Goal: Task Accomplishment & Management: Manage account settings

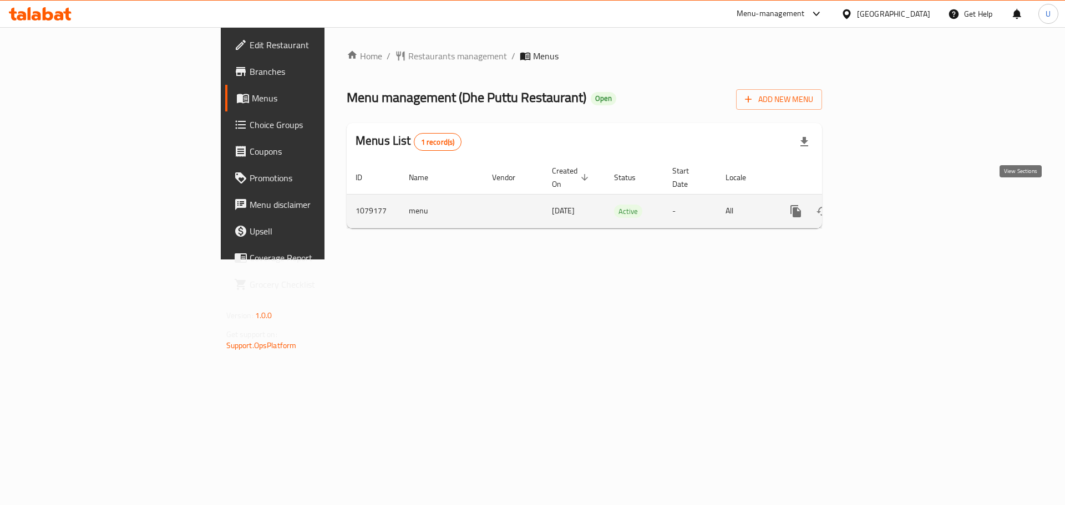
click at [882, 205] on icon "enhanced table" at bounding box center [875, 211] width 13 height 13
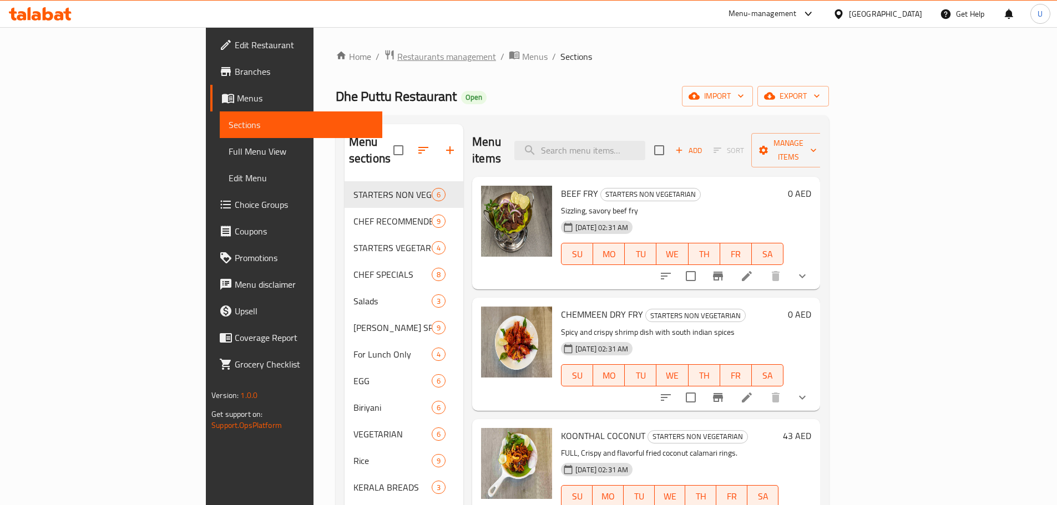
click at [397, 58] on span "Restaurants management" at bounding box center [446, 56] width 99 height 13
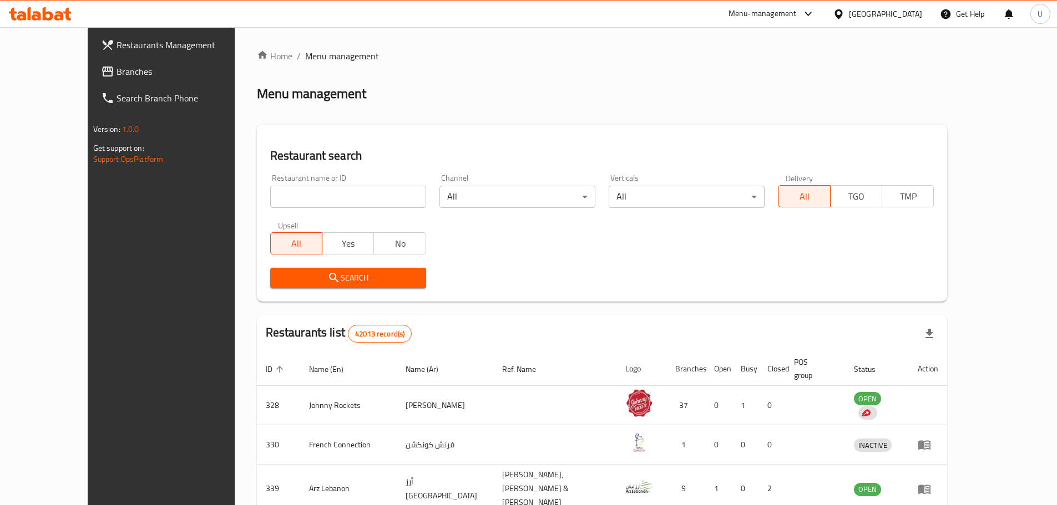
click at [296, 195] on input "search" at bounding box center [348, 197] width 156 height 22
type input "Dhe Puttu Restaurant"
click at [307, 272] on span "Search" at bounding box center [348, 278] width 138 height 14
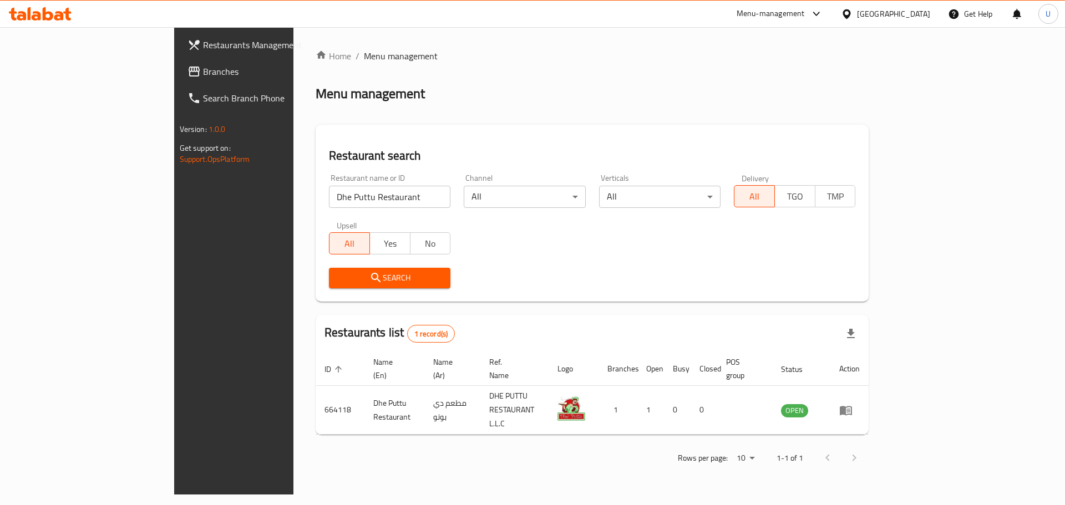
click at [203, 73] on span "Branches" at bounding box center [273, 71] width 140 height 13
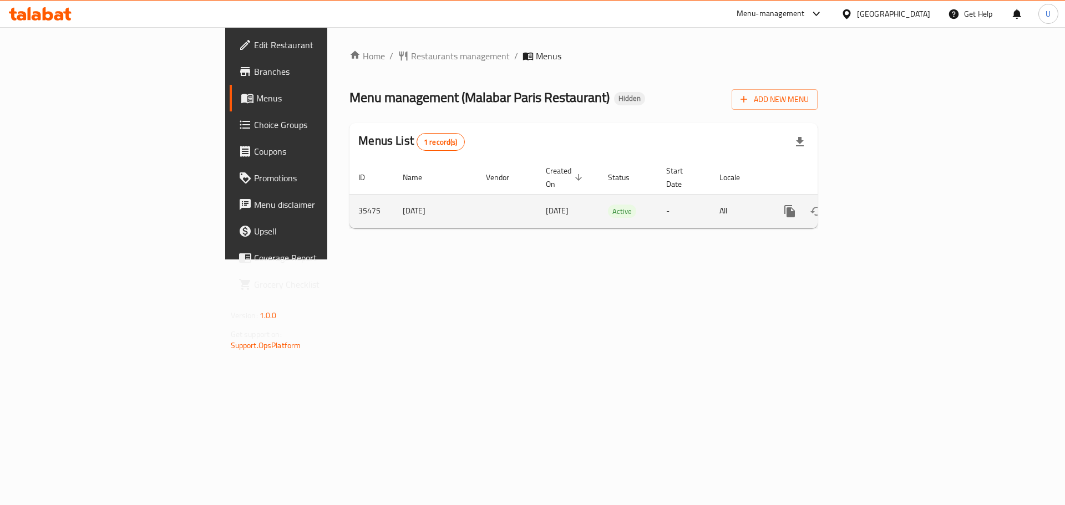
click at [876, 205] on icon "enhanced table" at bounding box center [869, 211] width 13 height 13
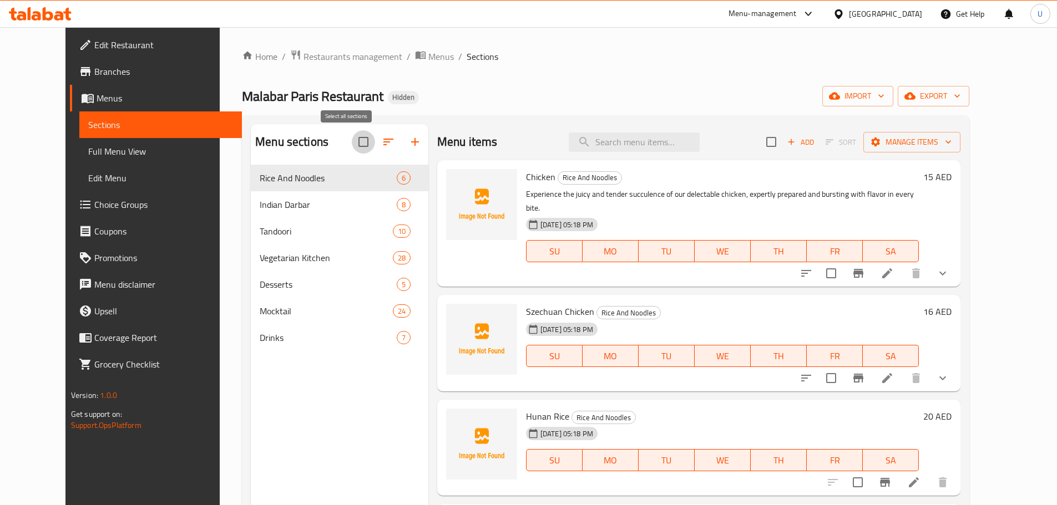
click at [352, 141] on input "checkbox" at bounding box center [363, 141] width 23 height 23
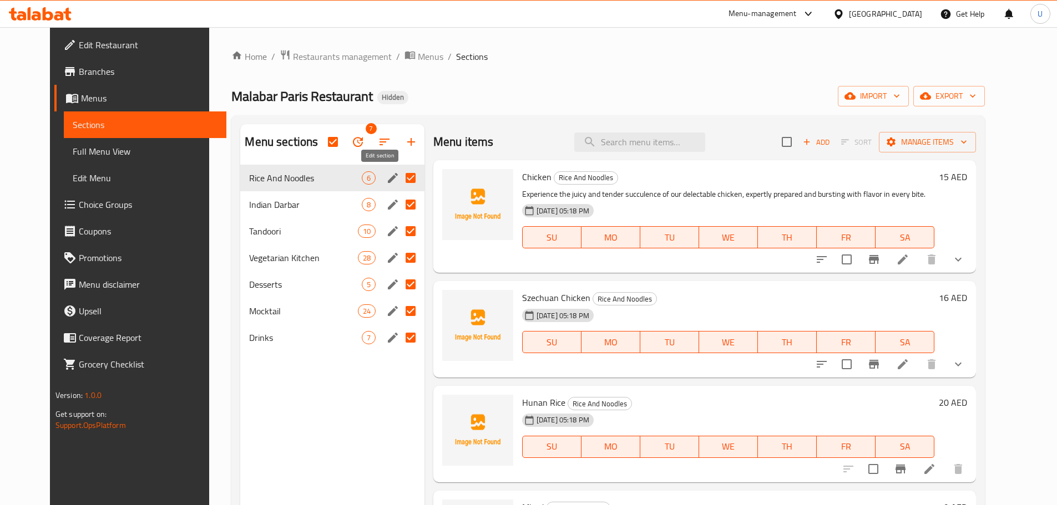
click at [388, 178] on icon "edit" at bounding box center [393, 178] width 10 height 10
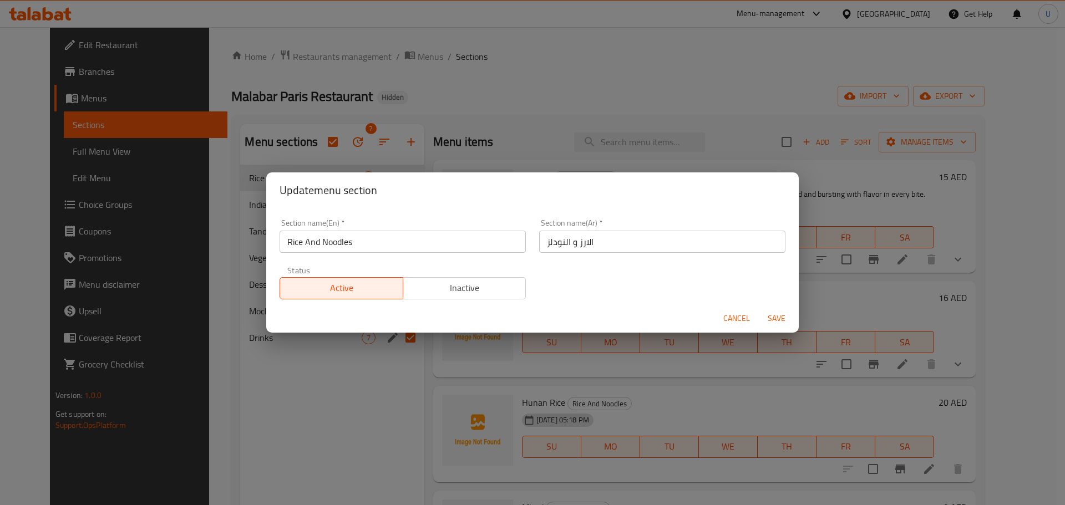
click at [737, 323] on span "Cancel" at bounding box center [736, 319] width 27 height 14
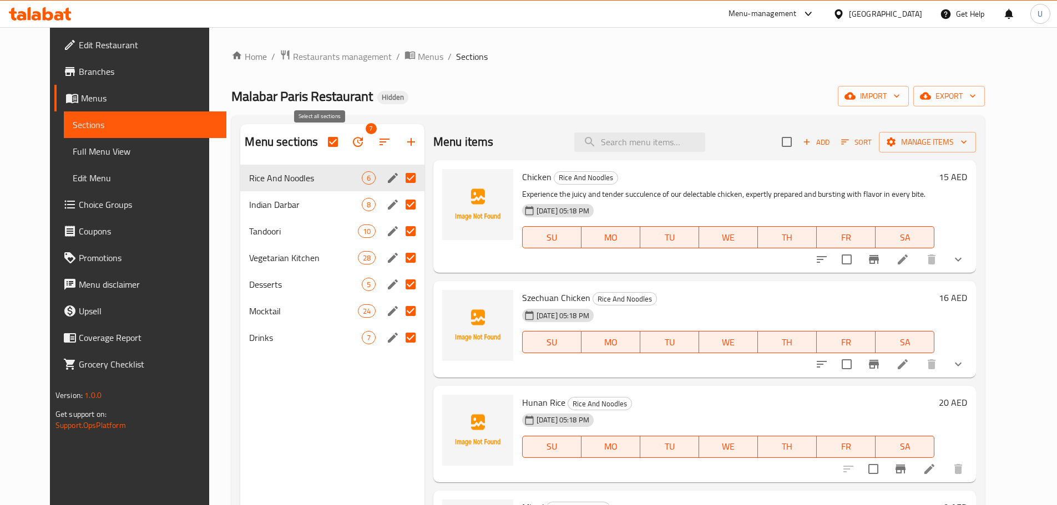
click at [321, 141] on input "checkbox" at bounding box center [332, 141] width 23 height 23
checkbox input "false"
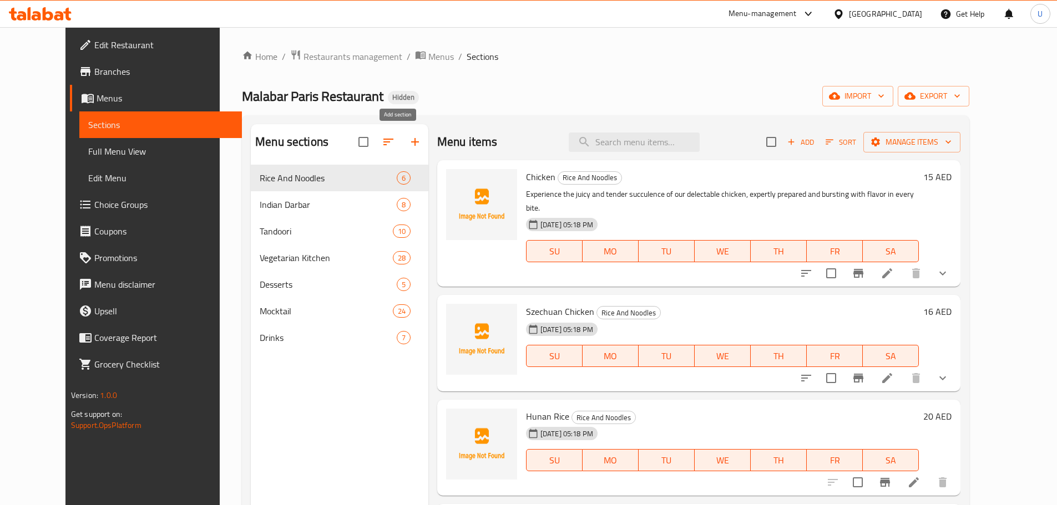
click at [408, 146] on icon "button" at bounding box center [414, 141] width 13 height 13
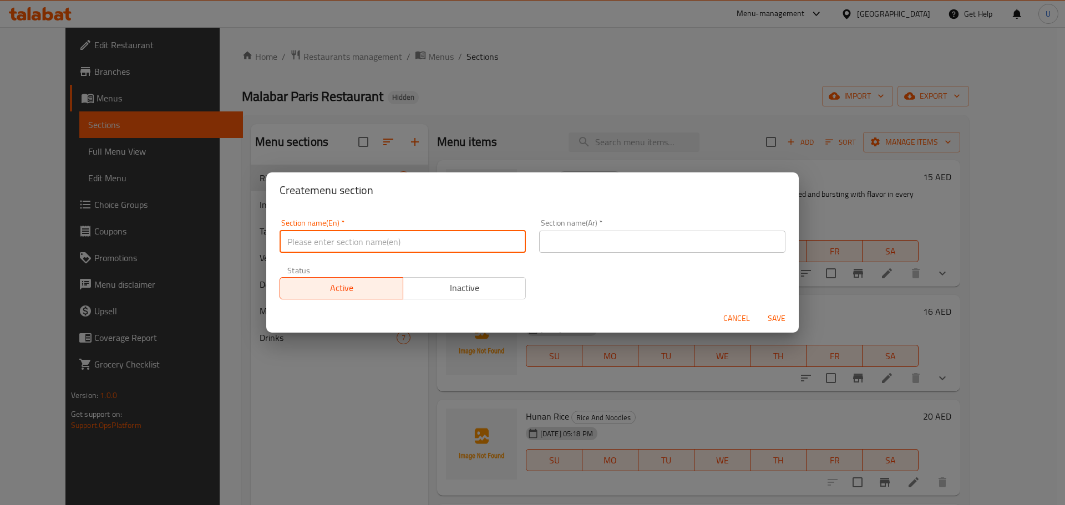
click at [338, 250] on input "text" at bounding box center [403, 242] width 246 height 22
paste input "SOUPS"
type input "SOUPS"
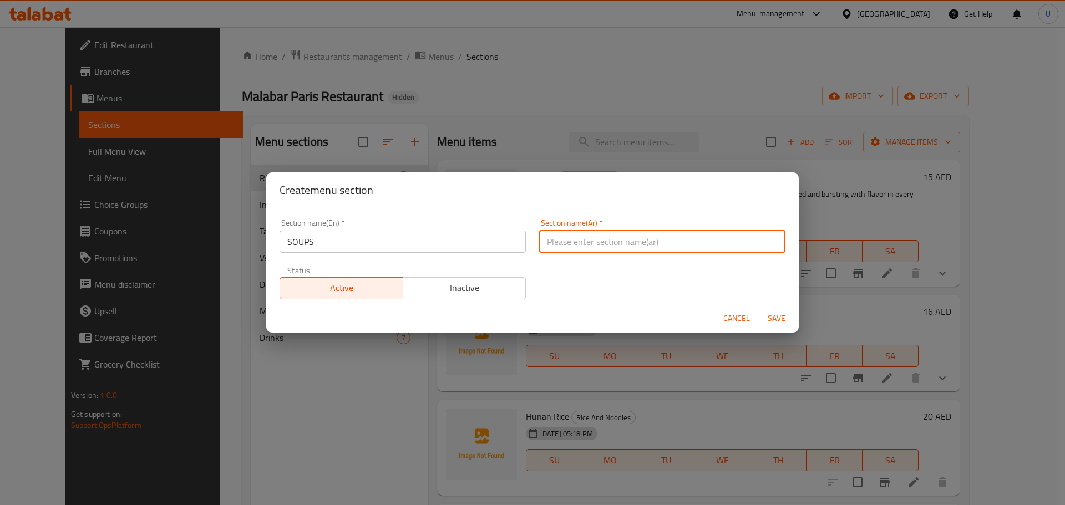
paste input "الشوربات"
click at [580, 244] on input "الشوربات" at bounding box center [662, 242] width 246 height 22
type input "الشوربات"
click at [783, 321] on span "Save" at bounding box center [776, 319] width 27 height 14
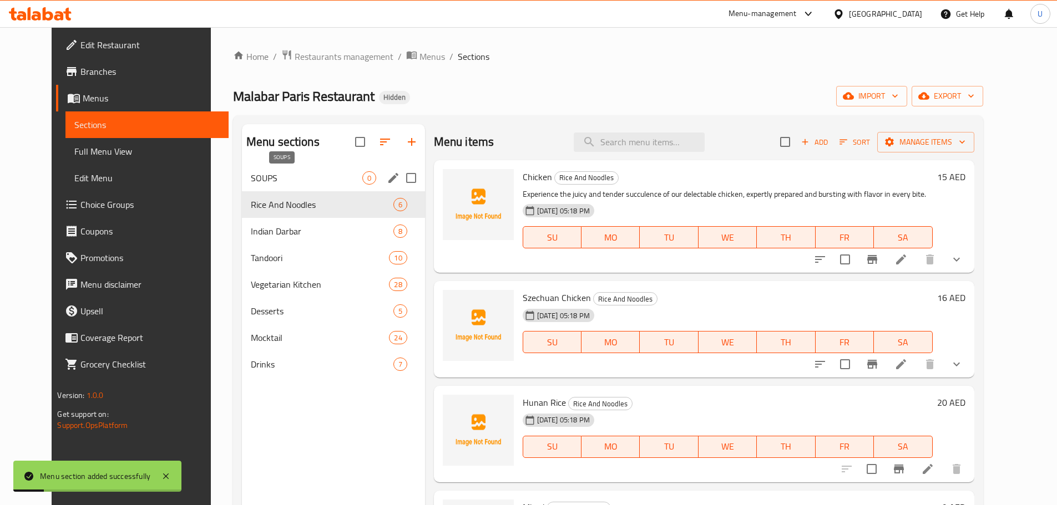
click at [281, 176] on span "SOUPS" at bounding box center [306, 177] width 111 height 13
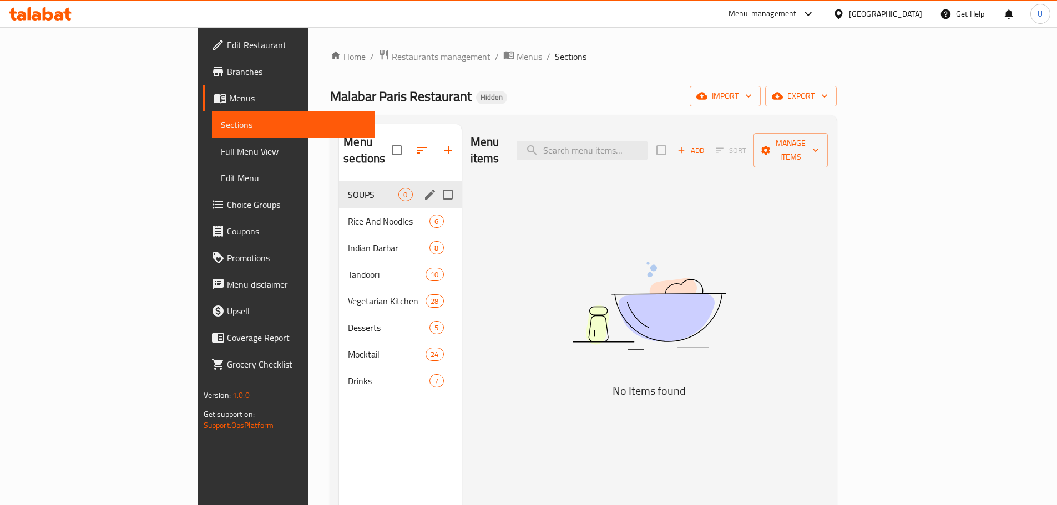
click at [339, 185] on div "SOUPS 0" at bounding box center [400, 194] width 122 height 27
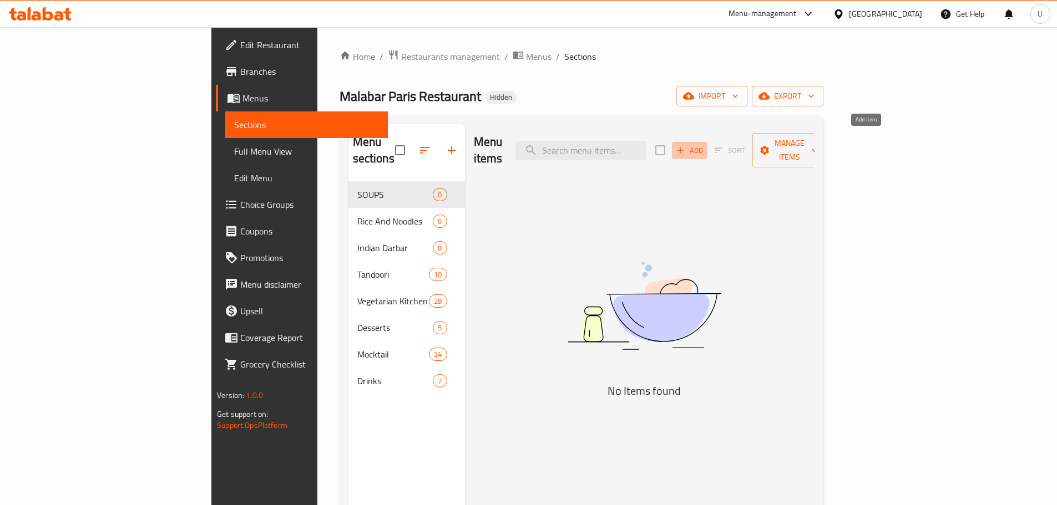
click at [704, 144] on span "Add" at bounding box center [689, 150] width 30 height 13
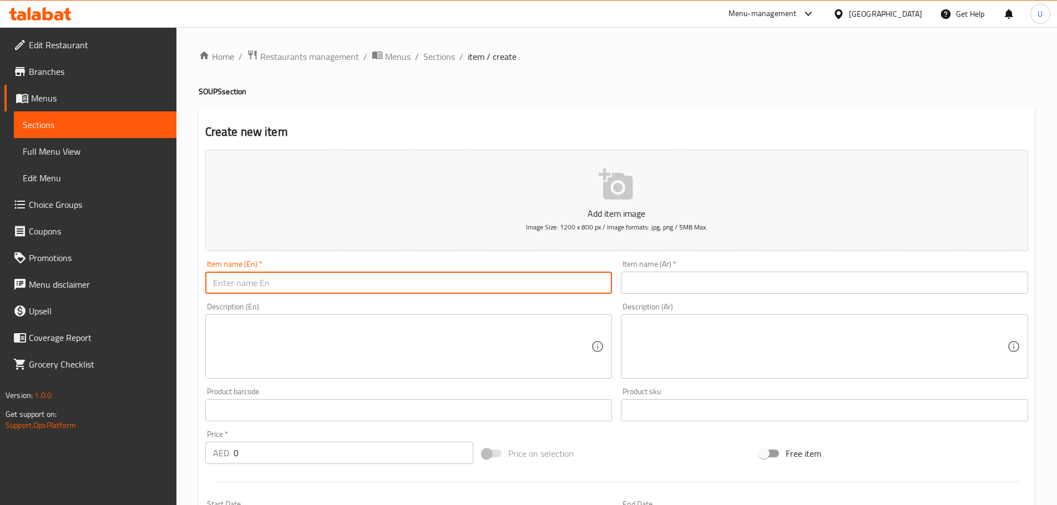
click at [292, 275] on input "text" at bounding box center [408, 283] width 407 height 22
paste input "Sweet Corn Veg Soup"
type input "Sweet Corn Veg Soup"
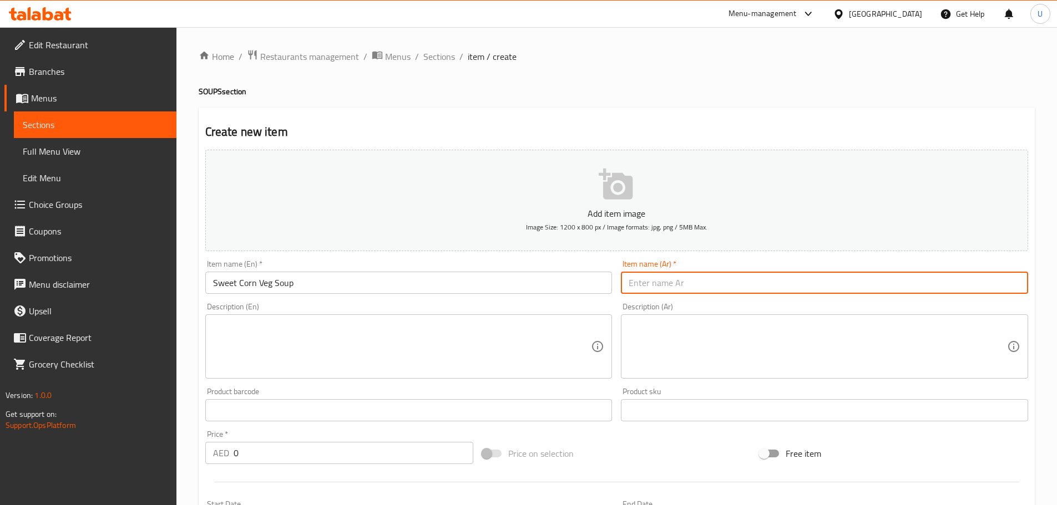
click at [682, 282] on input "text" at bounding box center [824, 283] width 407 height 22
paste input "شوربة ذرة حلوة نباتية"
type input "شوربة ذرة حلوة نباتية"
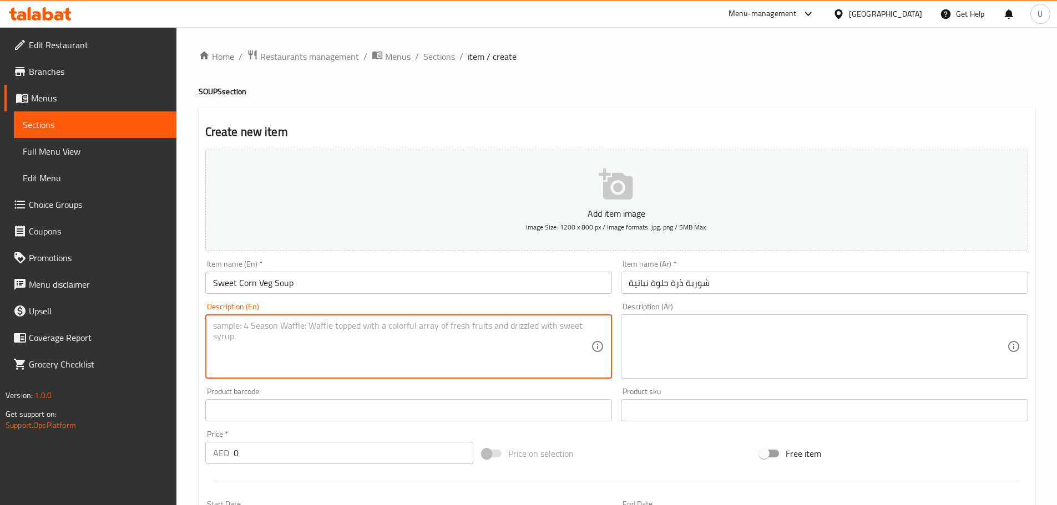
click at [316, 358] on textarea at bounding box center [402, 347] width 378 height 53
click at [278, 331] on textarea at bounding box center [402, 347] width 378 height 53
paste textarea "Light, creamy soup with sweet corn and fresh vegetables."
type textarea "Light, creamy soup with sweet corn and fresh vegetables."
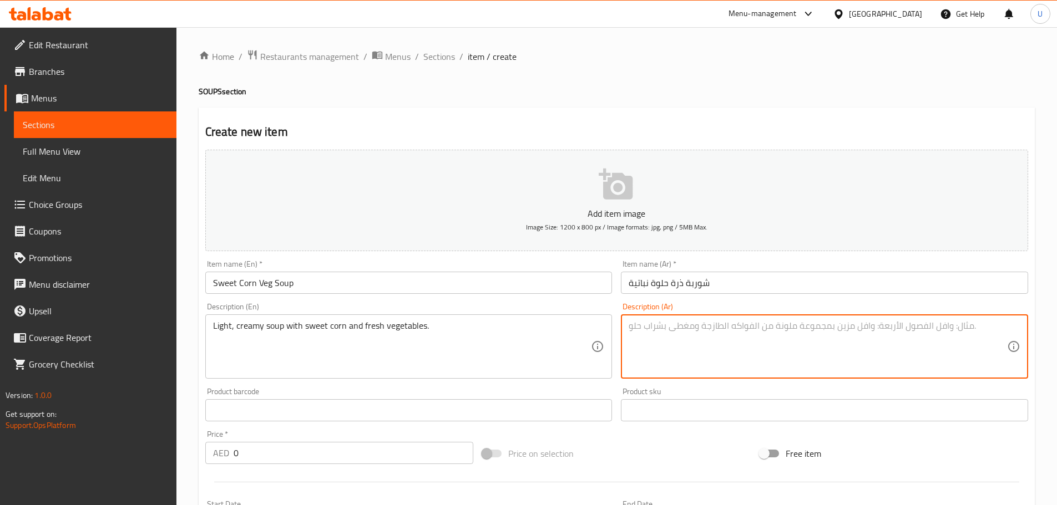
click at [694, 339] on textarea at bounding box center [817, 347] width 378 height 53
paste textarea "شوربة خفيفة وكريمية بالذرة الحلوة والخضار الطازجة."
type textarea "شوربة خفيفة وكريمية بالذرة الحلوة والخضار الطازجة."
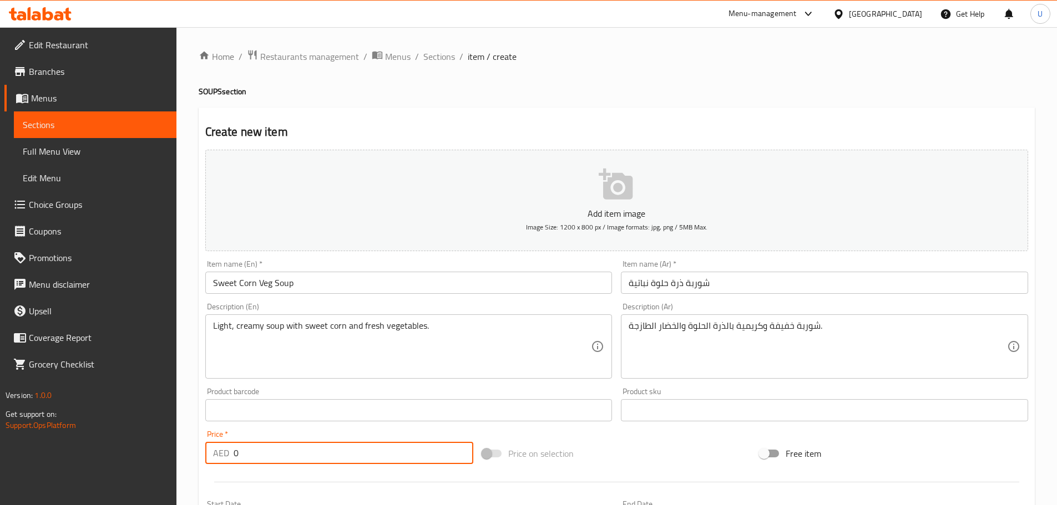
click at [286, 454] on input "0" at bounding box center [353, 453] width 240 height 22
type input "14"
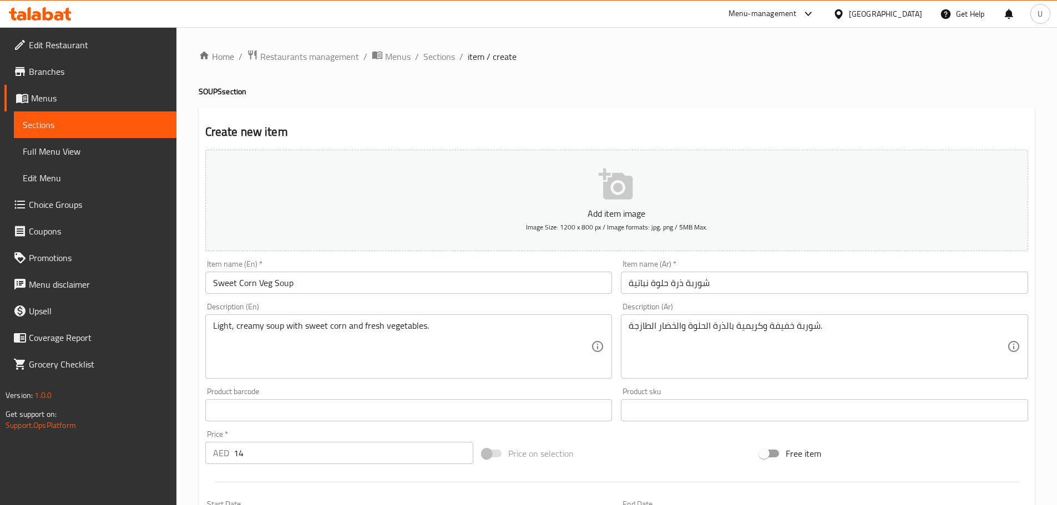
click at [628, 437] on div "Add item image Image Size: 1200 x 800 px / Image formats: jpg, png / 5MB Max. I…" at bounding box center [616, 384] width 831 height 478
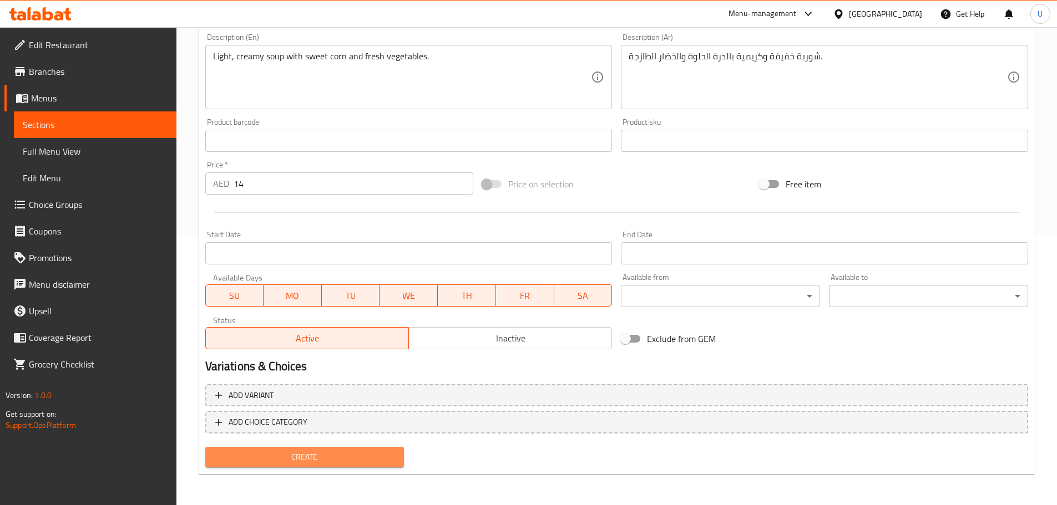
click at [298, 461] on span "Create" at bounding box center [304, 457] width 181 height 14
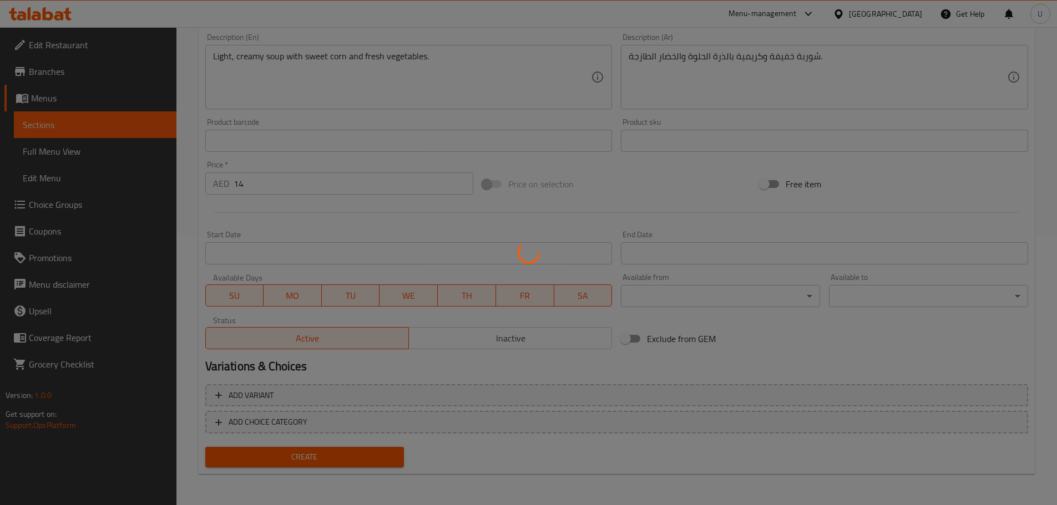
type input "0"
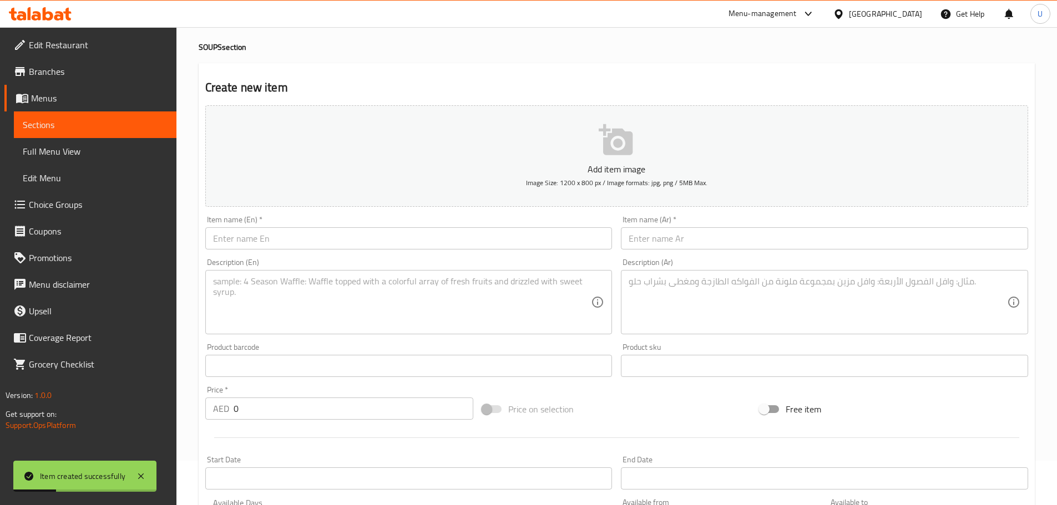
scroll to position [0, 0]
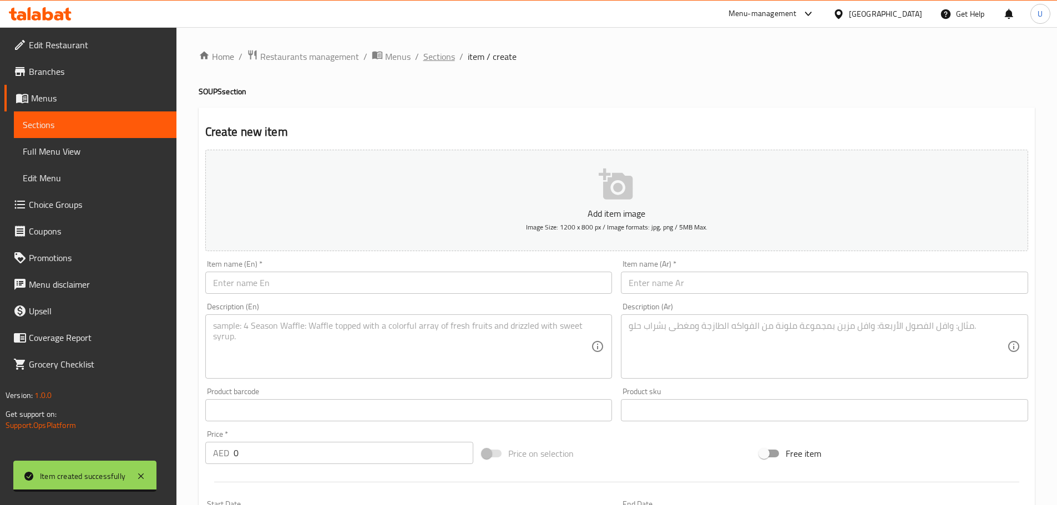
click at [425, 63] on span "Sections" at bounding box center [439, 56] width 32 height 13
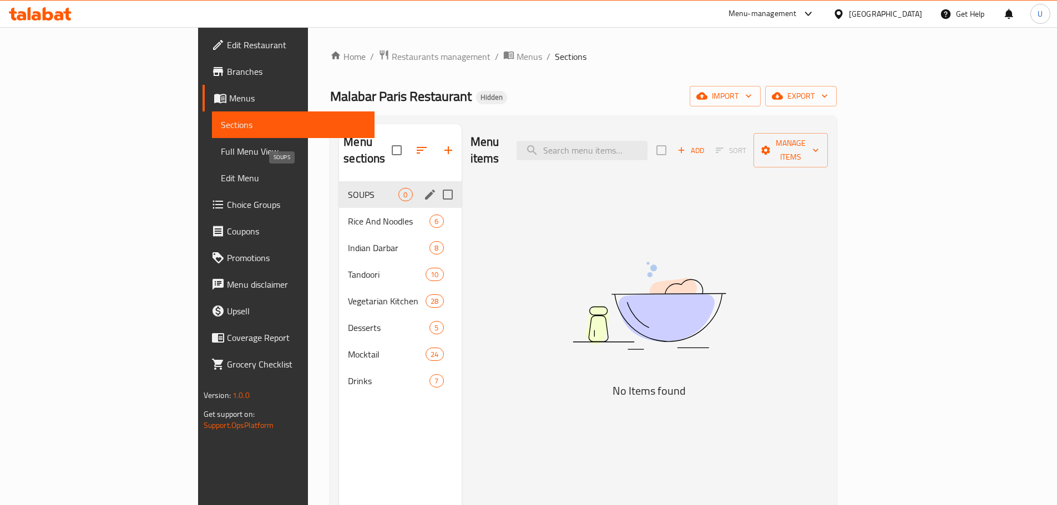
click at [348, 188] on span "SOUPS" at bounding box center [373, 194] width 50 height 13
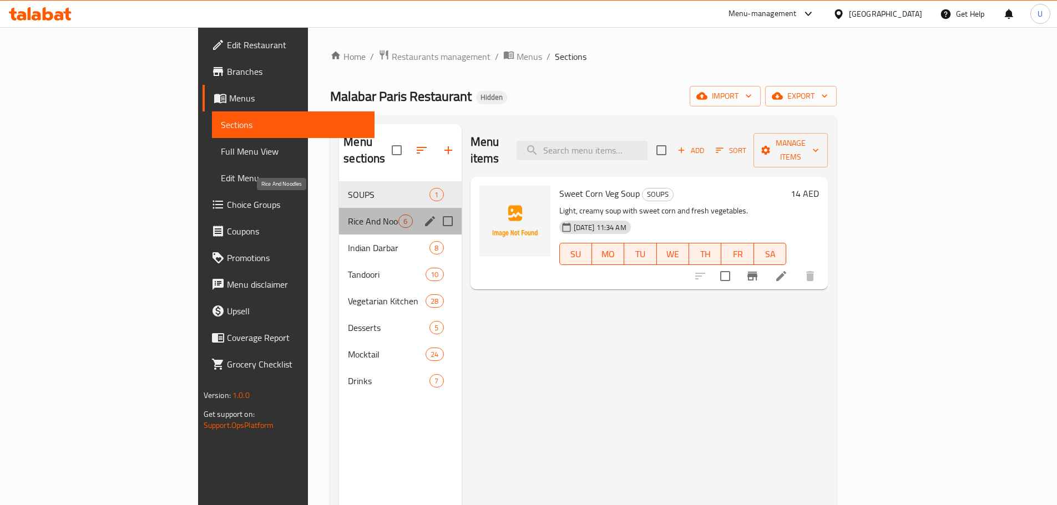
click at [348, 215] on span "Rice And Noodles" at bounding box center [373, 221] width 50 height 13
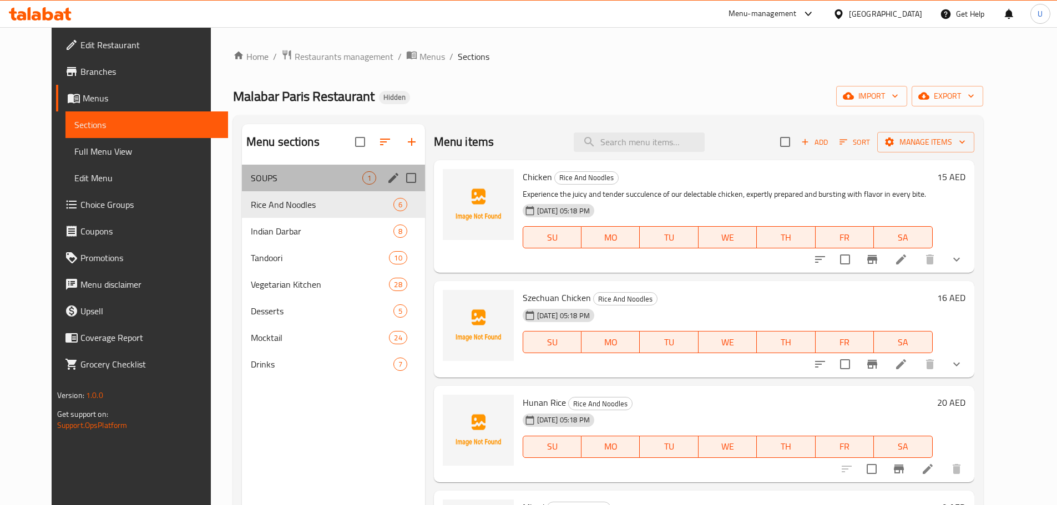
click at [264, 189] on div "SOUPS 1" at bounding box center [333, 178] width 183 height 27
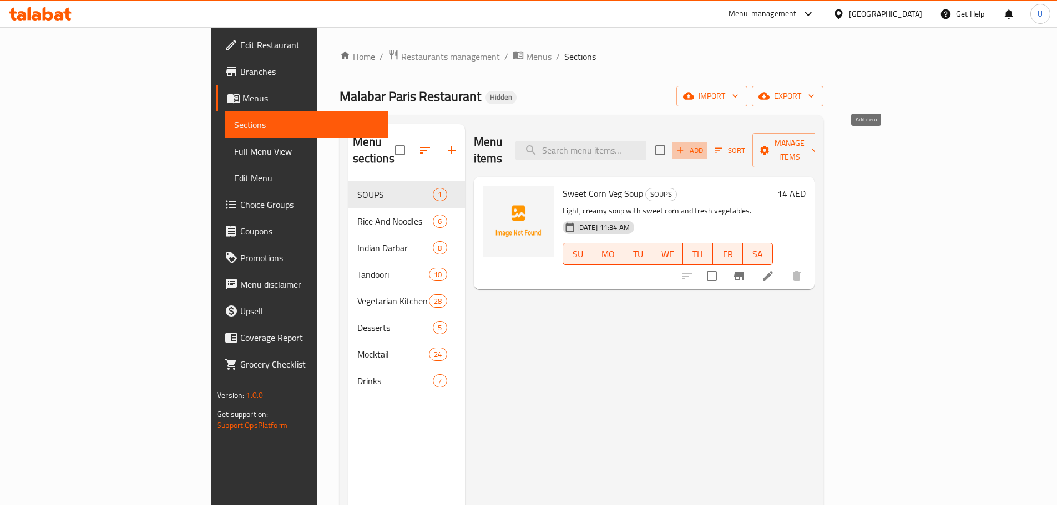
click at [704, 144] on span "Add" at bounding box center [689, 150] width 30 height 13
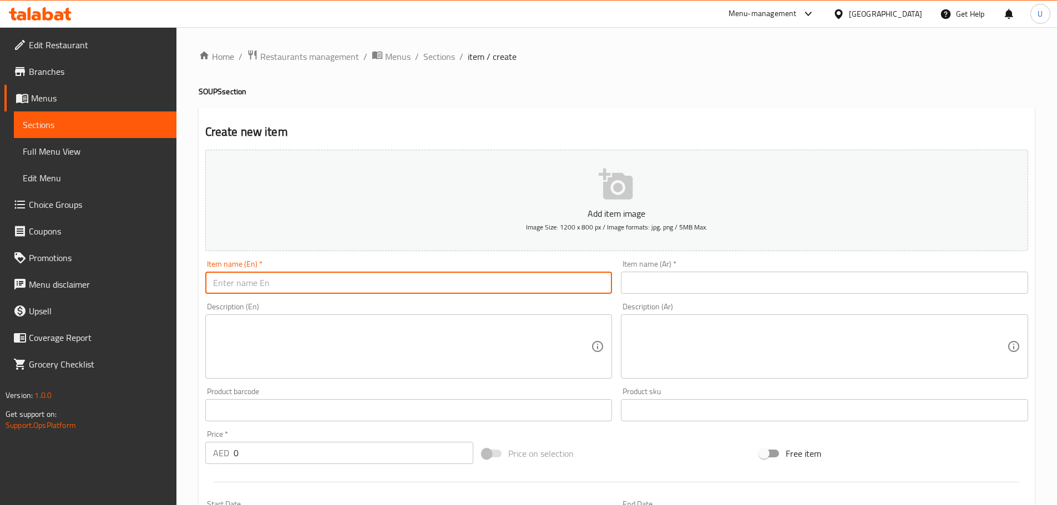
click at [301, 283] on input "text" at bounding box center [408, 283] width 407 height 22
paste input "Sweet Corn Chicken Soup"
type input "Sweet Corn Chicken Soup"
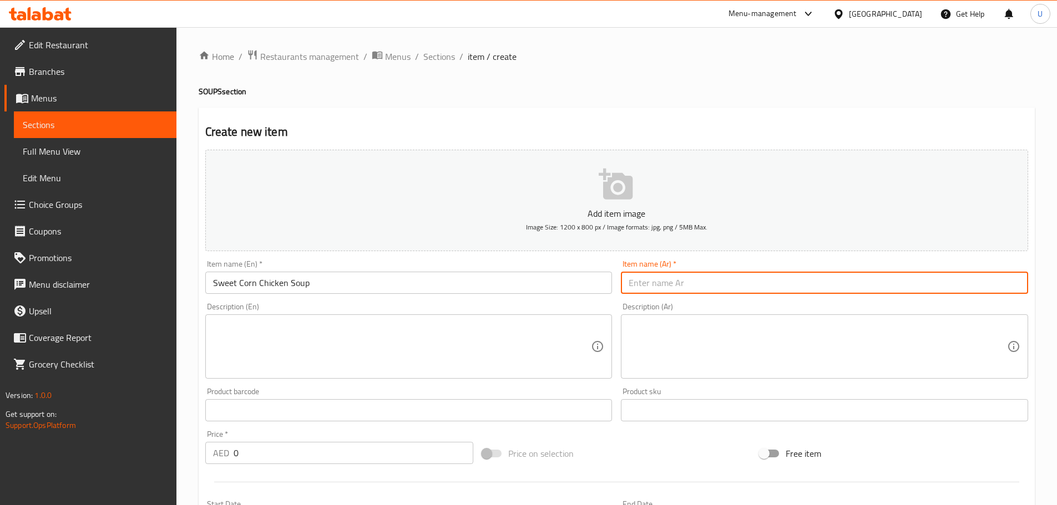
click at [712, 272] on input "text" at bounding box center [824, 283] width 407 height 22
paste input "شوربة ذرة حلوة بالدجاج"
type input "شوربة ذرة حلوة بالدجاج"
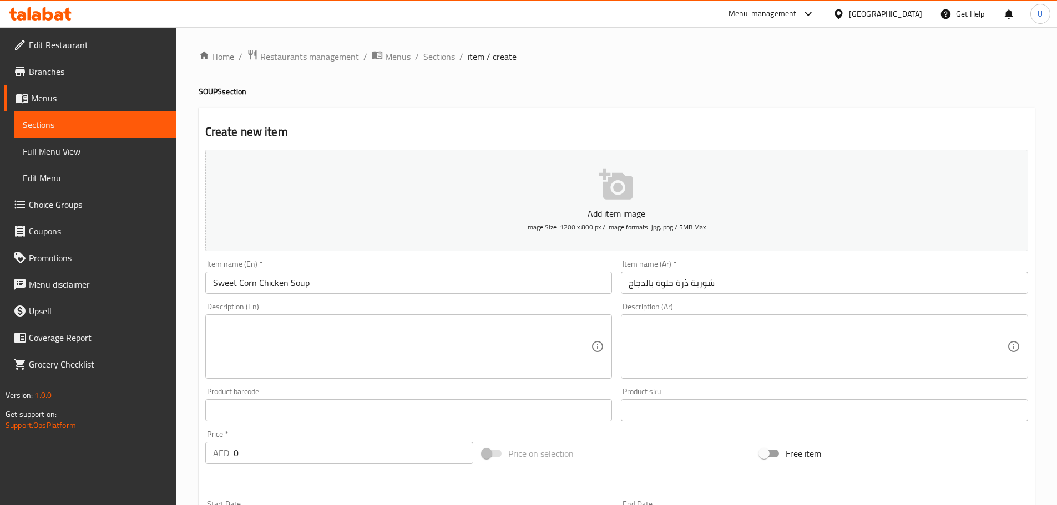
click at [253, 373] on div "Description (En)" at bounding box center [408, 346] width 407 height 64
paste textarea "Classic sweet corn base with tender chicken."
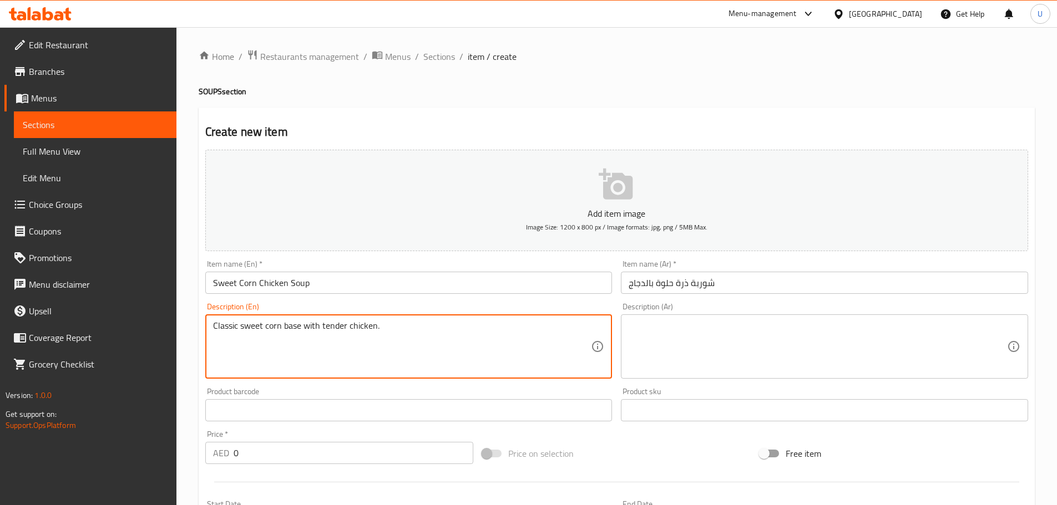
type textarea "Classic sweet corn base with tender chicken."
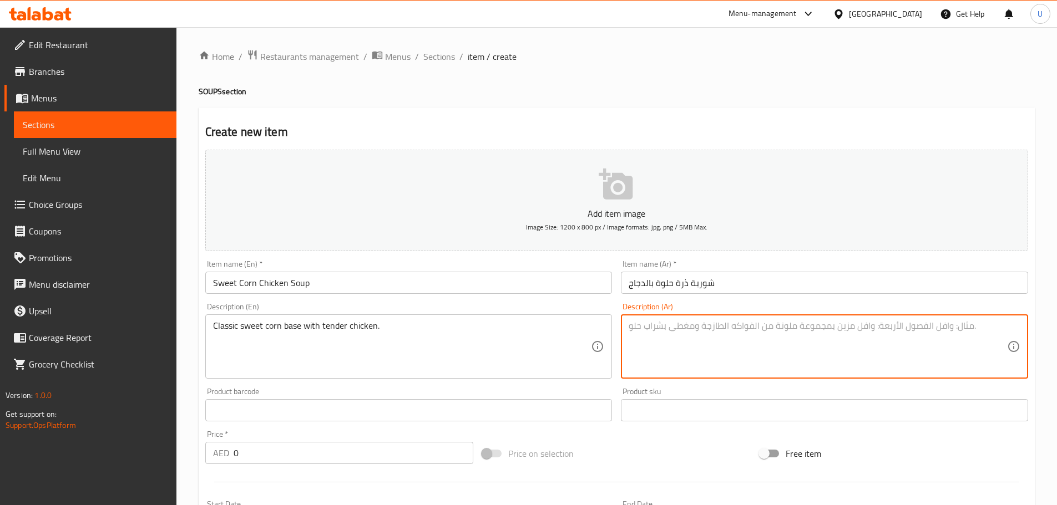
click at [686, 349] on textarea at bounding box center [817, 347] width 378 height 53
paste textarea "قاعدة ذرة حلوة كلاسيكية مع دجاج طري."
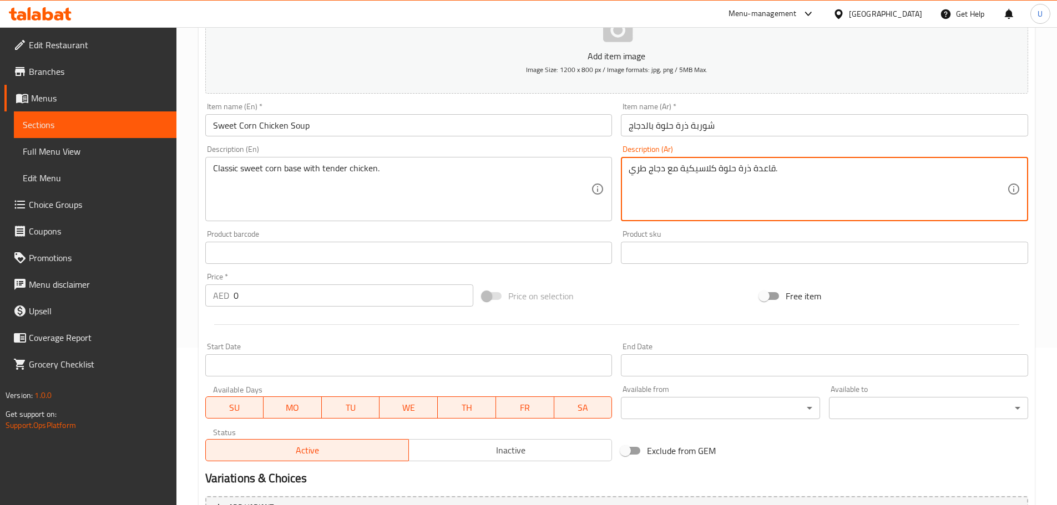
scroll to position [158, 0]
type textarea "قاعدة ذرة حلوة كلاسيكية مع دجاج طري."
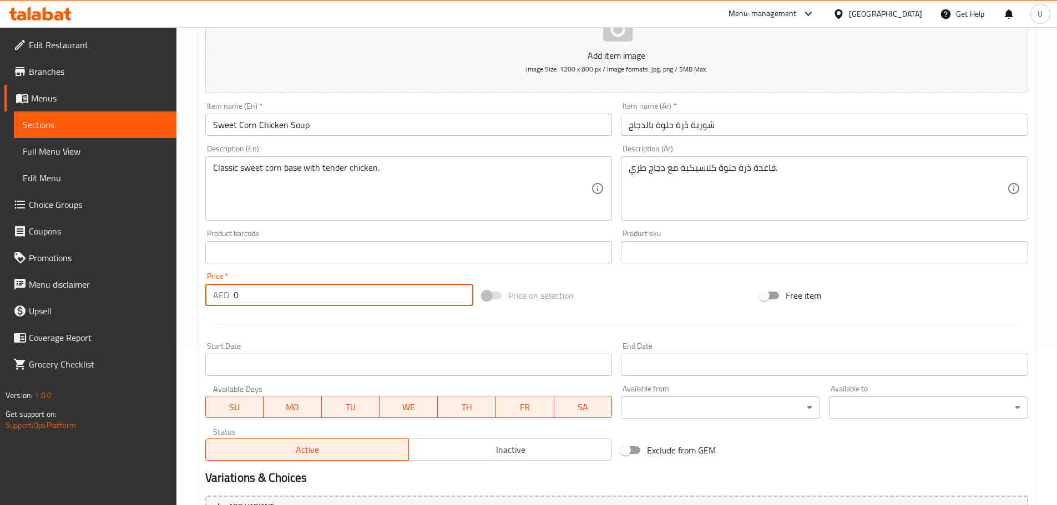
click at [273, 295] on input "0" at bounding box center [353, 295] width 240 height 22
type input "15"
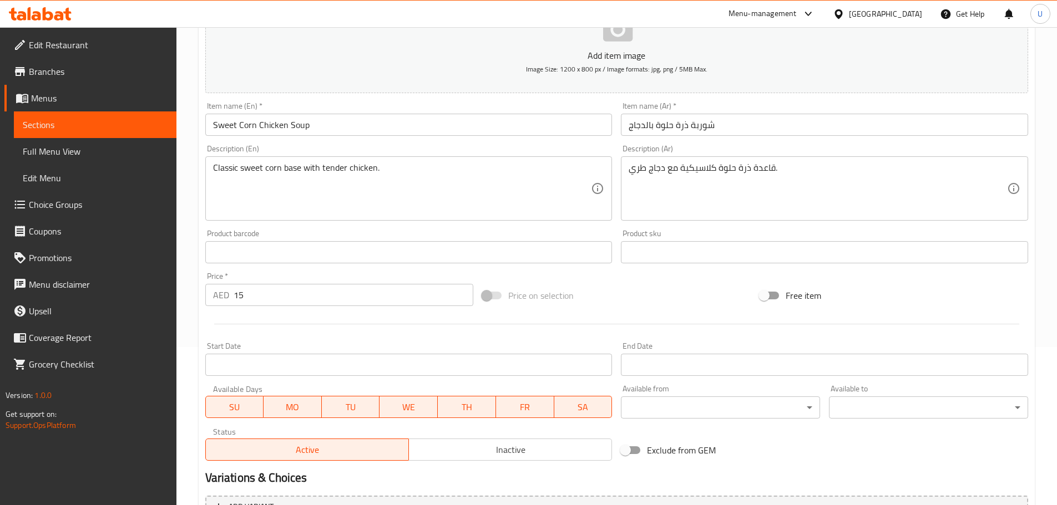
click at [304, 327] on div at bounding box center [616, 324] width 831 height 27
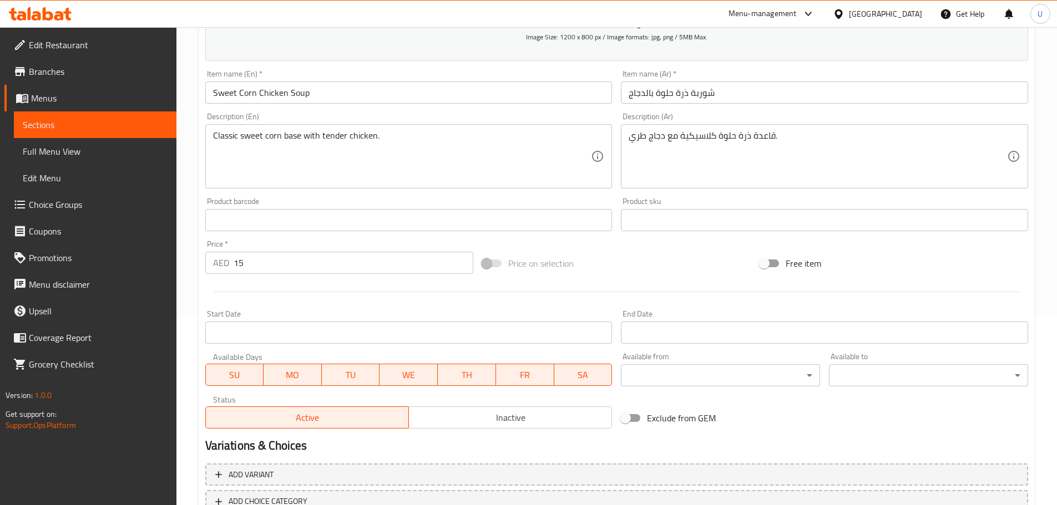
scroll to position [270, 0]
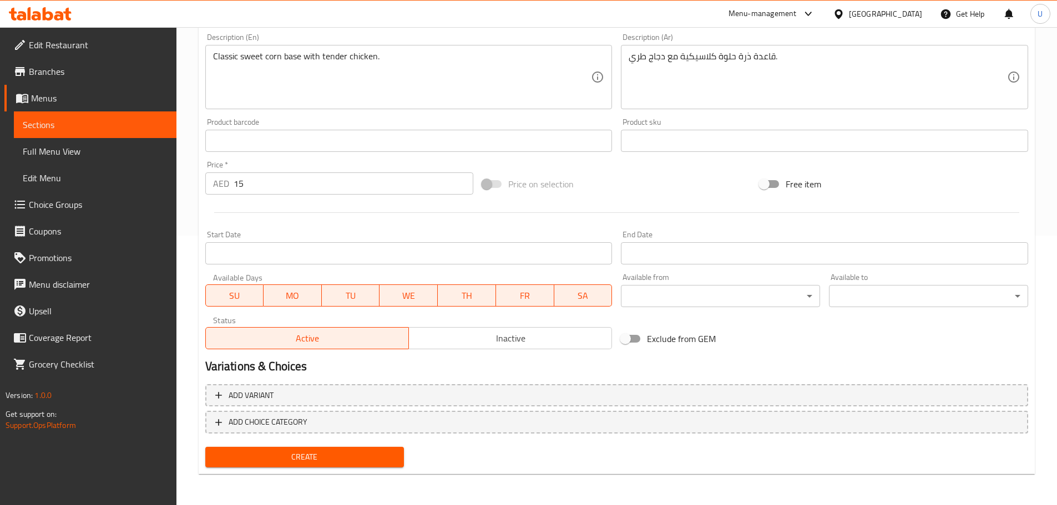
click at [306, 463] on span "Create" at bounding box center [304, 457] width 181 height 14
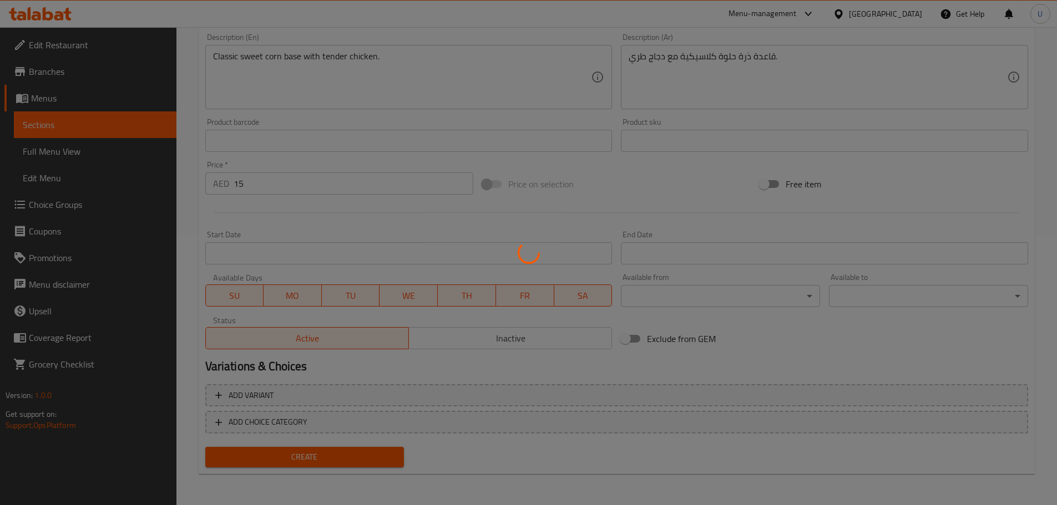
type input "0"
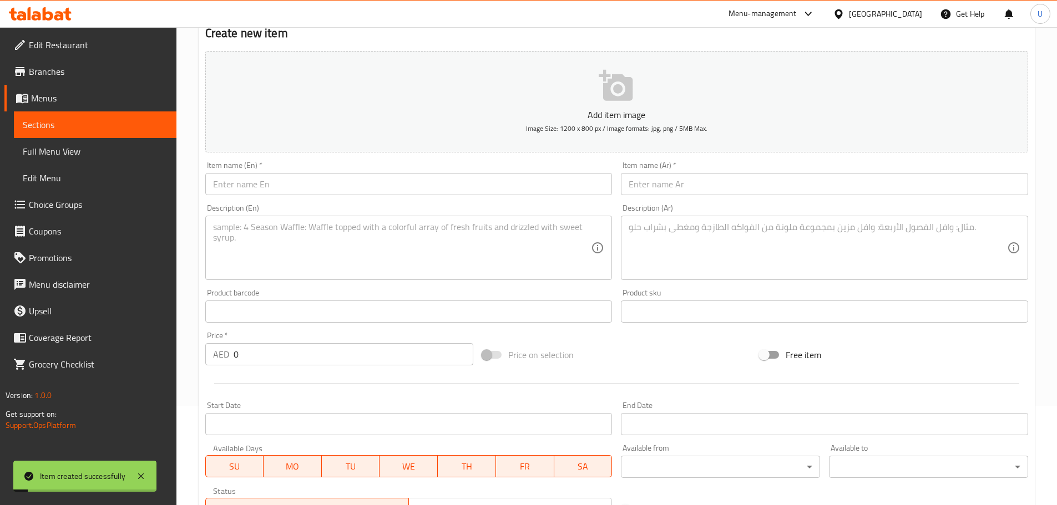
scroll to position [0, 0]
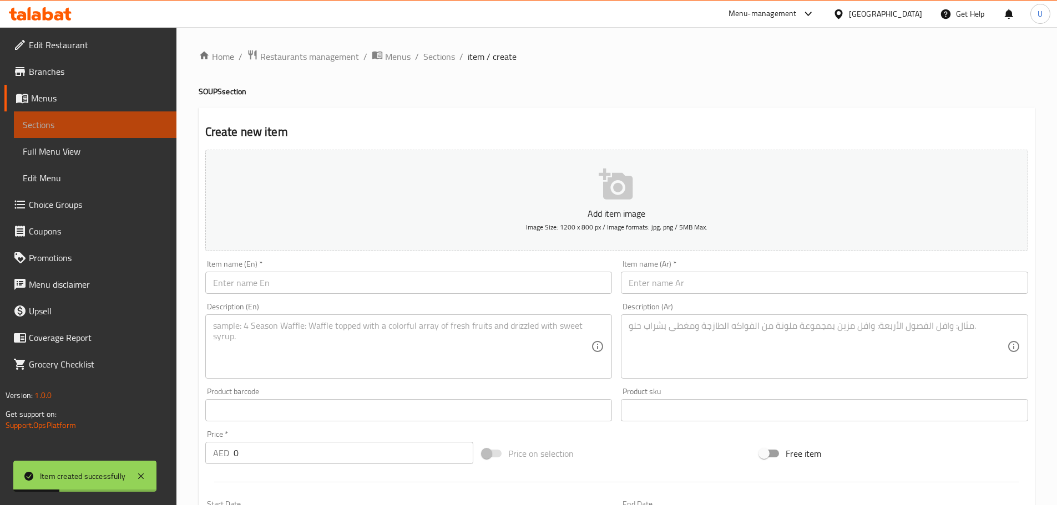
click at [49, 124] on span "Sections" at bounding box center [95, 124] width 145 height 13
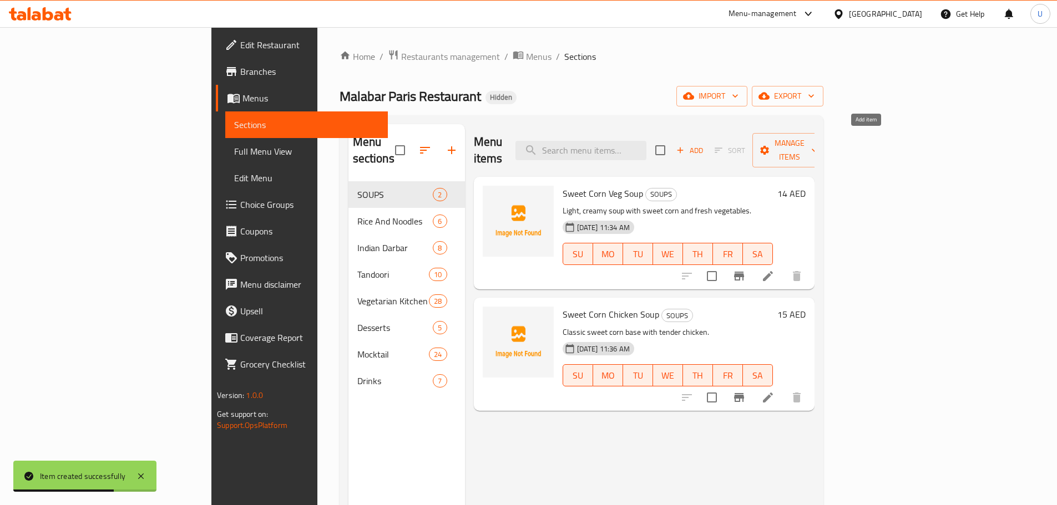
click at [704, 145] on span "Add" at bounding box center [689, 150] width 30 height 13
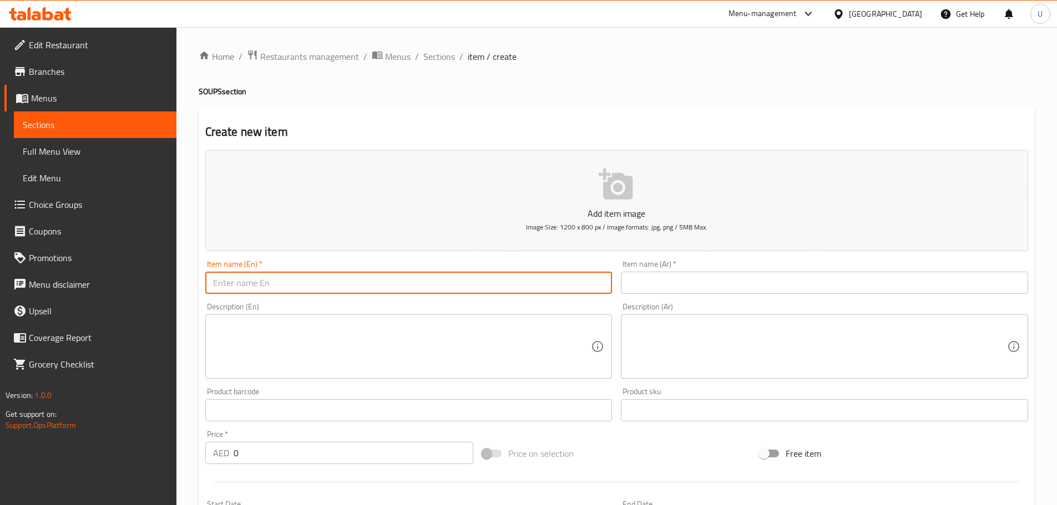
click at [299, 286] on input "text" at bounding box center [408, 283] width 407 height 22
paste input "Hot & Sour Veg Soup"
type input "Hot & Sour Veg Soup"
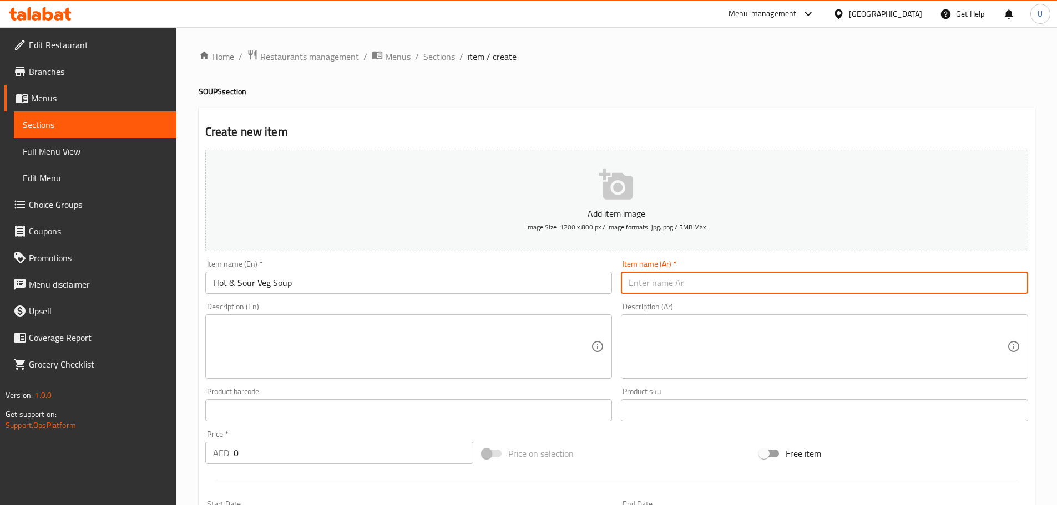
click at [693, 285] on input "text" at bounding box center [824, 283] width 407 height 22
paste input "شوربة حامضة وحارة نباتية"
type input "شوربة حامضة وحارة نباتية"
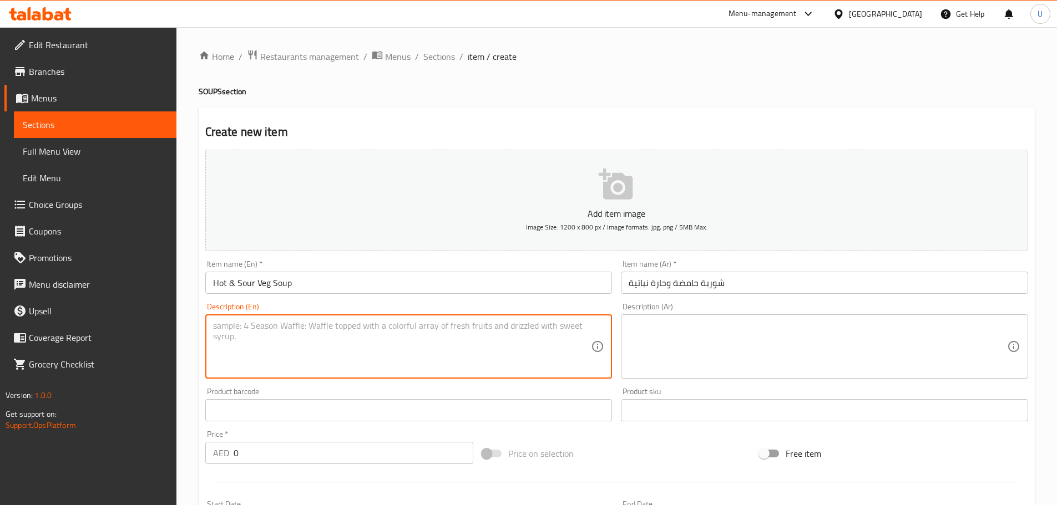
click at [296, 339] on textarea at bounding box center [402, 347] width 378 height 53
paste textarea "Spicy, tangy broth with mixed vegetables."
type textarea "Spicy, tangy broth with mixed vegetables."
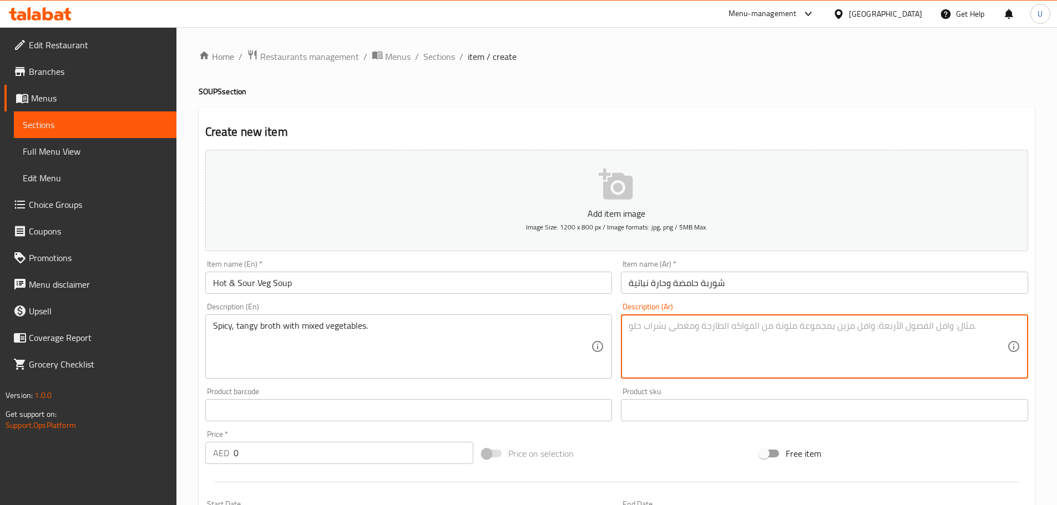
click at [663, 324] on textarea at bounding box center [817, 347] width 378 height 53
paste textarea "مرق حار ولاذع مع خضار مشكلة."
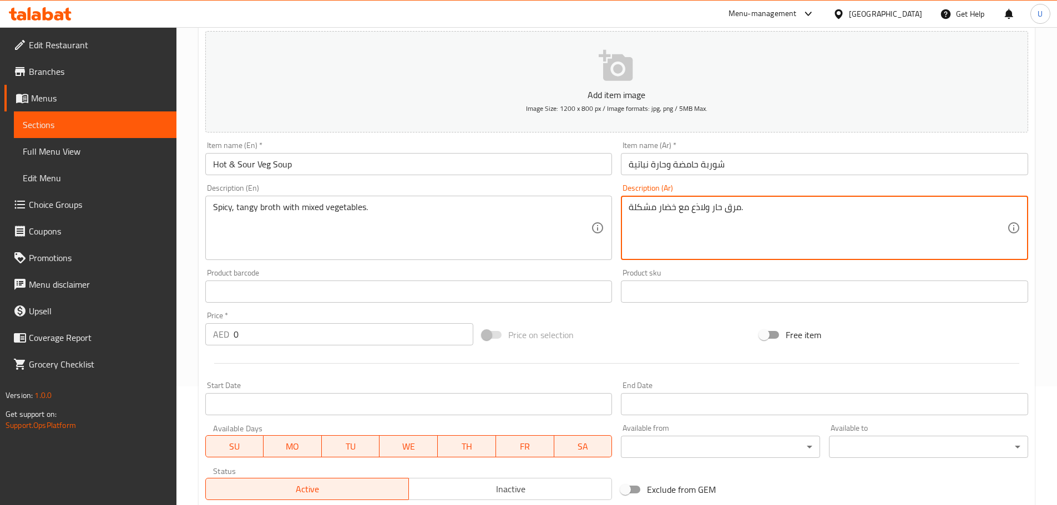
scroll to position [119, 0]
type textarea "مرق حار ولاذع مع خضار مشكلة."
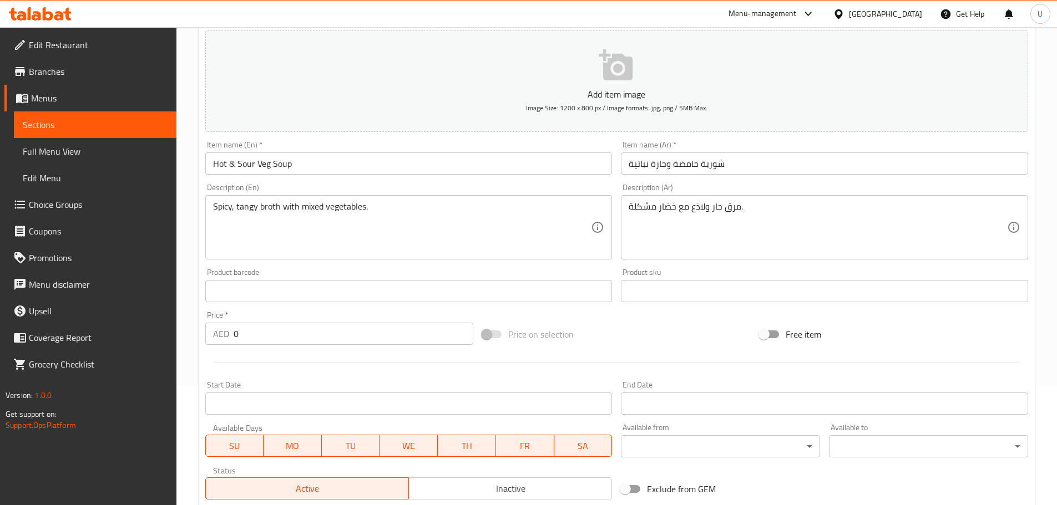
click at [616, 265] on div "Product barcode Product barcode" at bounding box center [409, 285] width 416 height 43
click at [255, 331] on input "0" at bounding box center [353, 334] width 240 height 22
type input "14"
click at [610, 328] on div "Price on selection" at bounding box center [616, 334] width 277 height 30
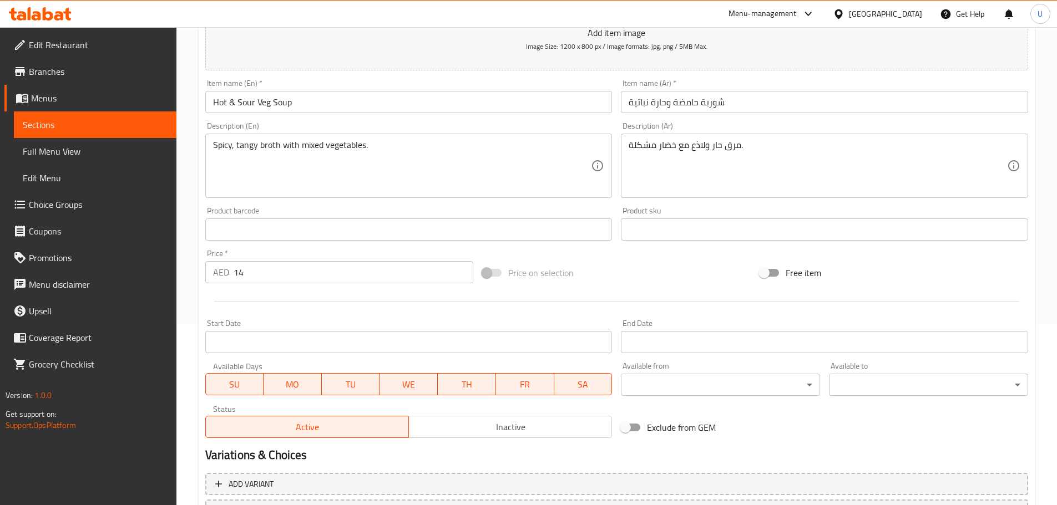
scroll to position [270, 0]
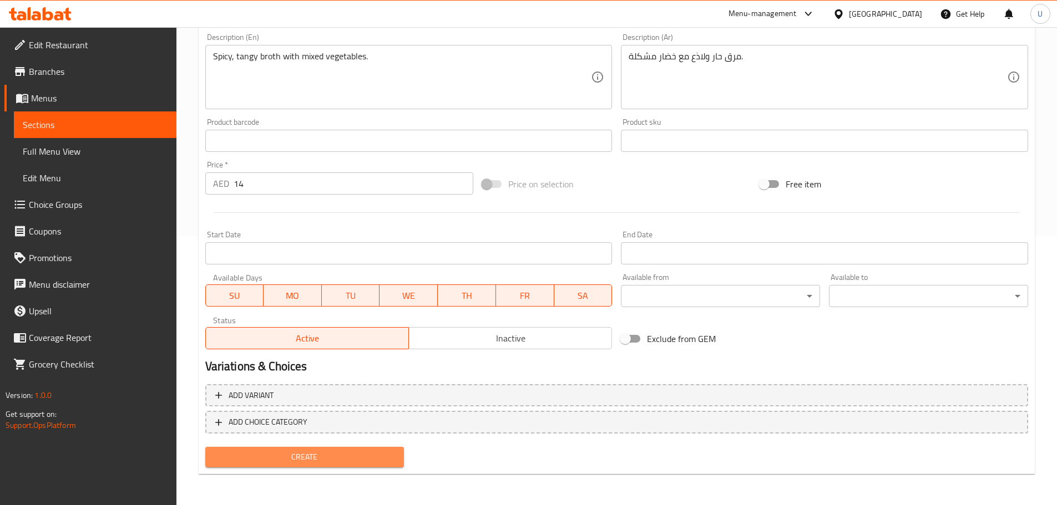
click at [307, 456] on span "Create" at bounding box center [304, 457] width 181 height 14
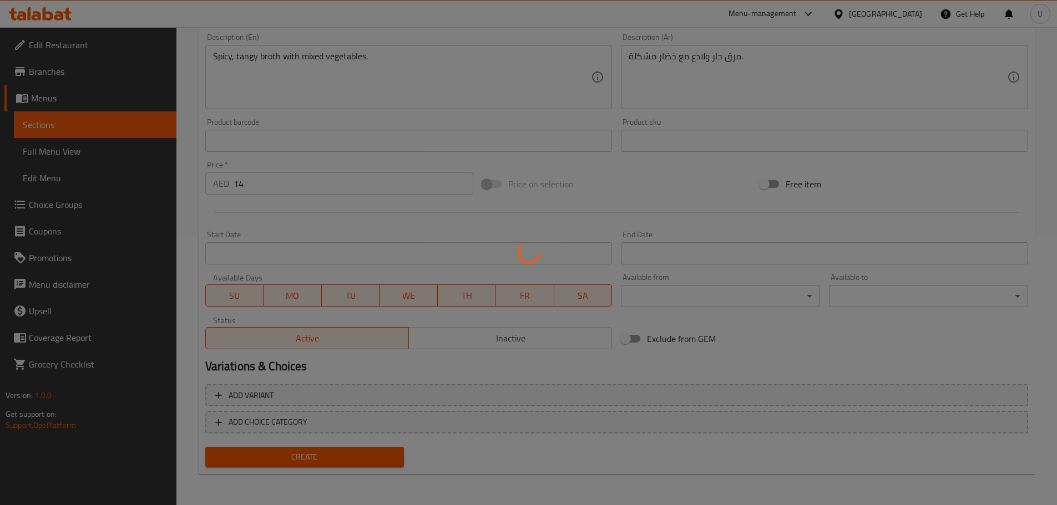
type input "0"
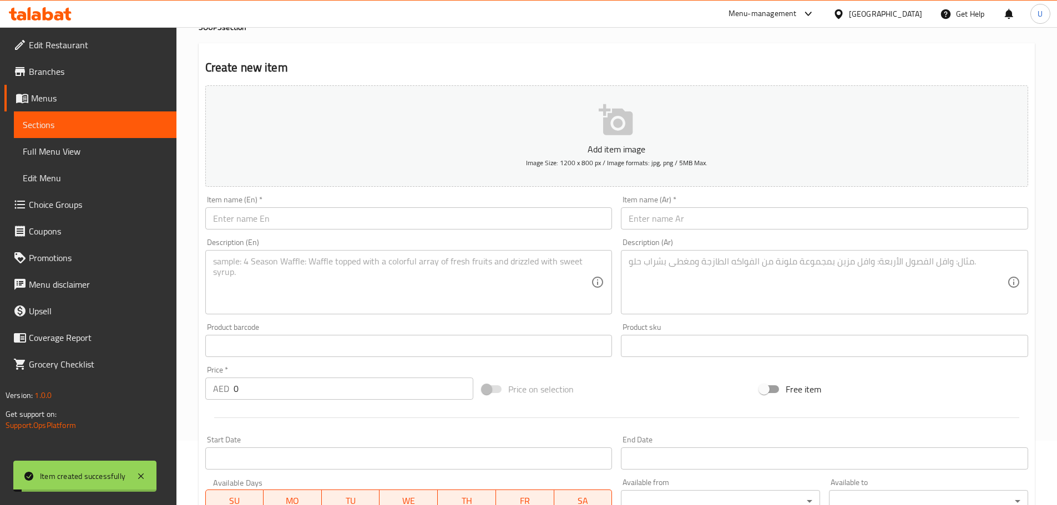
scroll to position [0, 0]
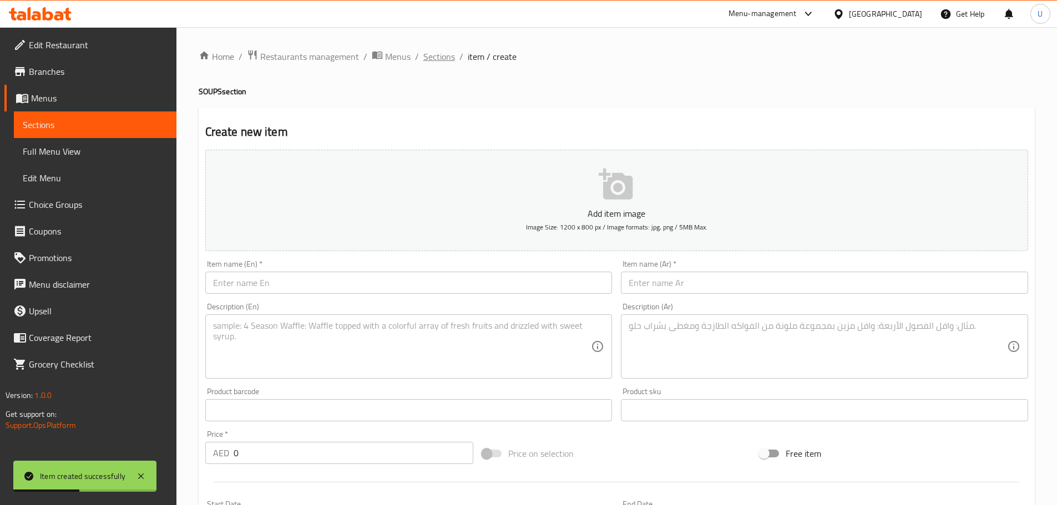
click at [439, 61] on span "Sections" at bounding box center [439, 56] width 32 height 13
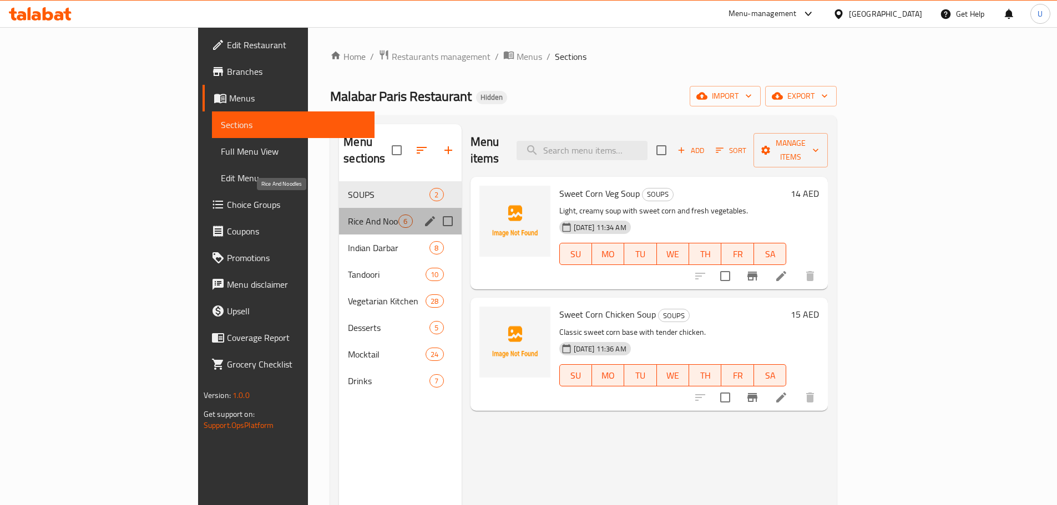
click at [348, 215] on span "Rice And Noodles" at bounding box center [373, 221] width 50 height 13
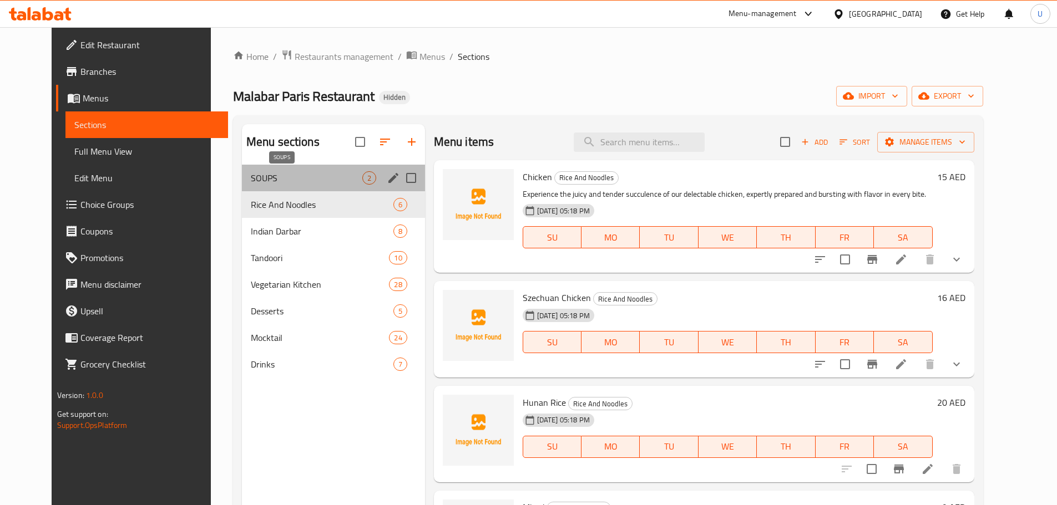
click at [277, 171] on span "SOUPS" at bounding box center [306, 177] width 111 height 13
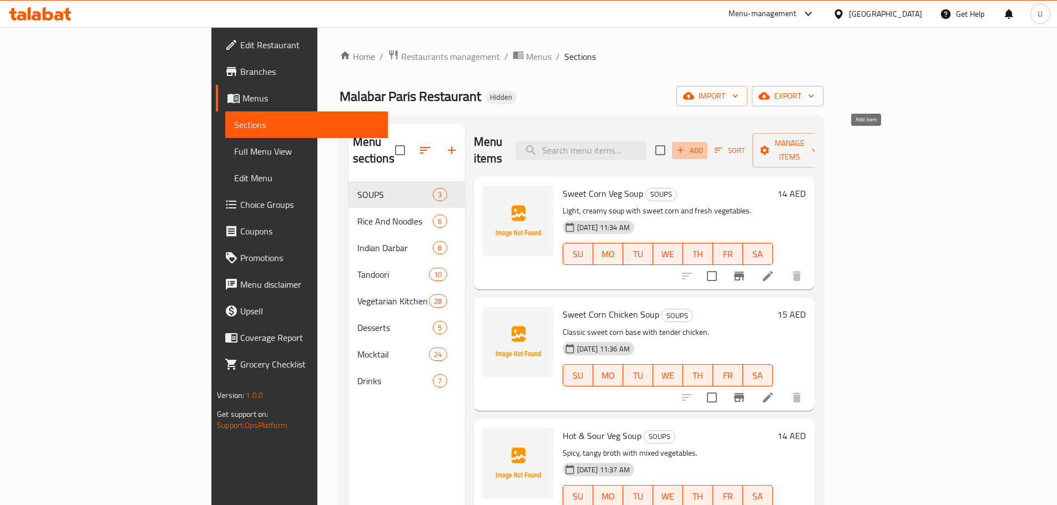
click at [704, 148] on span "Add" at bounding box center [689, 150] width 30 height 13
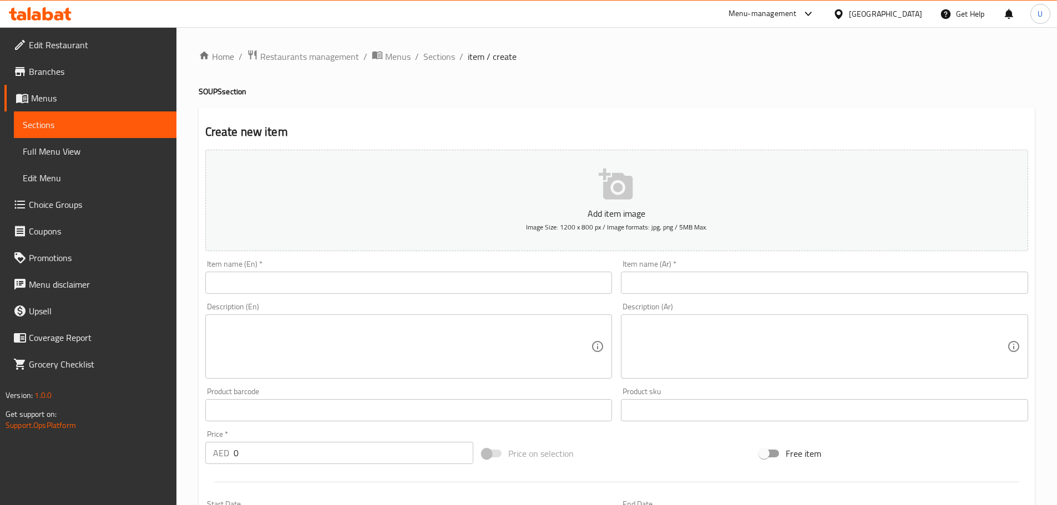
paste input "Hot & Sour Chicken Soup"
click at [295, 285] on input "Hot & Sour Chicken Soup" at bounding box center [408, 283] width 407 height 22
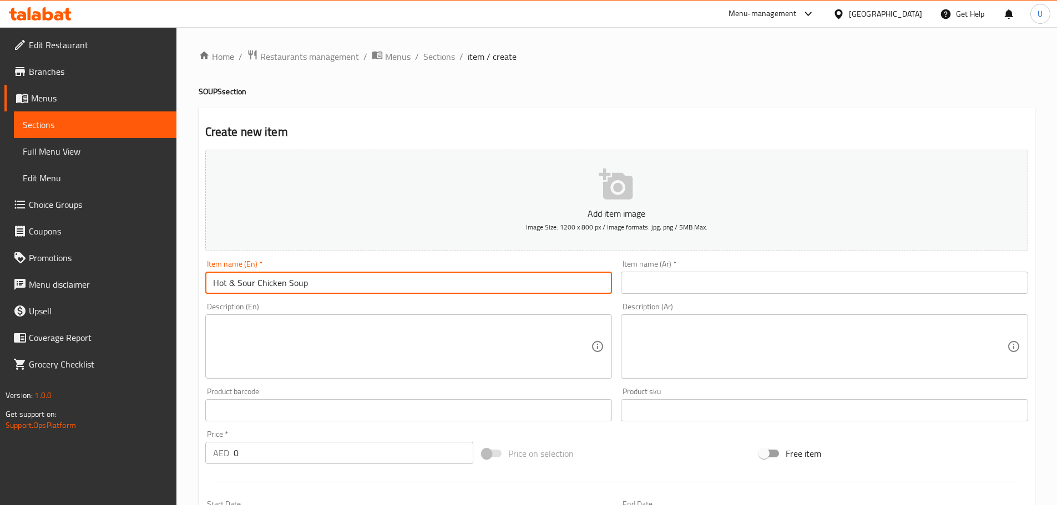
type input "Hot & Sour Chicken Soup"
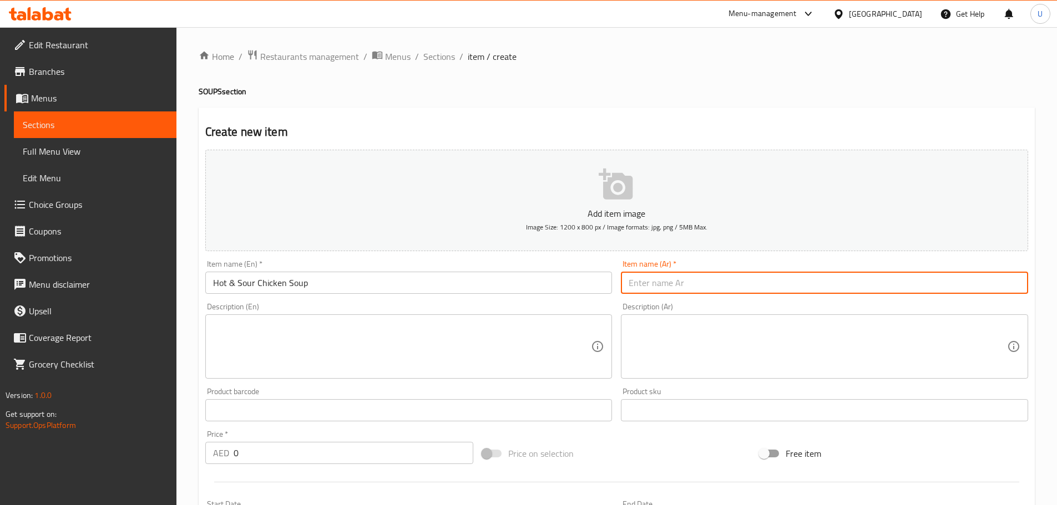
paste input "شوربة حامضة وحارة بالدجاج"
click at [706, 284] on input "text" at bounding box center [824, 283] width 407 height 22
type input "شوربة حامضة وحارة بالدجاج"
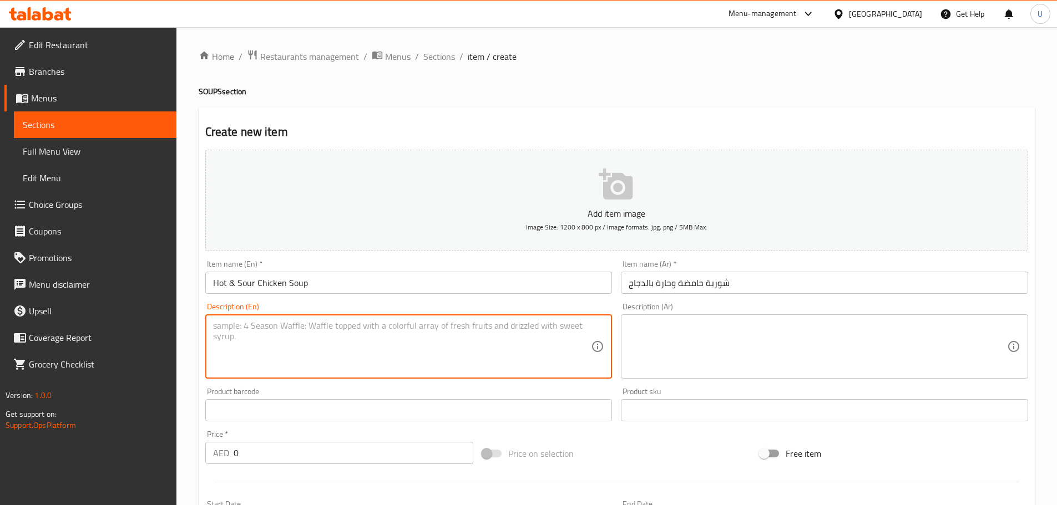
click at [295, 321] on textarea at bounding box center [402, 347] width 378 height 53
paste textarea "Zesty, spicy broth with chicken and vegetables."
type textarea "Zesty, spicy broth with chicken and vegetables."
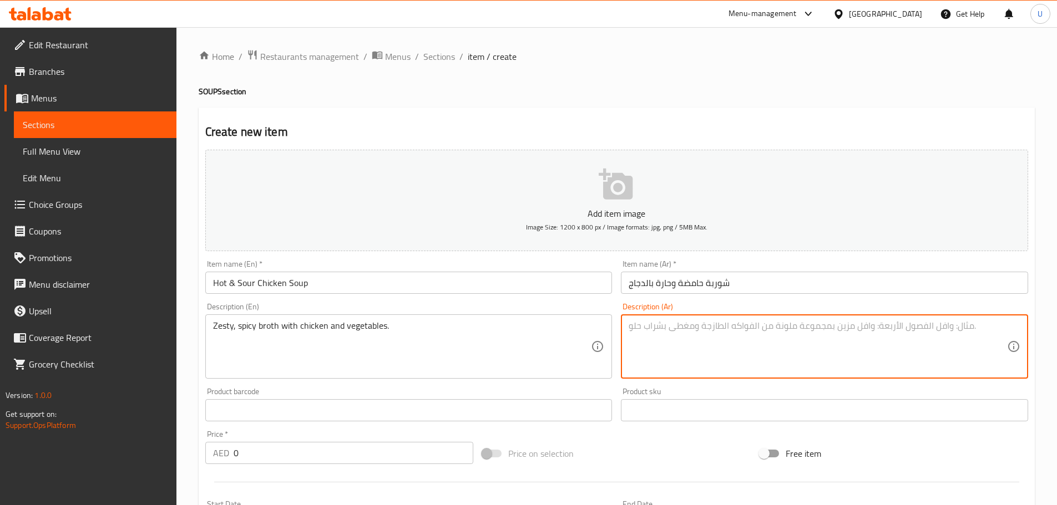
click at [663, 328] on textarea at bounding box center [817, 347] width 378 height 53
paste textarea "مرق لاذع وحار مع دجاج وخضار."
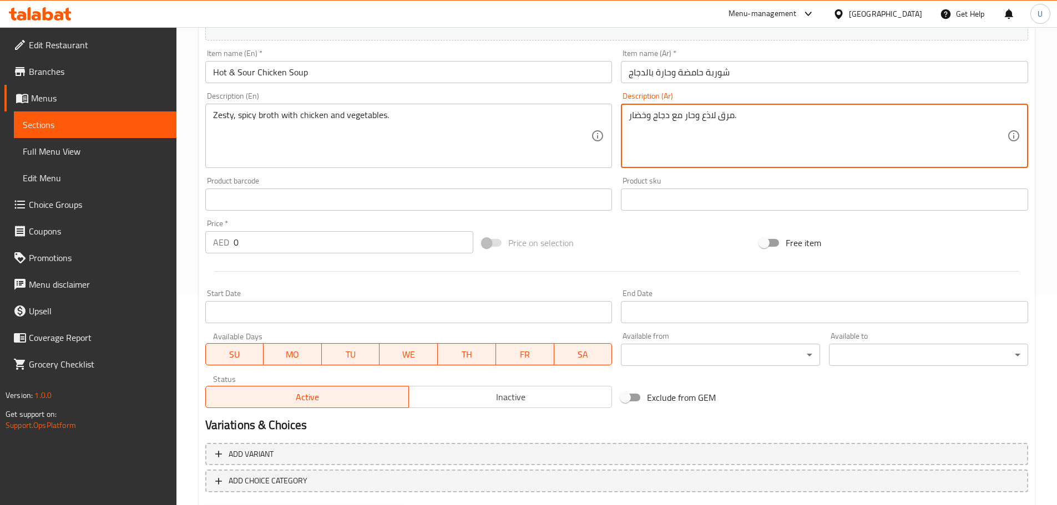
scroll to position [211, 0]
type textarea "مرق لاذع وحار مع دجاج وخضار."
click at [263, 232] on input "0" at bounding box center [353, 242] width 240 height 22
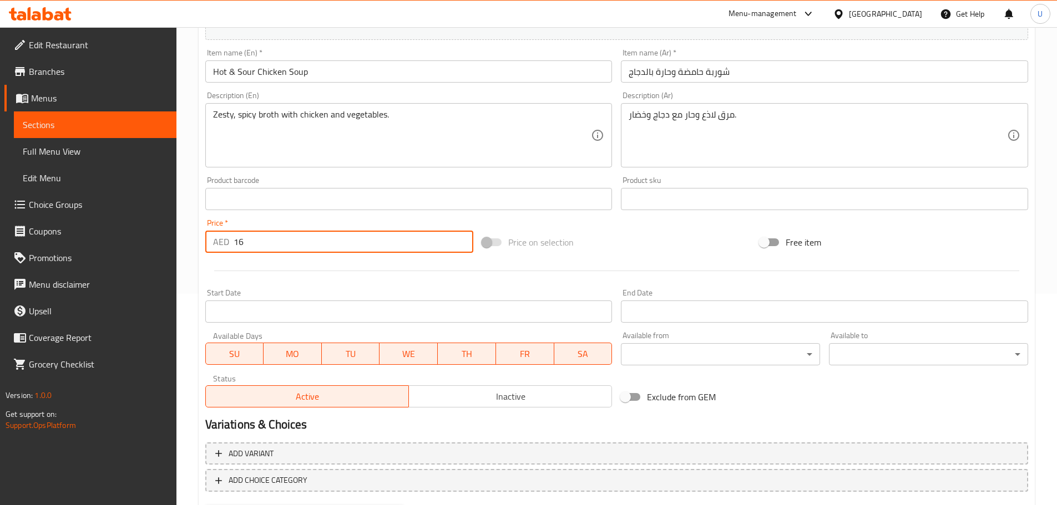
type input "16"
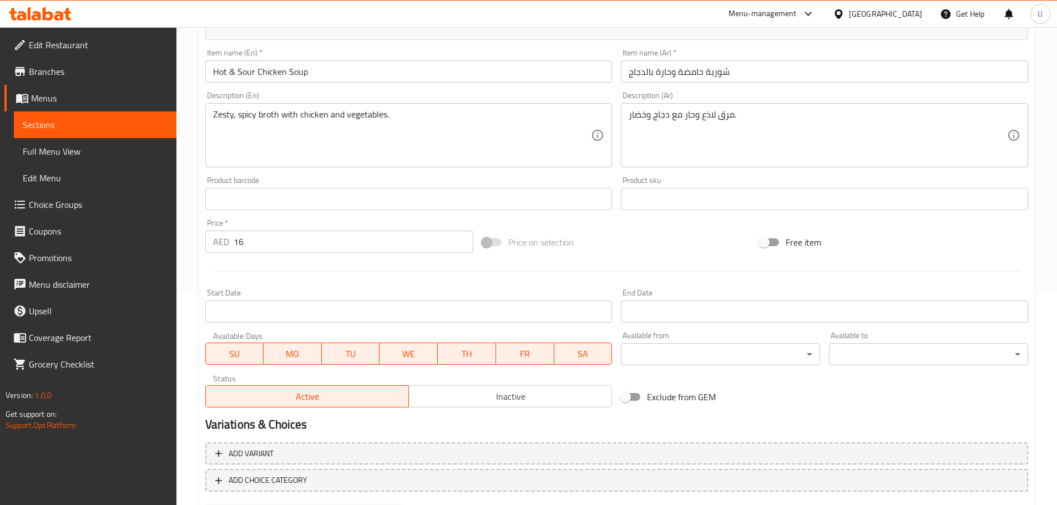
click at [612, 231] on div "Price on selection" at bounding box center [616, 242] width 277 height 30
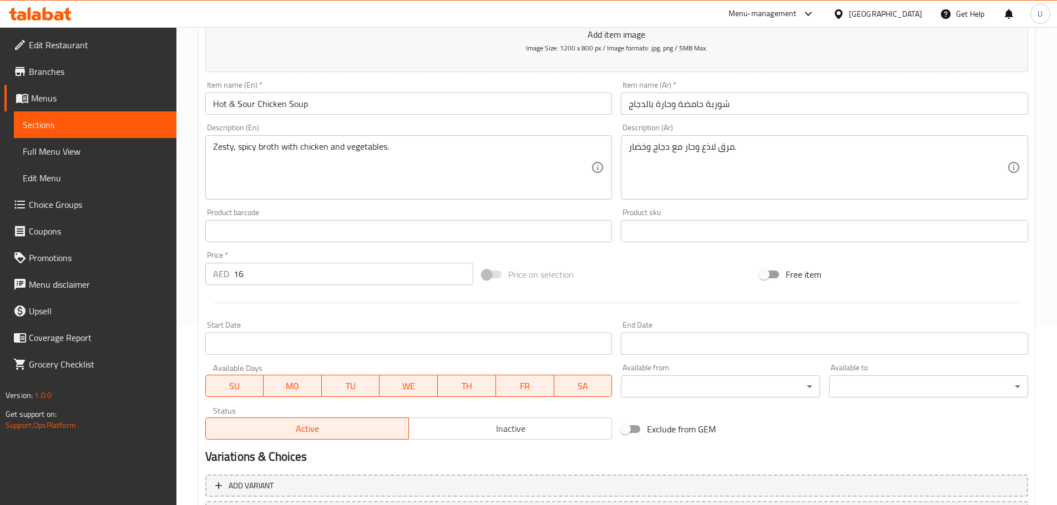
scroll to position [270, 0]
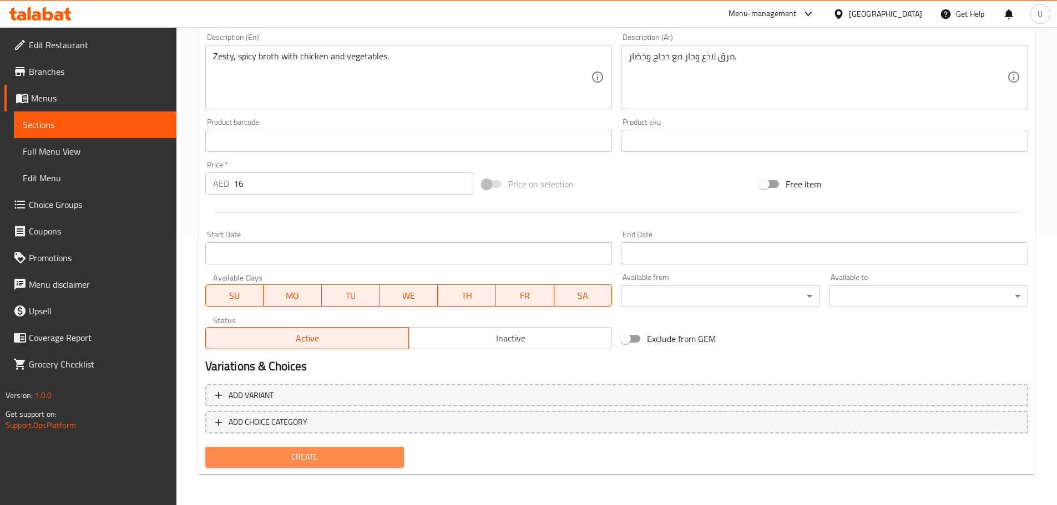
click at [302, 459] on span "Create" at bounding box center [304, 457] width 181 height 14
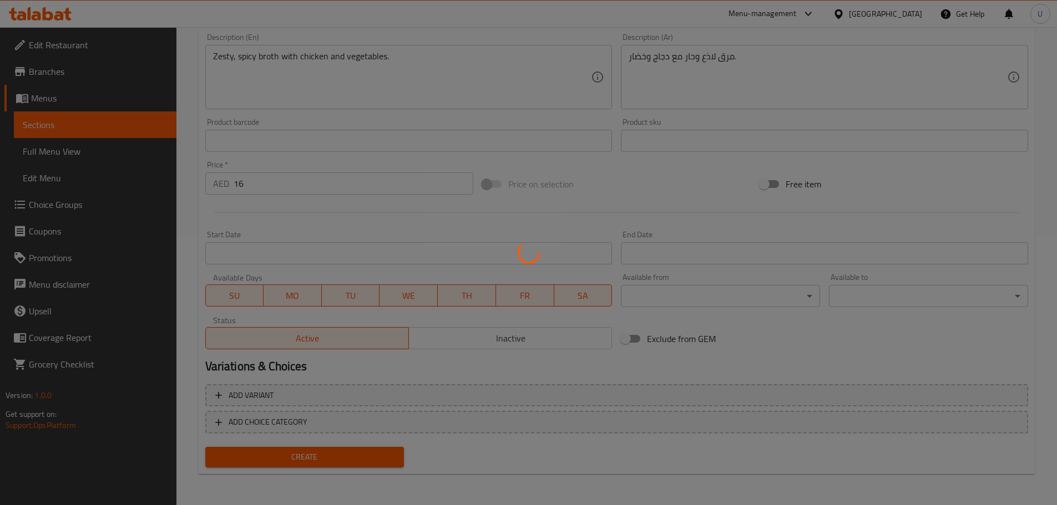
type input "0"
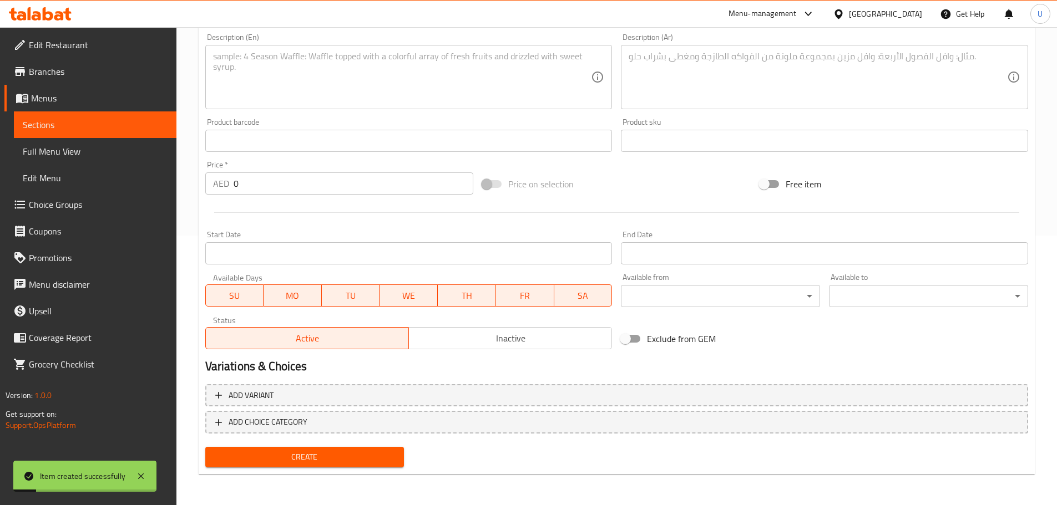
scroll to position [0, 0]
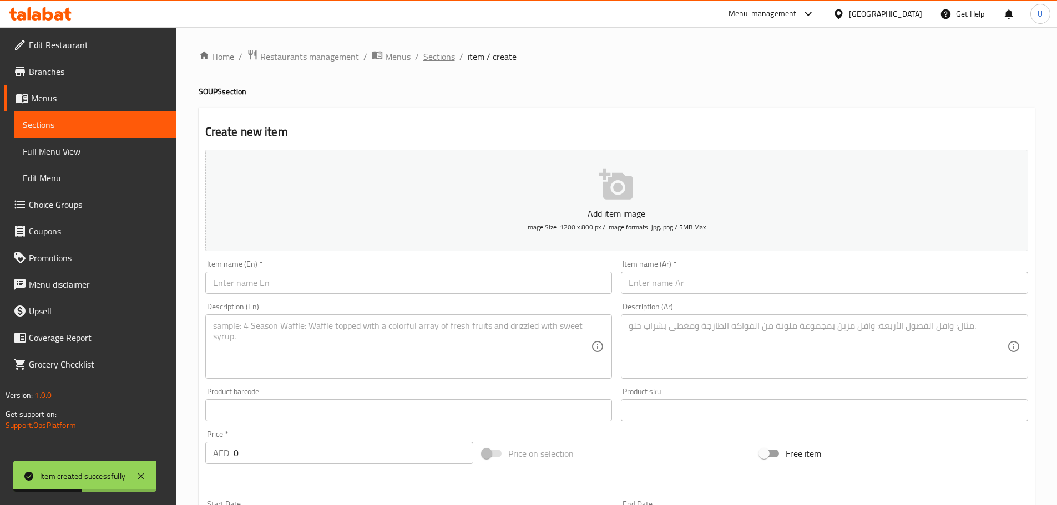
click at [435, 61] on span "Sections" at bounding box center [439, 56] width 32 height 13
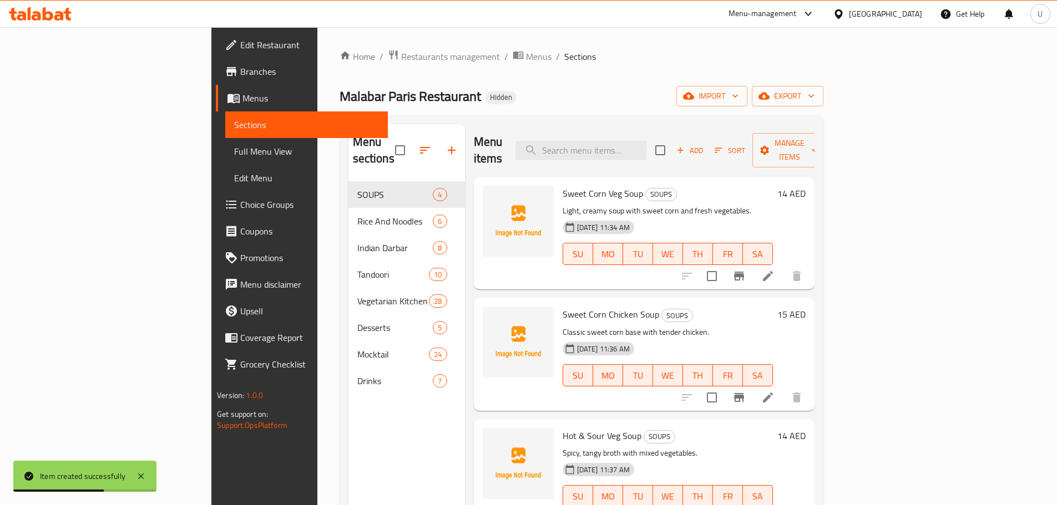
scroll to position [7, 0]
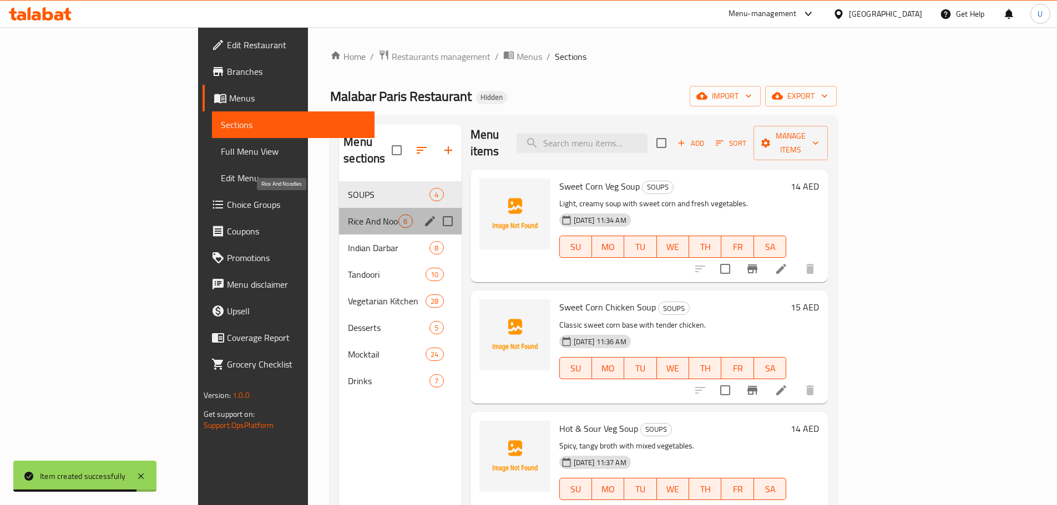
click at [348, 215] on span "Rice And Noodles" at bounding box center [373, 221] width 50 height 13
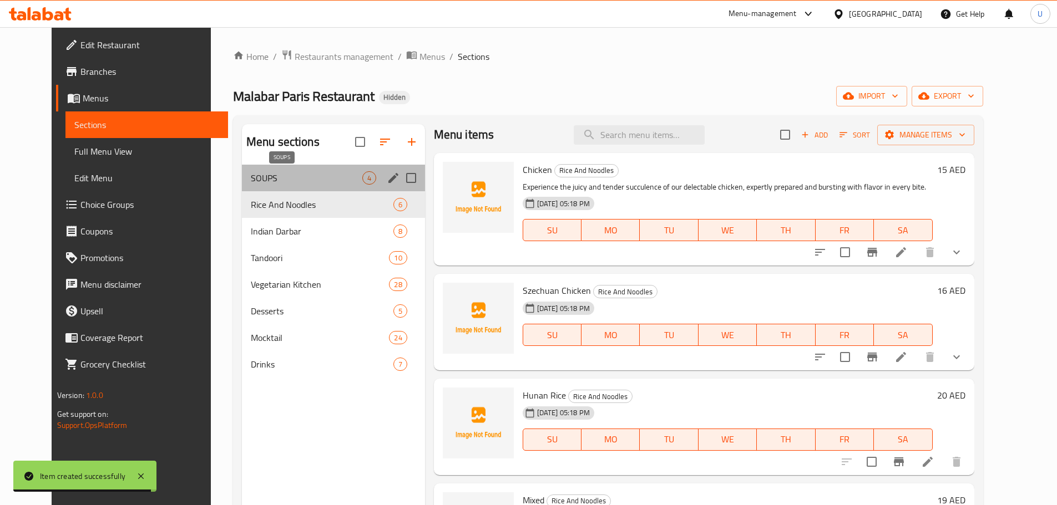
click at [251, 177] on span "SOUPS" at bounding box center [306, 177] width 111 height 13
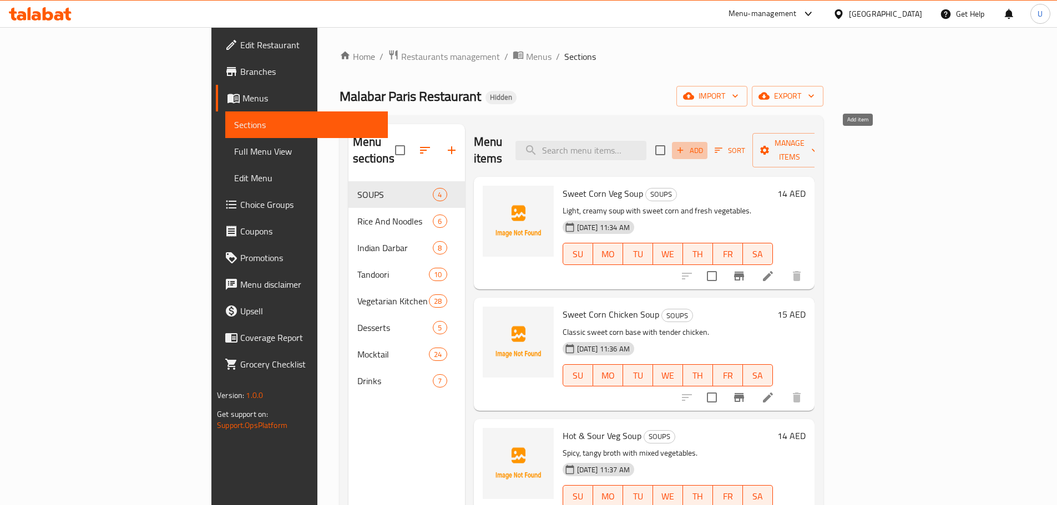
click at [704, 144] on span "Add" at bounding box center [689, 150] width 30 height 13
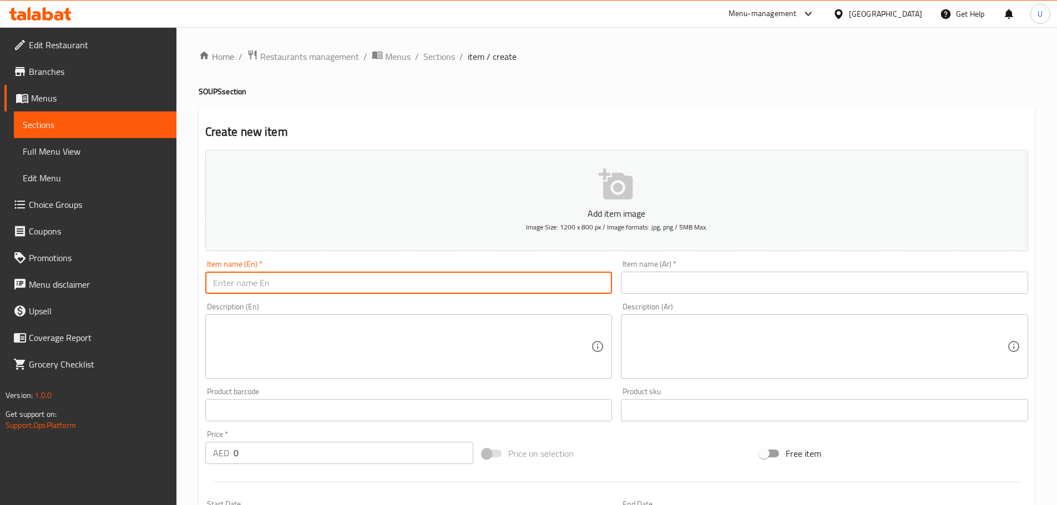
click at [290, 285] on input "text" at bounding box center [408, 283] width 407 height 22
paste input "Kozhi Kurumulak Rasam"
type input "Kozhi Kurumulak Rasam"
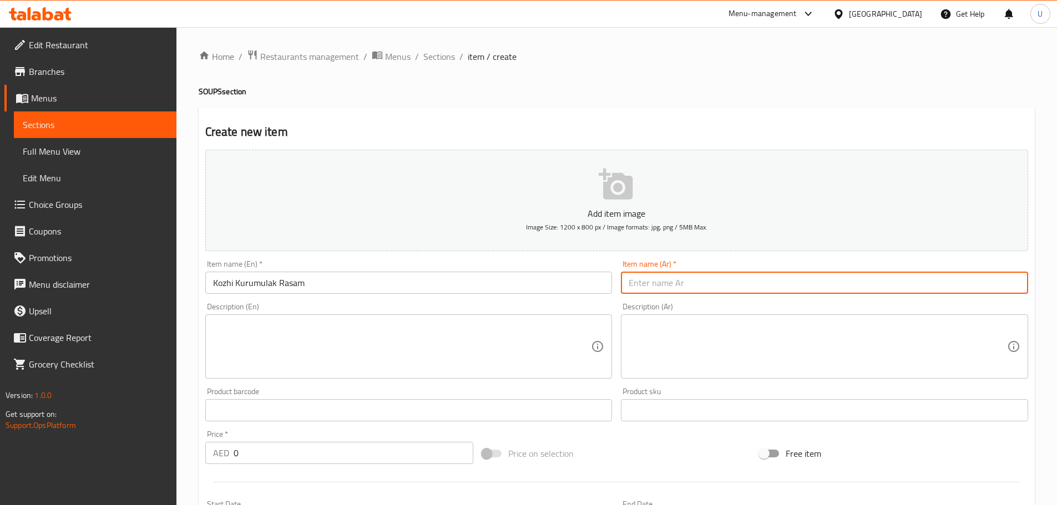
click at [654, 285] on input "text" at bounding box center [824, 283] width 407 height 22
paste input "شوربة راسام دجاج بالفلفل ([GEOGRAPHIC_DATA])"
type input "شوربة راسام دجاج بالفلفل ([GEOGRAPHIC_DATA])"
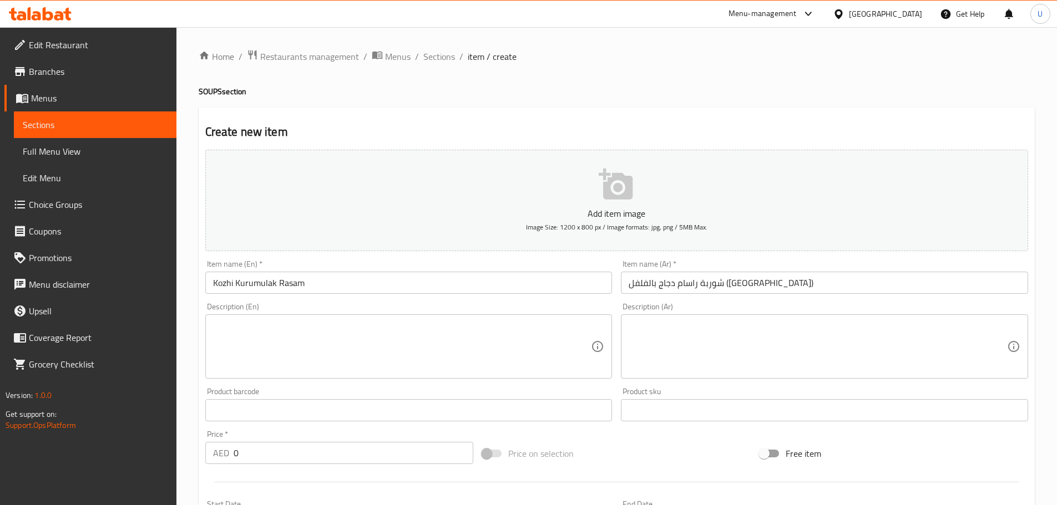
click at [235, 335] on textarea at bounding box center [402, 347] width 378 height 53
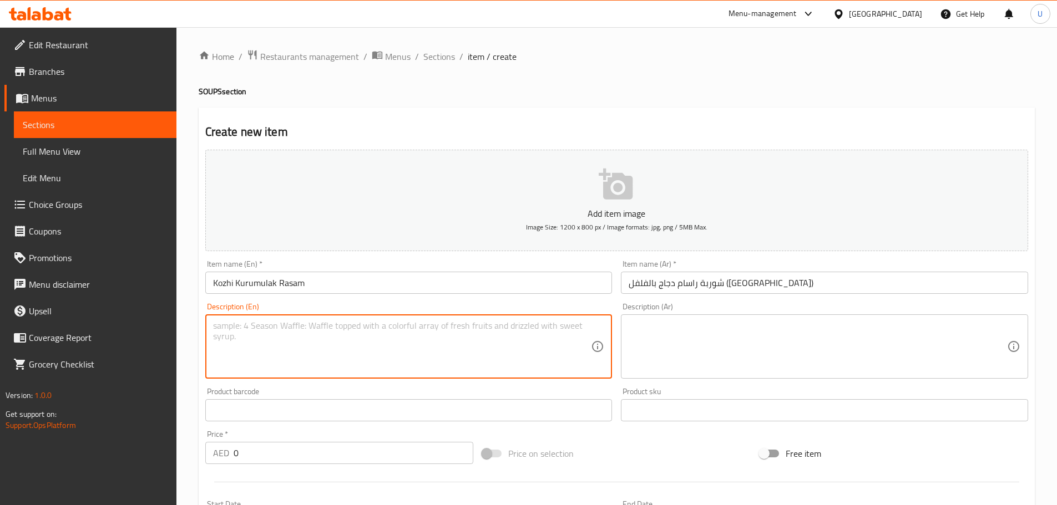
paste textarea "Peppery Kerala-style chicken broth with bold spices."
type textarea "Peppery Kerala-style chicken broth with bold spices."
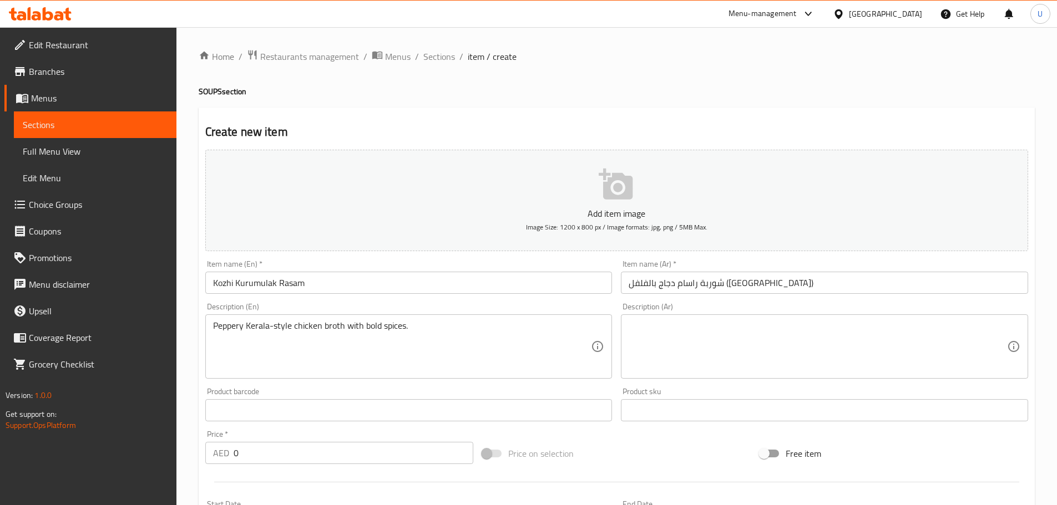
click at [671, 333] on textarea at bounding box center [817, 347] width 378 height 53
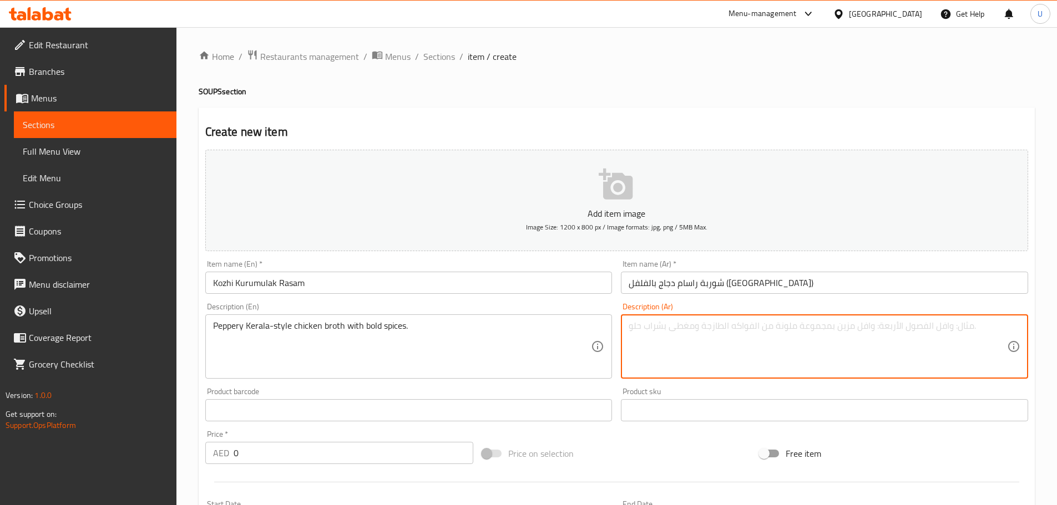
paste textarea "مرق دجاج كيرالي بالفلفل الأسود وتوابل قوية."
type textarea "مرق دجاج كيرالي بالفلفل الأسود وتوابل قوية."
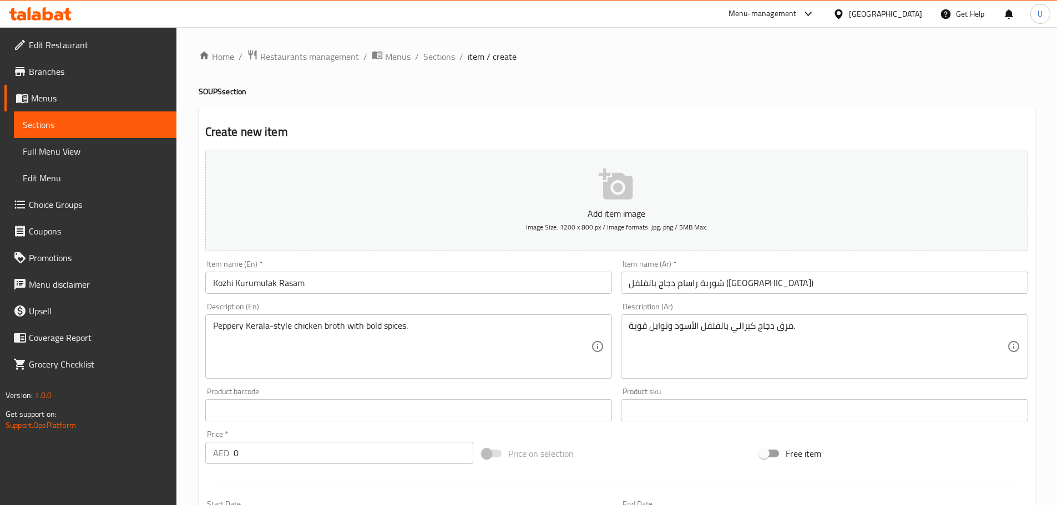
click at [275, 302] on div "Description (En) Peppery Kerala-style chicken broth with bold spices. Descripti…" at bounding box center [409, 340] width 416 height 85
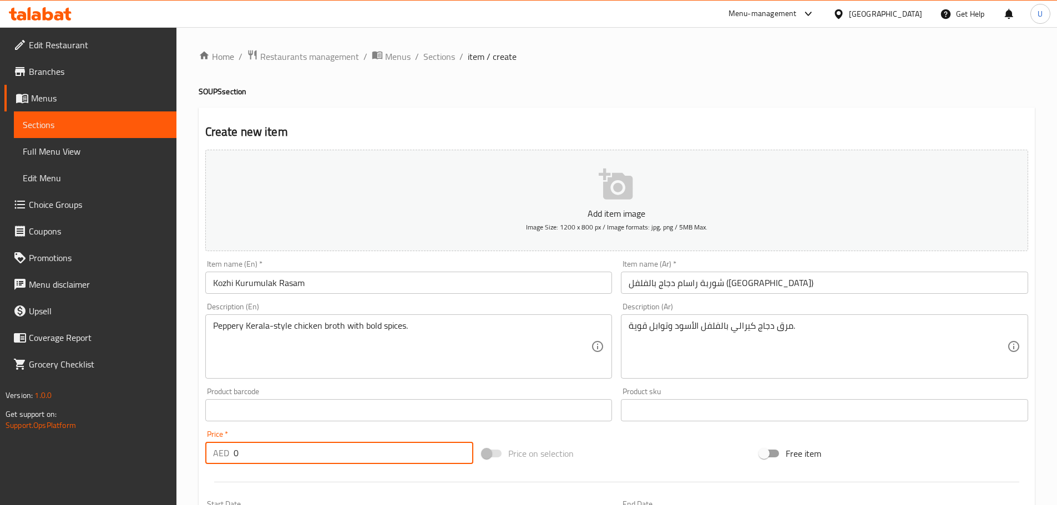
click at [245, 454] on input "0" at bounding box center [353, 453] width 240 height 22
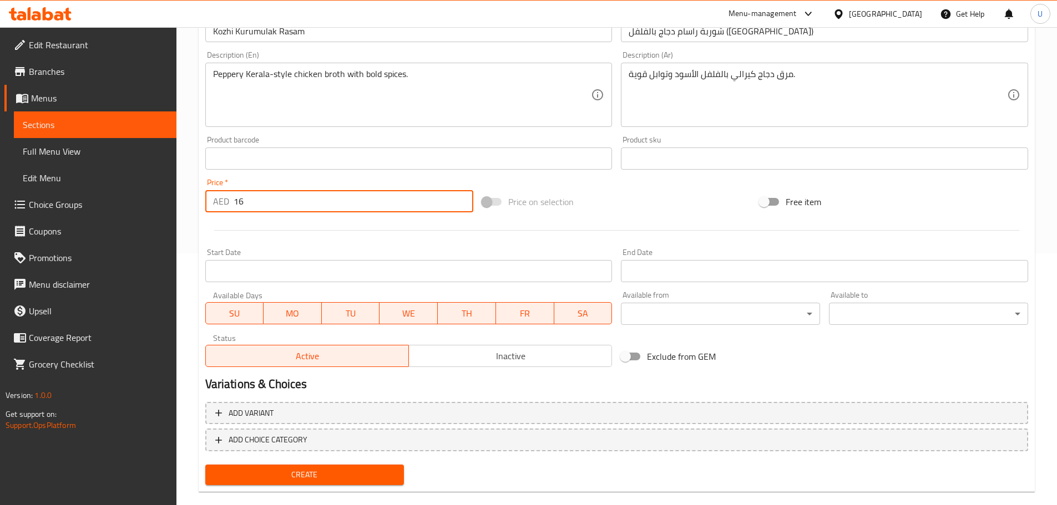
scroll to position [270, 0]
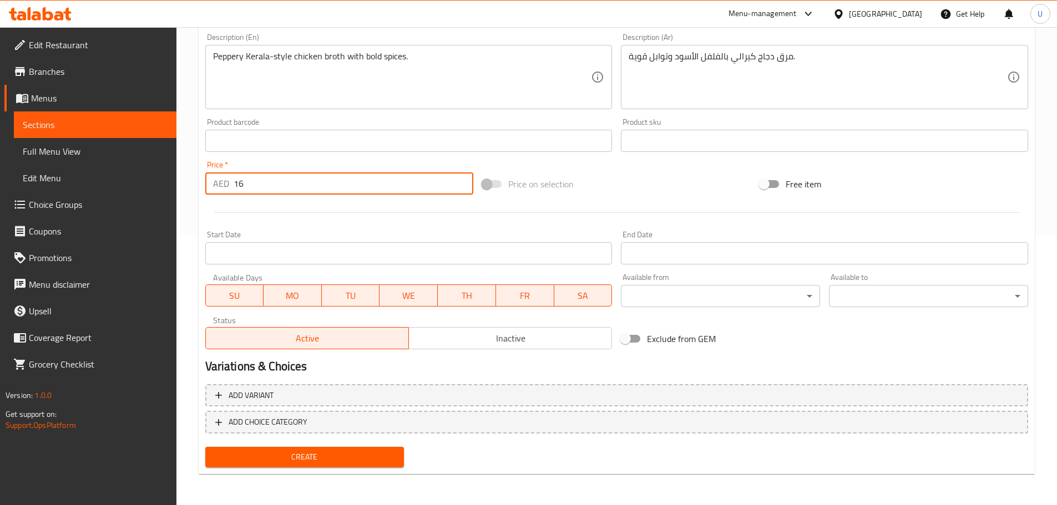
type input "16"
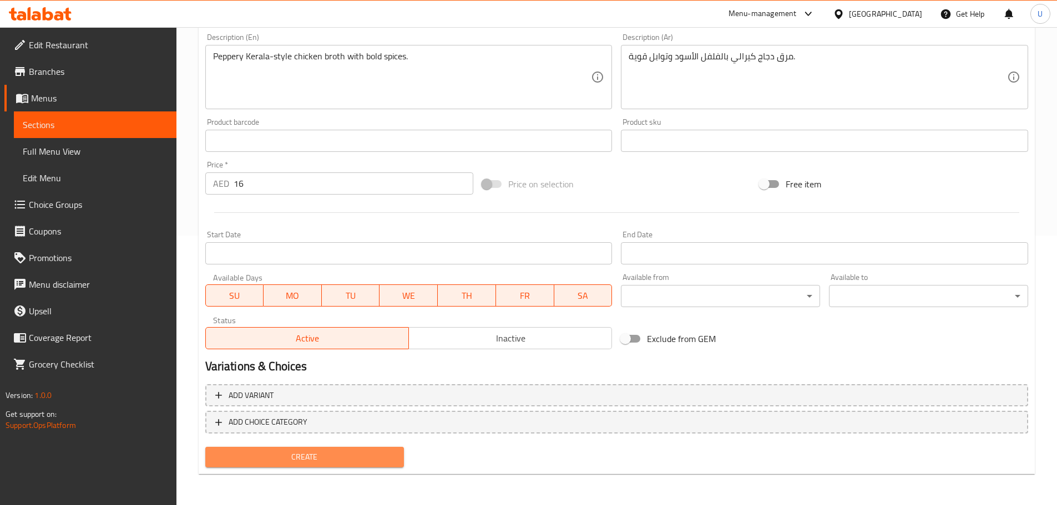
click at [295, 455] on span "Create" at bounding box center [304, 457] width 181 height 14
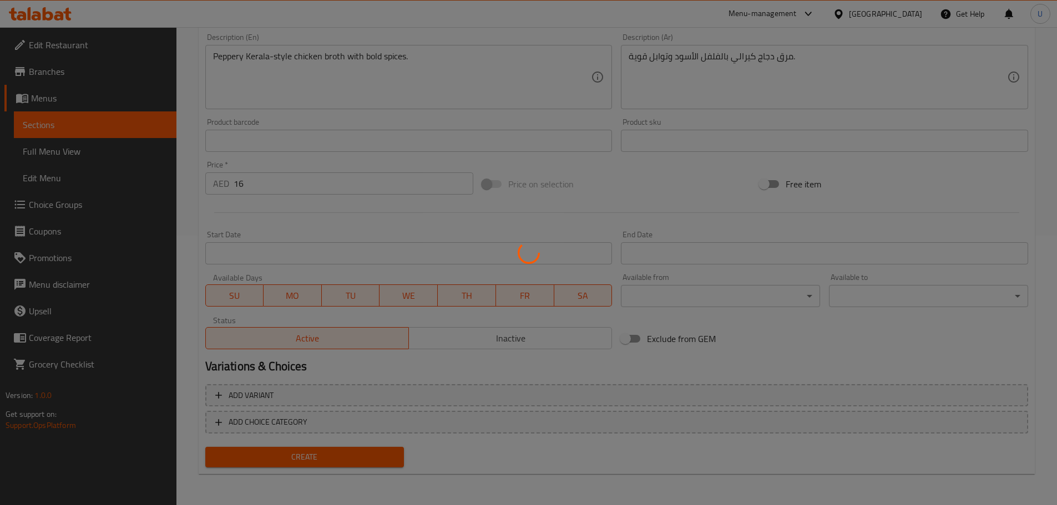
type input "0"
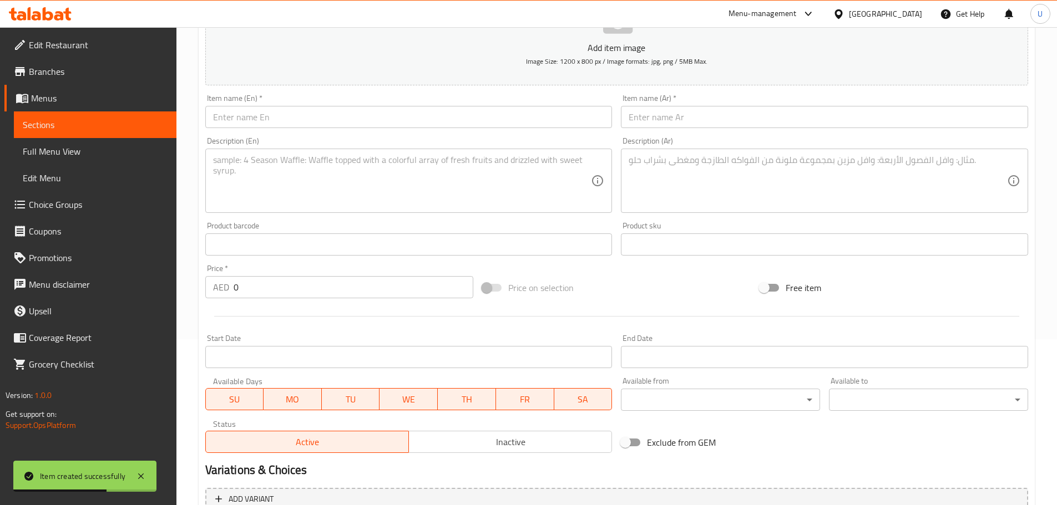
scroll to position [0, 0]
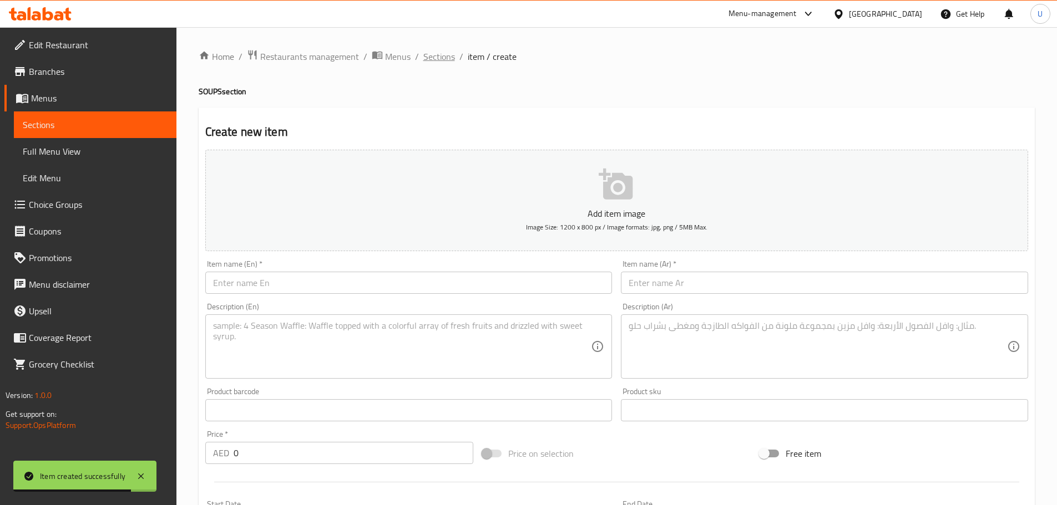
click at [440, 59] on span "Sections" at bounding box center [439, 56] width 32 height 13
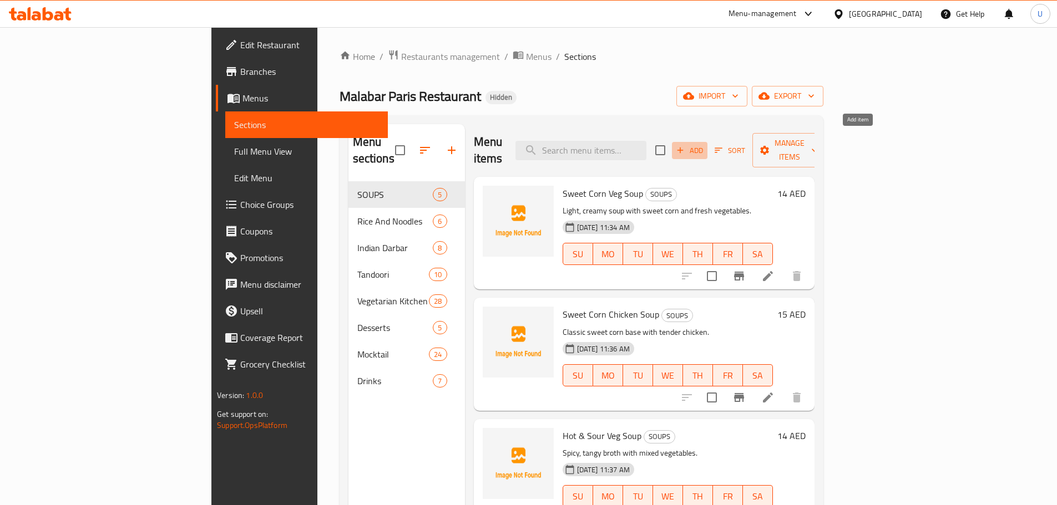
click at [704, 144] on span "Add" at bounding box center [689, 150] width 30 height 13
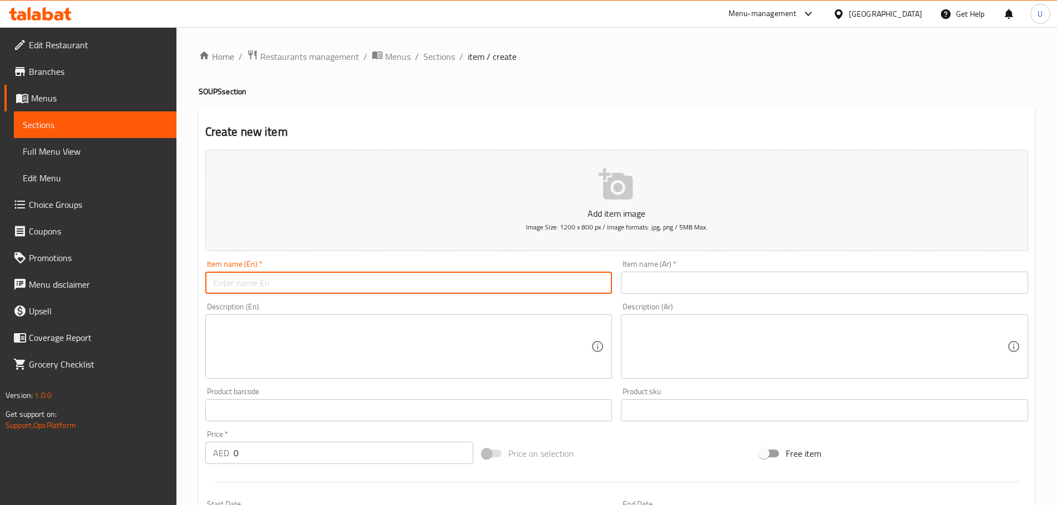
paste input "Mushroom Chicken Soup"
click at [320, 282] on input "Mushroom Chicken Soup" at bounding box center [408, 283] width 407 height 22
type input "Mushroom Chicken Soup"
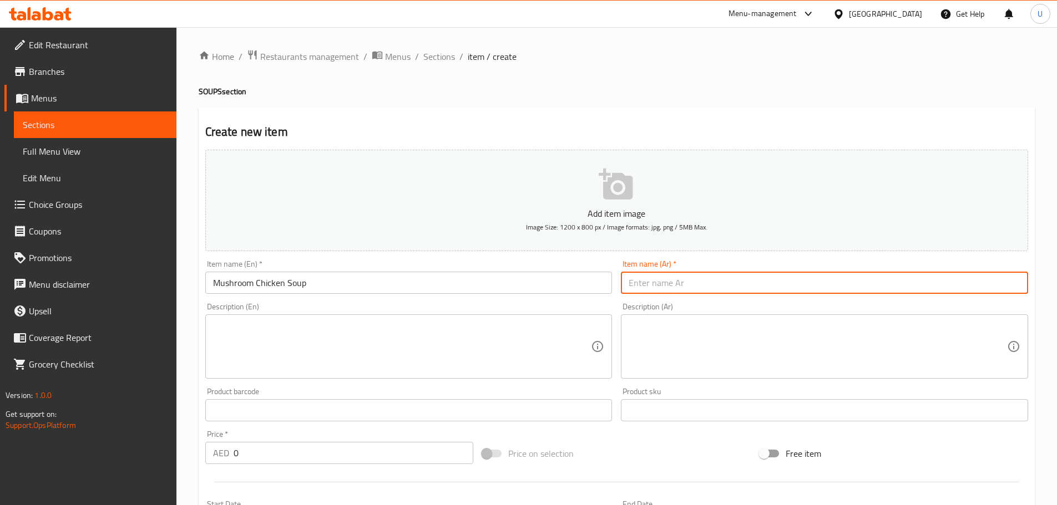
paste input "شوربة دجاج بالفطر"
click at [662, 277] on input "شوربة دجاج بالفطر" at bounding box center [824, 283] width 407 height 22
type input "شوربة دجاج بالفطر"
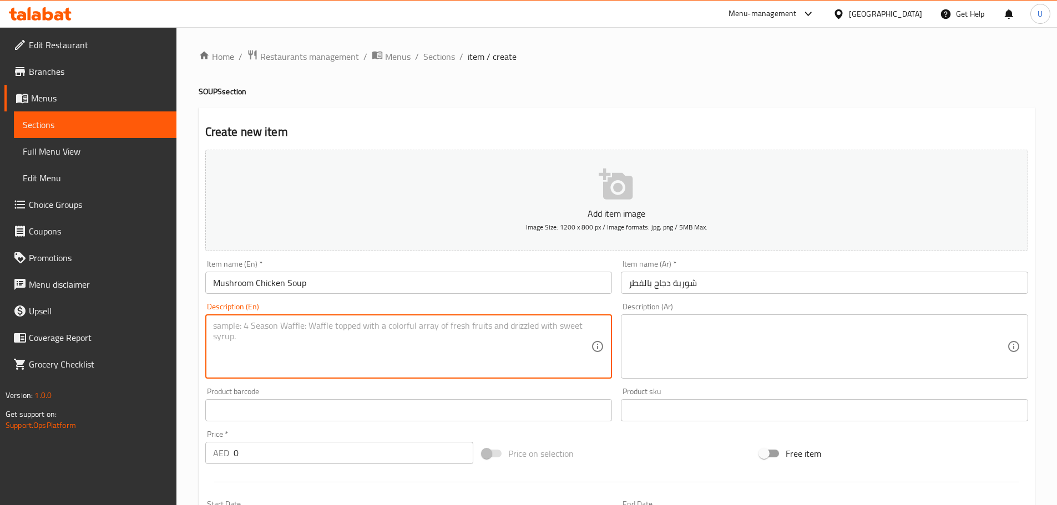
click at [280, 364] on textarea at bounding box center [402, 347] width 378 height 53
click at [302, 337] on textarea at bounding box center [402, 347] width 378 height 53
paste textarea "Comforting broth with chicken, mushrooms, and herbs."
type textarea "Comforting broth with chicken, mushrooms, and herbs."
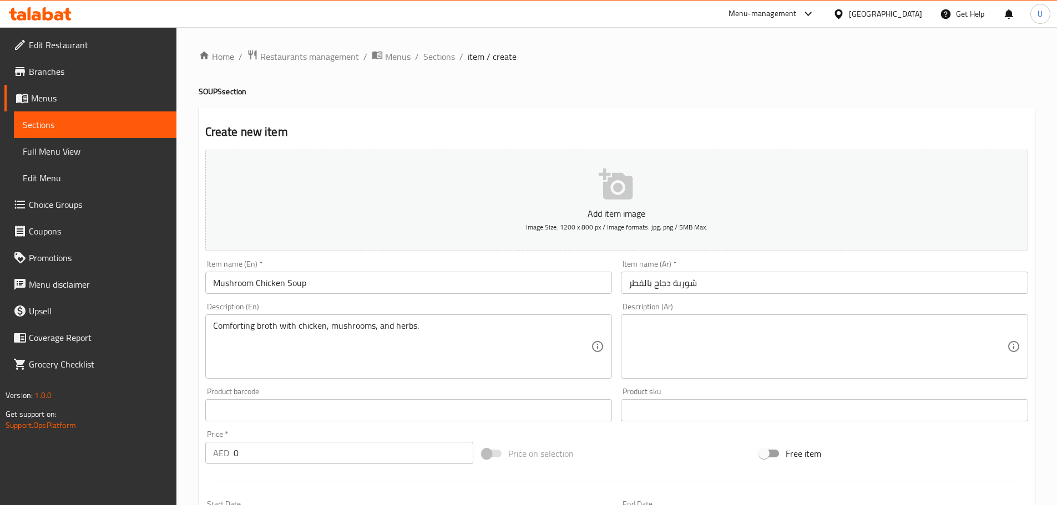
click at [766, 337] on textarea at bounding box center [817, 347] width 378 height 53
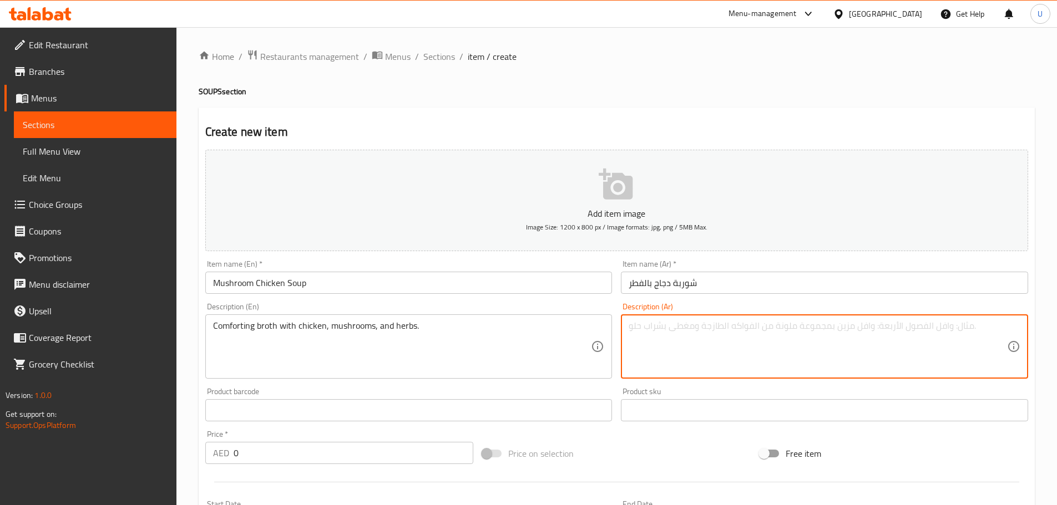
paste textarea "مرق مريح بالدجاج والفطر والأعشاب العطرية."
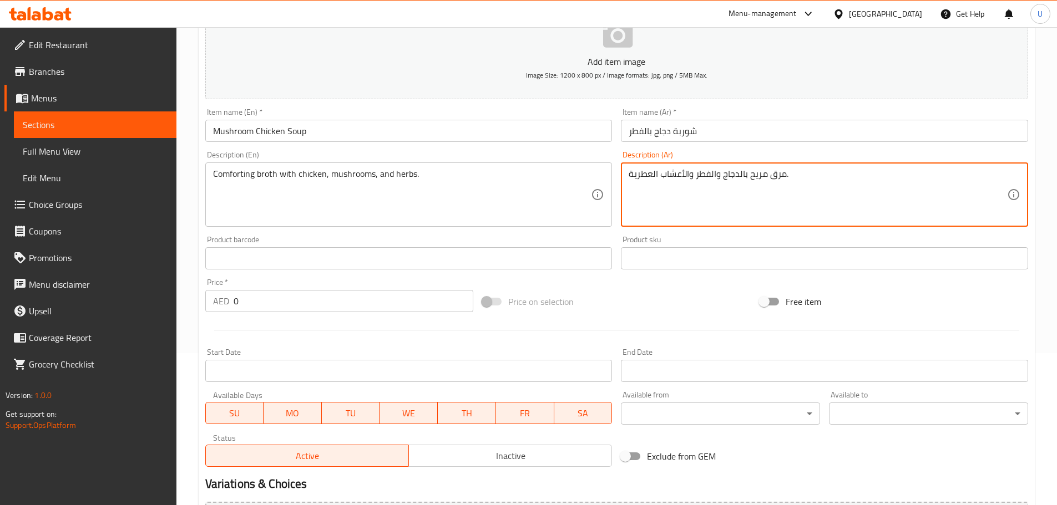
scroll to position [153, 0]
type textarea "مرق مريح بالدجاج والفطر والأعشاب العطرية."
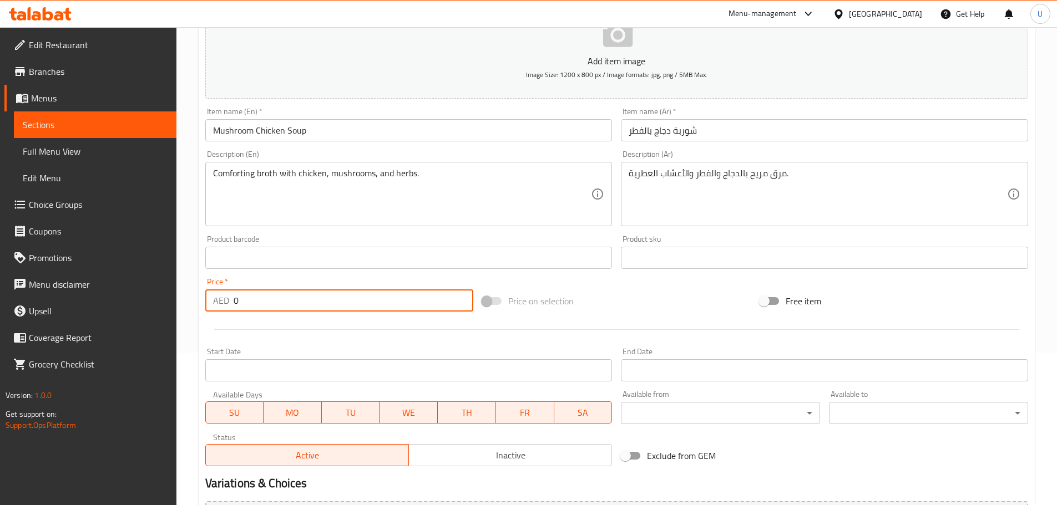
click at [272, 305] on input "0" at bounding box center [353, 301] width 240 height 22
type input "16"
click at [355, 322] on div at bounding box center [616, 329] width 831 height 27
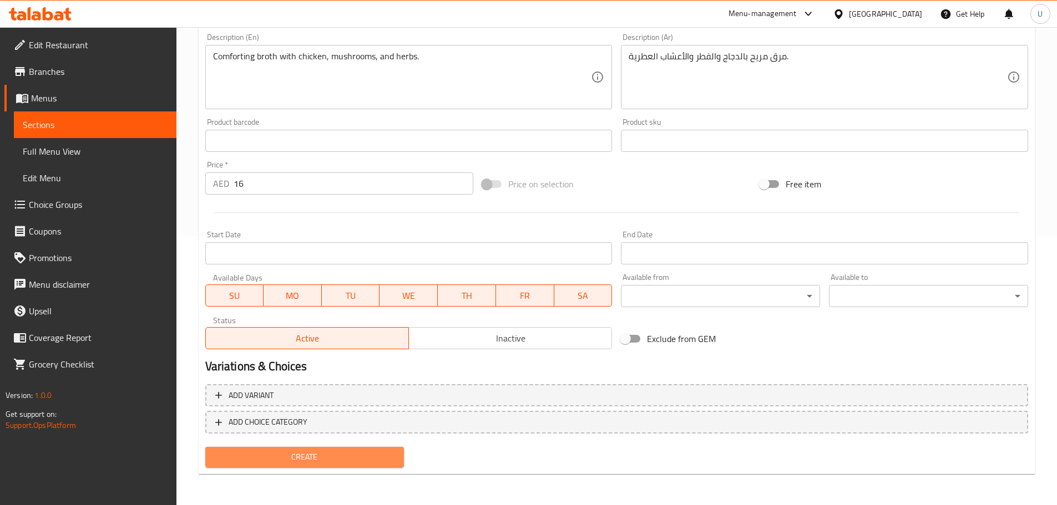
click at [311, 460] on span "Create" at bounding box center [304, 457] width 181 height 14
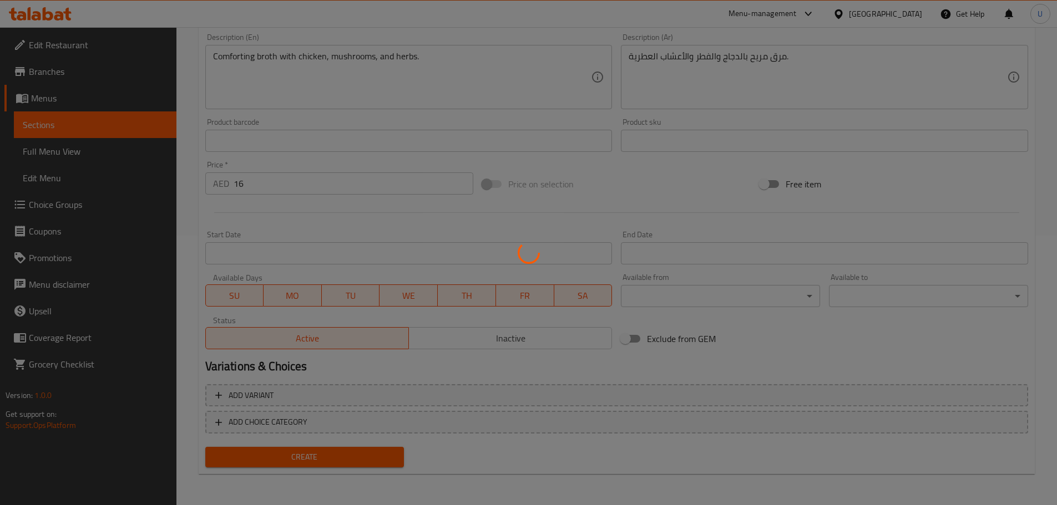
type input "0"
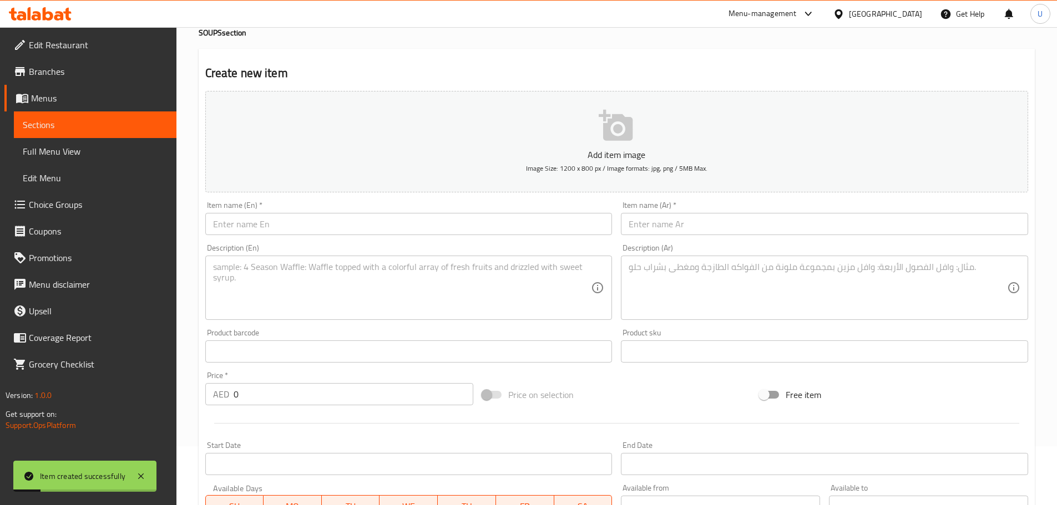
scroll to position [0, 0]
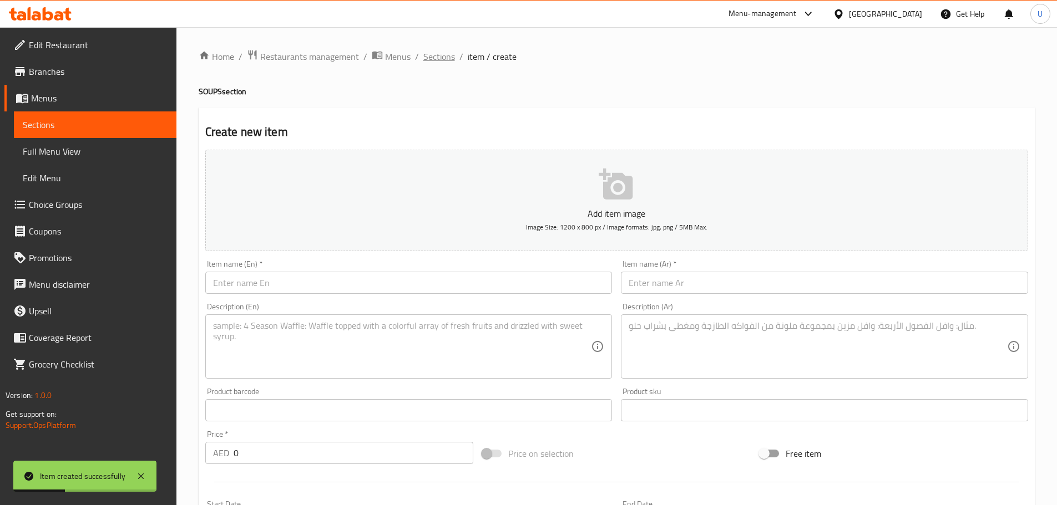
click at [434, 55] on span "Sections" at bounding box center [439, 56] width 32 height 13
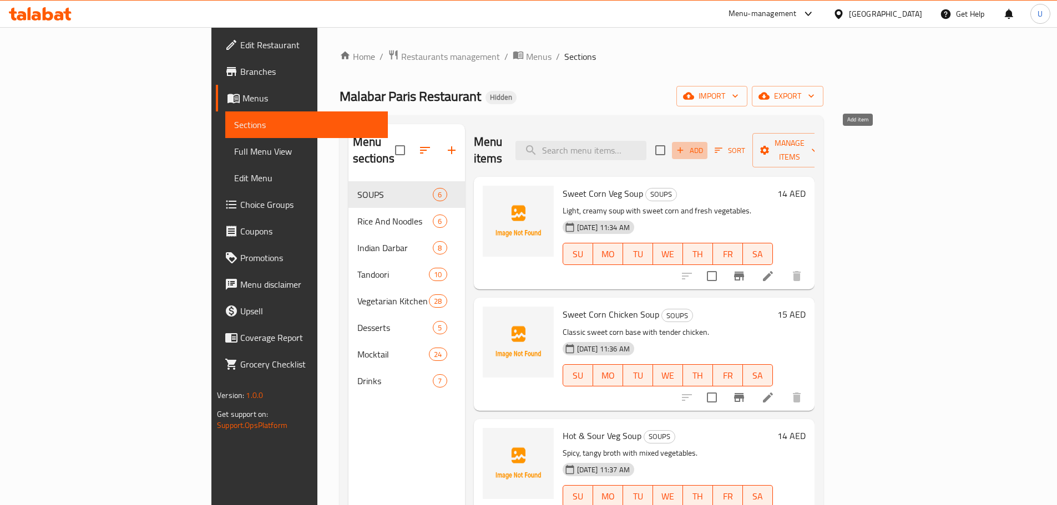
click at [704, 144] on span "Add" at bounding box center [689, 150] width 30 height 13
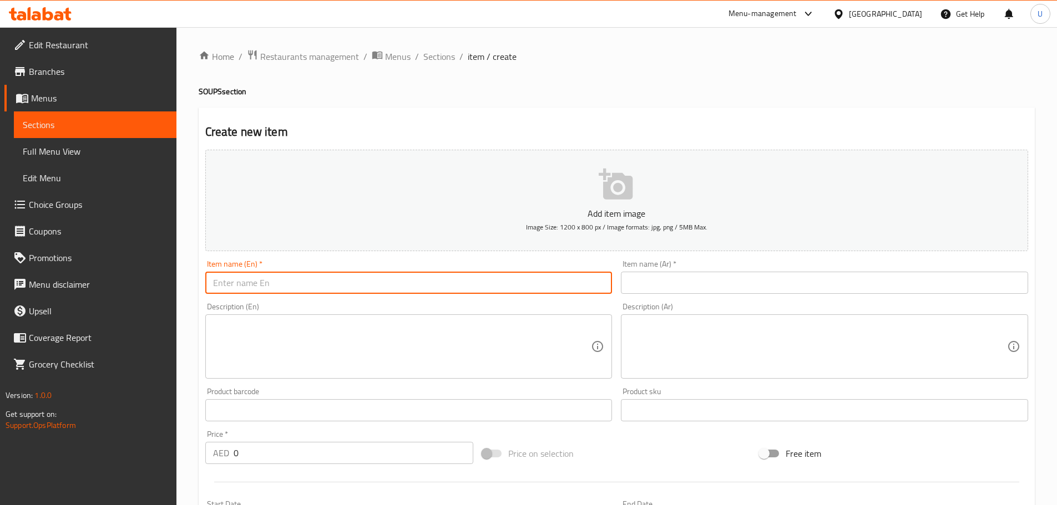
click at [346, 279] on input "text" at bounding box center [408, 283] width 407 height 22
paste input "Chicken Noodles Soup"
type input "Chicken Noodles Soup"
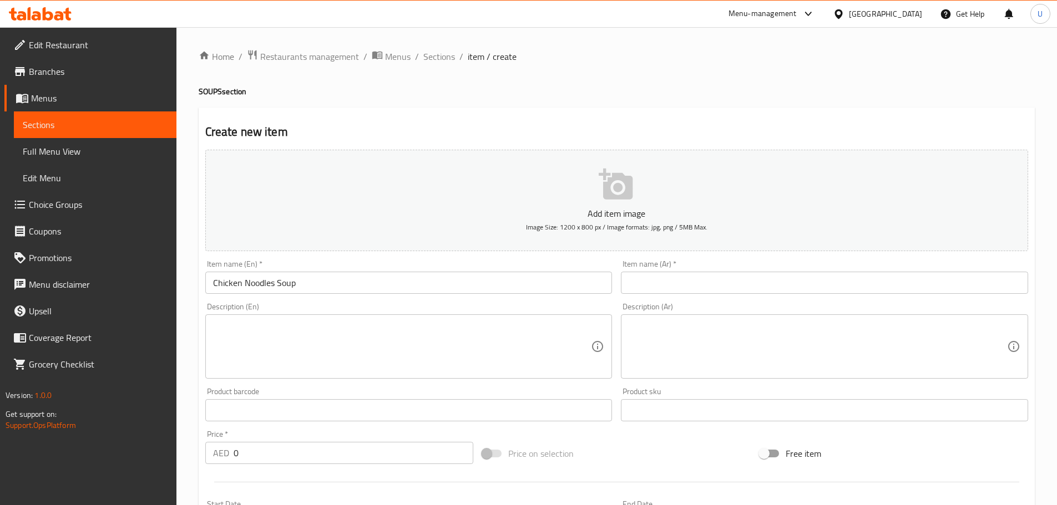
paste input "شوربة دجاج بالنودلز"
click at [647, 278] on input "شوربة دجاج بالنودلز" at bounding box center [824, 283] width 407 height 22
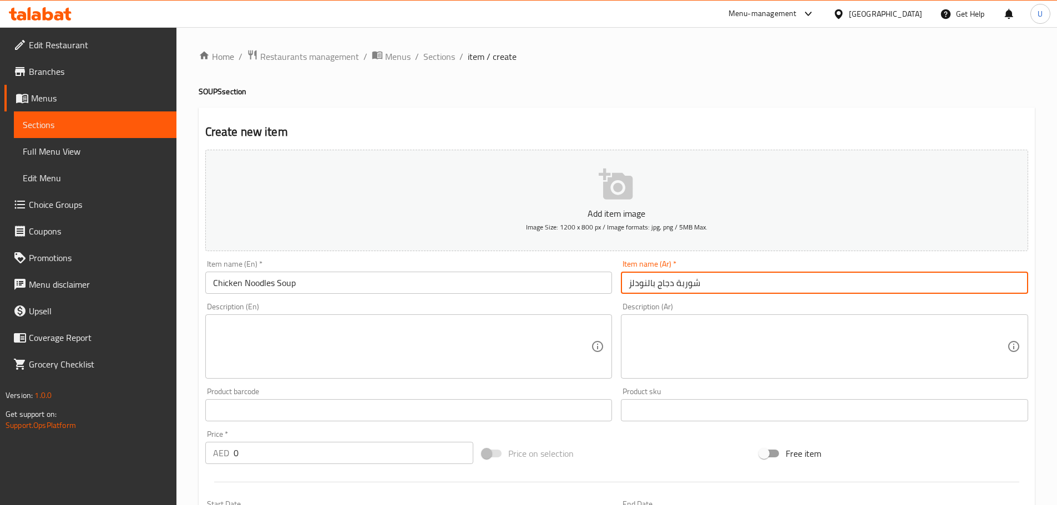
type input "شوربة دجاج بالنودلز"
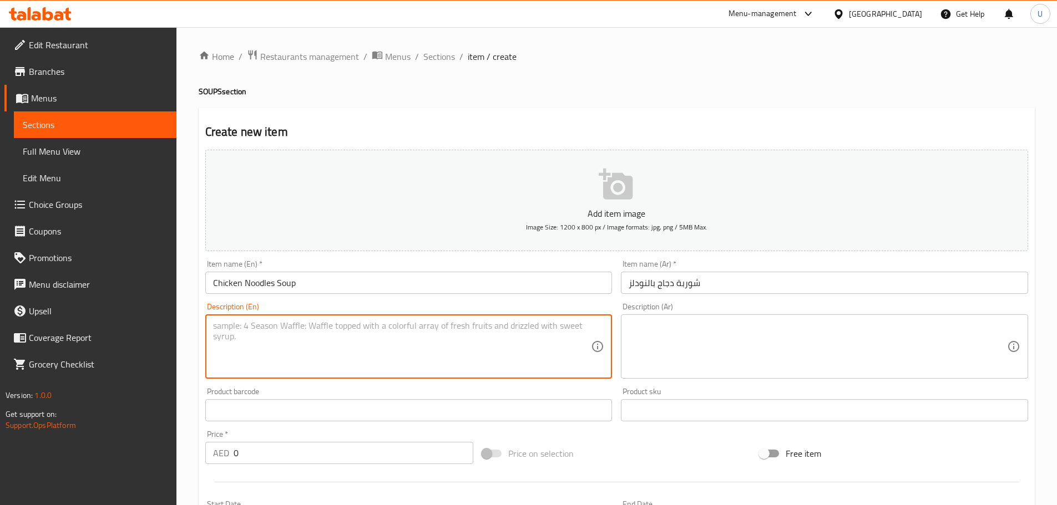
click at [294, 336] on textarea at bounding box center [402, 347] width 378 height 53
paste textarea "Hearty clear broth with noodles, chicken, and veggies."
type textarea "Hearty clear broth with noodles, chicken, and veggies."
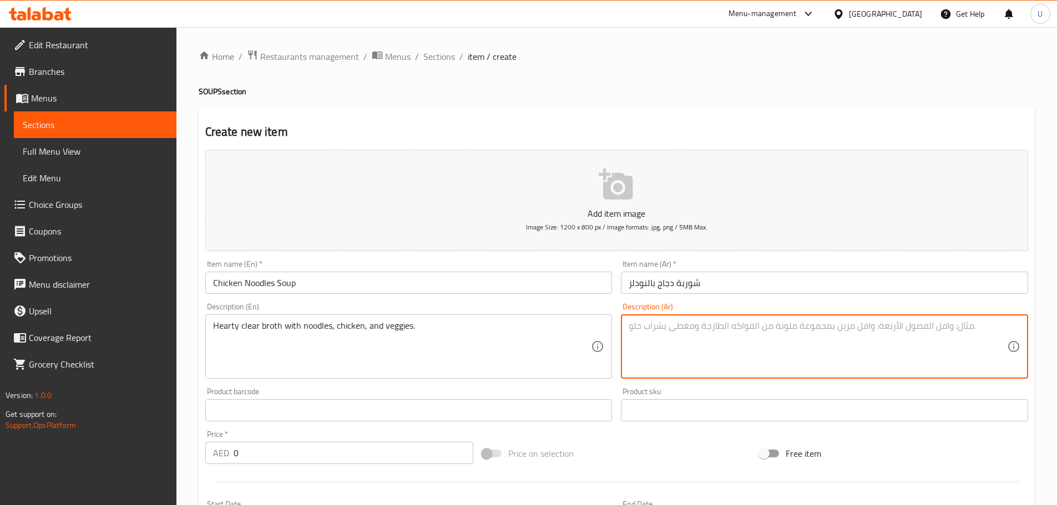
click at [662, 364] on textarea at bounding box center [817, 347] width 378 height 53
paste textarea "مرق خفيف غني بنودلز ودجاج وخضار."
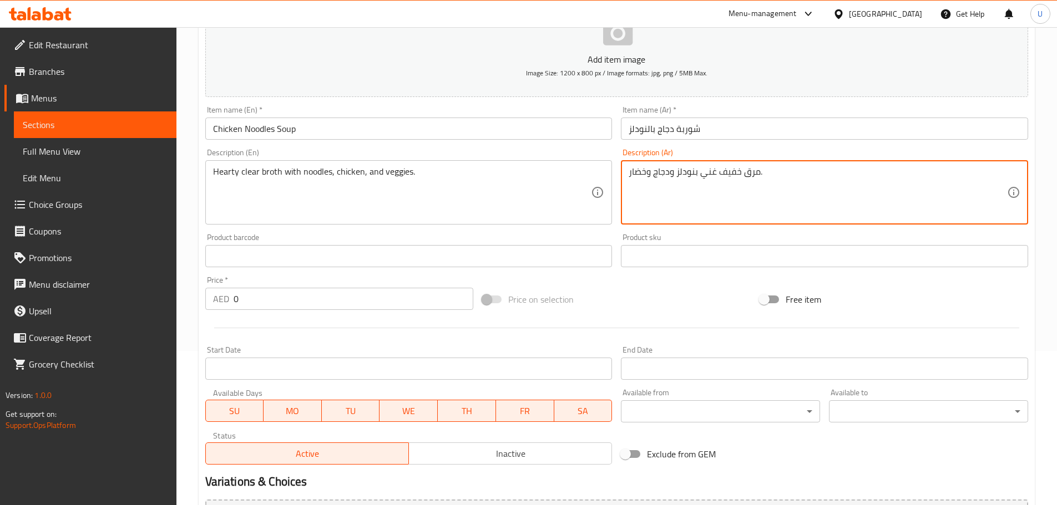
scroll to position [155, 0]
type textarea "مرق خفيف غني بنودلز ودجاج وخضار."
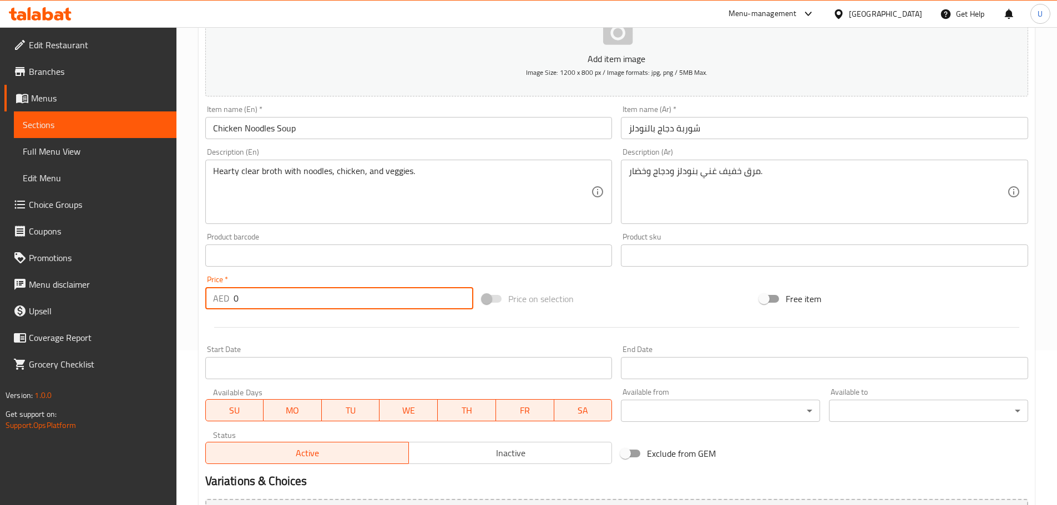
click at [307, 299] on input "0" at bounding box center [353, 298] width 240 height 22
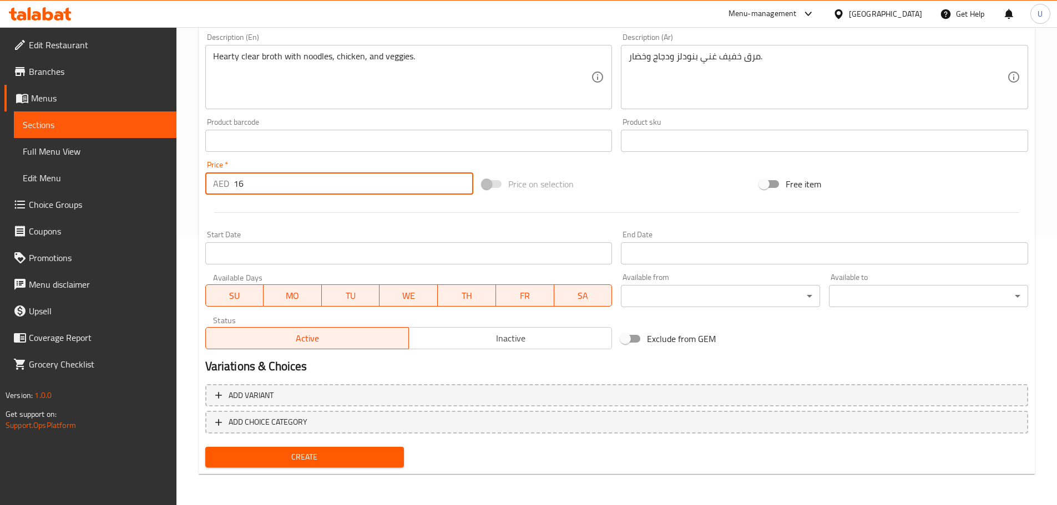
type input "16"
click at [294, 451] on span "Create" at bounding box center [304, 457] width 181 height 14
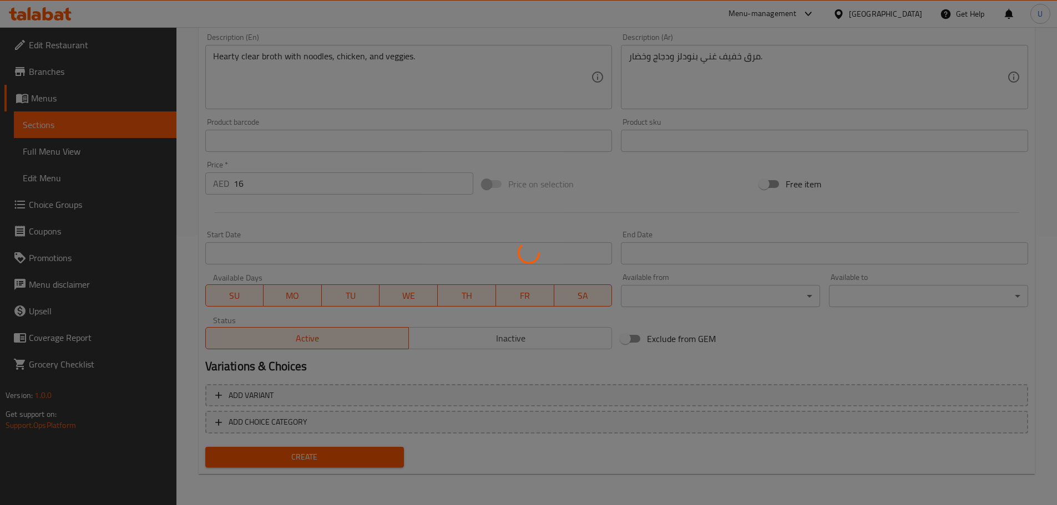
scroll to position [0, 0]
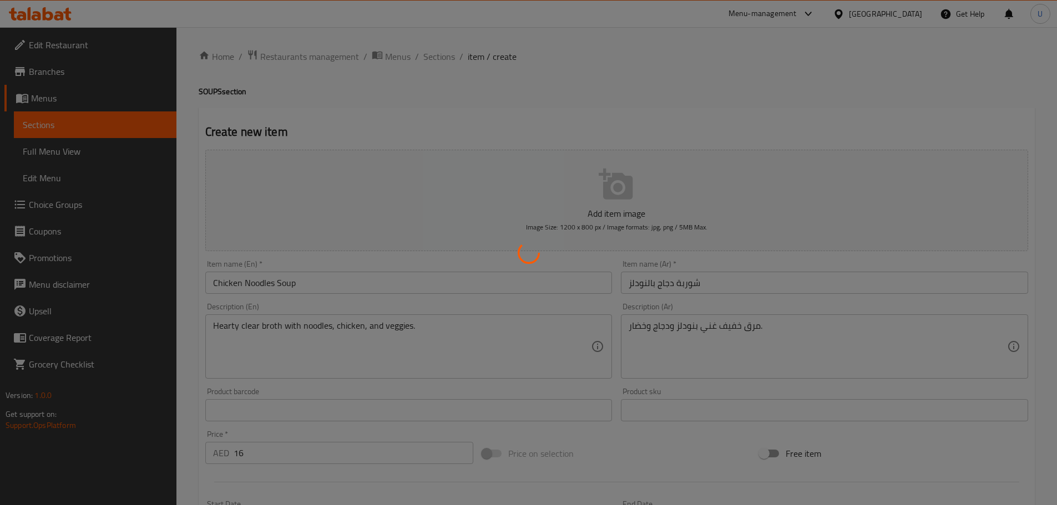
type input "0"
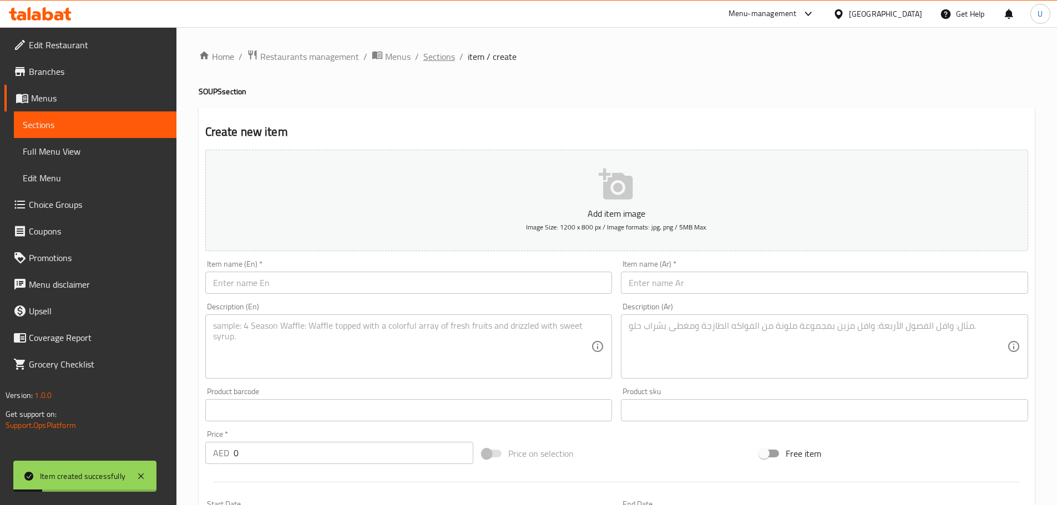
click at [437, 55] on span "Sections" at bounding box center [439, 56] width 32 height 13
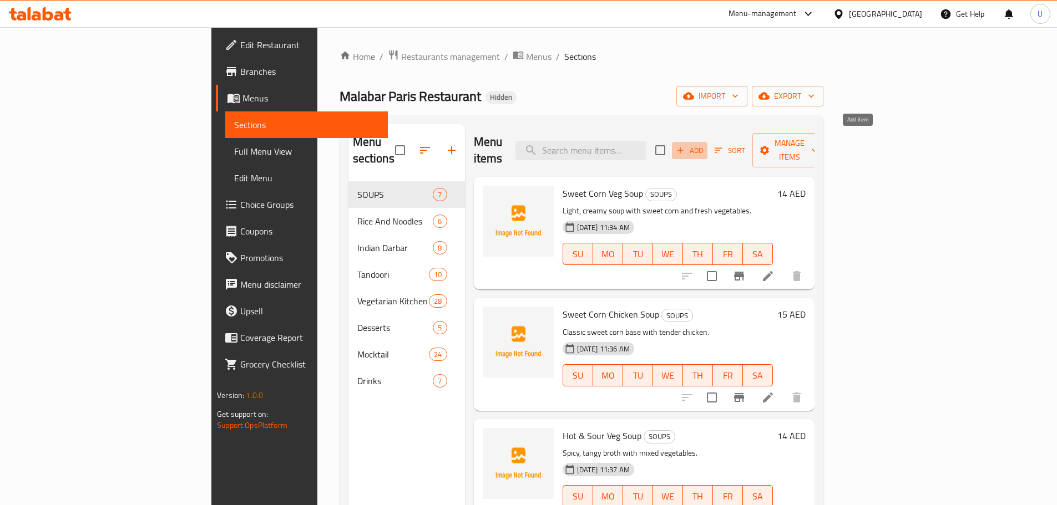
click at [704, 144] on span "Add" at bounding box center [689, 150] width 30 height 13
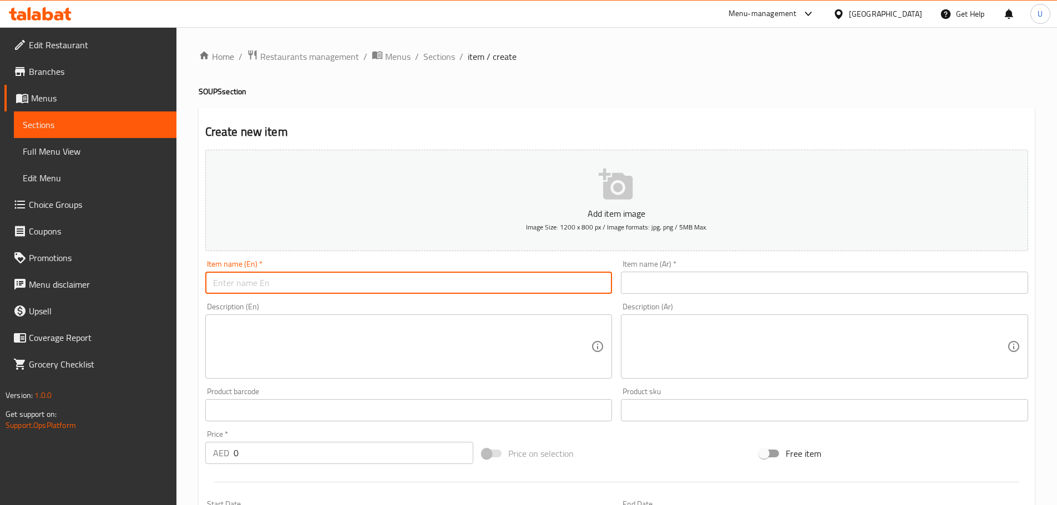
paste input "Mixed Seafood Soup"
click at [345, 281] on input "text" at bounding box center [408, 283] width 407 height 22
type input "Mixed Seafood Soup"
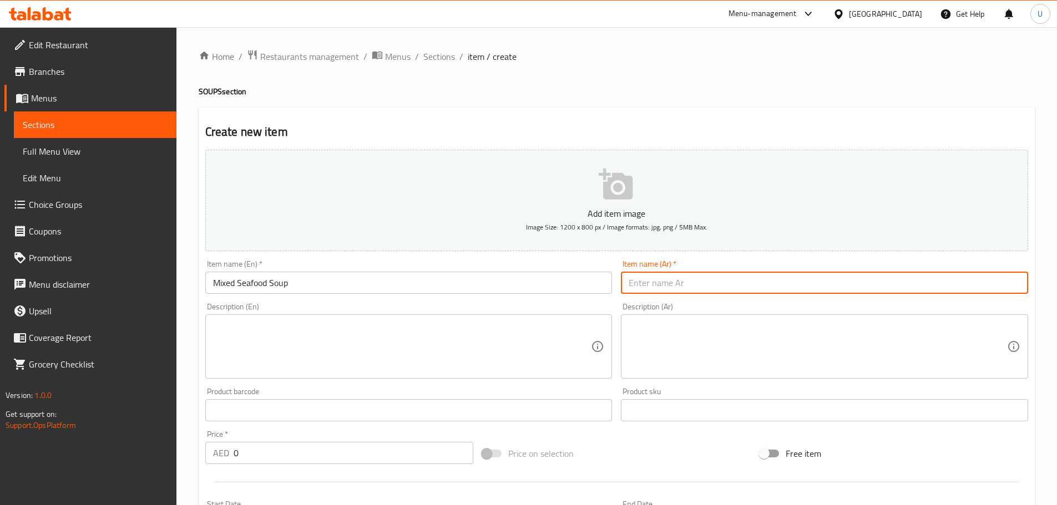
click at [673, 280] on input "text" at bounding box center [824, 283] width 407 height 22
paste input "شوربة مأكولات بحرية مشكلة"
type input "شوربة مأكولات بحرية مشكلة"
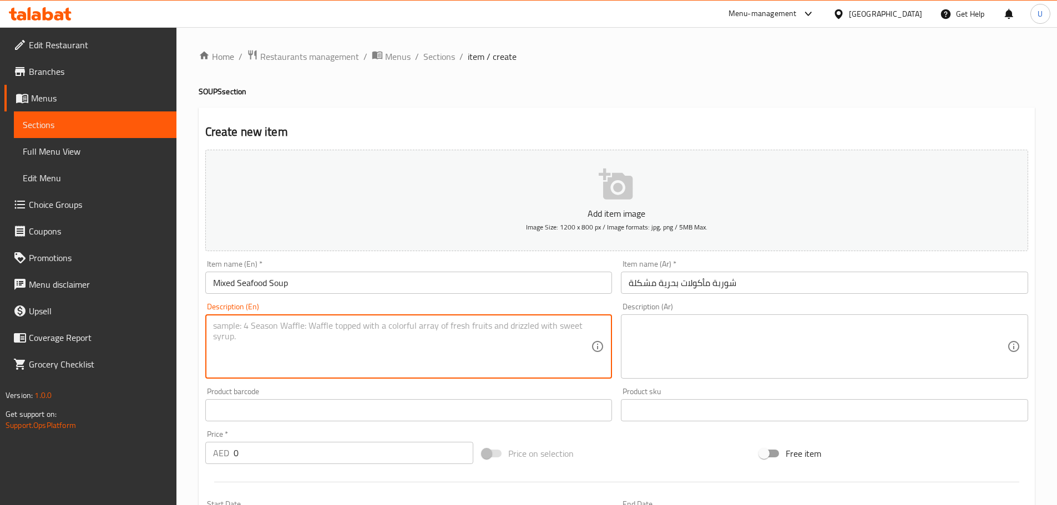
click at [321, 332] on textarea at bounding box center [402, 347] width 378 height 53
paste textarea "Flavorful broth with prawns, fish, and calamari."
type textarea "Flavorful broth with prawns, fish, and calamari."
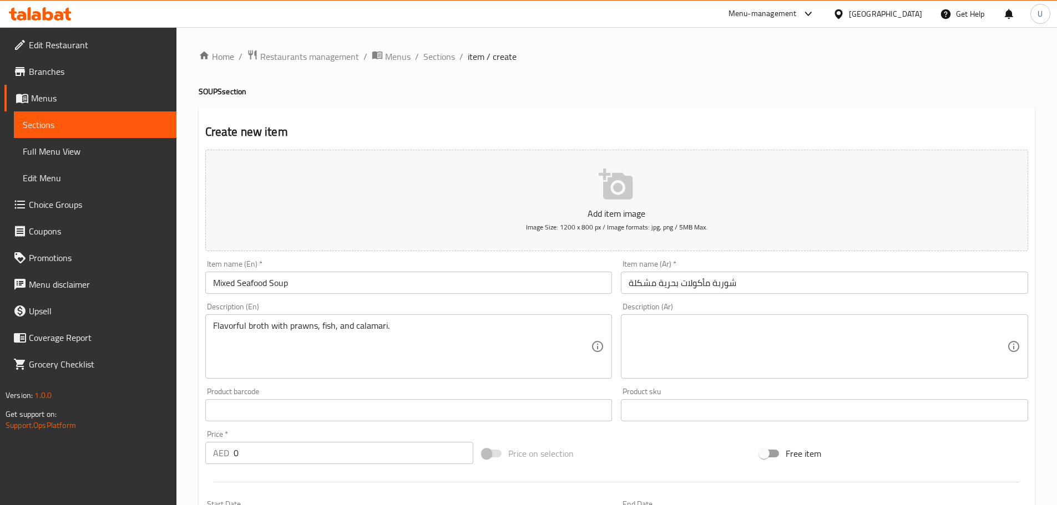
click at [656, 357] on textarea at bounding box center [817, 347] width 378 height 53
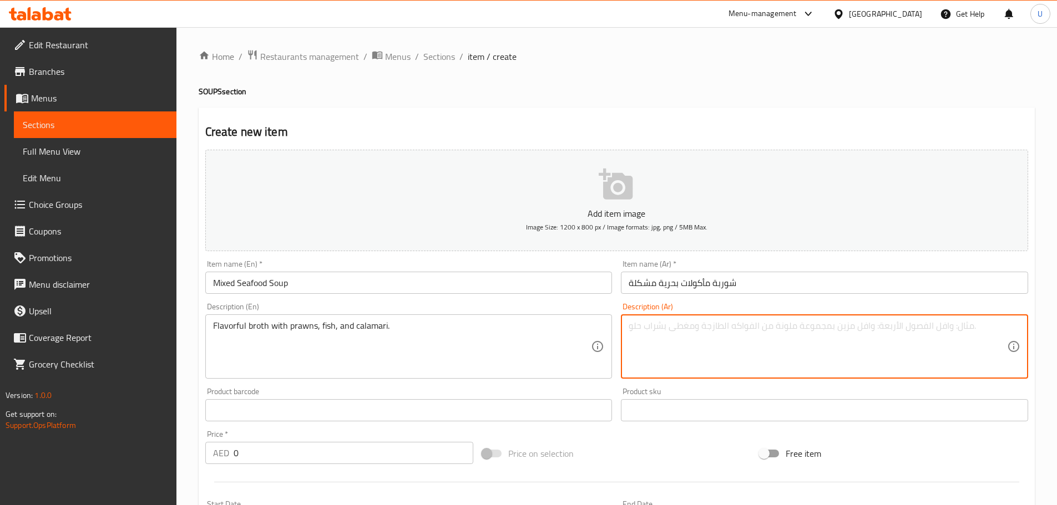
paste textarea "مرق غني بالنكهات مع [PERSON_NAME] وسمك وحبار."
type textarea "مرق غني بالنكهات مع [PERSON_NAME] وسمك وحبار."
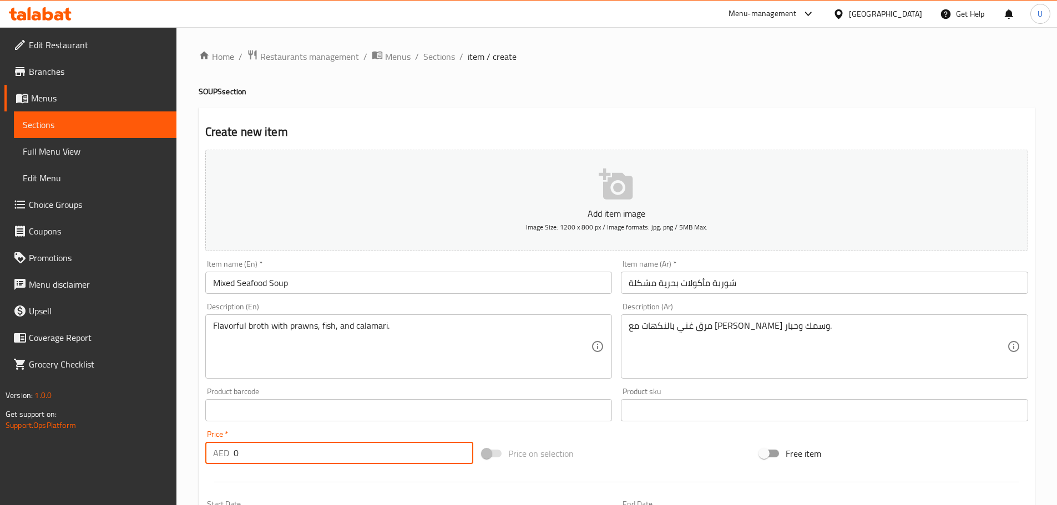
click at [369, 453] on input "0" at bounding box center [353, 453] width 240 height 22
type input "18"
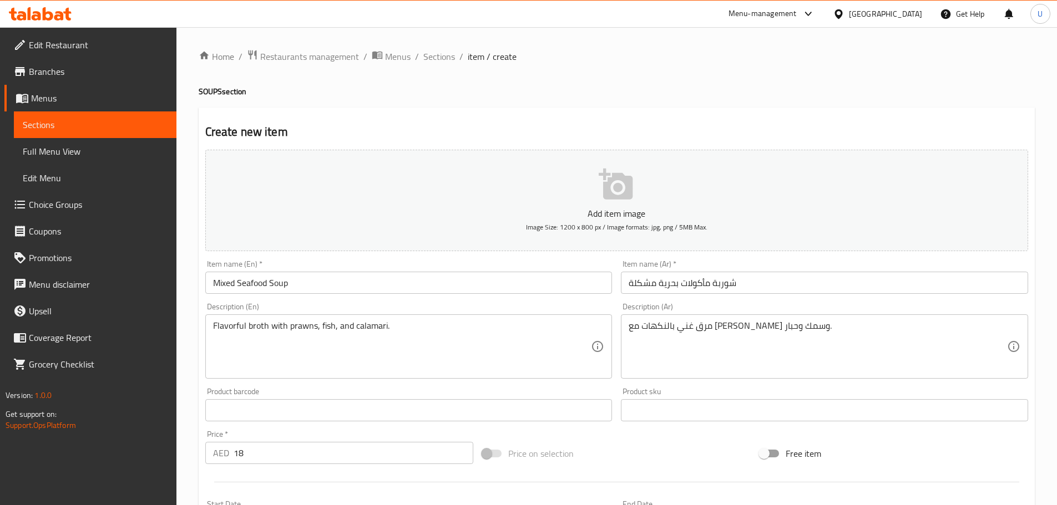
click at [612, 437] on div "Add item image Image Size: 1200 x 800 px / Image formats: jpg, png / 5MB Max. I…" at bounding box center [616, 384] width 831 height 478
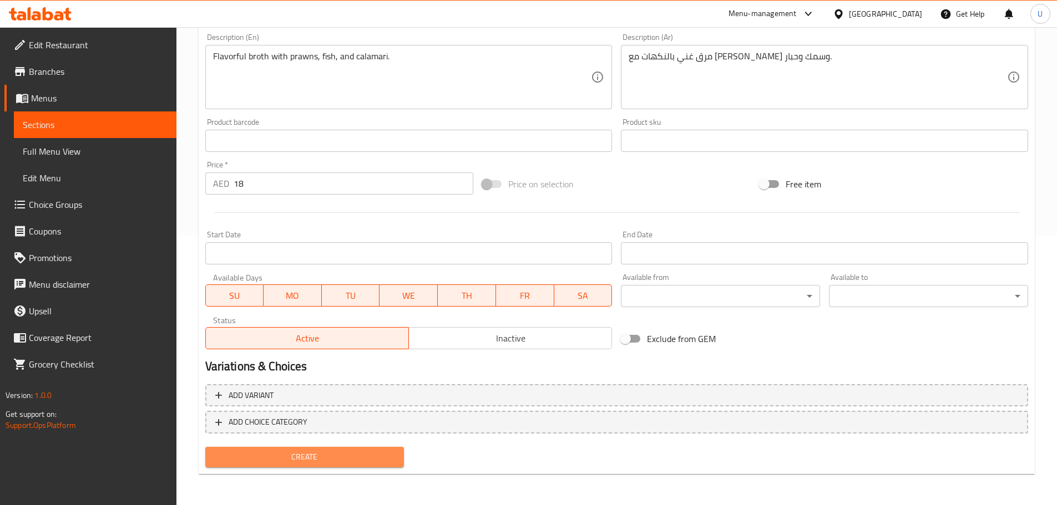
click at [272, 460] on span "Create" at bounding box center [304, 457] width 181 height 14
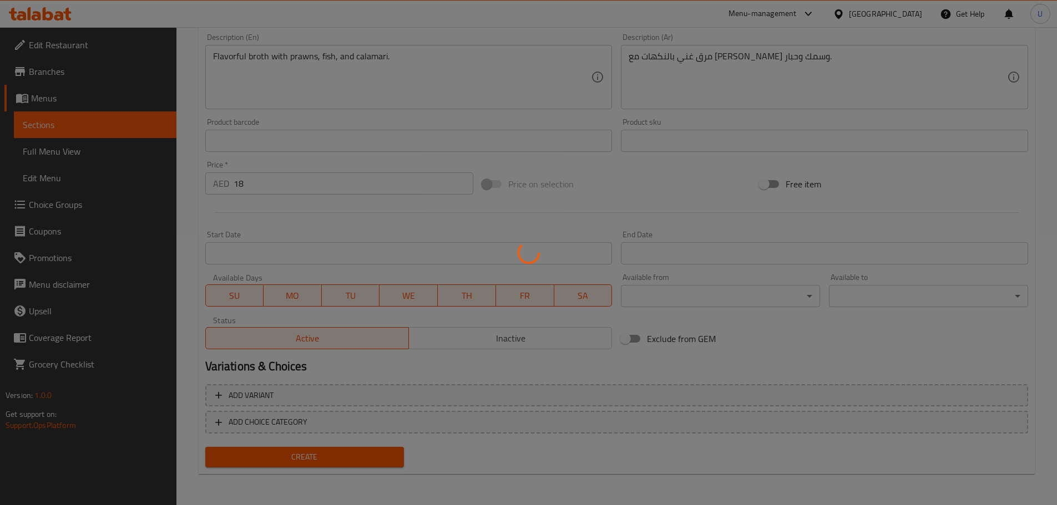
type input "0"
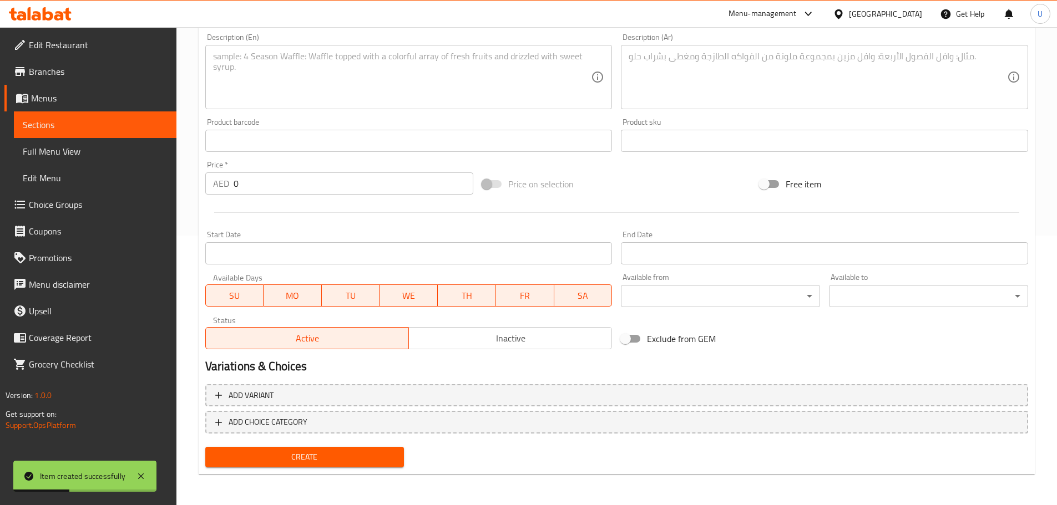
scroll to position [0, 0]
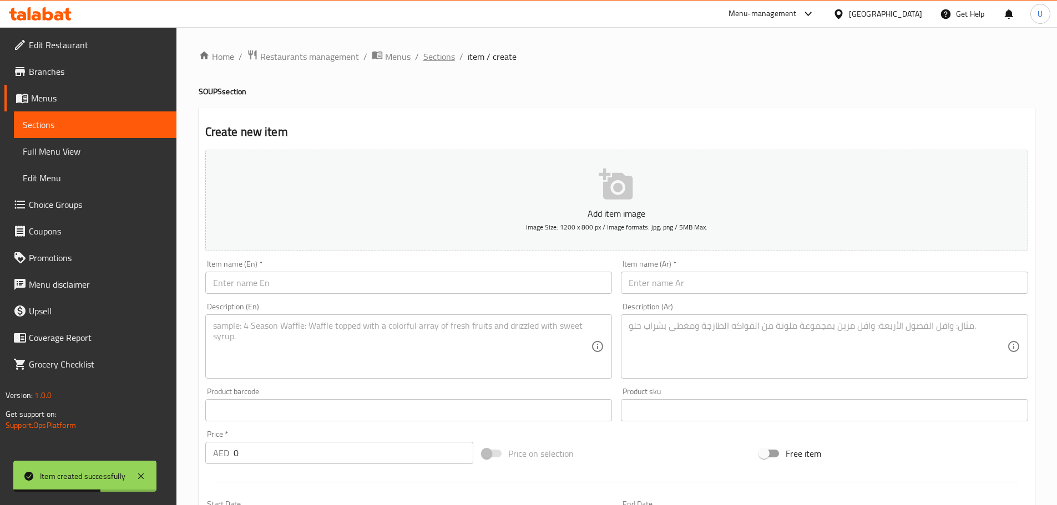
click at [443, 57] on span "Sections" at bounding box center [439, 56] width 32 height 13
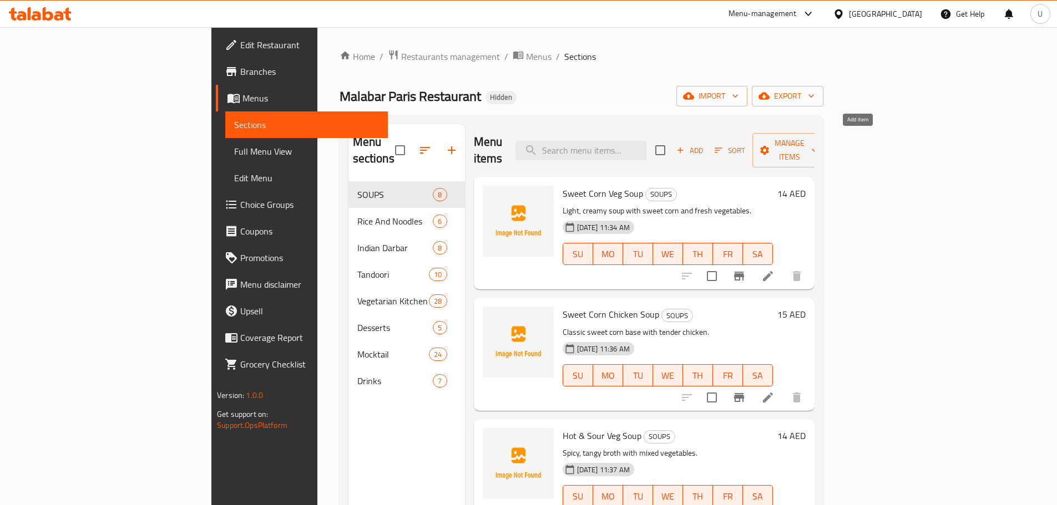
click at [704, 145] on span "Add" at bounding box center [689, 150] width 30 height 13
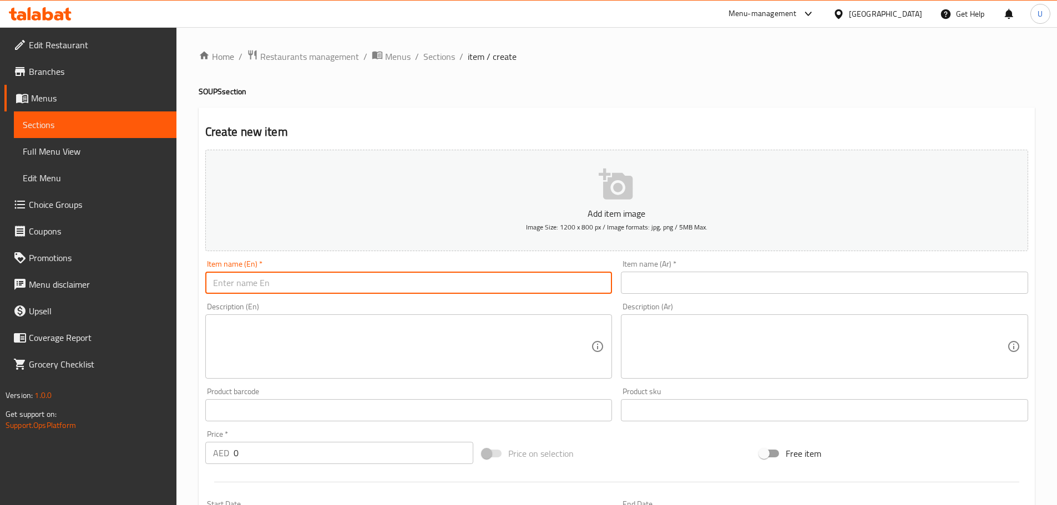
click at [307, 281] on input "text" at bounding box center [408, 283] width 407 height 22
paste input "Seafood Cream Soup"
type input "Seafood Cream Soup"
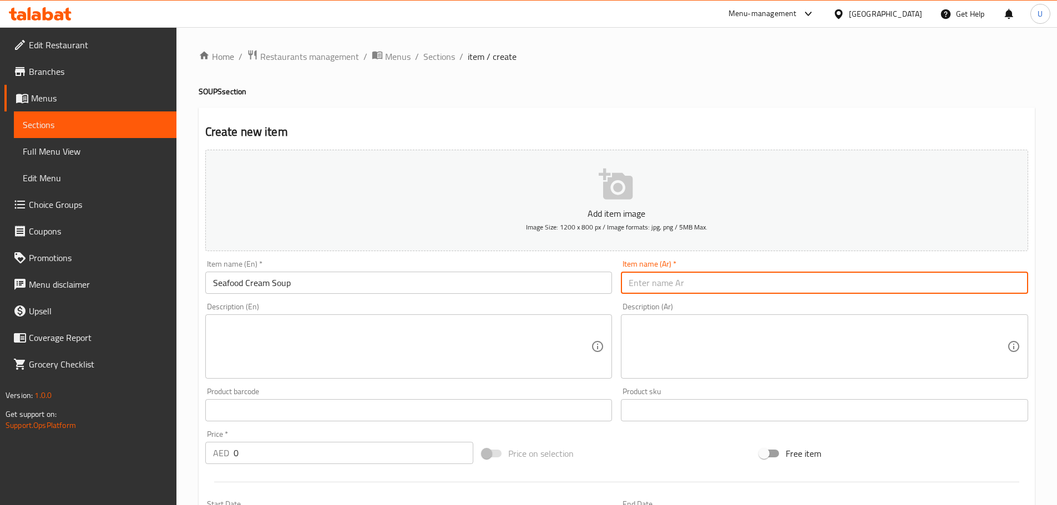
click at [621, 285] on input "text" at bounding box center [824, 283] width 407 height 22
paste input "شوربة كريمة المأكولات البحرية"
type input "شوربة كريمة المأكولات البحرية"
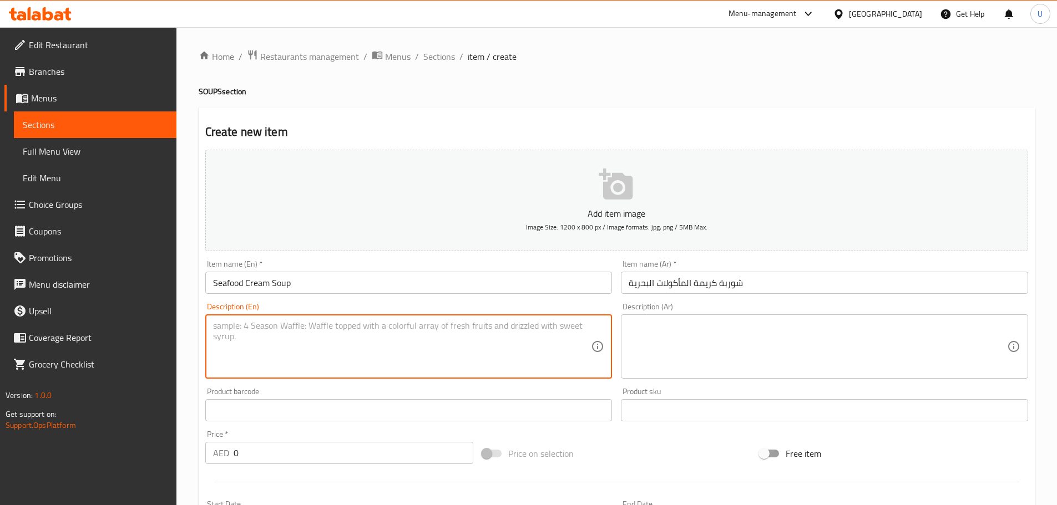
click at [312, 346] on textarea at bounding box center [402, 347] width 378 height 53
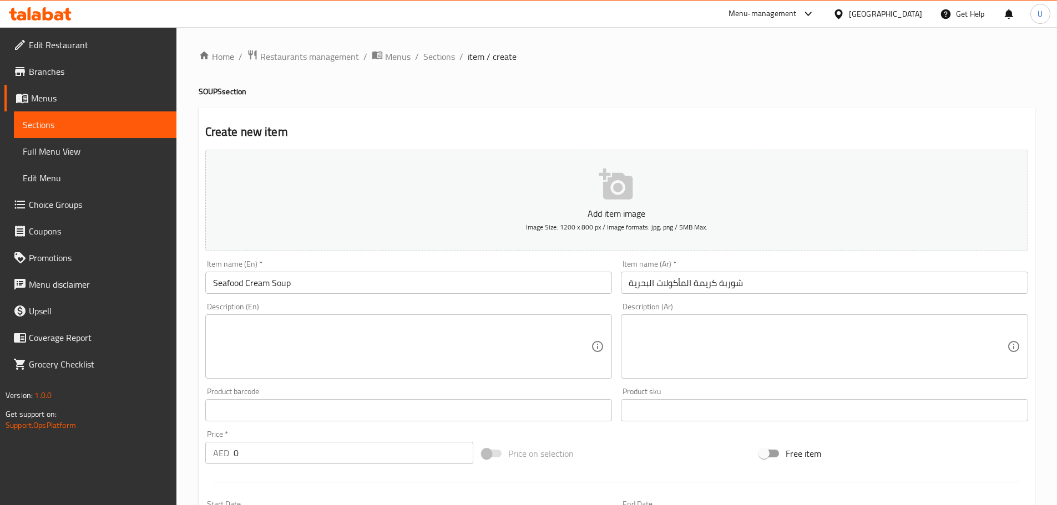
click at [365, 318] on div "Description (En)" at bounding box center [408, 346] width 407 height 64
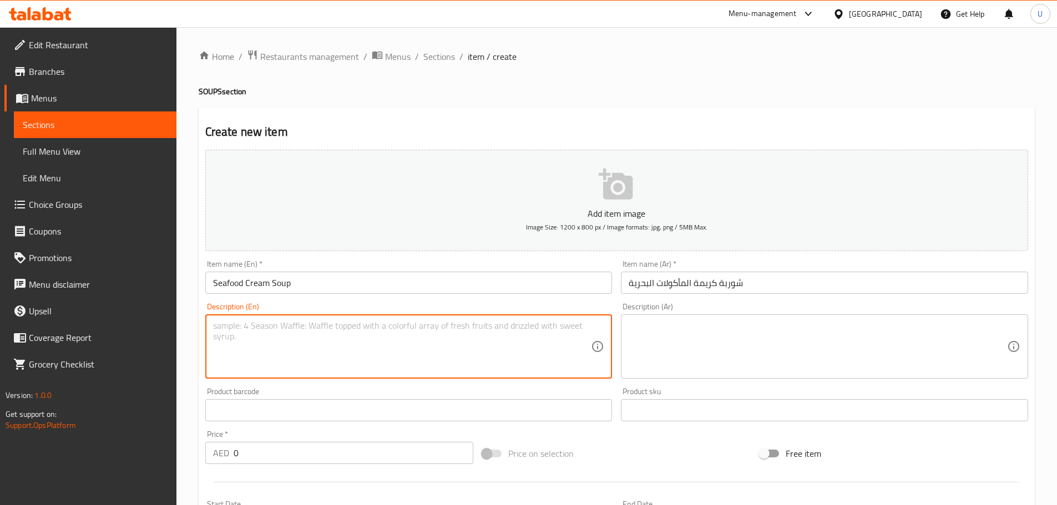
paste textarea "Silky cream soup with assorted seafood and herbs."
type textarea "Silky cream soup with assorted seafood and herbs."
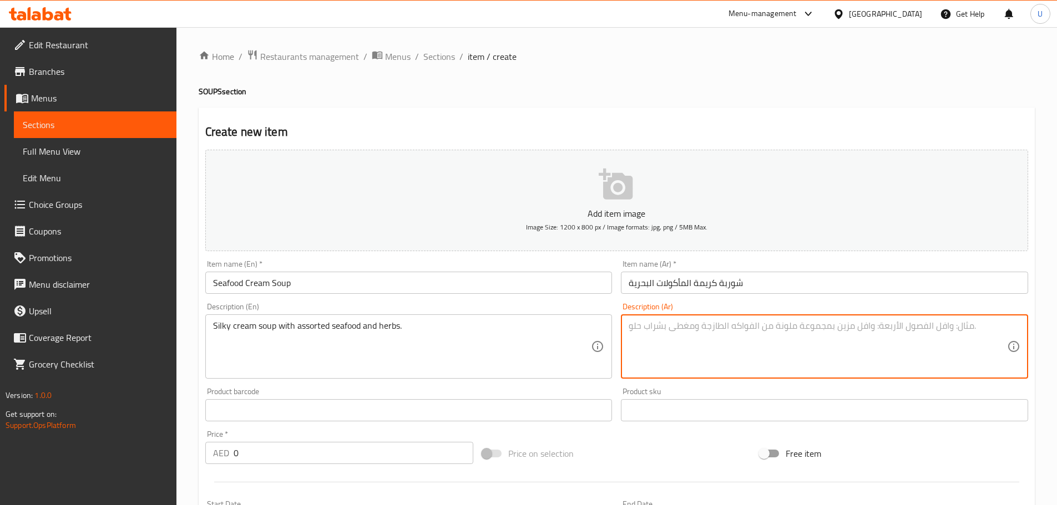
click at [634, 334] on textarea at bounding box center [817, 347] width 378 height 53
paste textarea "شوربة كريمية ناعمة بمزيج من المأكولات البحرية والأعشاب."
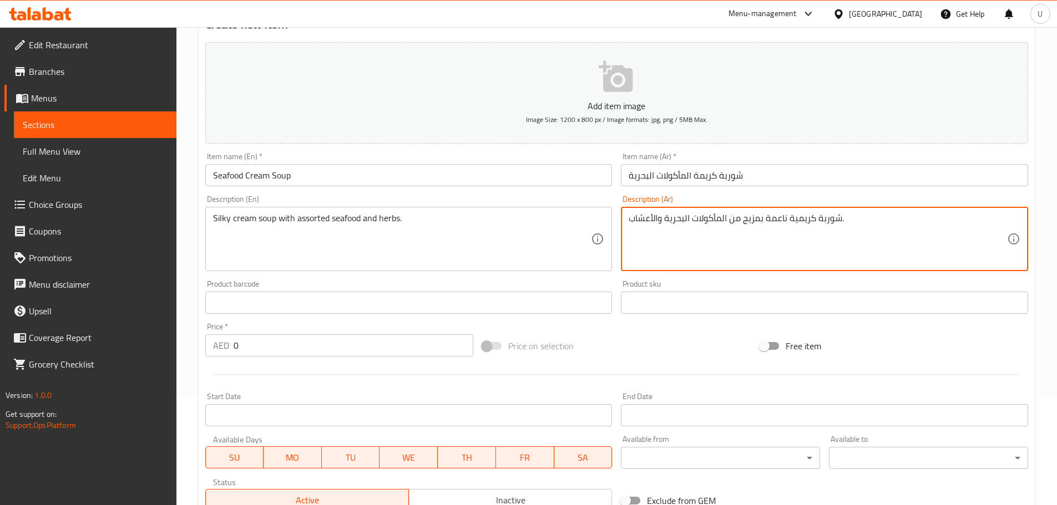
scroll to position [108, 0]
type textarea "شوربة كريمية ناعمة بمزيج من المأكولات البحرية والأعشاب."
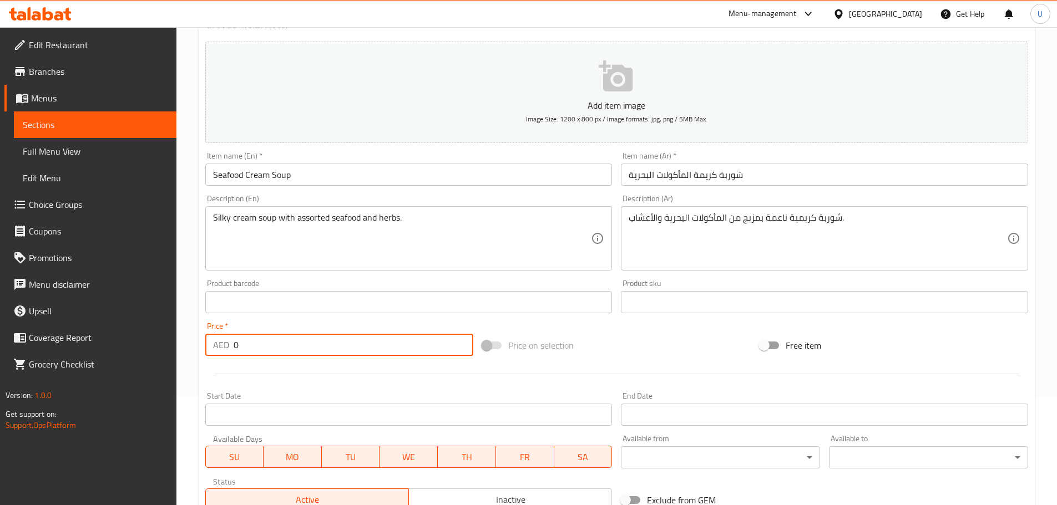
click at [250, 346] on input "0" at bounding box center [353, 345] width 240 height 22
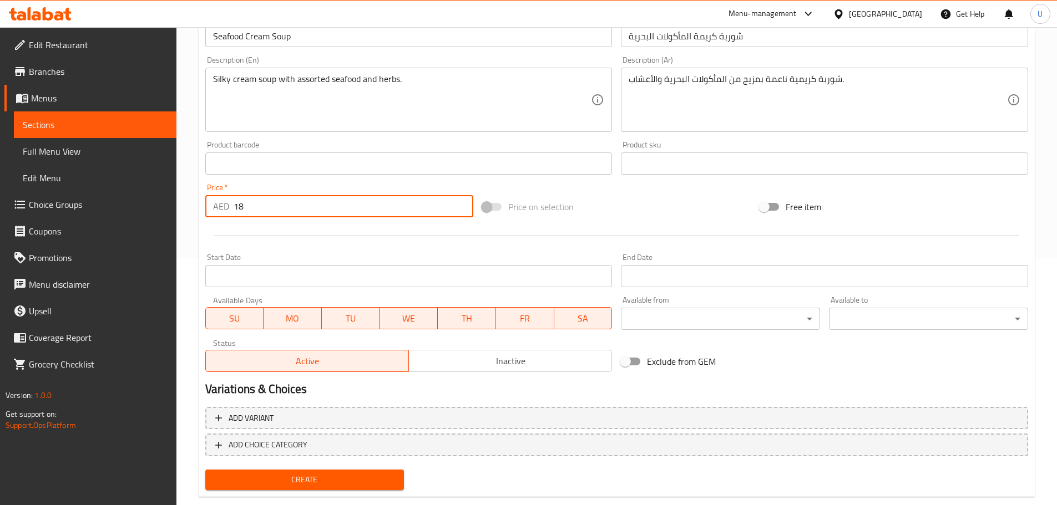
scroll to position [270, 0]
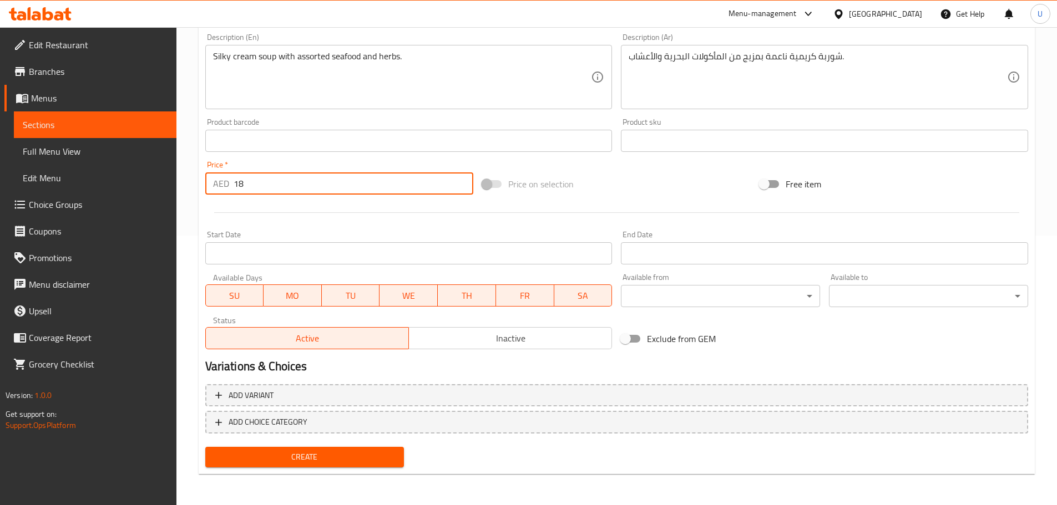
type input "18"
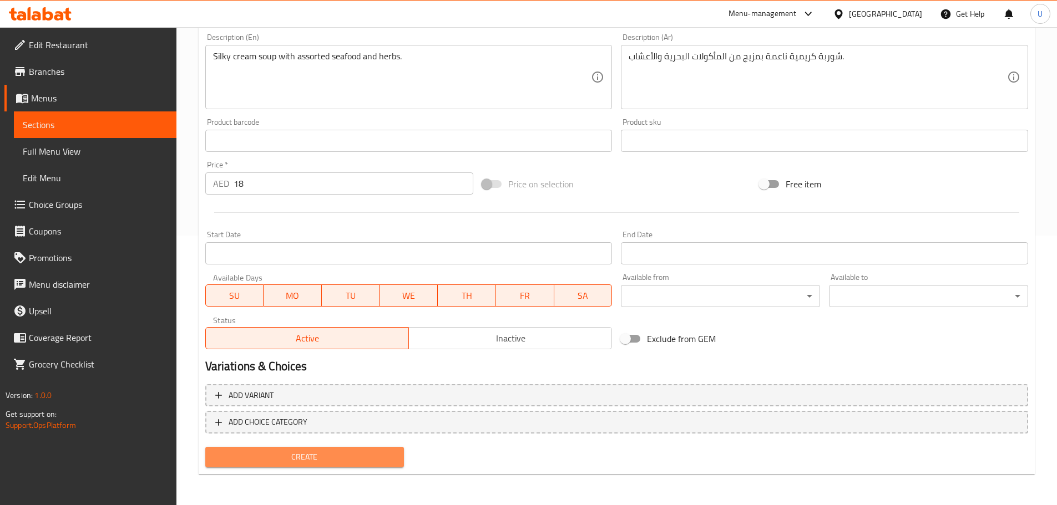
click at [302, 450] on span "Create" at bounding box center [304, 457] width 181 height 14
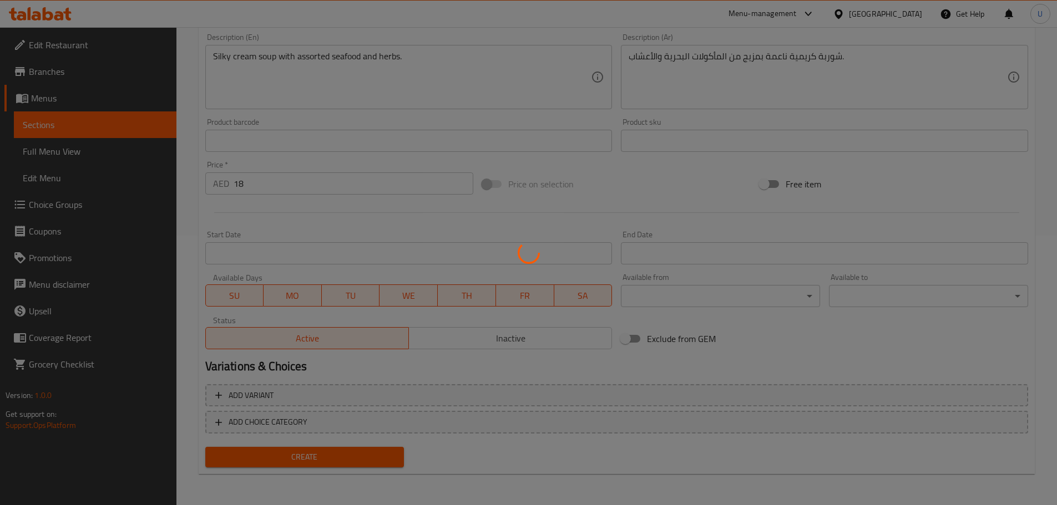
scroll to position [0, 0]
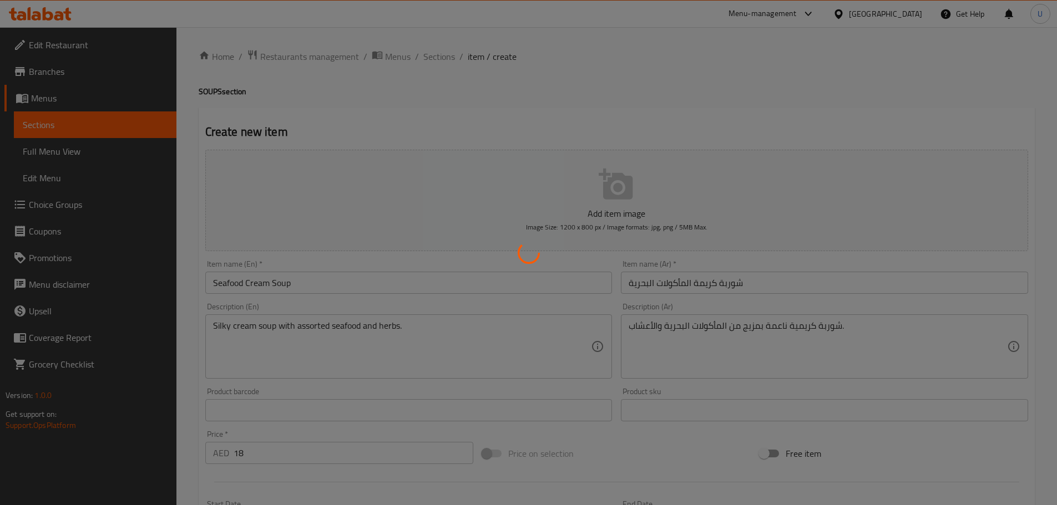
type input "0"
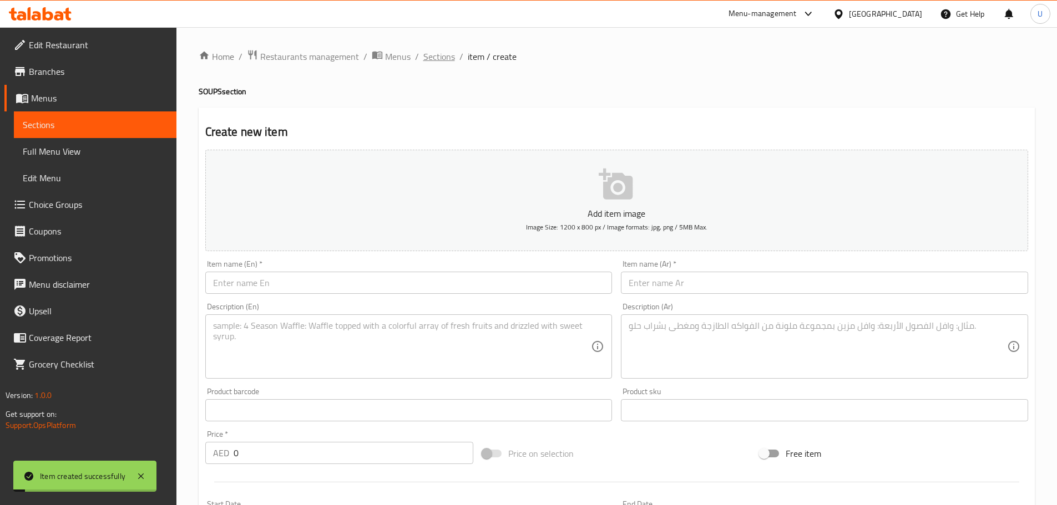
click at [434, 58] on span "Sections" at bounding box center [439, 56] width 32 height 13
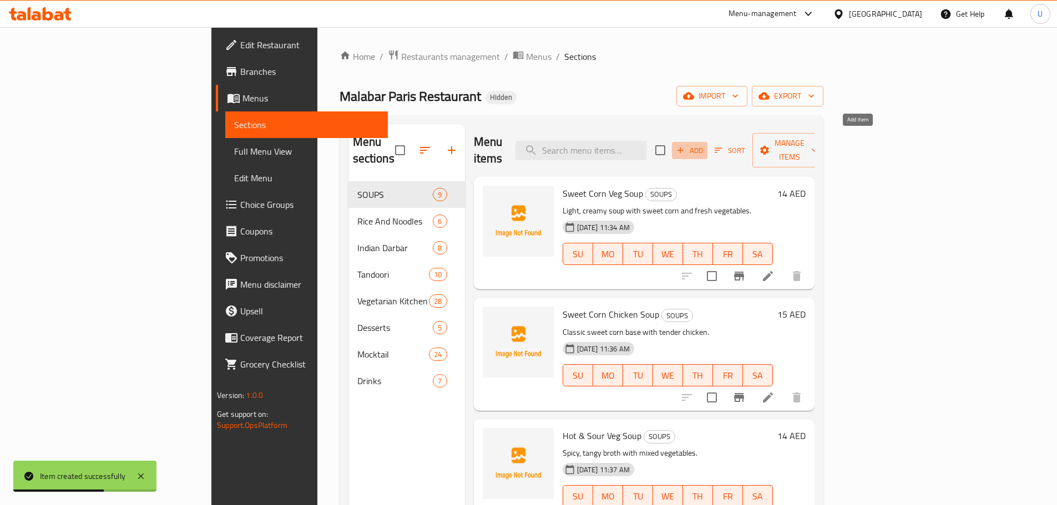
click at [704, 146] on span "Add" at bounding box center [689, 150] width 30 height 13
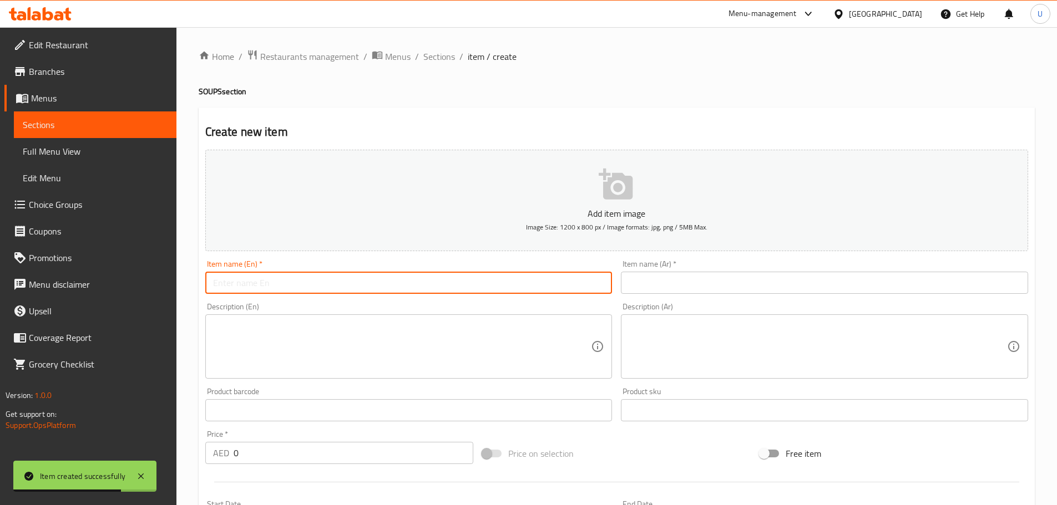
paste input "Tomato Soup"
click at [278, 279] on input "Tomato Soup" at bounding box center [408, 283] width 407 height 22
type input "Tomato Soup"
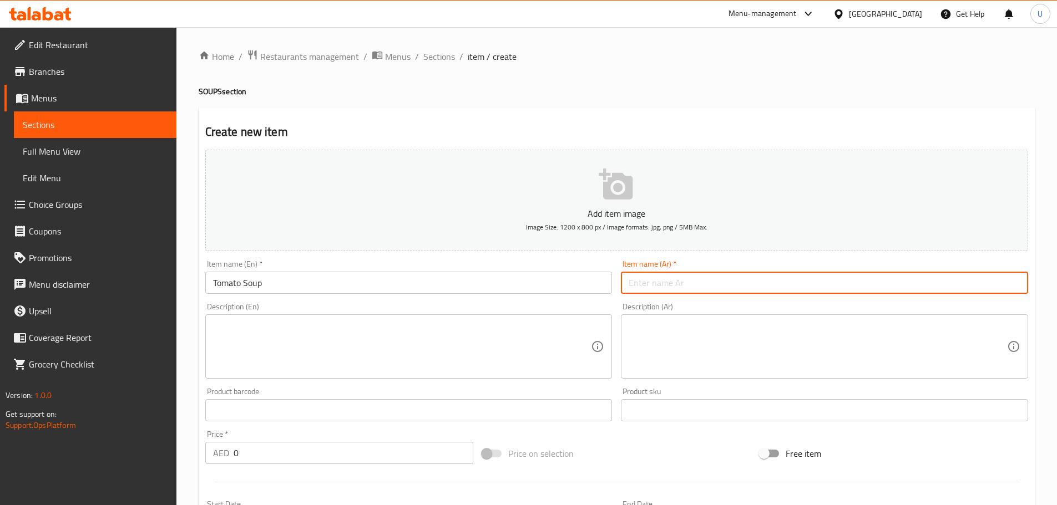
click at [662, 286] on input "text" at bounding box center [824, 283] width 407 height 22
paste input "شوربة طماطم"
type input "شوربة طماطم"
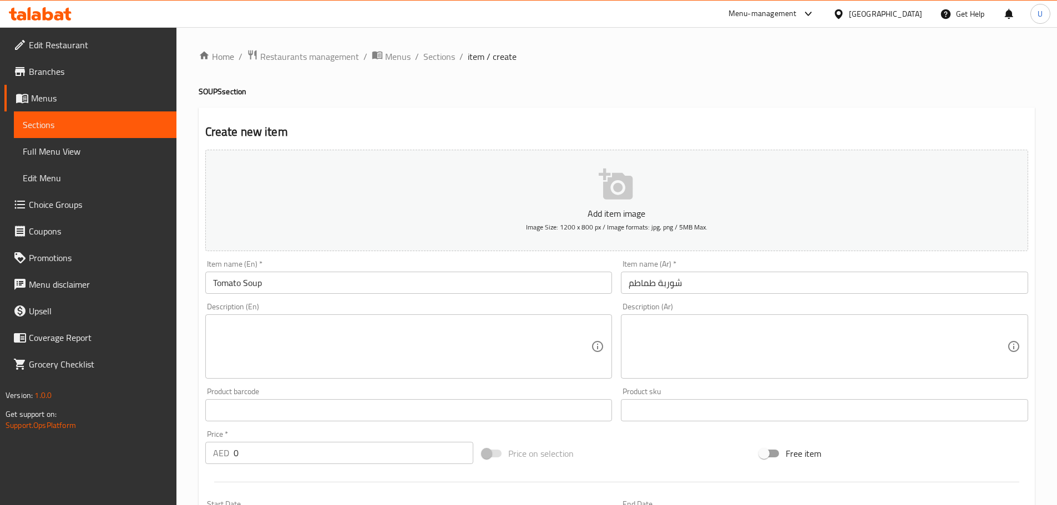
paste textarea "Classic creamy tomato with herbs and spices."
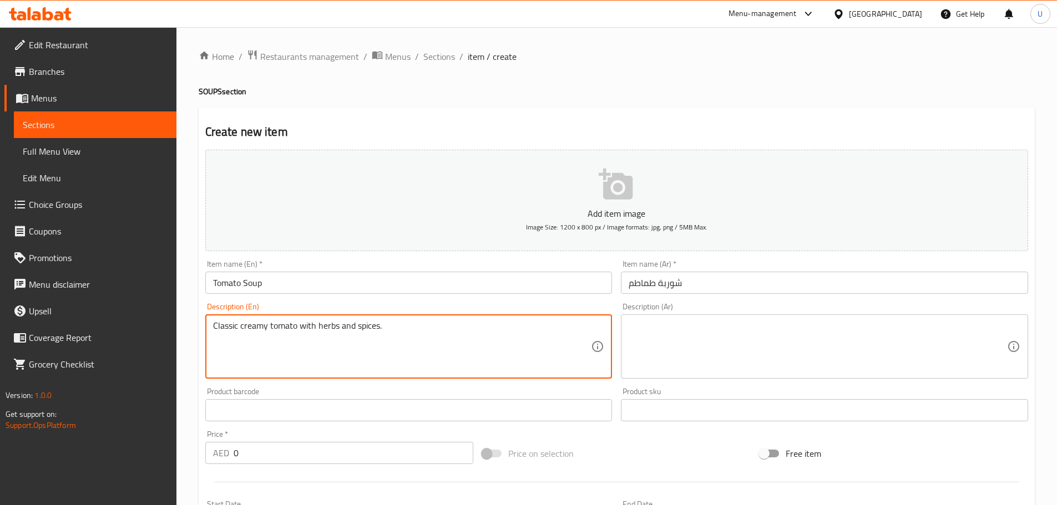
type textarea "Classic creamy tomato with herbs and spices."
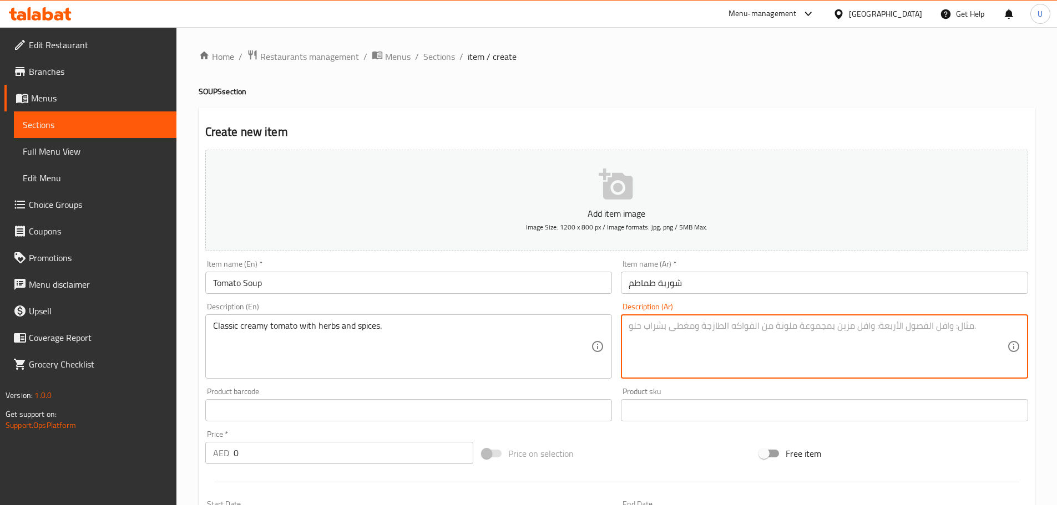
click at [653, 331] on textarea at bounding box center [817, 347] width 378 height 53
paste textarea "شوربة طماطم كريمية كلاسيكية بالأعشاب والتوابل."
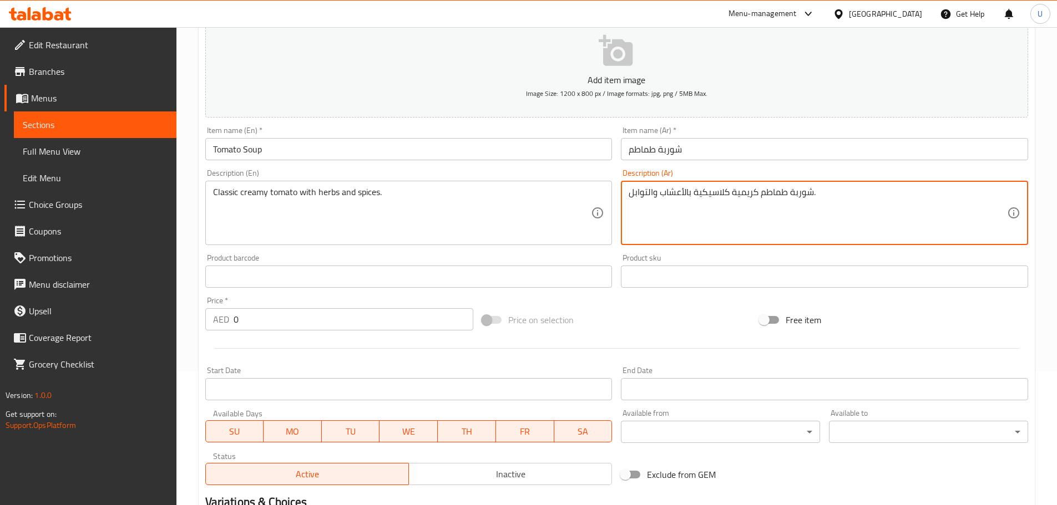
scroll to position [139, 0]
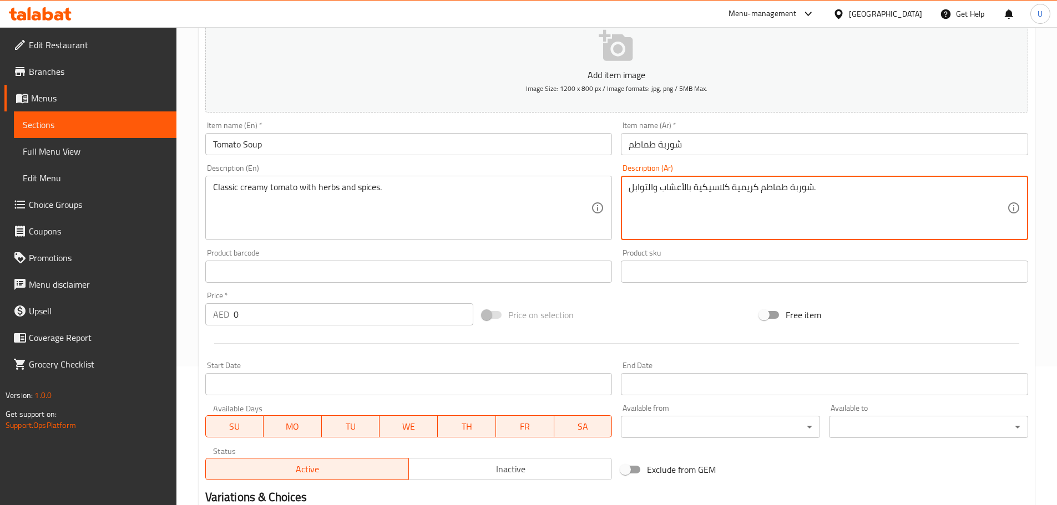
type textarea "شوربة طماطم كريمية كلاسيكية بالأعشاب والتوابل."
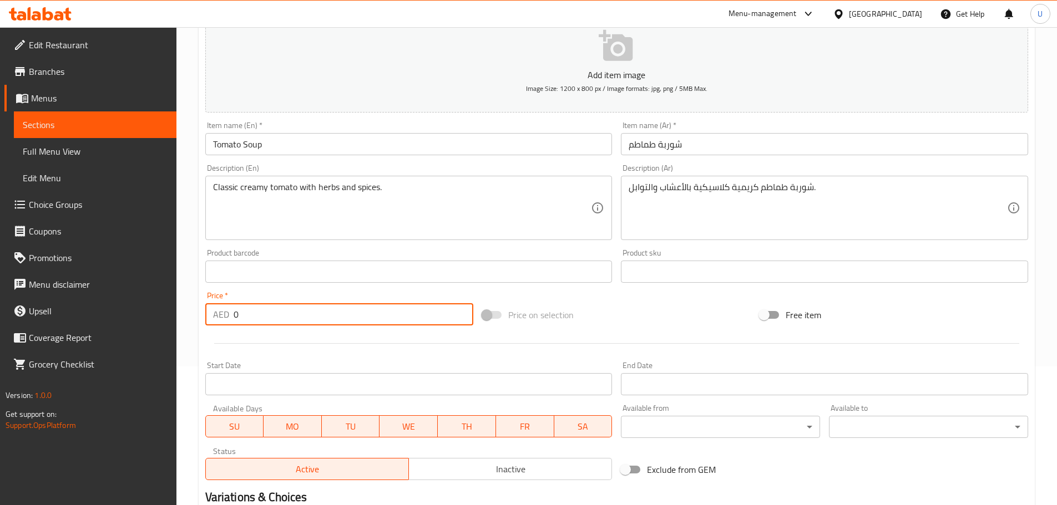
click at [290, 316] on input "0" at bounding box center [353, 314] width 240 height 22
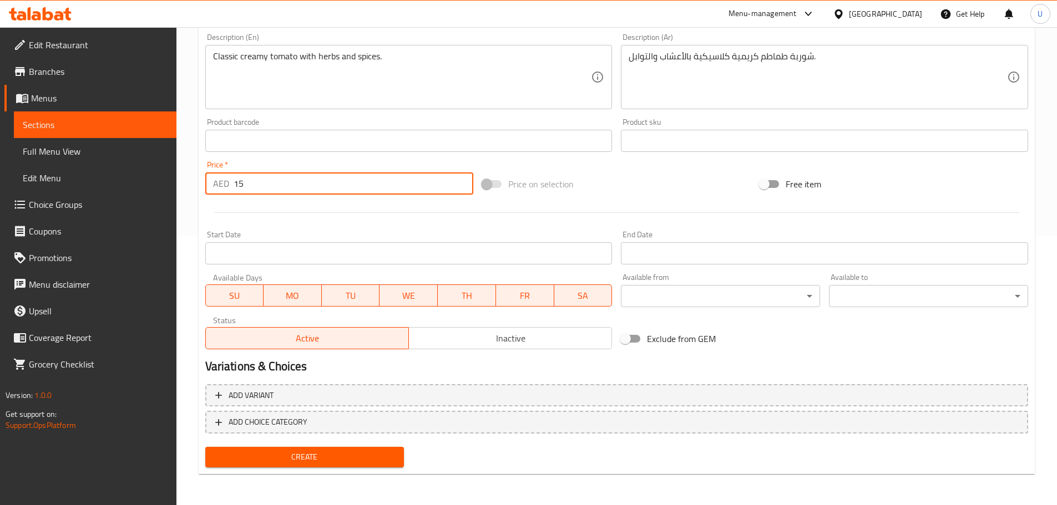
type input "15"
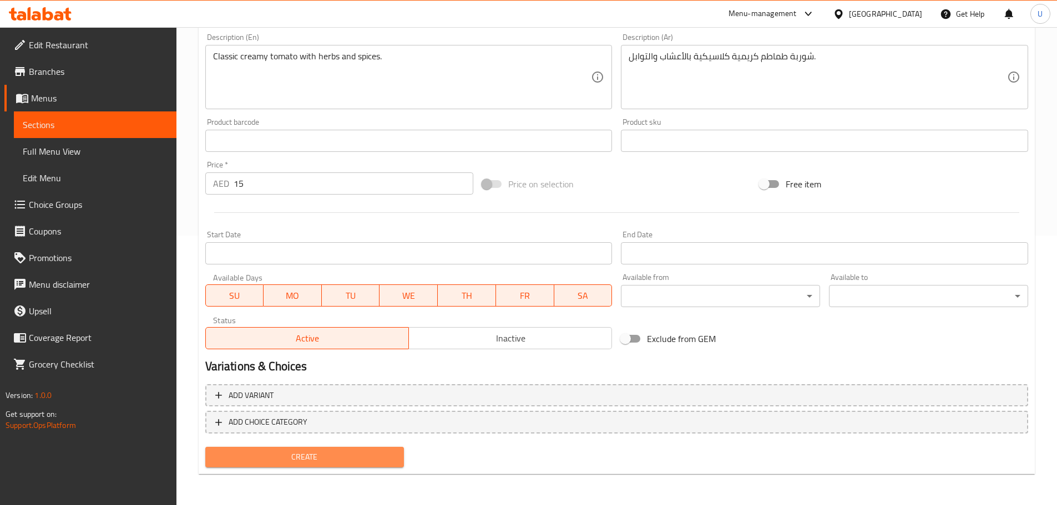
click at [282, 457] on span "Create" at bounding box center [304, 457] width 181 height 14
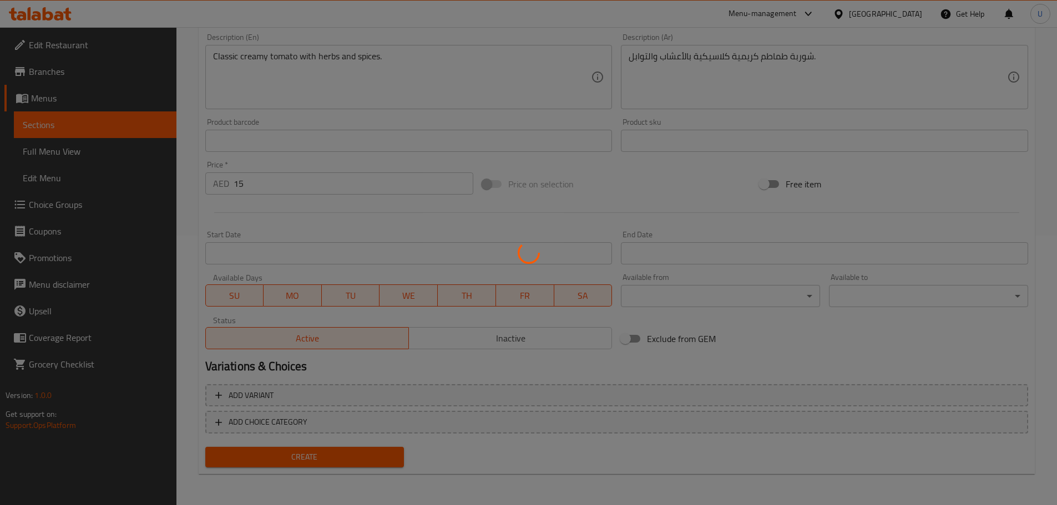
scroll to position [0, 0]
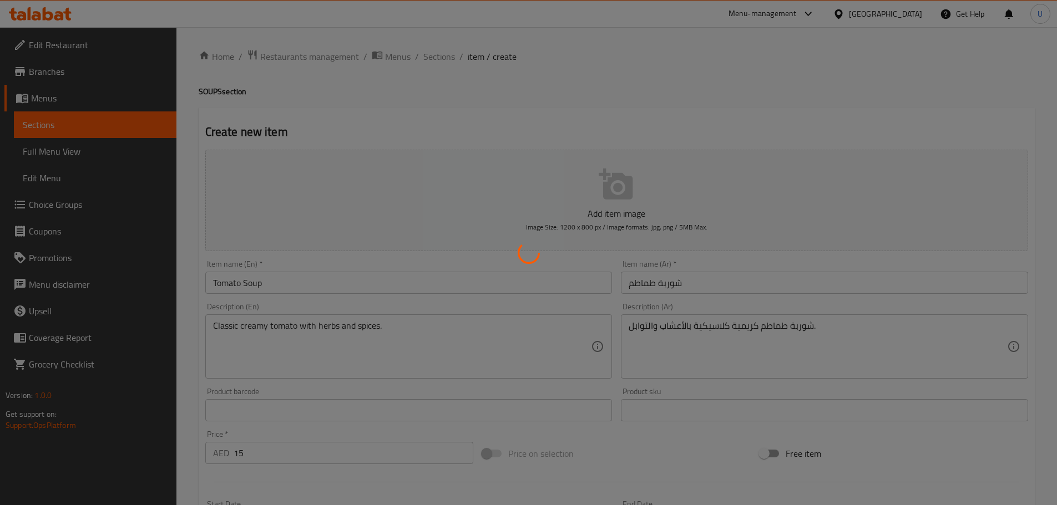
type input "0"
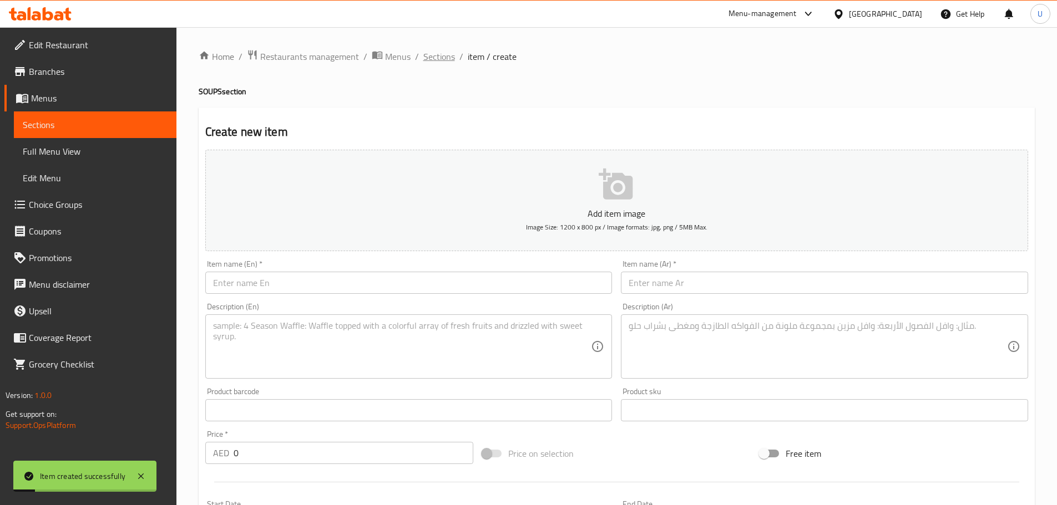
click at [438, 58] on span "Sections" at bounding box center [439, 56] width 32 height 13
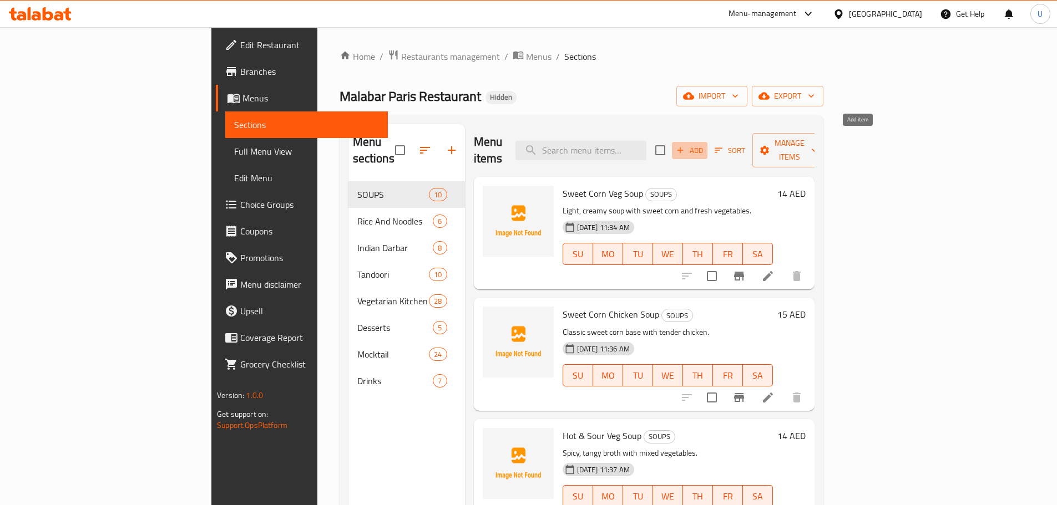
click at [704, 144] on span "Add" at bounding box center [689, 150] width 30 height 13
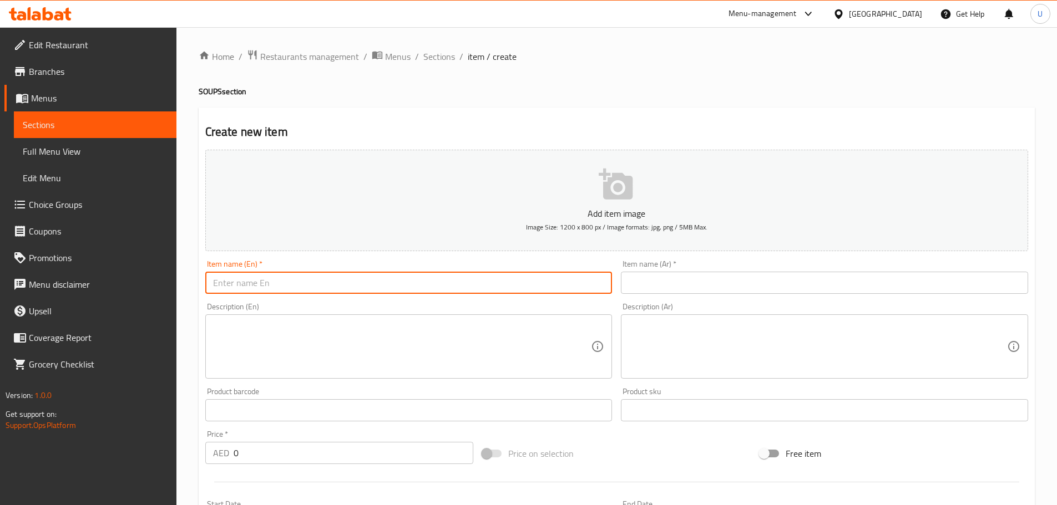
click at [398, 275] on input "text" at bounding box center [408, 283] width 407 height 22
paste input "[PERSON_NAME] Soup"
type input "[PERSON_NAME] Soup"
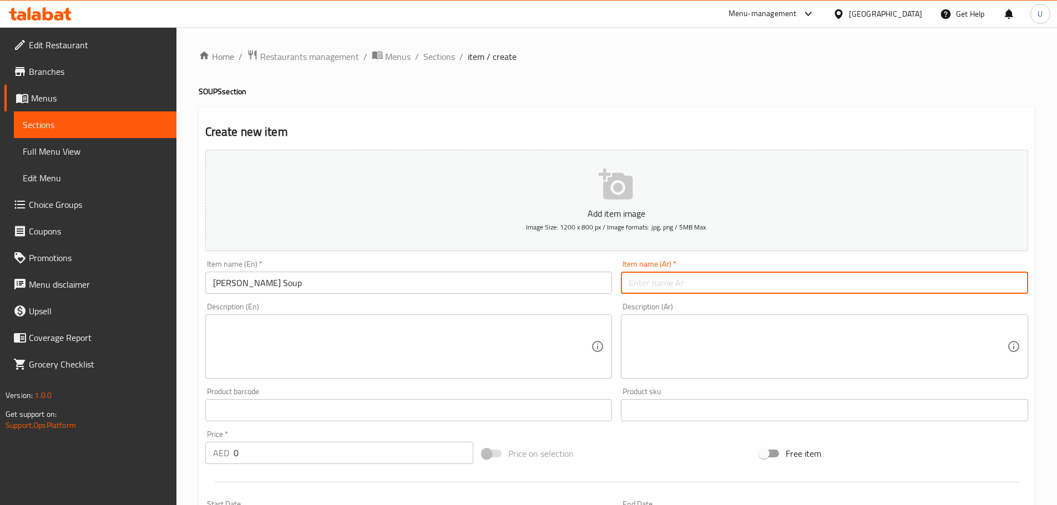
paste input "شوربة لحم كيرالا التقليدية"
click at [660, 286] on input "شوربة لحم كيرالا التقليدية" at bounding box center [824, 283] width 407 height 22
type input "شوربة لحم كيرالا التقليدية"
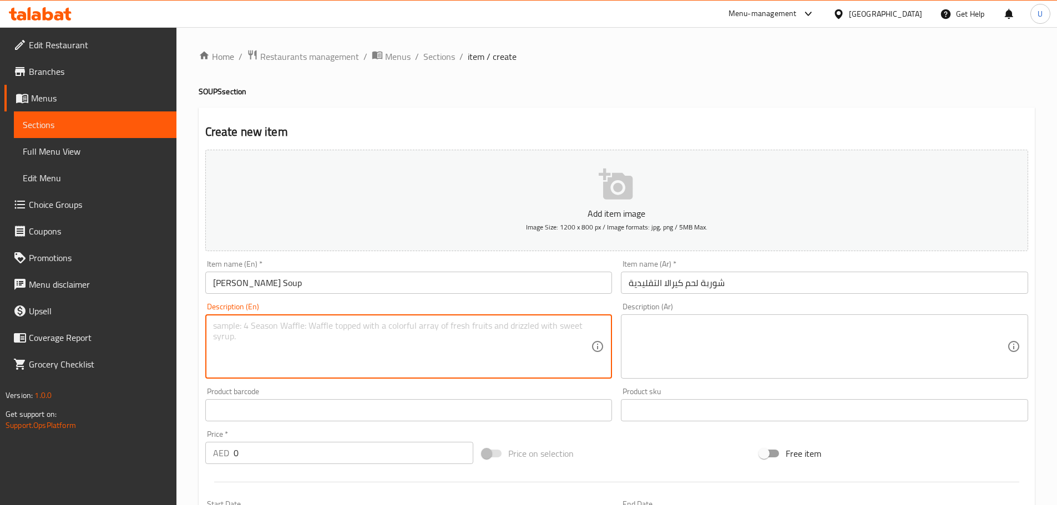
paste textarea "Kerala-style spiced mutton broth."
type textarea "Kerala-style spiced mutton broth."
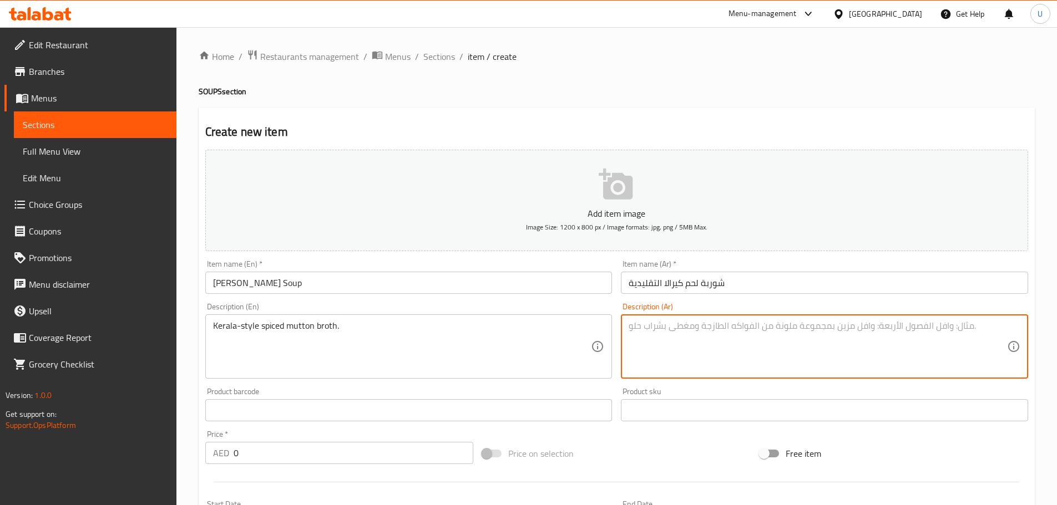
click at [685, 359] on textarea at bounding box center [817, 347] width 378 height 53
paste textarea "مرق لحم على الطريقة الكيرالية المتبلة."
type textarea "مرق لحم على الطريقة الكيرالية المتبلة."
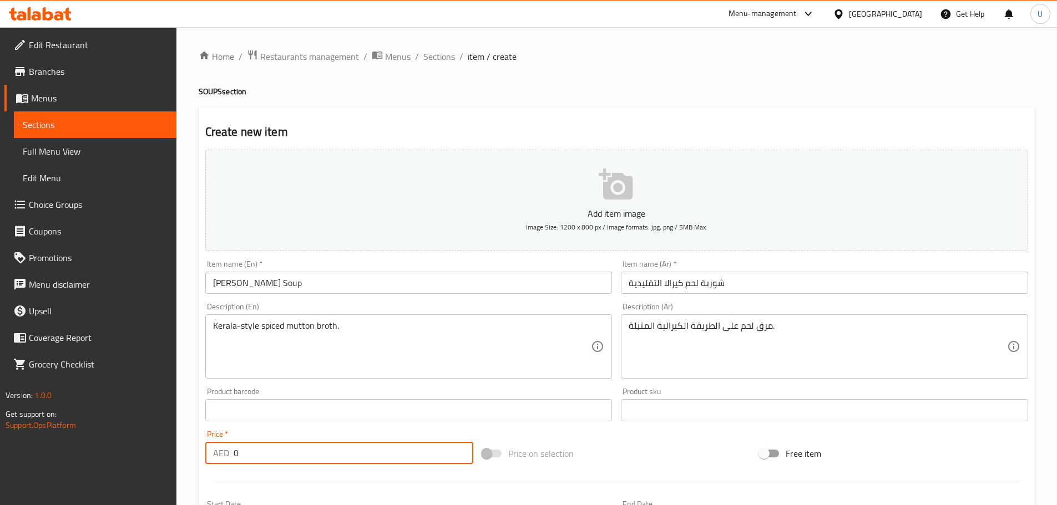
click at [252, 457] on input "0" at bounding box center [353, 453] width 240 height 22
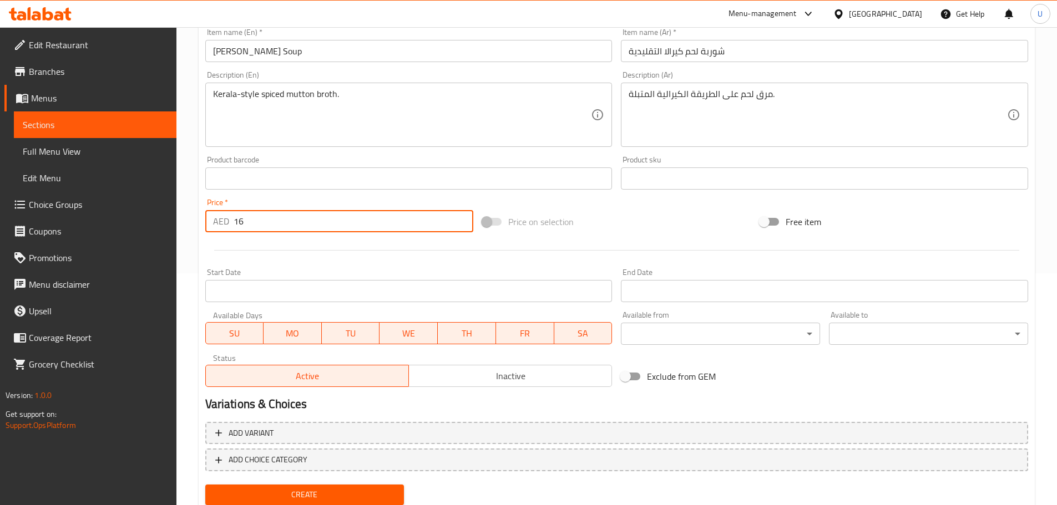
scroll to position [233, 0]
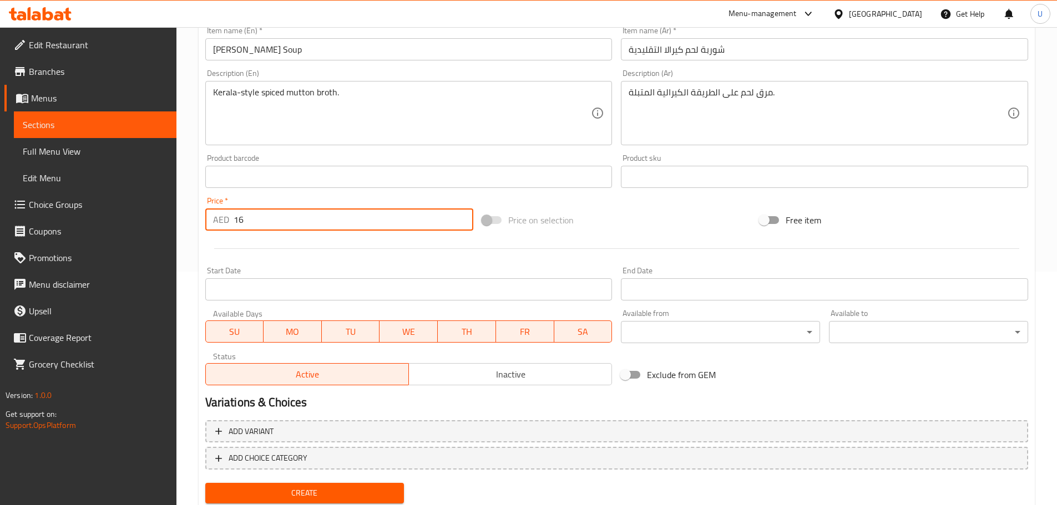
type input "16"
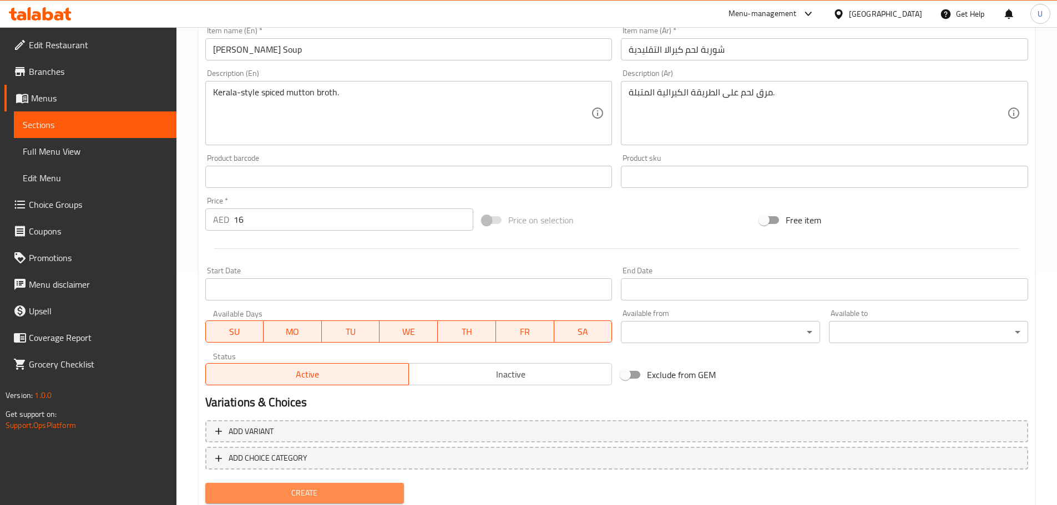
click at [286, 492] on span "Create" at bounding box center [304, 493] width 181 height 14
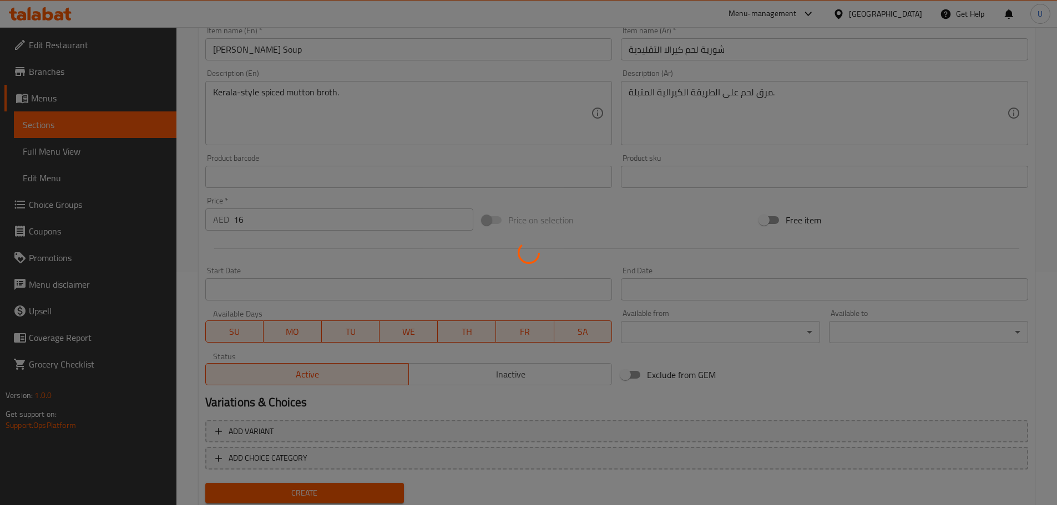
scroll to position [0, 0]
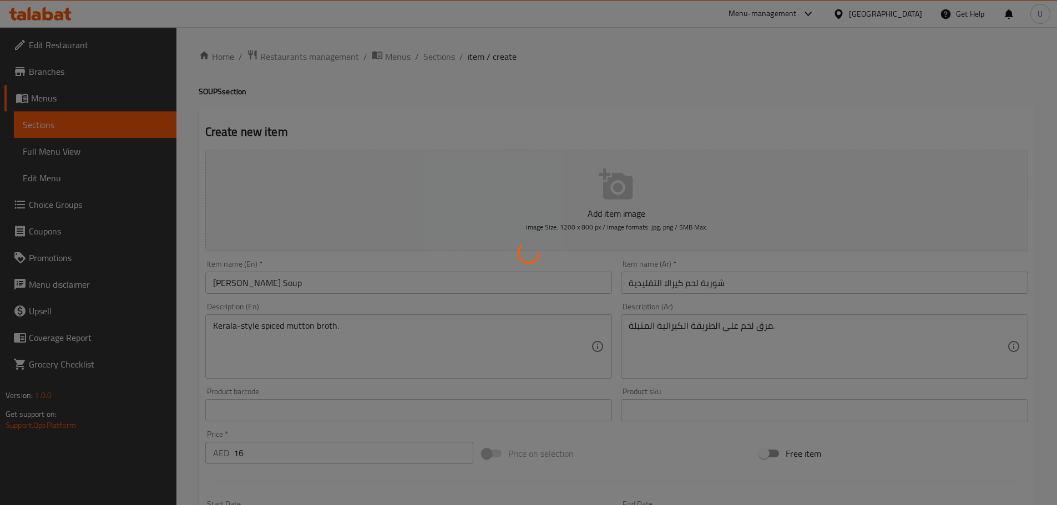
type input "0"
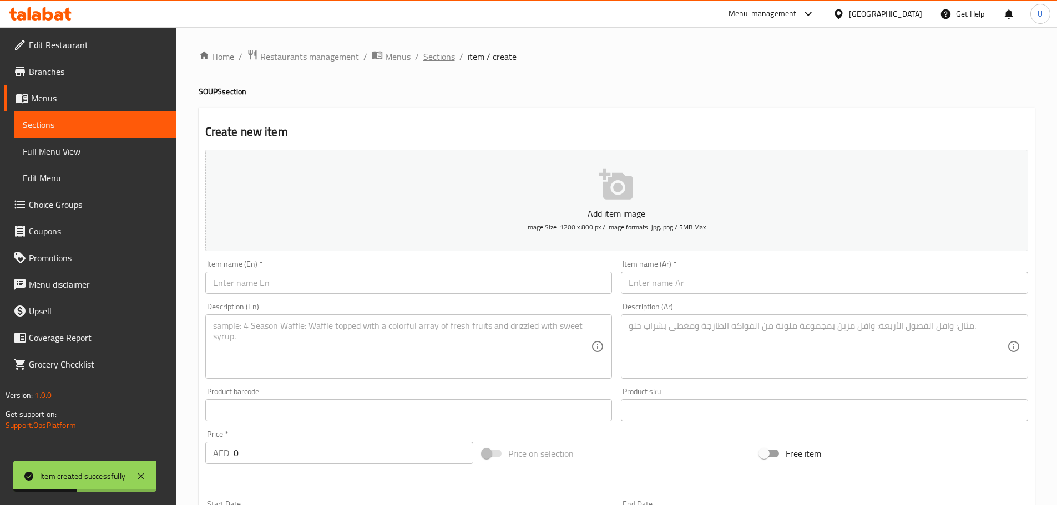
click at [430, 62] on span "Sections" at bounding box center [439, 56] width 32 height 13
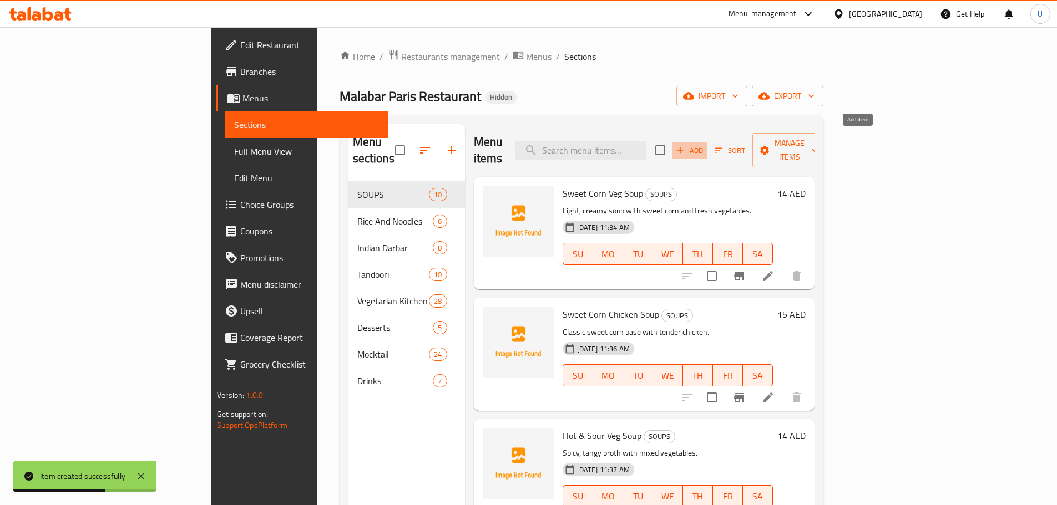
click at [707, 149] on button "Add" at bounding box center [689, 150] width 35 height 17
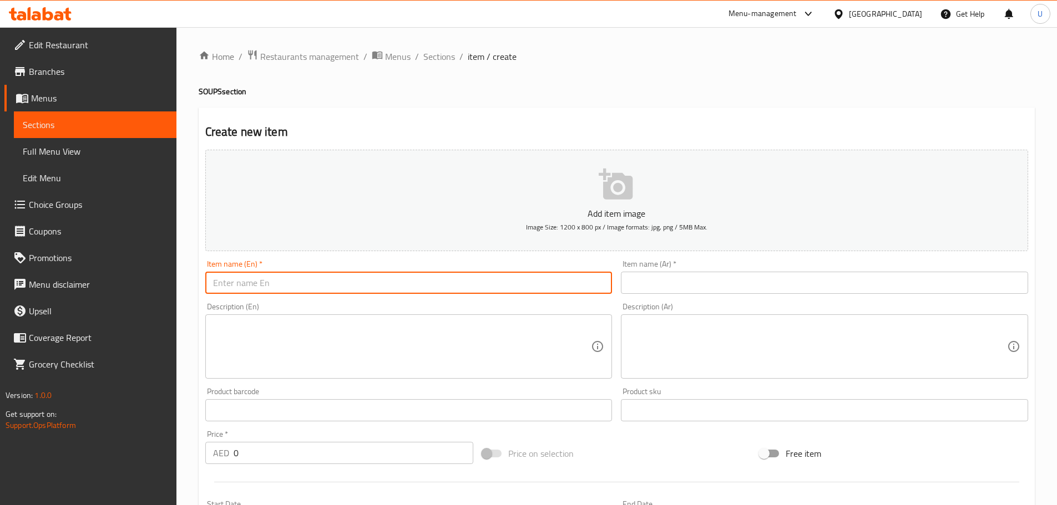
click at [298, 273] on input "text" at bounding box center [408, 283] width 407 height 22
paste input "Nadan Chicken Soup"
type input "Nadan Chicken Soup"
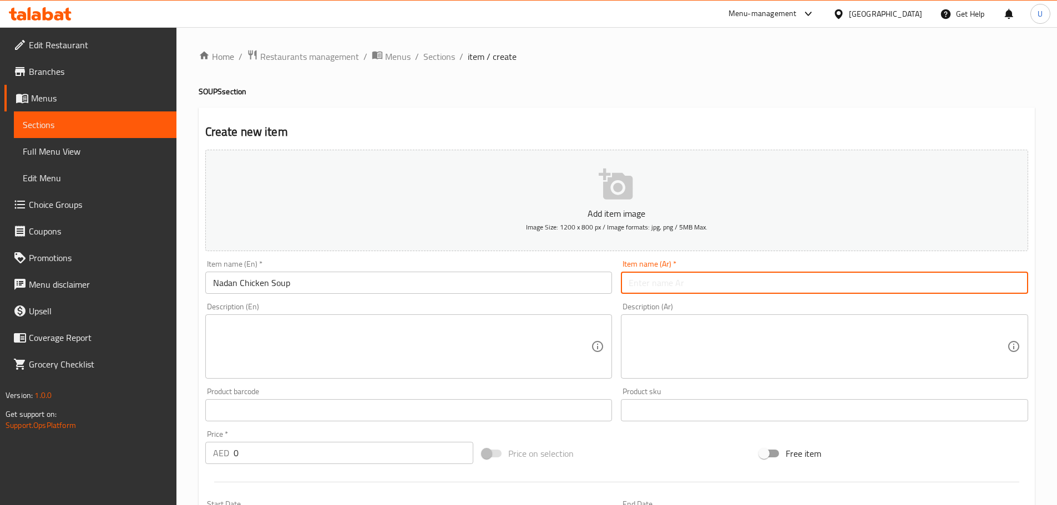
paste input "شوربة دجاج كيرالا التقليدية"
click at [639, 288] on input "شوربة دجاج كيرالا التقليدية" at bounding box center [824, 283] width 407 height 22
type input "شوربة دجاج كيرالا التقليدية"
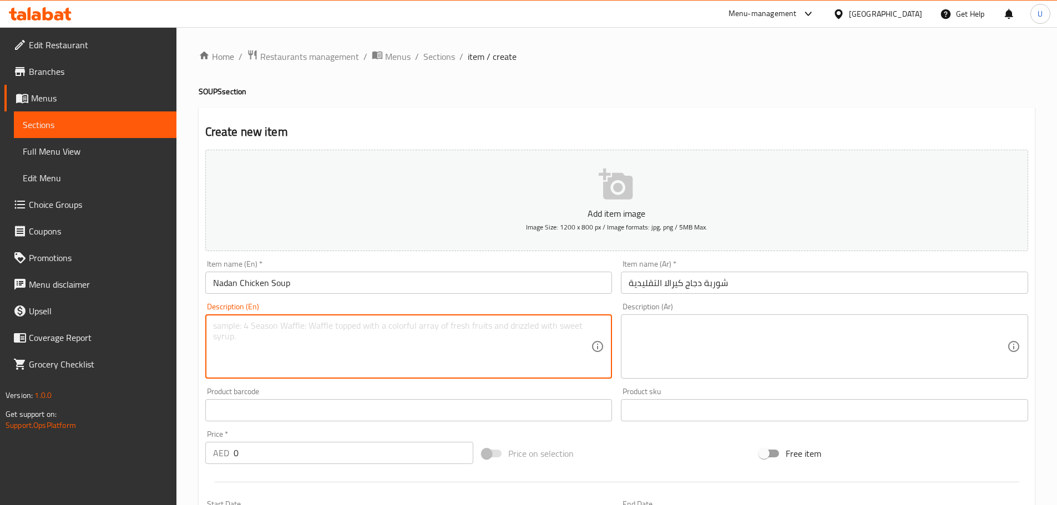
paste textarea "Rich, spiced Kerala chicken broth."
type textarea "Rich, spiced Kerala chicken broth."
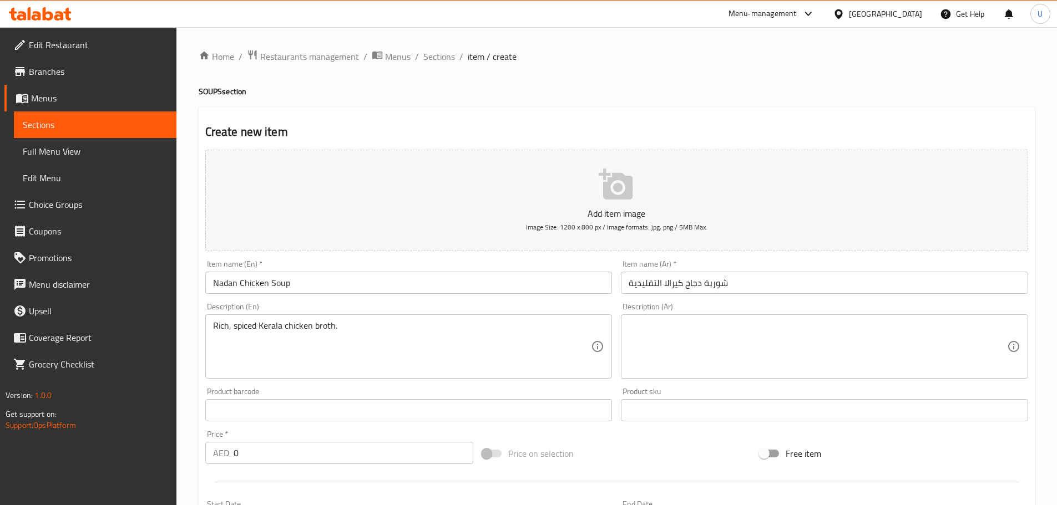
click at [729, 351] on textarea at bounding box center [817, 347] width 378 height 53
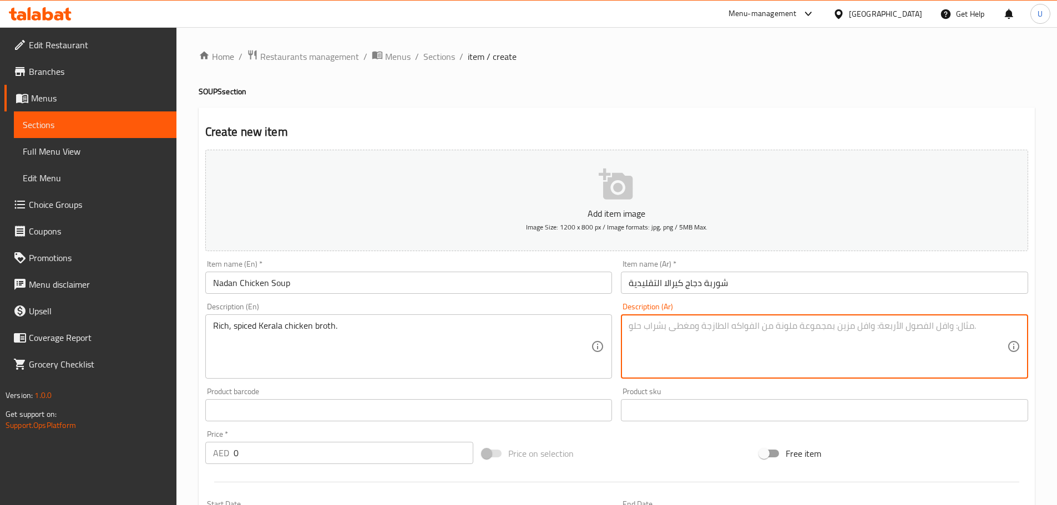
paste textarea "مرق دجاج كيرالي غني ومتبّل."
type textarea "مرق دجاج كيرالي غني ومتبّل."
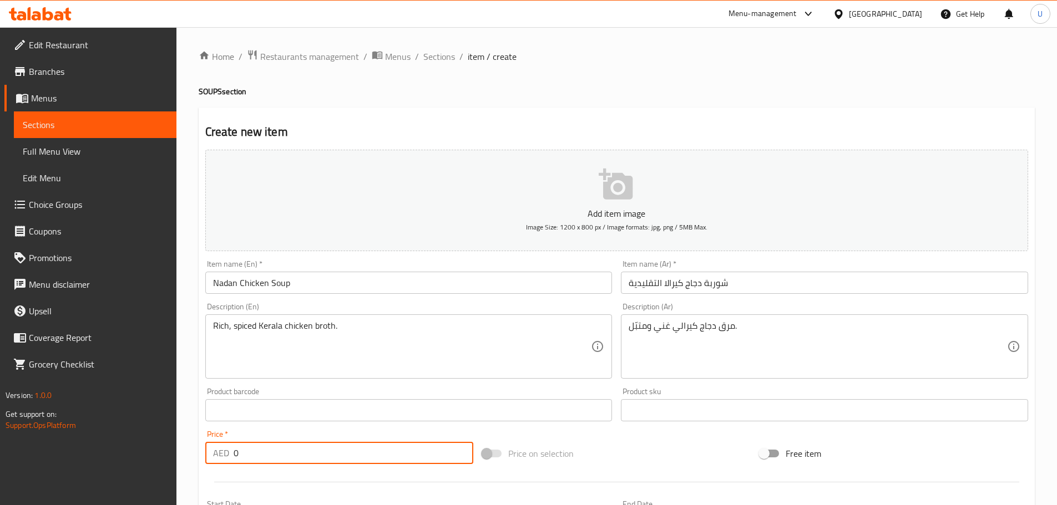
click at [268, 458] on input "0" at bounding box center [353, 453] width 240 height 22
type input "15"
click at [622, 448] on div "Price on selection" at bounding box center [616, 454] width 277 height 30
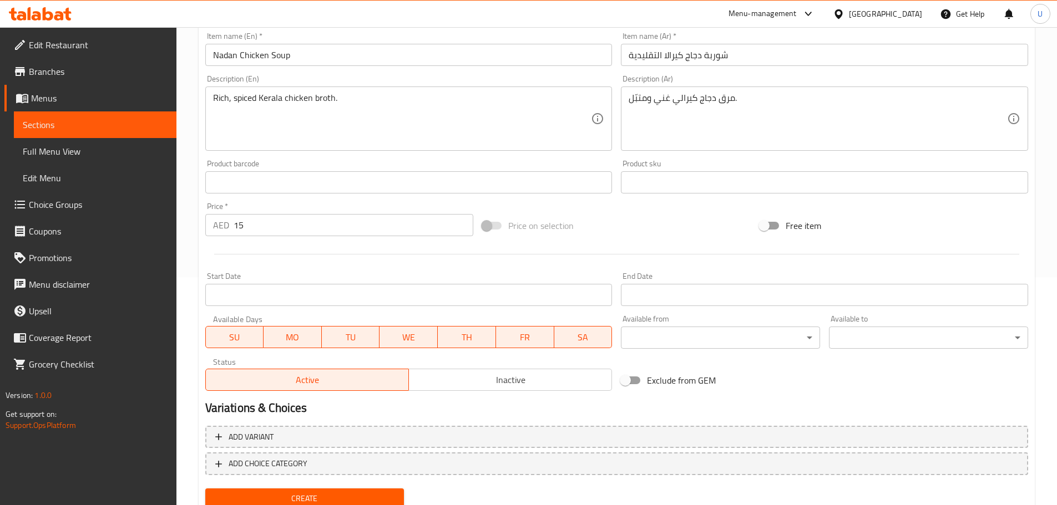
scroll to position [270, 0]
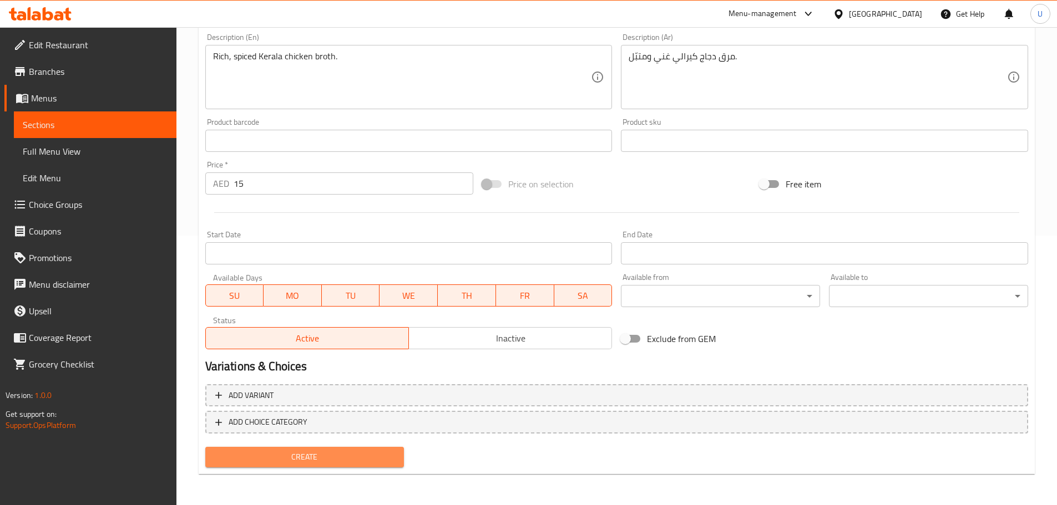
click at [286, 458] on span "Create" at bounding box center [304, 457] width 181 height 14
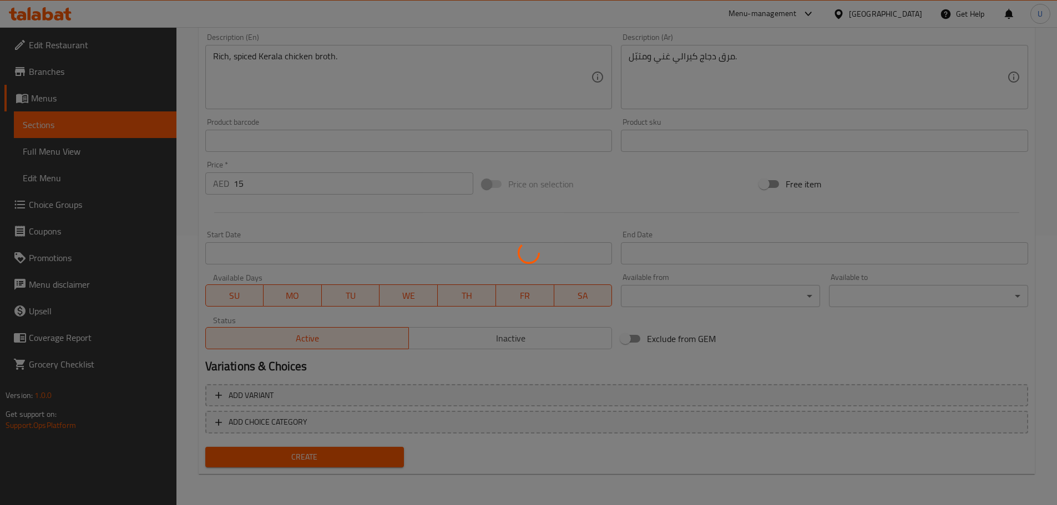
type input "0"
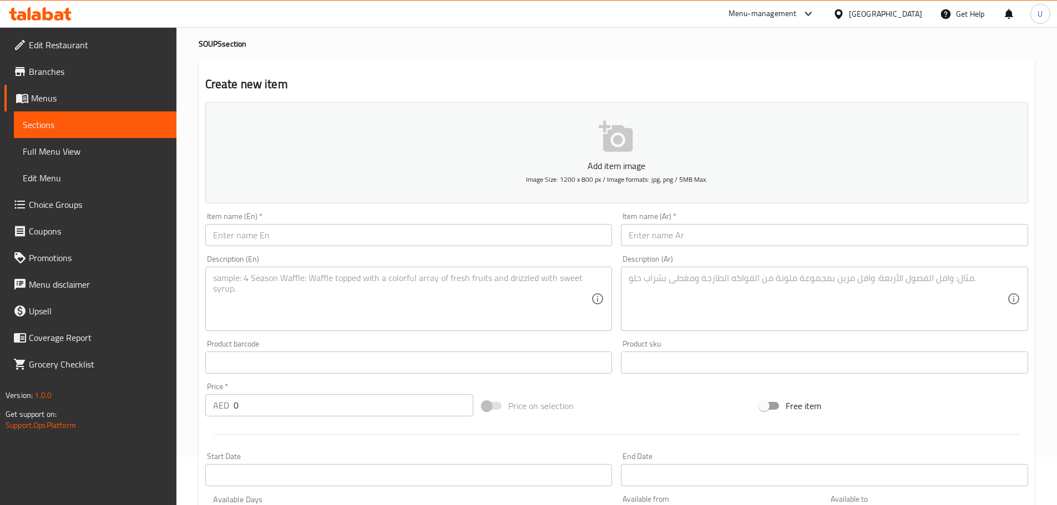
scroll to position [0, 0]
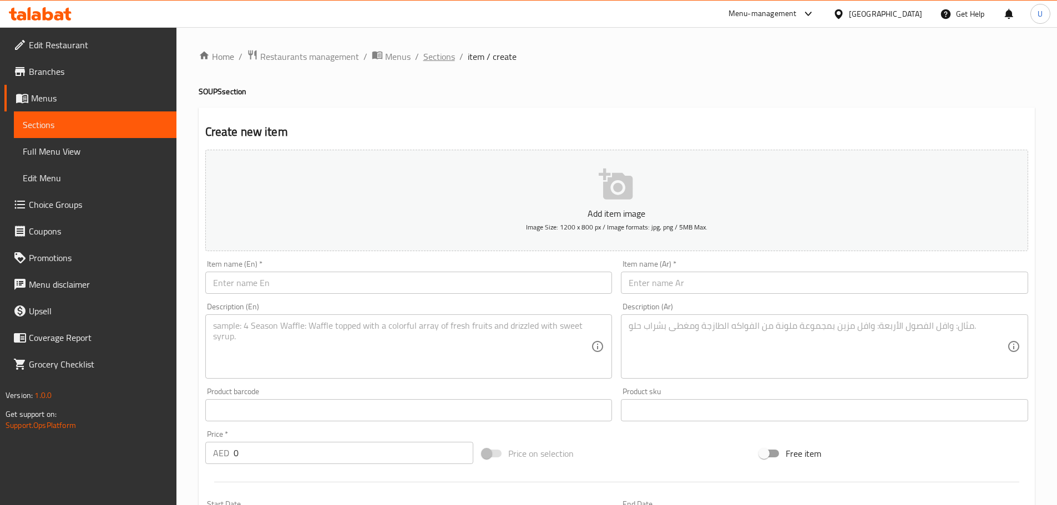
click at [431, 59] on span "Sections" at bounding box center [439, 56] width 32 height 13
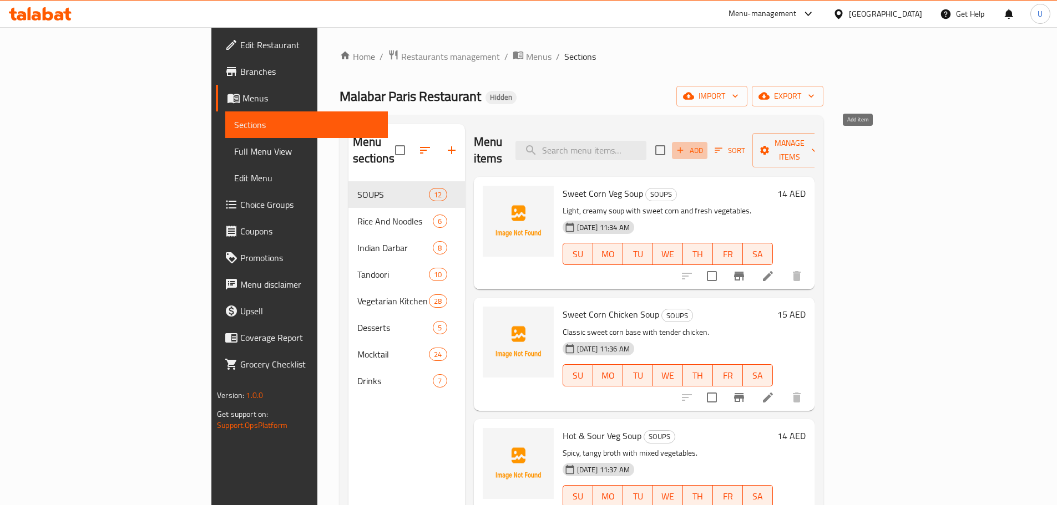
click at [685, 145] on icon "button" at bounding box center [680, 150] width 10 height 10
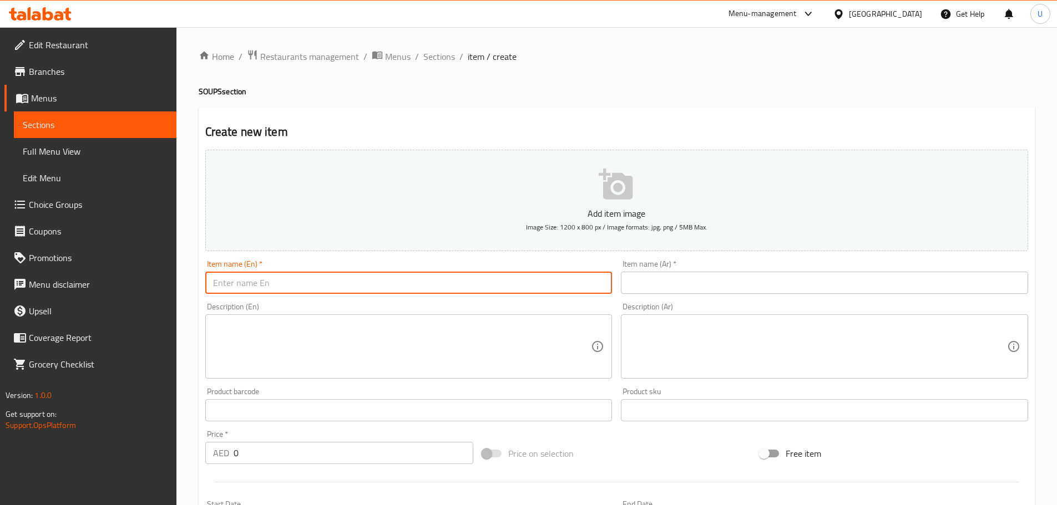
paste input "Cream Soup"
click at [328, 281] on input "Cream Soup" at bounding box center [408, 283] width 407 height 22
type input "Cream Soup"
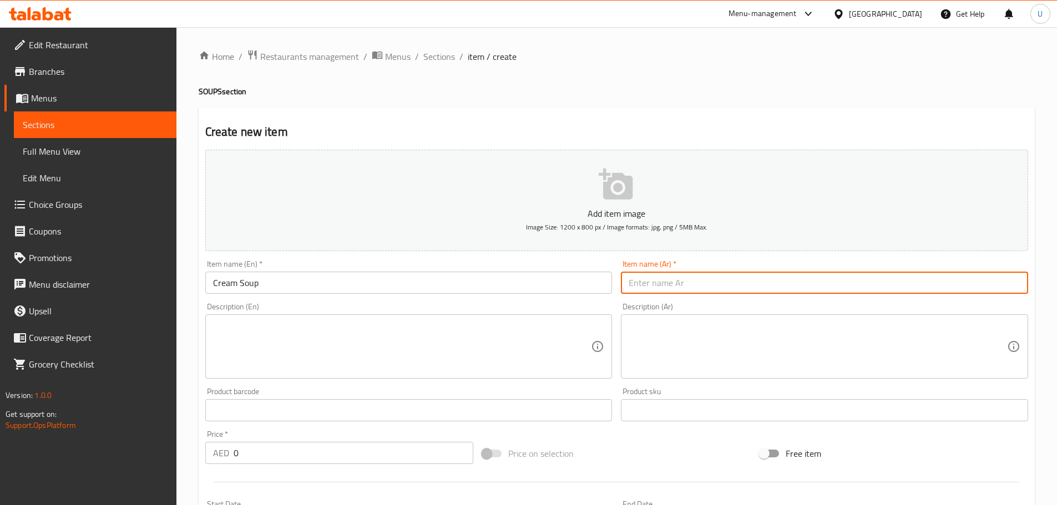
paste input "شوربة كريمة"
click at [678, 291] on input "شوربة كريمة" at bounding box center [824, 283] width 407 height 22
type input "شوربة كريمة"
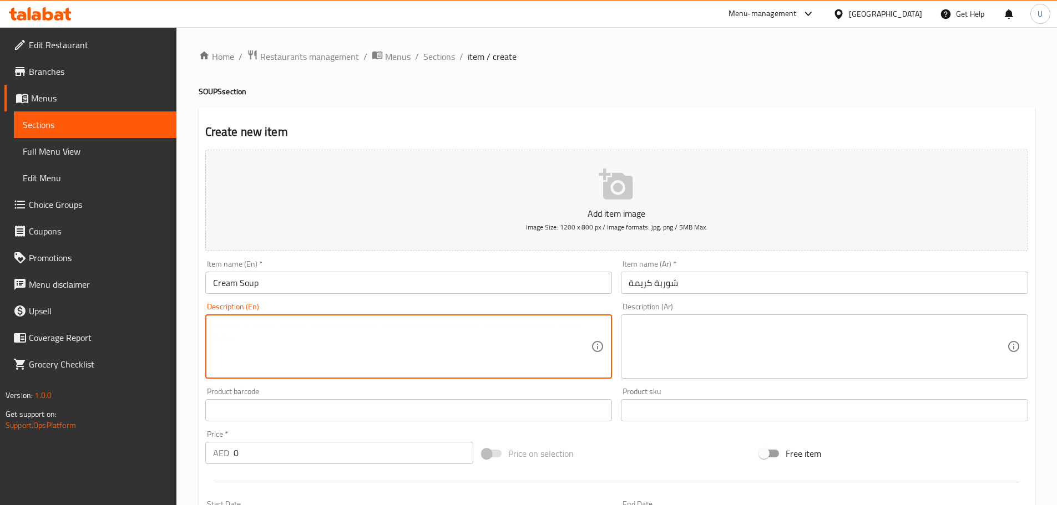
paste textarea "Smooth, rich cream-based soup (chef’s choice)."
type textarea "Smooth, rich cream-based soup (chef’s choice)."
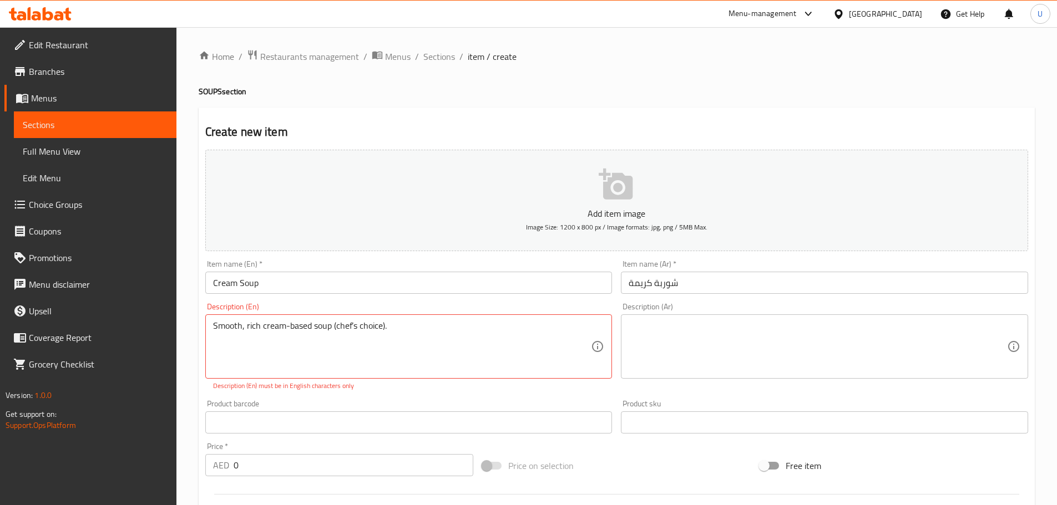
paste textarea "شوربة كريمية ناعمة وغنية (اختيار الشيف)."
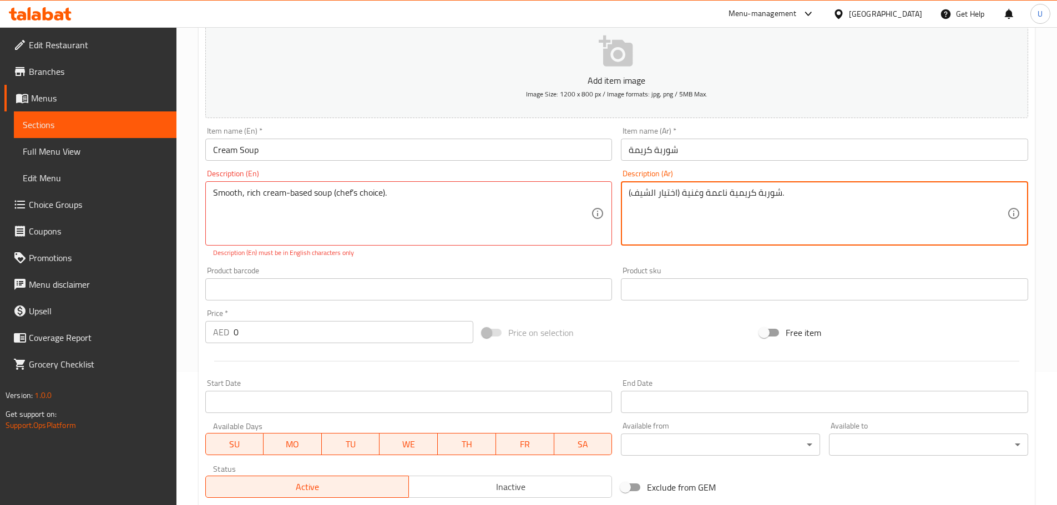
scroll to position [134, 0]
type textarea "شوربة كريمية ناعمة وغنية (اختيار الشيف)."
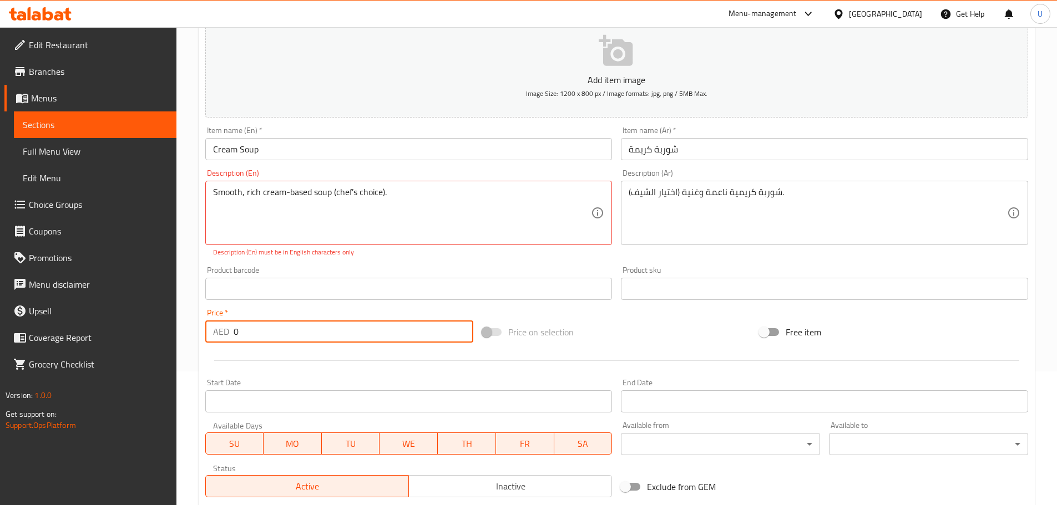
click at [282, 333] on input "0" at bounding box center [353, 332] width 240 height 22
type input "16"
click at [634, 326] on div "Price on selection" at bounding box center [616, 332] width 277 height 30
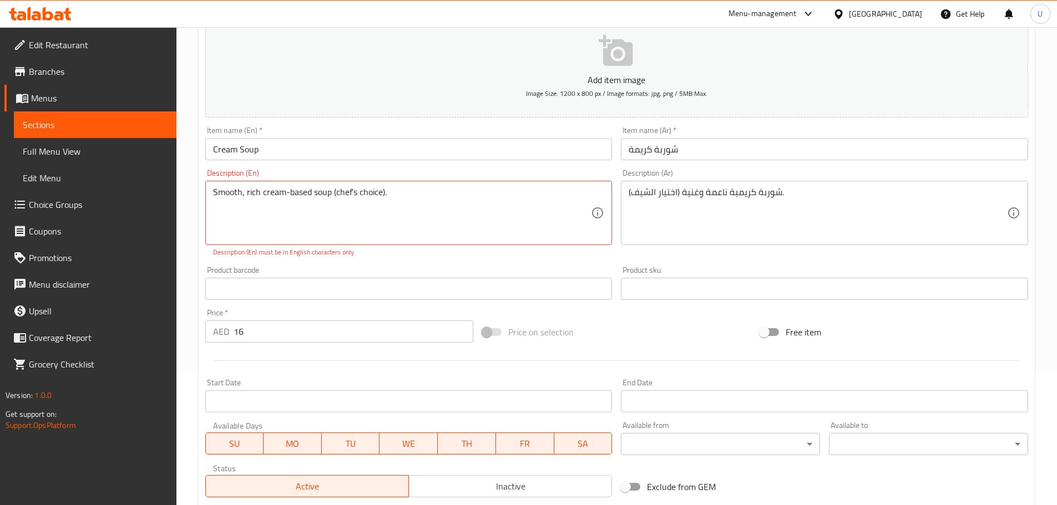
scroll to position [282, 0]
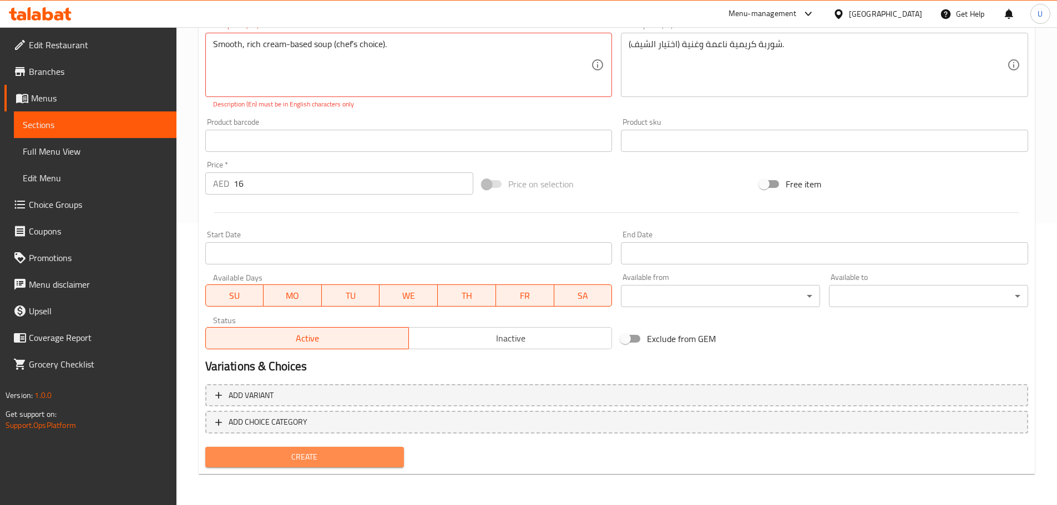
click at [291, 459] on span "Create" at bounding box center [304, 457] width 181 height 14
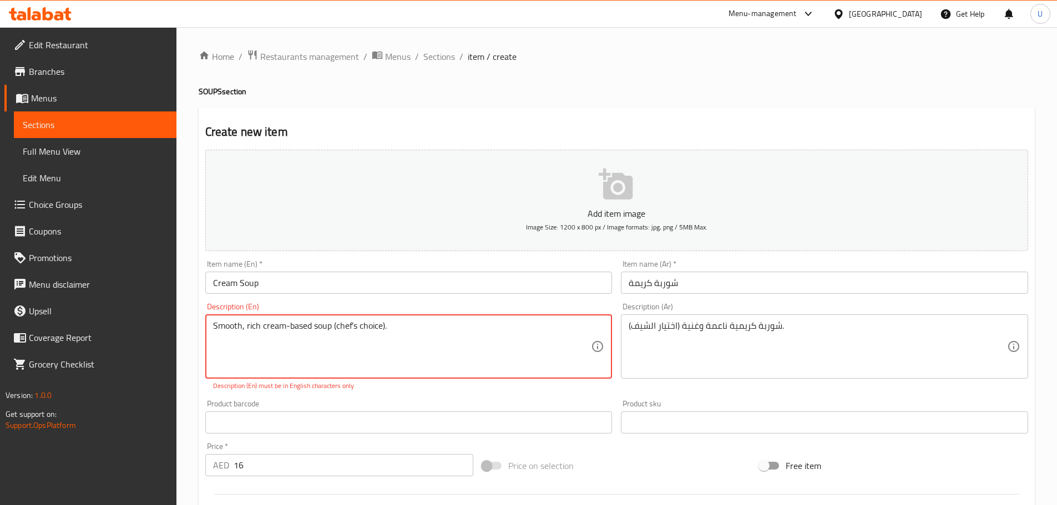
click at [337, 325] on textarea "Smooth, rich cream-based soup (chef’s choice)." at bounding box center [402, 347] width 378 height 53
click at [382, 331] on textarea "Smooth, rich cream-based soup chef’s choice)." at bounding box center [402, 347] width 378 height 53
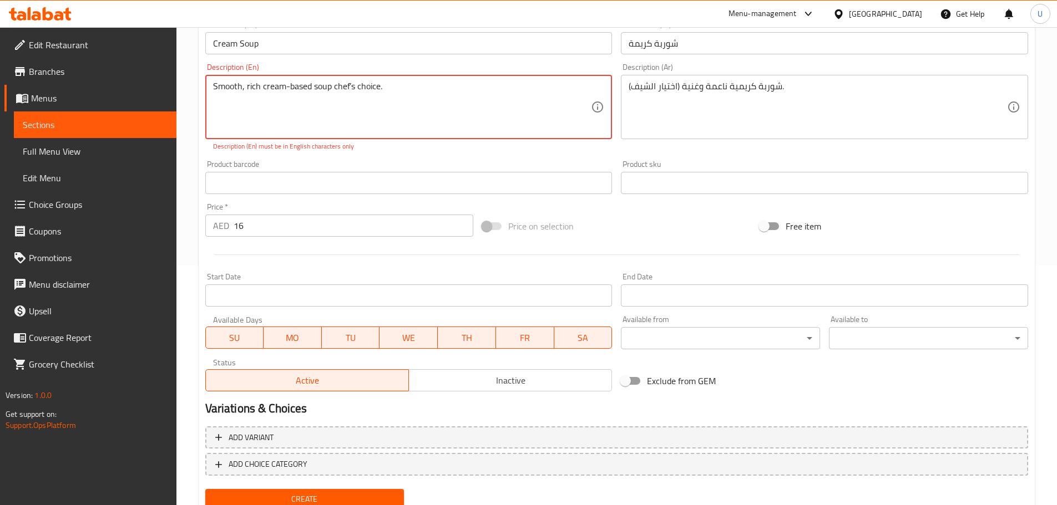
scroll to position [282, 0]
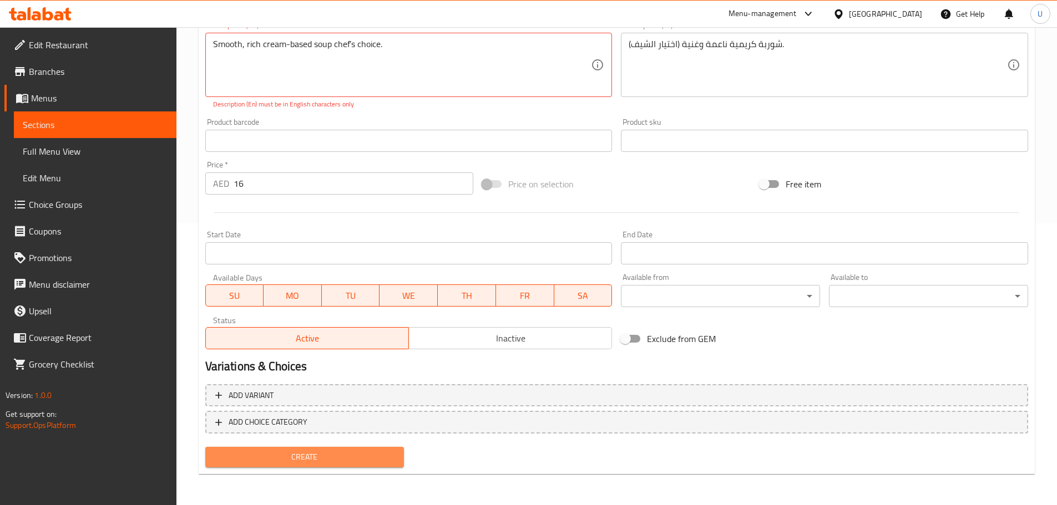
click at [321, 458] on span "Create" at bounding box center [304, 457] width 181 height 14
click at [351, 40] on textarea "Smooth, rich cream-based soup chef’s choice." at bounding box center [402, 65] width 378 height 53
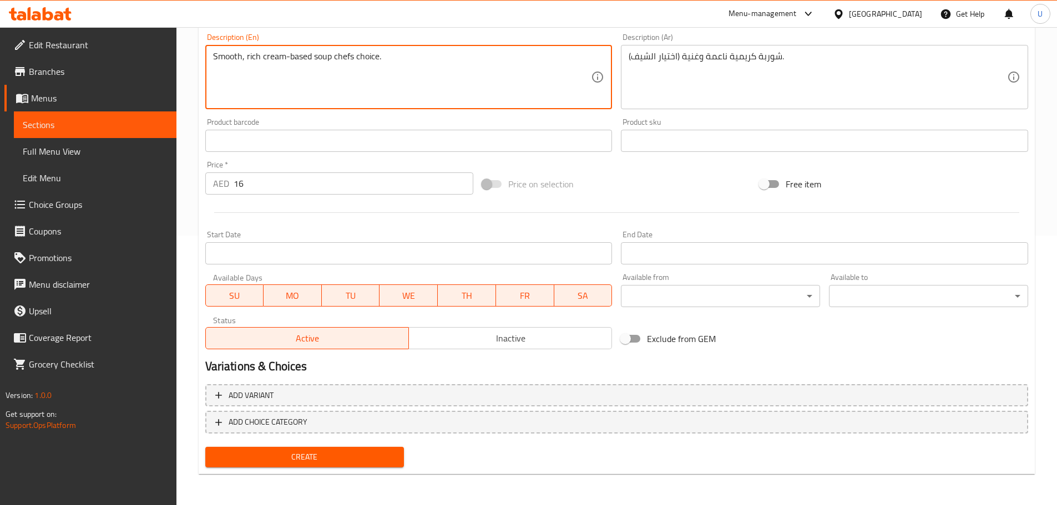
type textarea "Smooth, rich cream-based soup chefs choice."
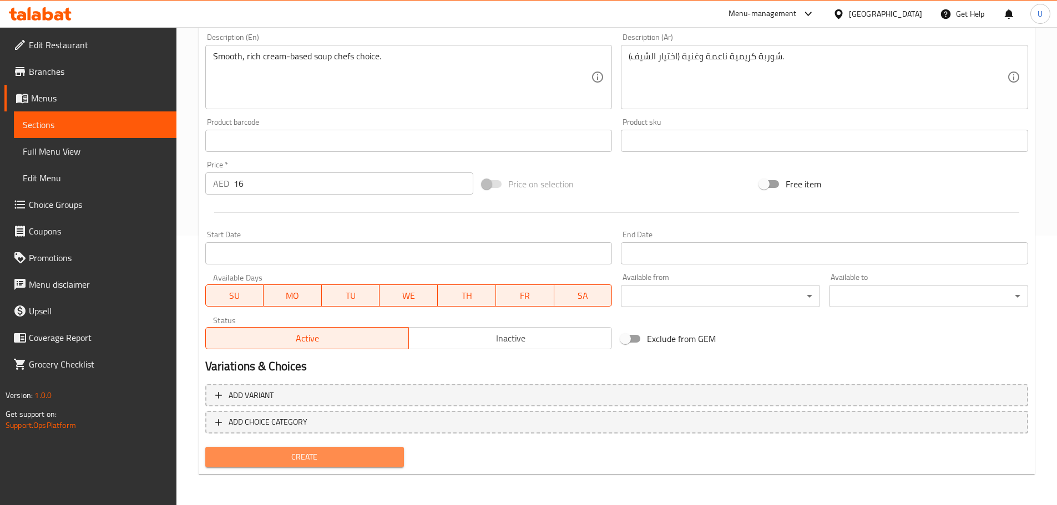
click at [299, 459] on span "Create" at bounding box center [304, 457] width 181 height 14
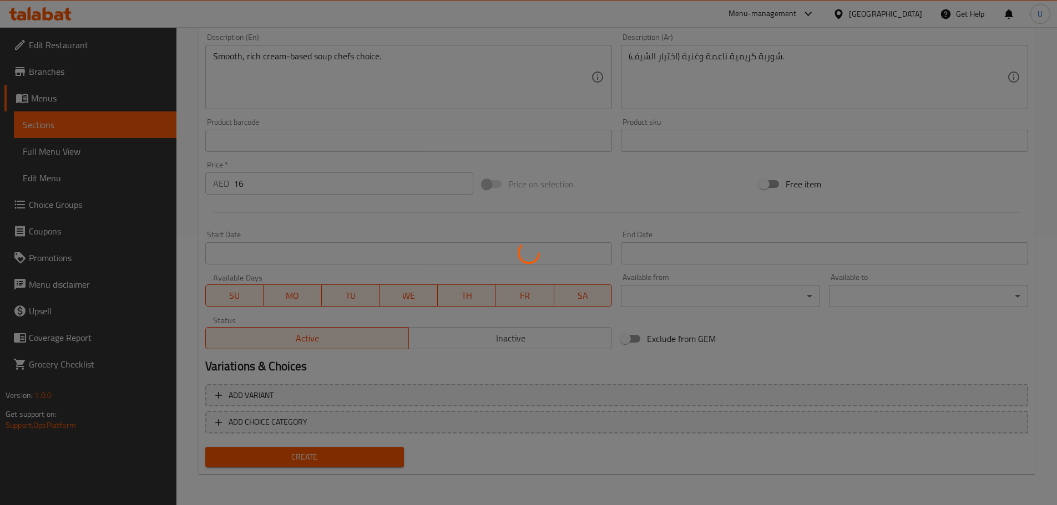
type input "0"
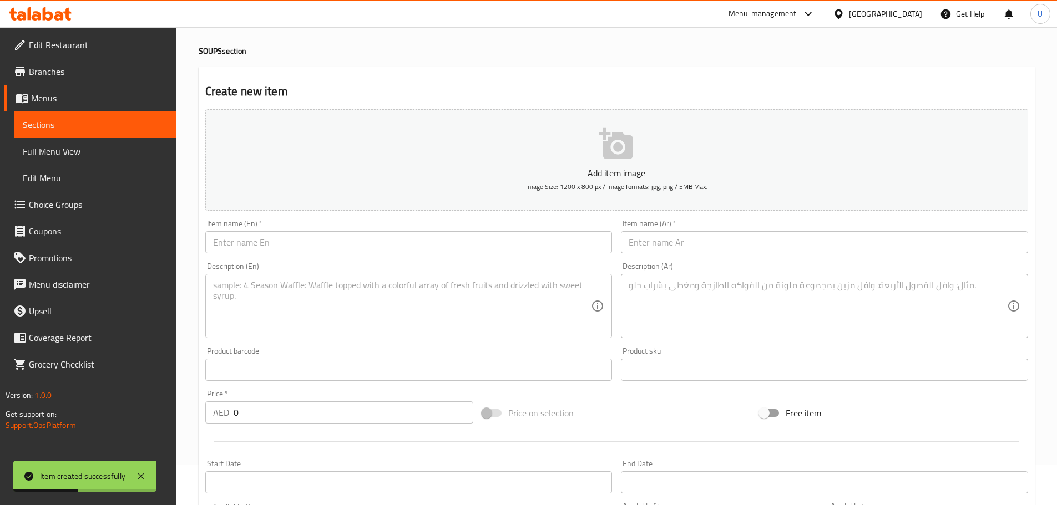
scroll to position [0, 0]
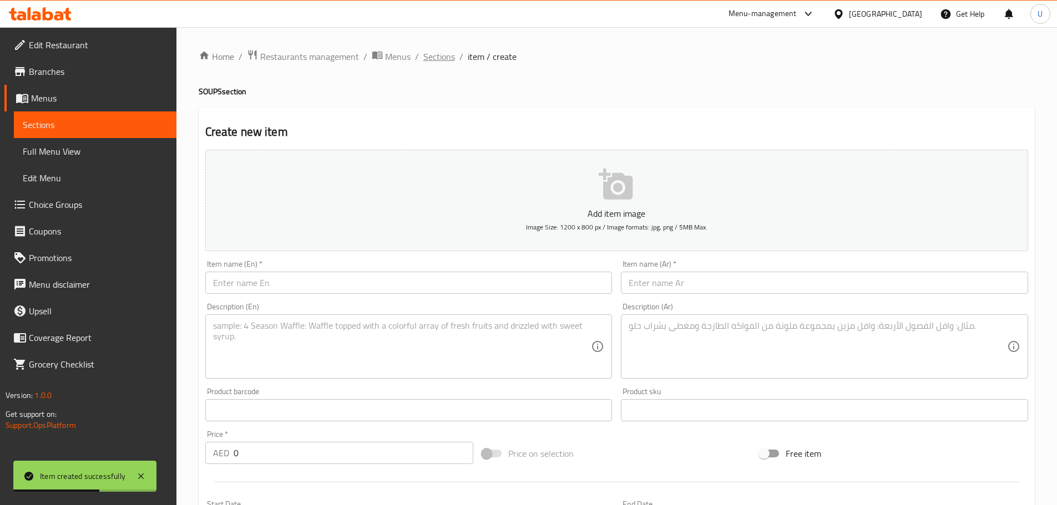
click at [443, 62] on span "Sections" at bounding box center [439, 56] width 32 height 13
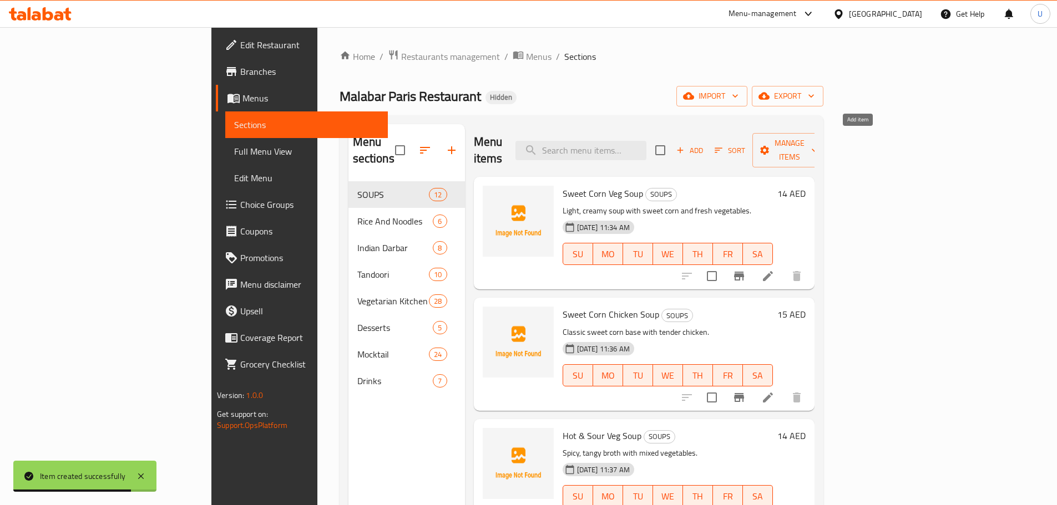
click at [704, 144] on span "Add" at bounding box center [689, 150] width 30 height 13
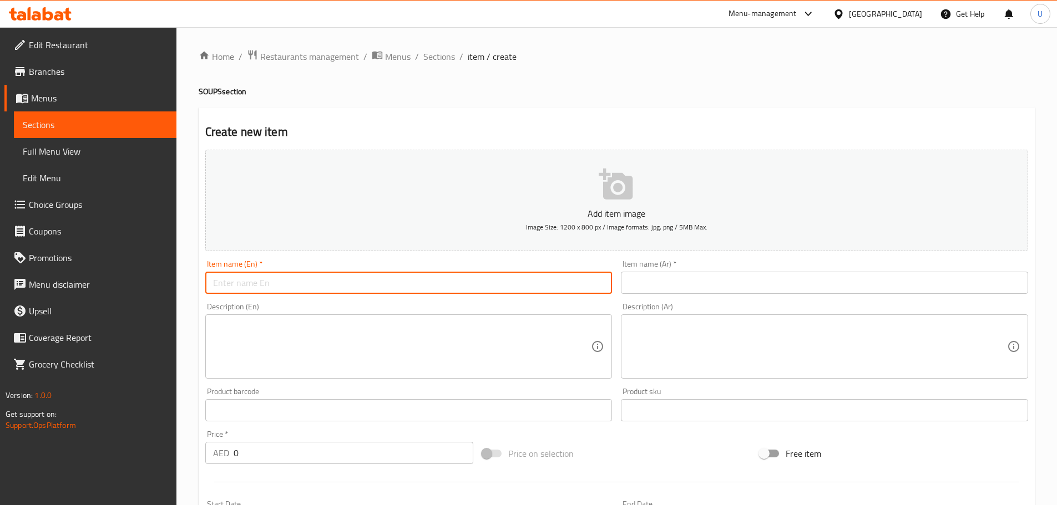
paste input "Veg Manchow Soup"
click at [255, 280] on input "text" at bounding box center [408, 283] width 407 height 22
type input "Veg Manchow Soup"
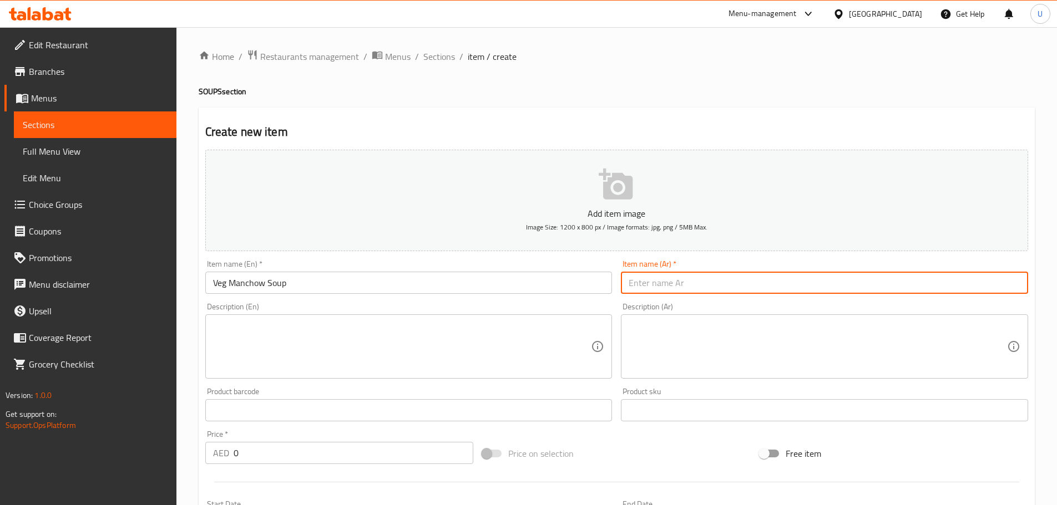
click at [664, 278] on input "text" at bounding box center [824, 283] width 407 height 22
paste input "شوربة مانتشاو نباتية"
type input "شوربة مانتشاو نباتية"
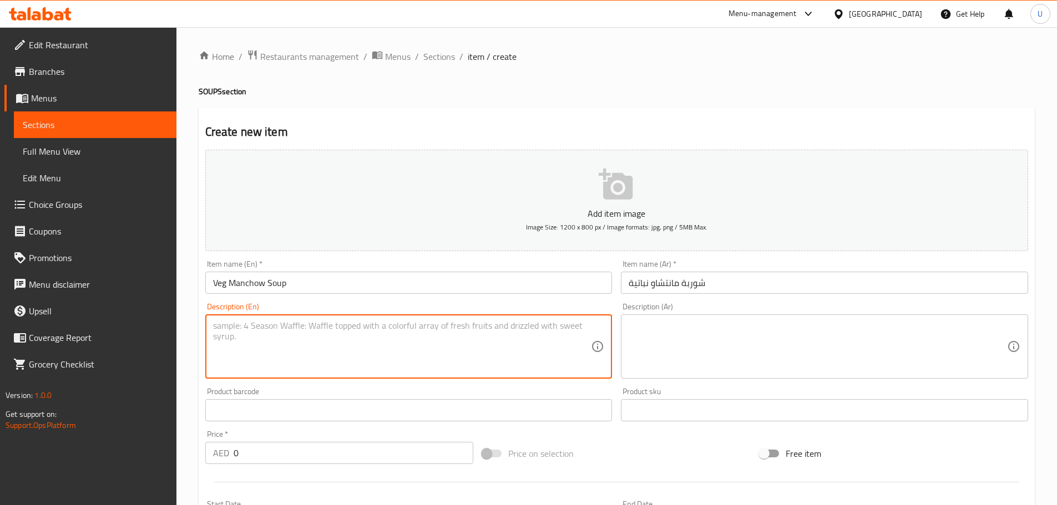
click at [260, 329] on textarea at bounding box center [402, 347] width 378 height 53
paste textarea "Hot Indo-Chinese soup topped with crispy noodles."
click at [248, 330] on textarea "Hot Indo-Chinese soup topped with crispy noodles." at bounding box center [402, 347] width 378 height 53
click at [248, 330] on textarea "Hot IndoChinese soup topped with crispy noodles." at bounding box center [402, 347] width 378 height 53
type textarea "Hot Indo Chinese soup topped with crispy noodles."
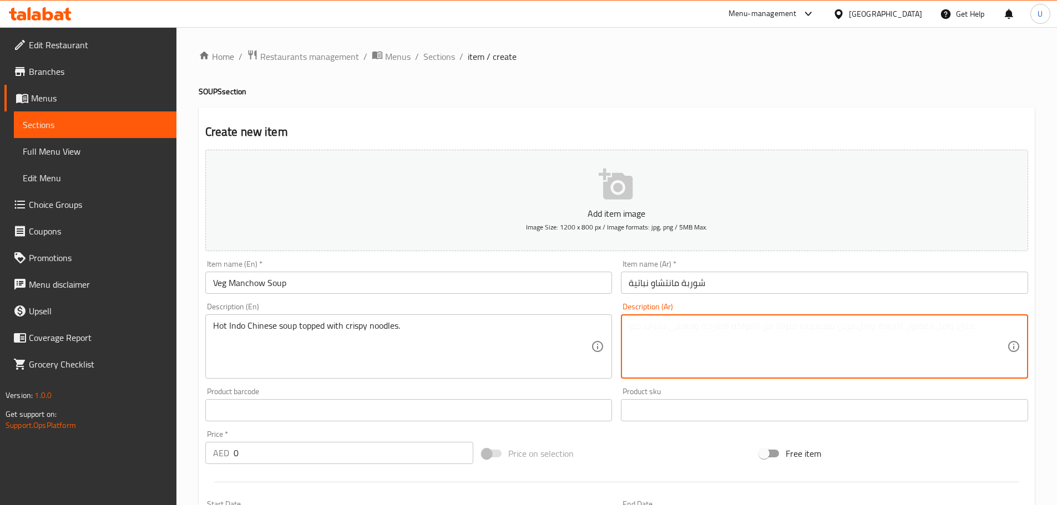
click at [654, 348] on textarea at bounding box center [817, 347] width 378 height 53
paste textarea "شوربة حارة على الطريقة الهندية الصينية مع نودلز مقرمشة."
type textarea "شوربة حارة على الطريقة الهندية الصينية مع نودلز مقرمشة."
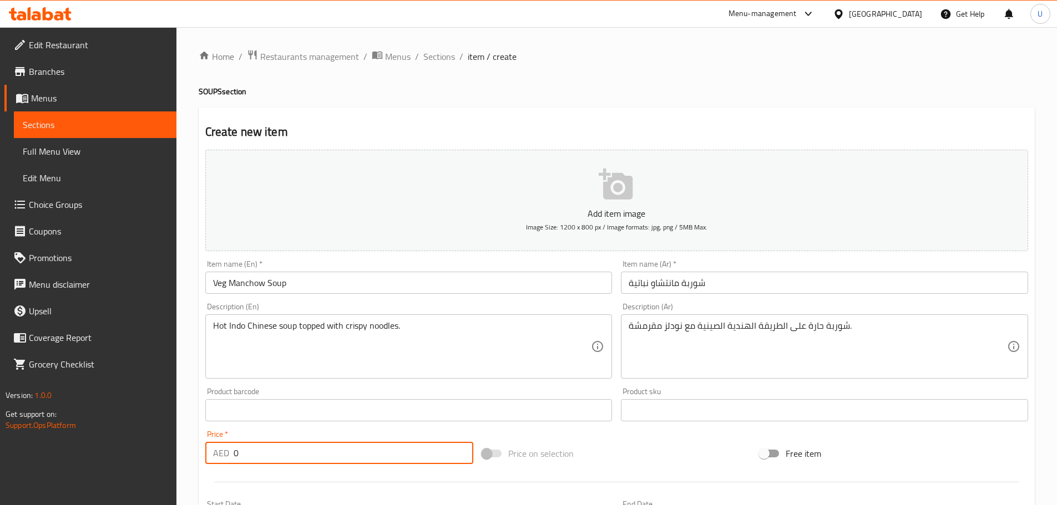
click at [258, 454] on input "0" at bounding box center [353, 453] width 240 height 22
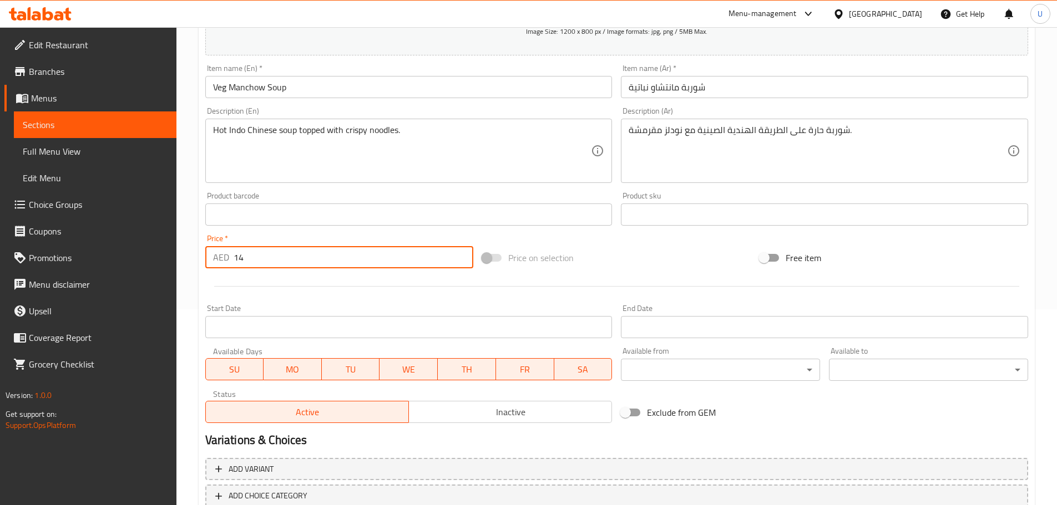
scroll to position [270, 0]
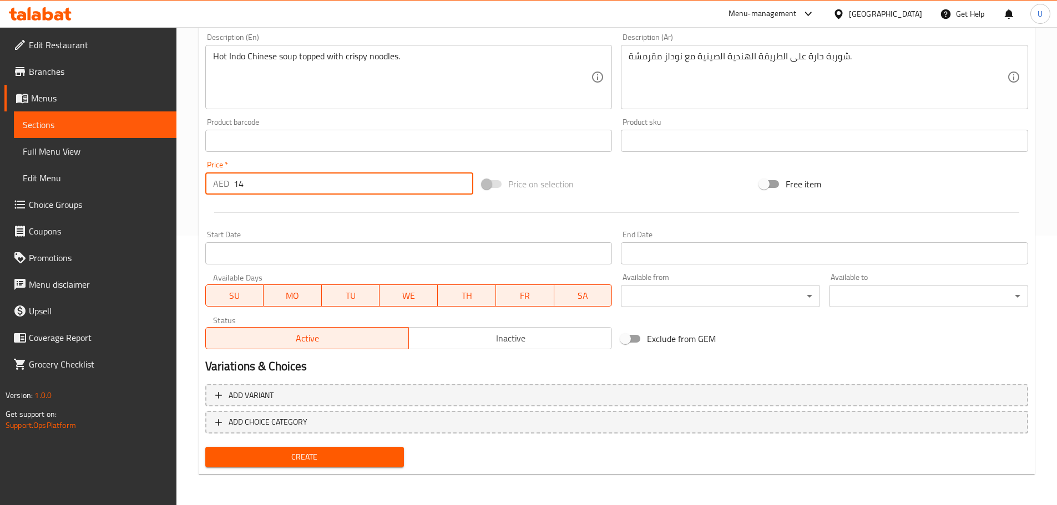
type input "14"
click at [303, 460] on span "Create" at bounding box center [304, 457] width 181 height 14
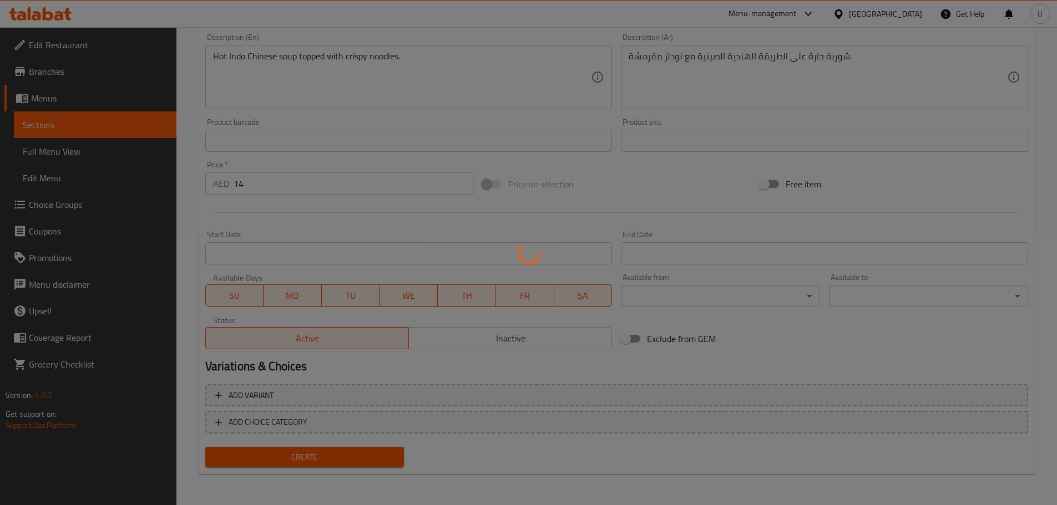
type input "0"
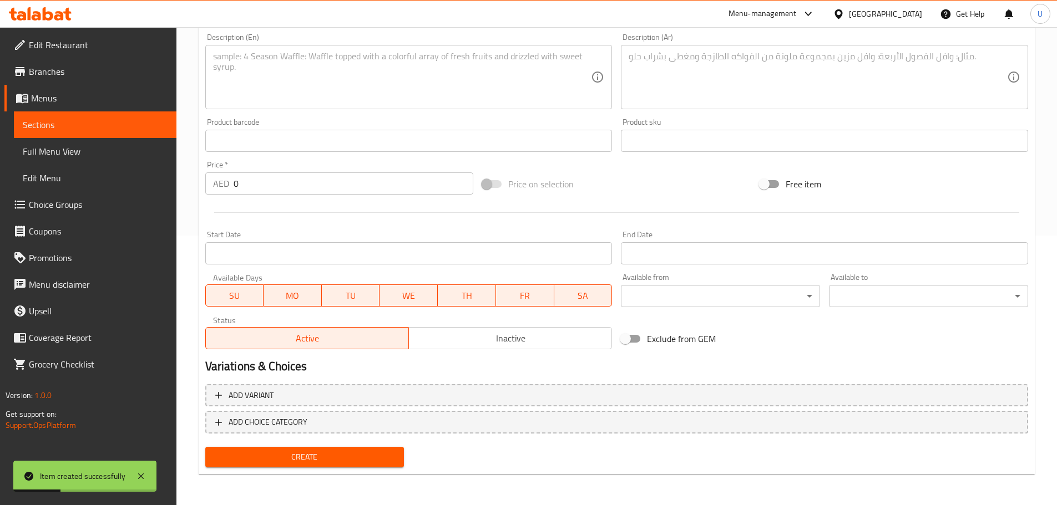
scroll to position [0, 0]
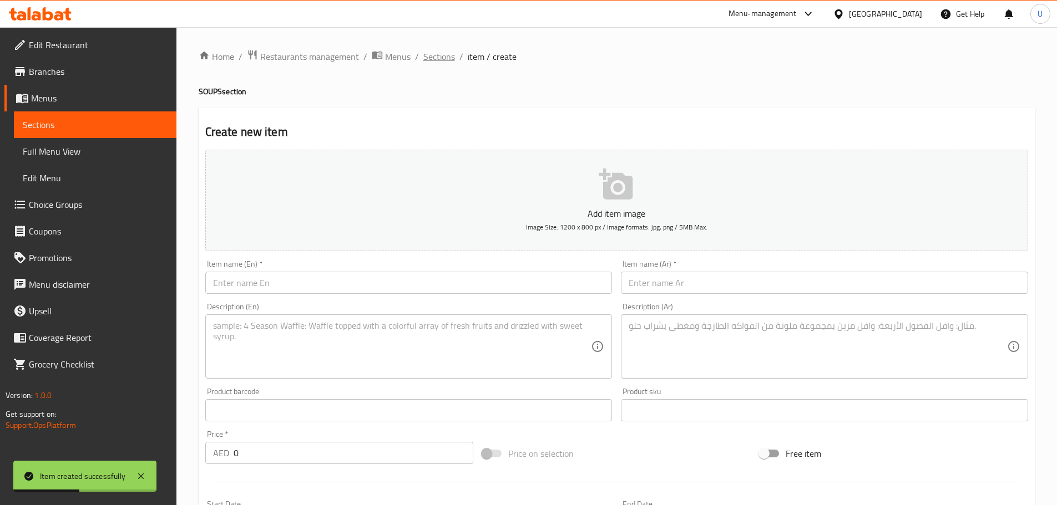
click at [437, 58] on span "Sections" at bounding box center [439, 56] width 32 height 13
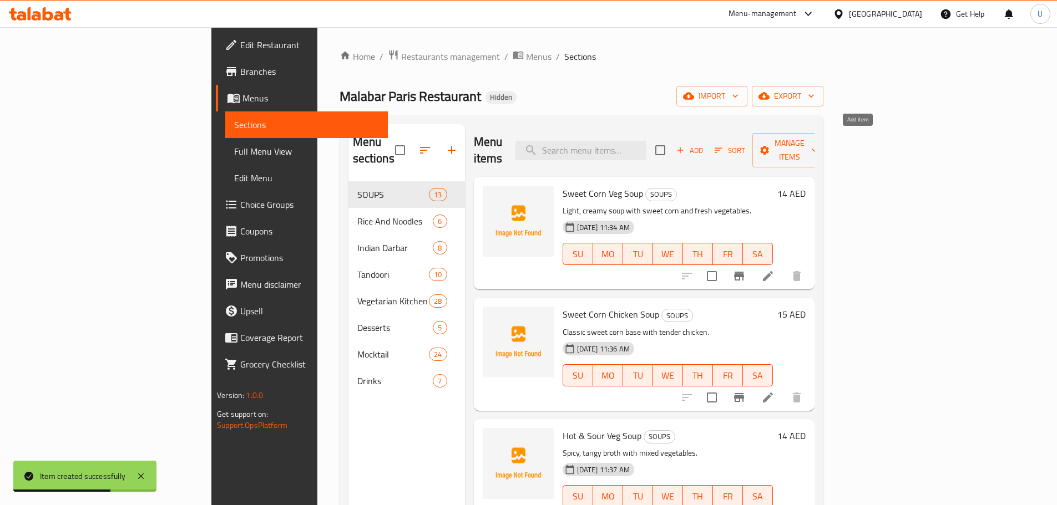
click at [704, 144] on span "Add" at bounding box center [689, 150] width 30 height 13
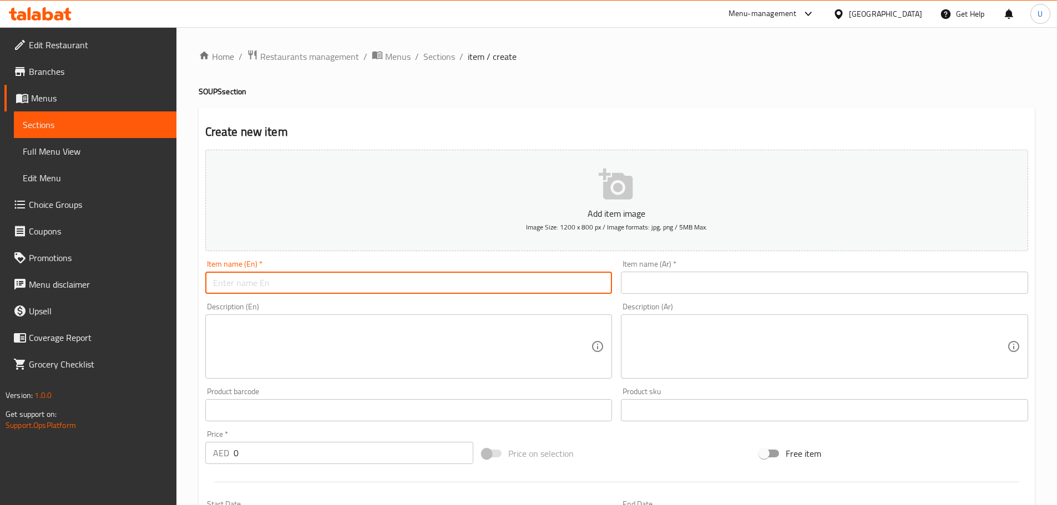
paste input "Chicken Manchow Soup"
click at [256, 282] on input "Chicken Manchow Soup" at bounding box center [408, 283] width 407 height 22
type input "Chicken Manchow Soup"
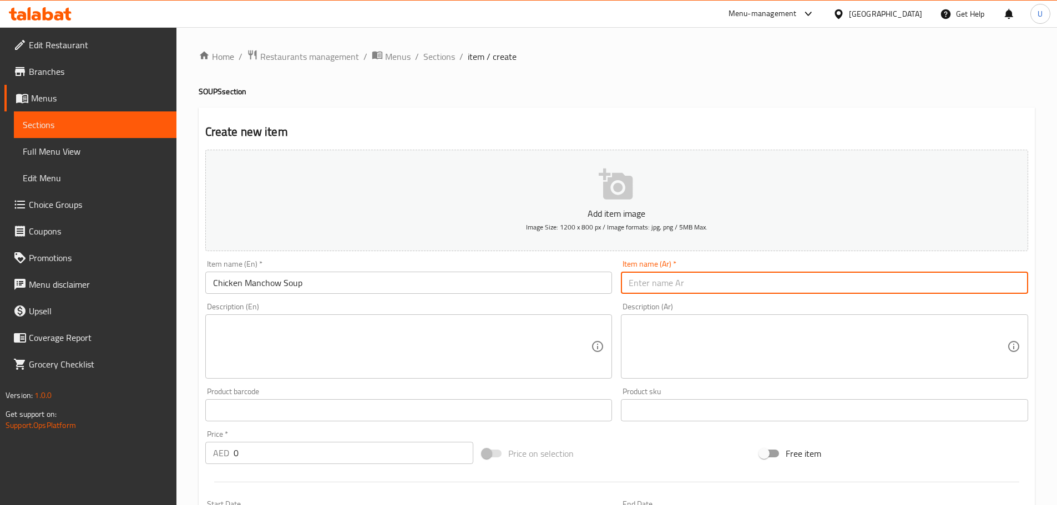
click at [658, 277] on input "text" at bounding box center [824, 283] width 407 height 22
paste input "شوربة مانتشاو بالدجاج"
type input "شوربة مانتشاو بالدجاج"
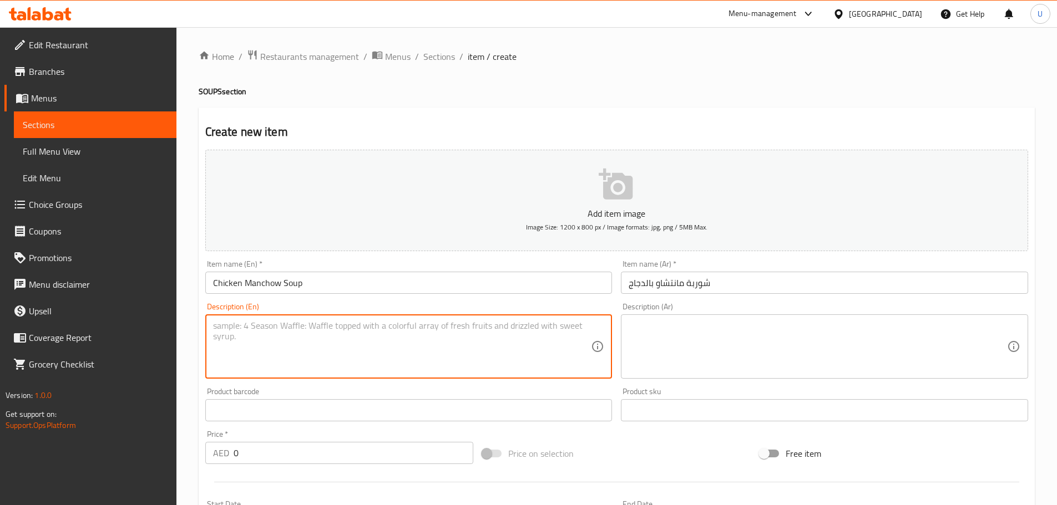
click at [323, 332] on textarea at bounding box center [402, 347] width 378 height 53
paste textarea "Spicy Manchow broth with chicken and crunchy noodles."
type textarea "Spicy Manchow broth with chicken and crunchy noodles."
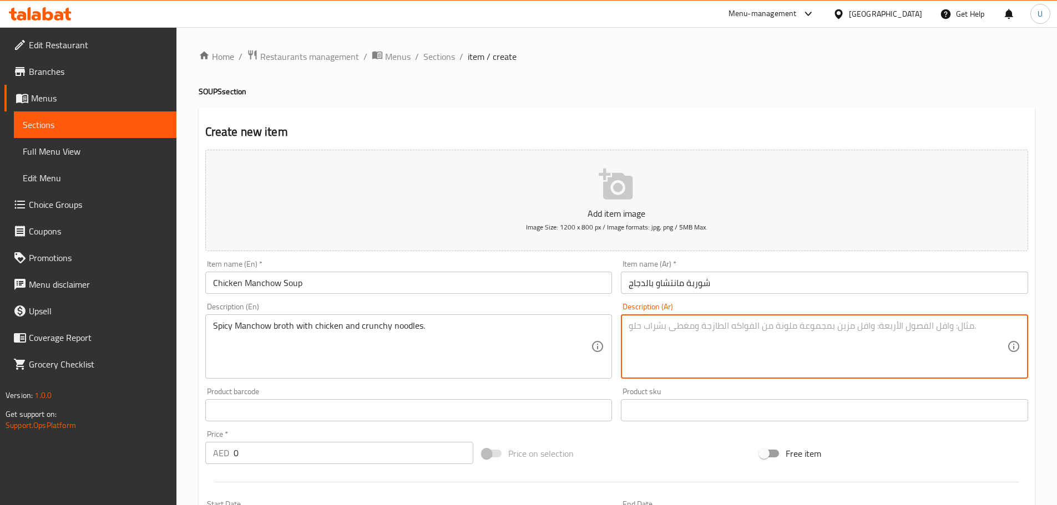
click at [671, 342] on textarea at bounding box center [817, 347] width 378 height 53
paste textarea "مرق مانتشاو حار بالدجاج مع نودلز مقرمشة."
type textarea "مرق مانتشاو حار بالدجاج مع نودلز مقرمشة."
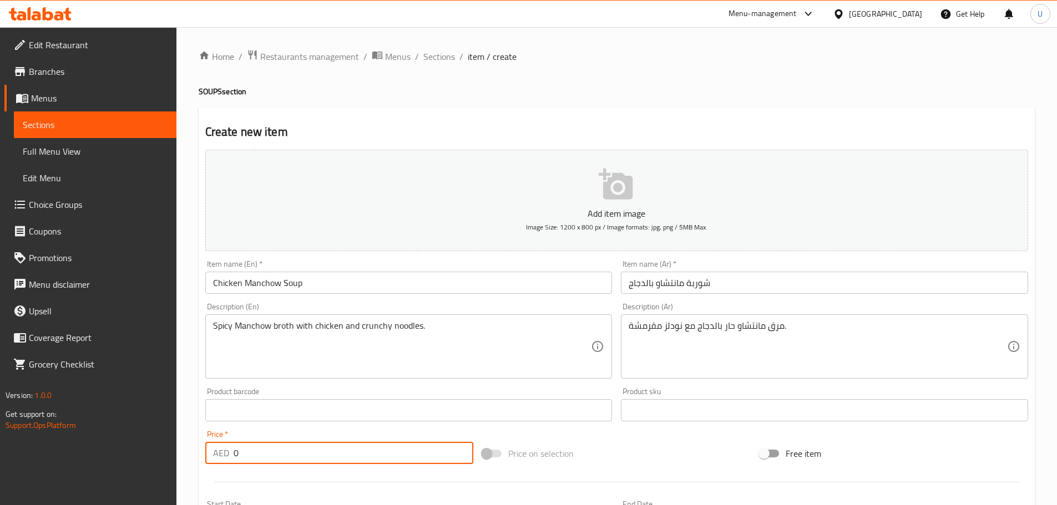
click at [308, 449] on input "0" at bounding box center [353, 453] width 240 height 22
type input "15"
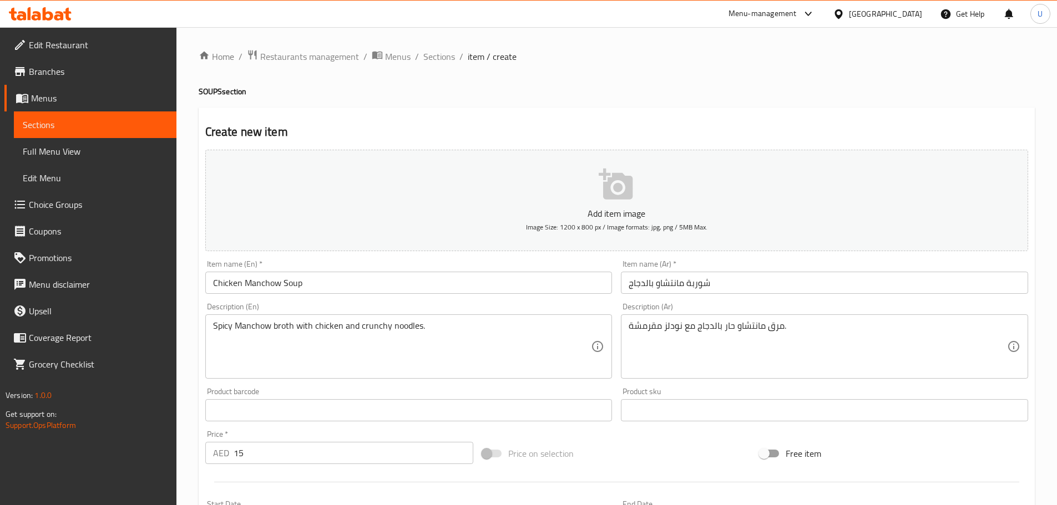
click at [626, 442] on div "Price on selection" at bounding box center [616, 454] width 277 height 30
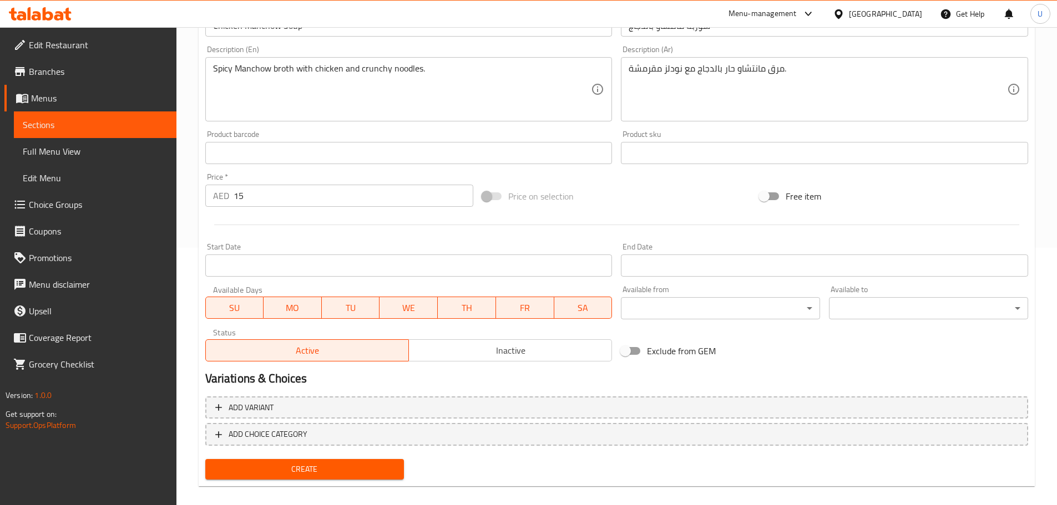
scroll to position [258, 0]
click at [304, 464] on span "Create" at bounding box center [304, 469] width 181 height 14
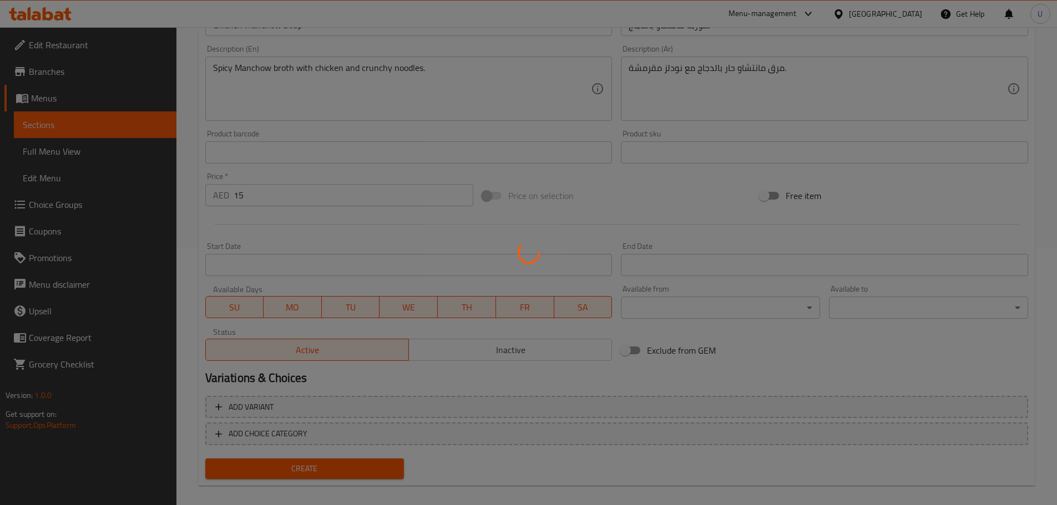
type input "0"
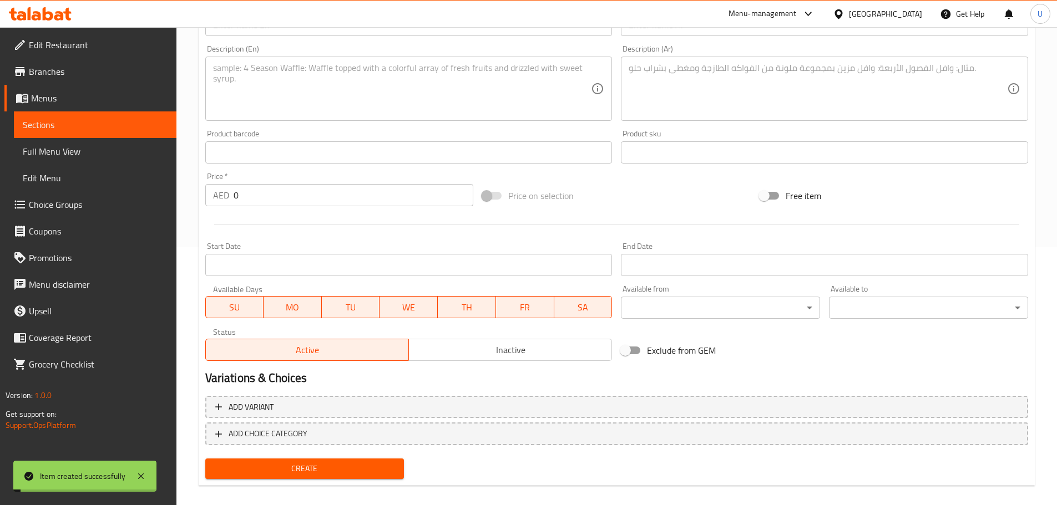
scroll to position [0, 0]
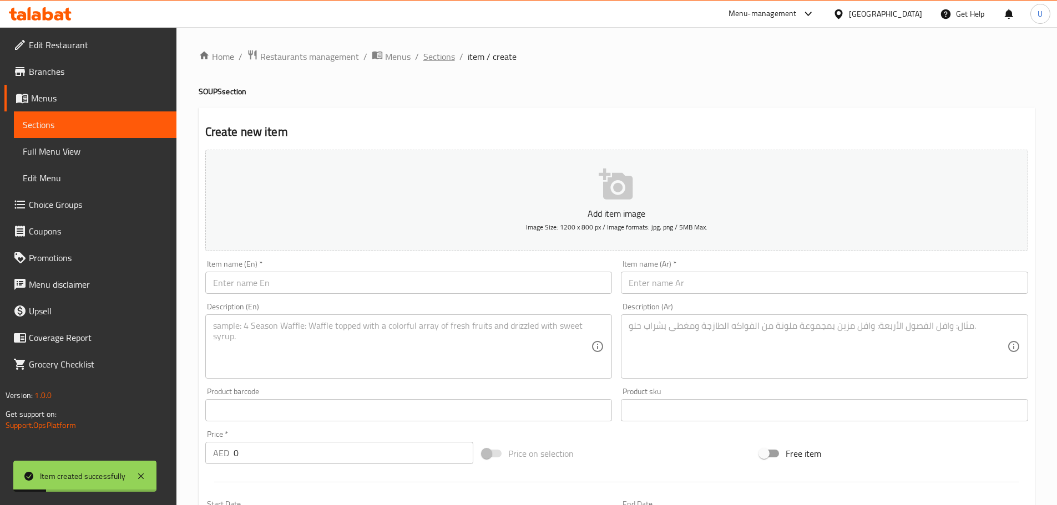
click at [425, 58] on span "Sections" at bounding box center [439, 56] width 32 height 13
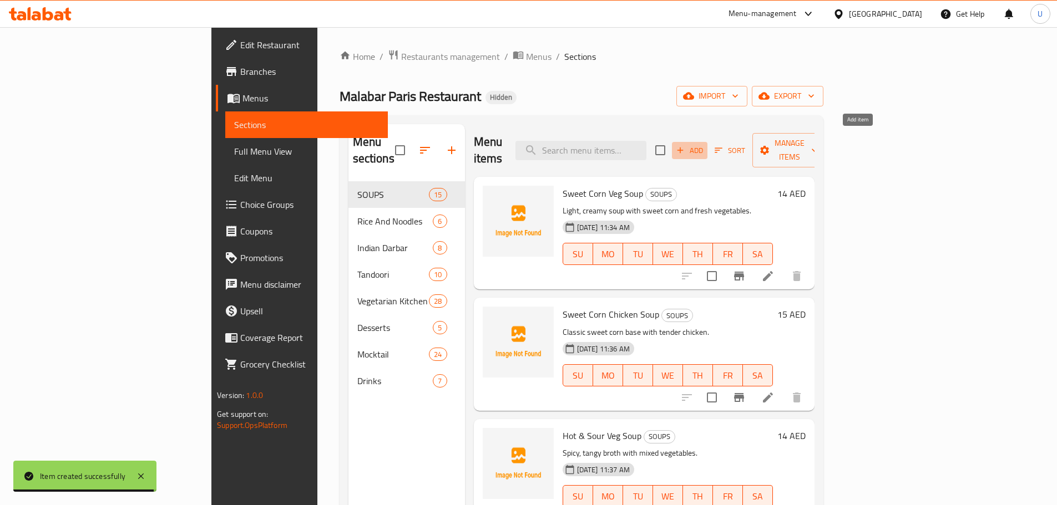
click at [704, 144] on span "Add" at bounding box center [689, 150] width 30 height 13
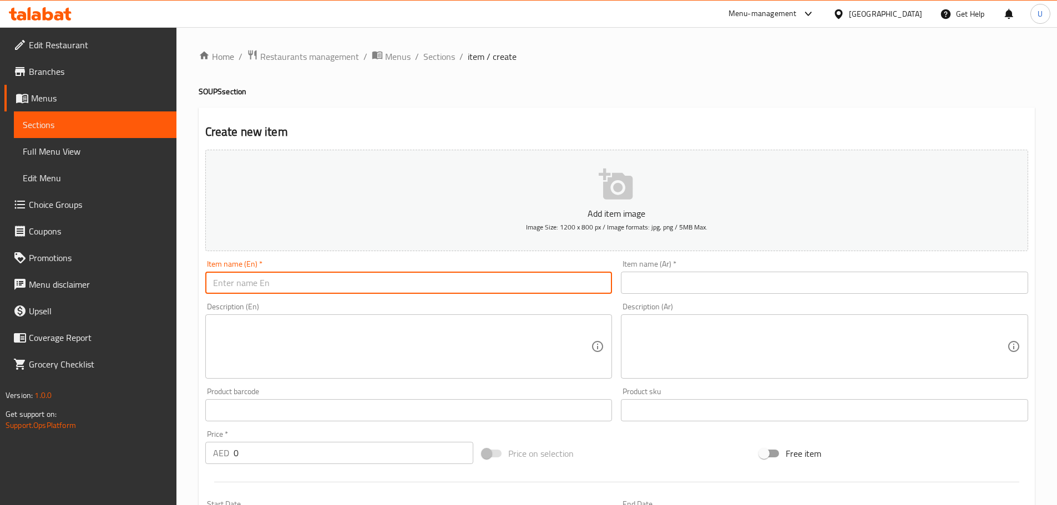
click at [339, 277] on input "text" at bounding box center [408, 283] width 407 height 22
paste input "Drumstick Shorba"
type input "Drumstick Shorba"
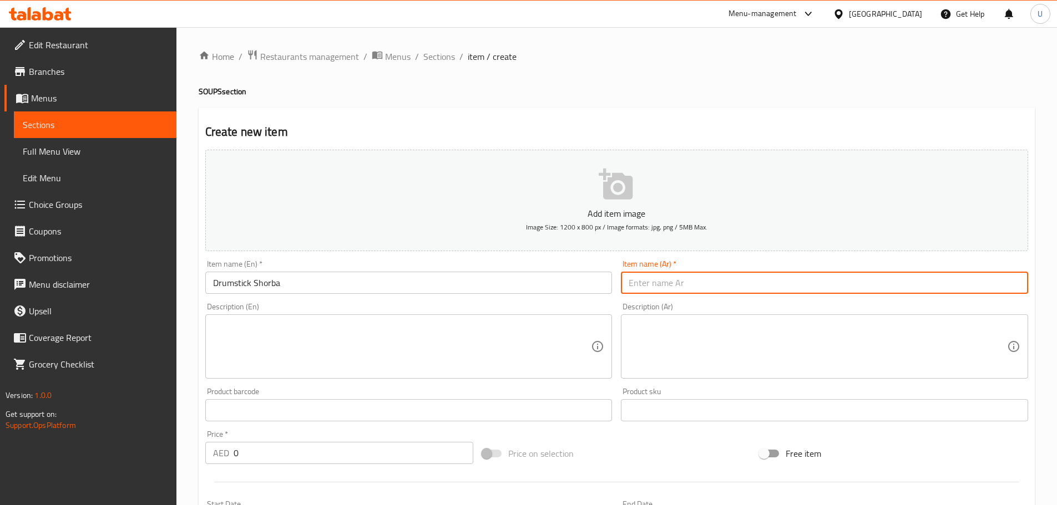
click at [690, 287] on input "text" at bounding box center [824, 283] width 407 height 22
paste input "شوربة مورينغا"
type input "شوربة مورينغا"
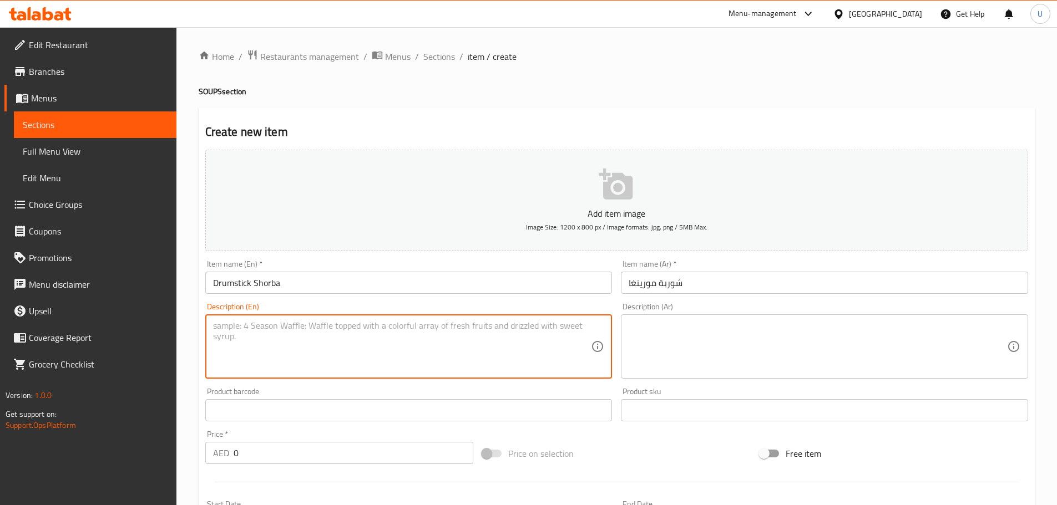
click at [273, 348] on textarea at bounding box center [402, 347] width 378 height 53
click at [290, 345] on textarea at bounding box center [402, 347] width 378 height 53
paste textarea "Nutritious moringa, lentils, and Indian spices."
type textarea "Nutritious moringa, lentils, and Indian spices."
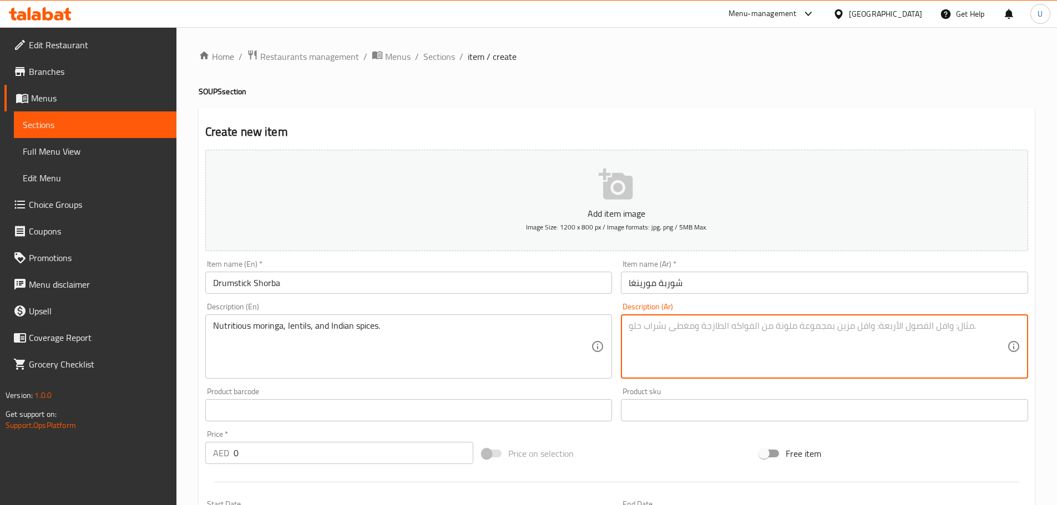
click at [768, 343] on textarea at bounding box center [817, 347] width 378 height 53
paste textarea "مورينغا مع عدس وتوابل هندية مغذية."
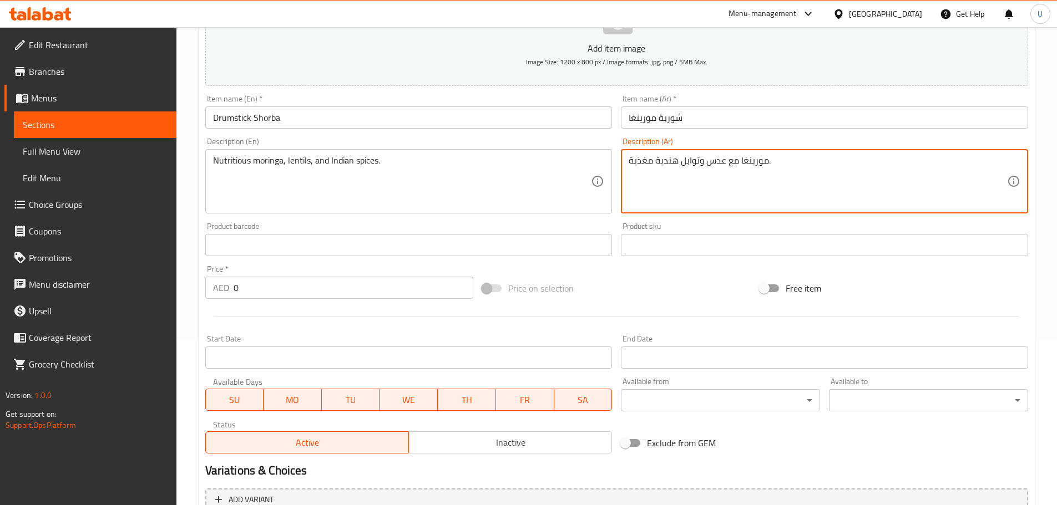
scroll to position [166, 0]
type textarea "مورينغا مع عدس وتوابل هندية مغذية."
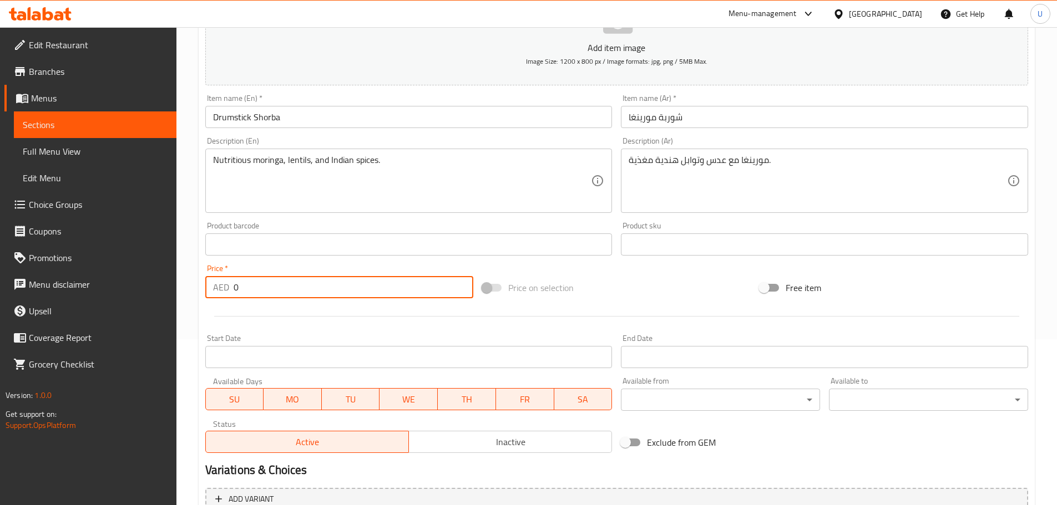
click at [301, 288] on input "0" at bounding box center [353, 287] width 240 height 22
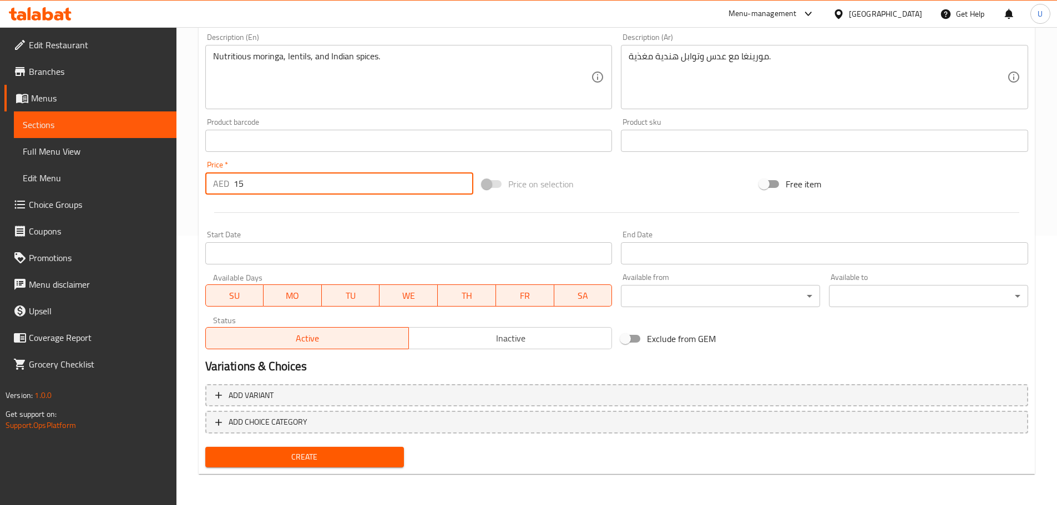
type input "15"
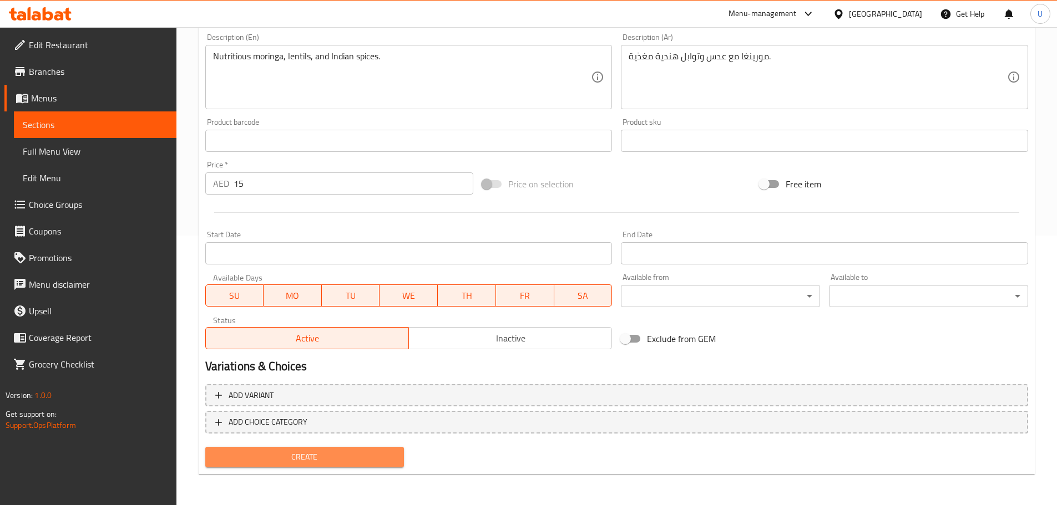
click at [294, 457] on span "Create" at bounding box center [304, 457] width 181 height 14
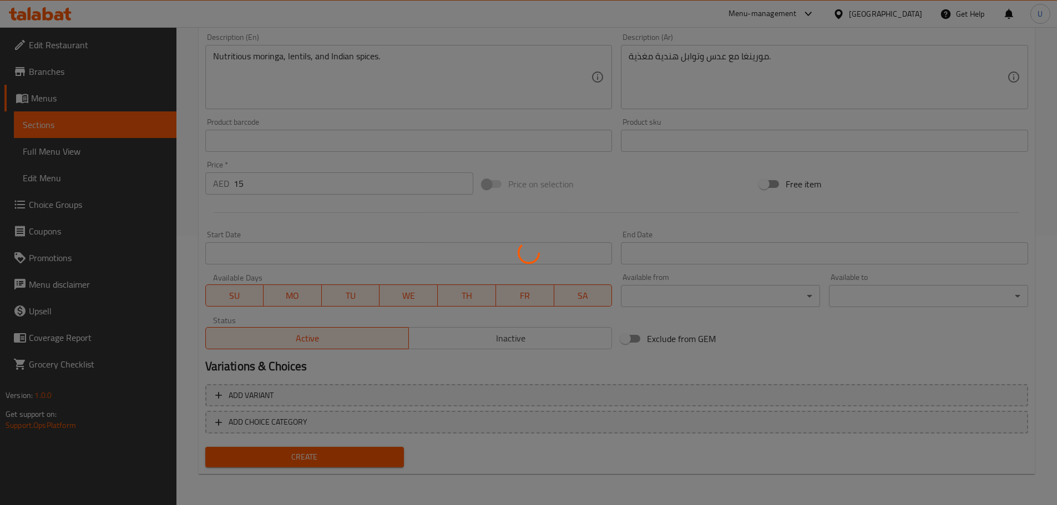
type input "0"
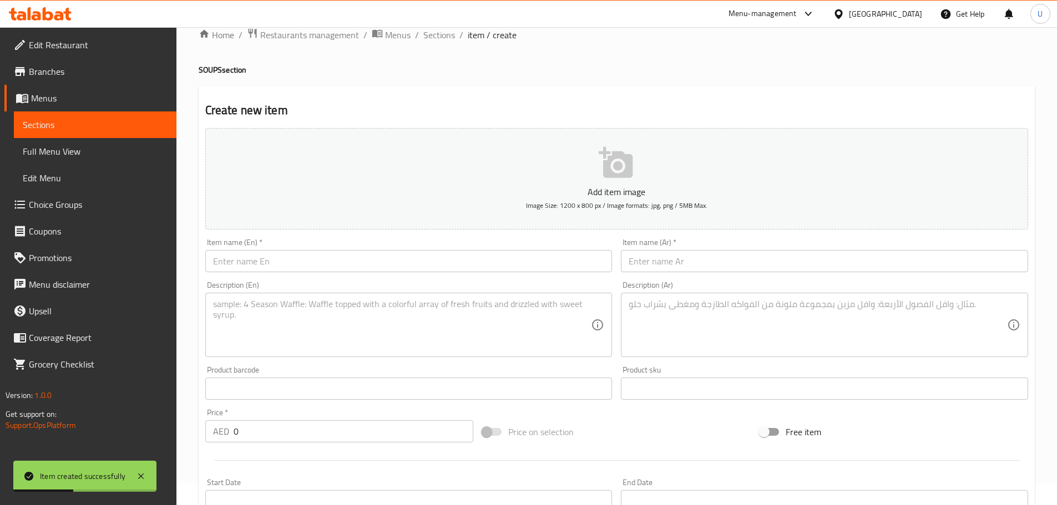
scroll to position [21, 0]
click at [442, 40] on span "Sections" at bounding box center [439, 35] width 32 height 13
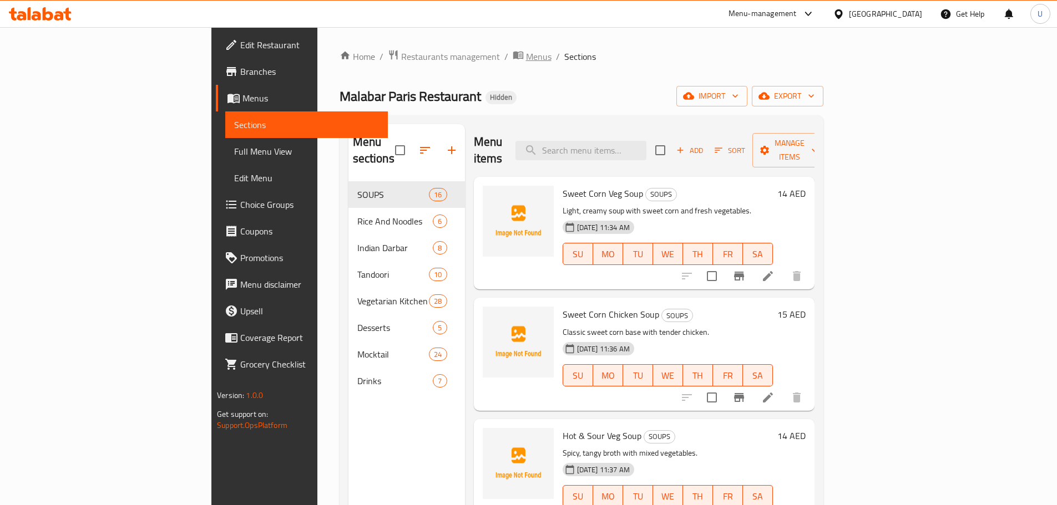
click at [526, 56] on span "Menus" at bounding box center [539, 56] width 26 height 13
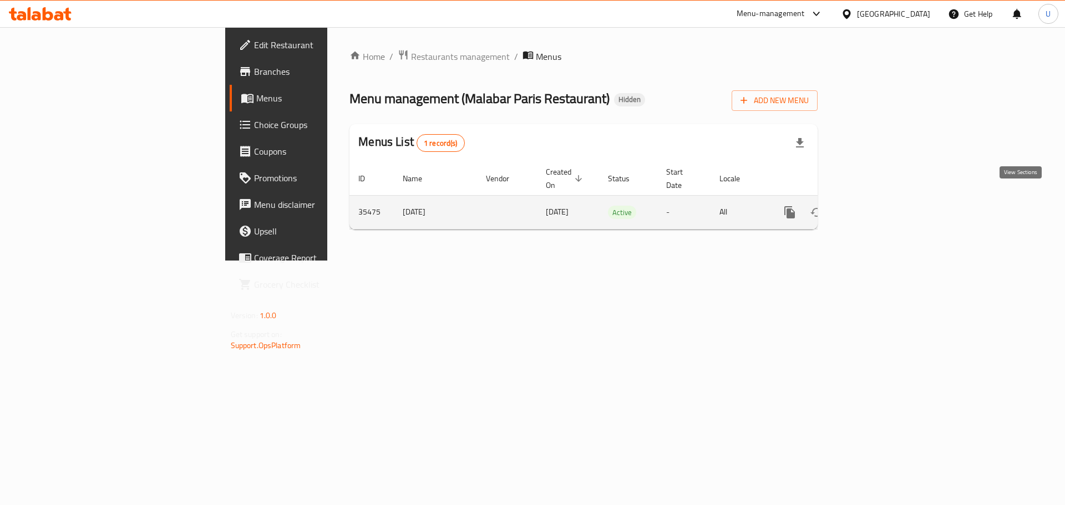
click at [883, 199] on link "enhanced table" at bounding box center [869, 212] width 27 height 27
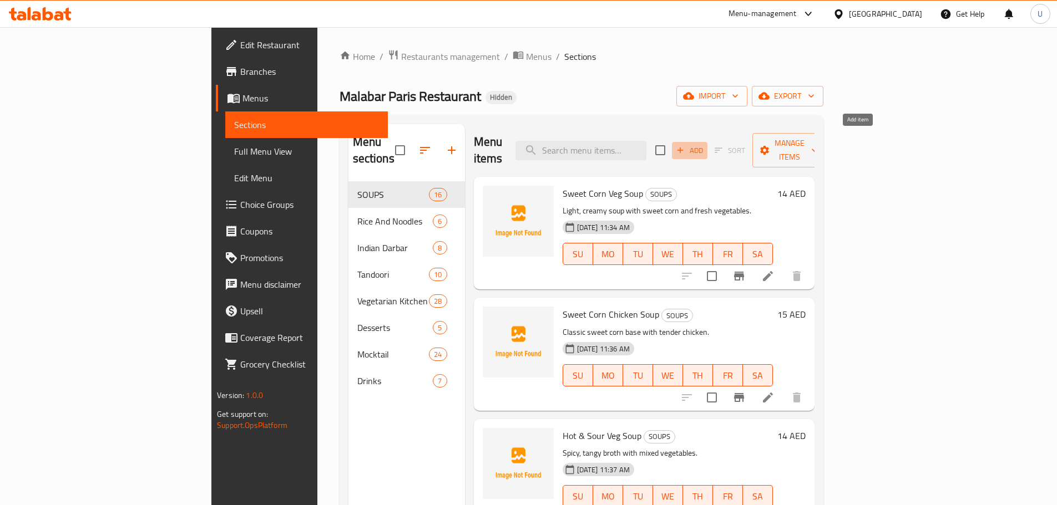
click at [704, 144] on span "Add" at bounding box center [689, 150] width 30 height 13
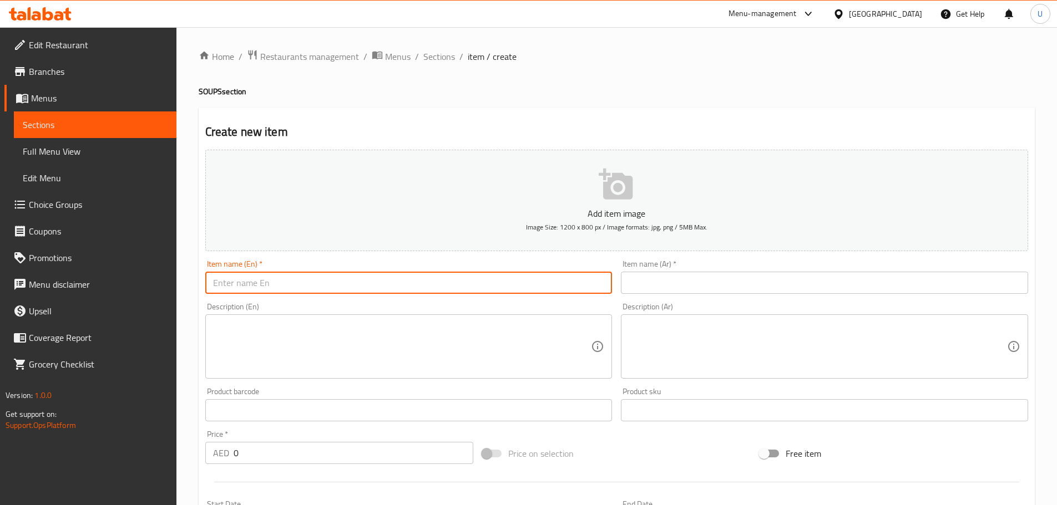
click at [331, 280] on input "text" at bounding box center [408, 283] width 407 height 22
paste input "Dal Shorba"
type input "Dal Shorba"
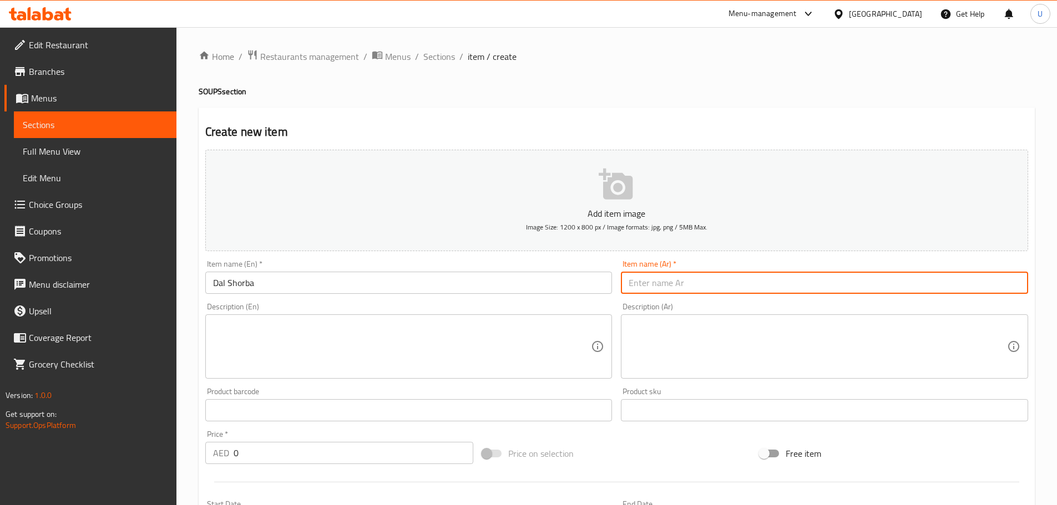
click at [681, 278] on input "text" at bounding box center [824, 283] width 407 height 22
paste input "شوربة دال"
type input "شوربة دال"
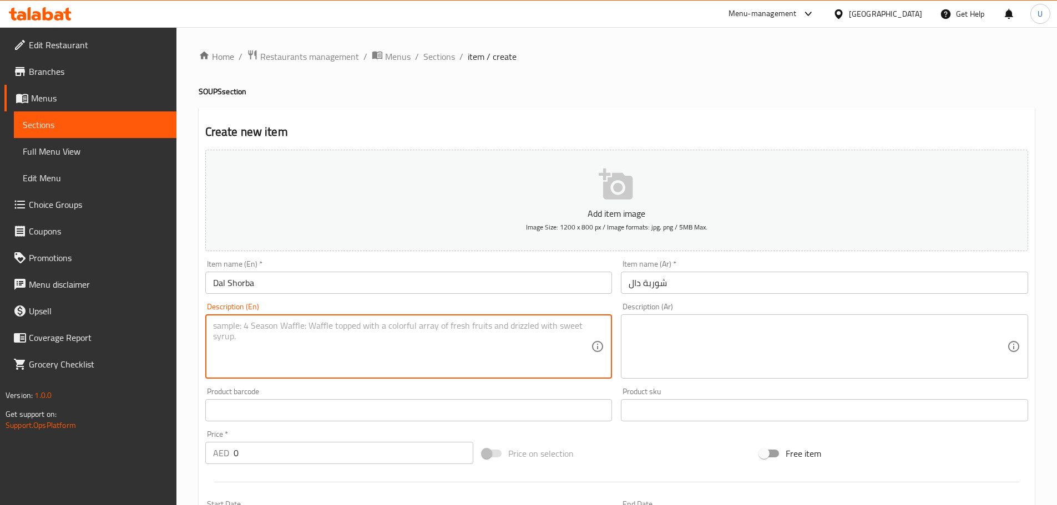
paste textarea "Light lentil soup with herbs and mild spices."
type textarea "Light lentil soup with herbs and mild spices."
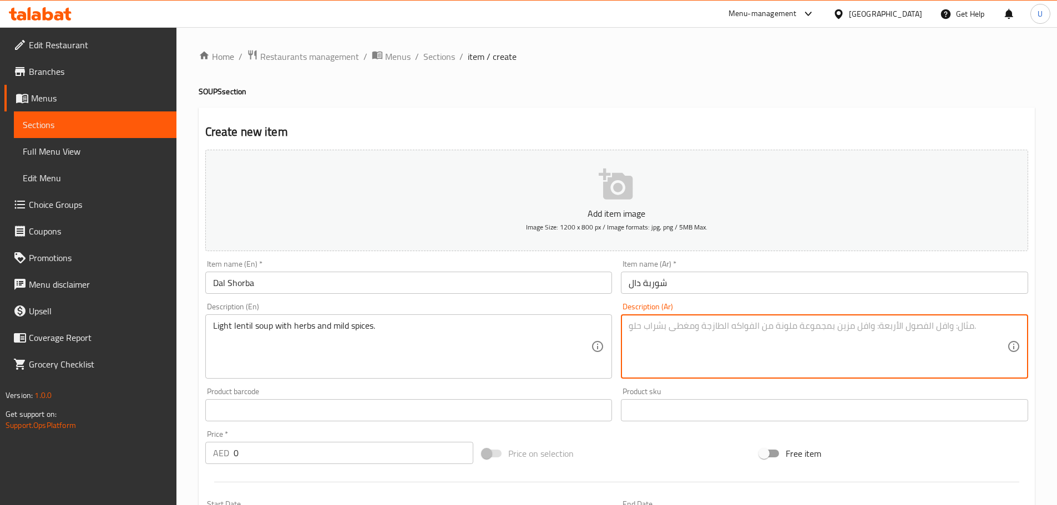
click at [733, 345] on textarea at bounding box center [817, 347] width 378 height 53
paste textarea "شوربة عدس خفيفة بالأعشاب وتوابل لطيفة."
type textarea "شوربة عدس خفيفة بالأعشاب وتوابل لطيفة."
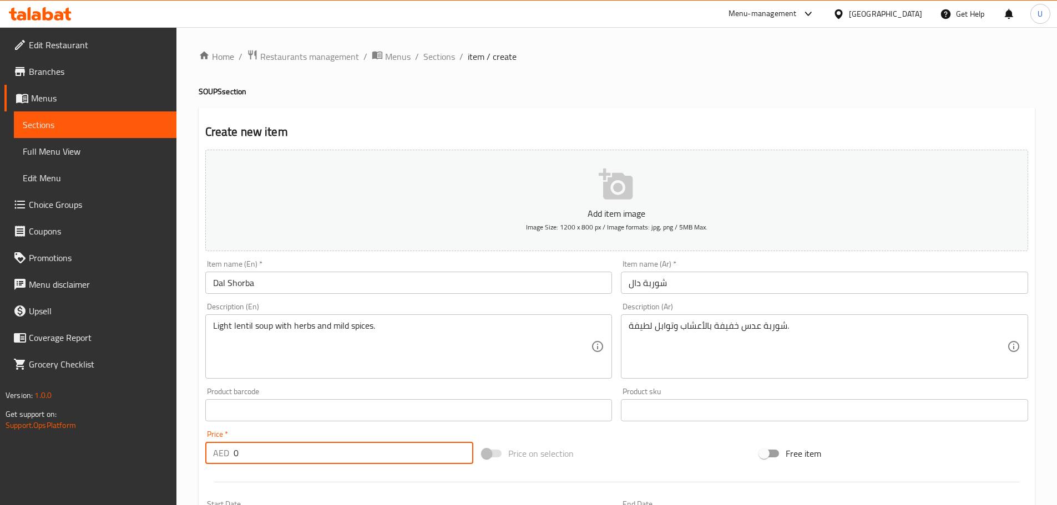
click at [334, 449] on input "0" at bounding box center [353, 453] width 240 height 22
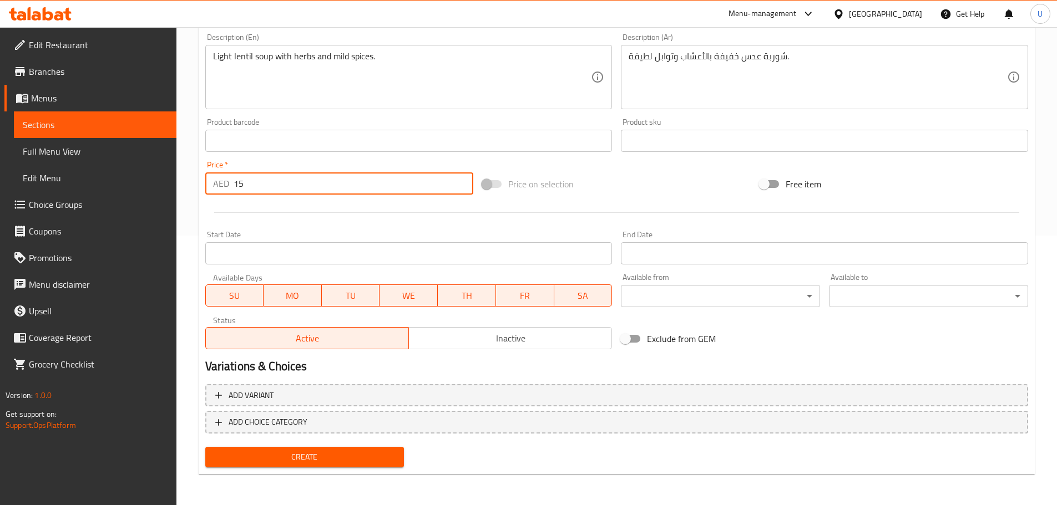
type input "15"
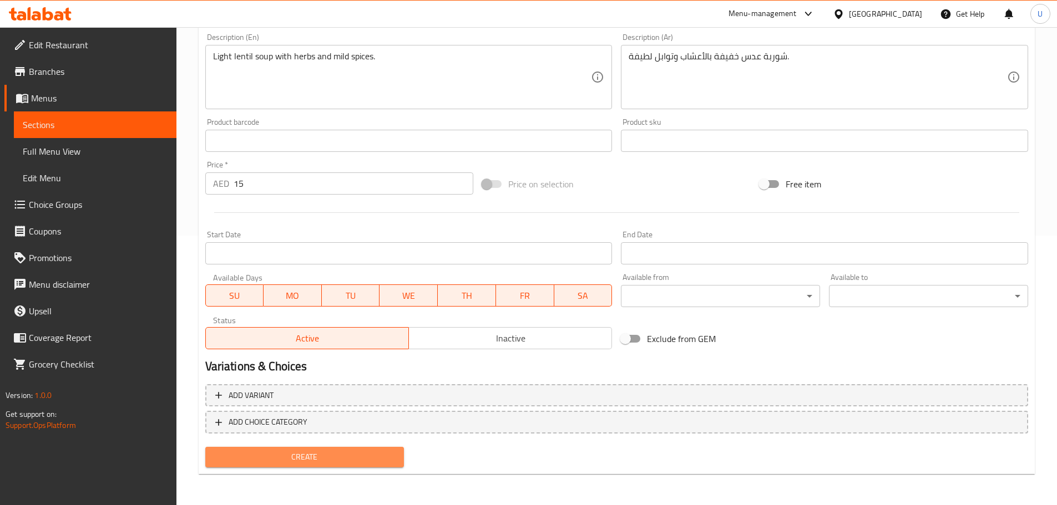
click at [316, 465] on button "Create" at bounding box center [304, 457] width 199 height 21
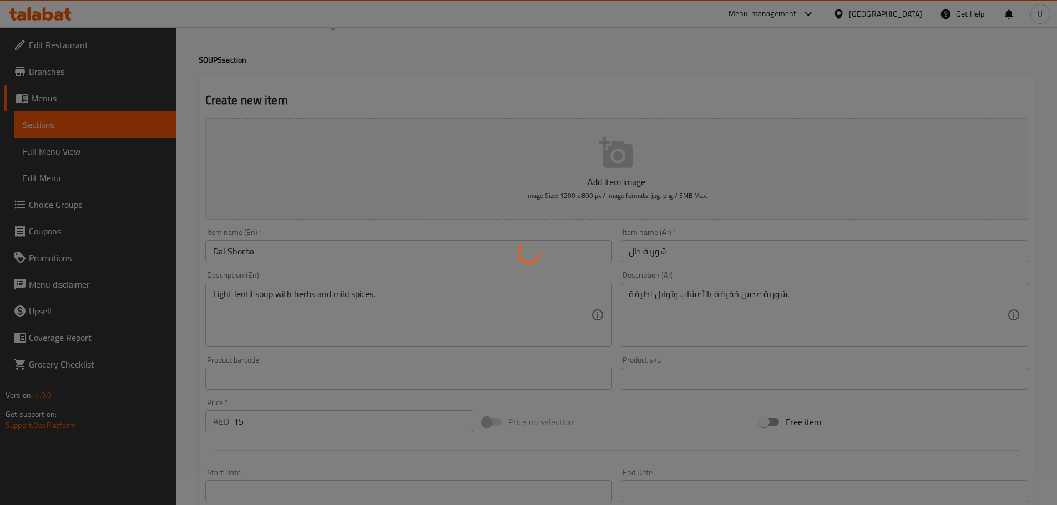
scroll to position [0, 0]
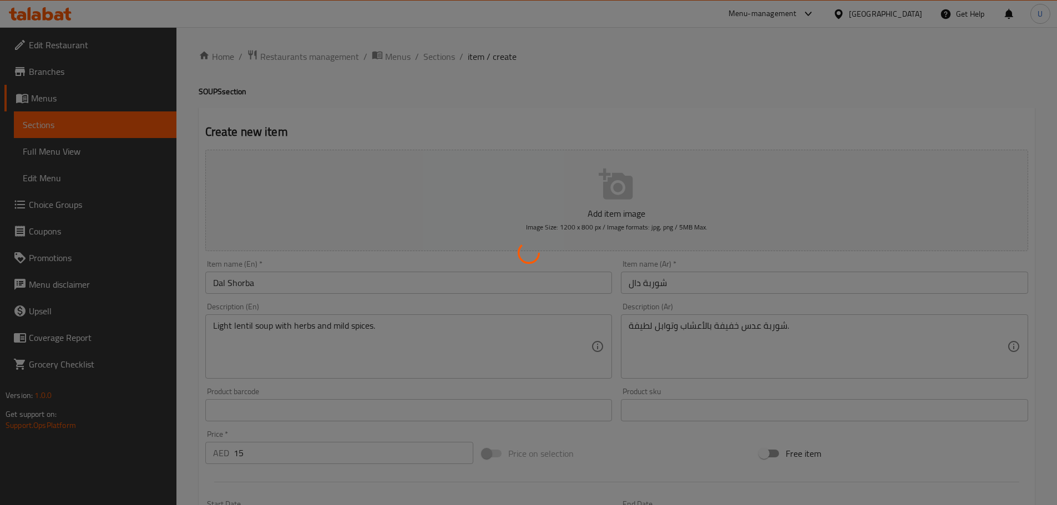
type input "0"
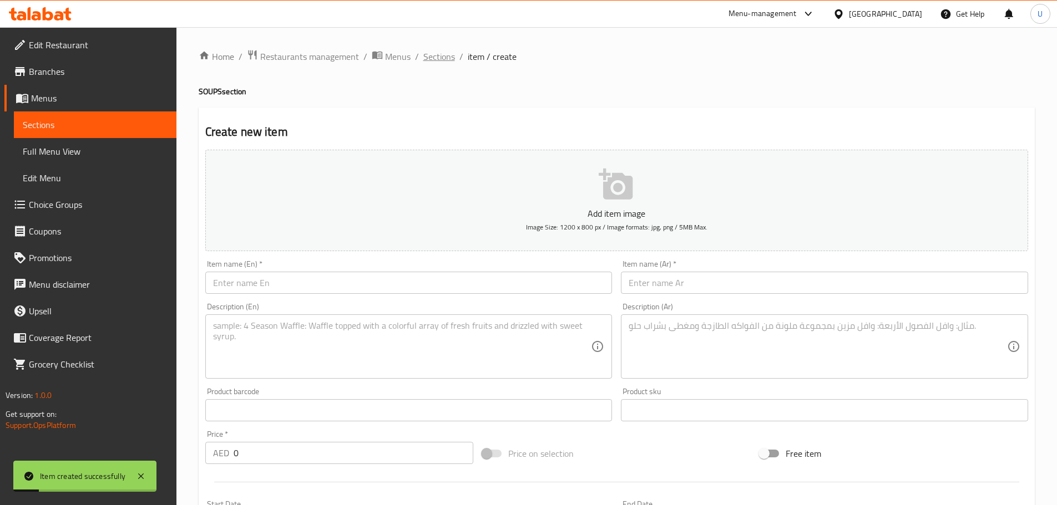
click at [447, 55] on span "Sections" at bounding box center [439, 56] width 32 height 13
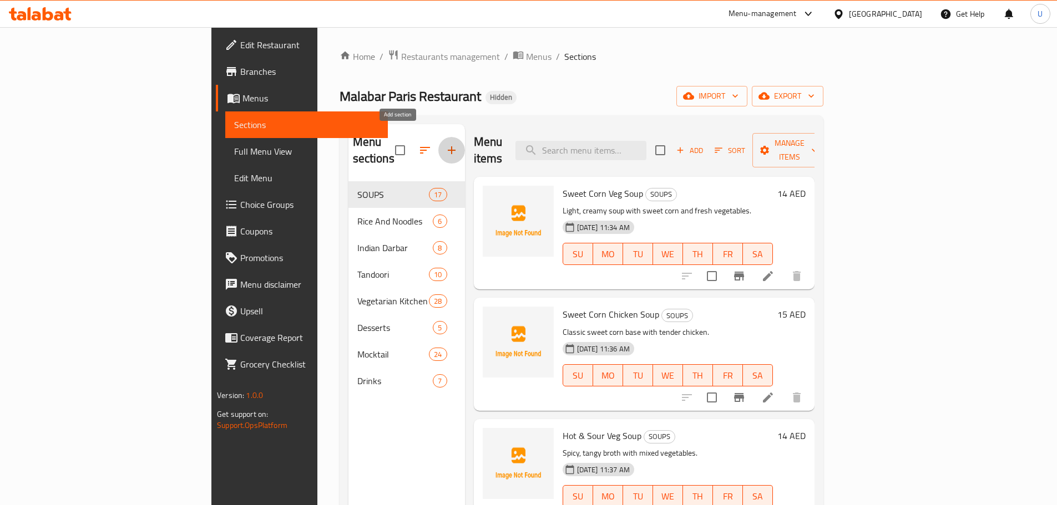
click at [445, 144] on icon "button" at bounding box center [451, 150] width 13 height 13
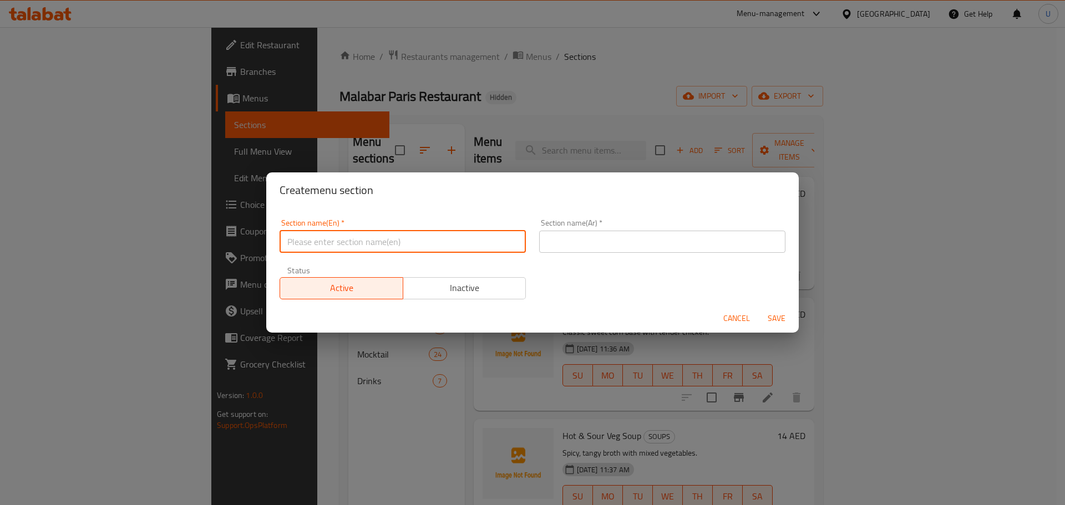
paste input "SALADS"
click at [323, 245] on input "SALADS" at bounding box center [403, 242] width 246 height 22
type input "SALADS"
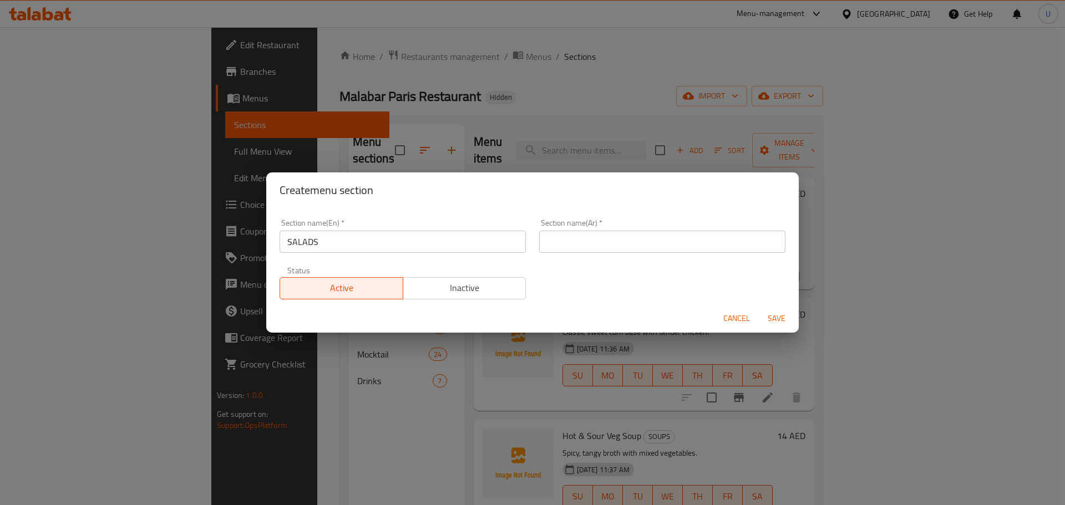
paste input "السلطات"
click at [585, 238] on input "السلطات" at bounding box center [662, 242] width 246 height 22
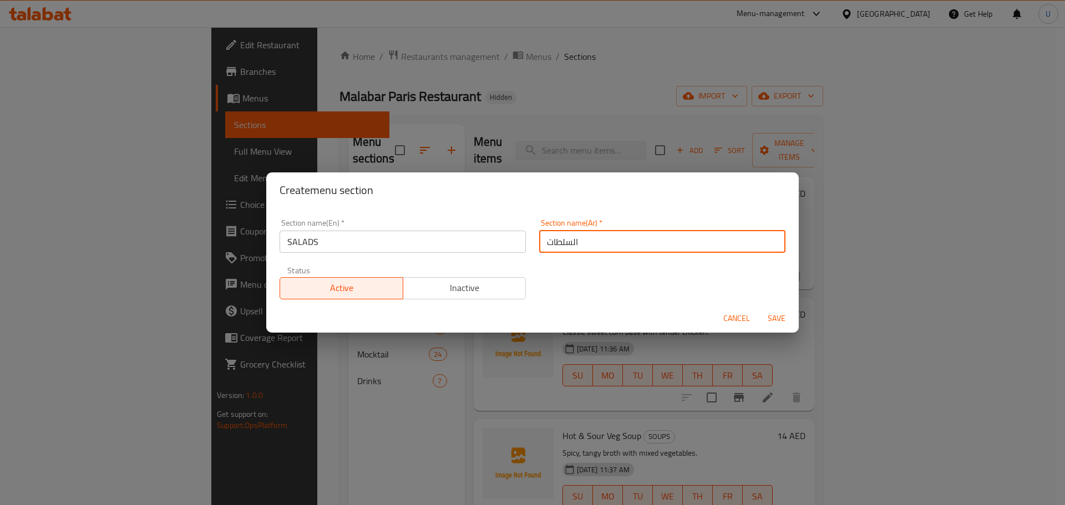
type input "السلطات"
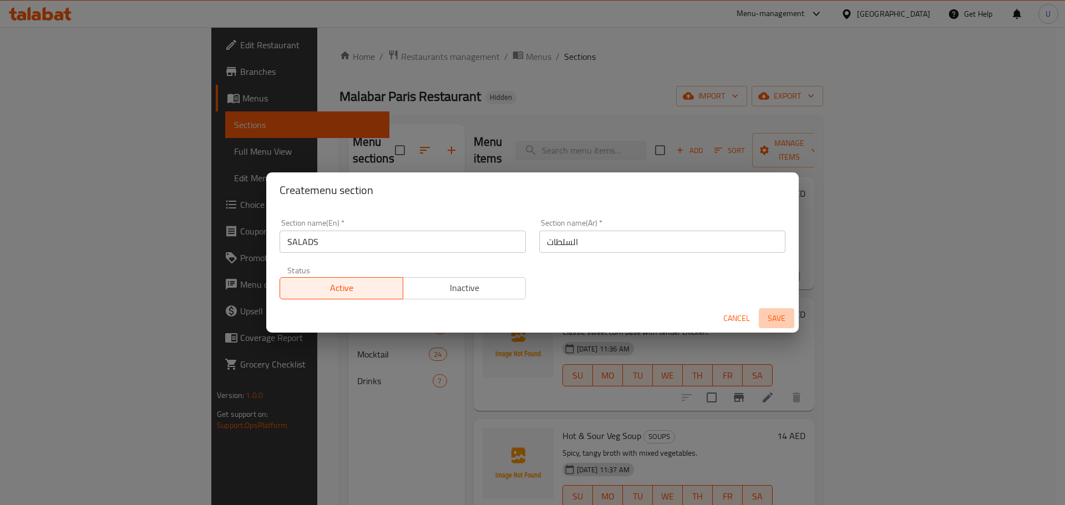
click at [779, 322] on span "Save" at bounding box center [776, 319] width 27 height 14
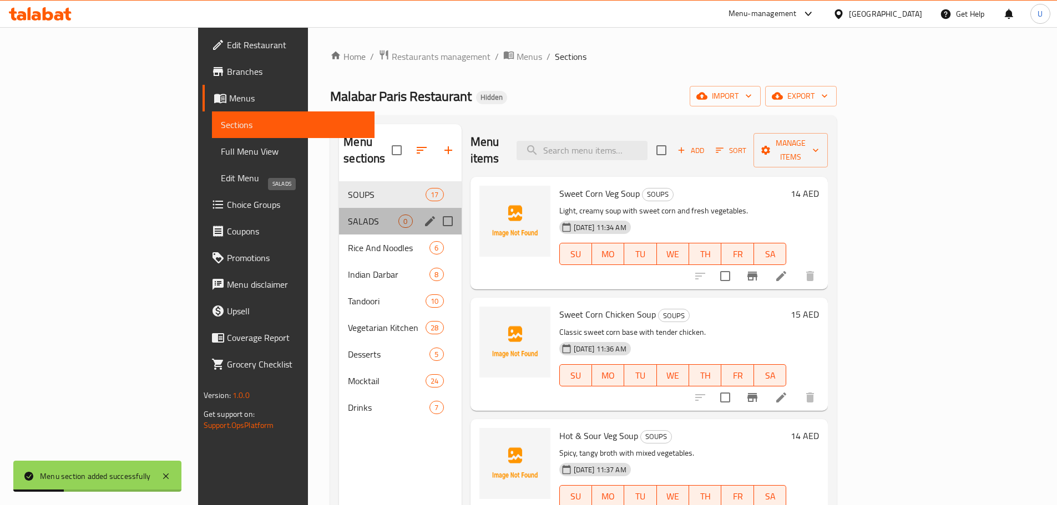
click at [348, 215] on span "SALADS" at bounding box center [373, 221] width 50 height 13
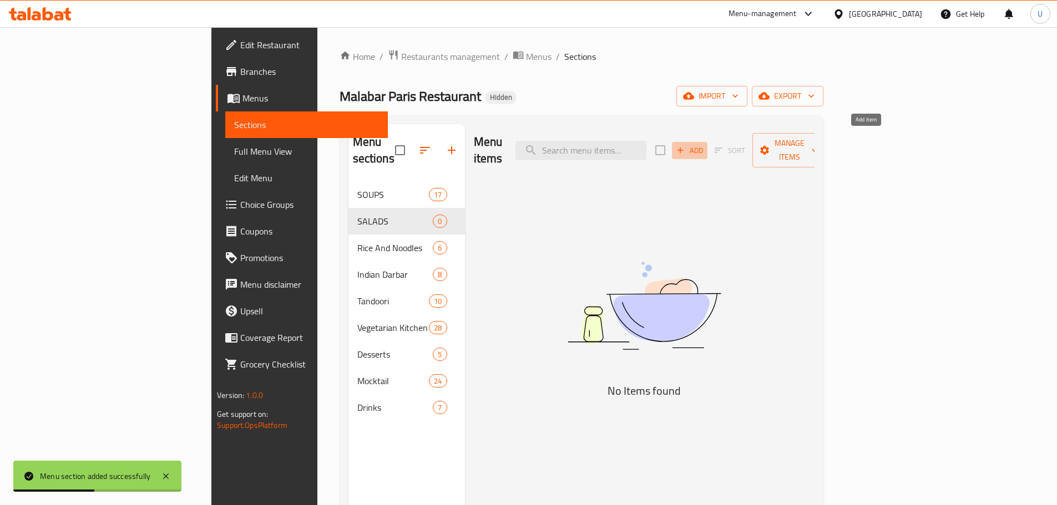
click at [704, 144] on span "Add" at bounding box center [689, 150] width 30 height 13
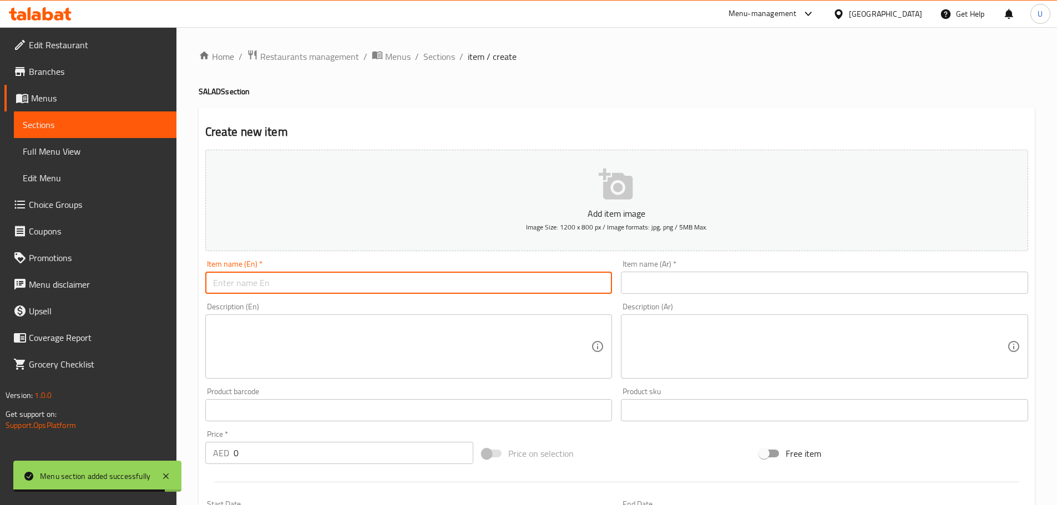
paste input "Mango Salad"
click at [235, 277] on input "Mango Salad" at bounding box center [408, 283] width 407 height 22
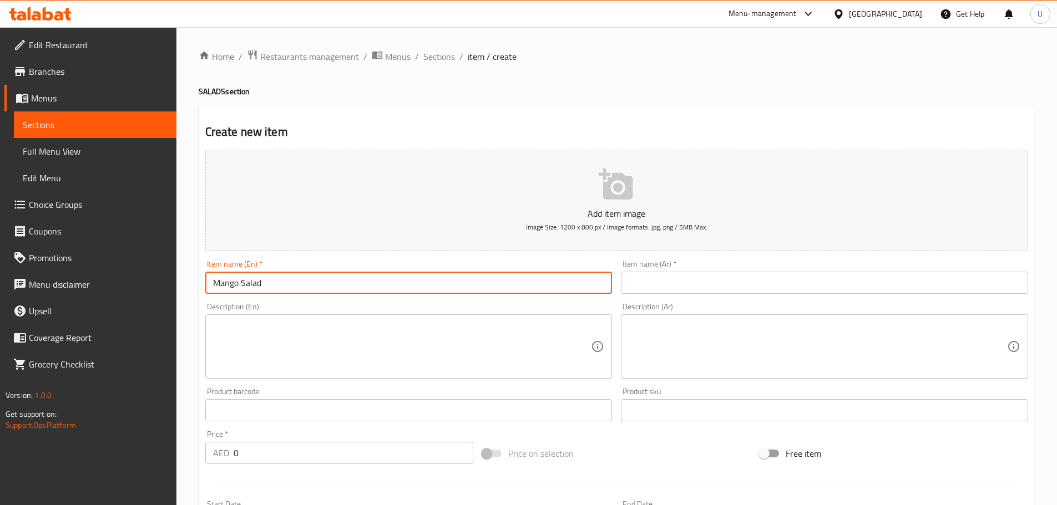
type input "Mango Salad"
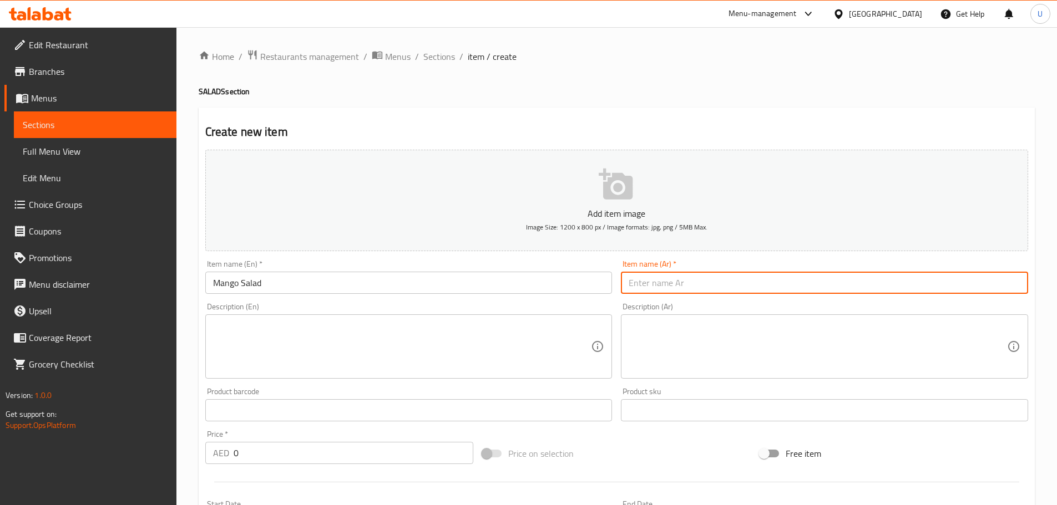
click at [661, 290] on input "text" at bounding box center [824, 283] width 407 height 22
paste input "سلطة المانجو"
type input "سلطة المانجو"
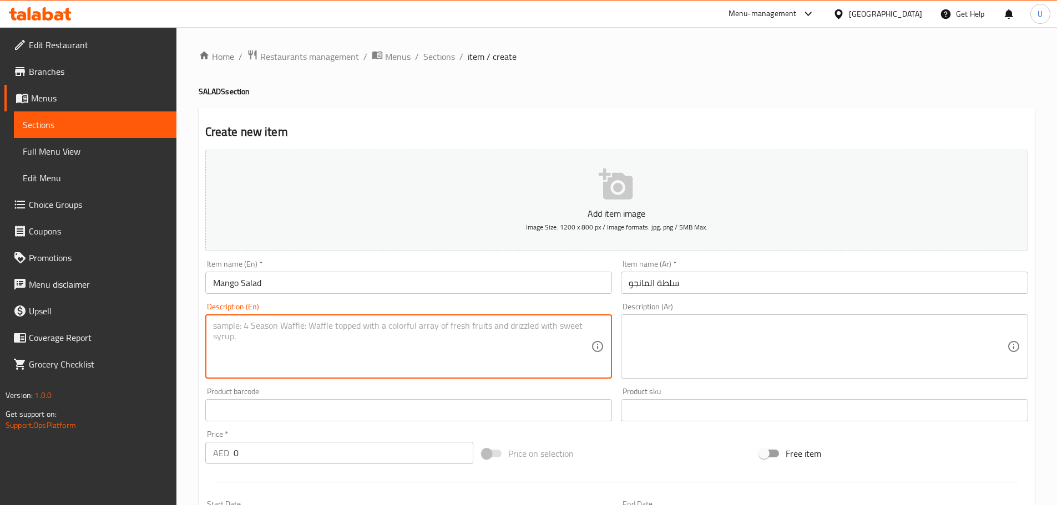
click at [359, 331] on textarea at bounding box center [402, 347] width 378 height 53
paste textarea "Fresh mango tossed with onions, herbs, and light spices."
type textarea "Fresh mango tossed with onions, herbs, and light spices."
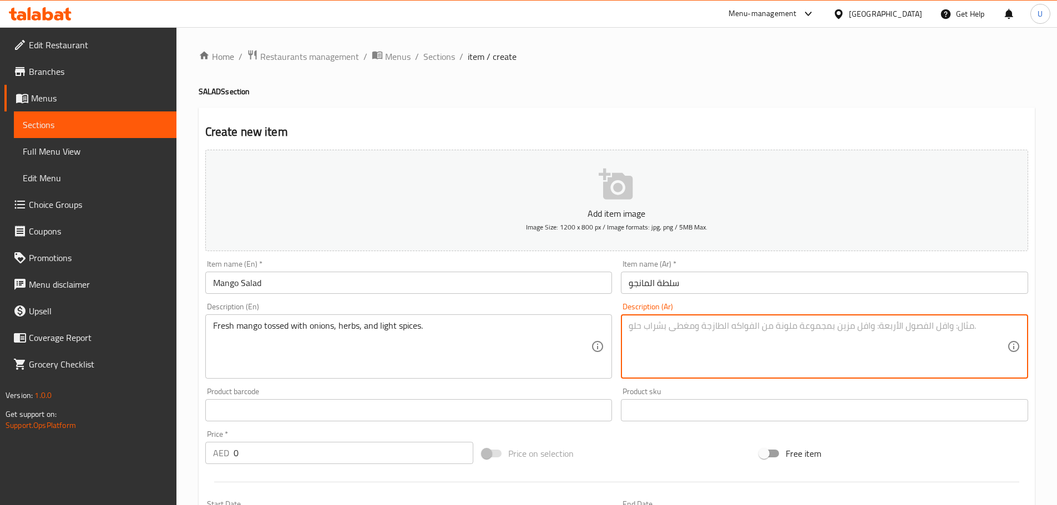
click at [696, 355] on textarea at bounding box center [817, 347] width 378 height 53
paste textarea "مانجو طازجة ممزوجة بالبصل والأعشاب والتوابل الخفيفة."
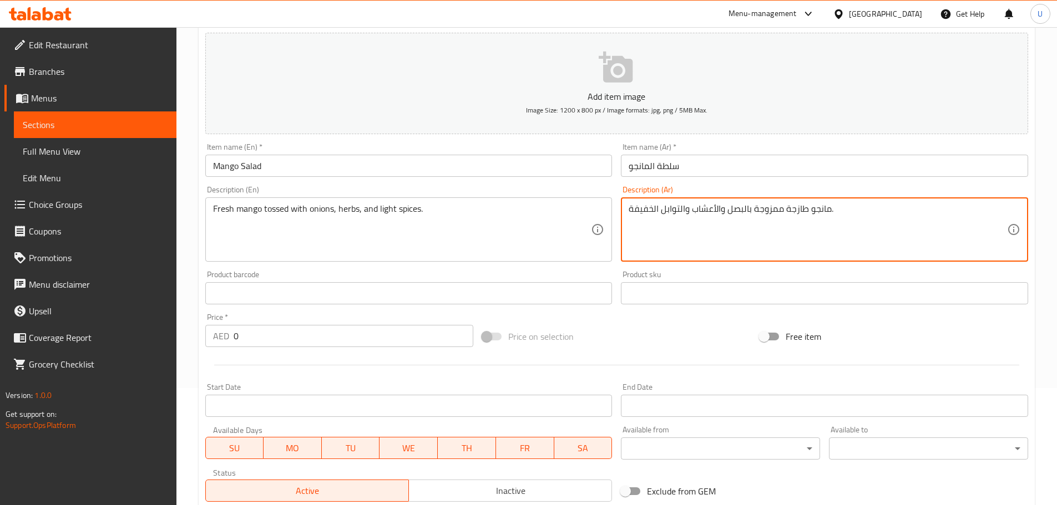
scroll to position [118, 0]
type textarea "مانجو طازجة ممزوجة بالبصل والأعشاب والتوابل الخفيفة."
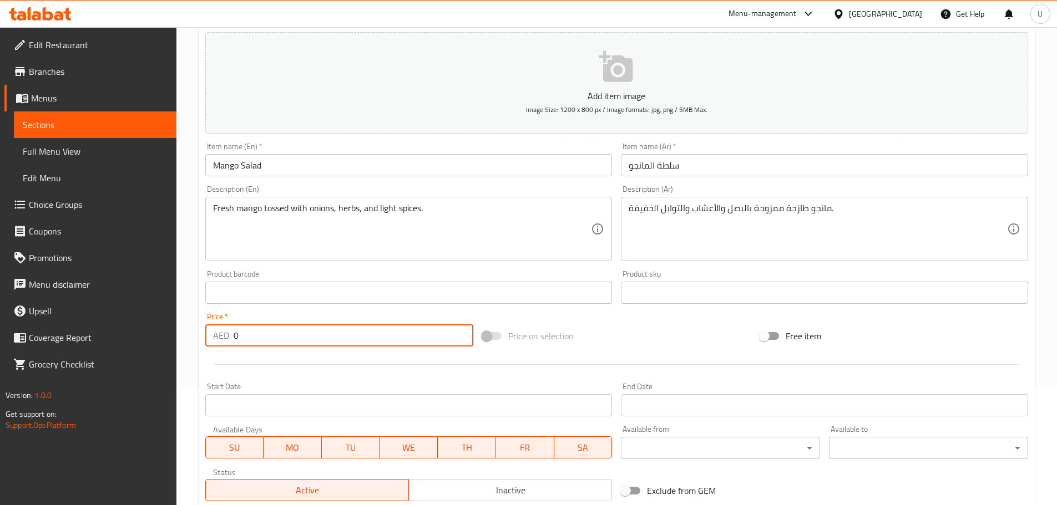
click at [271, 337] on input "0" at bounding box center [353, 335] width 240 height 22
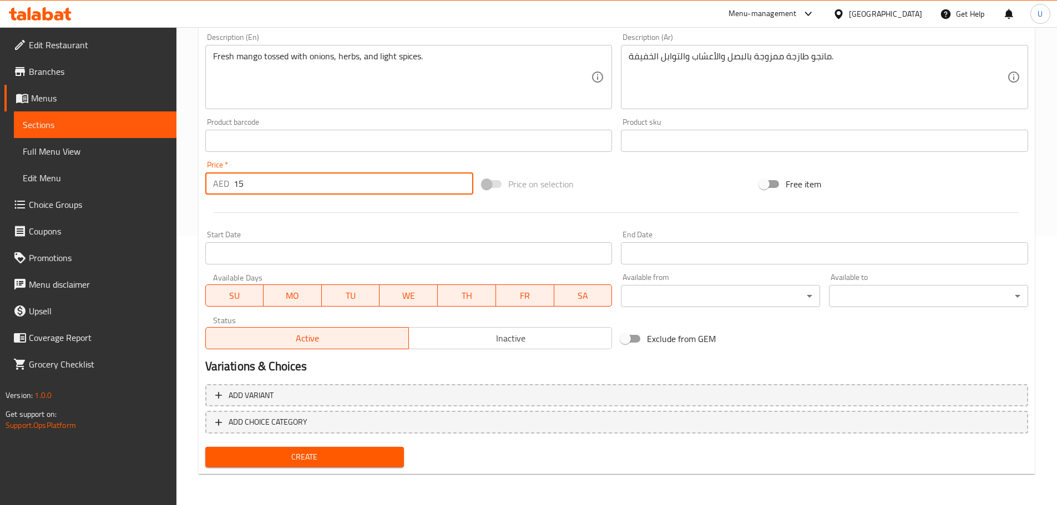
type input "15"
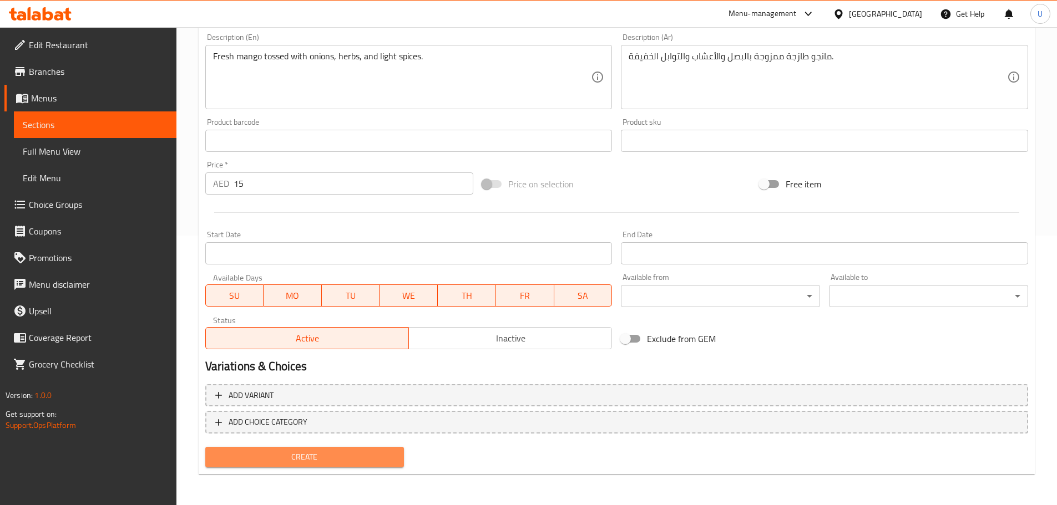
click at [299, 462] on span "Create" at bounding box center [304, 457] width 181 height 14
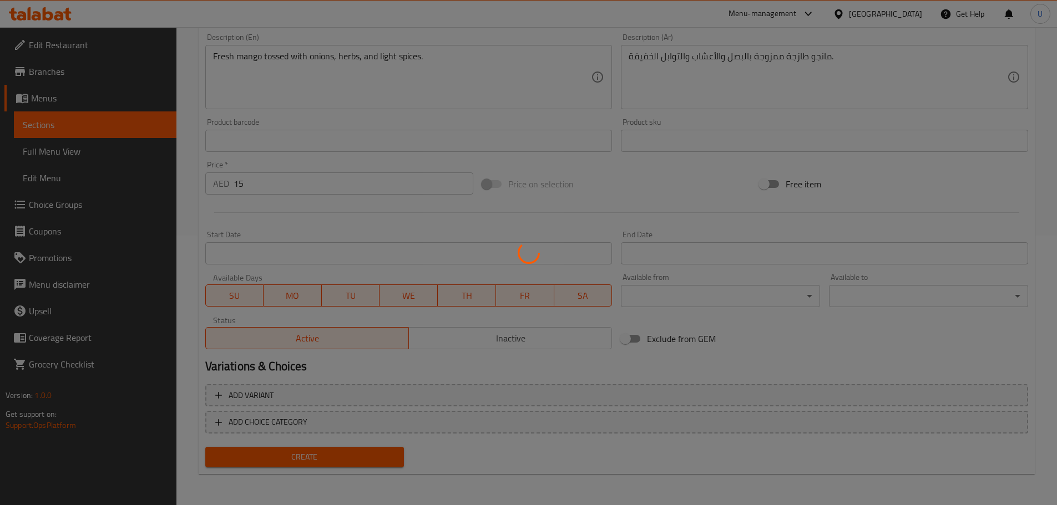
type input "0"
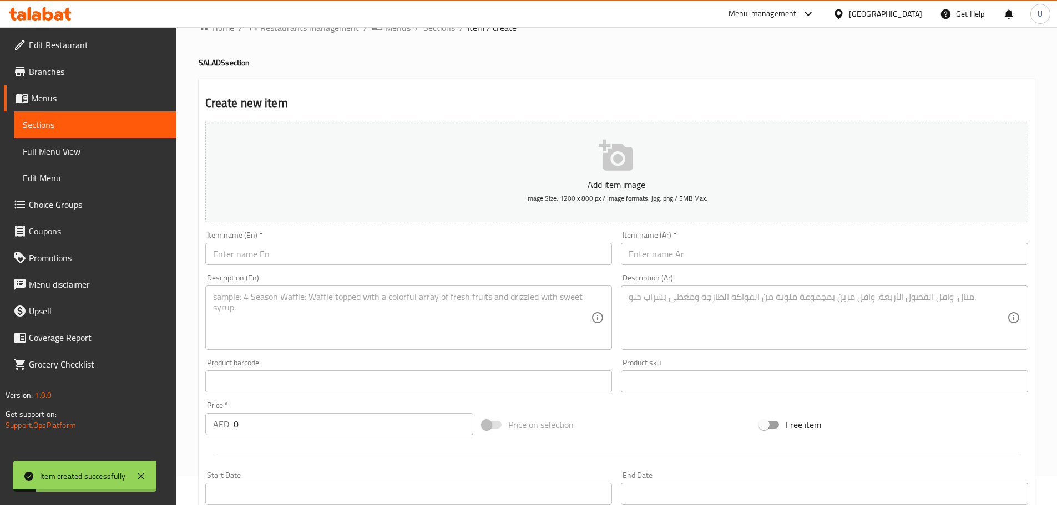
scroll to position [0, 0]
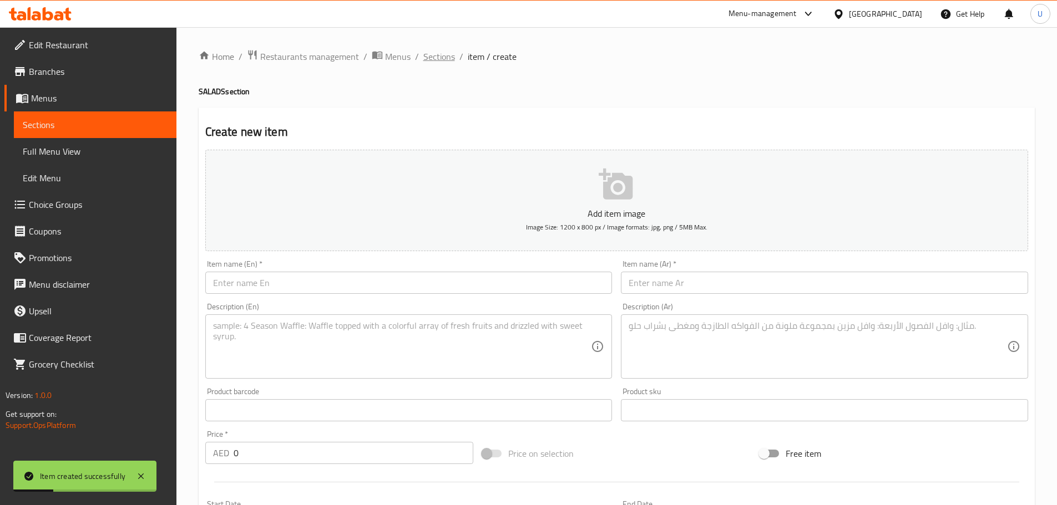
click at [437, 56] on span "Sections" at bounding box center [439, 56] width 32 height 13
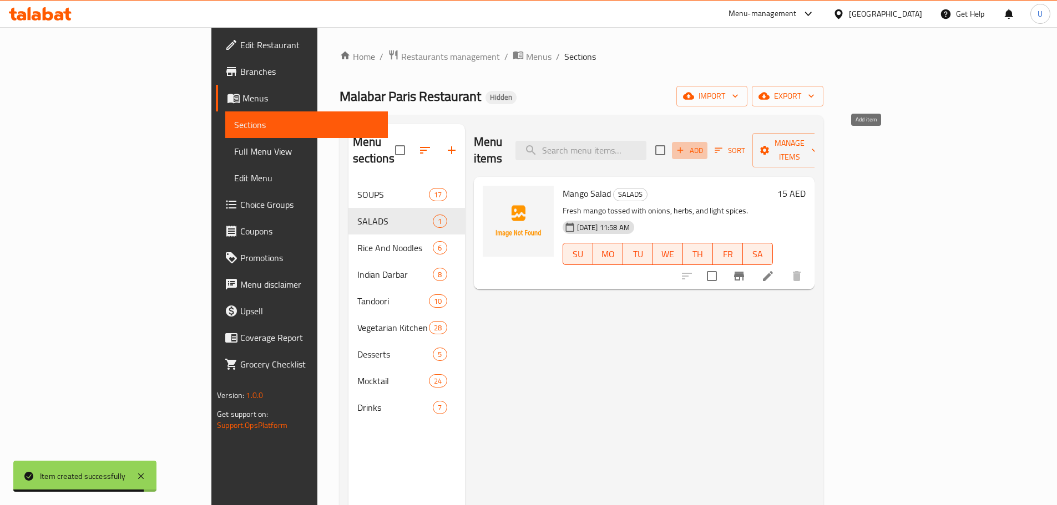
click at [704, 144] on span "Add" at bounding box center [689, 150] width 30 height 13
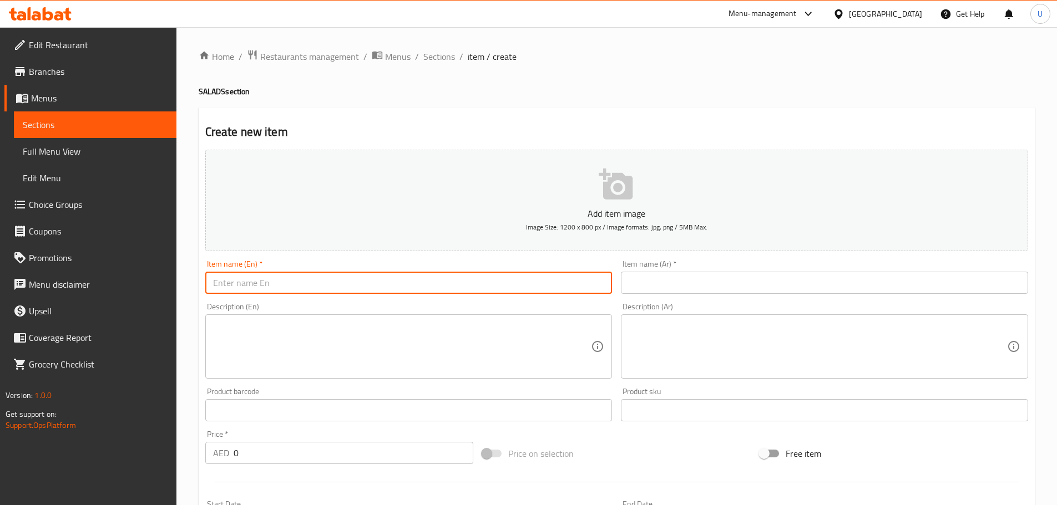
click at [310, 279] on input "text" at bounding box center [408, 283] width 407 height 22
paste input "Mixed Fruit Chaat"
type input "Mixed Fruit Chaat"
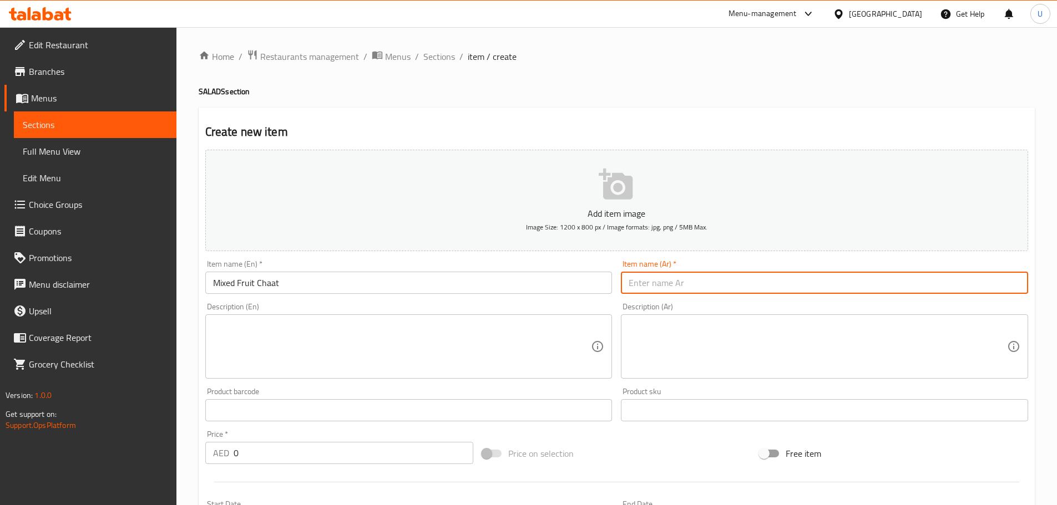
paste input "شات فواكه مشكلة"
click at [673, 282] on input "شات فواكه مشكلة" at bounding box center [824, 283] width 407 height 22
type input "شات فواكه مشكلة"
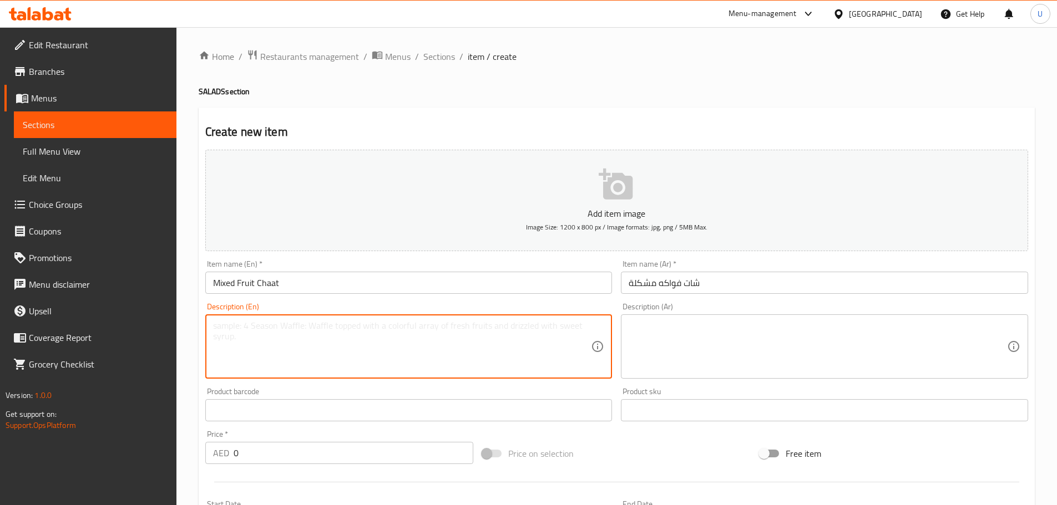
paste textarea "A sweet and tangy Indian-style fruit salad with chaat masala."
type textarea "A sweet and tangy Indian-style fruit salad with chaat masala."
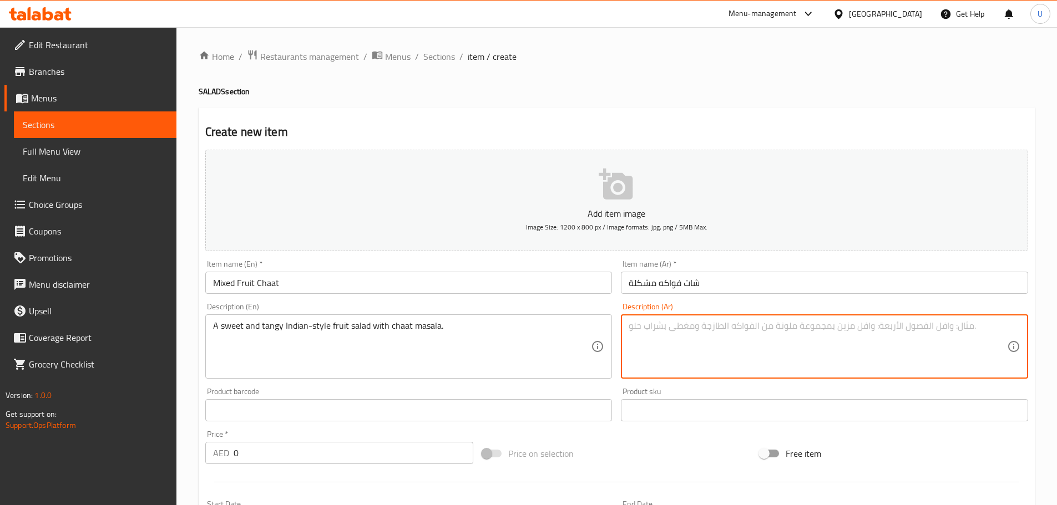
click at [663, 359] on textarea at bounding box center [817, 347] width 378 height 53
paste textarea "سلطة فواكه هندية بطعم حلو ولاذع مع بهارات الشات."
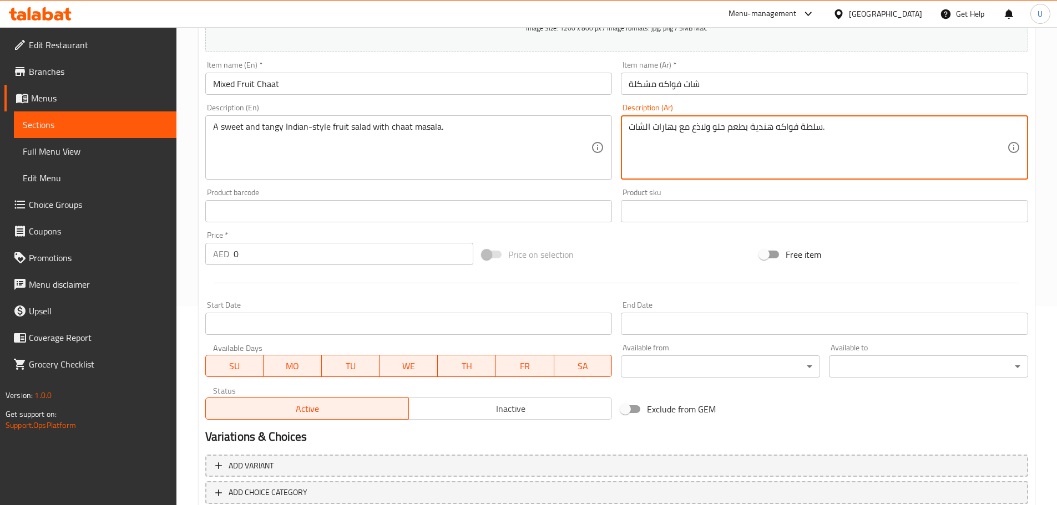
scroll to position [204, 0]
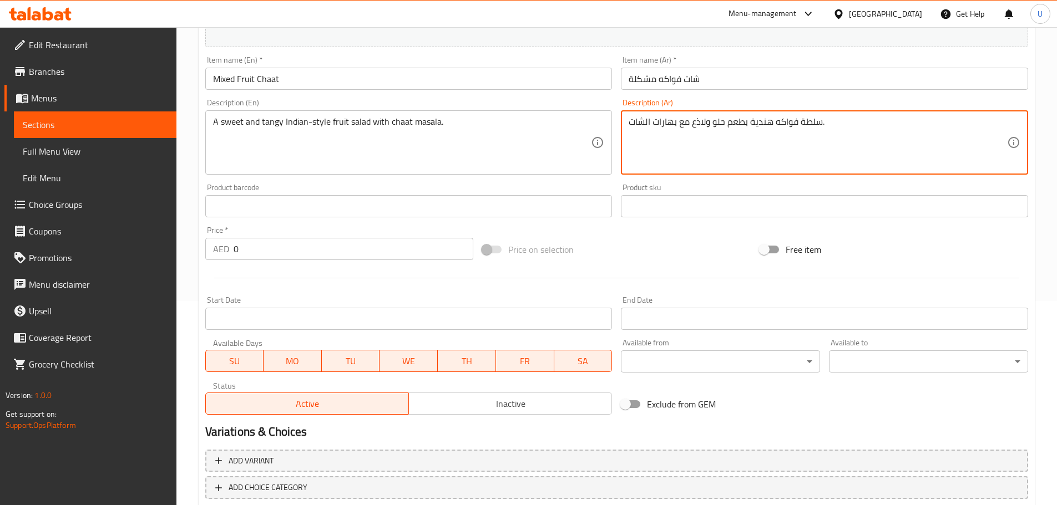
type textarea "سلطة فواكه هندية بطعم حلو ولاذع مع بهارات الشات."
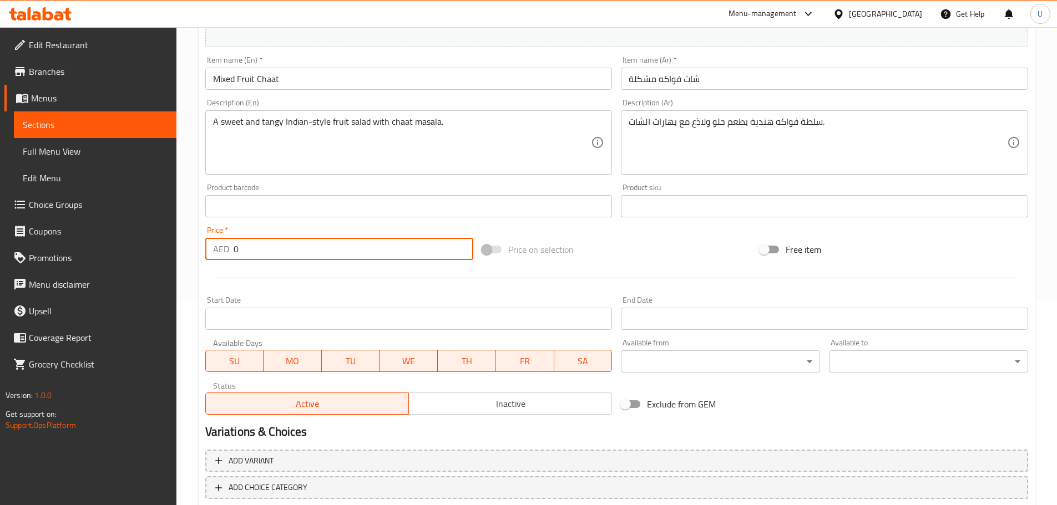
click at [256, 245] on input "0" at bounding box center [353, 249] width 240 height 22
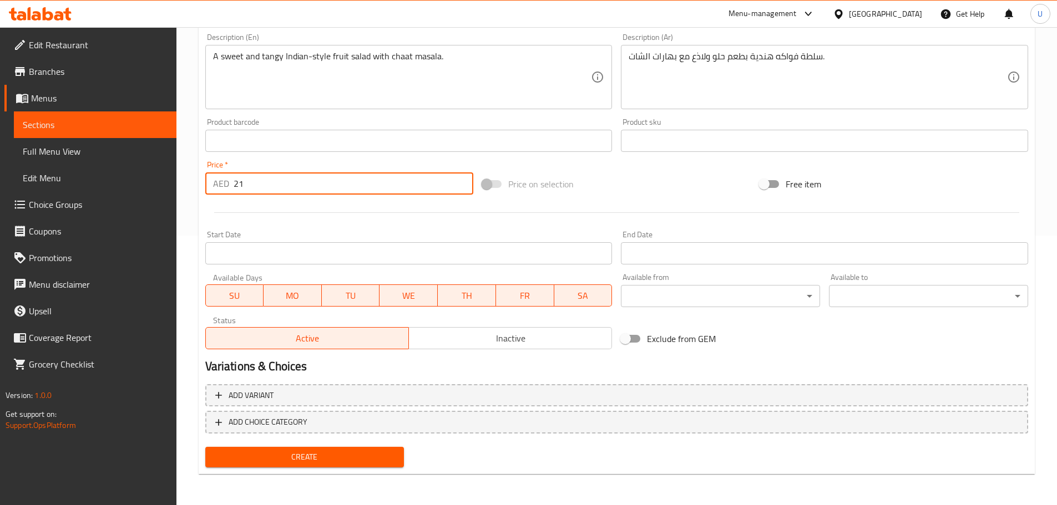
type input "21"
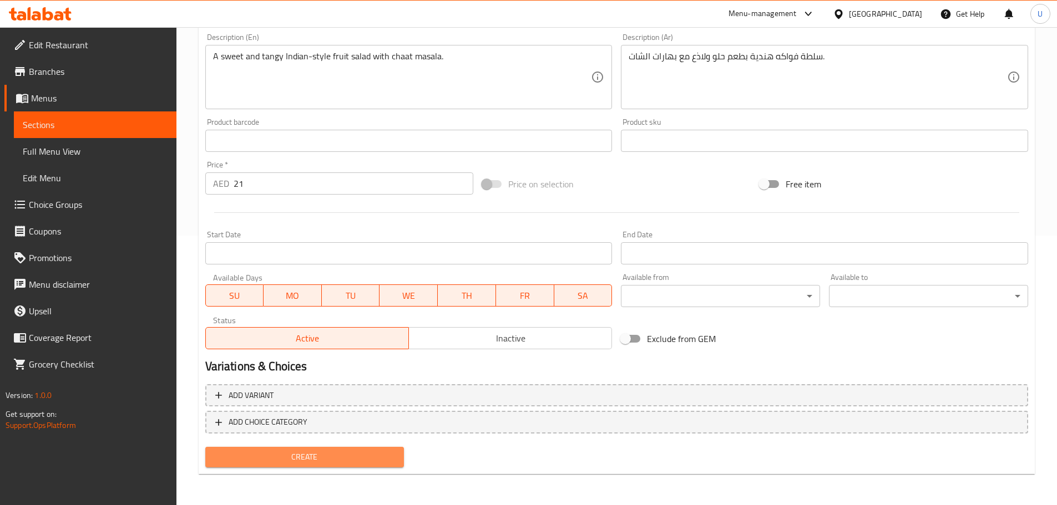
click at [305, 454] on span "Create" at bounding box center [304, 457] width 181 height 14
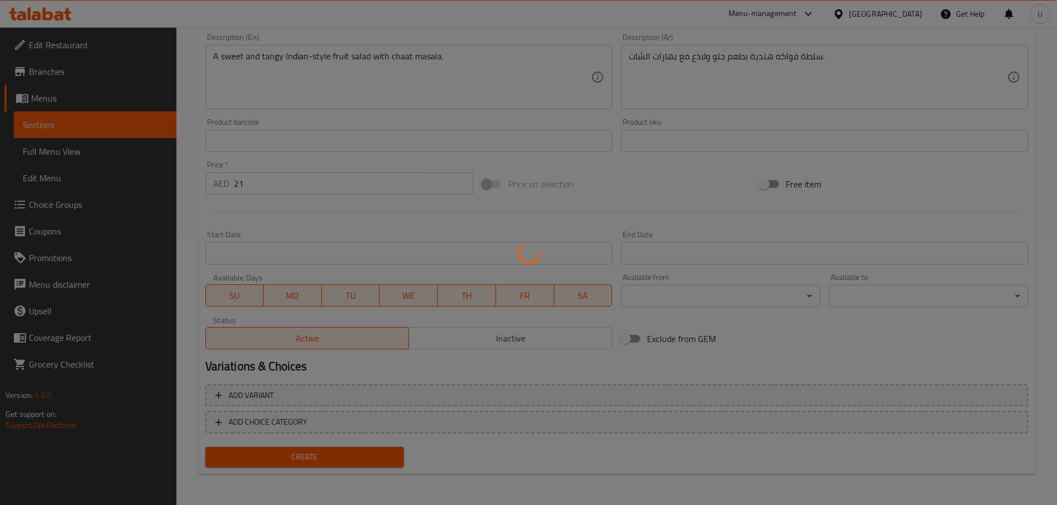
scroll to position [22, 0]
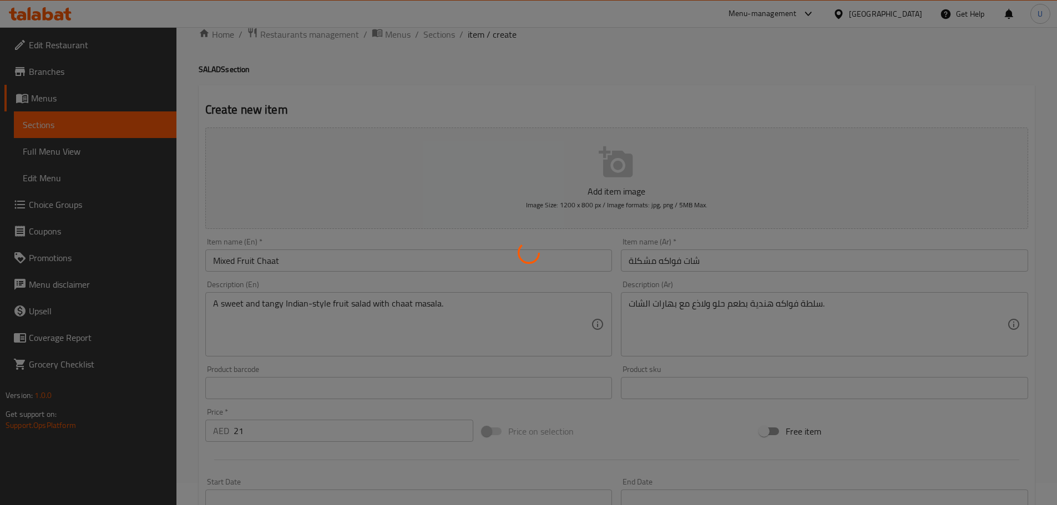
type input "0"
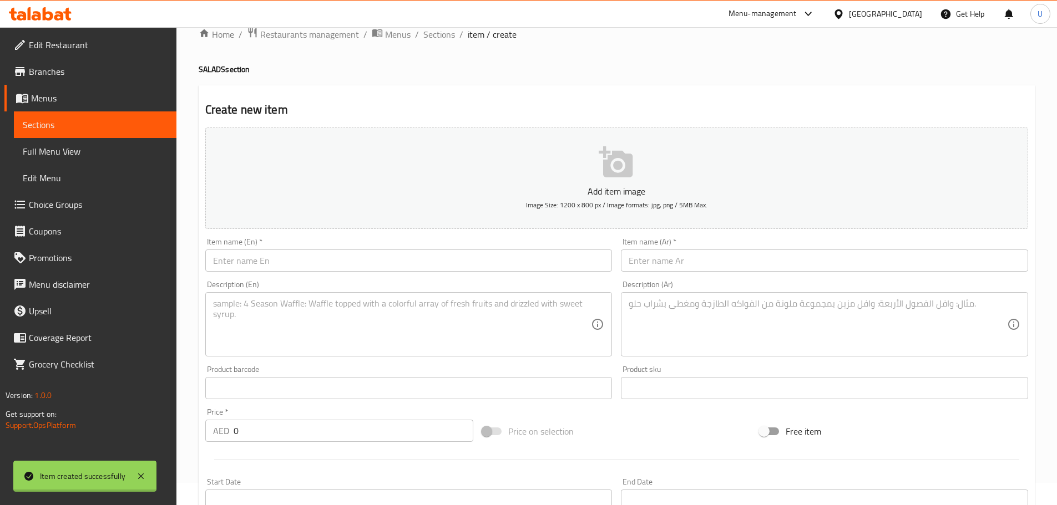
scroll to position [0, 0]
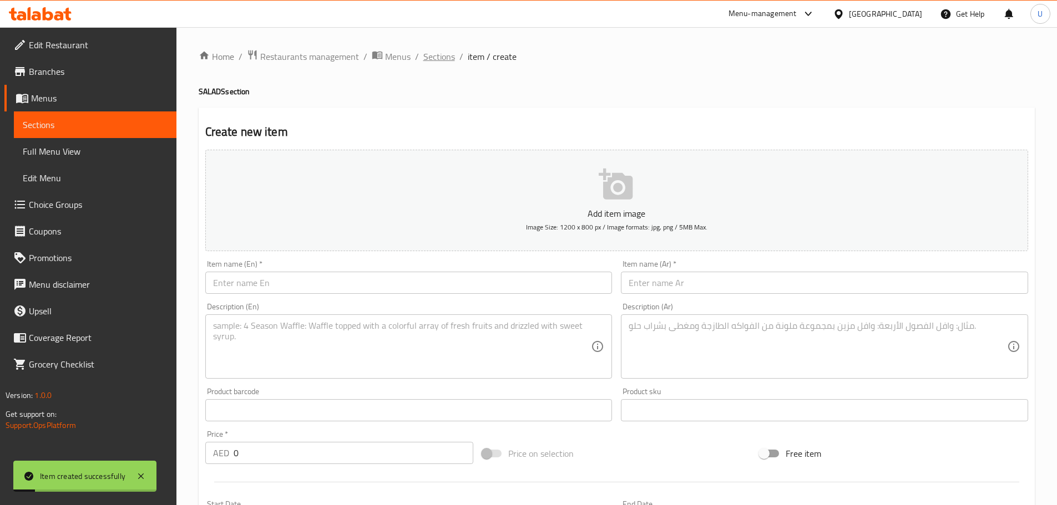
click at [432, 57] on span "Sections" at bounding box center [439, 56] width 32 height 13
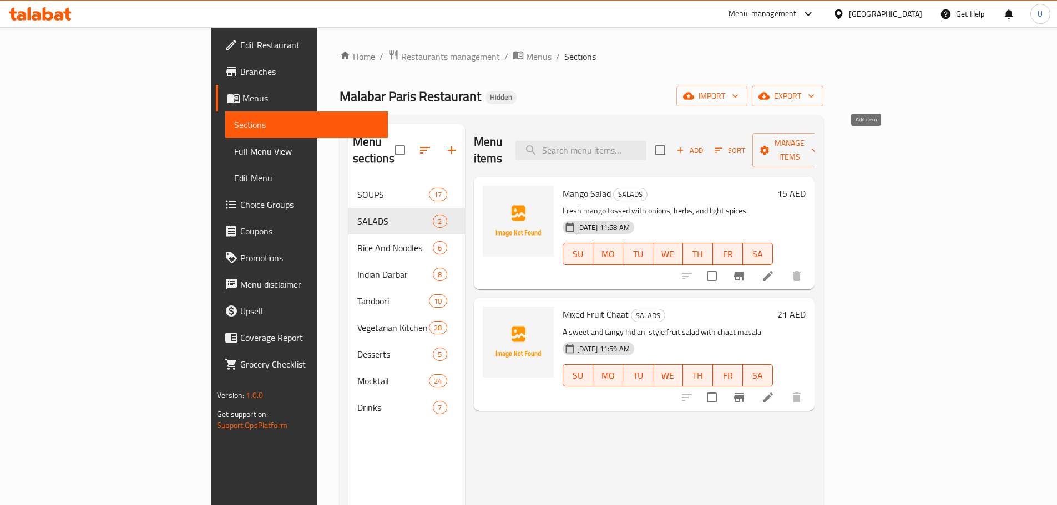
click at [685, 145] on icon "button" at bounding box center [680, 150] width 10 height 10
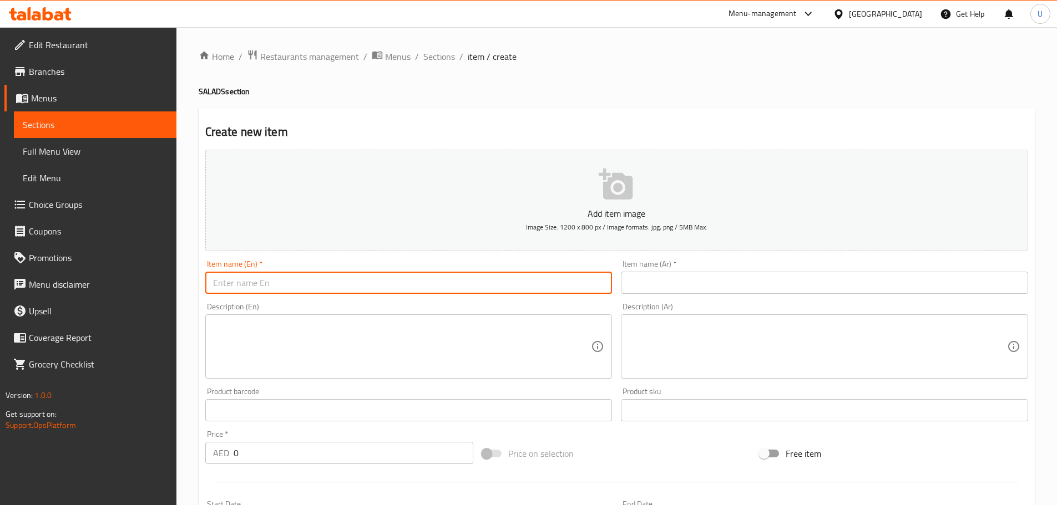
paste input "Chef Special Salad"
click at [276, 292] on input "Chef Special Salad" at bounding box center [408, 283] width 407 height 22
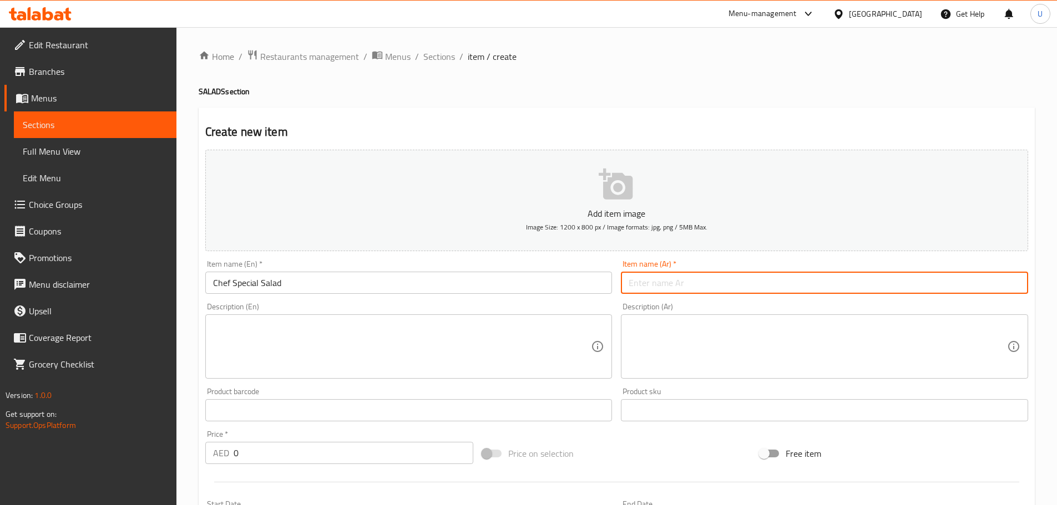
paste input "سلطة الشيف الخاصة"
click at [737, 281] on input "سلطة الشيف الخاصة" at bounding box center [824, 283] width 407 height 22
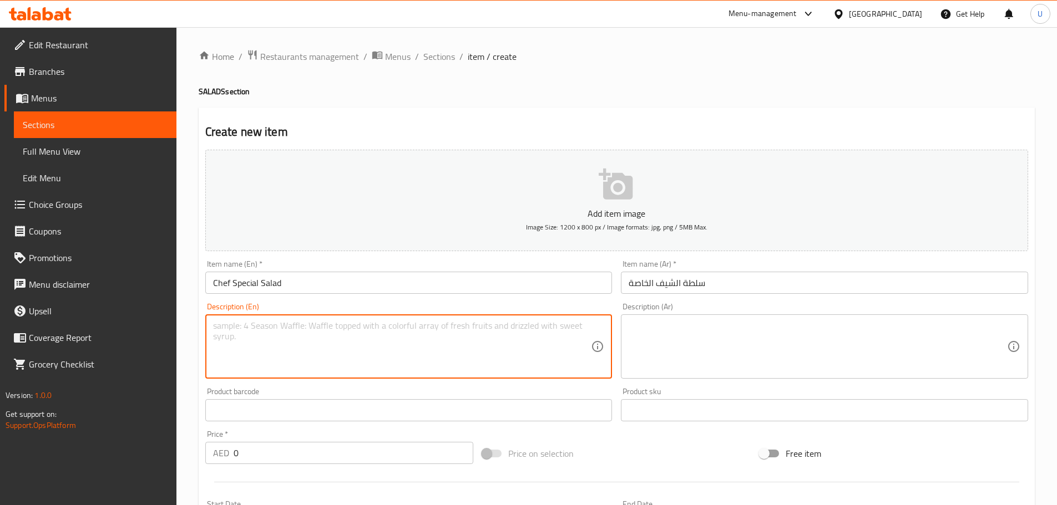
paste textarea "A signature mix of fresh greens, fruits, and house dressing."
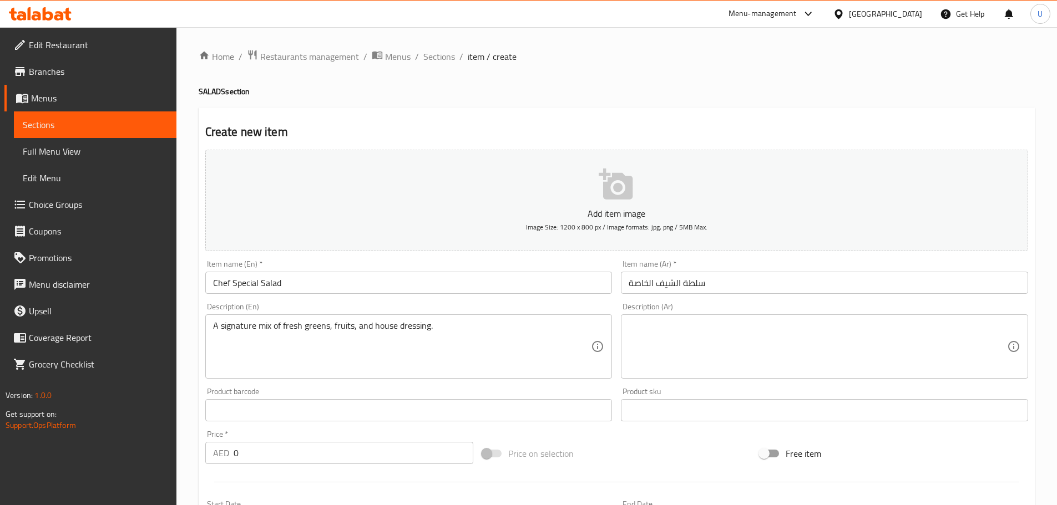
click at [724, 373] on div "Description (Ar)" at bounding box center [824, 346] width 407 height 64
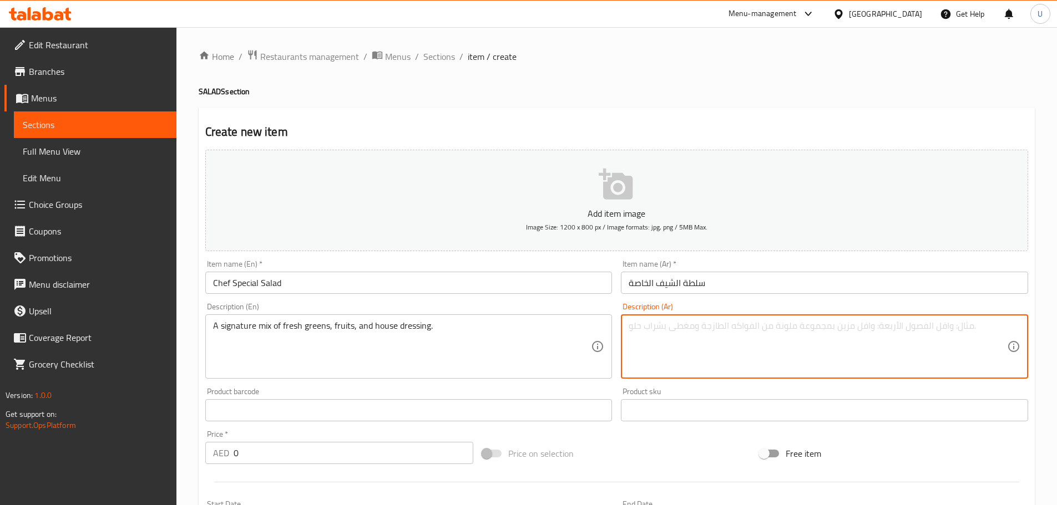
paste textarea "تشكيلة مميزة من الخضار والفواكه الطازجة مع صلصة خاصة من الشيف."
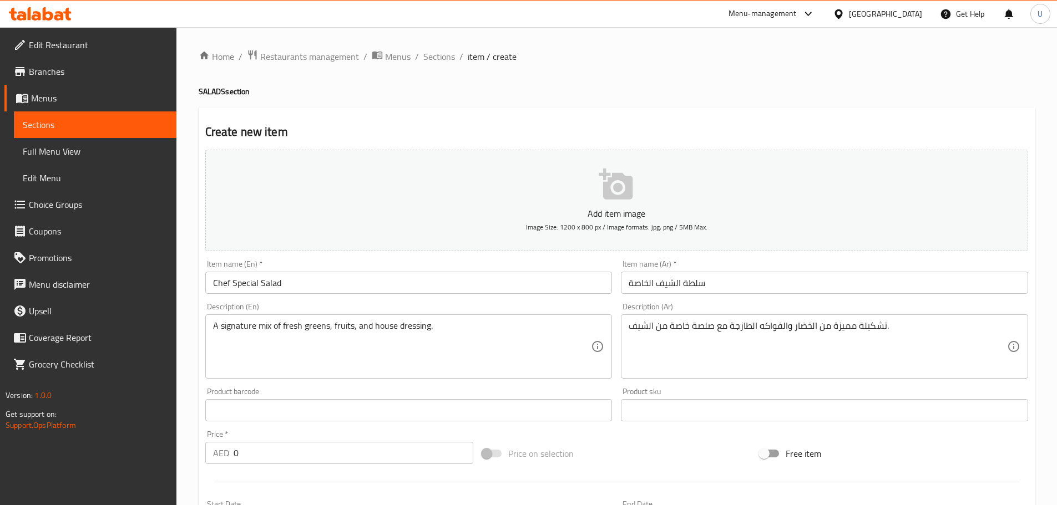
click at [618, 389] on div "Product sku Product sku" at bounding box center [824, 404] width 416 height 43
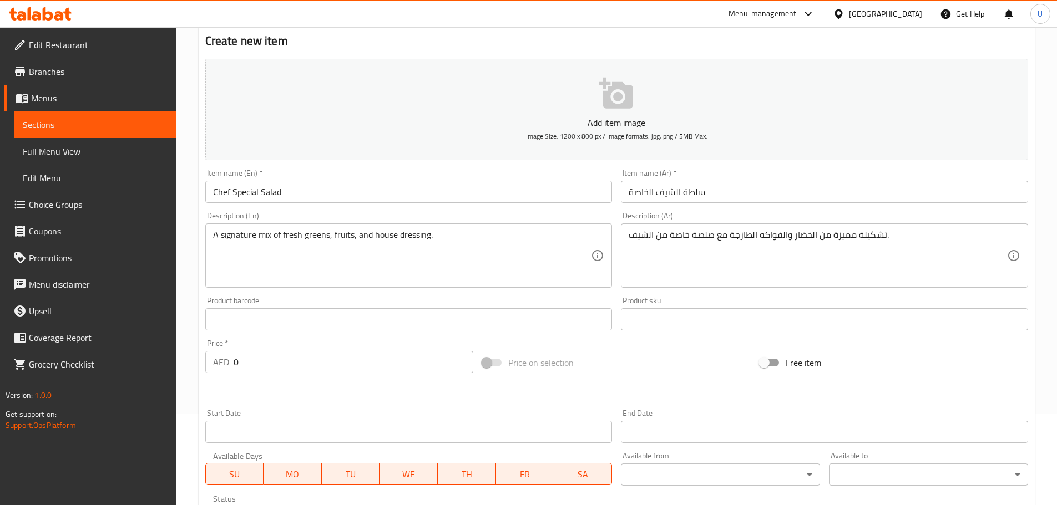
scroll to position [92, 0]
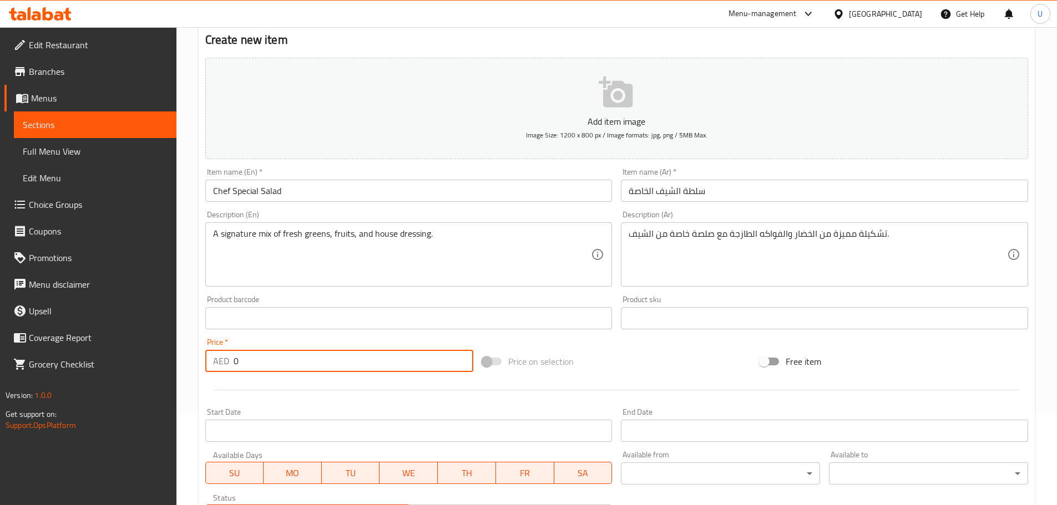
click at [353, 364] on input "0" at bounding box center [353, 361] width 240 height 22
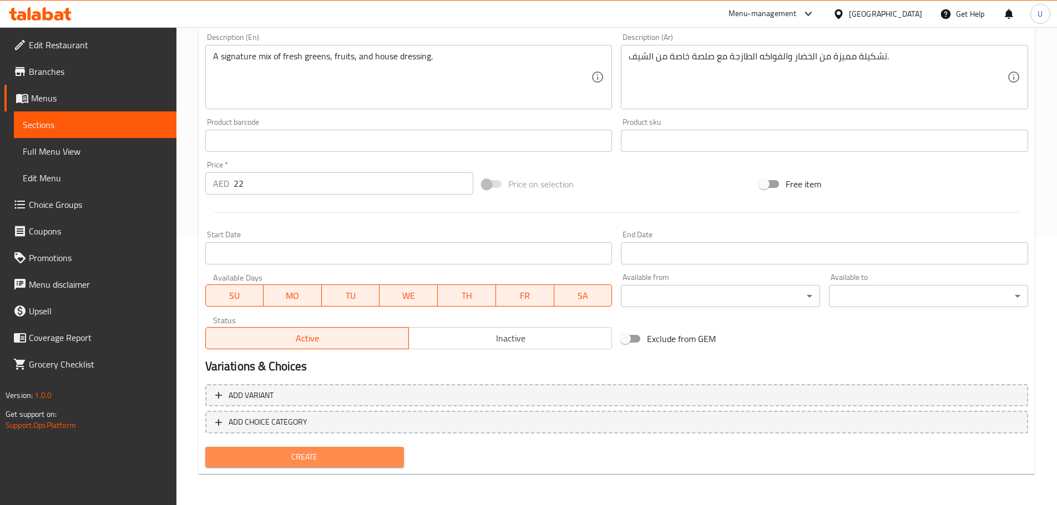
click at [316, 449] on button "Create" at bounding box center [304, 457] width 199 height 21
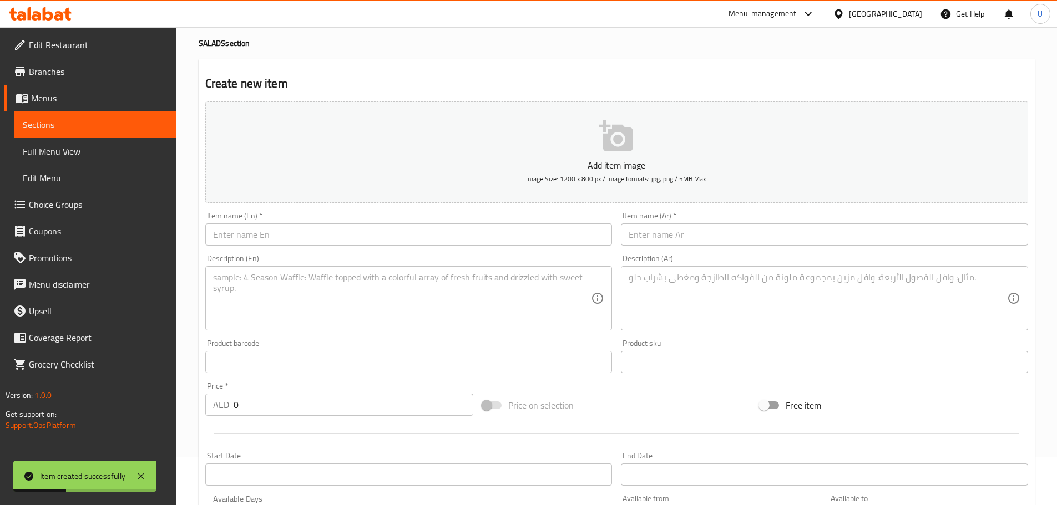
scroll to position [0, 0]
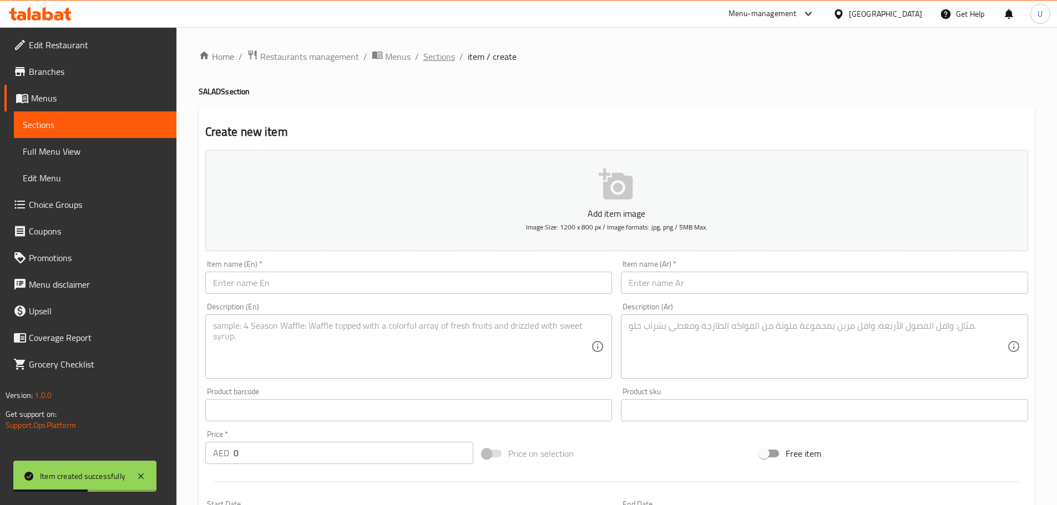
click at [438, 54] on span "Sections" at bounding box center [439, 56] width 32 height 13
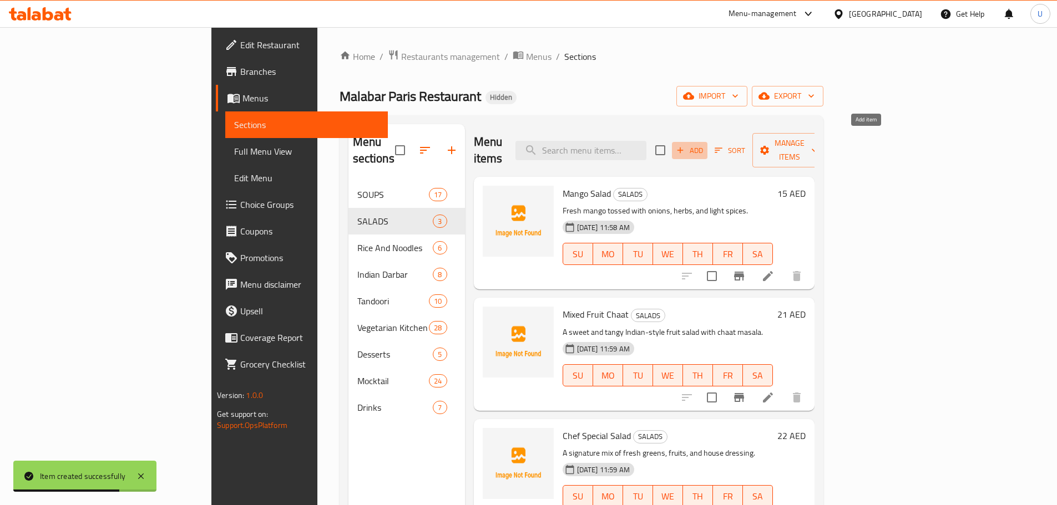
click at [707, 142] on button "Add" at bounding box center [689, 150] width 35 height 17
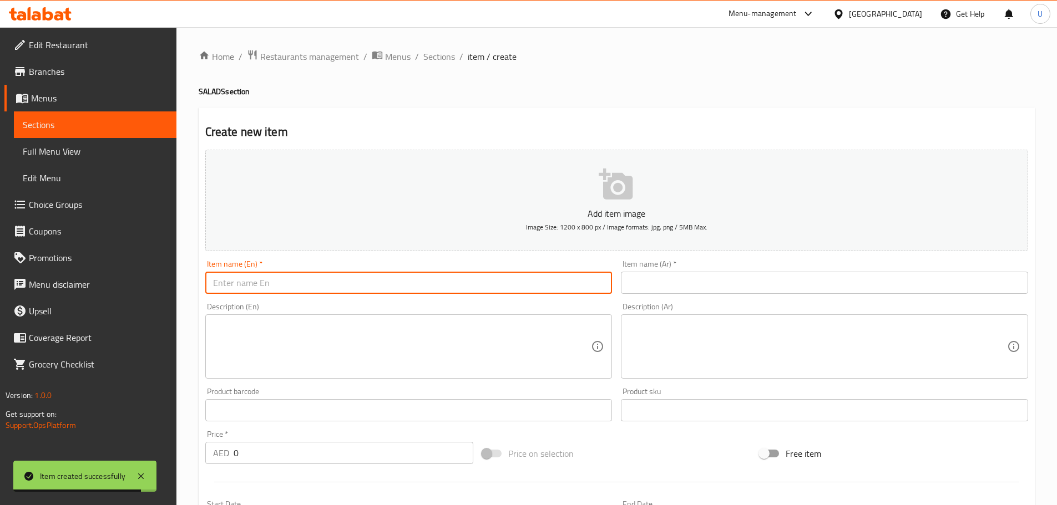
paste input "Green Mango Salad"
click at [388, 278] on input "Green Mango Salad" at bounding box center [408, 283] width 407 height 22
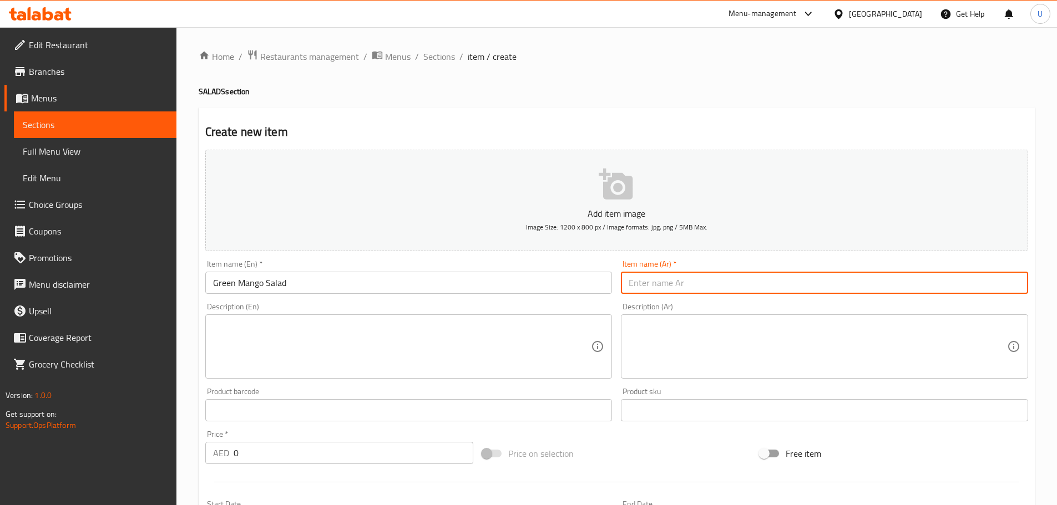
paste input "سلطة المانجو الأخضر"
click at [728, 277] on input "سلطة المانجو الأخضر" at bounding box center [824, 283] width 407 height 22
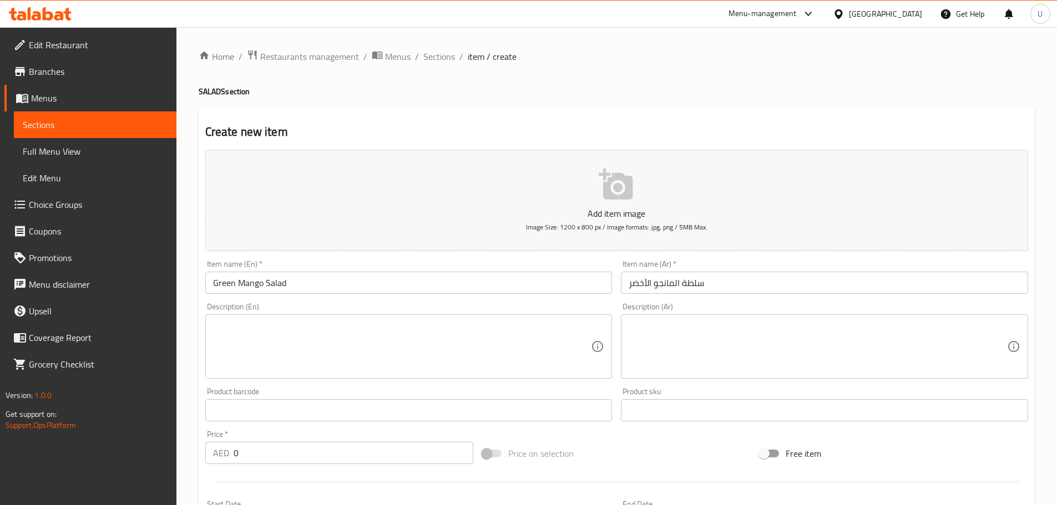
paste textarea "Tangy shredded raw mango salad with Indian spices."
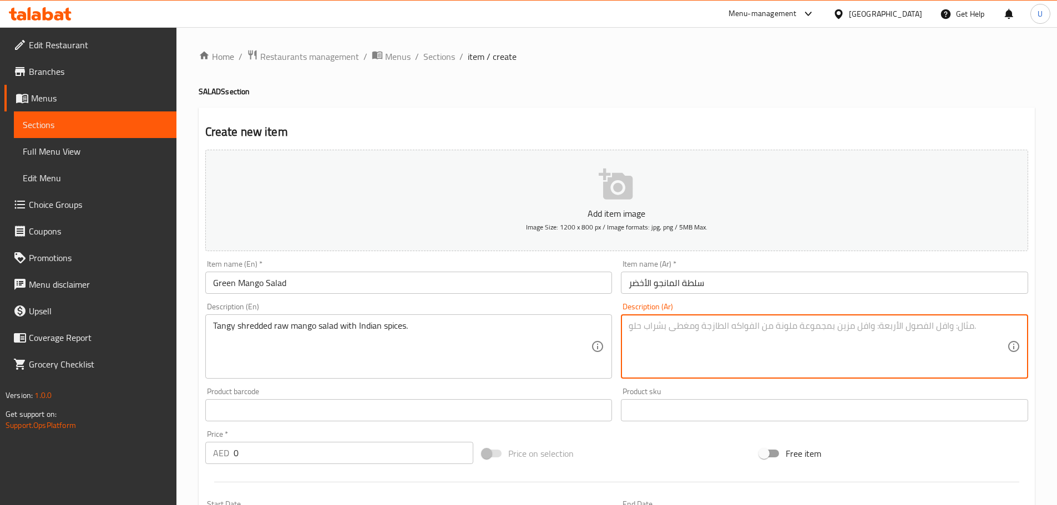
click at [687, 338] on textarea at bounding box center [817, 347] width 378 height 53
paste textarea "سلطة مانجو أخضر مبشور بطعم لاذع وتوابل هندية."
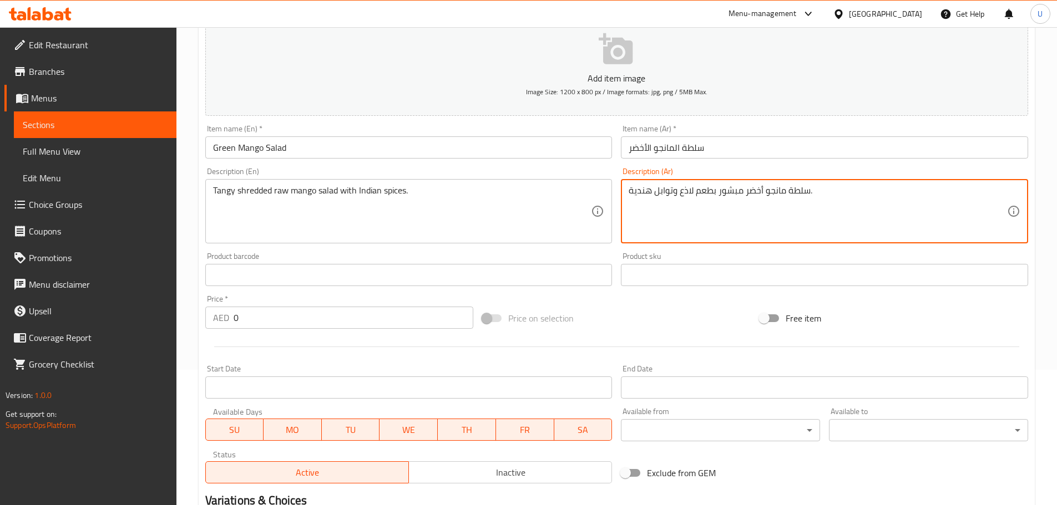
scroll to position [141, 0]
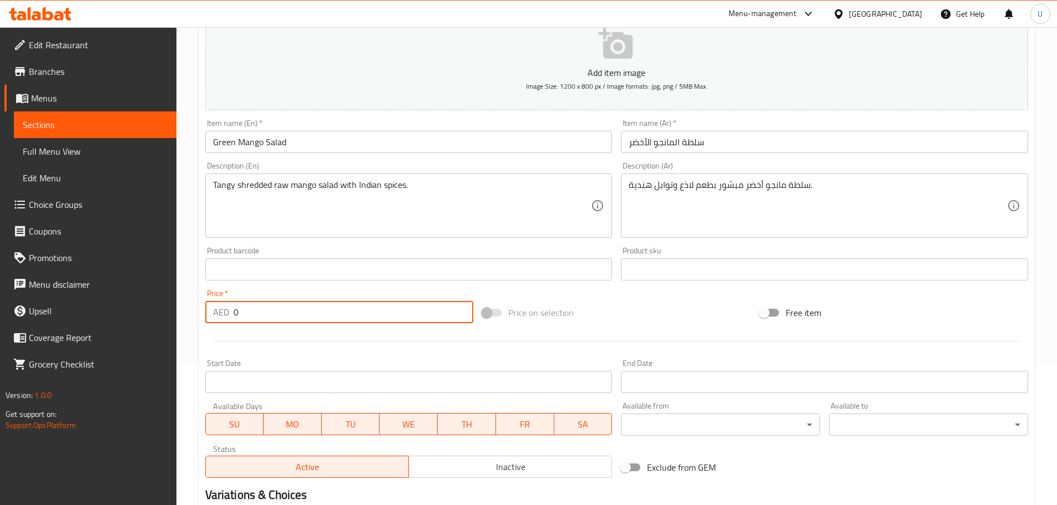
click at [277, 315] on input "0" at bounding box center [353, 312] width 240 height 22
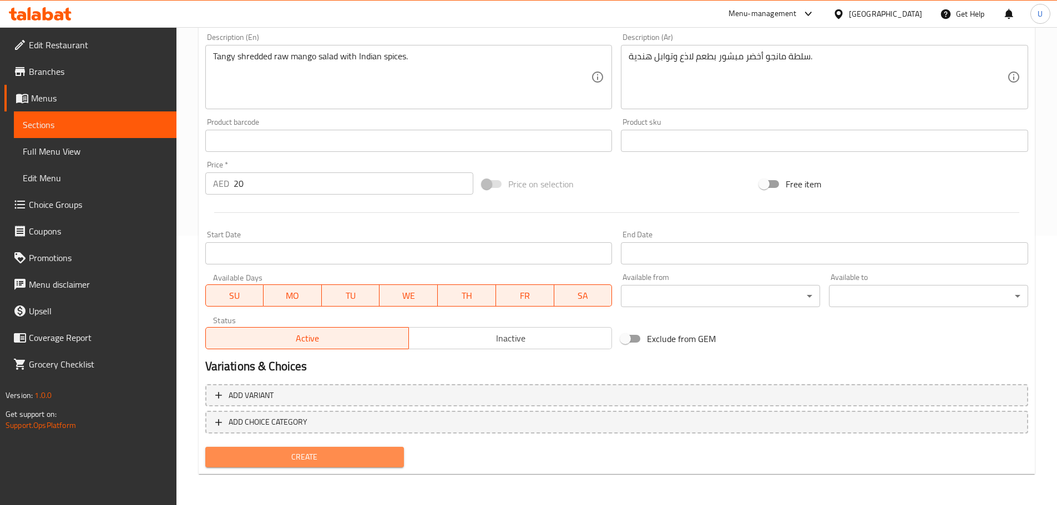
click at [280, 461] on span "Create" at bounding box center [304, 457] width 181 height 14
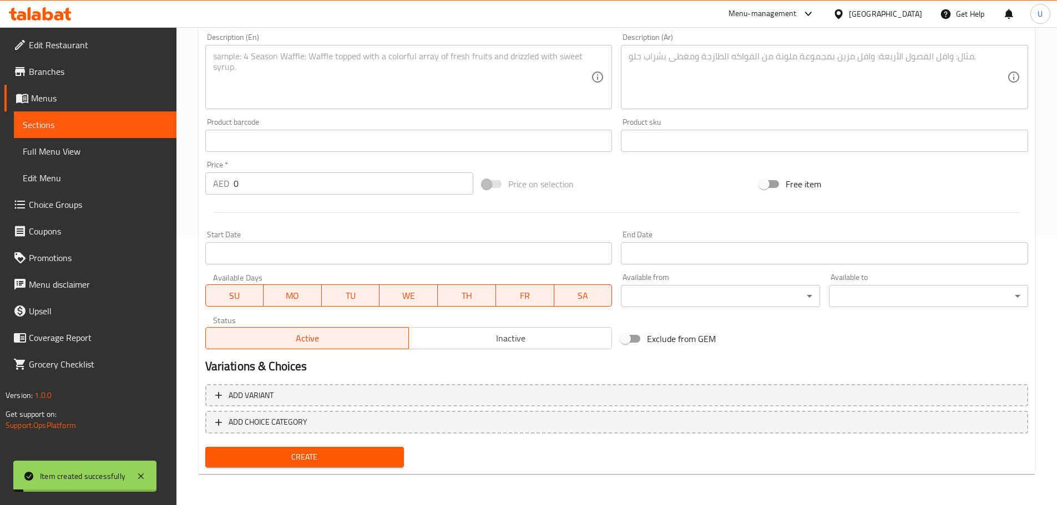
scroll to position [0, 0]
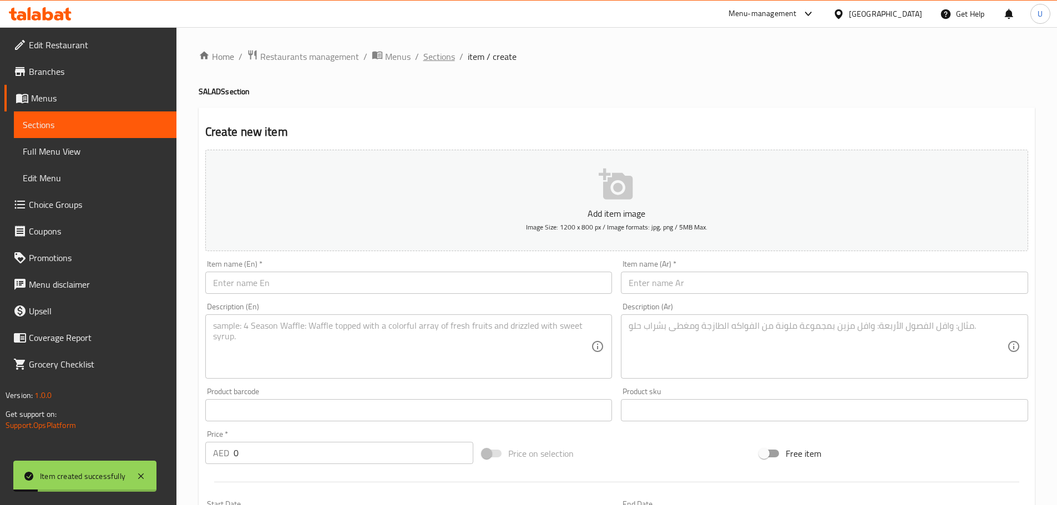
click at [443, 63] on span "Sections" at bounding box center [439, 56] width 32 height 13
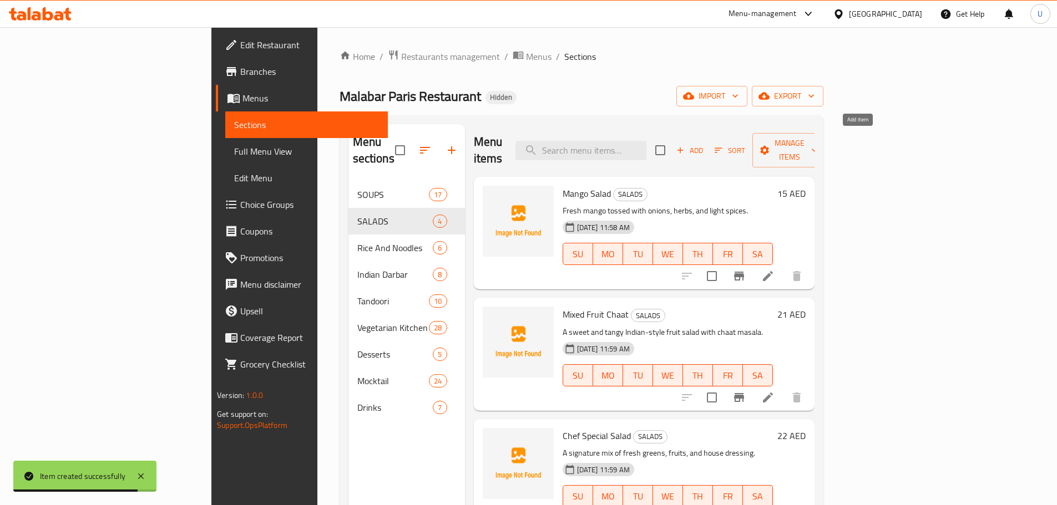
click at [704, 144] on span "Add" at bounding box center [689, 150] width 30 height 13
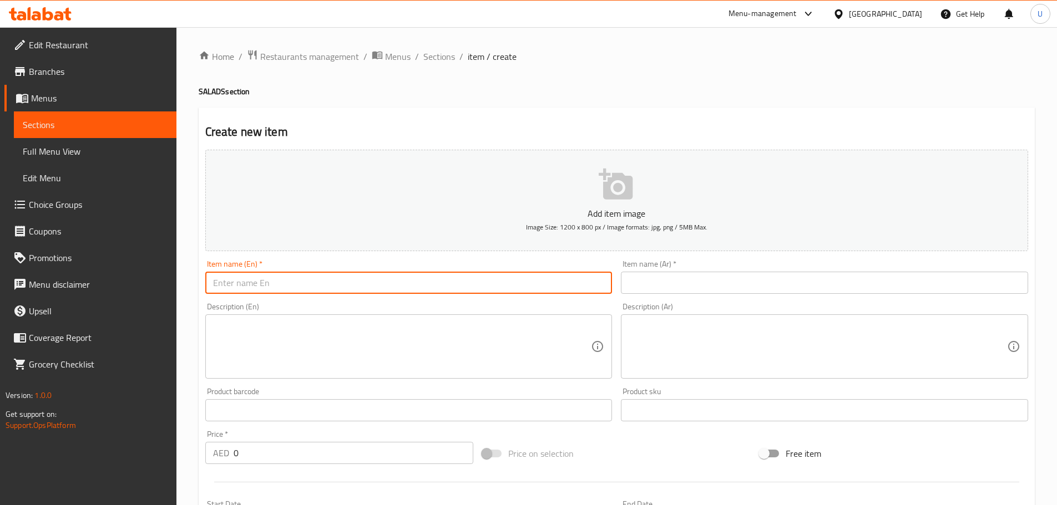
click at [268, 289] on input "text" at bounding box center [408, 283] width 407 height 22
paste input "Fruit Cocktail"
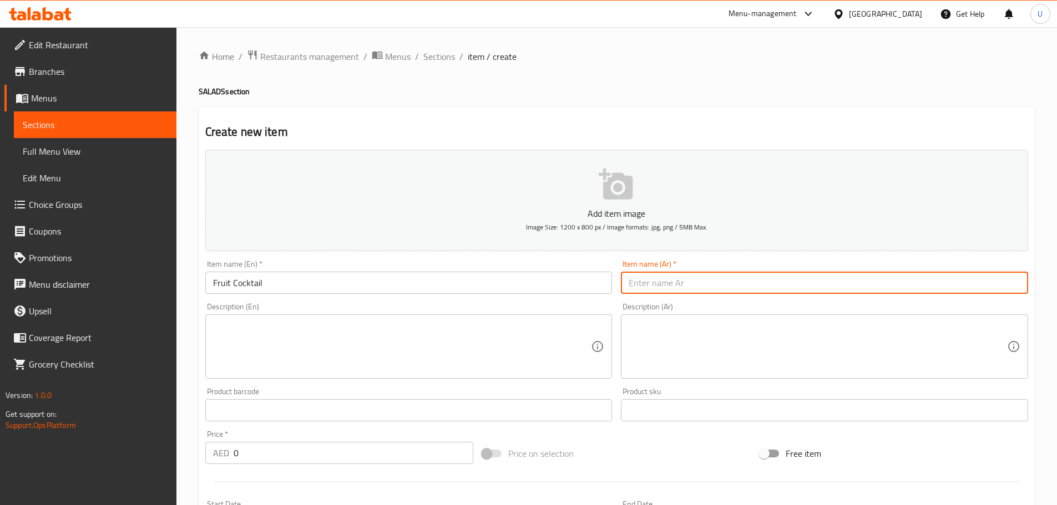
paste input "كوكتيل فواكه"
click at [666, 281] on input "كوكتيل فواكه" at bounding box center [824, 283] width 407 height 22
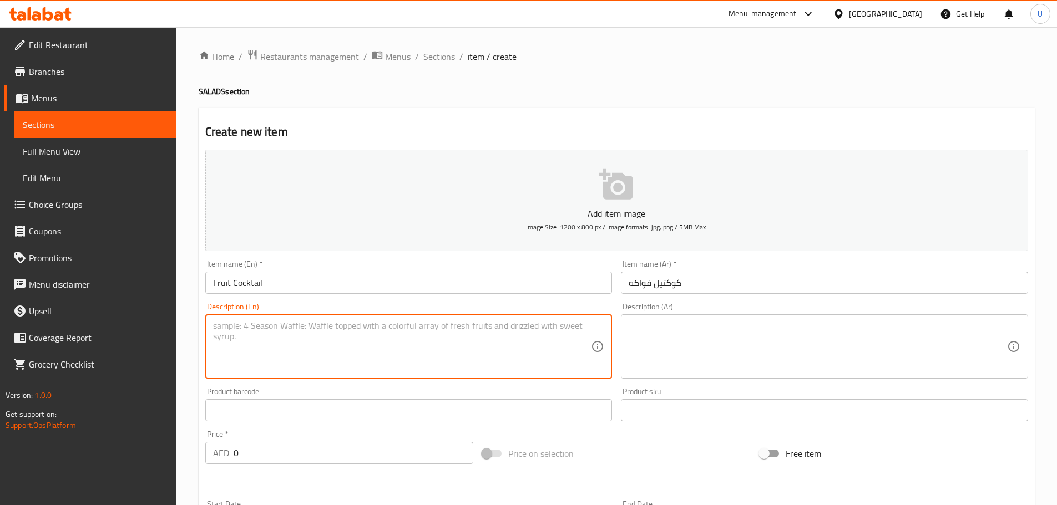
click at [413, 333] on textarea at bounding box center [402, 347] width 378 height 53
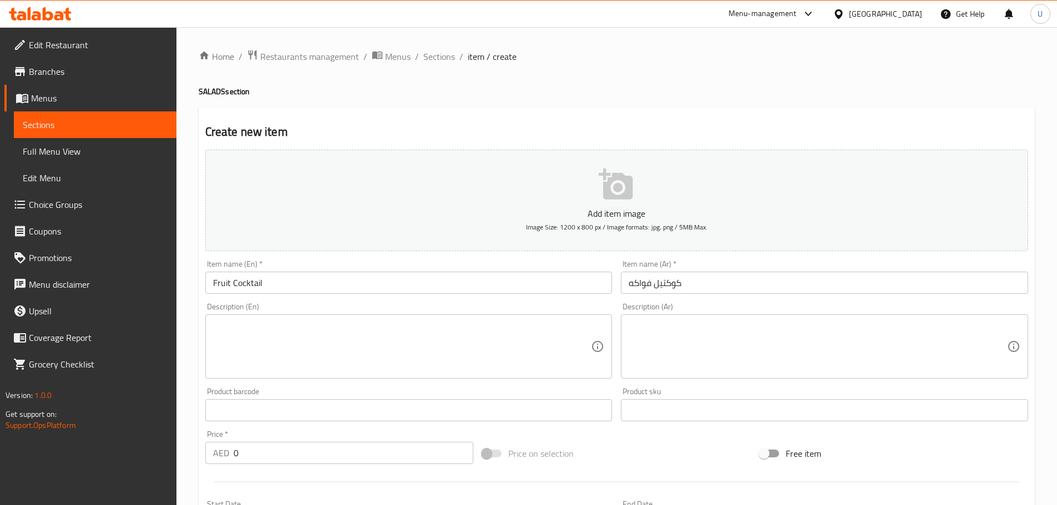
paste textarea "A refreshing blend of seasonal fruits served chilled."
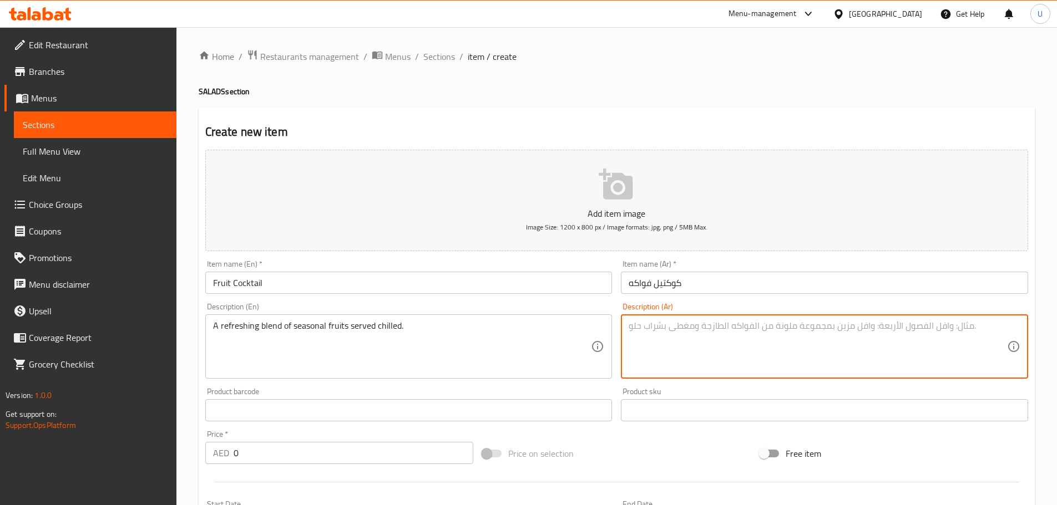
click at [684, 353] on textarea at bounding box center [817, 347] width 378 height 53
paste textarea "مزيج منعش من الفواكه الموسمية يقدم بارداً."
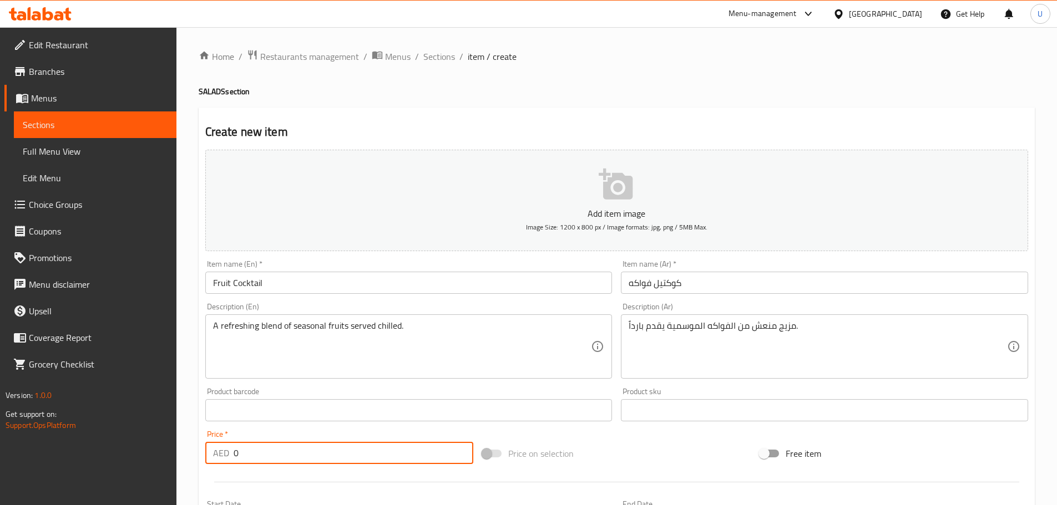
click at [297, 455] on input "0" at bounding box center [353, 453] width 240 height 22
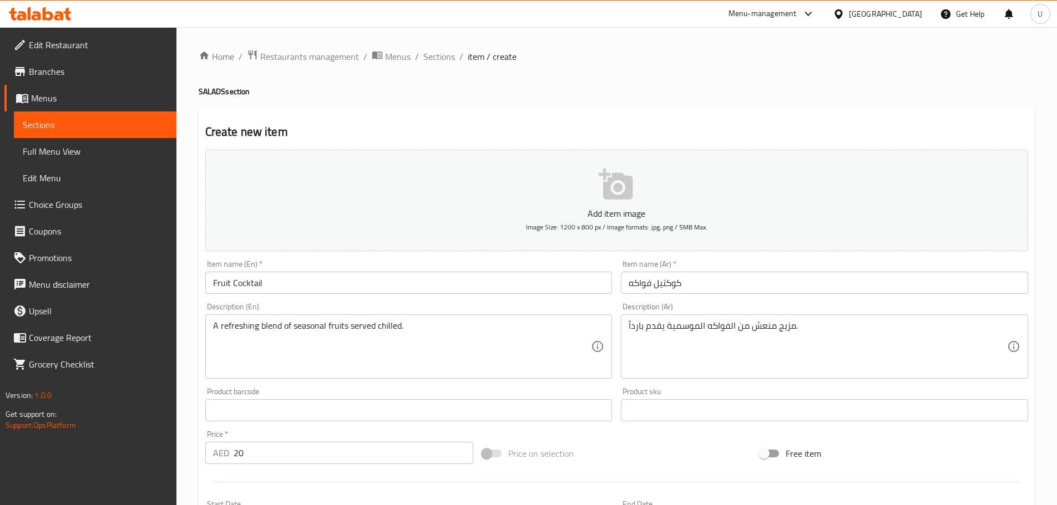
click at [364, 434] on div "Price   * AED 20 Price *" at bounding box center [339, 447] width 268 height 34
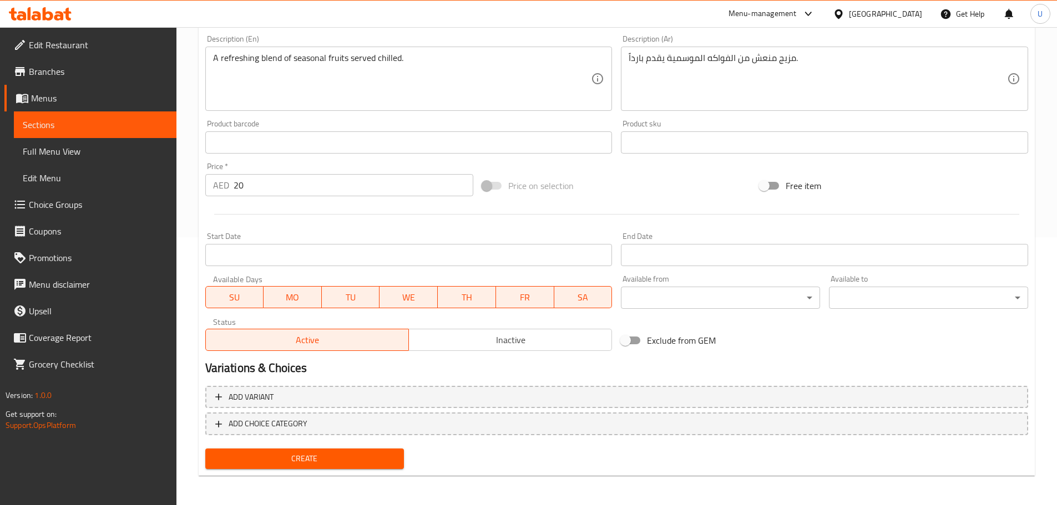
scroll to position [270, 0]
click at [304, 460] on span "Create" at bounding box center [304, 457] width 181 height 14
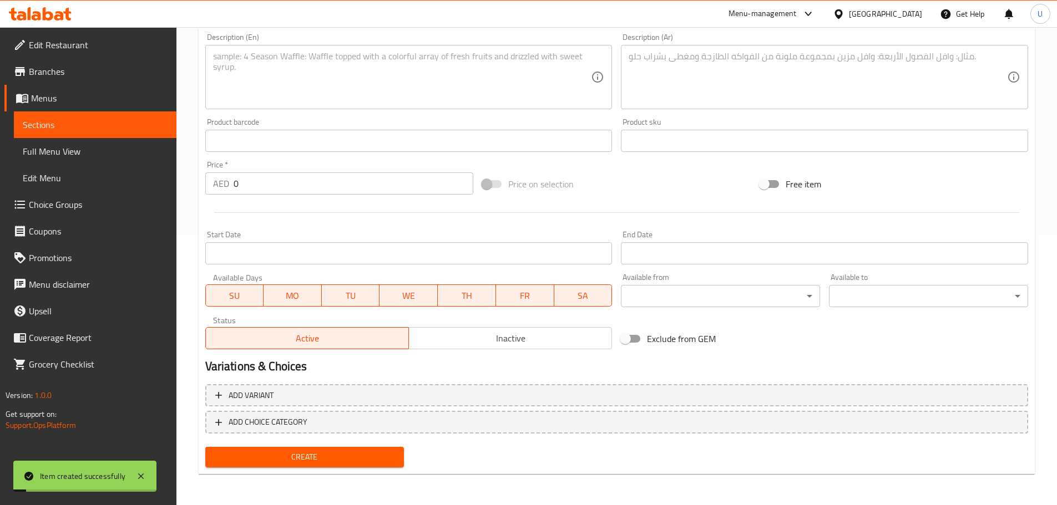
scroll to position [0, 0]
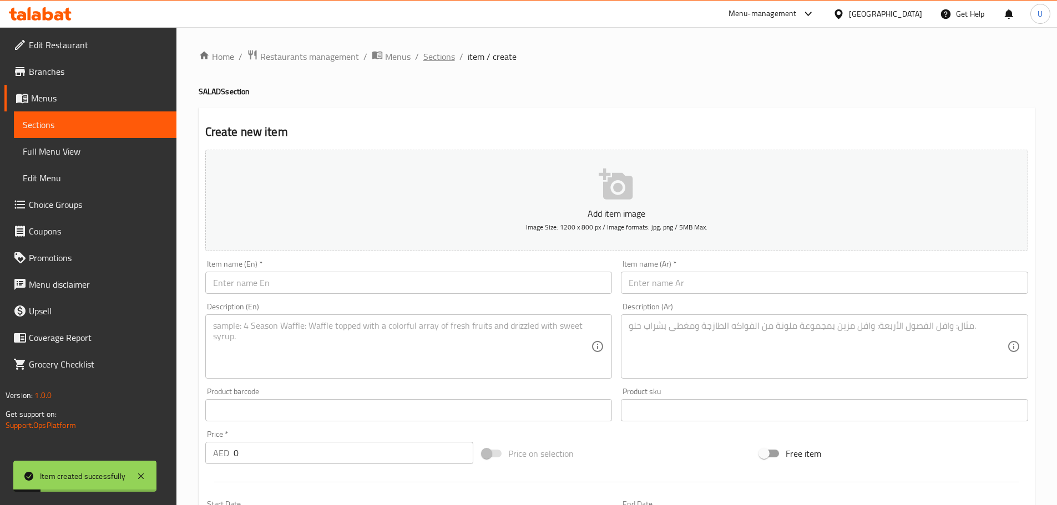
click at [441, 57] on span "Sections" at bounding box center [439, 56] width 32 height 13
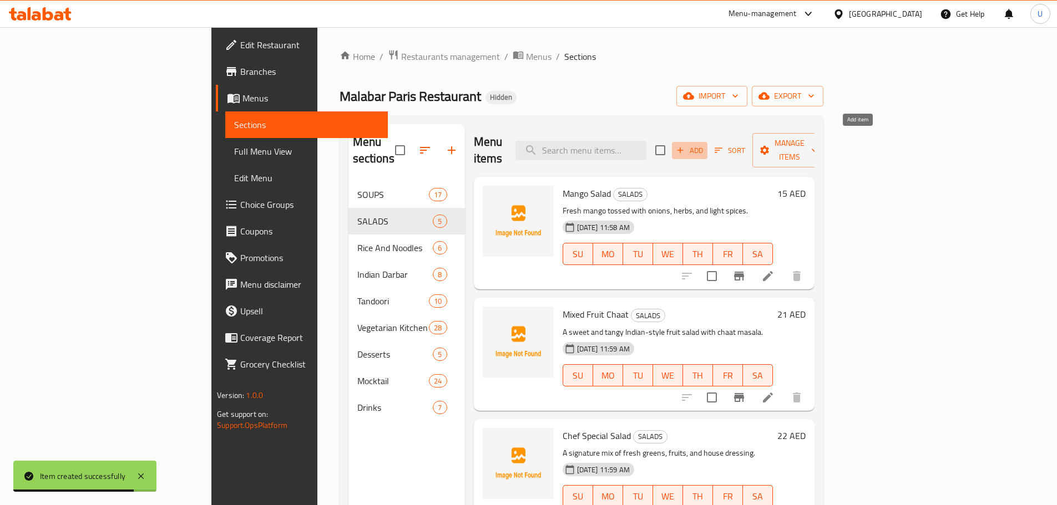
click at [704, 144] on span "Add" at bounding box center [689, 150] width 30 height 13
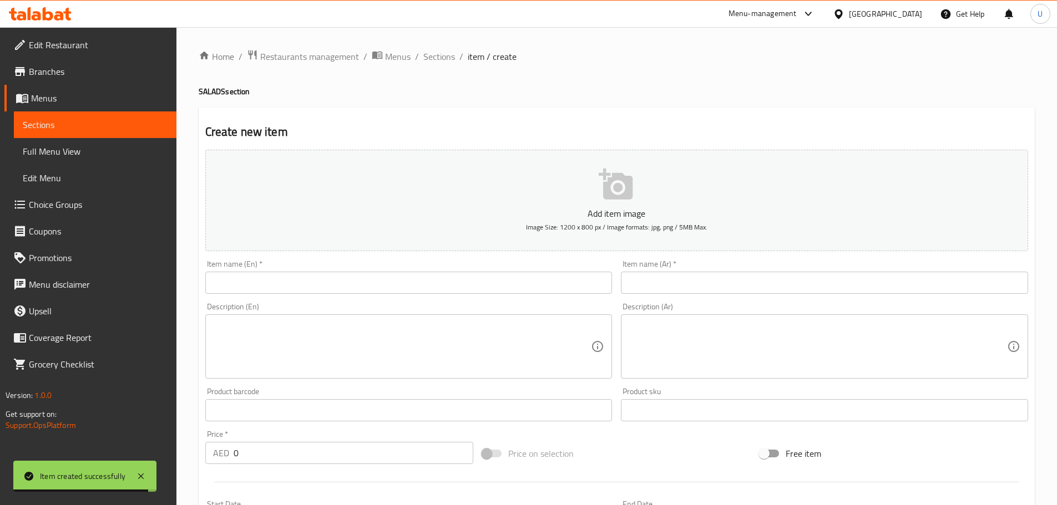
paste input "Garden Fresh Green"
click at [348, 286] on input "Garden Fresh Green" at bounding box center [408, 283] width 407 height 22
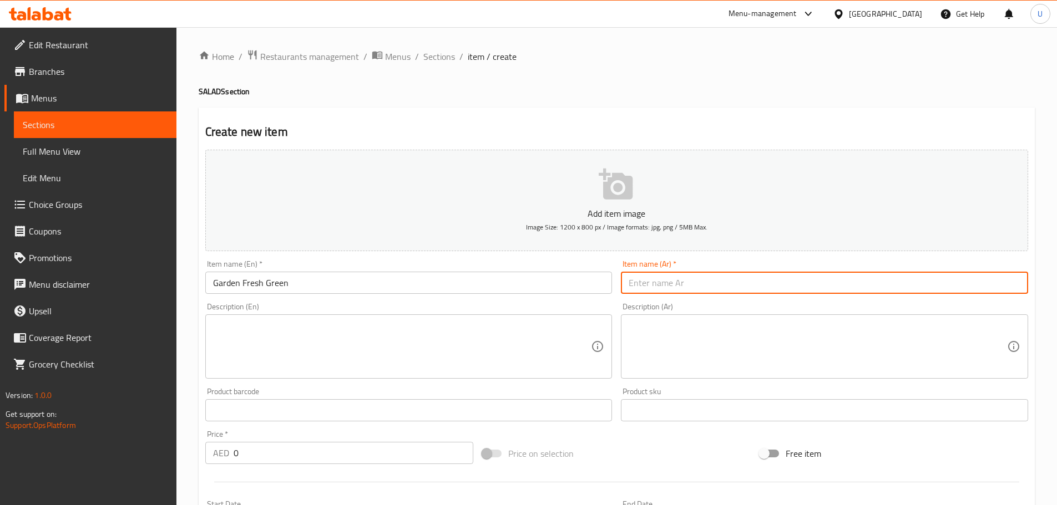
click at [654, 291] on input "text" at bounding box center [824, 283] width 407 height 22
paste input "سلطة خضراء طازجة"
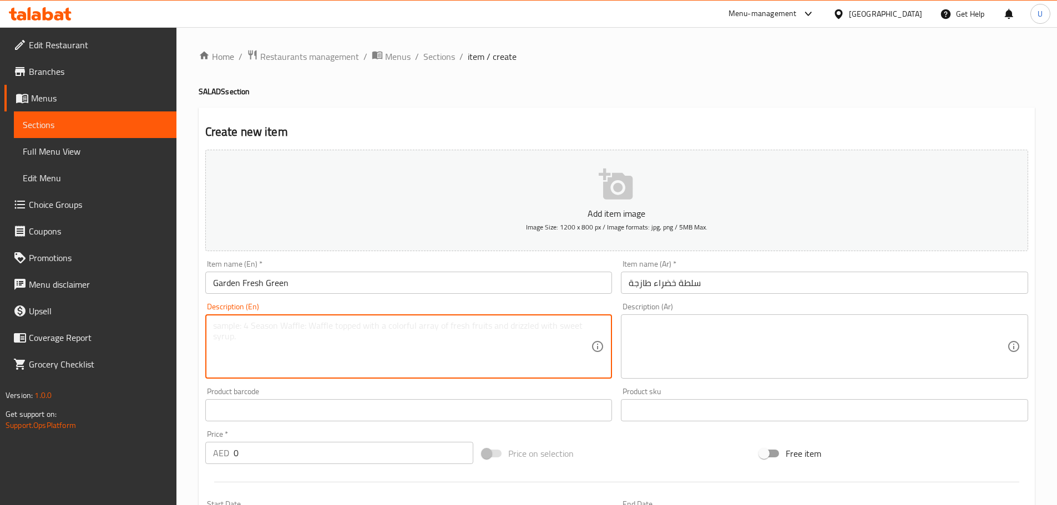
click at [246, 361] on textarea at bounding box center [402, 347] width 378 height 53
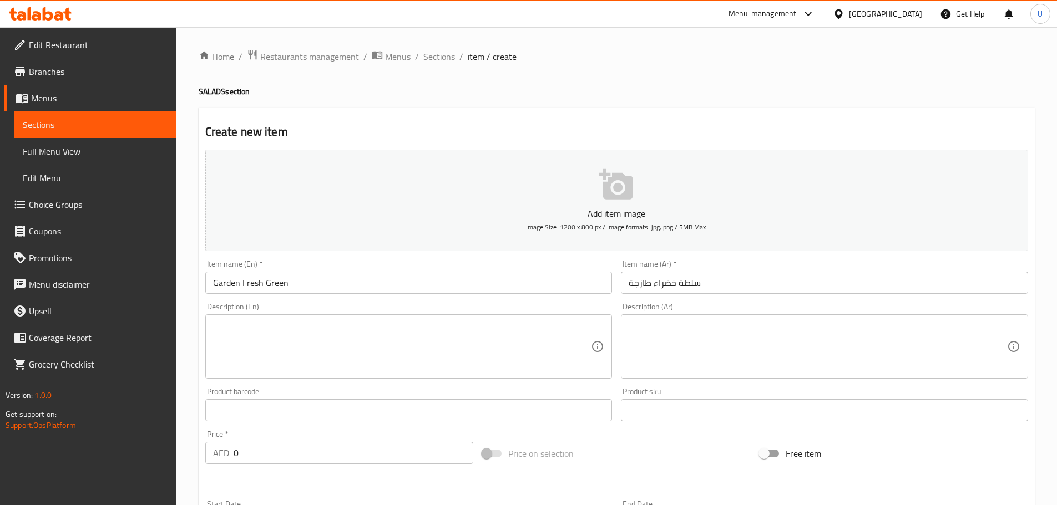
click at [354, 319] on div "Description (En)" at bounding box center [408, 346] width 407 height 64
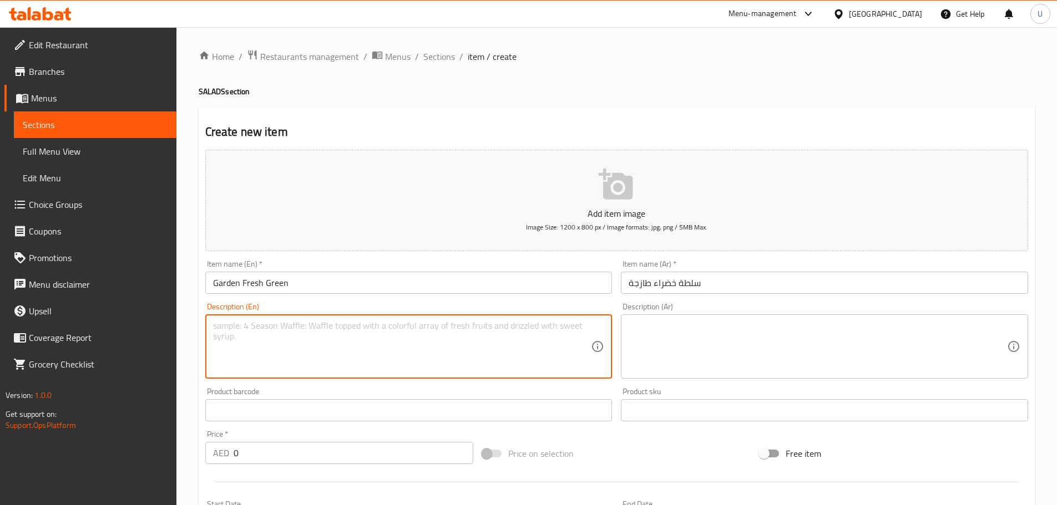
paste textarea "Crisp garden vegetables tossed with herbs and dressing."
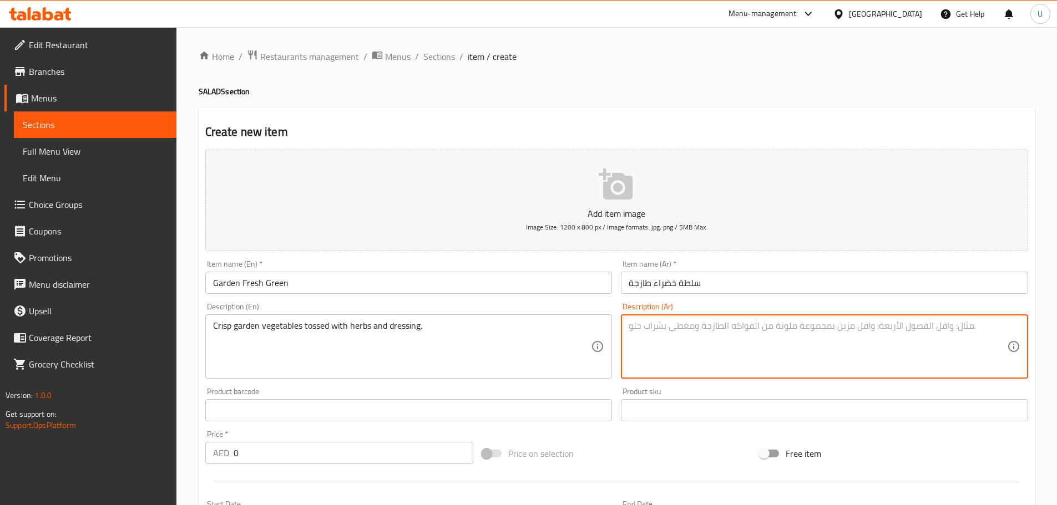
click at [708, 361] on textarea at bounding box center [817, 347] width 378 height 53
paste textarea "خضار طازجة مقرمشة ممزوجة بالأعشاب والصلصة."
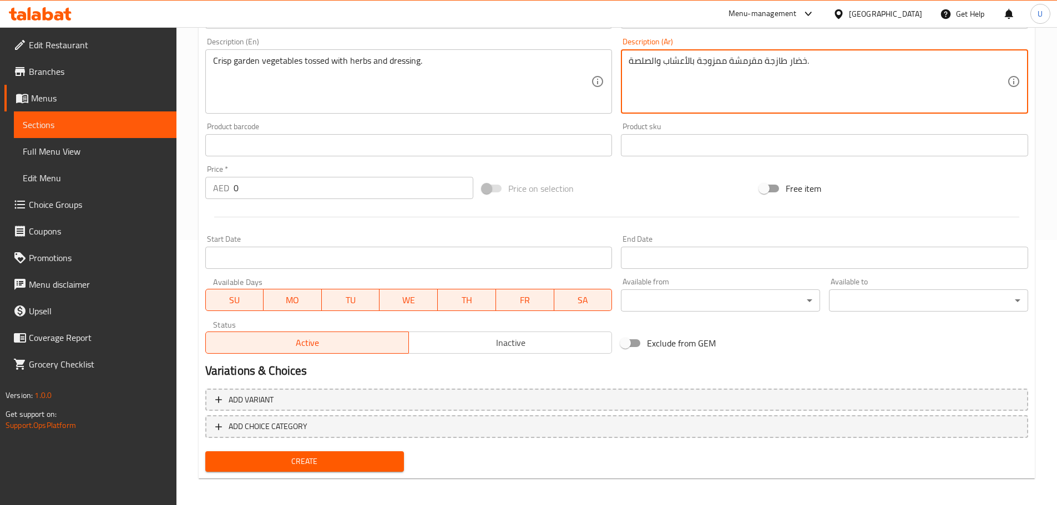
scroll to position [270, 0]
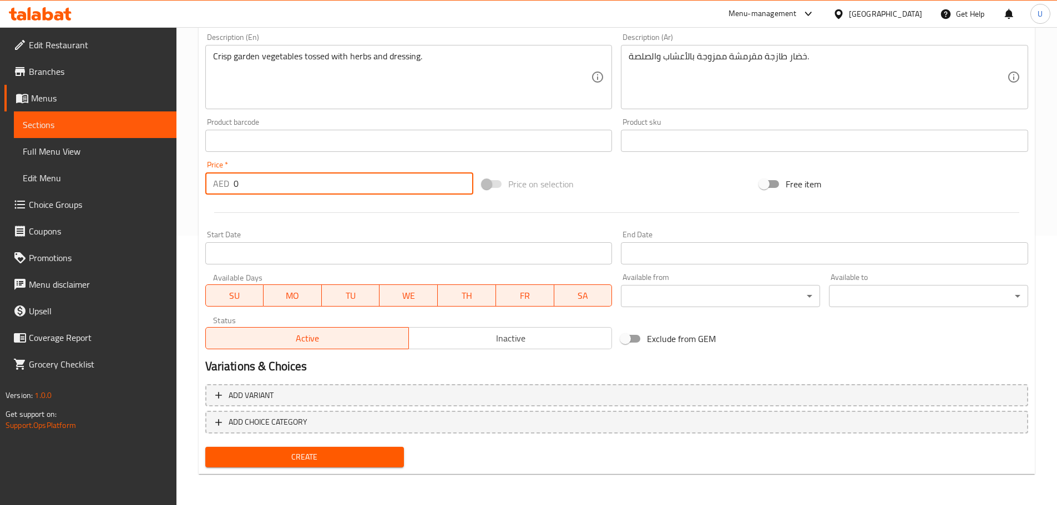
click at [268, 185] on input "0" at bounding box center [353, 183] width 240 height 22
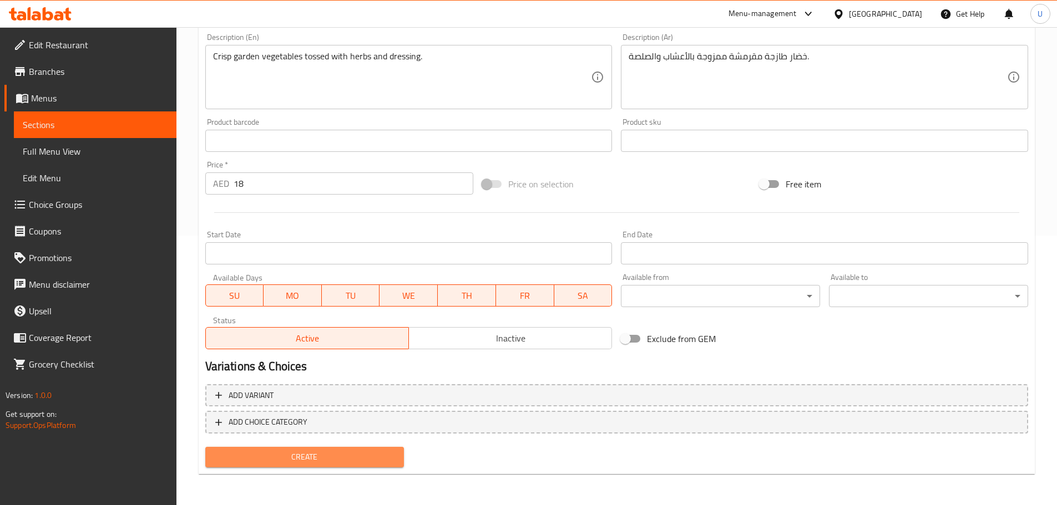
click at [309, 451] on span "Create" at bounding box center [304, 457] width 181 height 14
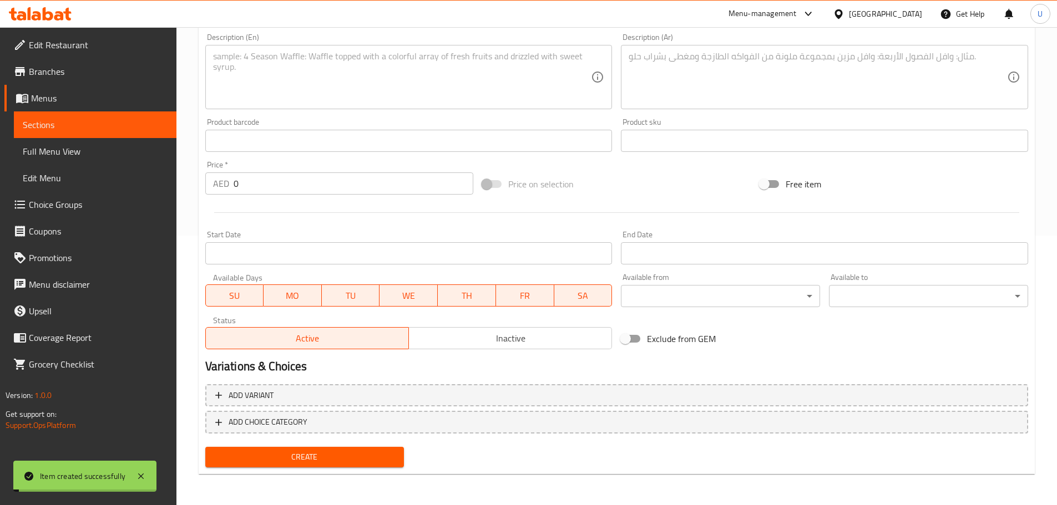
scroll to position [0, 0]
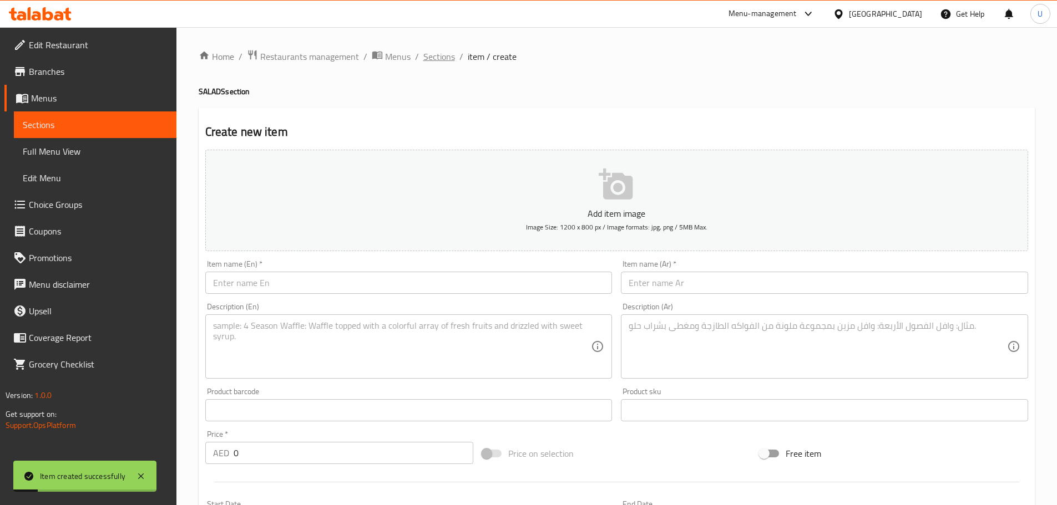
click at [440, 53] on span "Sections" at bounding box center [439, 56] width 32 height 13
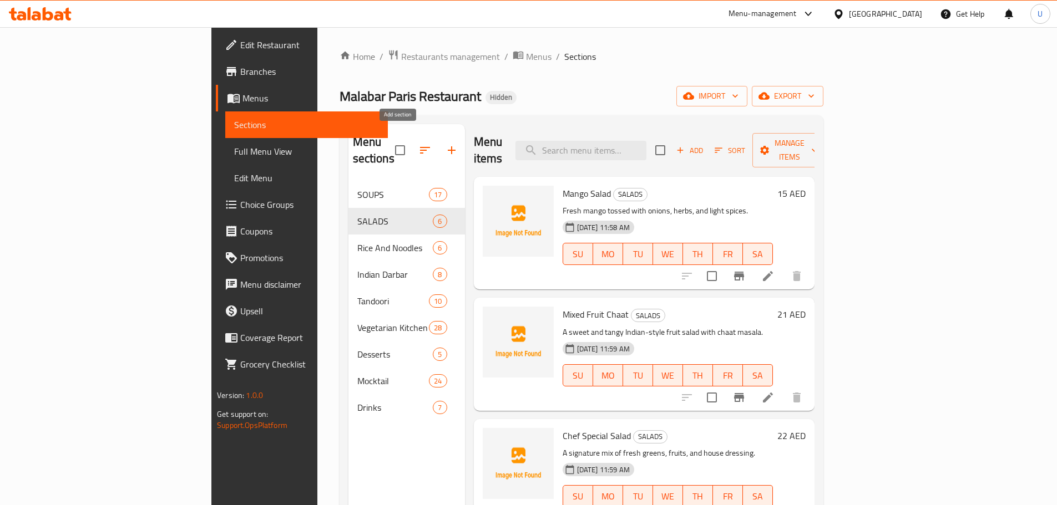
click at [445, 144] on icon "button" at bounding box center [451, 150] width 13 height 13
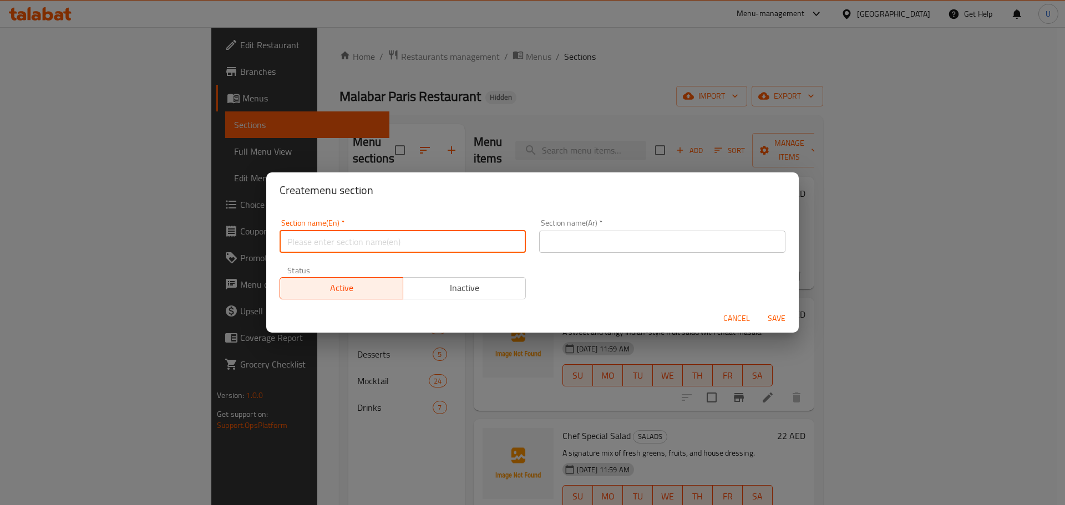
paste input "STARTERS – CHICKEN"
click at [334, 248] on input "STARTERS – CHICKEN" at bounding box center [403, 242] width 246 height 22
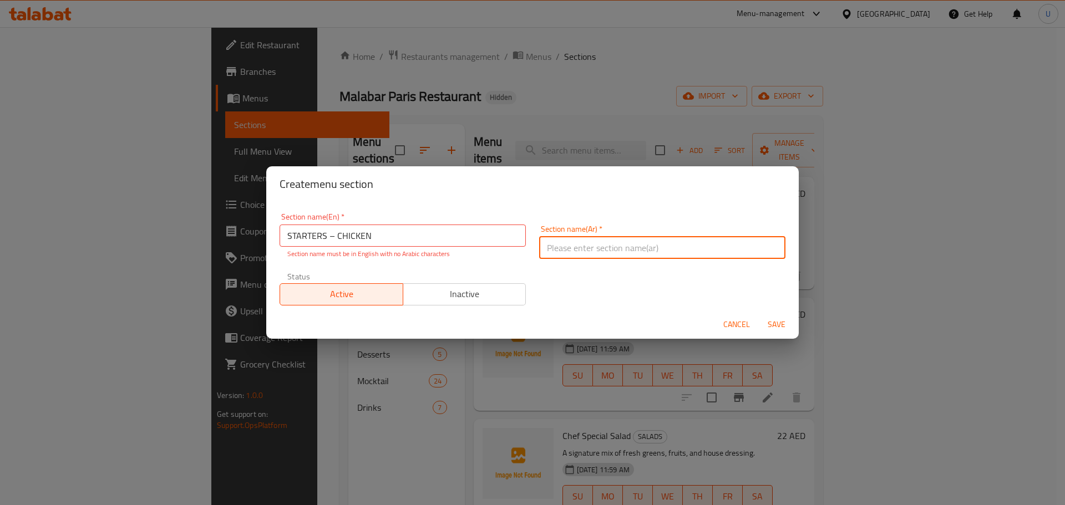
paste input "المقبلات بالدجاج"
click at [569, 242] on input "text" at bounding box center [662, 248] width 246 height 22
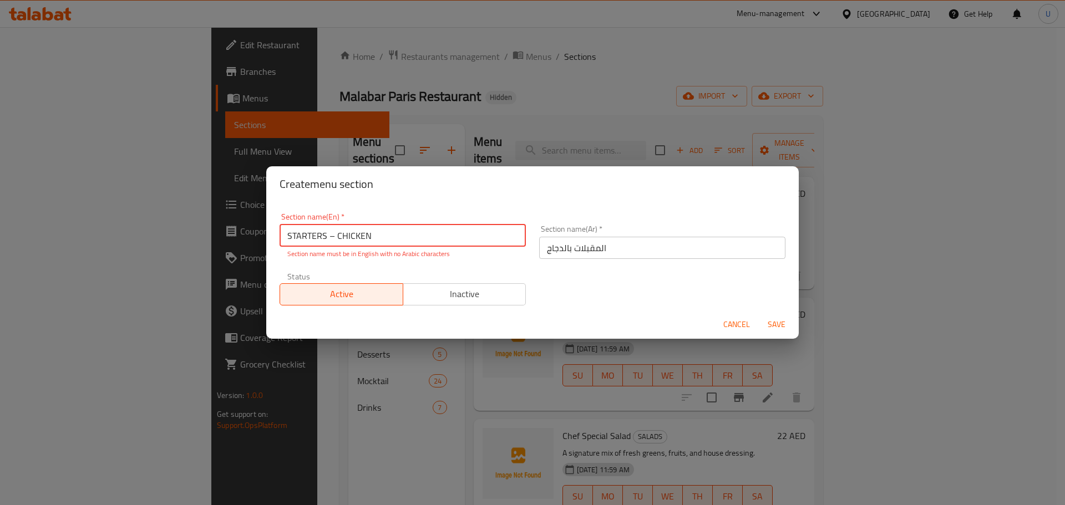
click at [338, 240] on input "STARTERS – CHICKEN" at bounding box center [403, 236] width 246 height 22
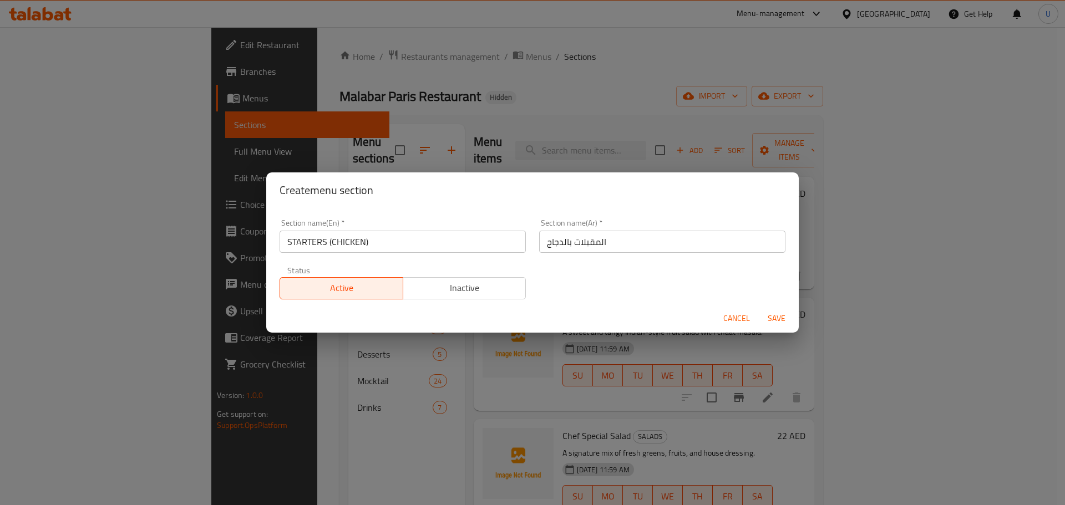
click at [453, 263] on div "Section name(En)   * STARTERS (CHICKEN) Section name(En) * Section name(Ar)   *…" at bounding box center [532, 259] width 519 height 94
click at [779, 318] on span "Save" at bounding box center [776, 319] width 27 height 14
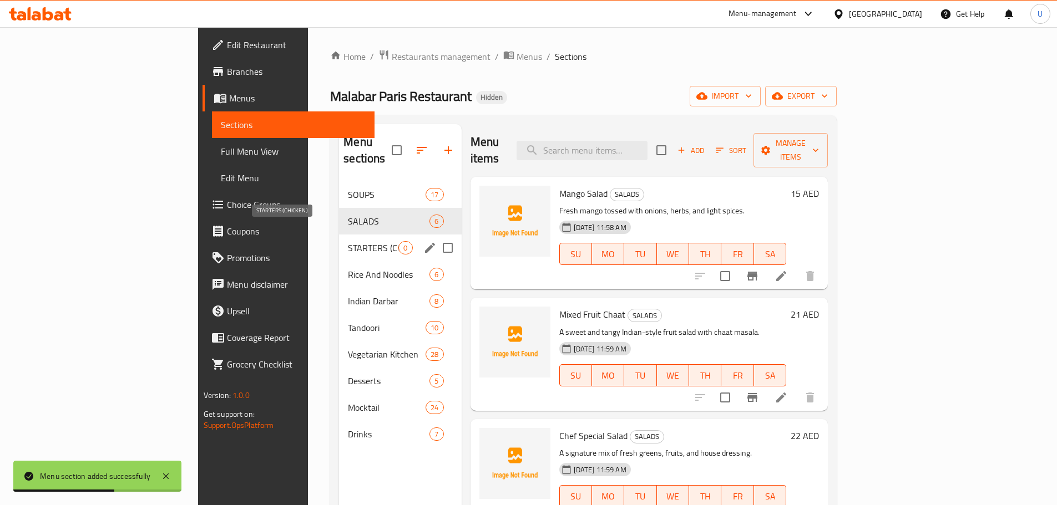
click at [348, 241] on span "STARTERS (CHICKEN)" at bounding box center [373, 247] width 50 height 13
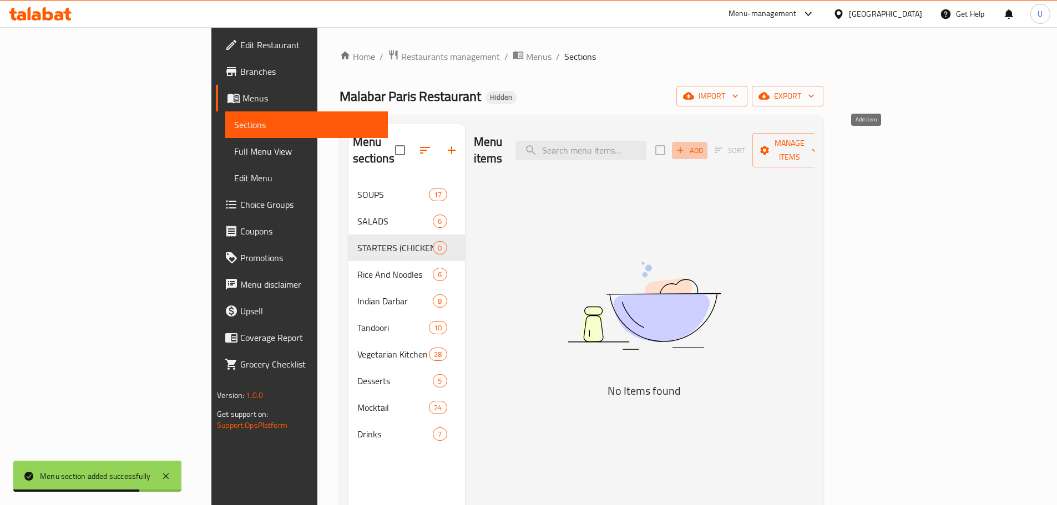
click at [704, 144] on span "Add" at bounding box center [689, 150] width 30 height 13
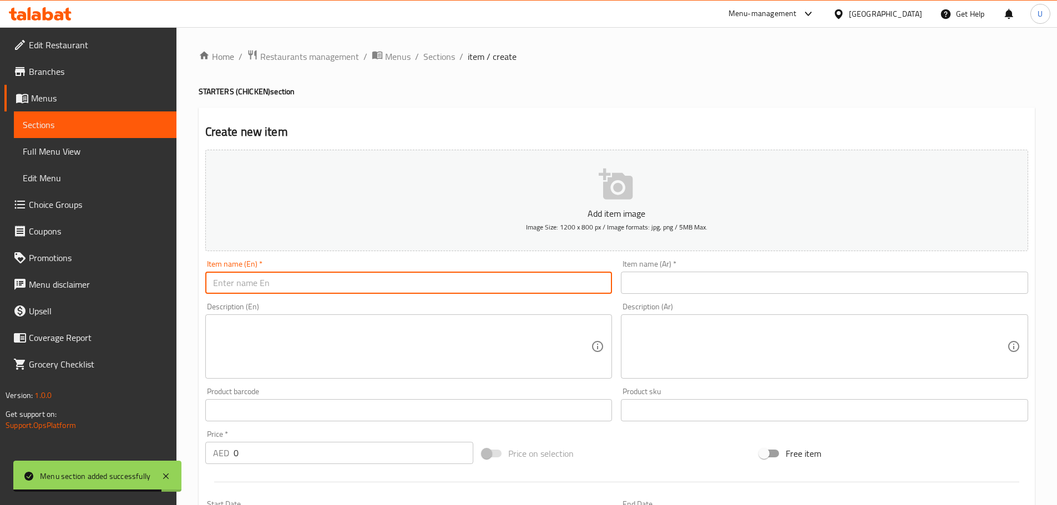
click at [343, 278] on input "text" at bounding box center [408, 283] width 407 height 22
paste input "Chicken Chilli Fry"
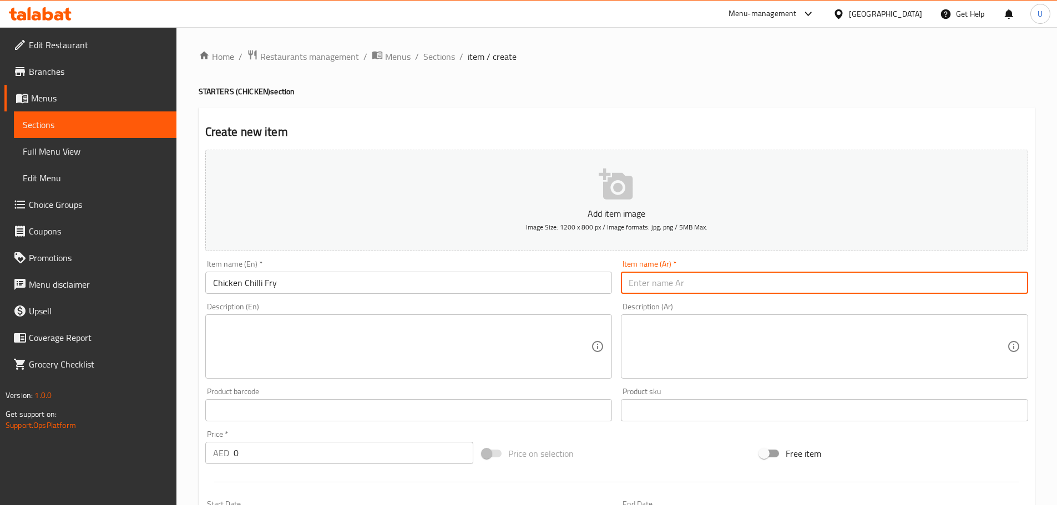
click at [667, 277] on input "text" at bounding box center [824, 283] width 407 height 22
paste input "دجاج مقلي بالفلفل الحار"
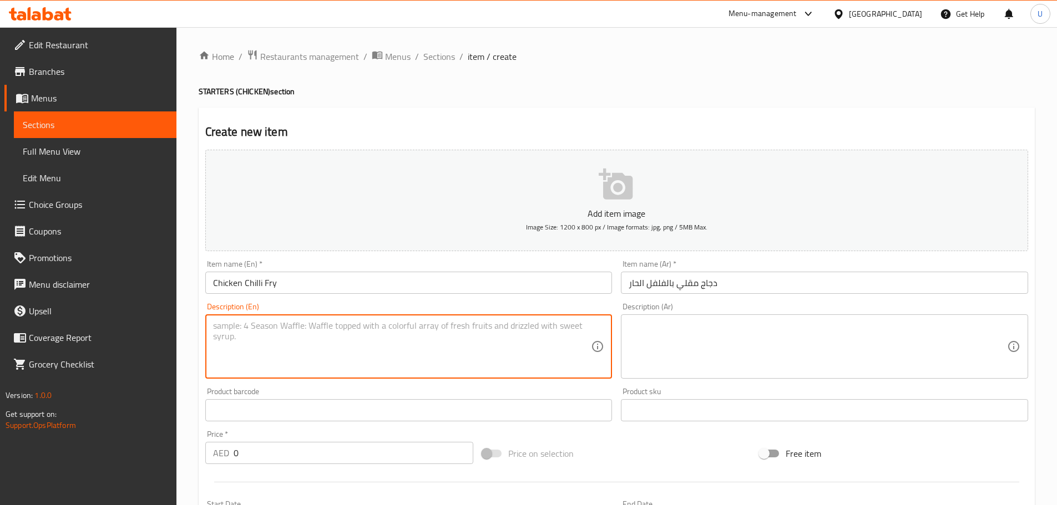
paste
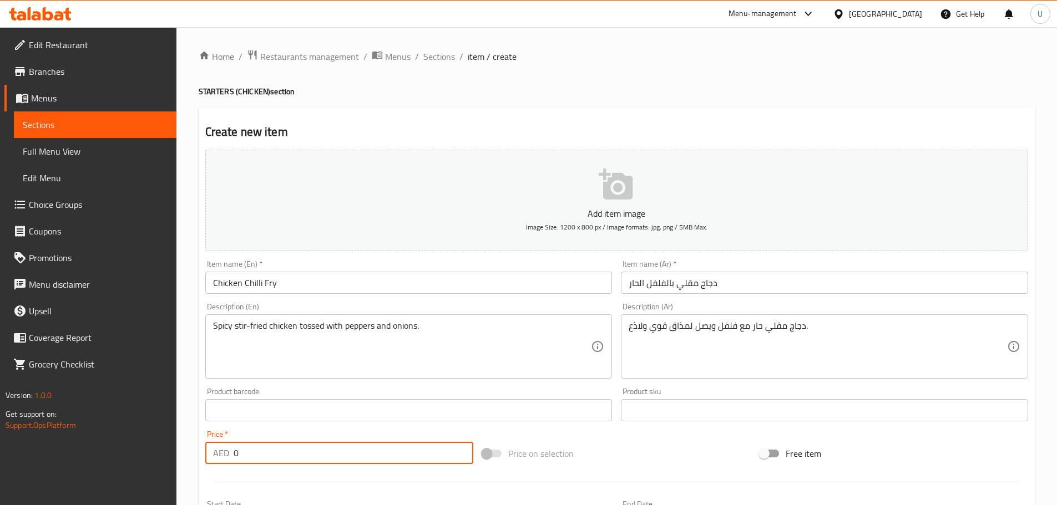
click at [275, 451] on input "0" at bounding box center [353, 453] width 240 height 22
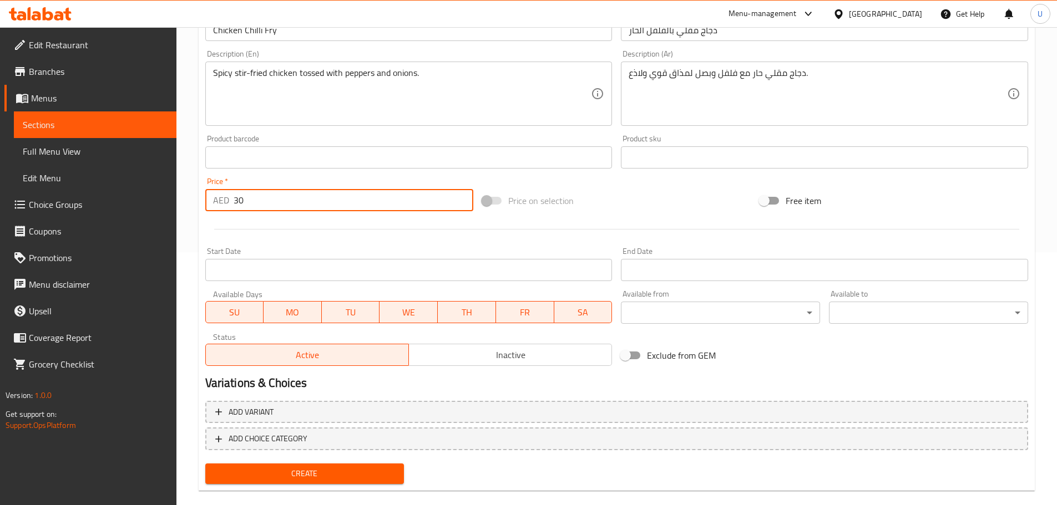
scroll to position [270, 0]
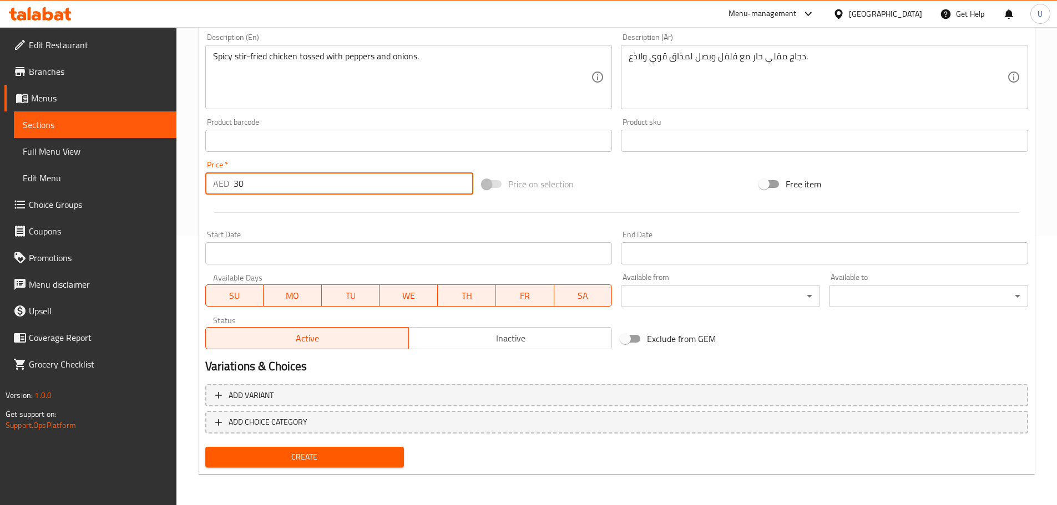
click at [311, 459] on span "Create" at bounding box center [304, 457] width 181 height 14
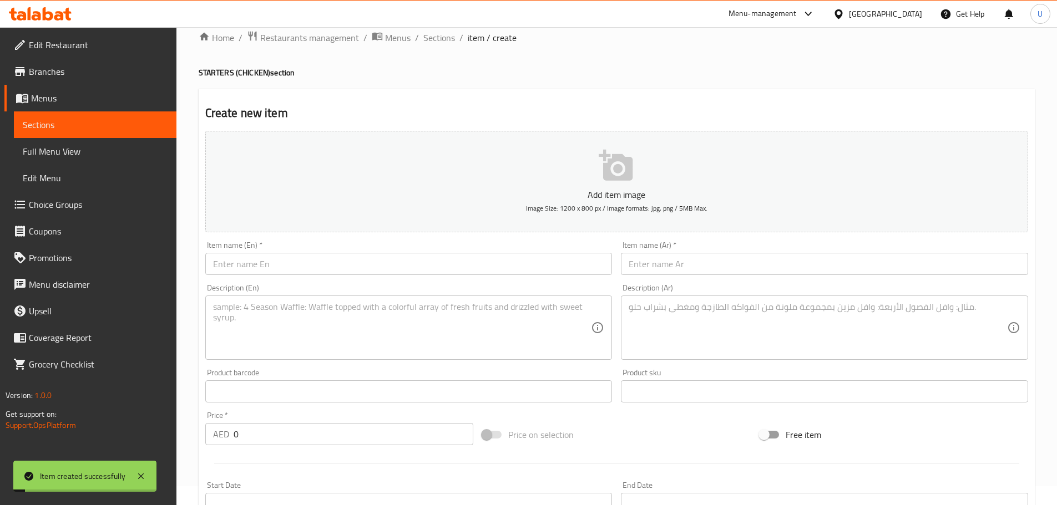
scroll to position [0, 0]
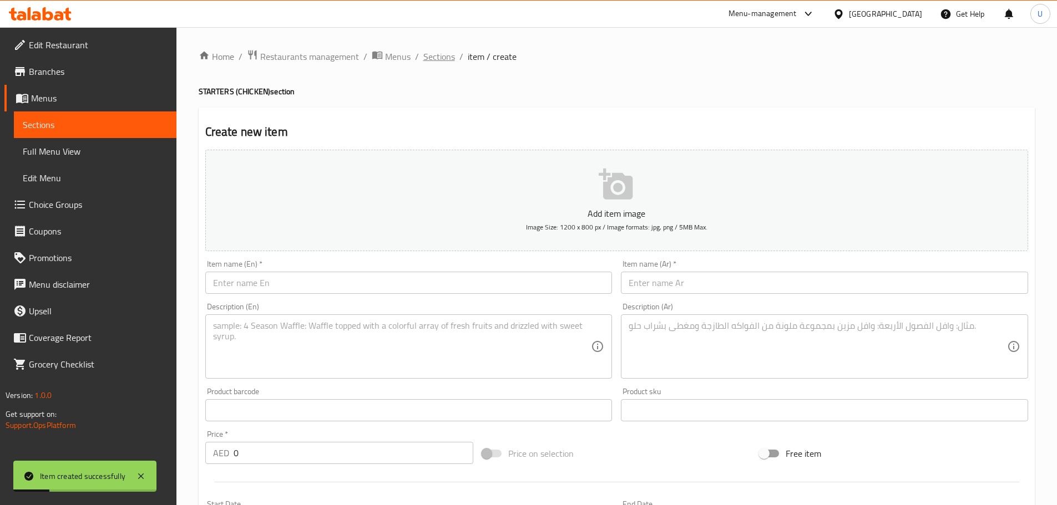
click at [434, 63] on span "Sections" at bounding box center [439, 56] width 32 height 13
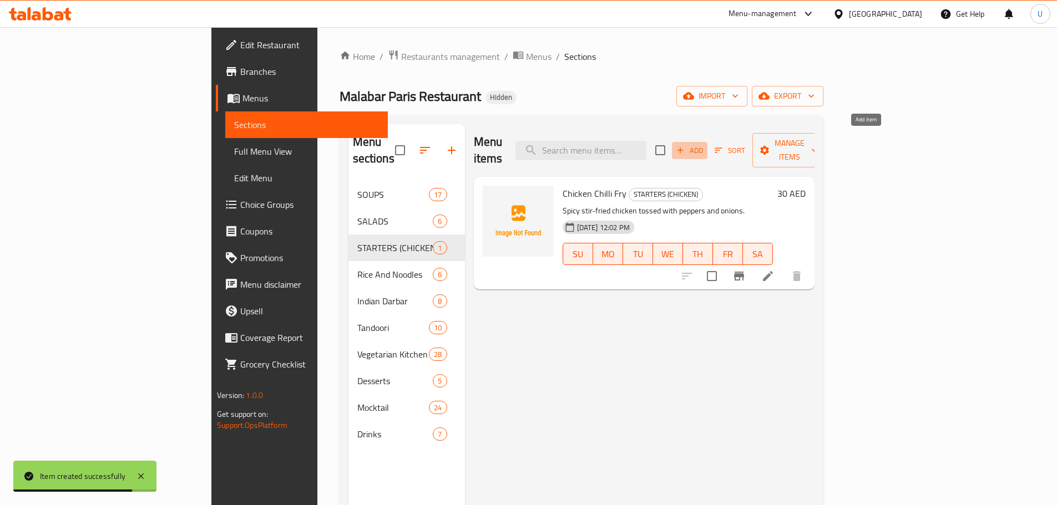
click at [704, 144] on span "Add" at bounding box center [689, 150] width 30 height 13
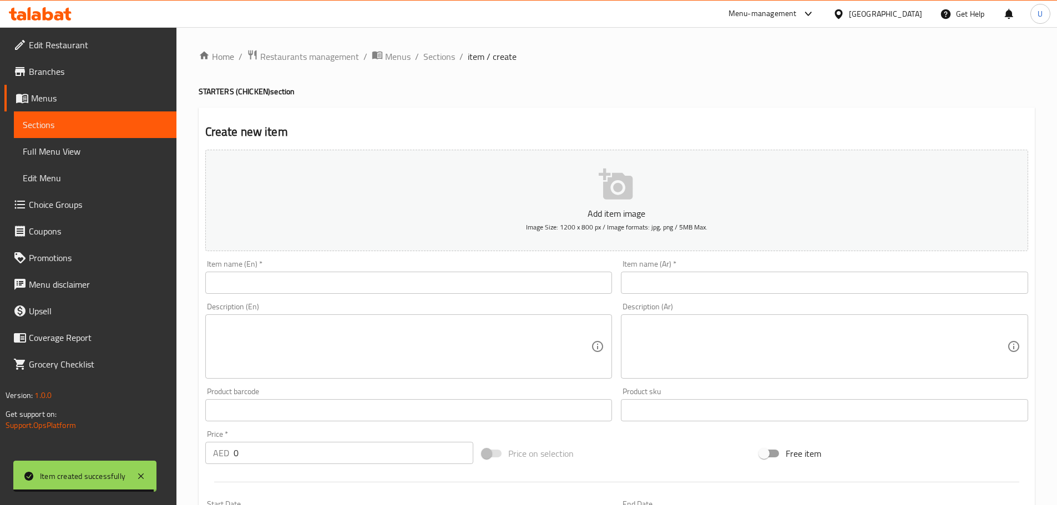
drag, startPoint x: 319, startPoint y: 270, endPoint x: 311, endPoint y: 282, distance: 15.2
click at [311, 282] on div "Item name (En)   * Item name (En) *" at bounding box center [408, 277] width 407 height 34
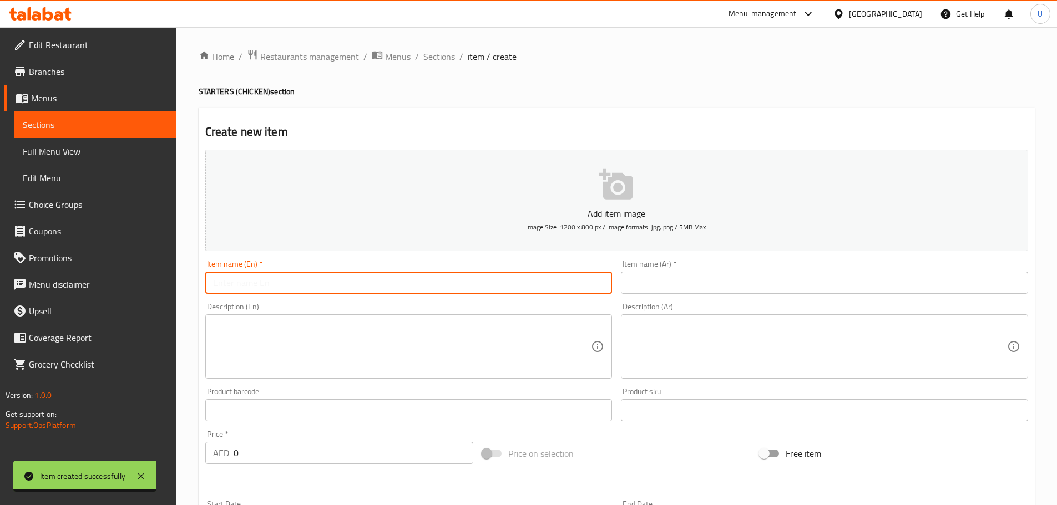
click at [311, 282] on input "text" at bounding box center [408, 283] width 407 height 22
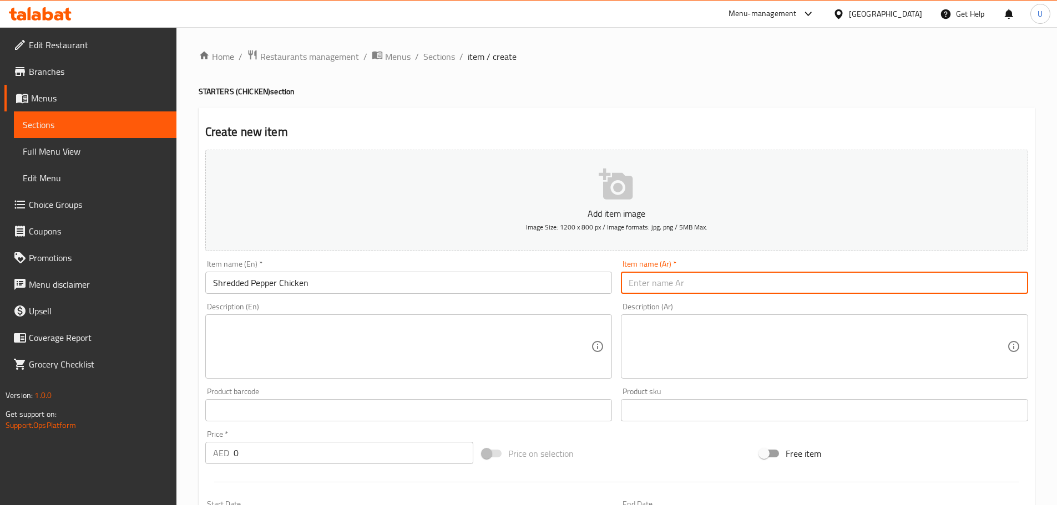
click at [661, 292] on input "text" at bounding box center [824, 283] width 407 height 22
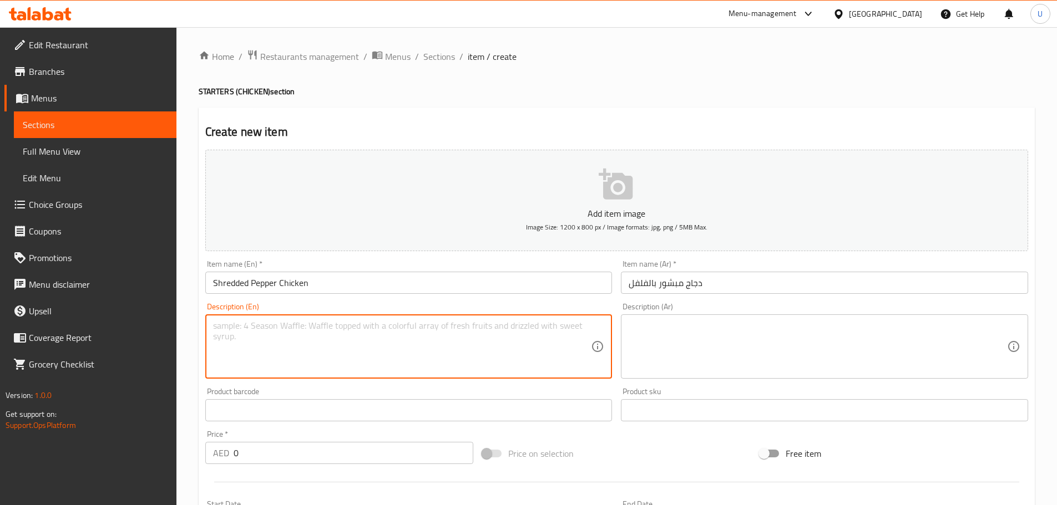
click at [281, 348] on textarea at bounding box center [402, 347] width 378 height 53
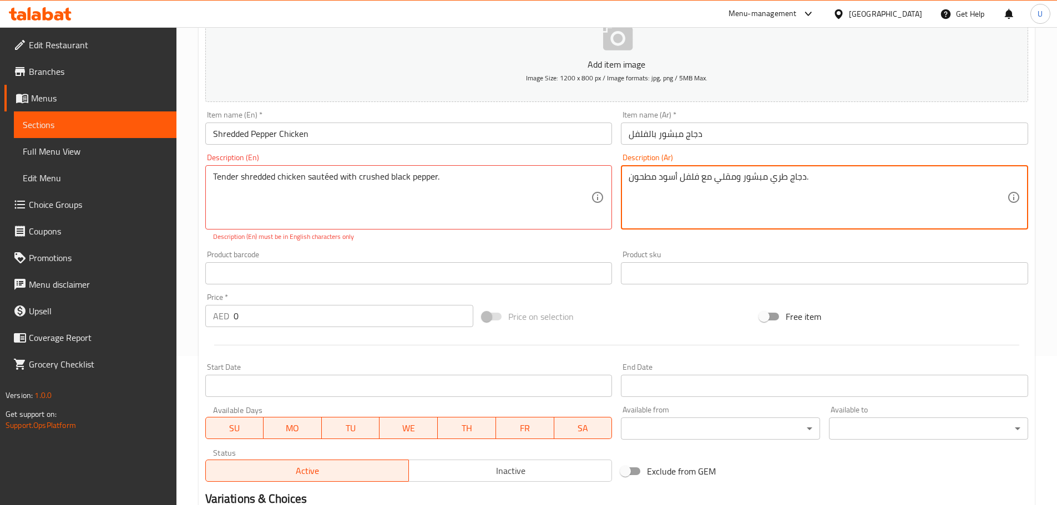
scroll to position [150, 0]
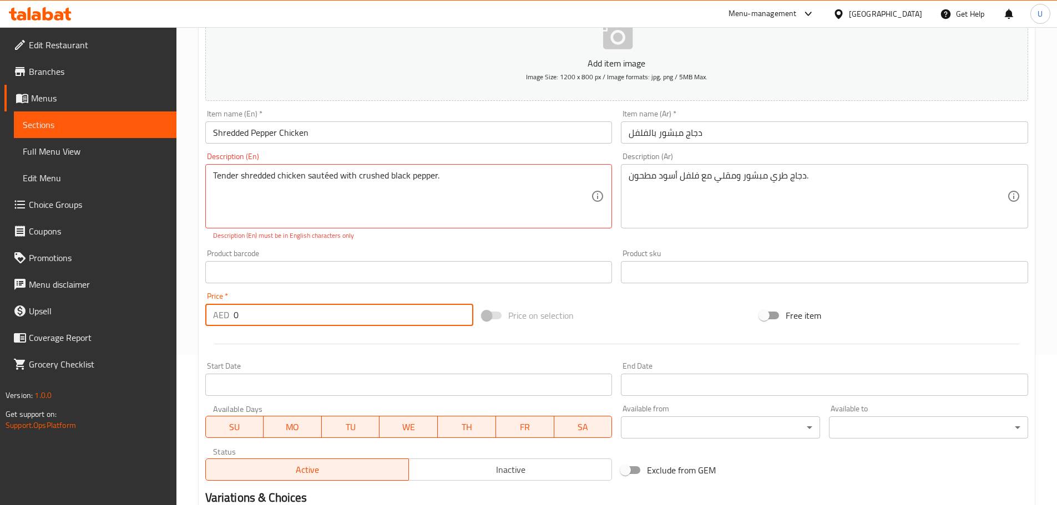
click at [245, 319] on input "0" at bounding box center [353, 315] width 240 height 22
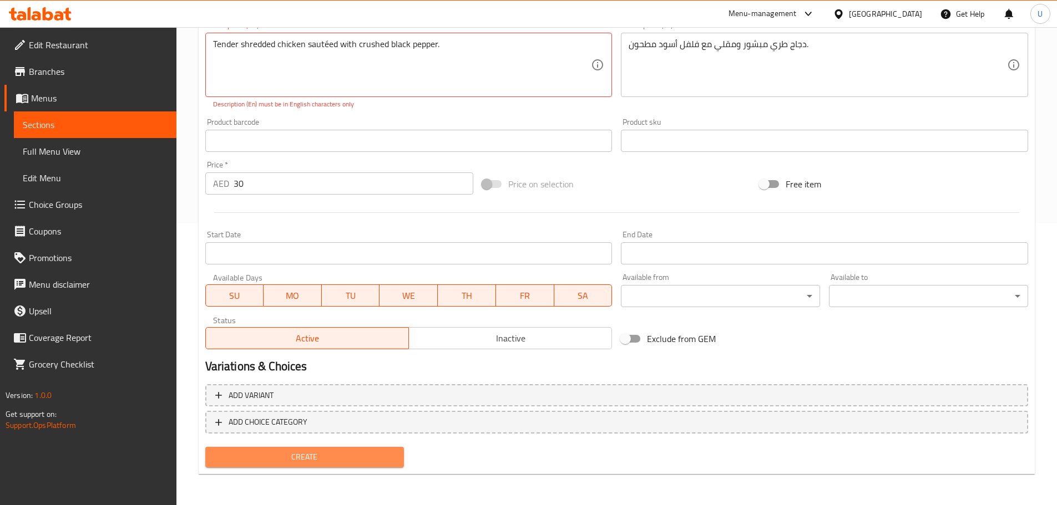
click at [310, 465] on button "Create" at bounding box center [304, 457] width 199 height 21
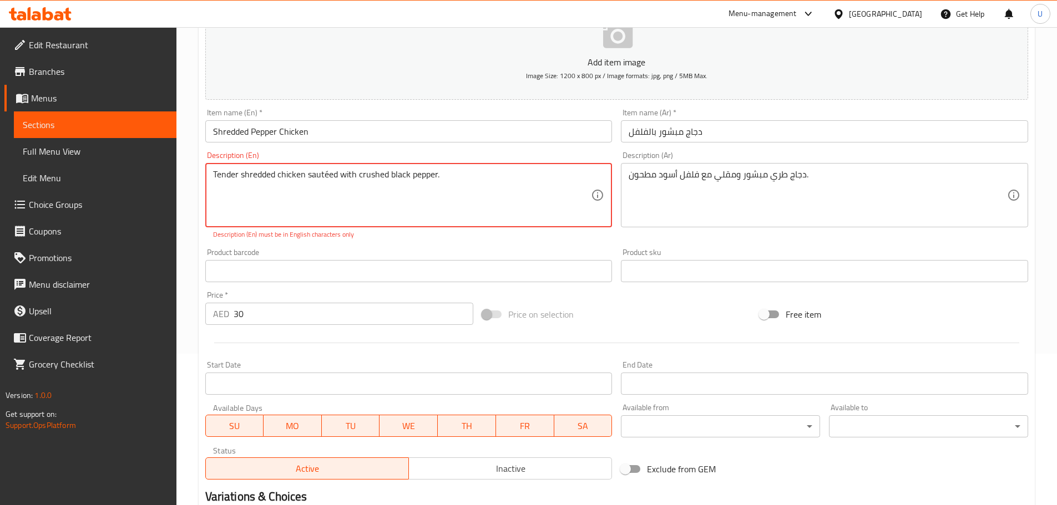
scroll to position [131, 0]
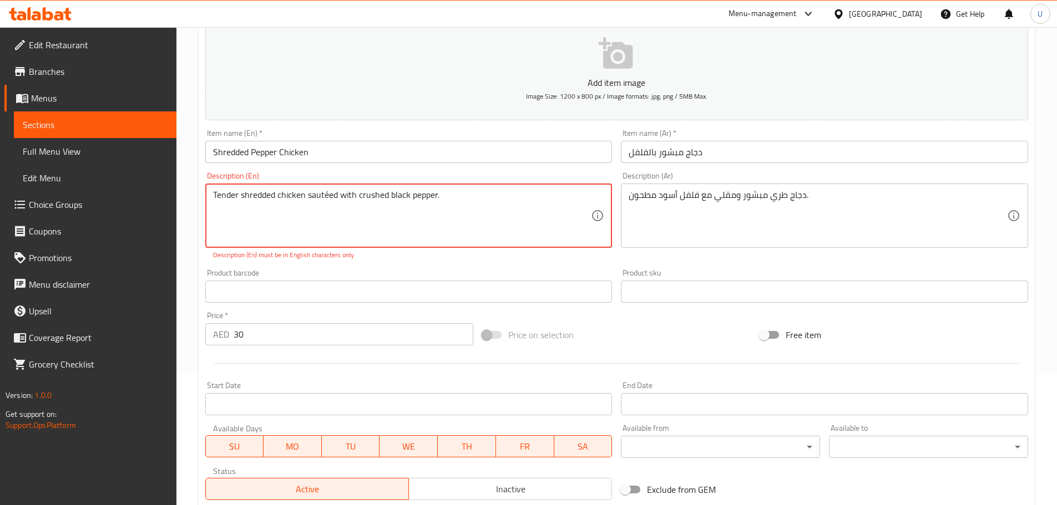
click at [325, 194] on textarea "Tender shredded chicken sautéed with crushed black pepper." at bounding box center [402, 216] width 378 height 53
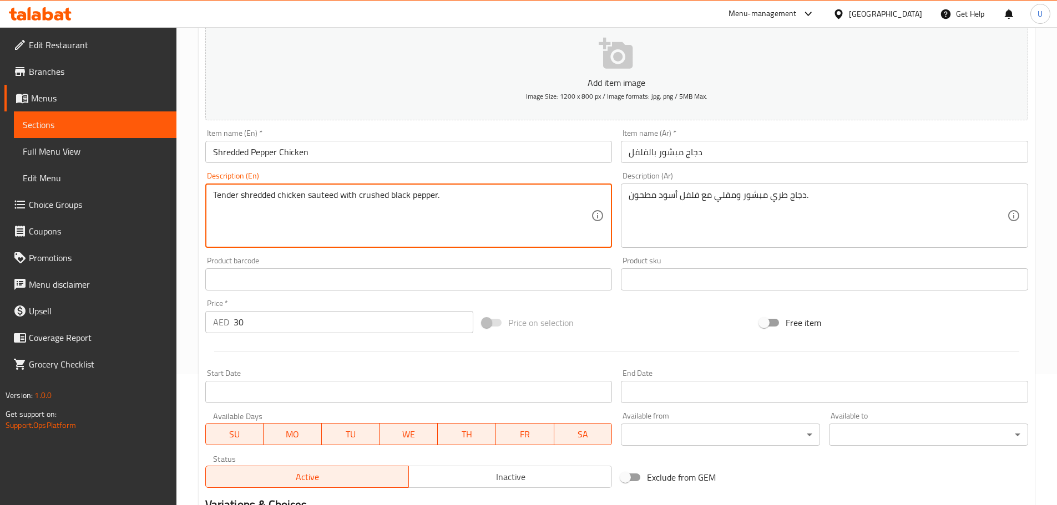
scroll to position [270, 0]
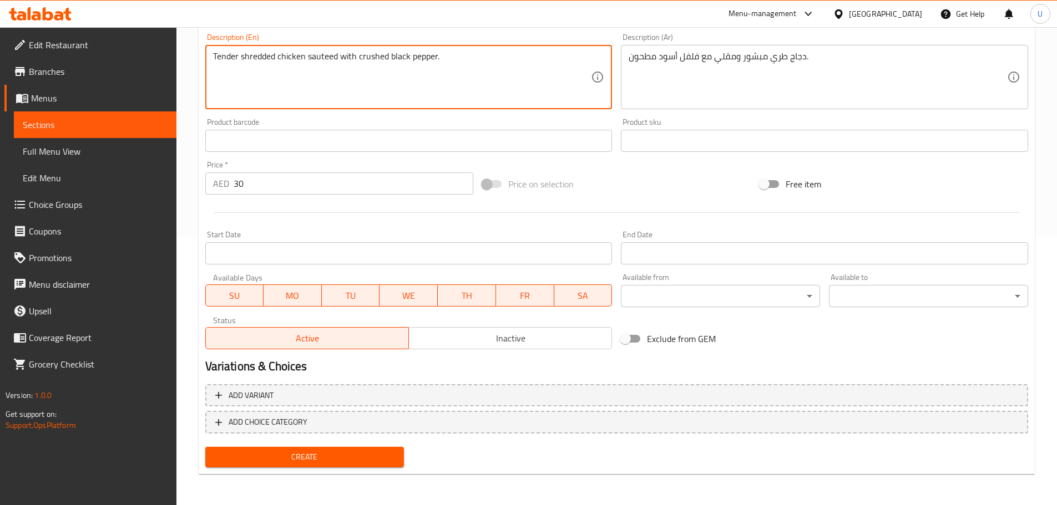
click at [295, 456] on span "Create" at bounding box center [304, 457] width 181 height 14
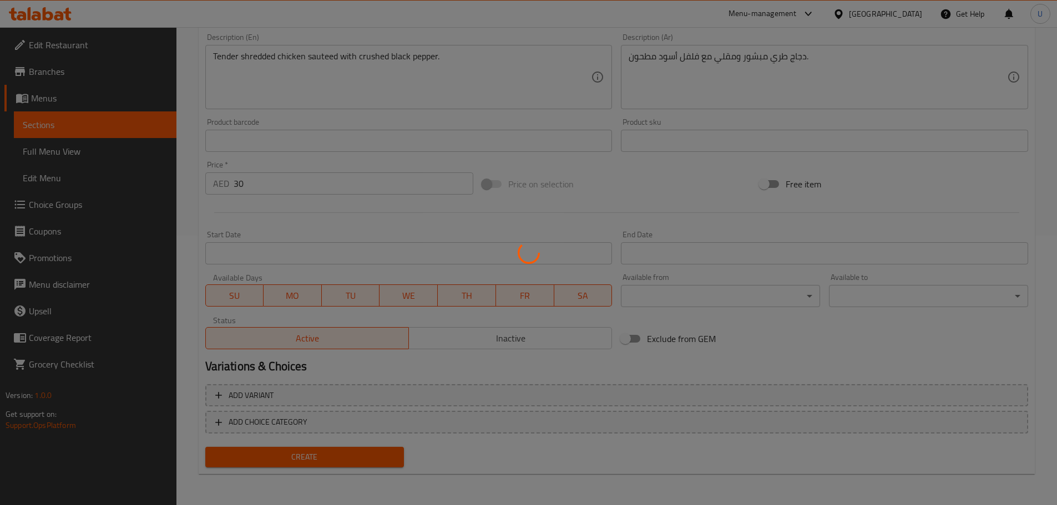
scroll to position [0, 0]
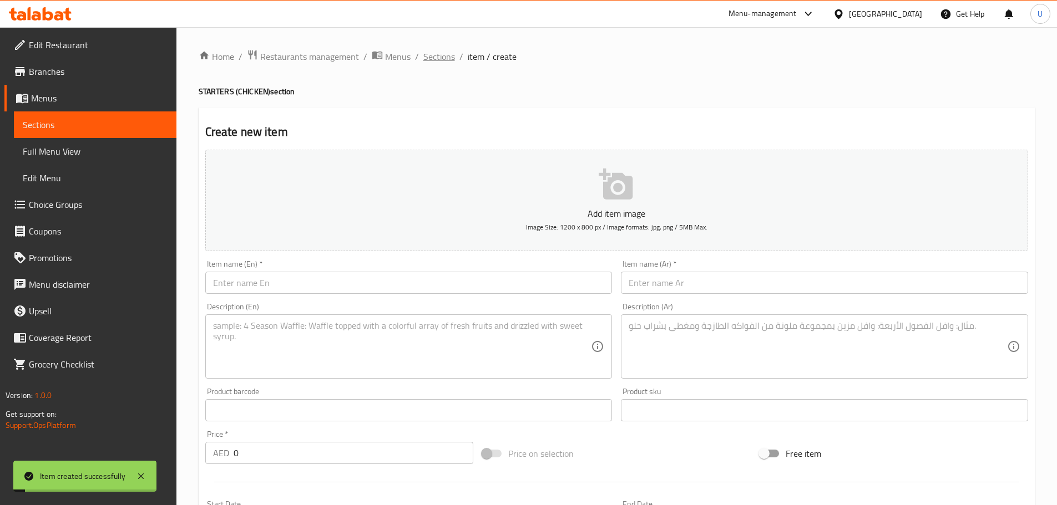
click at [435, 60] on span "Sections" at bounding box center [439, 56] width 32 height 13
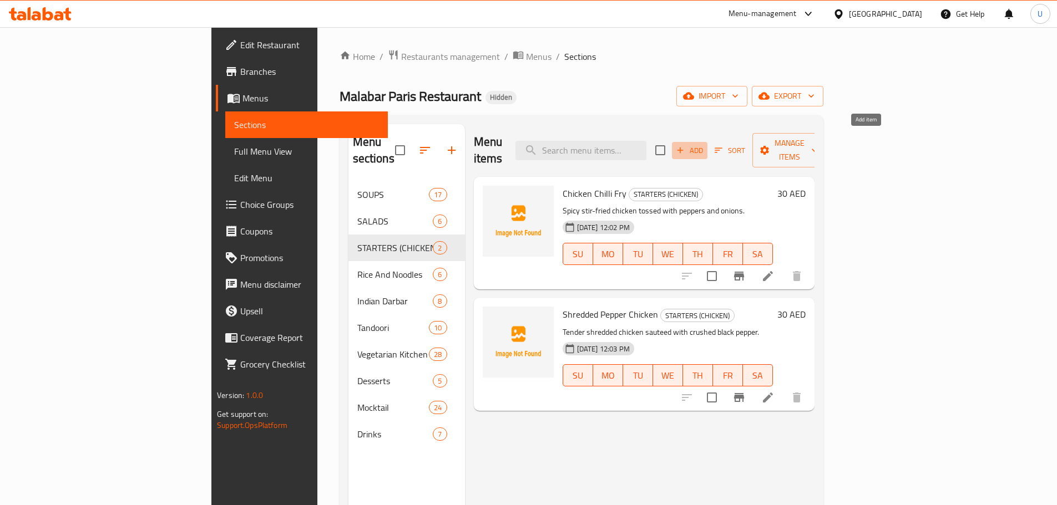
click at [704, 144] on span "Add" at bounding box center [689, 150] width 30 height 13
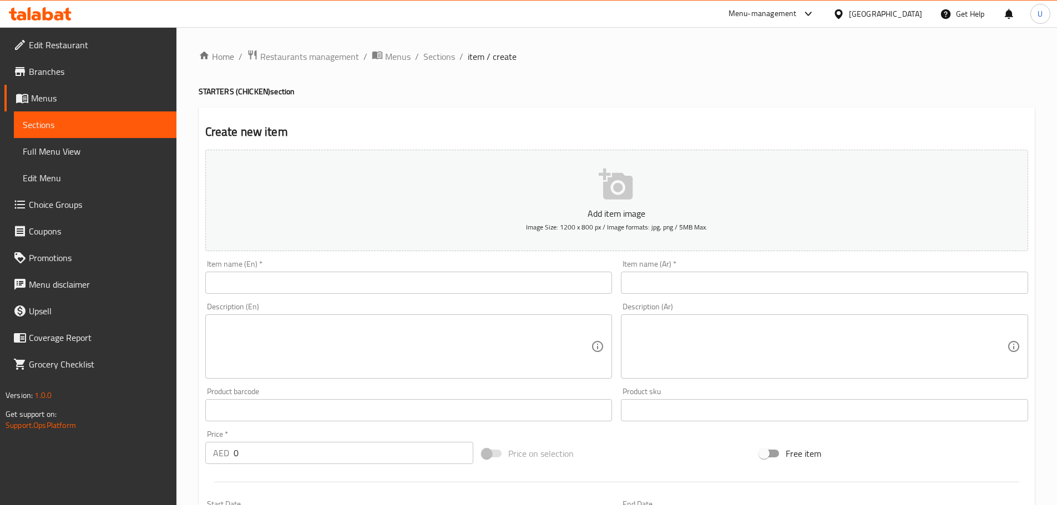
click at [341, 279] on input "text" at bounding box center [408, 283] width 407 height 22
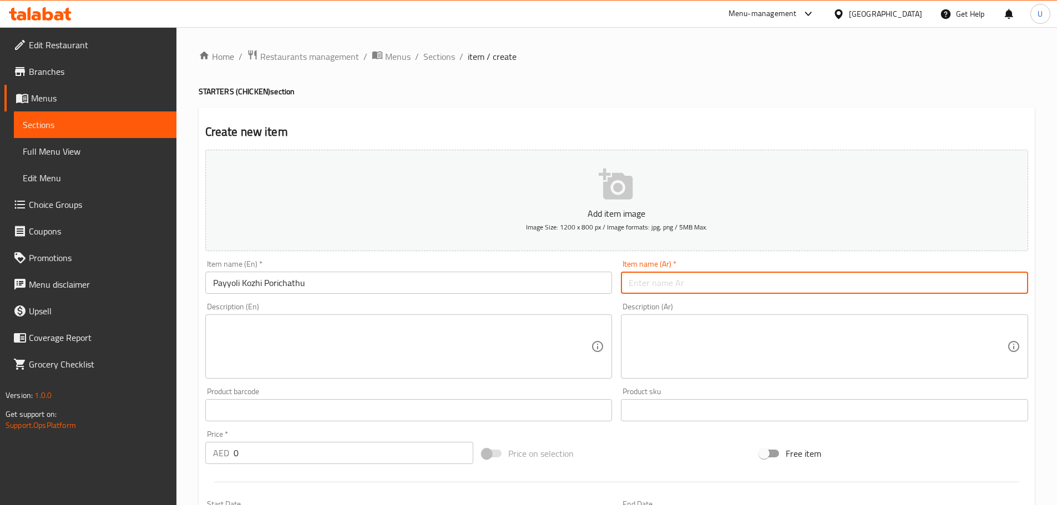
click at [639, 285] on input "text" at bounding box center [824, 283] width 407 height 22
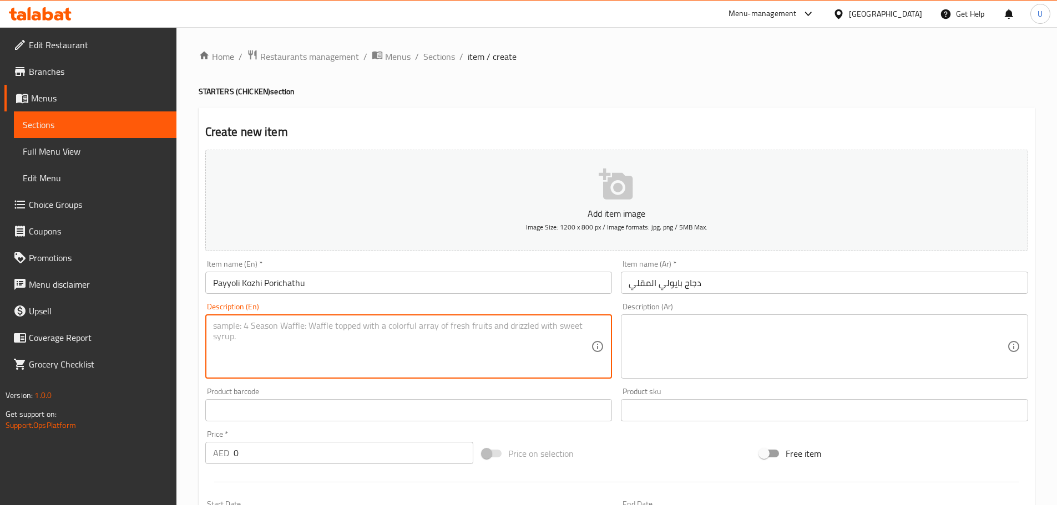
click at [254, 339] on textarea at bounding box center [402, 347] width 378 height 53
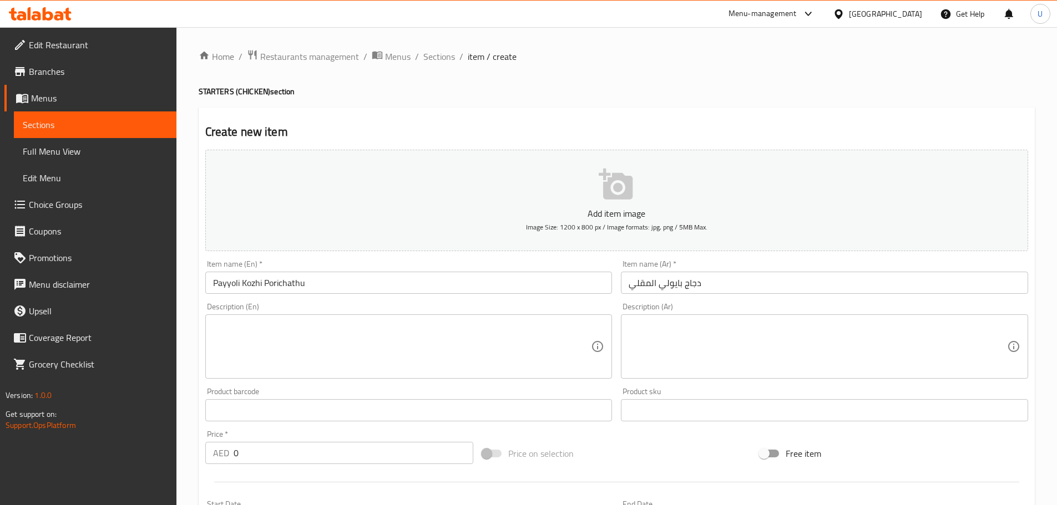
drag, startPoint x: 319, startPoint y: 307, endPoint x: 314, endPoint y: 331, distance: 23.9
click at [314, 331] on div "Description (En) Description (En)" at bounding box center [408, 341] width 407 height 76
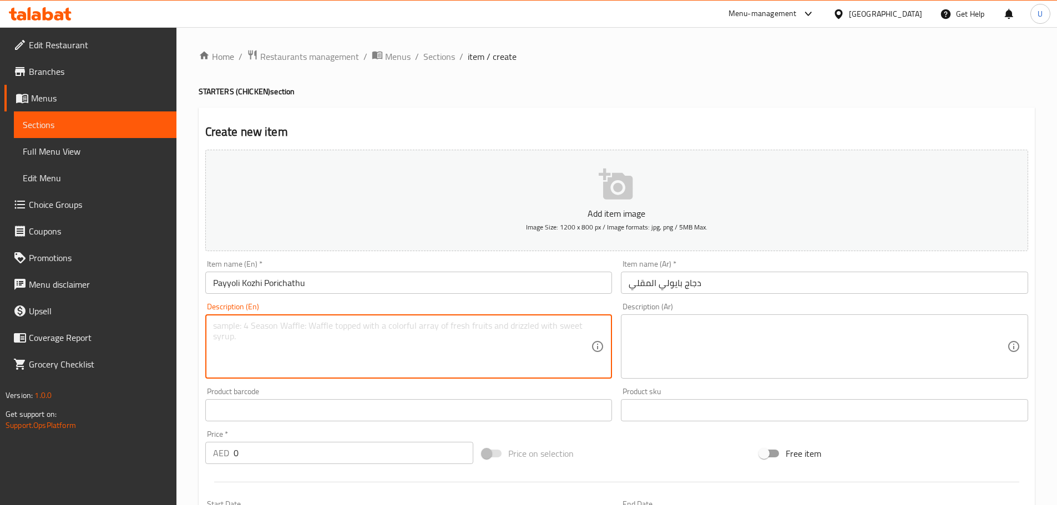
click at [314, 331] on textarea at bounding box center [402, 347] width 378 height 53
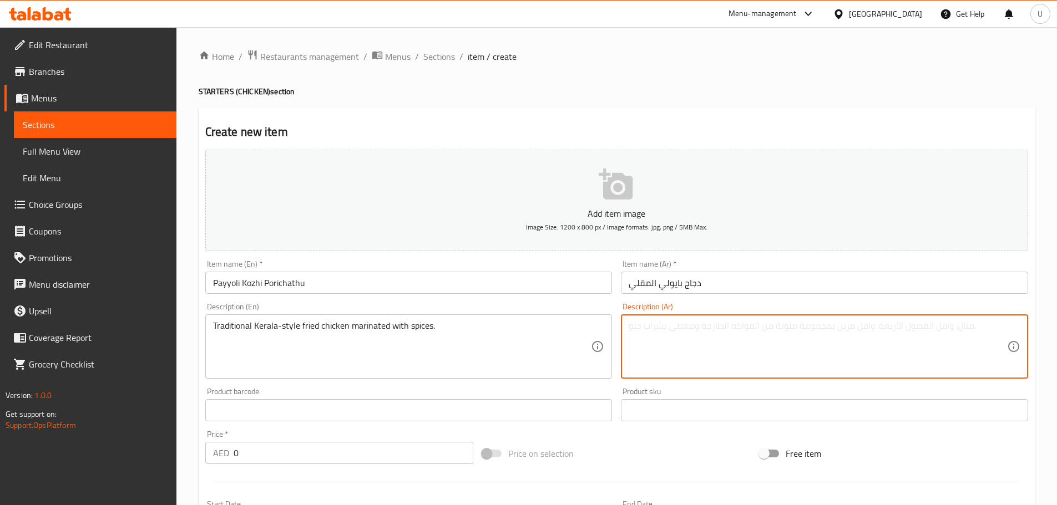
click at [700, 352] on textarea at bounding box center [817, 347] width 378 height 53
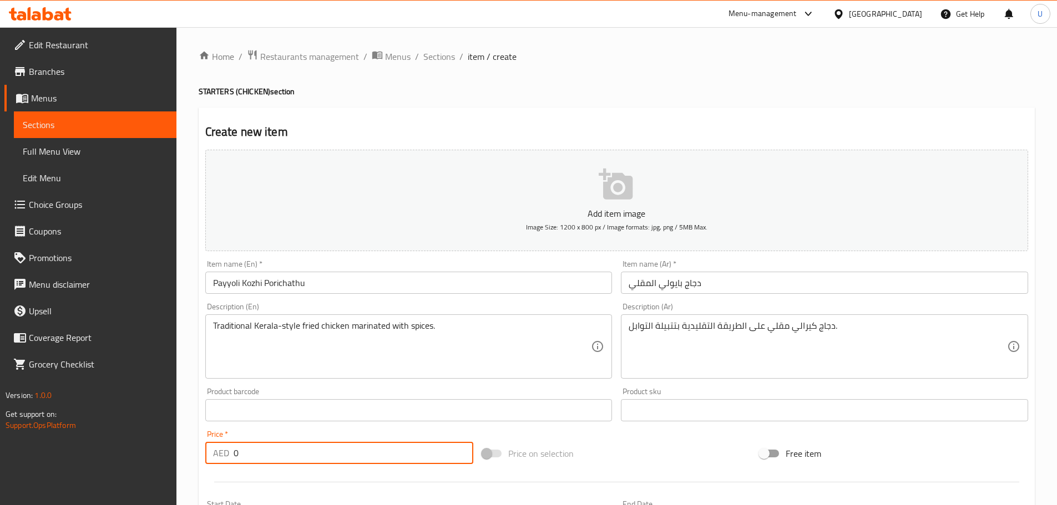
click at [287, 448] on input "0" at bounding box center [353, 453] width 240 height 22
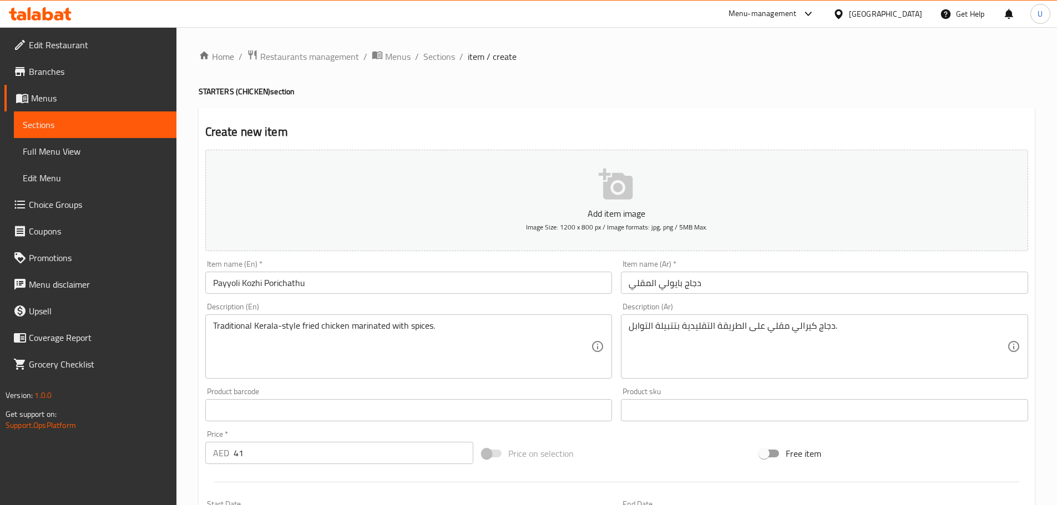
click at [656, 436] on div "Add item image Image Size: 1200 x 800 px / Image formats: jpg, png / 5MB Max. I…" at bounding box center [616, 384] width 831 height 478
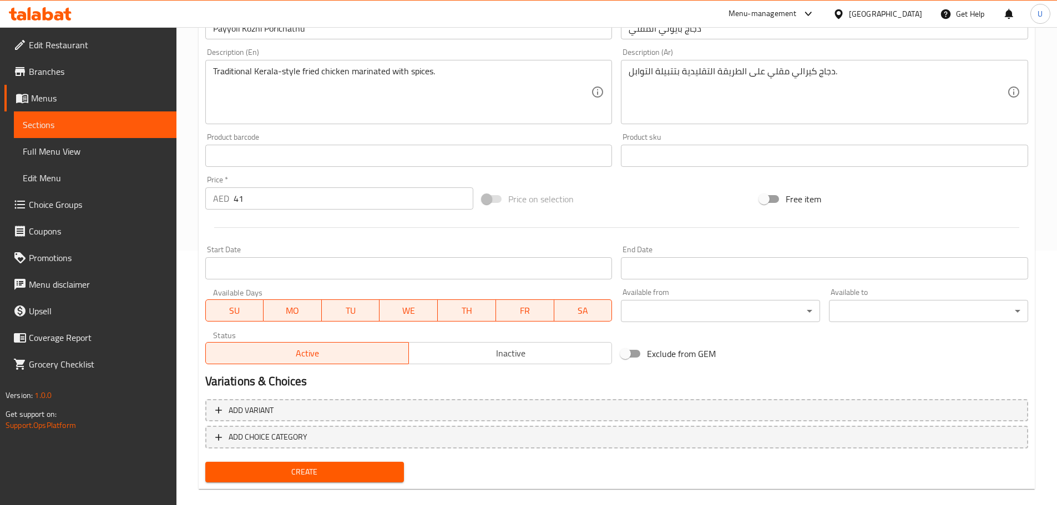
scroll to position [255, 0]
click at [301, 473] on span "Create" at bounding box center [304, 472] width 181 height 14
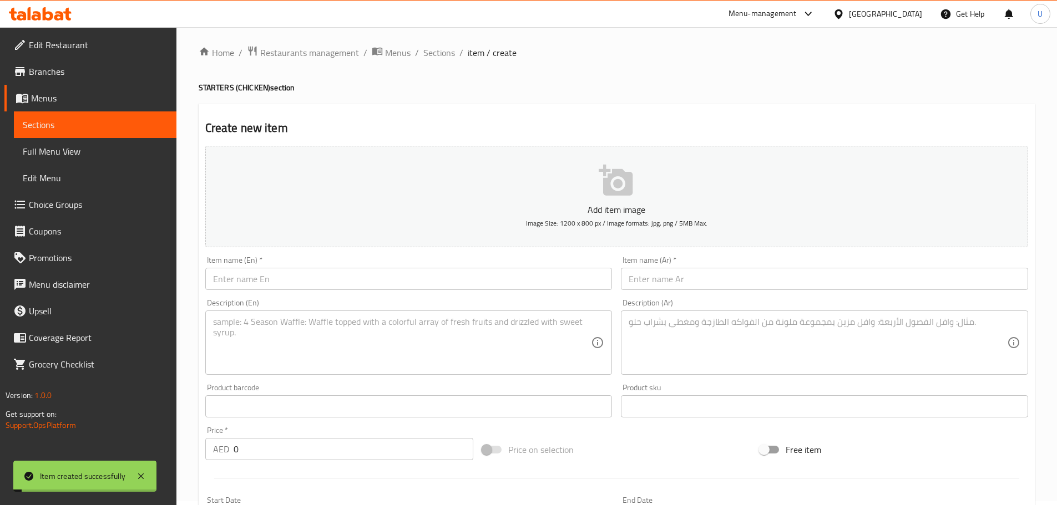
scroll to position [0, 0]
click at [428, 62] on span "Sections" at bounding box center [439, 56] width 32 height 13
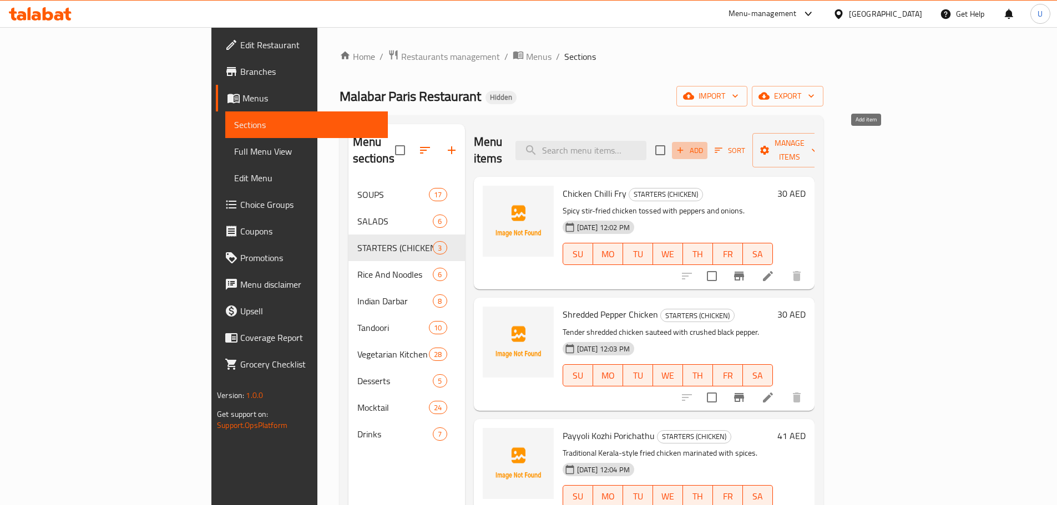
click at [704, 144] on span "Add" at bounding box center [689, 150] width 30 height 13
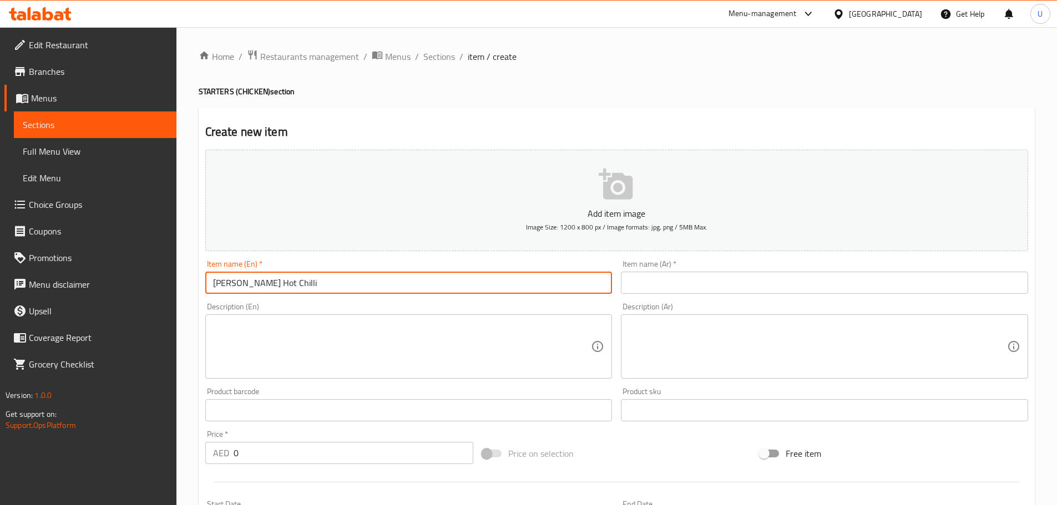
click at [326, 286] on input "[PERSON_NAME] Hot Chilli" at bounding box center [408, 283] width 407 height 22
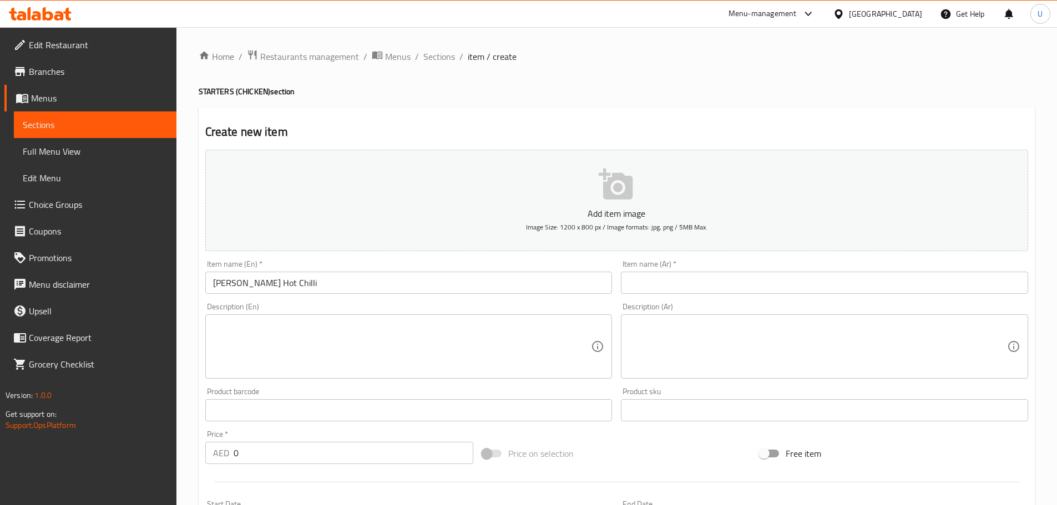
click at [691, 280] on input "text" at bounding box center [824, 283] width 407 height 22
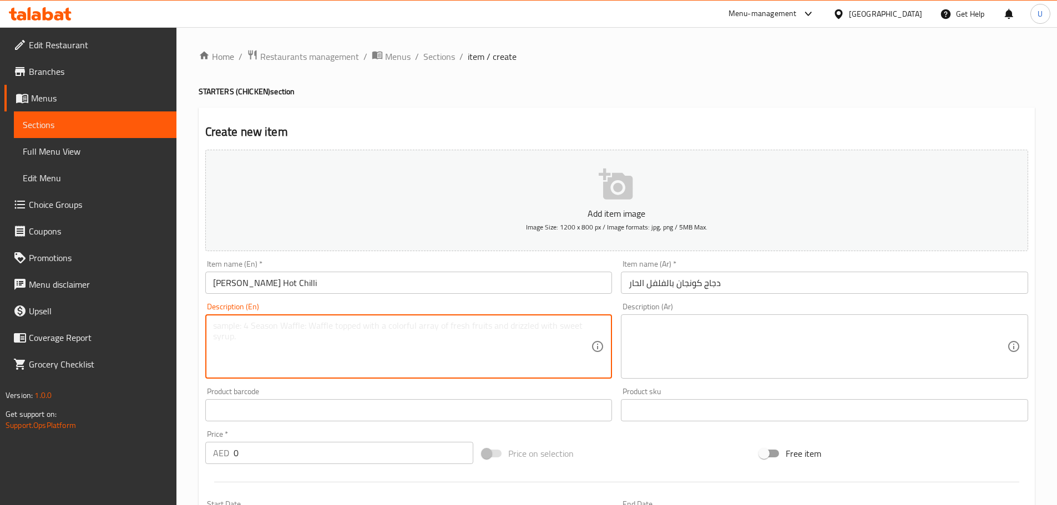
click at [273, 329] on textarea at bounding box center [402, 347] width 378 height 53
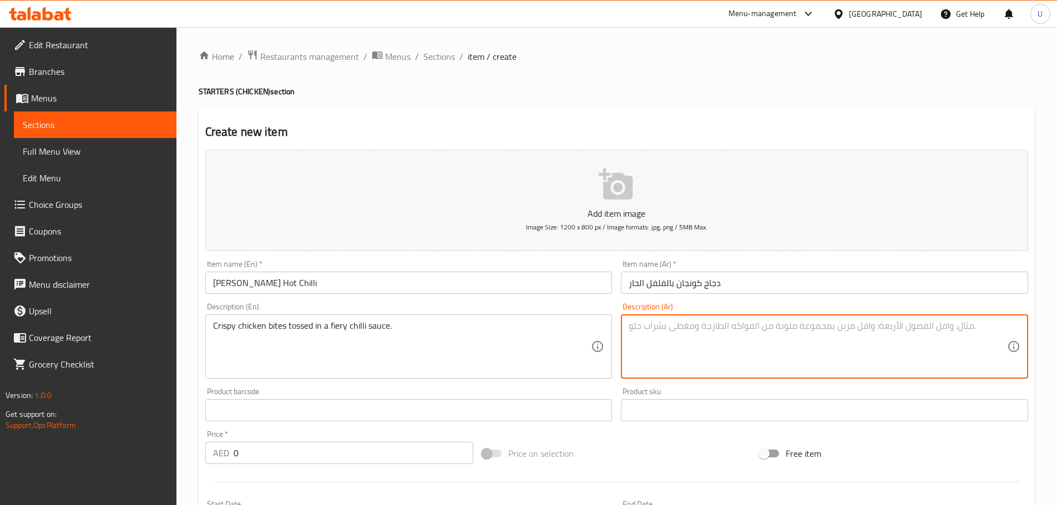
click at [678, 350] on textarea at bounding box center [817, 347] width 378 height 53
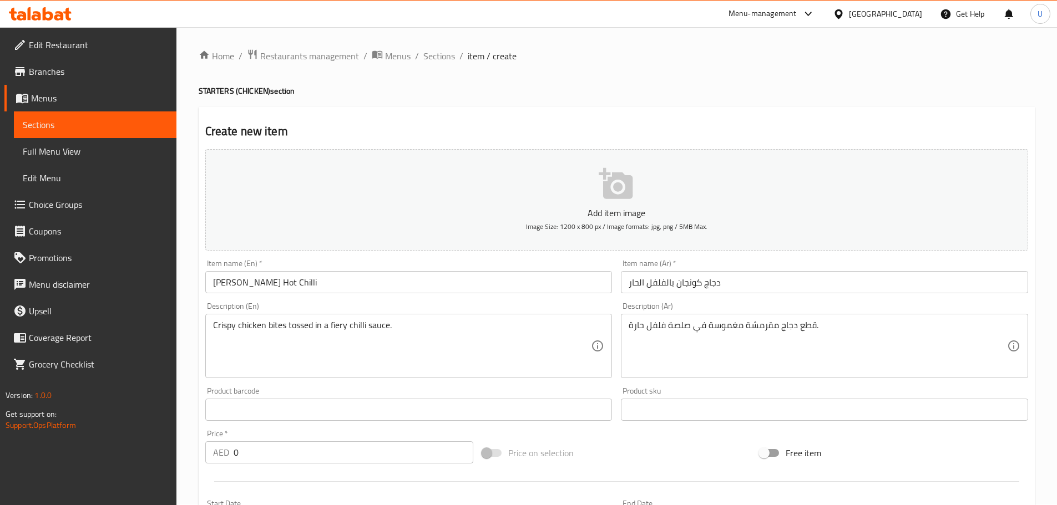
scroll to position [2, 0]
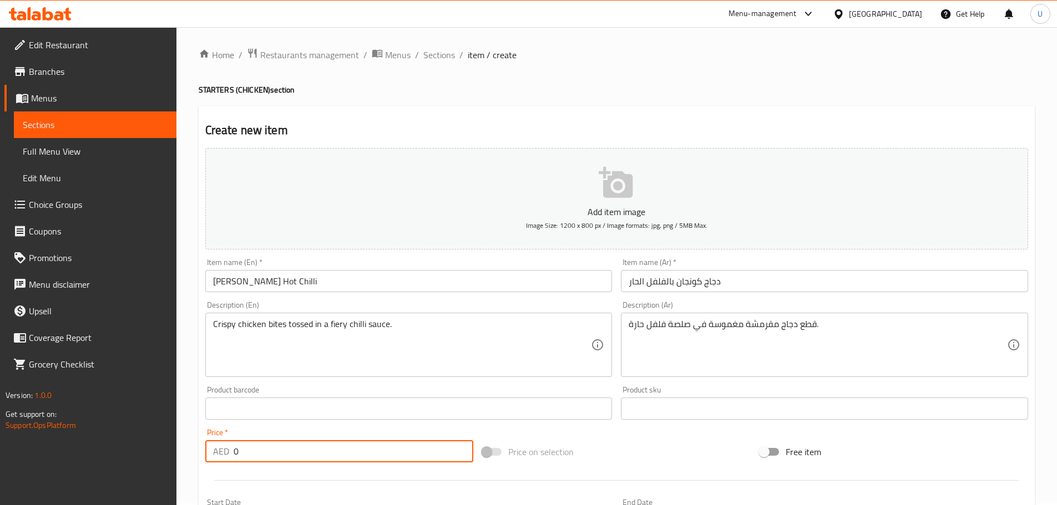
click at [267, 458] on input "0" at bounding box center [353, 451] width 240 height 22
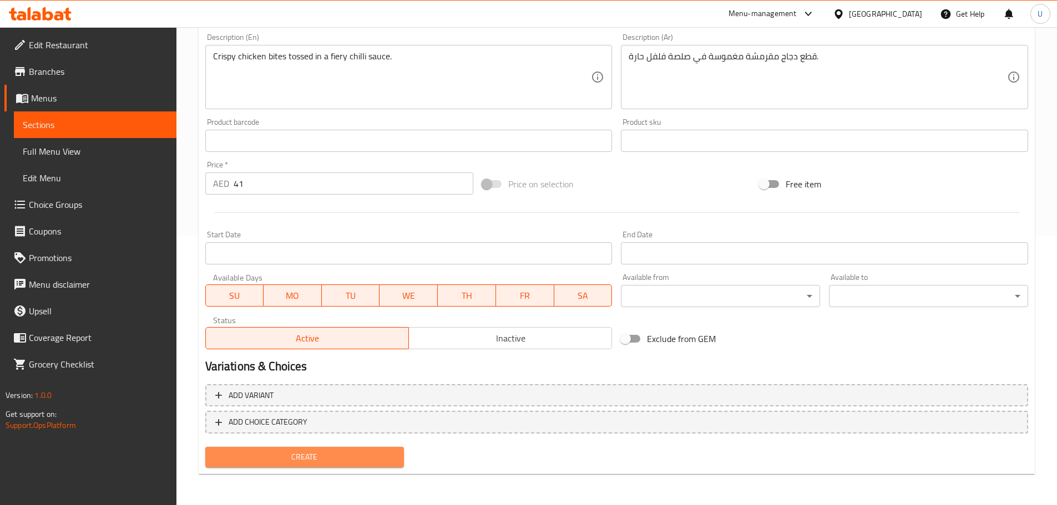
click at [304, 463] on span "Create" at bounding box center [304, 457] width 181 height 14
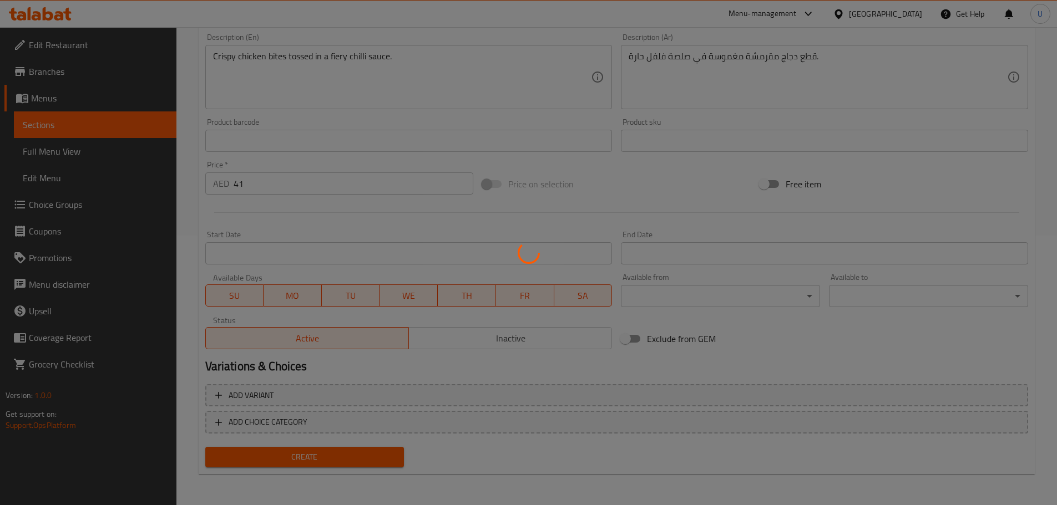
scroll to position [0, 0]
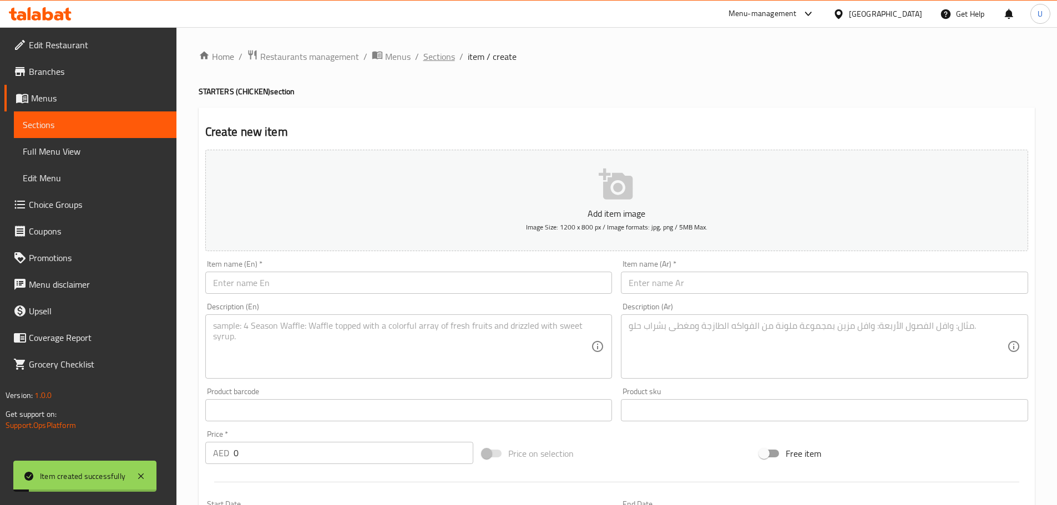
click at [436, 59] on span "Sections" at bounding box center [439, 56] width 32 height 13
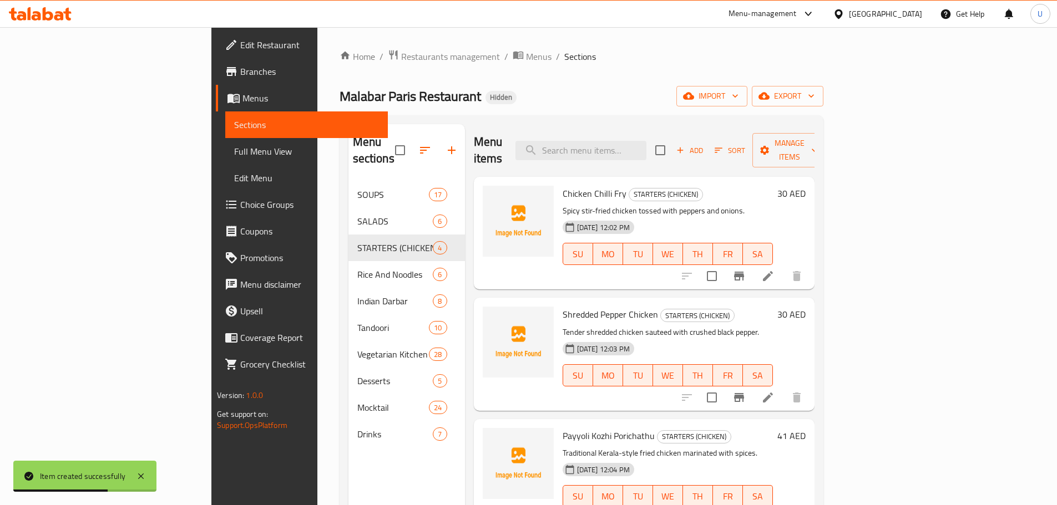
scroll to position [7, 0]
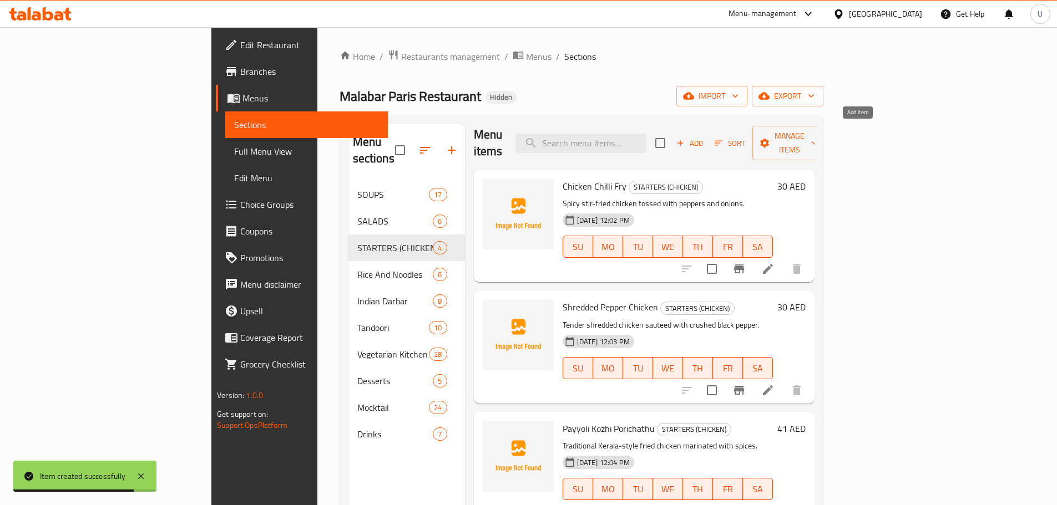
click at [704, 137] on span "Add" at bounding box center [689, 143] width 30 height 13
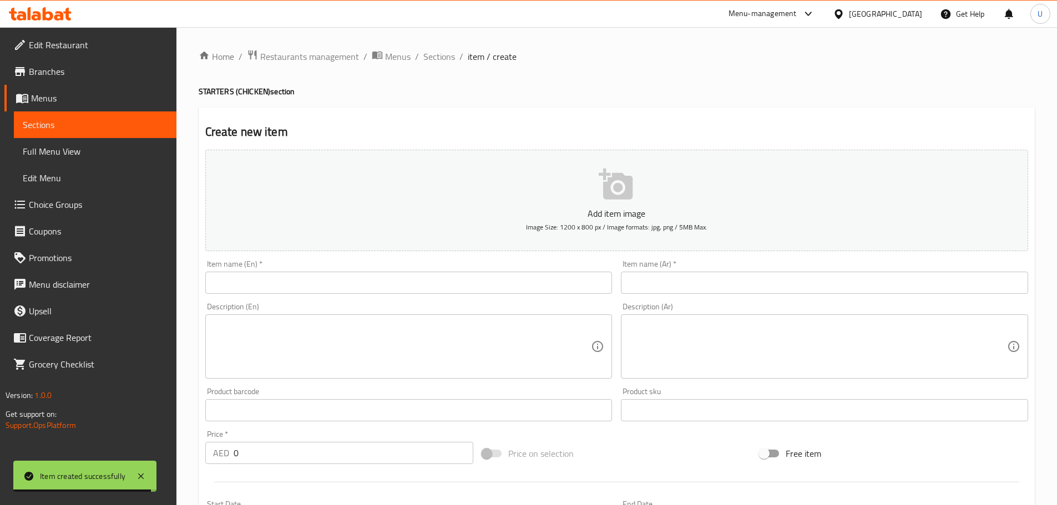
click at [349, 270] on div "Item name (En)   * Item name (En) *" at bounding box center [408, 277] width 407 height 34
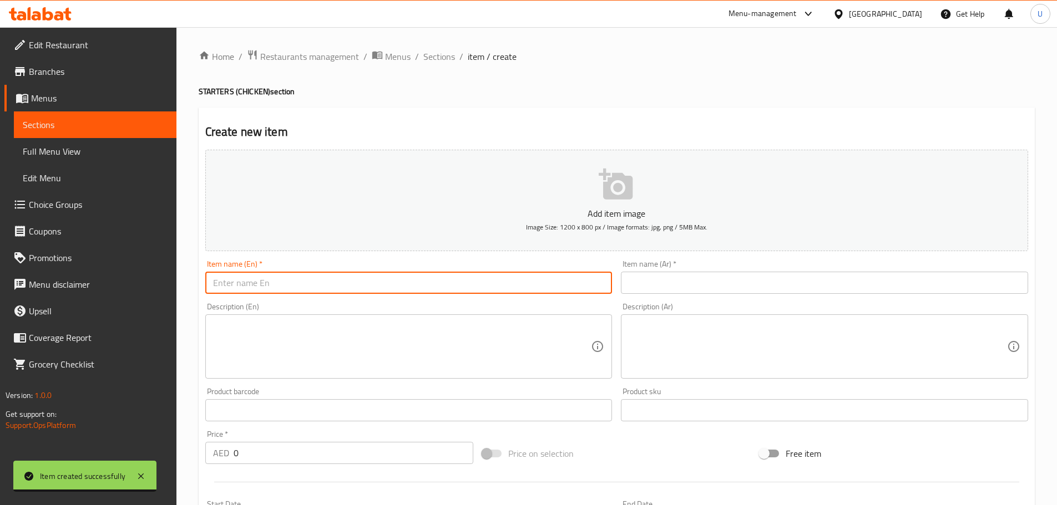
click at [339, 280] on input "text" at bounding box center [408, 283] width 407 height 22
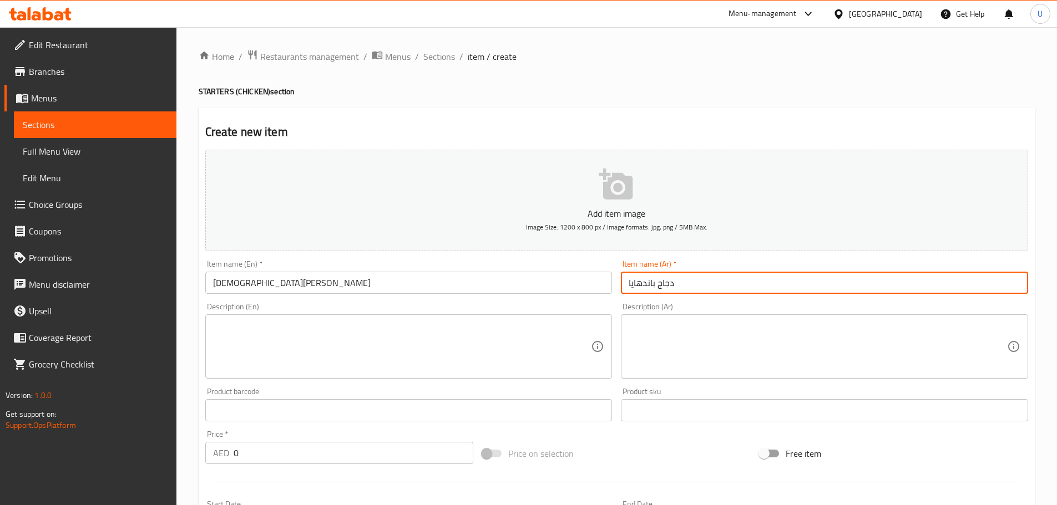
click at [770, 280] on input "دجاج باندهايا" at bounding box center [824, 283] width 407 height 22
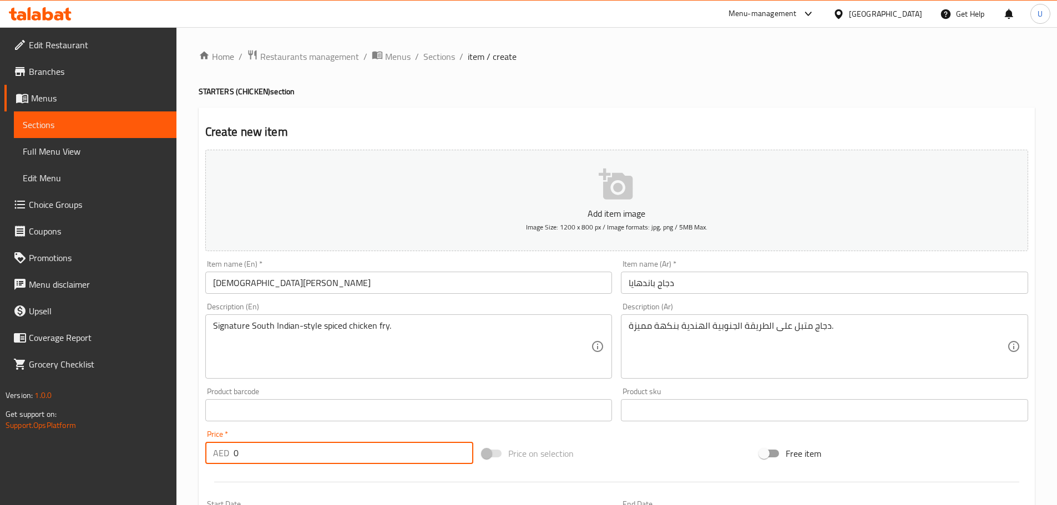
click at [275, 460] on input "0" at bounding box center [353, 453] width 240 height 22
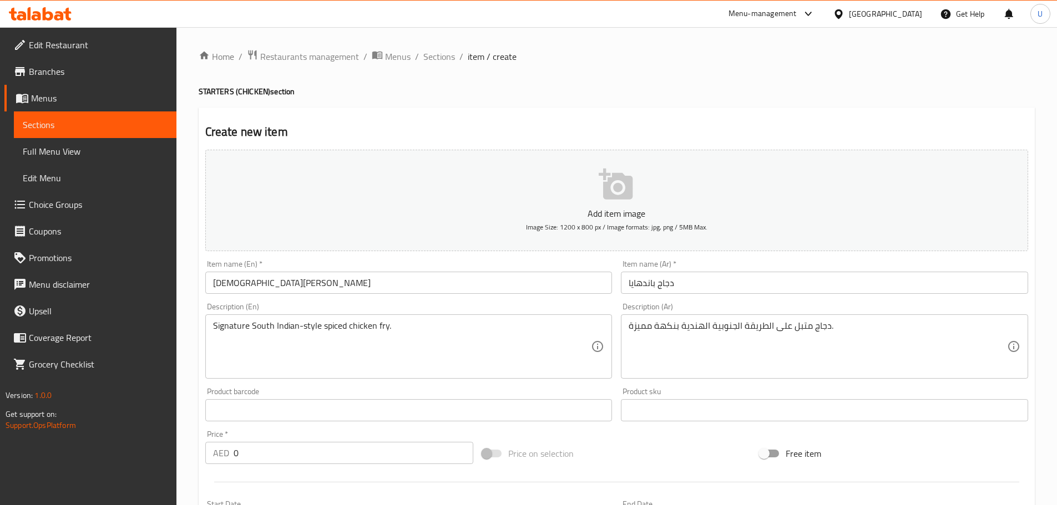
click at [262, 445] on input "0" at bounding box center [353, 453] width 240 height 22
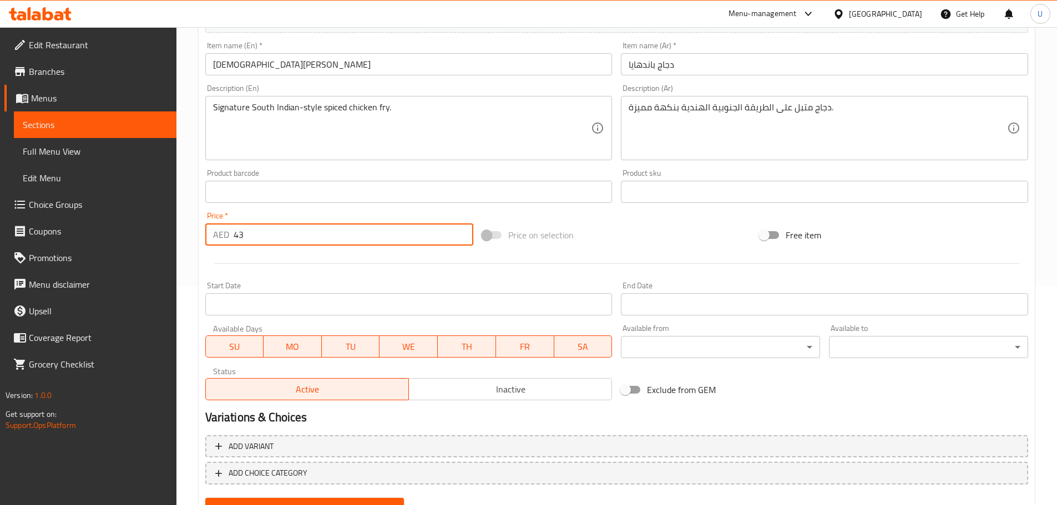
scroll to position [270, 0]
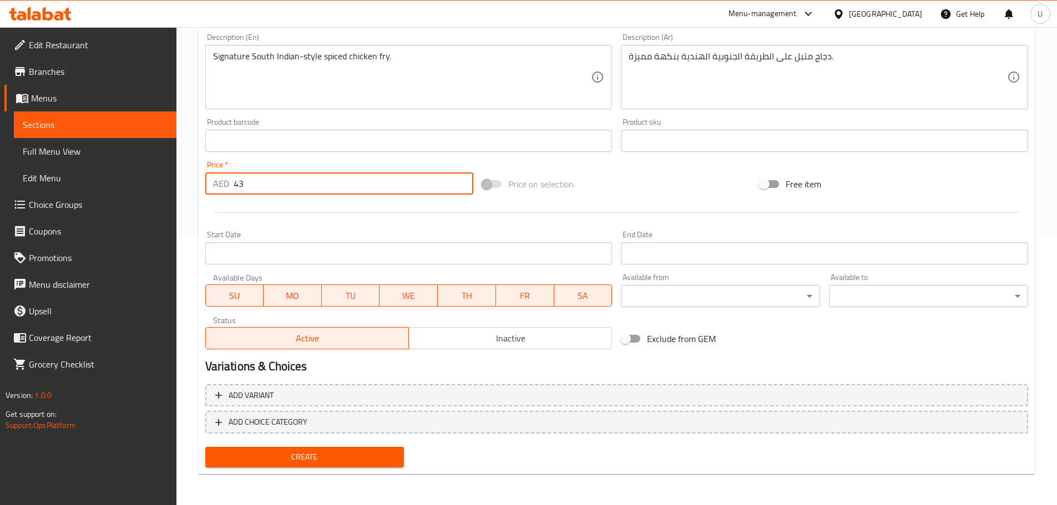
click at [292, 461] on span "Create" at bounding box center [304, 457] width 181 height 14
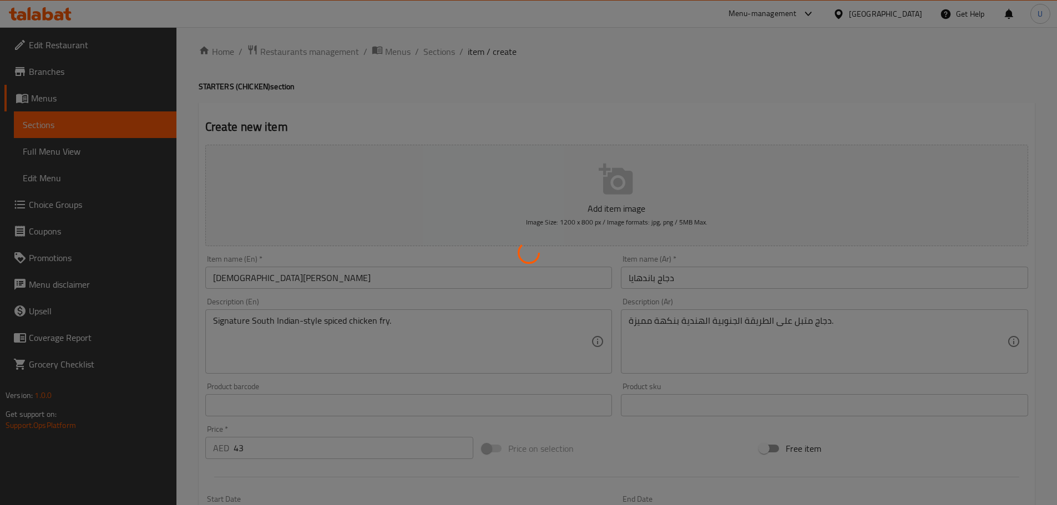
scroll to position [0, 0]
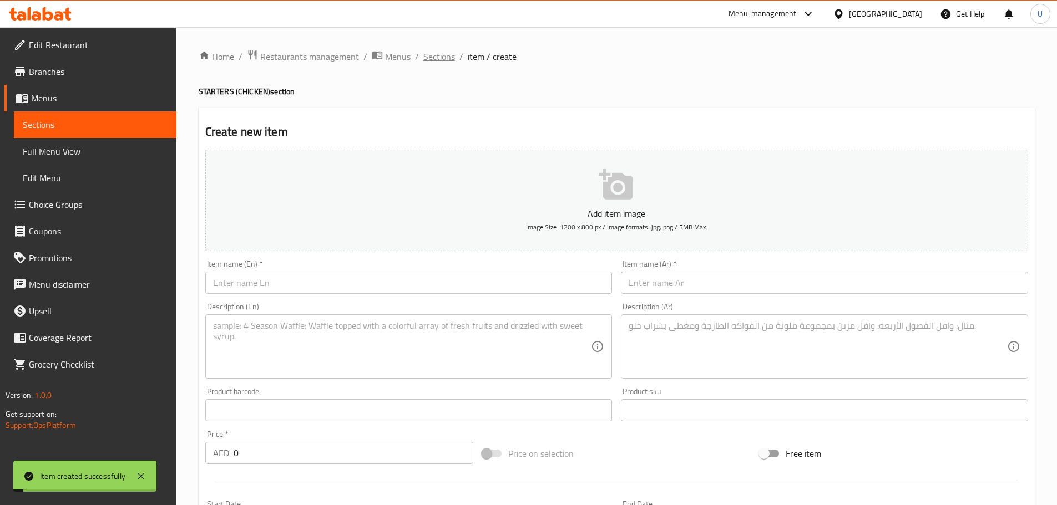
click at [438, 57] on span "Sections" at bounding box center [439, 56] width 32 height 13
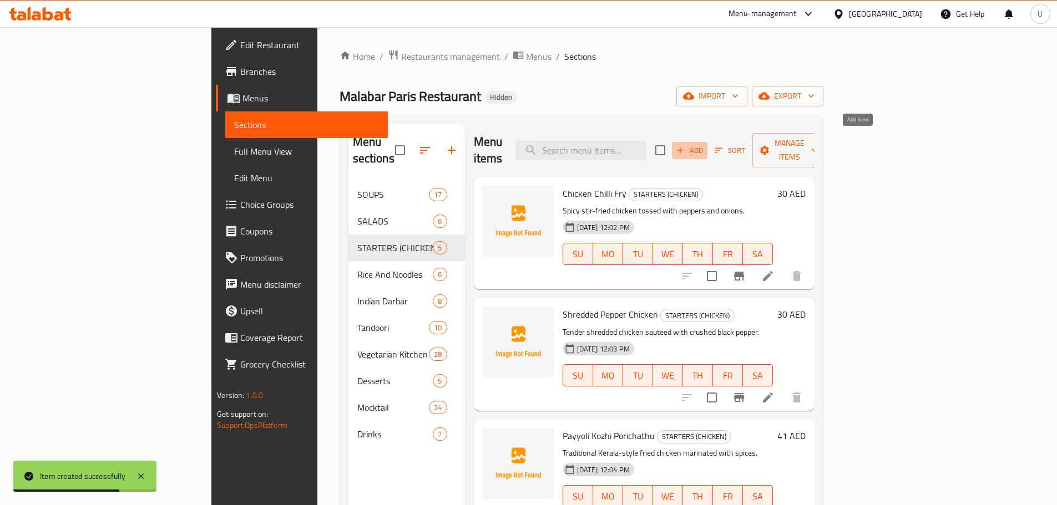
click at [704, 144] on span "Add" at bounding box center [689, 150] width 30 height 13
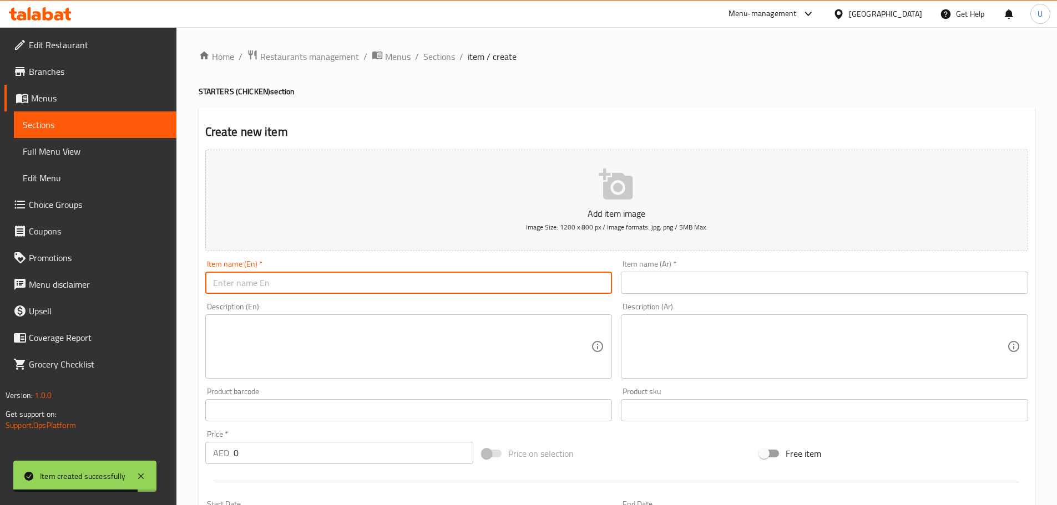
click at [287, 280] on input "text" at bounding box center [408, 283] width 407 height 22
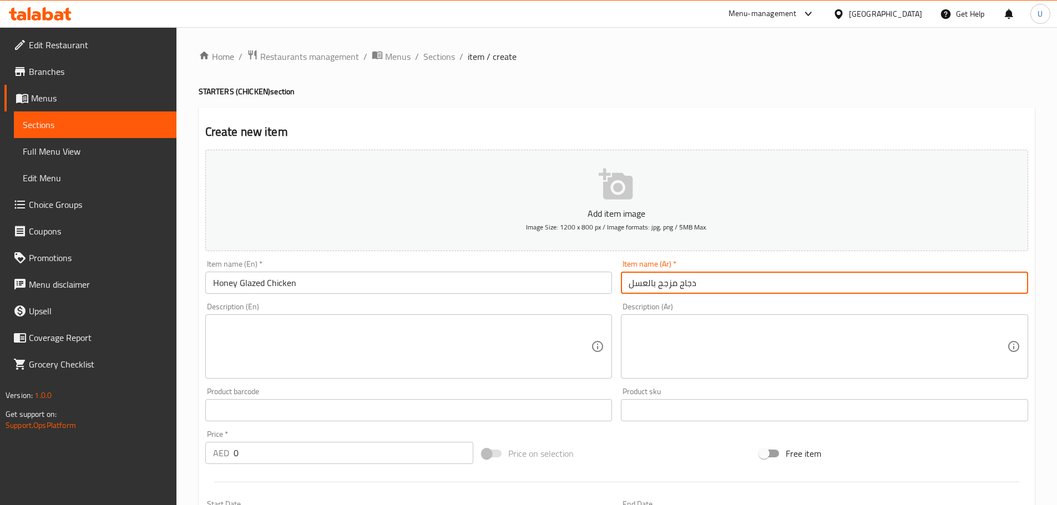
click at [683, 287] on input "دجاج مزجج بالعسل" at bounding box center [824, 283] width 407 height 22
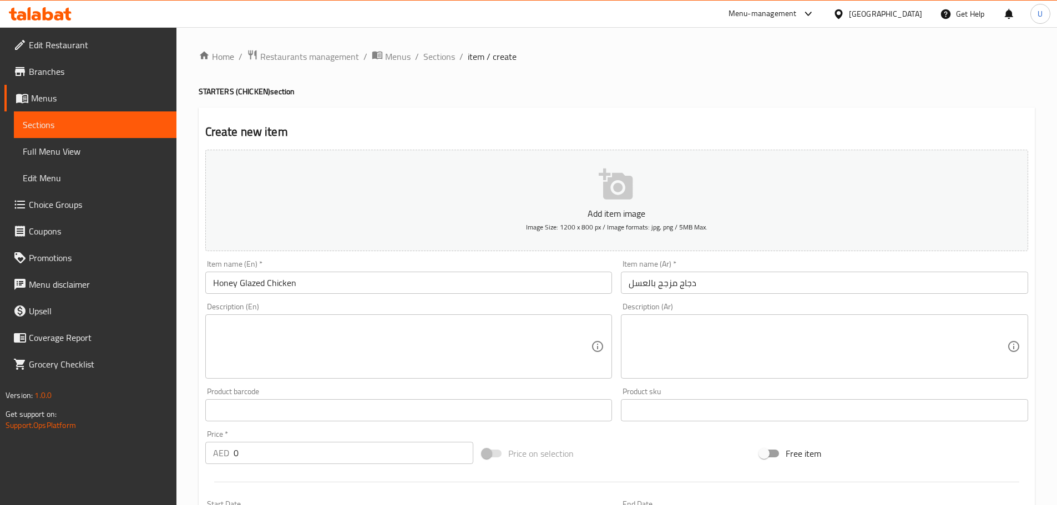
click at [356, 314] on div "Description (En) Description (En)" at bounding box center [408, 341] width 407 height 76
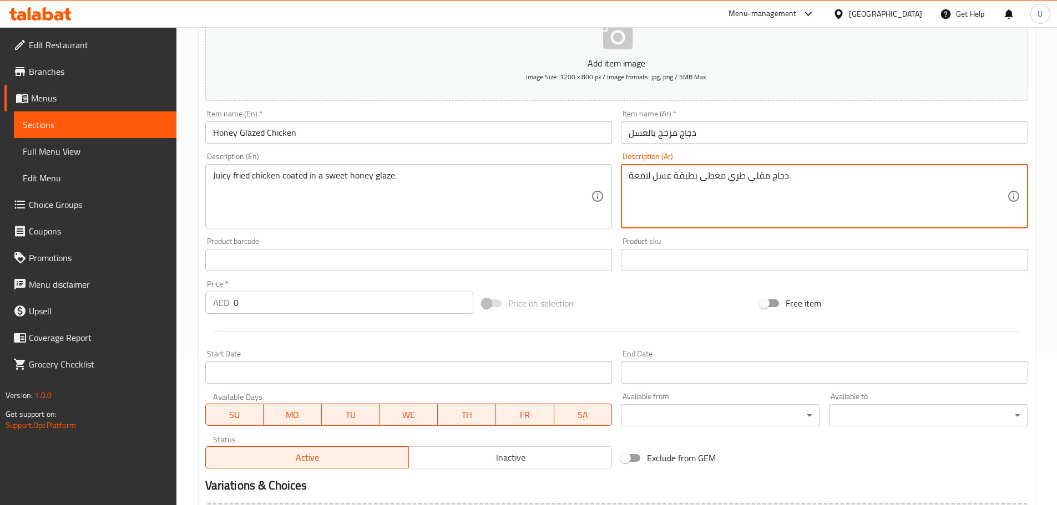
scroll to position [156, 0]
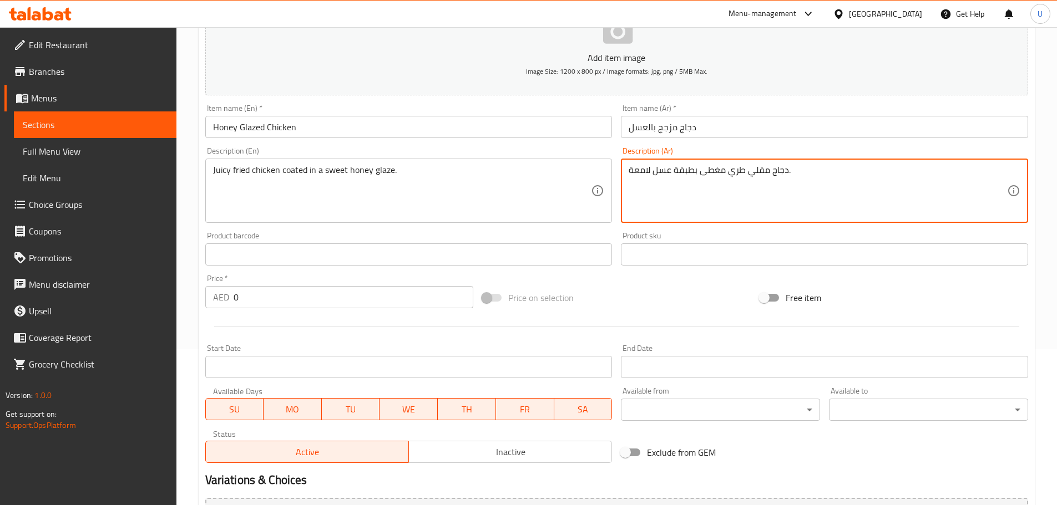
click at [276, 305] on input "0" at bounding box center [353, 297] width 240 height 22
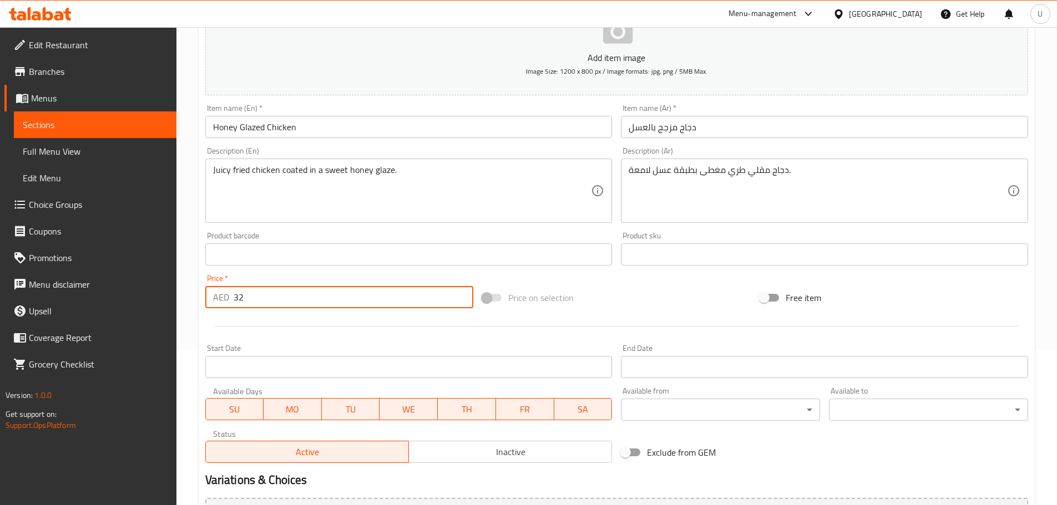
scroll to position [270, 0]
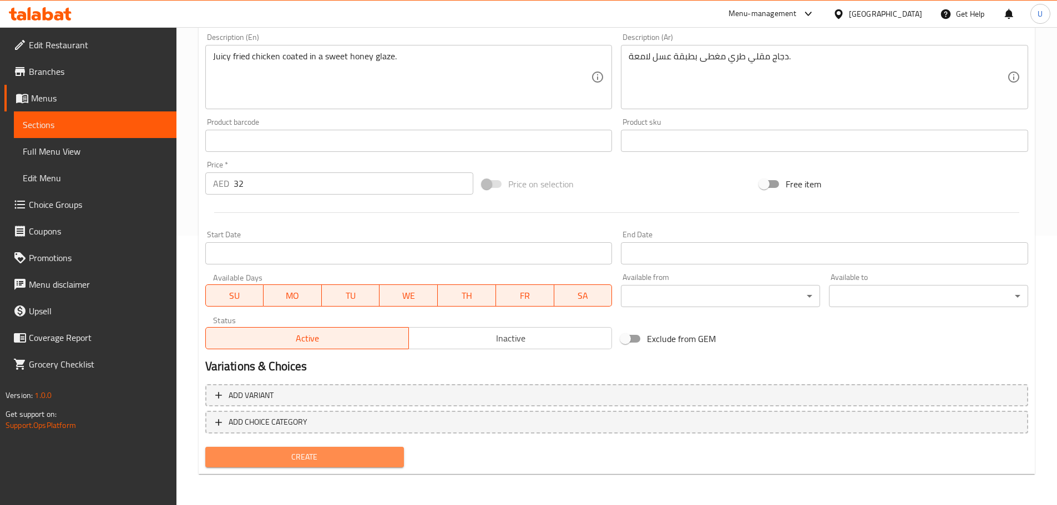
click at [309, 461] on span "Create" at bounding box center [304, 457] width 181 height 14
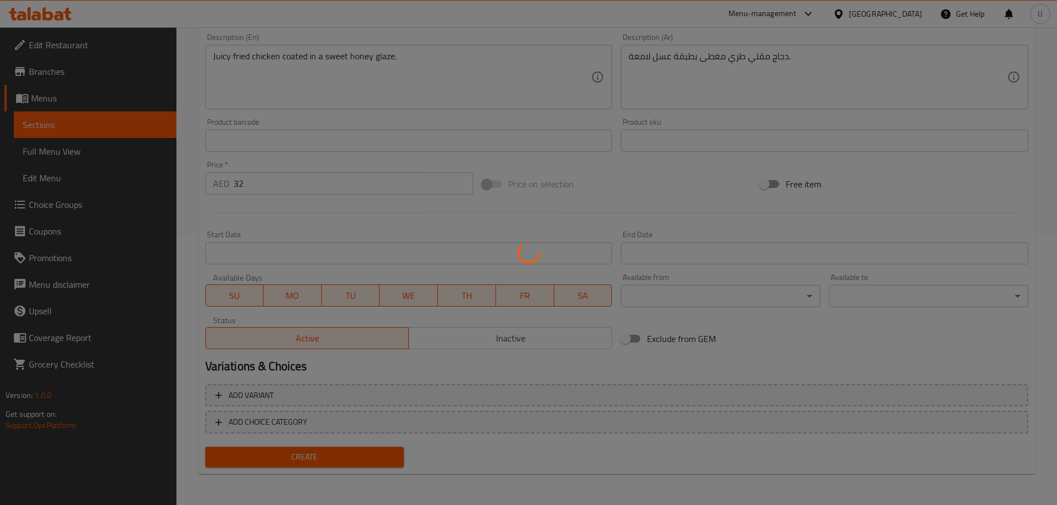
scroll to position [0, 0]
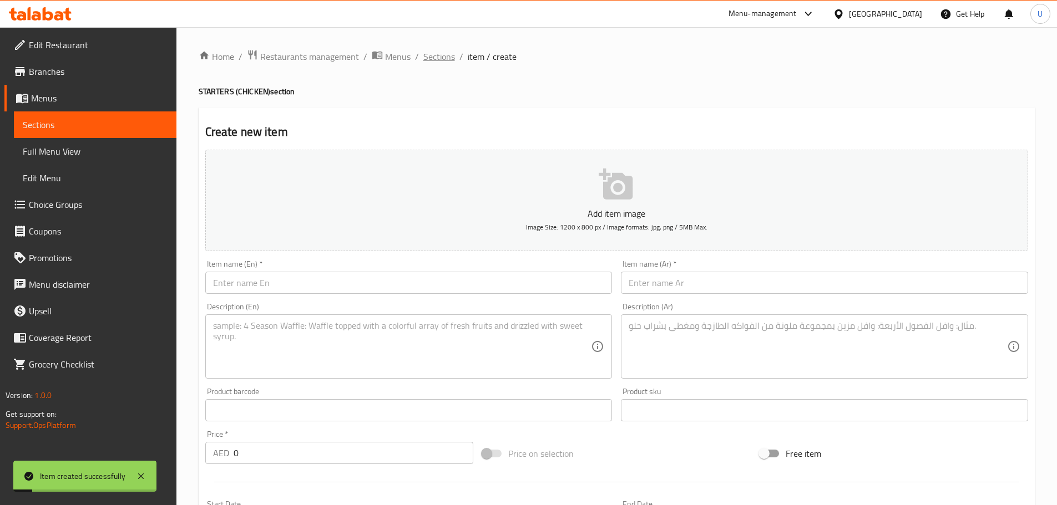
click at [438, 60] on span "Sections" at bounding box center [439, 56] width 32 height 13
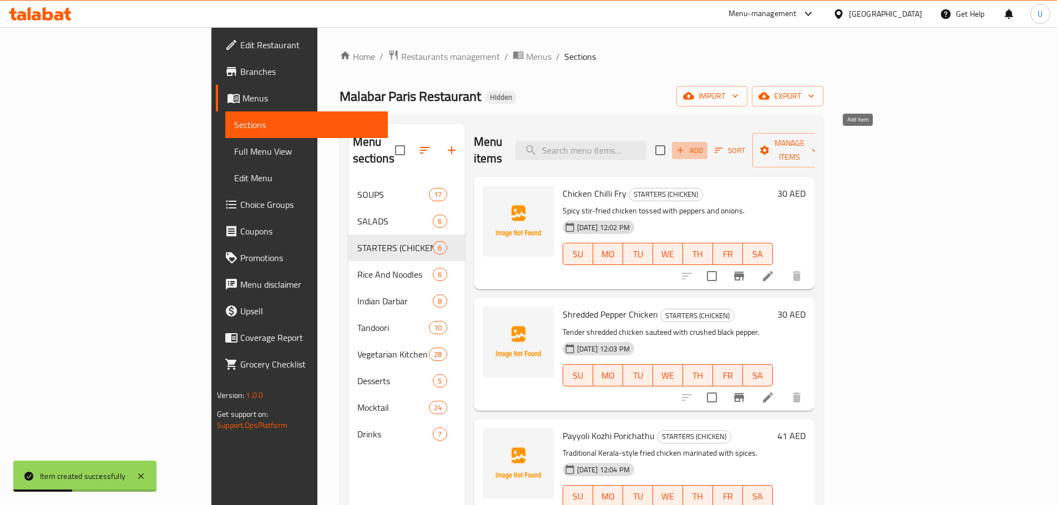
click at [704, 144] on span "Add" at bounding box center [689, 150] width 30 height 13
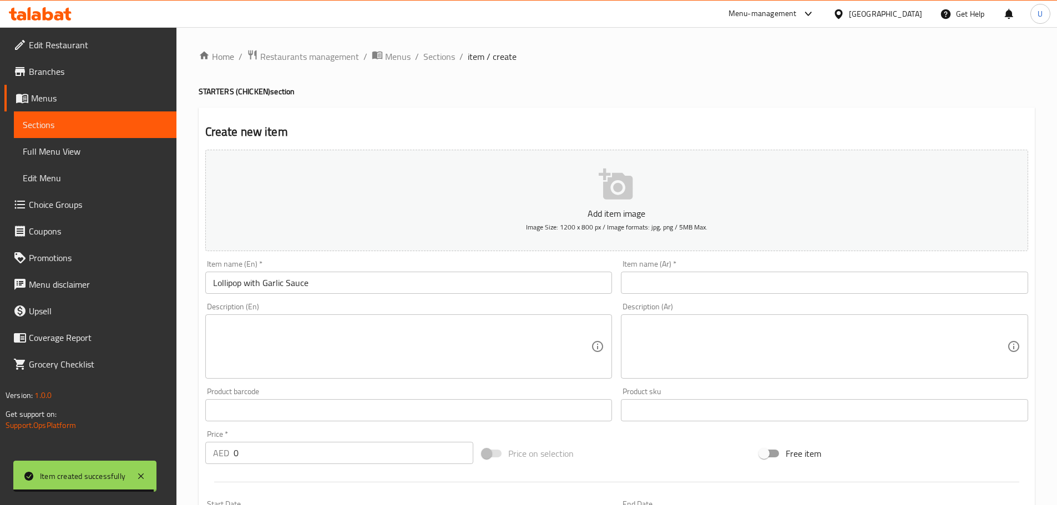
click at [320, 276] on input "Lollipop with Garlic Sauce" at bounding box center [408, 283] width 407 height 22
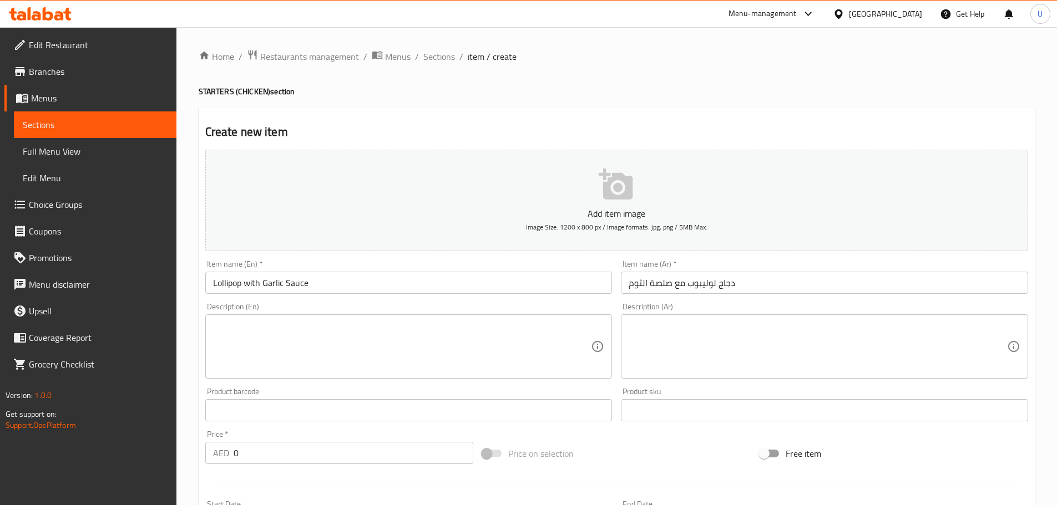
click at [662, 285] on input "دجاج لوليبوب مع صلصة الثوم" at bounding box center [824, 283] width 407 height 22
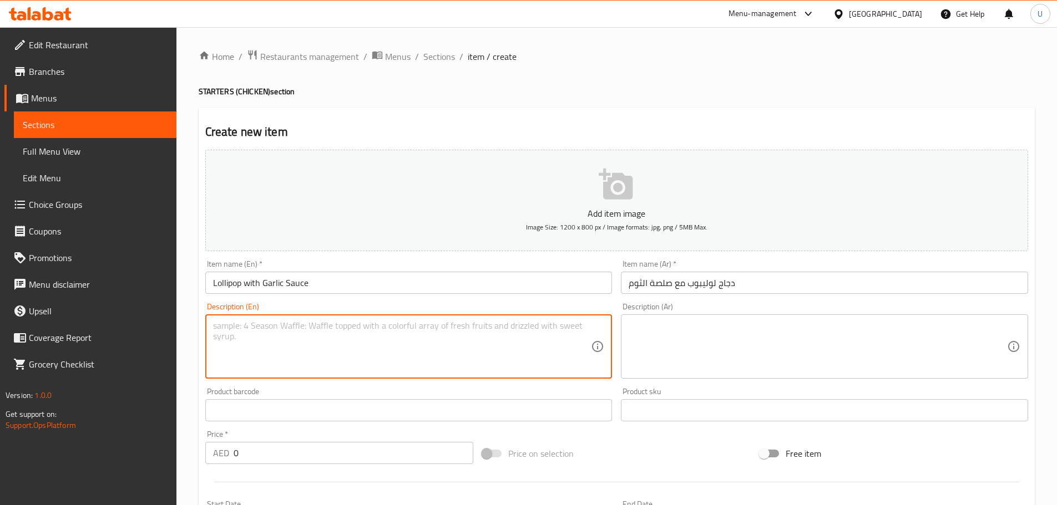
click at [436, 324] on textarea at bounding box center [402, 347] width 378 height 53
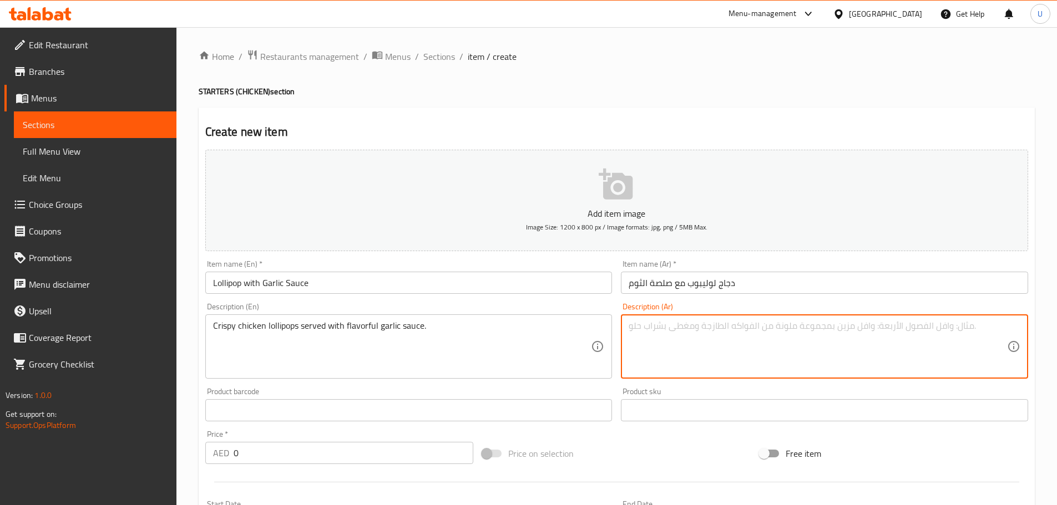
click at [746, 333] on textarea at bounding box center [817, 347] width 378 height 53
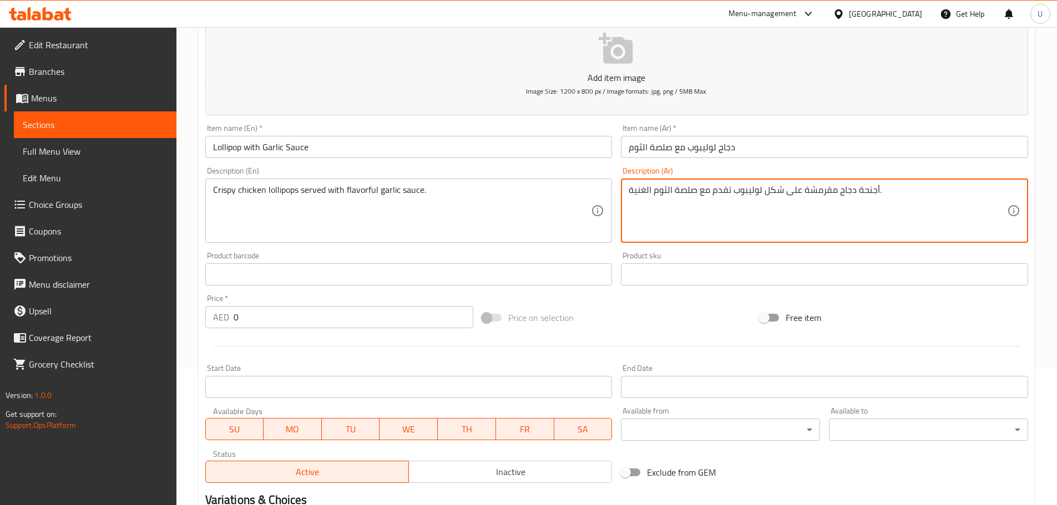
scroll to position [136, 0]
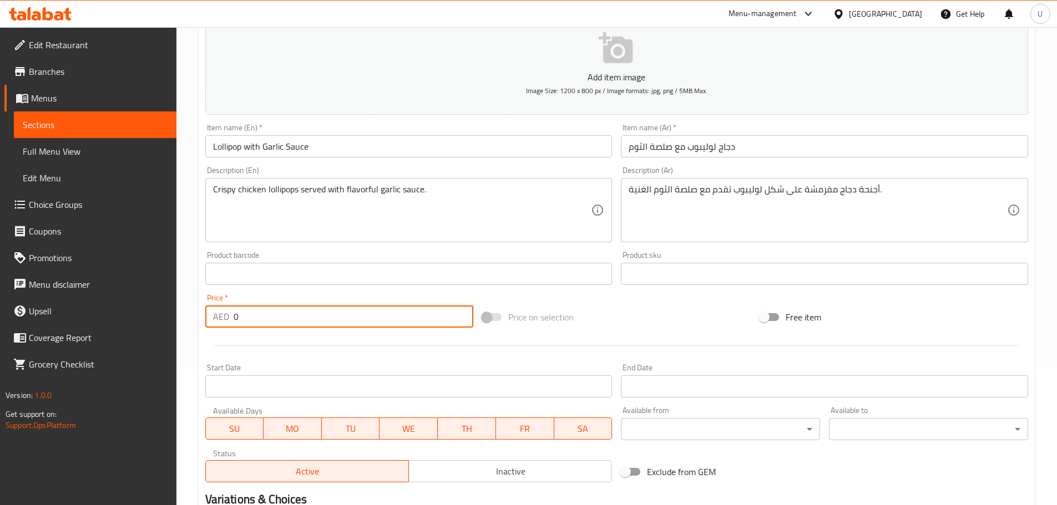
click at [257, 321] on input "0" at bounding box center [353, 317] width 240 height 22
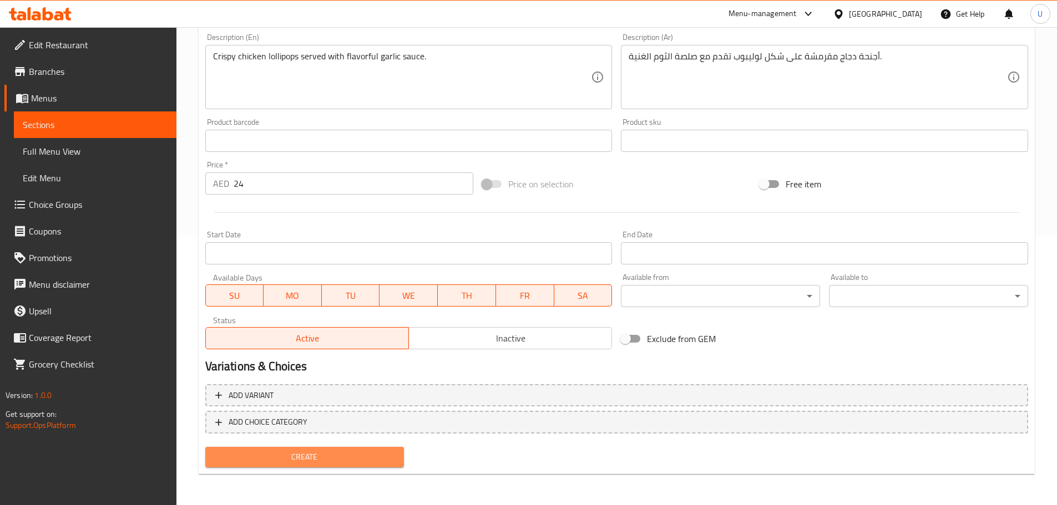
click at [307, 451] on span "Create" at bounding box center [304, 457] width 181 height 14
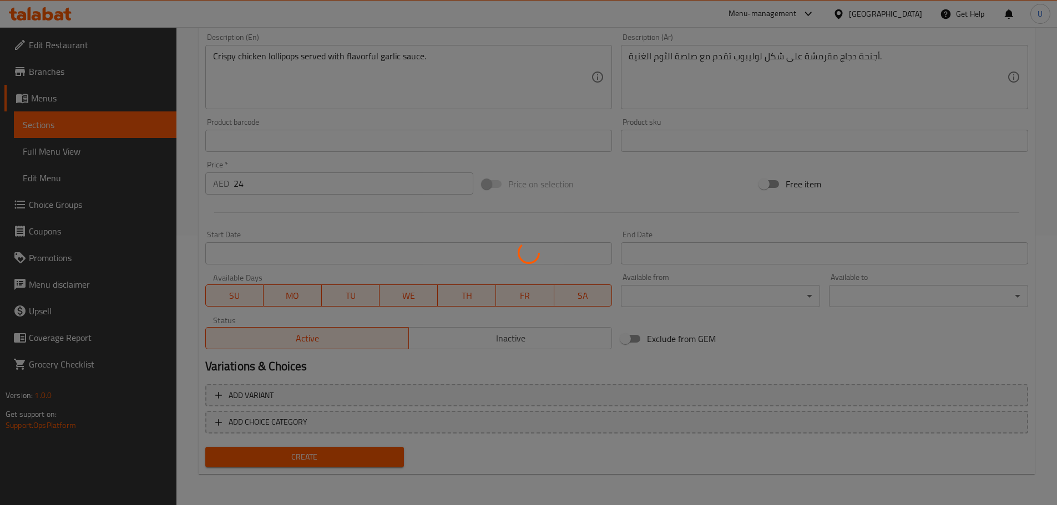
scroll to position [0, 0]
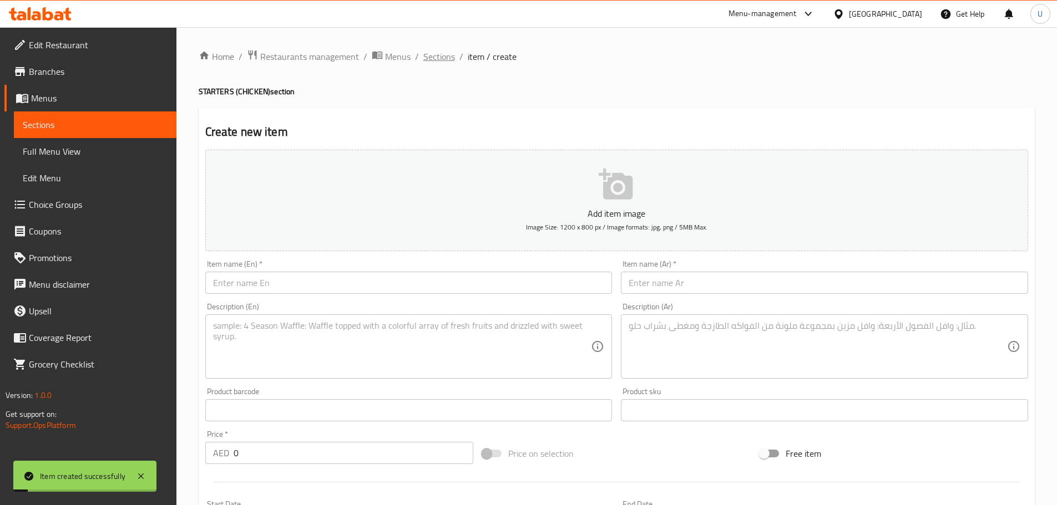
click at [438, 59] on span "Sections" at bounding box center [439, 56] width 32 height 13
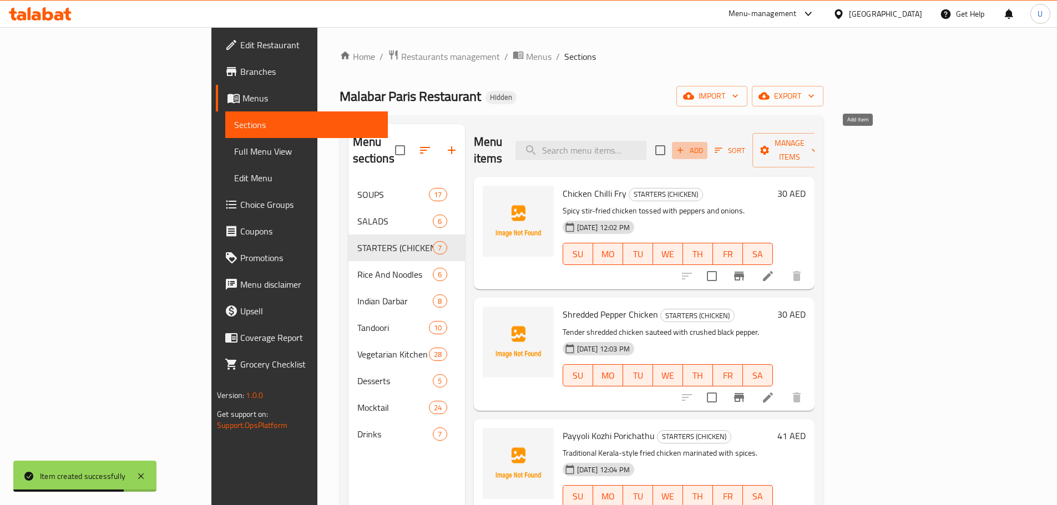
click at [685, 145] on icon "button" at bounding box center [680, 150] width 10 height 10
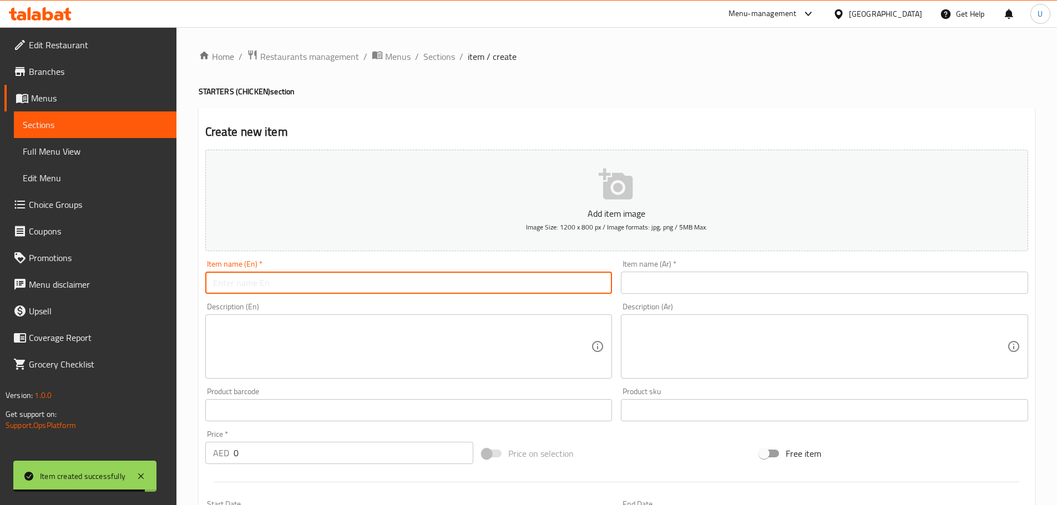
click at [323, 281] on input "text" at bounding box center [408, 283] width 407 height 22
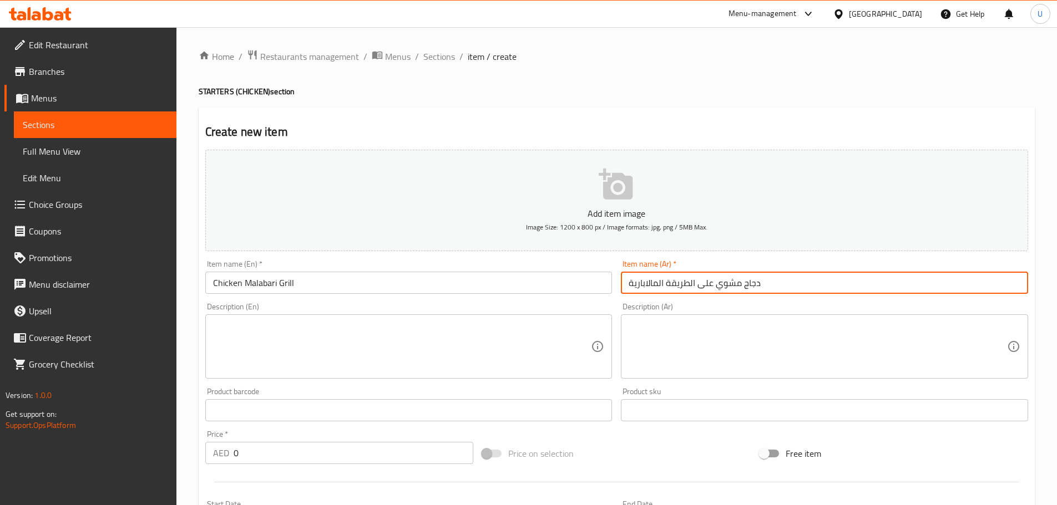
click at [630, 281] on input "دجاج مشوي على الطريقة المالابارية" at bounding box center [824, 283] width 407 height 22
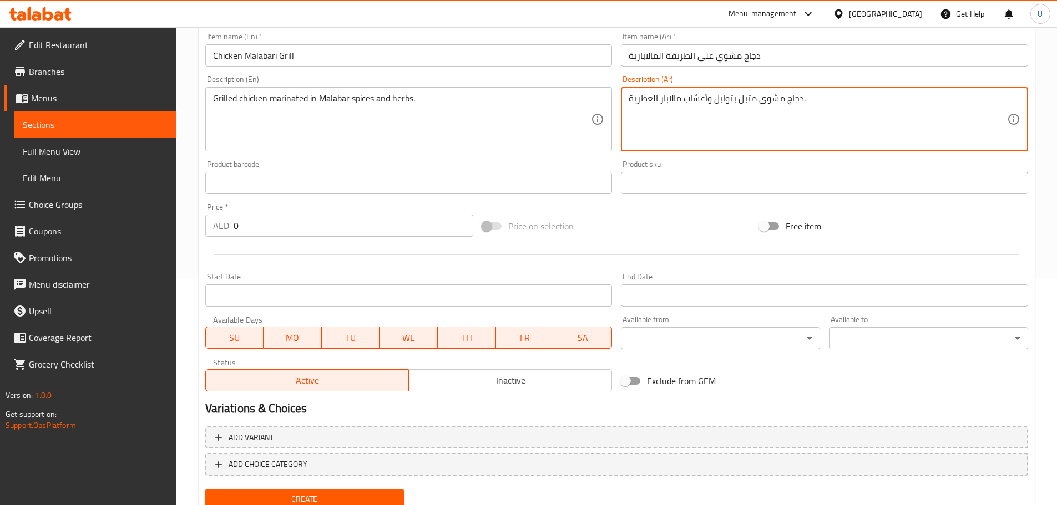
scroll to position [241, 0]
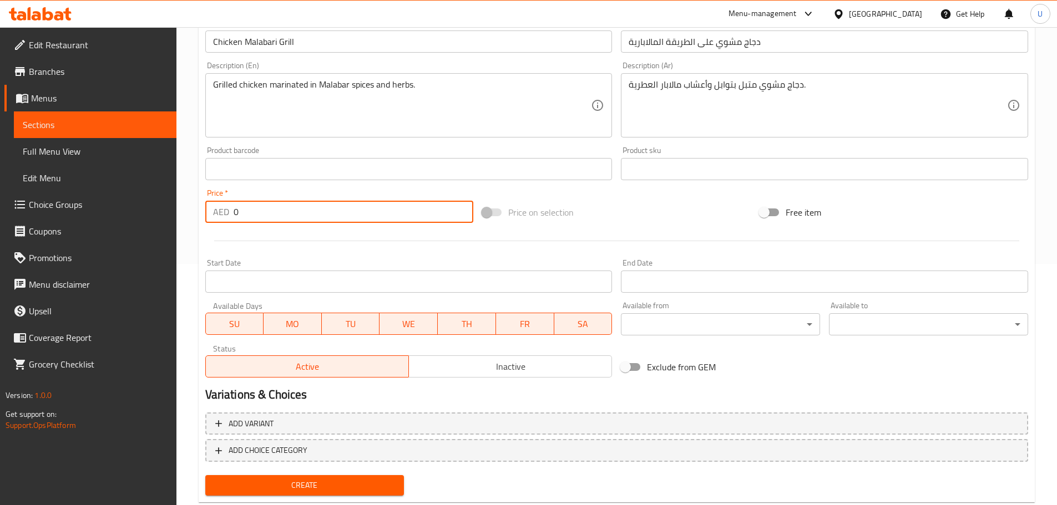
click at [270, 207] on input "0" at bounding box center [353, 212] width 240 height 22
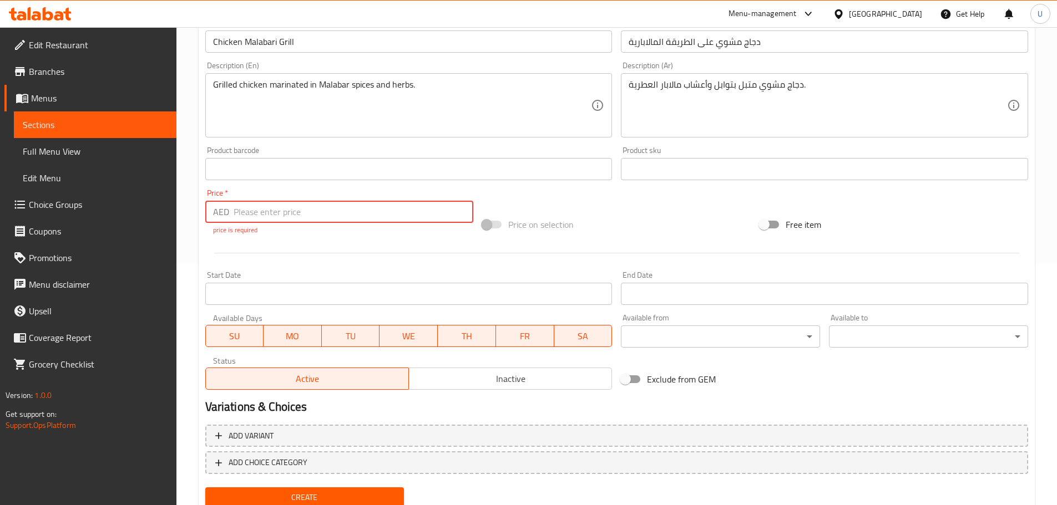
click at [253, 217] on input "number" at bounding box center [353, 212] width 240 height 22
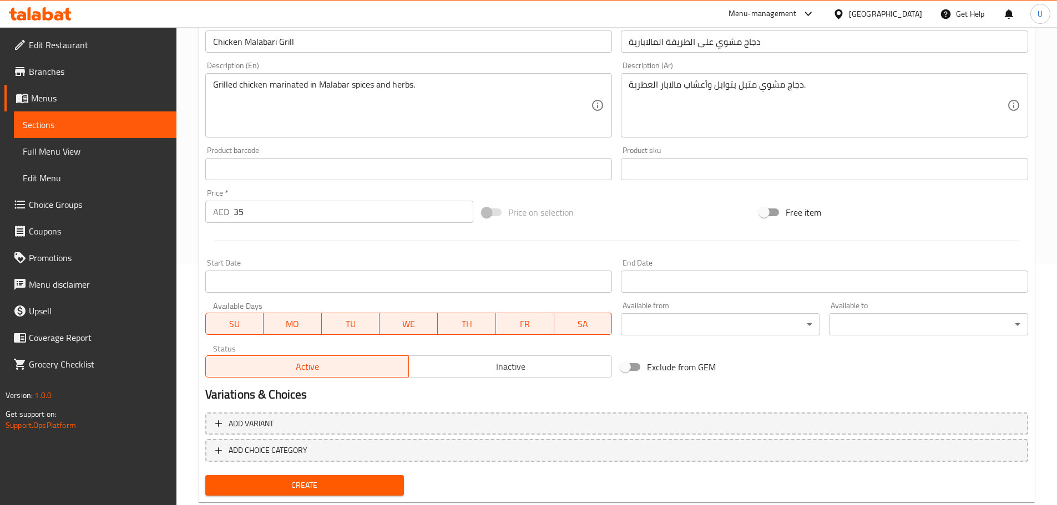
click at [297, 501] on div "Create new item Add item image Image Size: 1200 x 800 px / Image formats: jpg, …" at bounding box center [617, 184] width 836 height 637
click at [301, 485] on span "Create" at bounding box center [304, 486] width 181 height 14
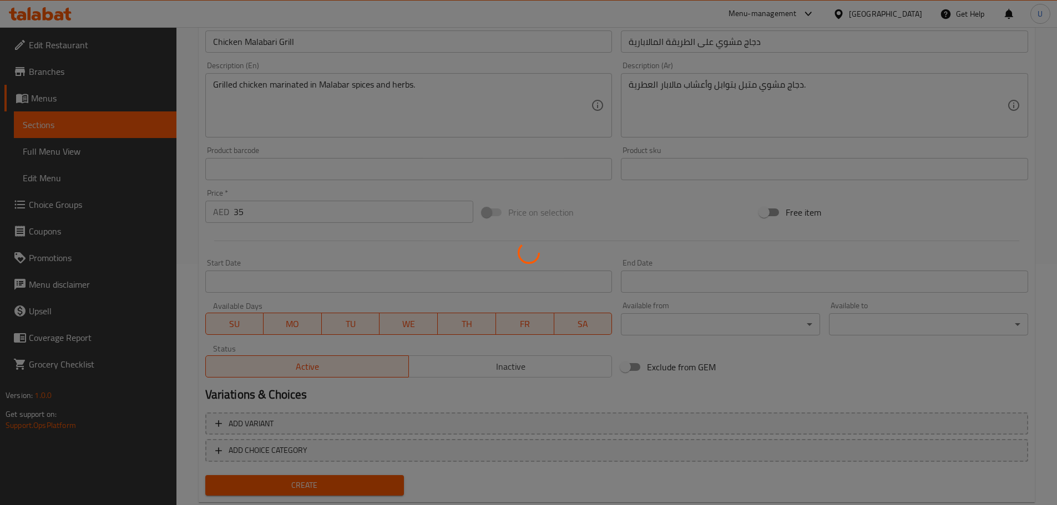
scroll to position [0, 0]
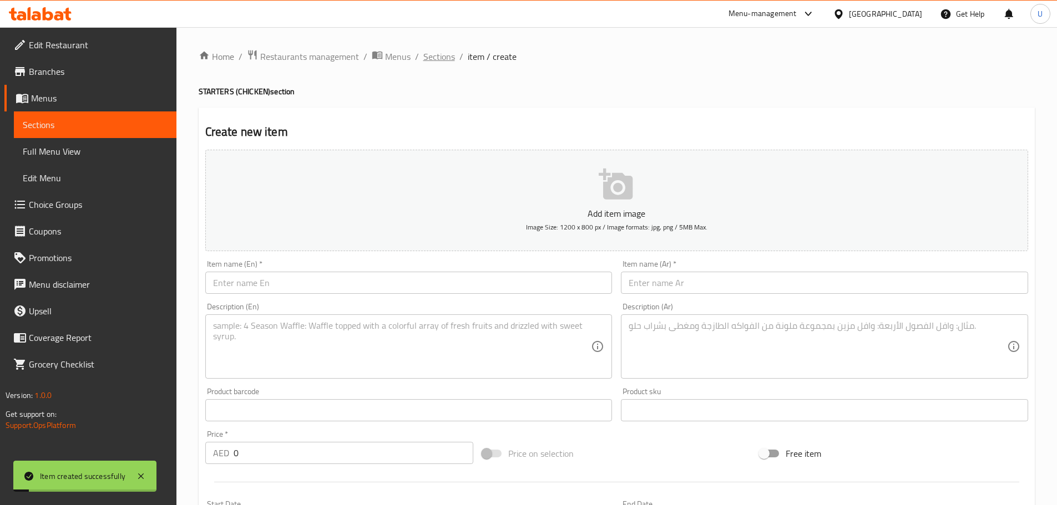
click at [436, 60] on span "Sections" at bounding box center [439, 56] width 32 height 13
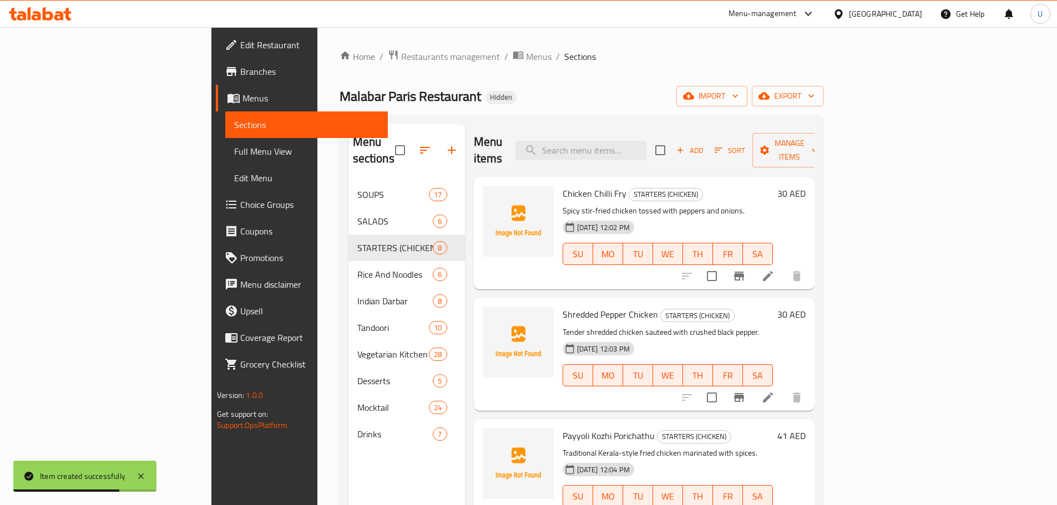
drag, startPoint x: 856, startPoint y: 138, endPoint x: 441, endPoint y: 231, distance: 425.7
click at [465, 231] on div "Menu items Add Sort Manage items Chicken Chilli Fry STARTERS (CHICKEN) Spicy st…" at bounding box center [639, 376] width 349 height 505
click at [704, 144] on span "Add" at bounding box center [689, 150] width 30 height 13
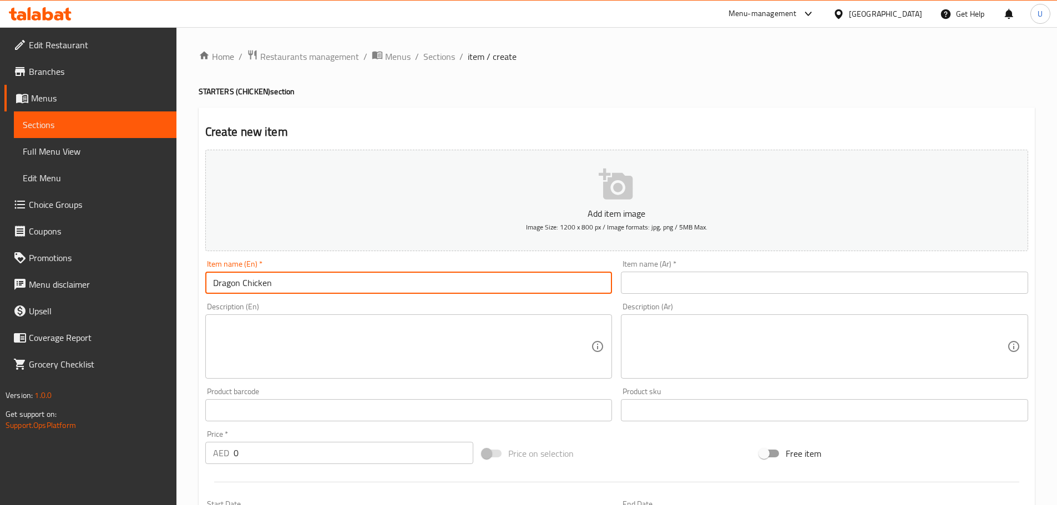
click at [327, 282] on input "Dragon Chicken" at bounding box center [408, 283] width 407 height 22
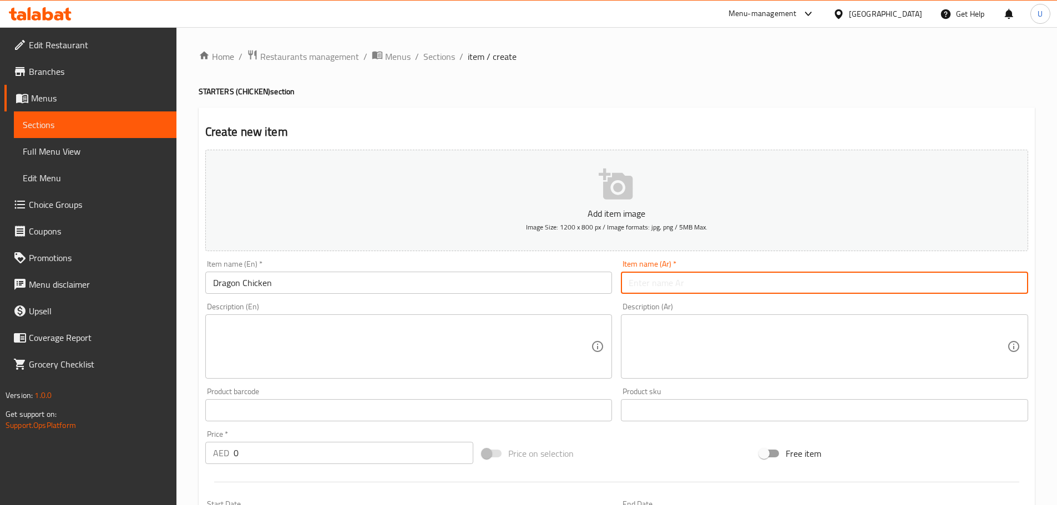
click at [664, 272] on input "text" at bounding box center [824, 283] width 407 height 22
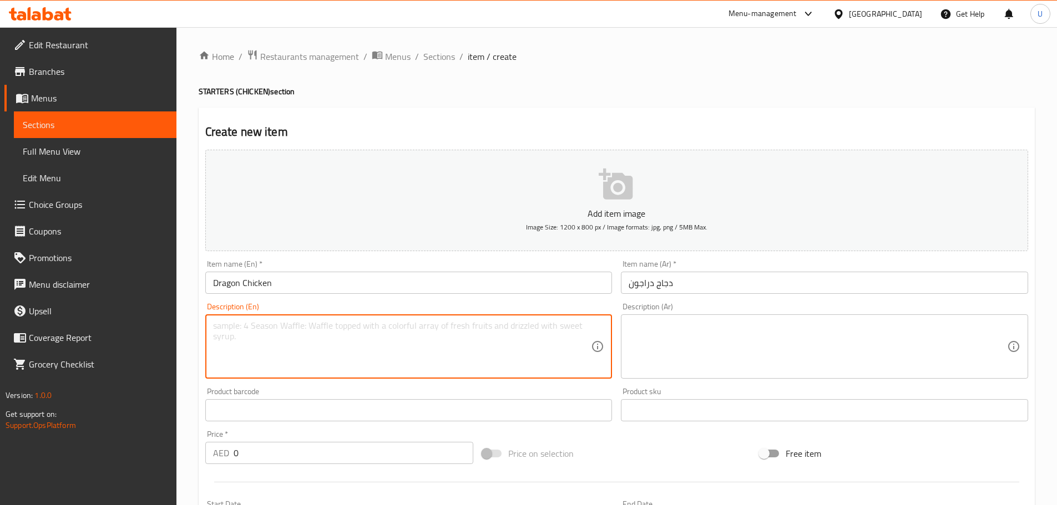
click at [284, 337] on textarea at bounding box center [402, 347] width 378 height 53
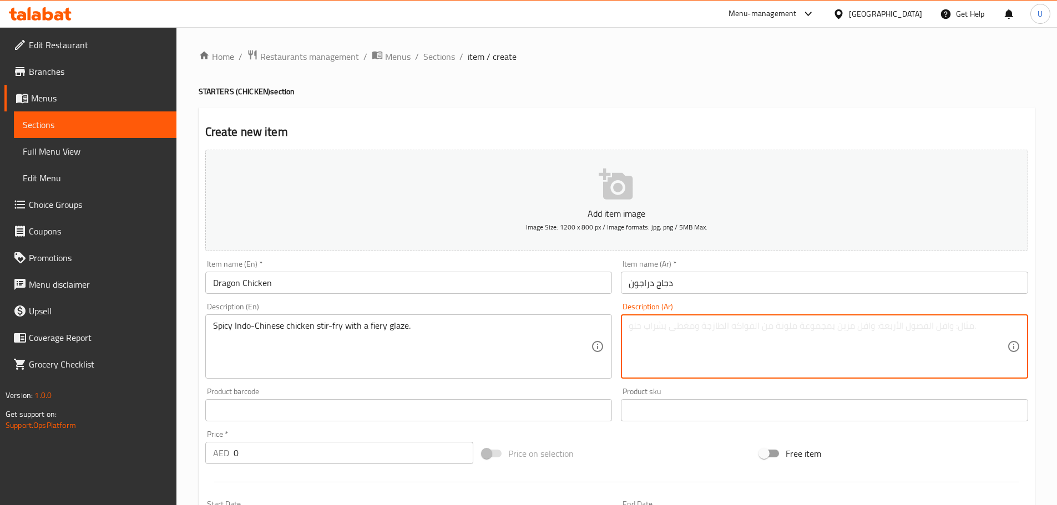
click at [674, 348] on textarea at bounding box center [817, 347] width 378 height 53
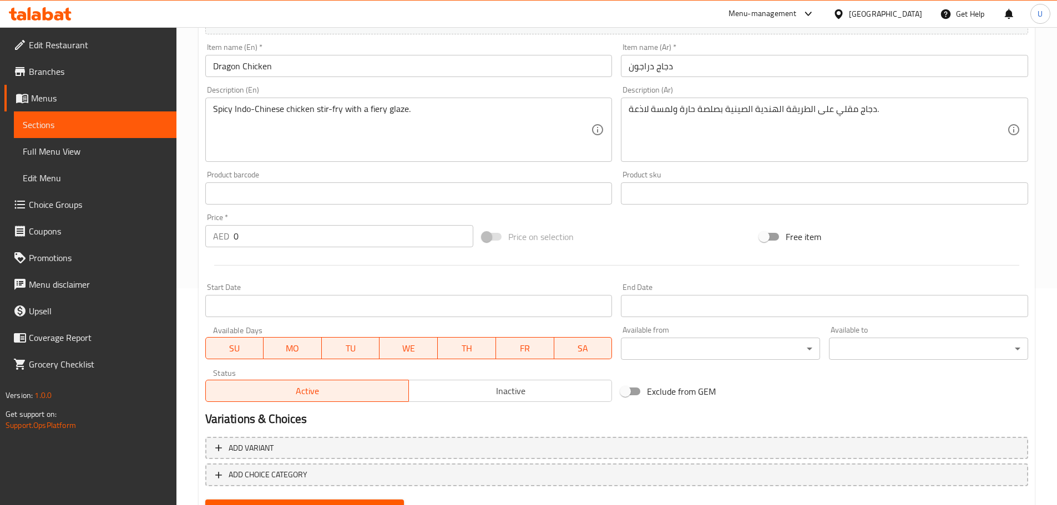
scroll to position [236, 0]
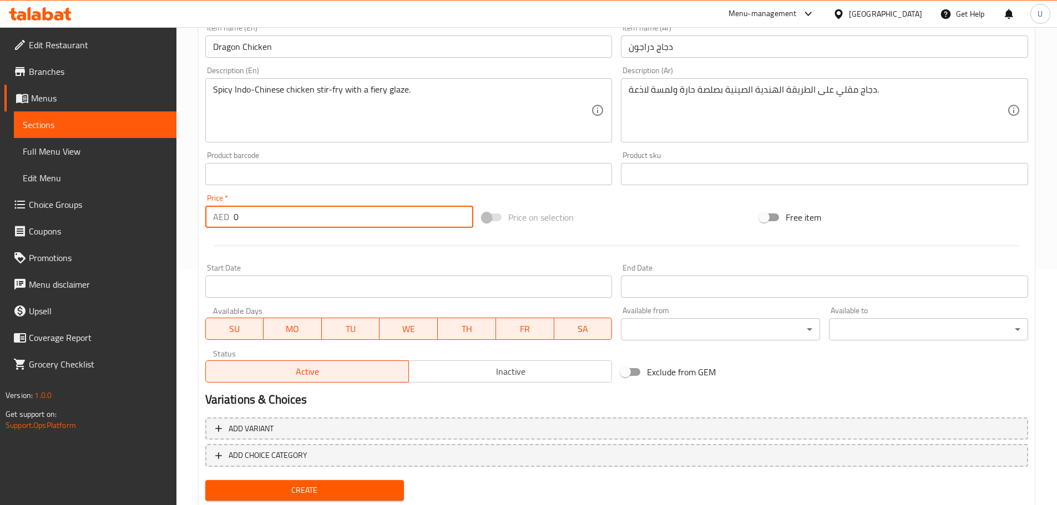
click at [296, 221] on input "0" at bounding box center [353, 217] width 240 height 22
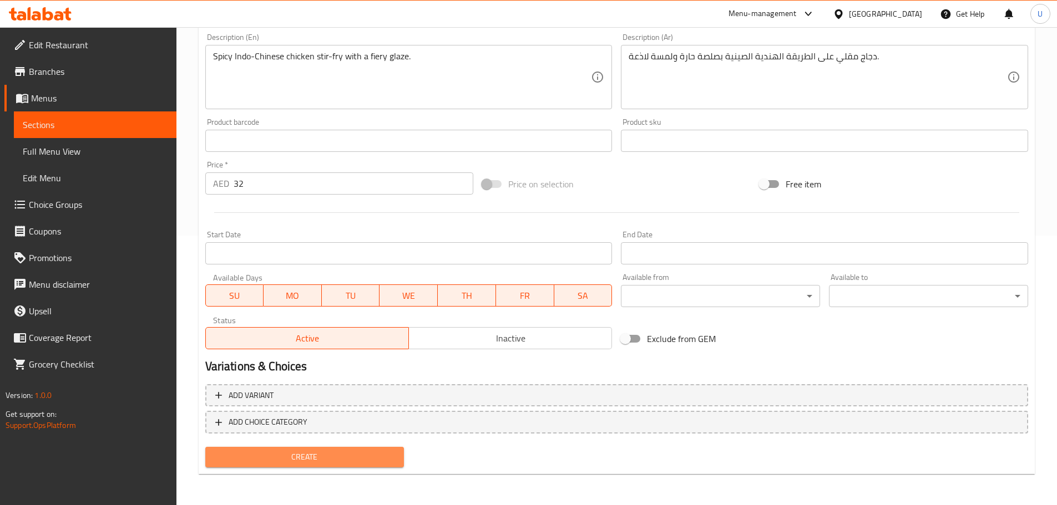
click at [303, 456] on span "Create" at bounding box center [304, 457] width 181 height 14
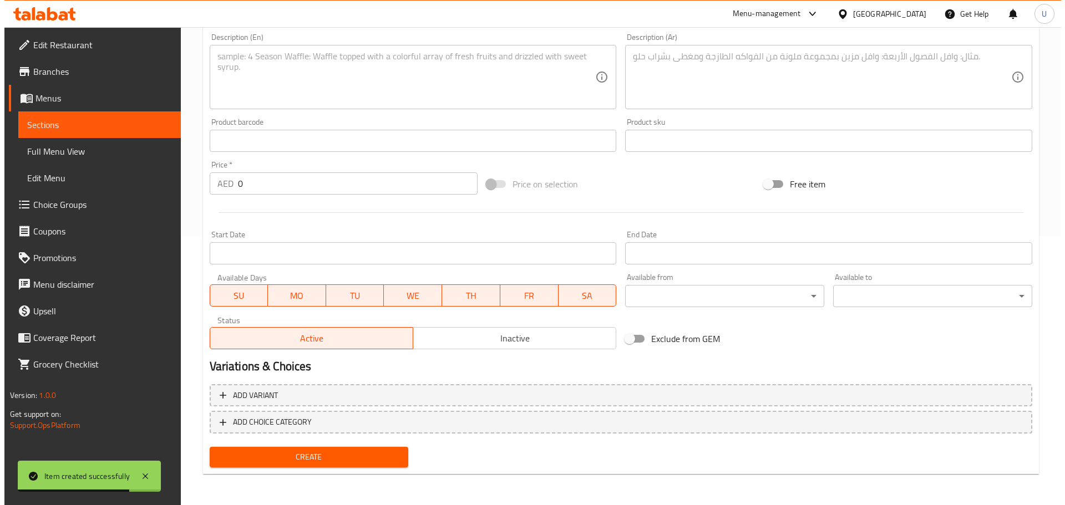
scroll to position [0, 0]
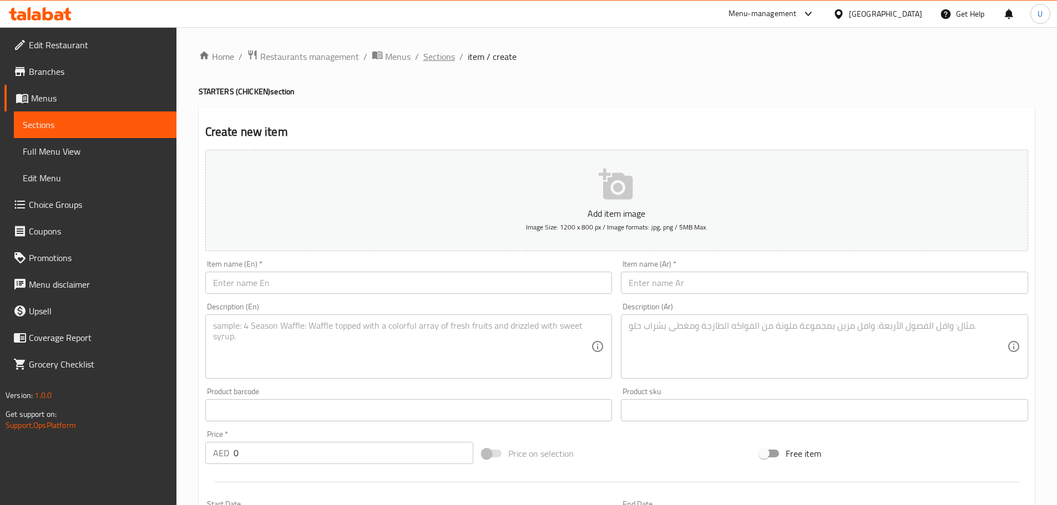
click at [436, 57] on span "Sections" at bounding box center [439, 56] width 32 height 13
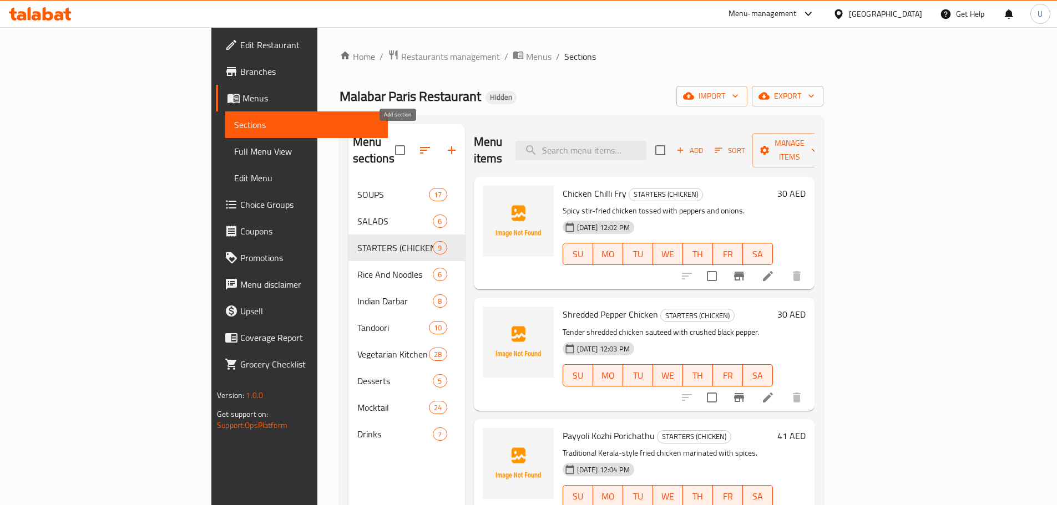
click at [445, 144] on icon "button" at bounding box center [451, 150] width 13 height 13
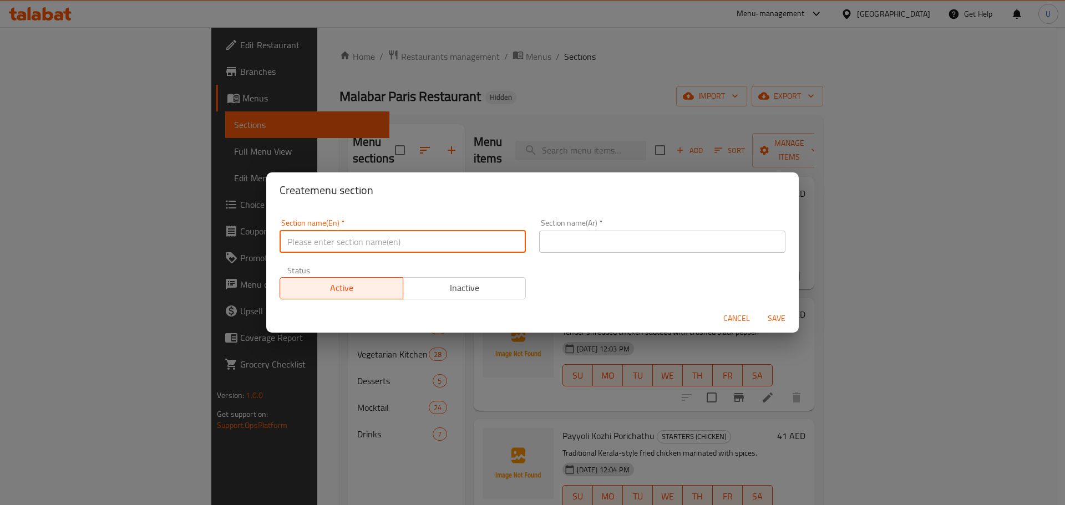
click at [359, 252] on input "text" at bounding box center [403, 242] width 246 height 22
click at [340, 240] on input "STARTERS – BEEF" at bounding box center [403, 242] width 246 height 22
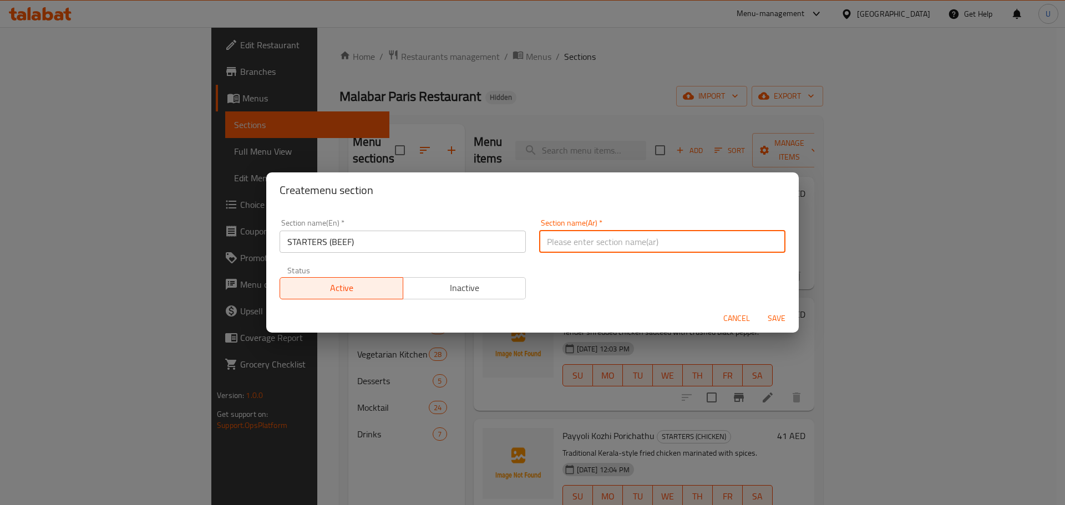
click at [615, 242] on input "المقبلات باللحم البقري" at bounding box center [662, 242] width 246 height 22
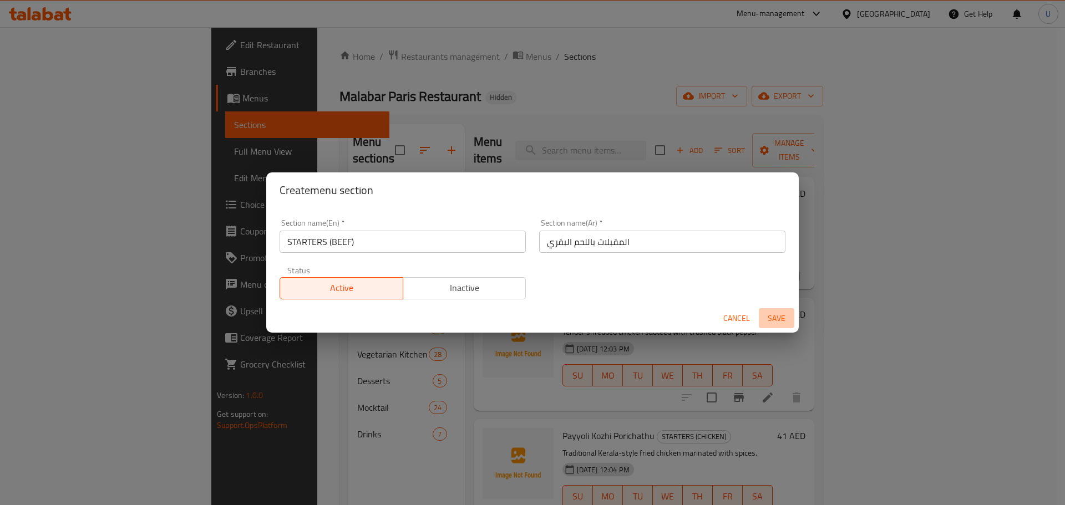
click at [773, 316] on span "Save" at bounding box center [776, 319] width 27 height 14
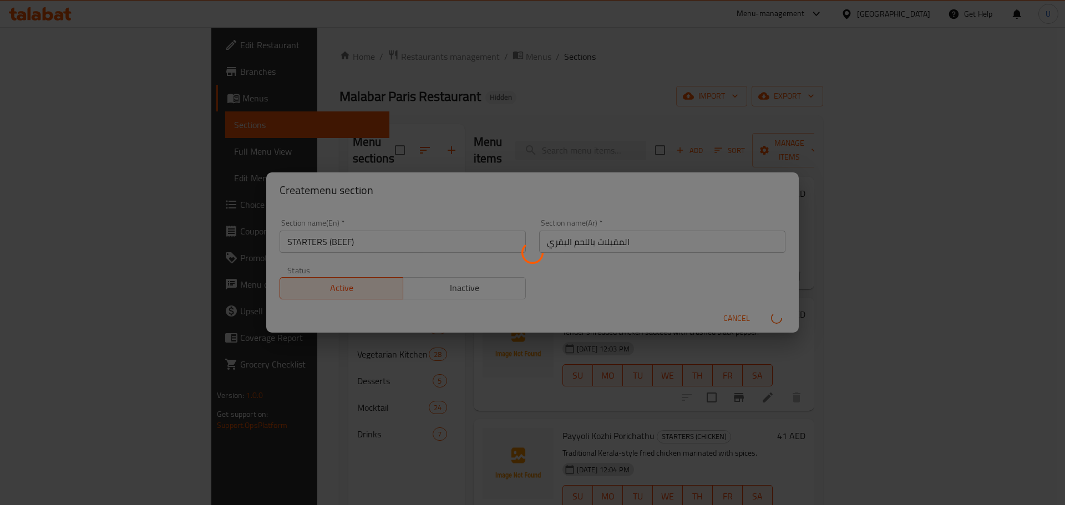
click at [596, 288] on div at bounding box center [532, 252] width 1065 height 505
click at [631, 290] on div at bounding box center [532, 252] width 1065 height 505
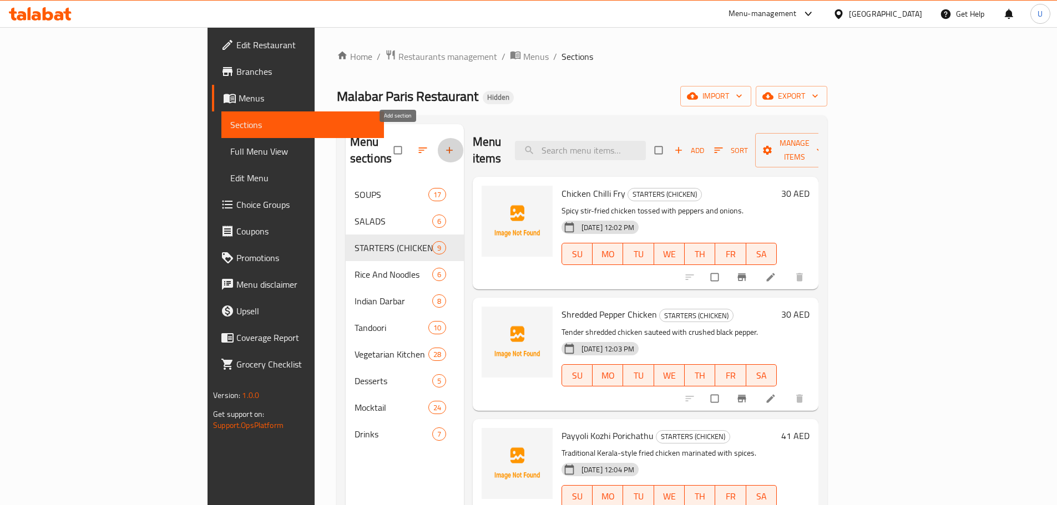
click at [444, 145] on icon "button" at bounding box center [449, 150] width 11 height 11
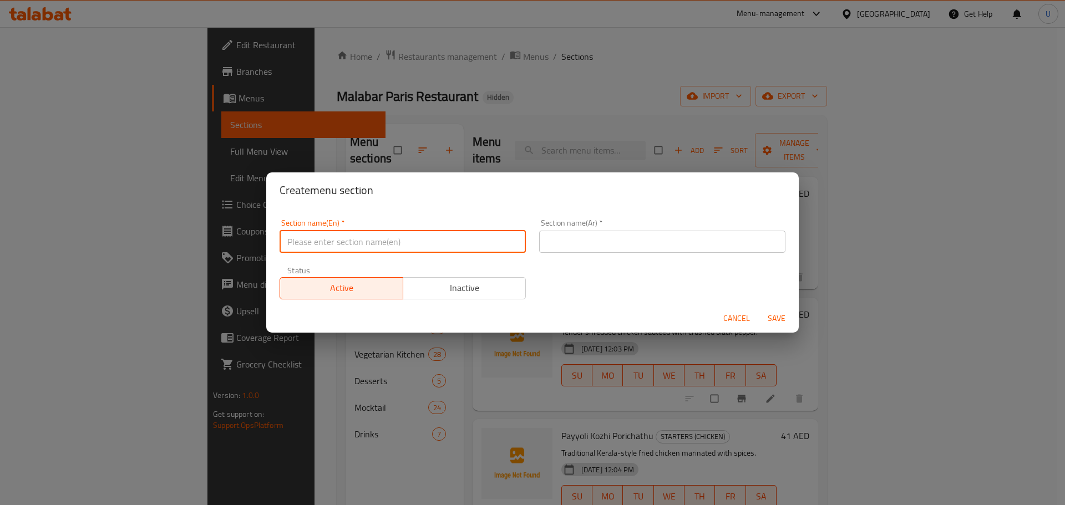
click at [371, 236] on input "text" at bounding box center [403, 242] width 246 height 22
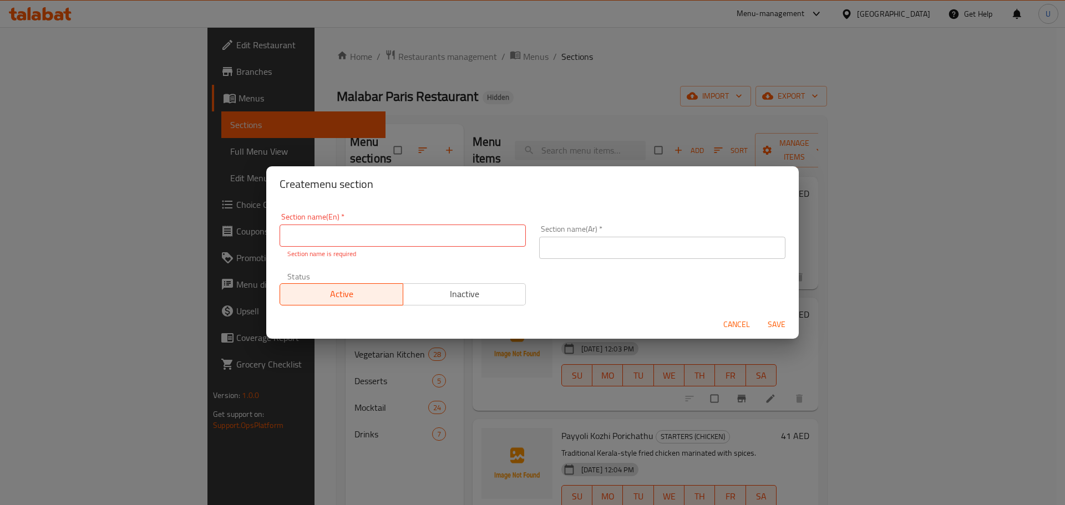
paste input "STARTERS – BEEF"
click at [370, 235] on input "STARTERS – BEEF" at bounding box center [403, 236] width 246 height 22
click at [338, 237] on input "STARTERS – BEEF" at bounding box center [403, 236] width 246 height 22
type input "STARTERS (BEEF)"
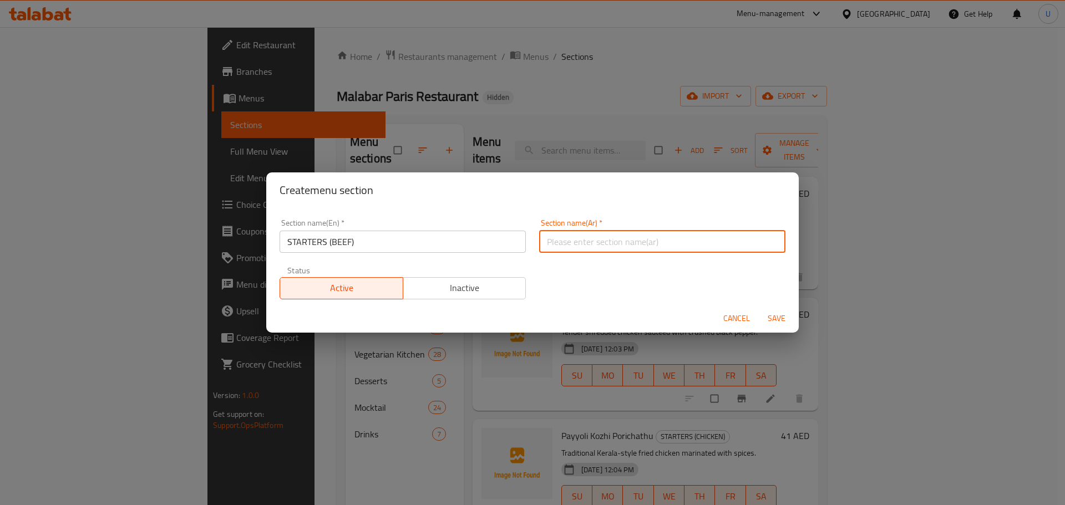
paste input "المقبلات باللحم البقري"
click at [640, 241] on input "المقبلات باللحم البقري" at bounding box center [662, 242] width 246 height 22
type input "المقبلات باللحم البقري"
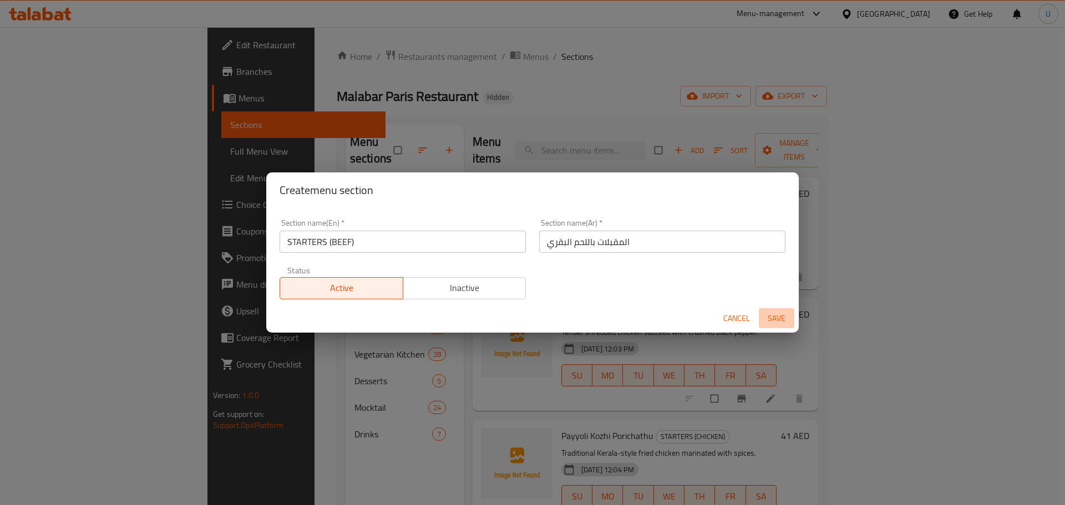
click at [784, 317] on span "Save" at bounding box center [776, 319] width 27 height 14
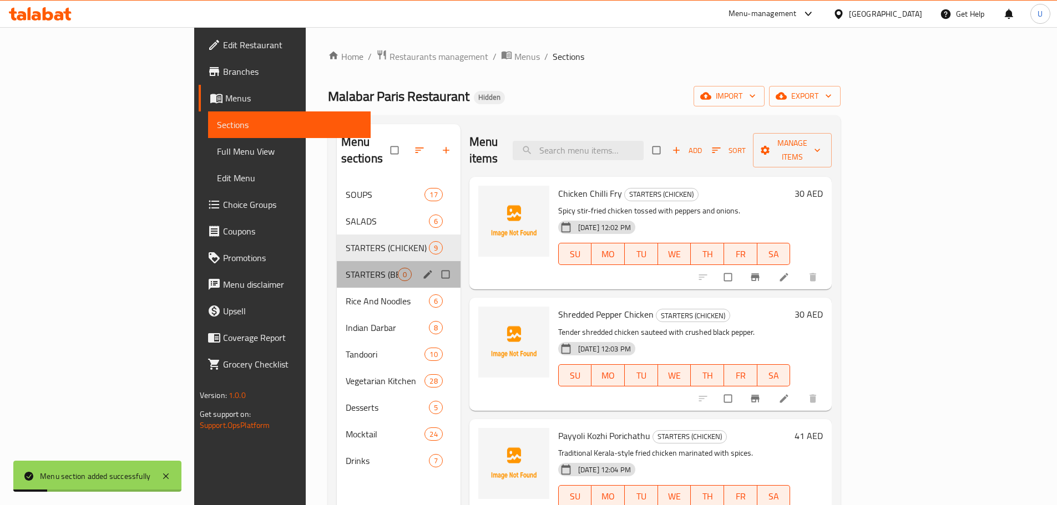
click at [337, 265] on div "STARTERS (BEEF) 0" at bounding box center [399, 274] width 124 height 27
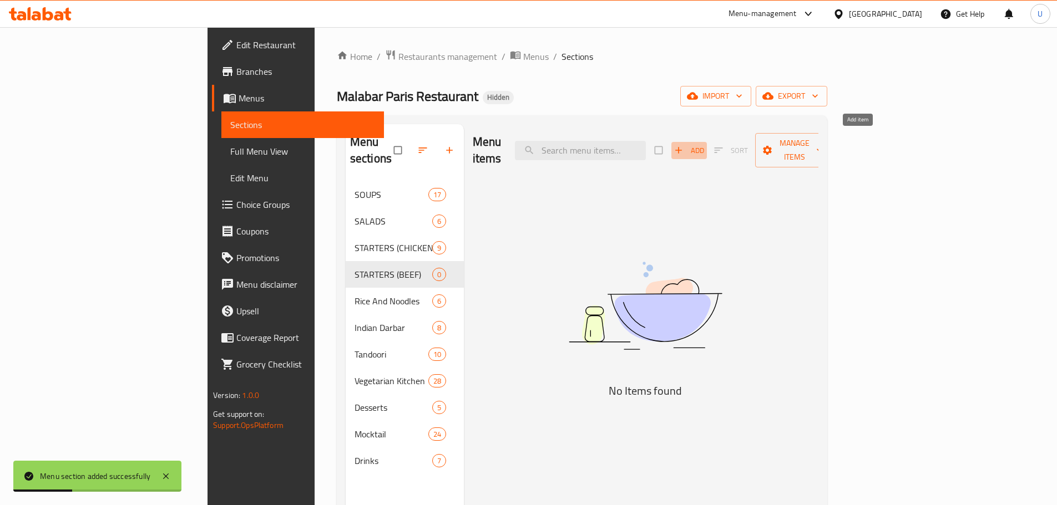
click at [686, 145] on span "button" at bounding box center [679, 150] width 13 height 11
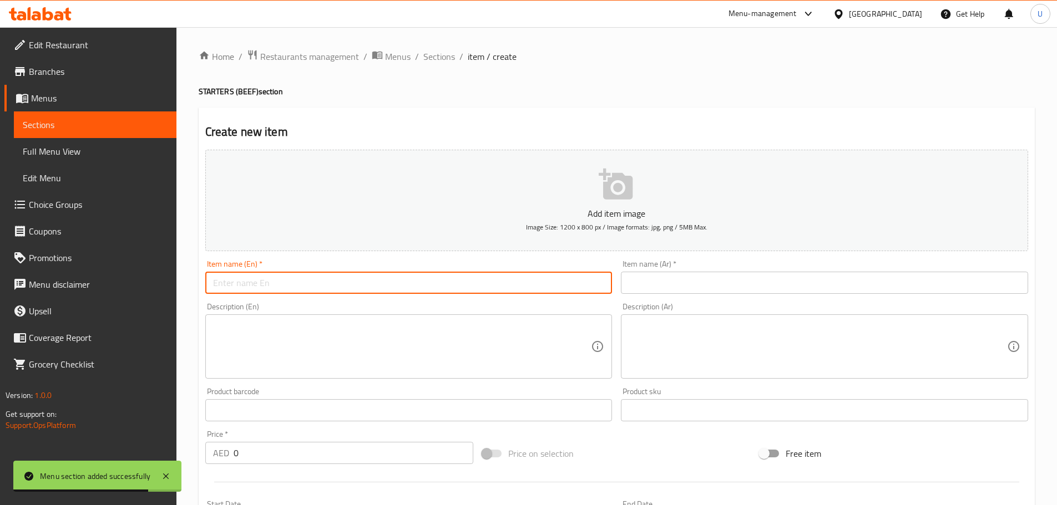
paste input "Pepper Fried Beef"
click at [266, 276] on input "Pepper Fried Beef" at bounding box center [408, 283] width 407 height 22
type input "Pepper Fried Beef"
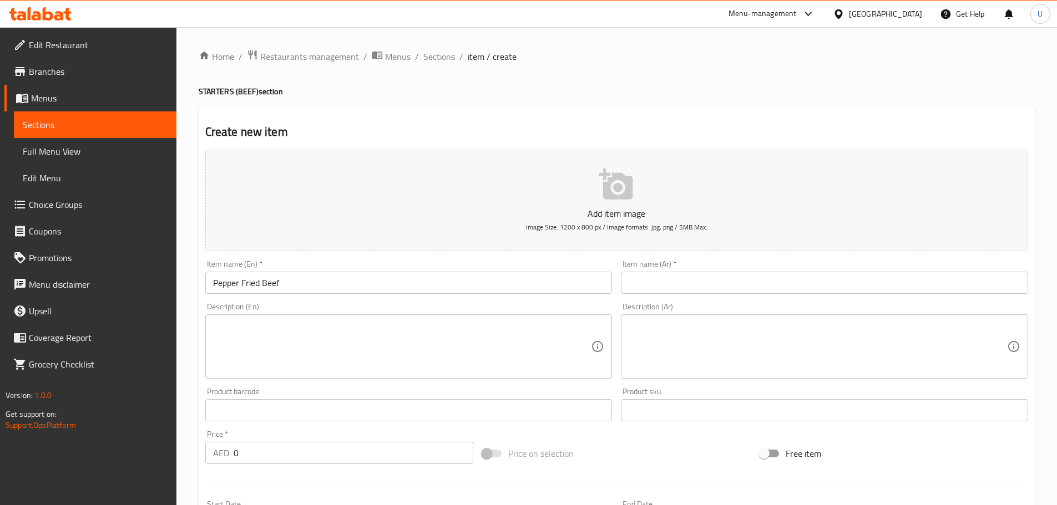
paste input "لحم بقري مقلي بالفلفل"
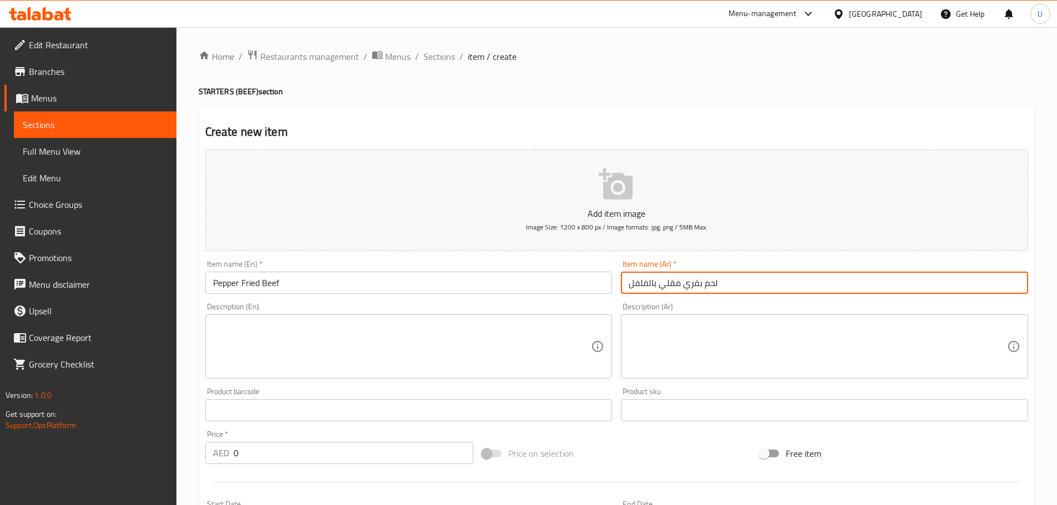
click at [643, 284] on input "لحم بقري مقلي بالفلفل" at bounding box center [824, 283] width 407 height 22
type input "لحم بقري مقلي بالفلفل"
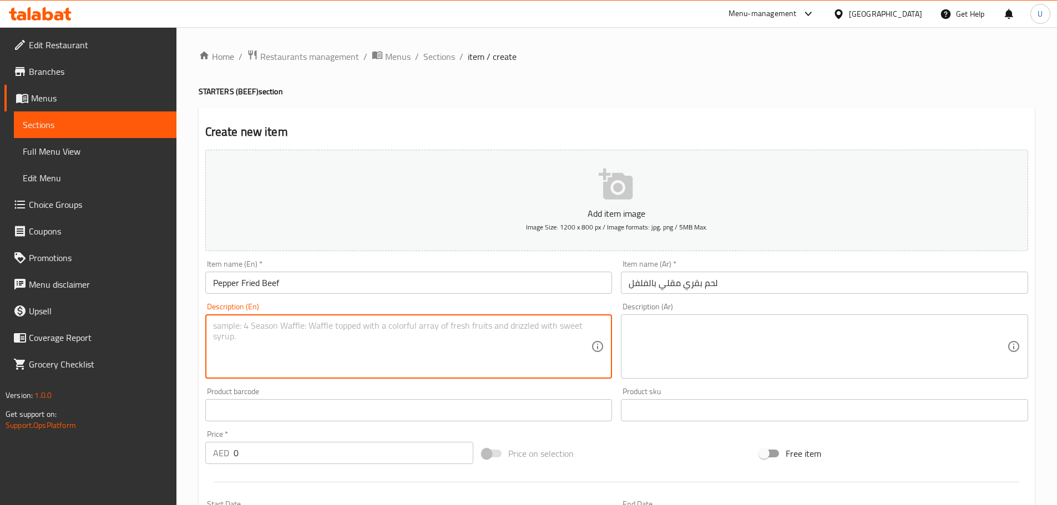
paste textarea "Tender beef slices stir-fried with crushed black pepper and spices."
type textarea "Tender beef slices stir-fried with crushed black pepper and spices."
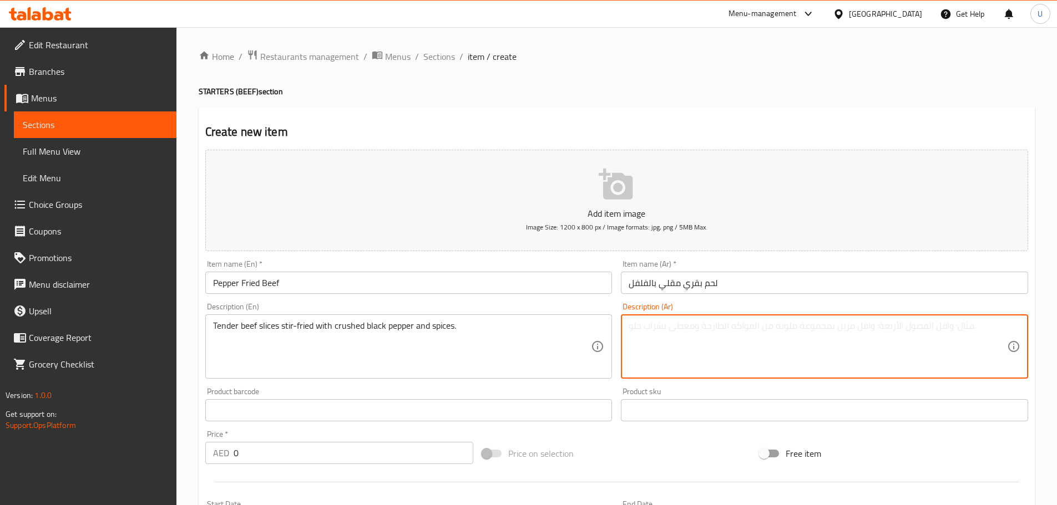
paste textarea "شرائح لحم بقري طرية مقلية مع فلفل أسود وتوابل هندية."
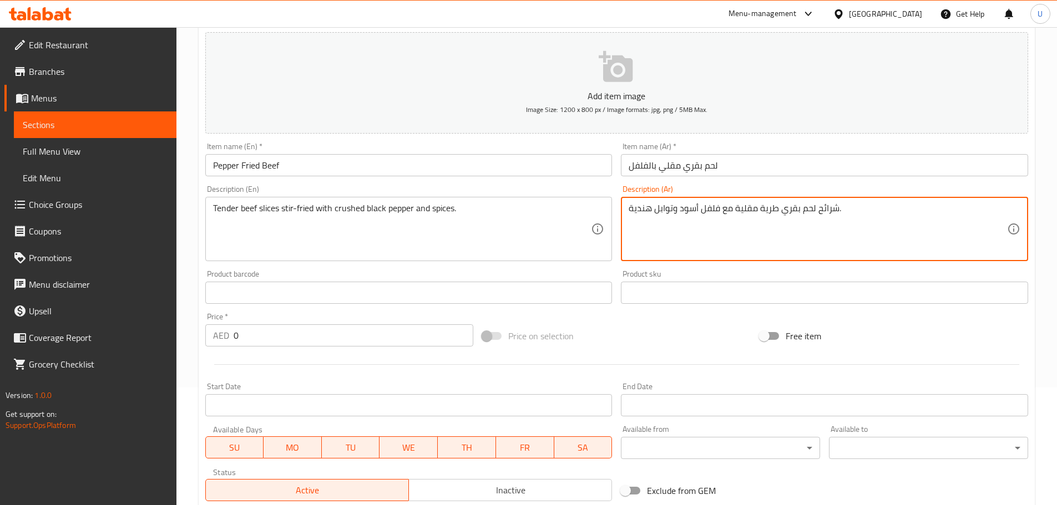
scroll to position [121, 0]
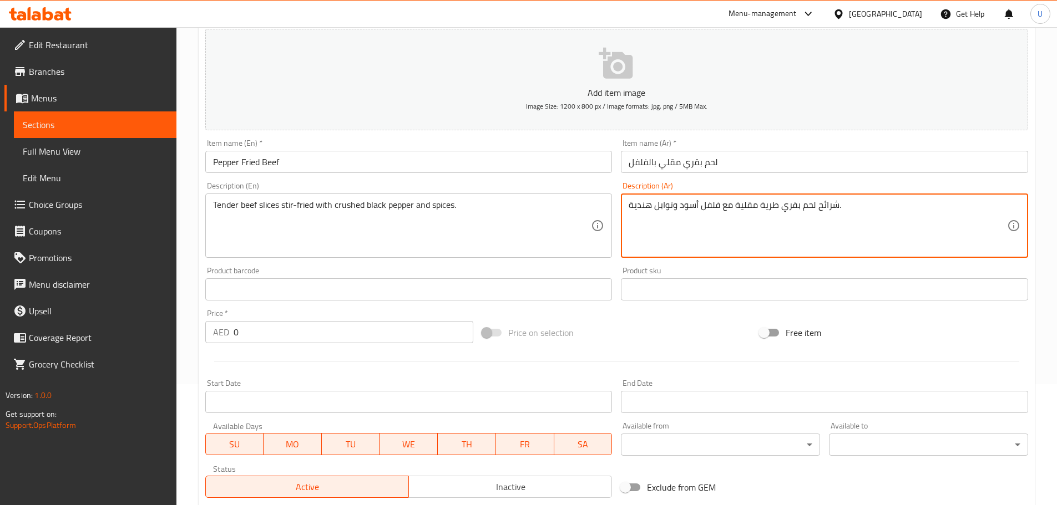
type textarea "شرائح لحم بقري طرية مقلية مع فلفل أسود وتوابل هندية."
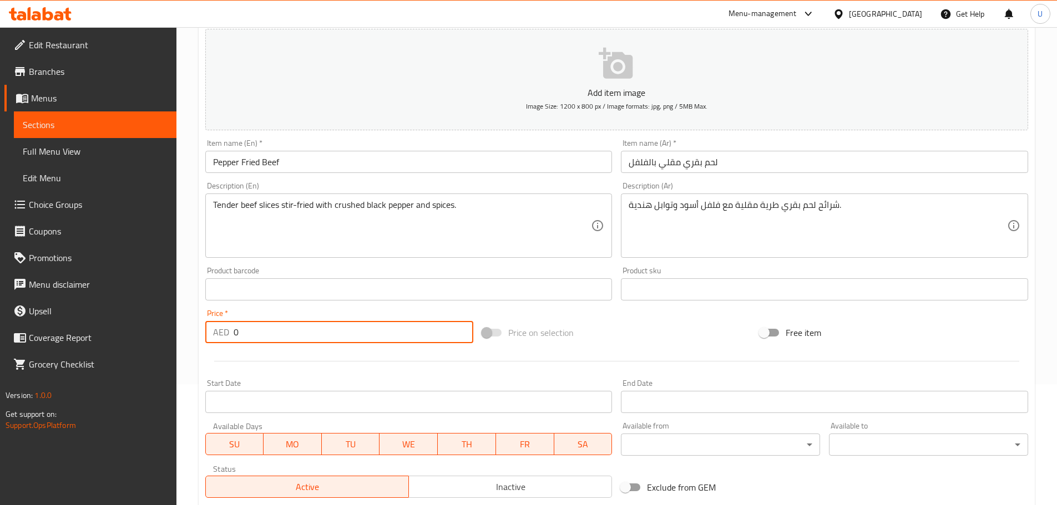
click at [291, 333] on input "0" at bounding box center [353, 332] width 240 height 22
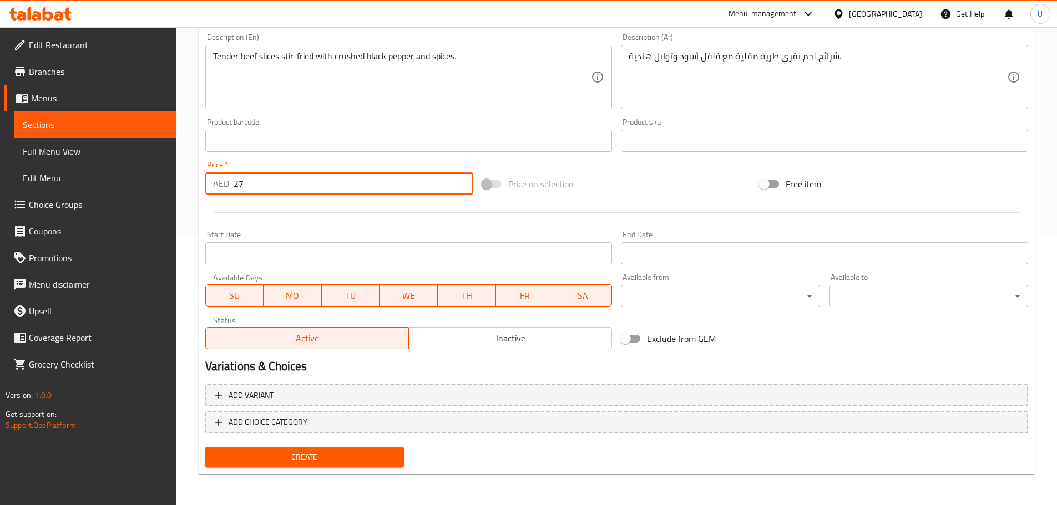
type input "27"
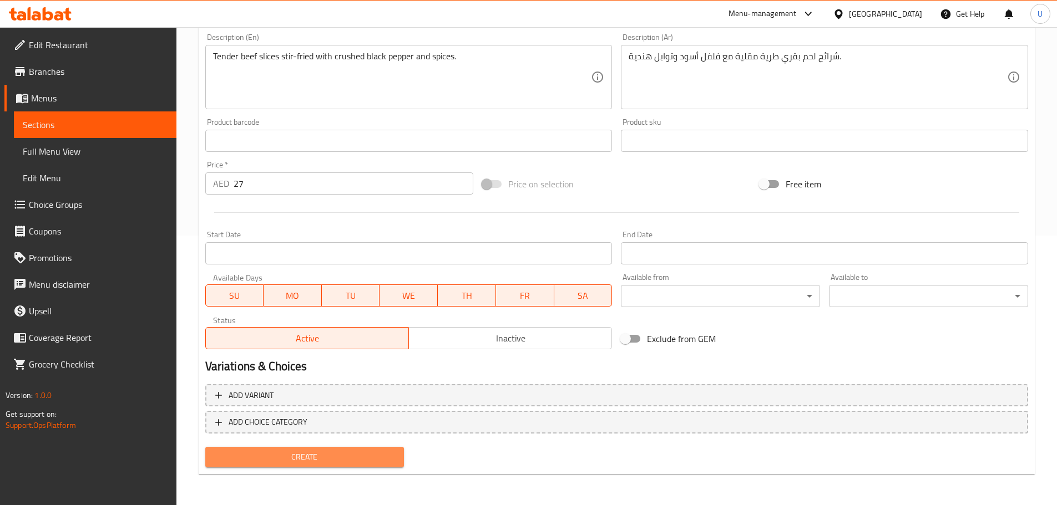
drag, startPoint x: 301, startPoint y: 454, endPoint x: 456, endPoint y: 242, distance: 263.1
click at [456, 242] on div "Add item image Image Size: 1200 x 800 px / Image formats: jpg, png / 5MB Max. I…" at bounding box center [616, 174] width 831 height 596
click at [317, 460] on span "Create" at bounding box center [304, 457] width 181 height 14
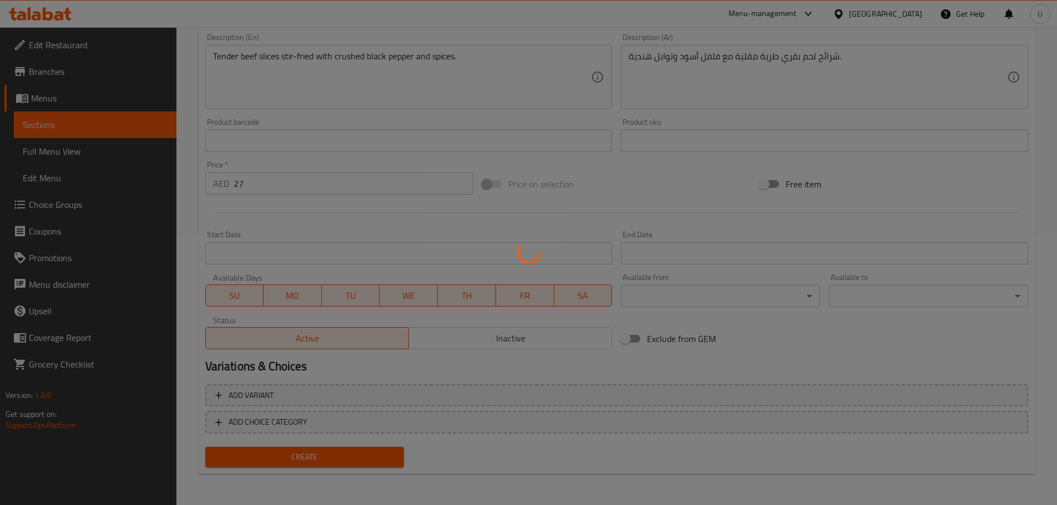
type input "0"
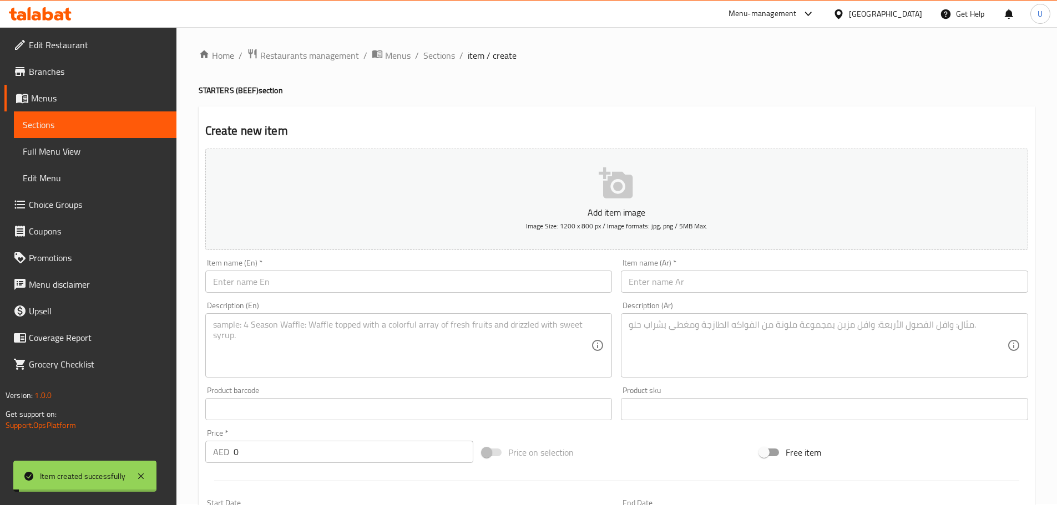
scroll to position [0, 0]
click at [441, 60] on span "Sections" at bounding box center [439, 56] width 32 height 13
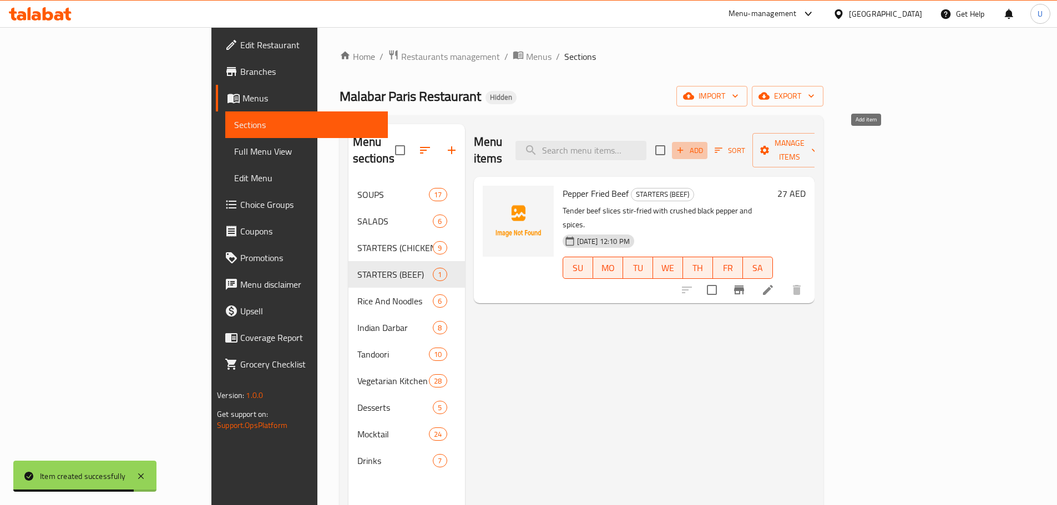
click at [704, 144] on span "Add" at bounding box center [689, 150] width 30 height 13
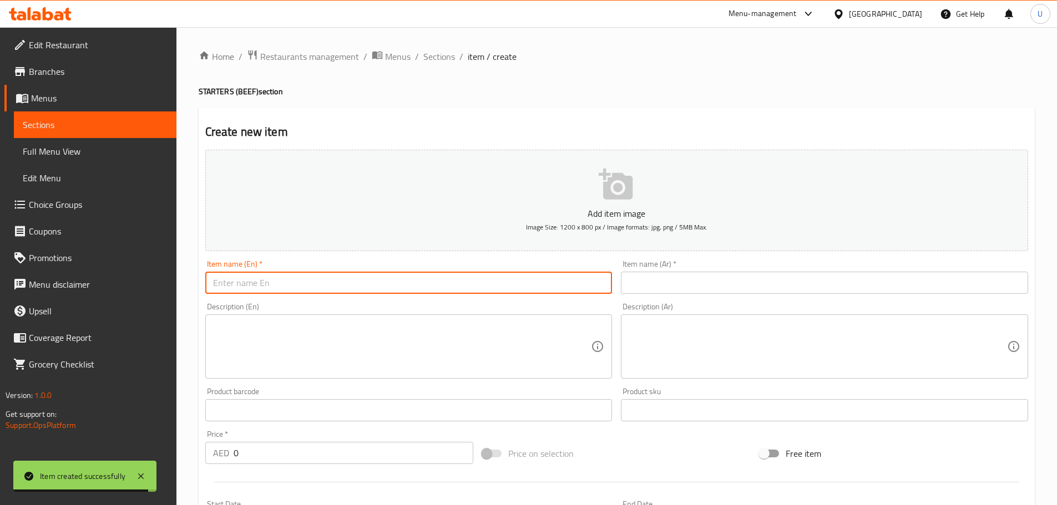
paste input "Hot Chilli Beef"
click at [381, 276] on input "Hot Chilli Beef" at bounding box center [408, 283] width 407 height 22
type input "Hot Chilli Beef"
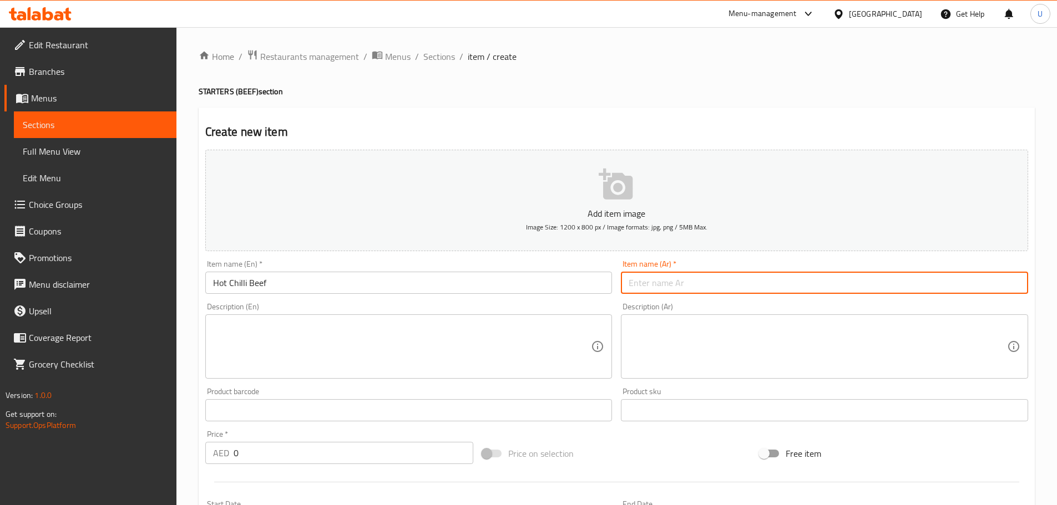
paste input "لحم بقري بالفلفل الحار"
click at [666, 282] on input "لحم بقري بالفلفل الحار" at bounding box center [824, 283] width 407 height 22
type input "لحم بقري بالفلفل الحار"
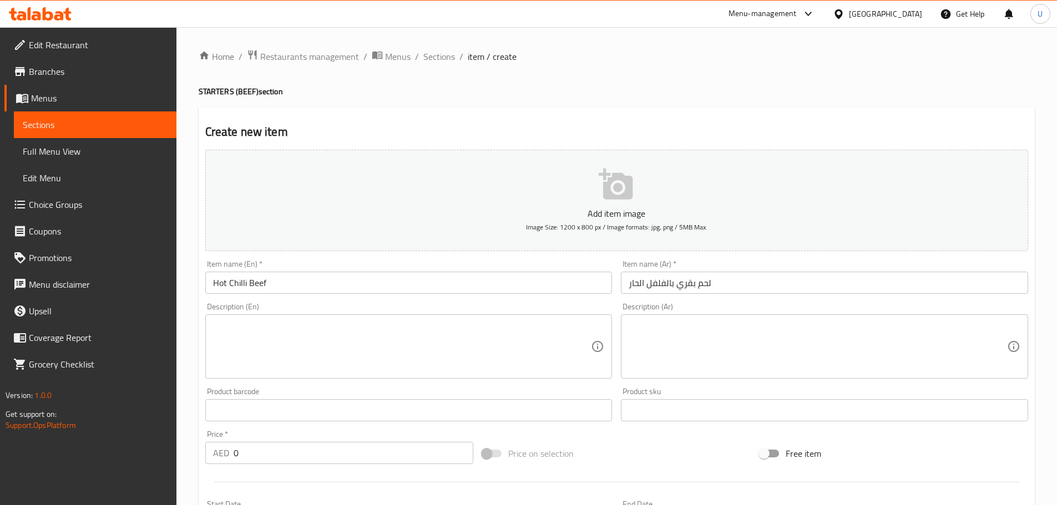
click at [358, 308] on div "Description (En) Description (En)" at bounding box center [408, 341] width 407 height 76
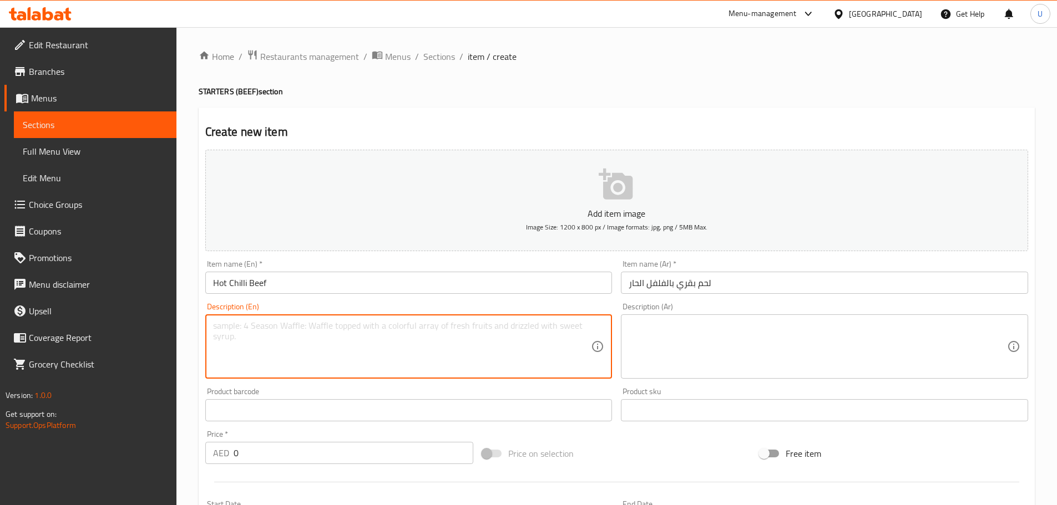
paste textarea "Spicy dry-fried beef tossed in a hot chilli sauce."
type textarea "Spicy dry-fried beef tossed in a hot chilli sauce."
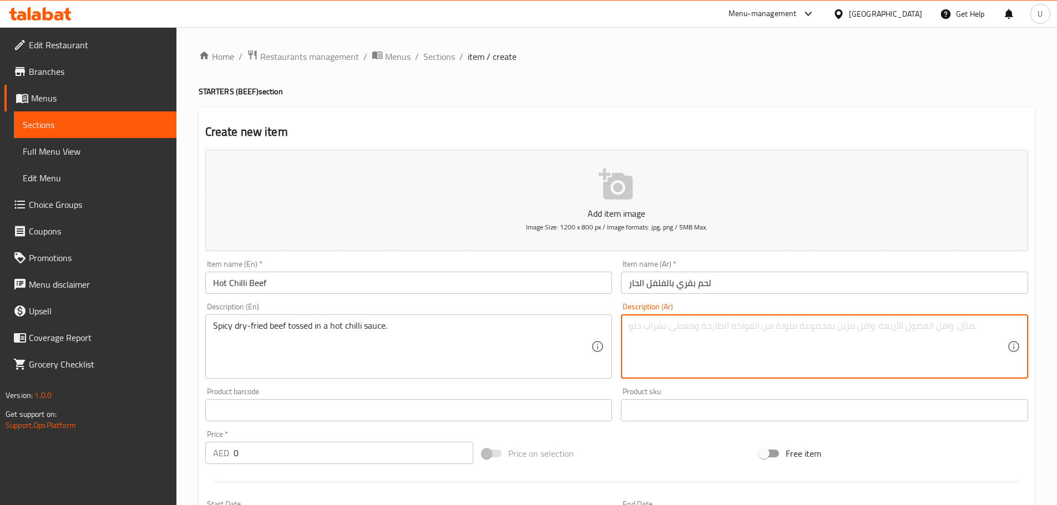
click at [702, 347] on textarea at bounding box center [817, 347] width 378 height 53
paste textarea "لحم بقري مقلي جاف في صلصة فلفل حارة."
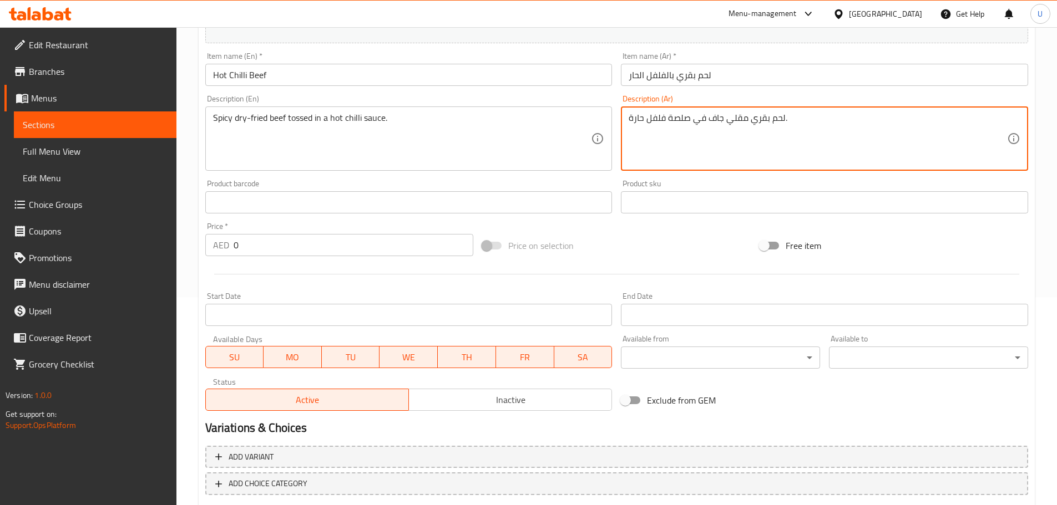
scroll to position [270, 0]
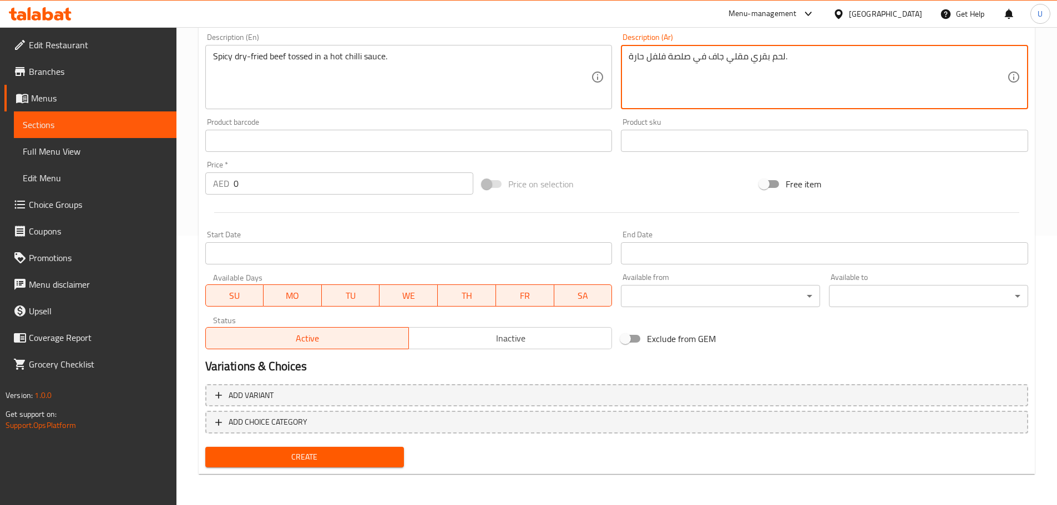
type textarea "لحم بقري مقلي جاف في صلصة فلفل حارة."
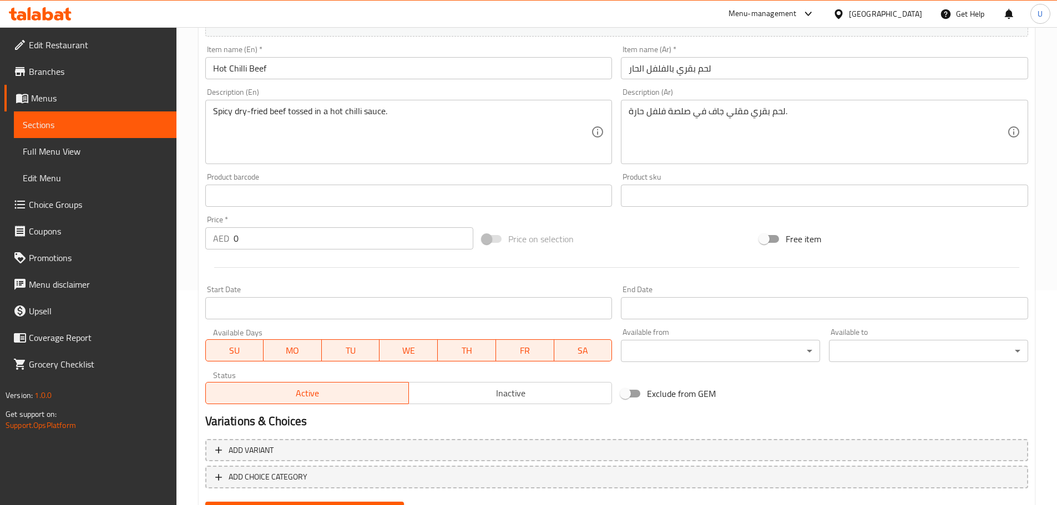
scroll to position [214, 0]
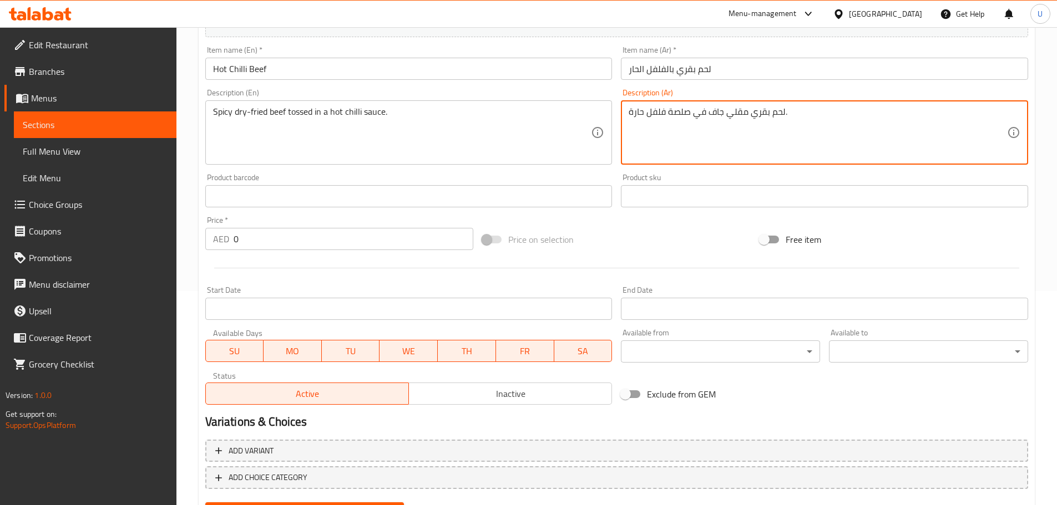
click at [243, 240] on input "0" at bounding box center [353, 239] width 240 height 22
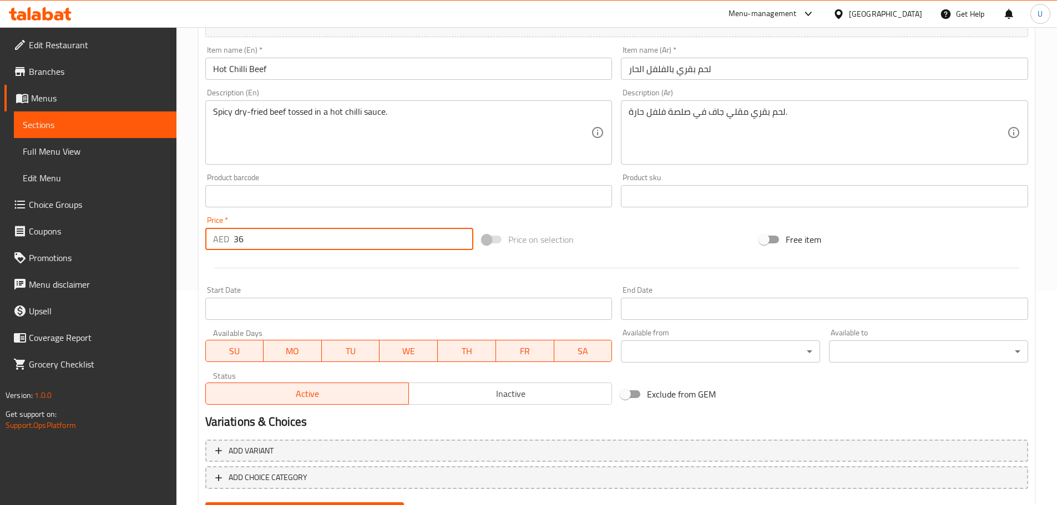
scroll to position [270, 0]
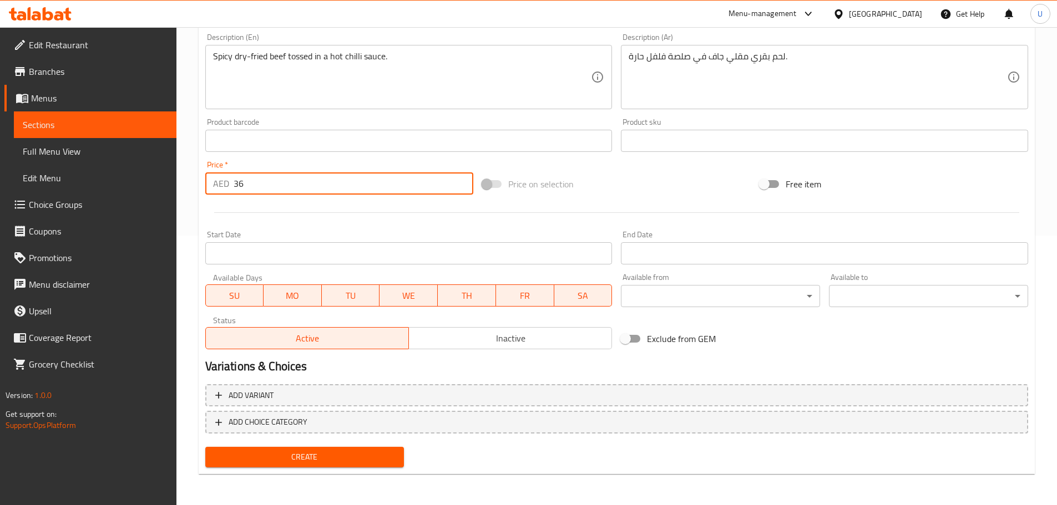
type input "36"
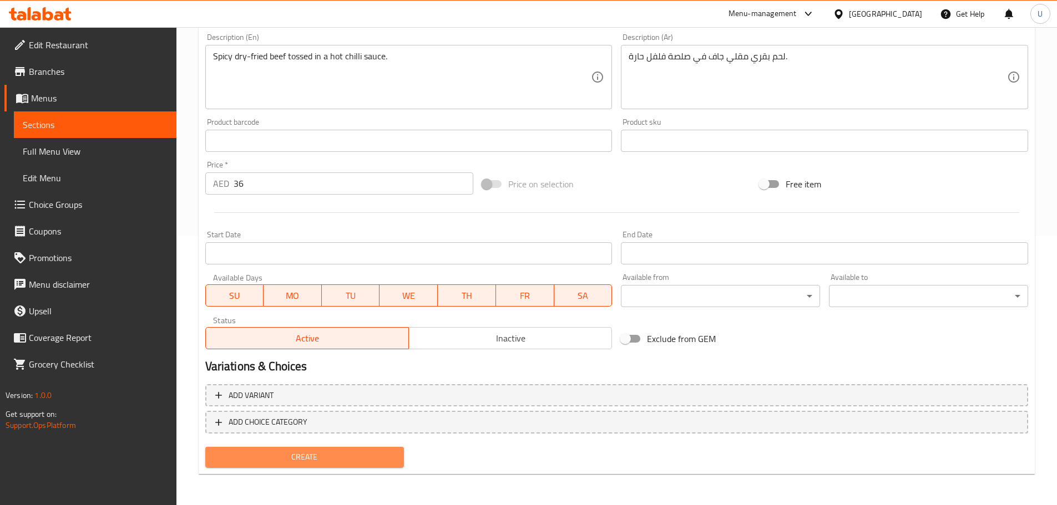
click at [292, 453] on span "Create" at bounding box center [304, 457] width 181 height 14
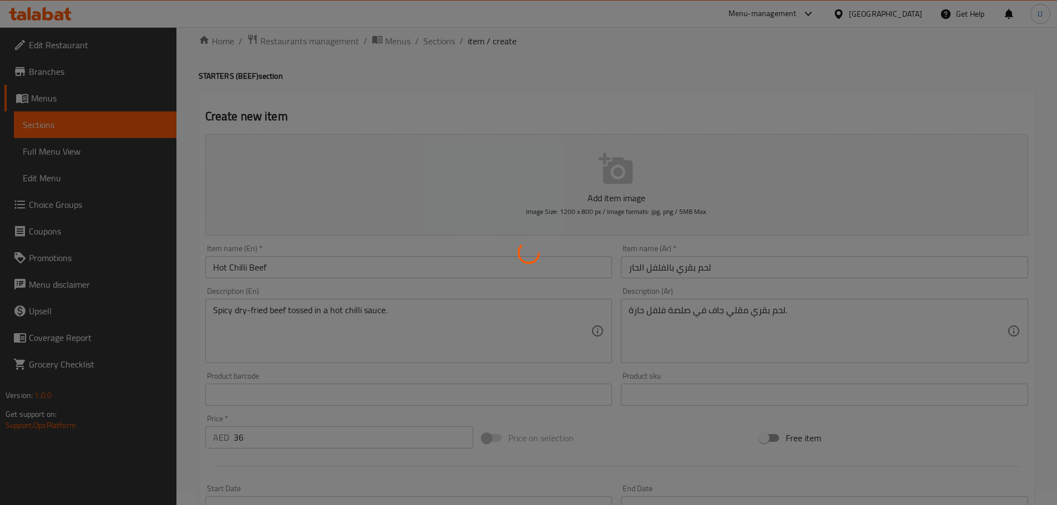
scroll to position [0, 0]
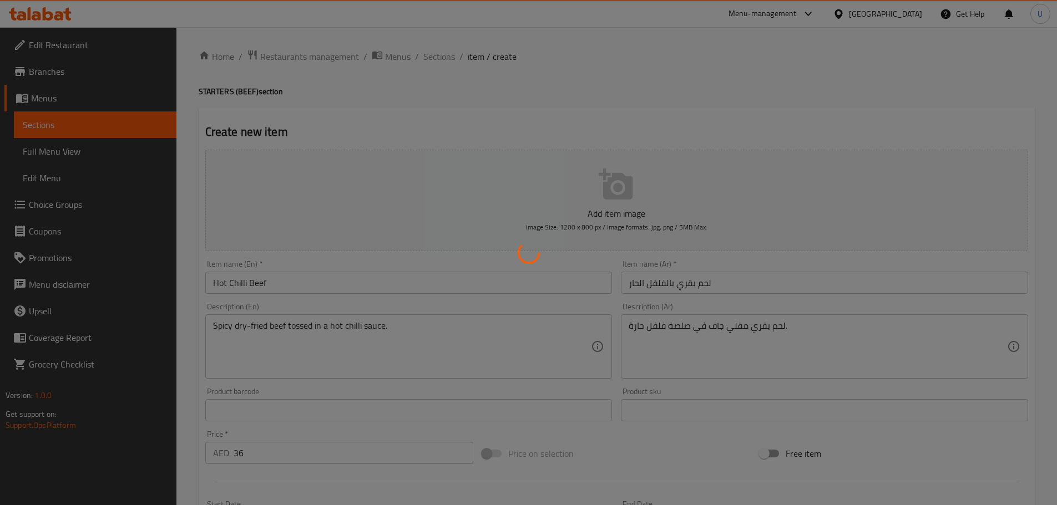
type input "0"
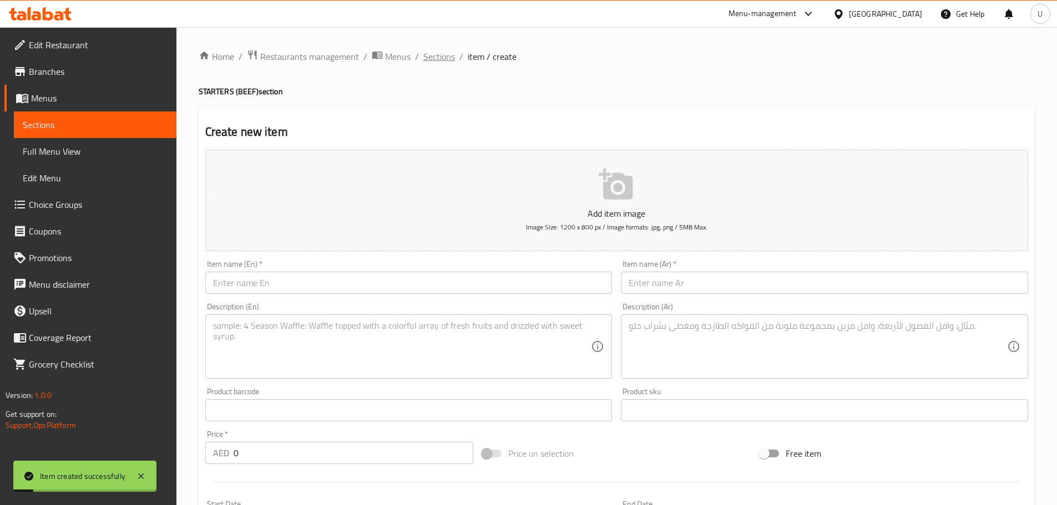
click at [433, 58] on span "Sections" at bounding box center [439, 56] width 32 height 13
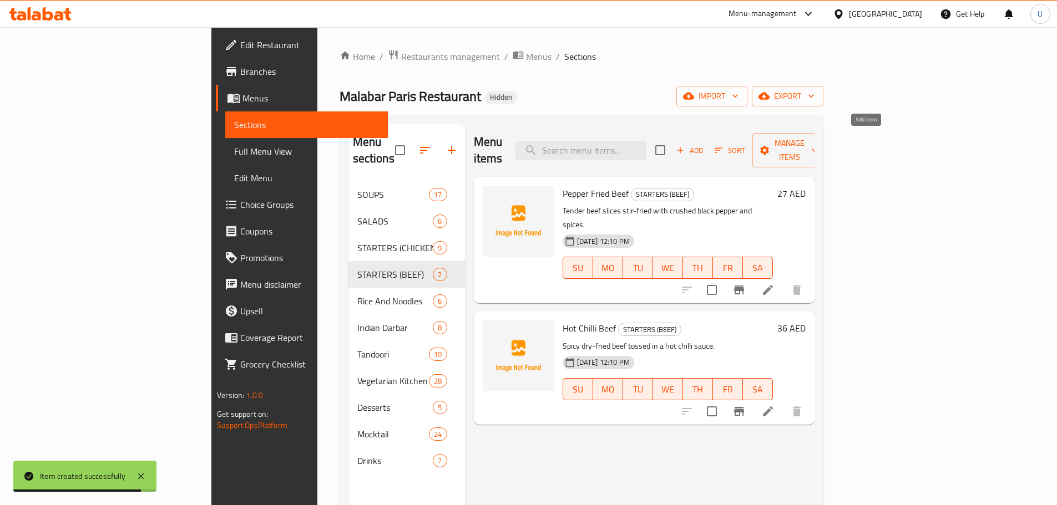
click at [685, 145] on icon "button" at bounding box center [680, 150] width 10 height 10
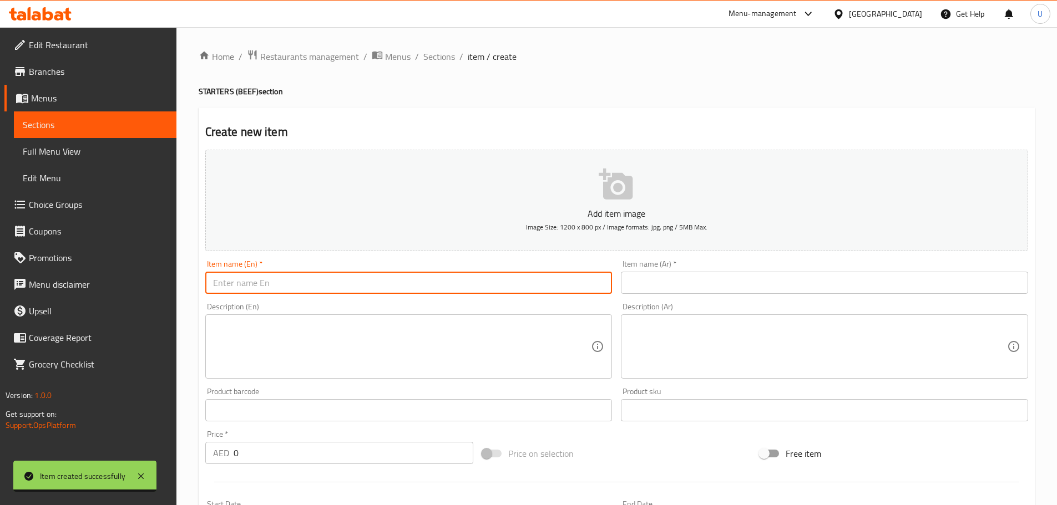
click at [429, 291] on input "text" at bounding box center [408, 283] width 407 height 22
paste input "Attutheeram Beef"
type input "Attutheeram Beef"
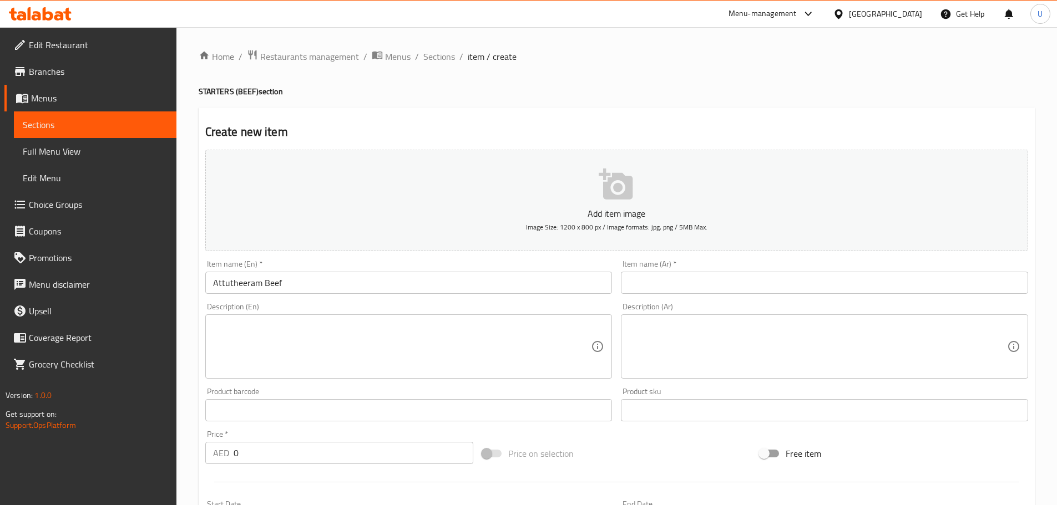
click at [633, 276] on input "text" at bounding box center [824, 283] width 407 height 22
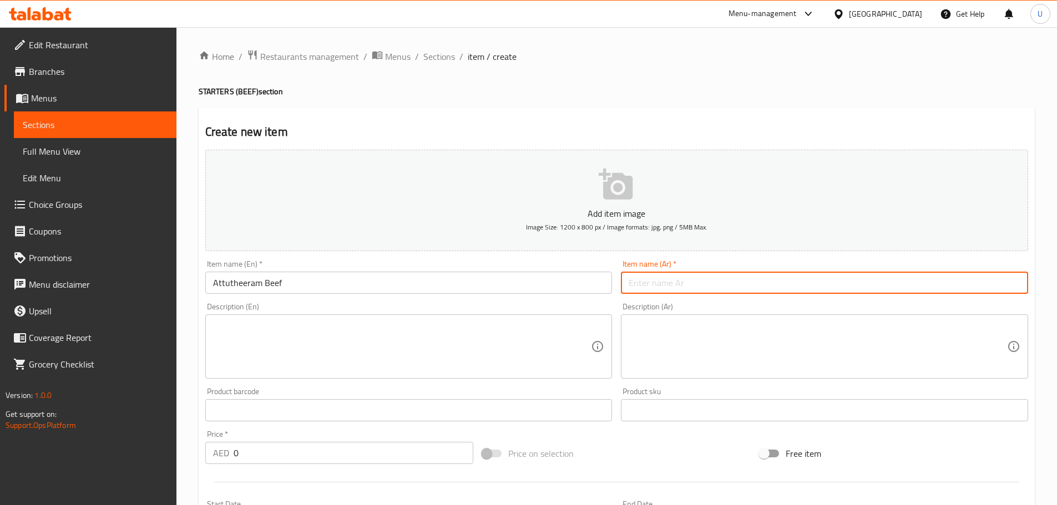
paste input "لحم بقري أتّوثيرام"
type input "لحم بقري أتّوثيرام"
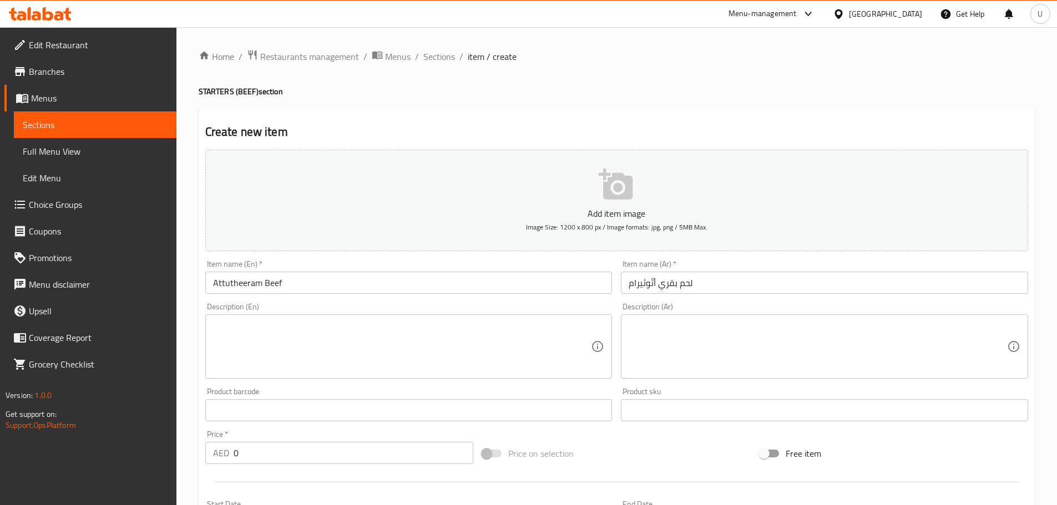
drag, startPoint x: 330, startPoint y: 311, endPoint x: 322, endPoint y: 334, distance: 24.6
click at [322, 334] on div "Description (En) Description (En)" at bounding box center [408, 341] width 407 height 76
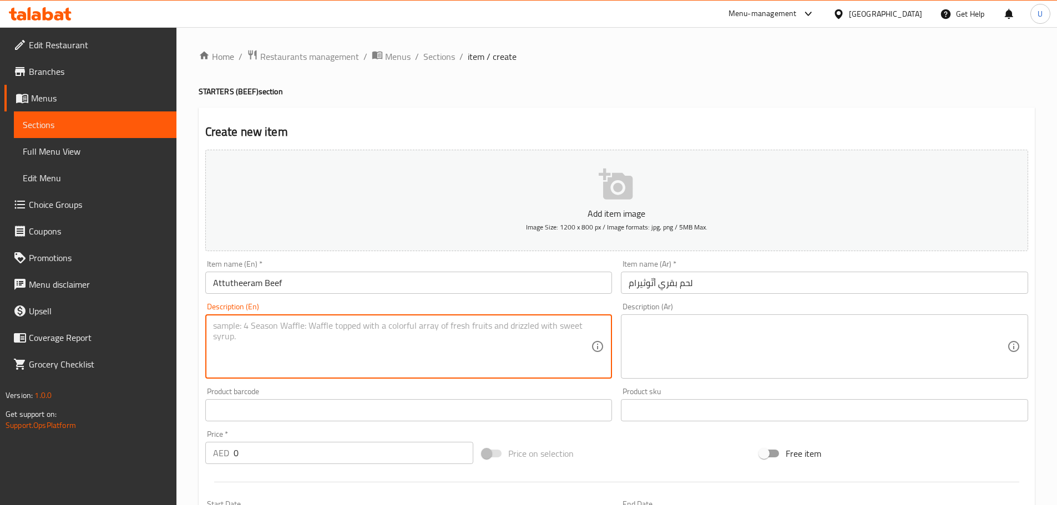
click at [322, 334] on textarea at bounding box center [402, 347] width 378 height 53
paste textarea "Kerala-style beef fry cooked with coconut slices and curry leaves."
type textarea "Kerala-style beef fry cooked with coconut slices and curry leaves."
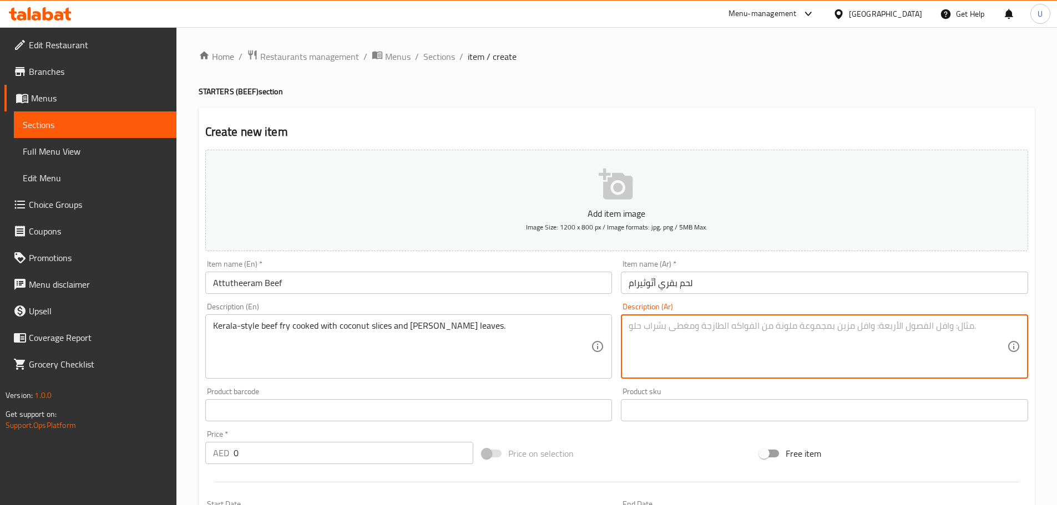
click at [760, 335] on textarea at bounding box center [817, 347] width 378 height 53
paste textarea "لحم بقري على الطريقة الكيرالية مع شرائح جوز الهند وأوراق الكاري."
type textarea "لحم بقري على الطريقة الكيرالية مع شرائح جوز الهند وأوراق الكاري."
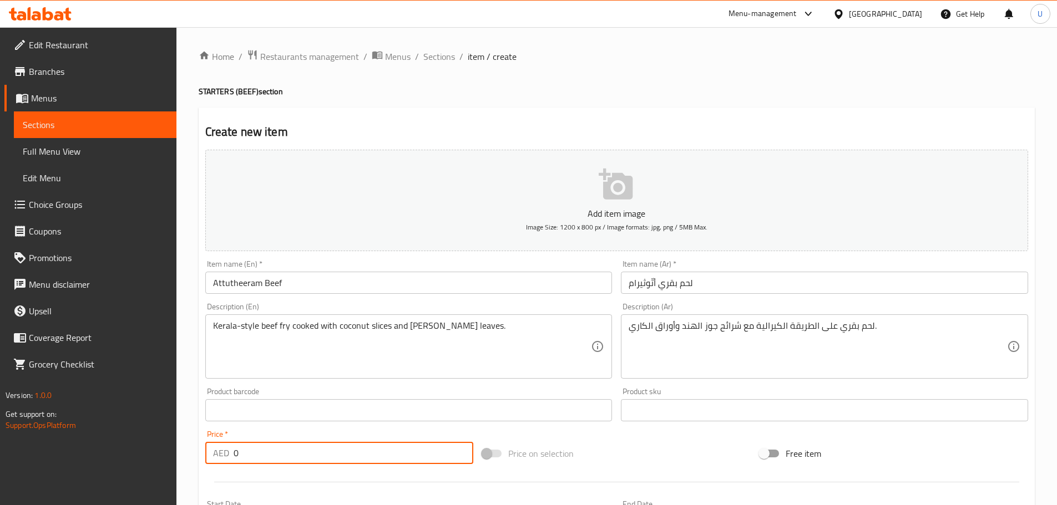
click at [243, 450] on input "0" at bounding box center [353, 453] width 240 height 22
type input "27"
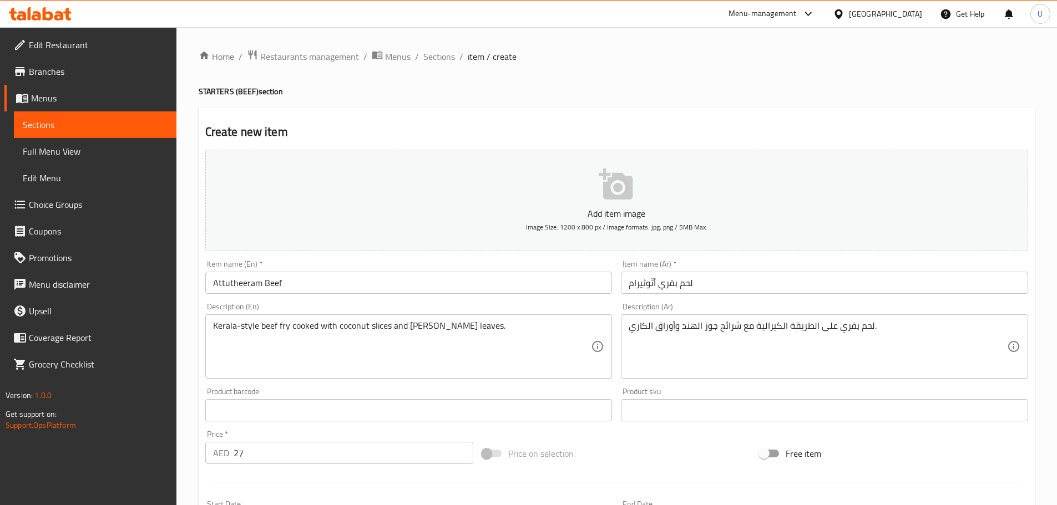
click at [618, 390] on div "Product sku Product sku" at bounding box center [824, 404] width 416 height 43
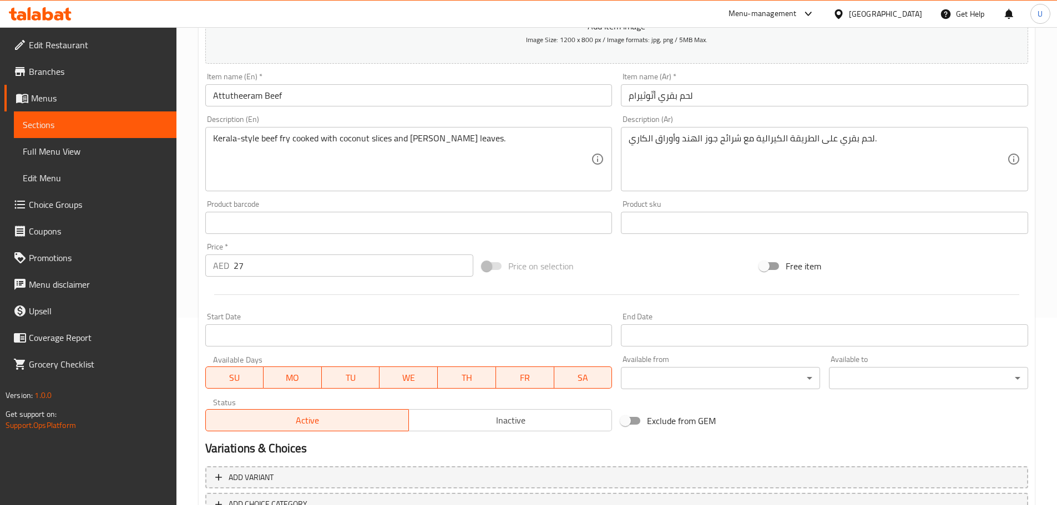
scroll to position [270, 0]
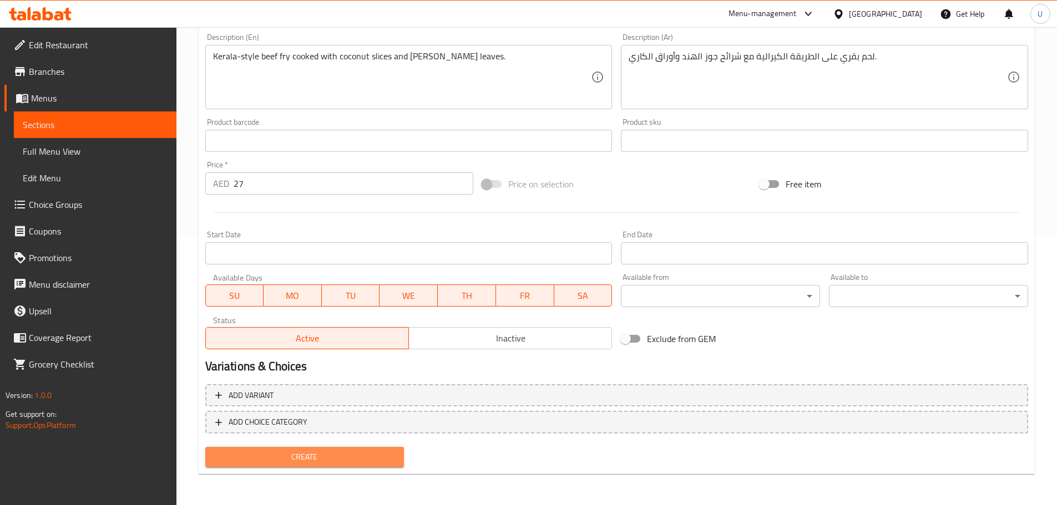
click at [291, 452] on span "Create" at bounding box center [304, 457] width 181 height 14
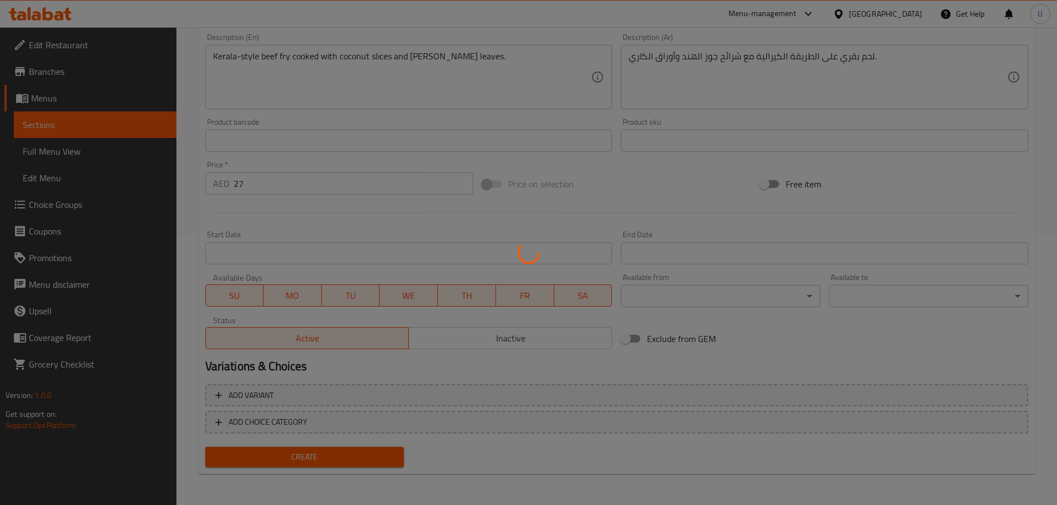
type input "0"
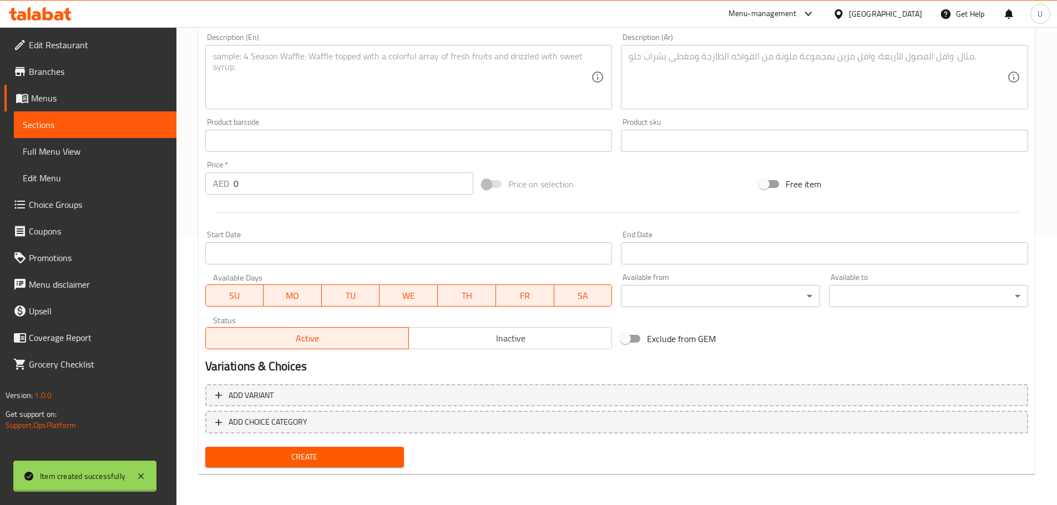
scroll to position [0, 0]
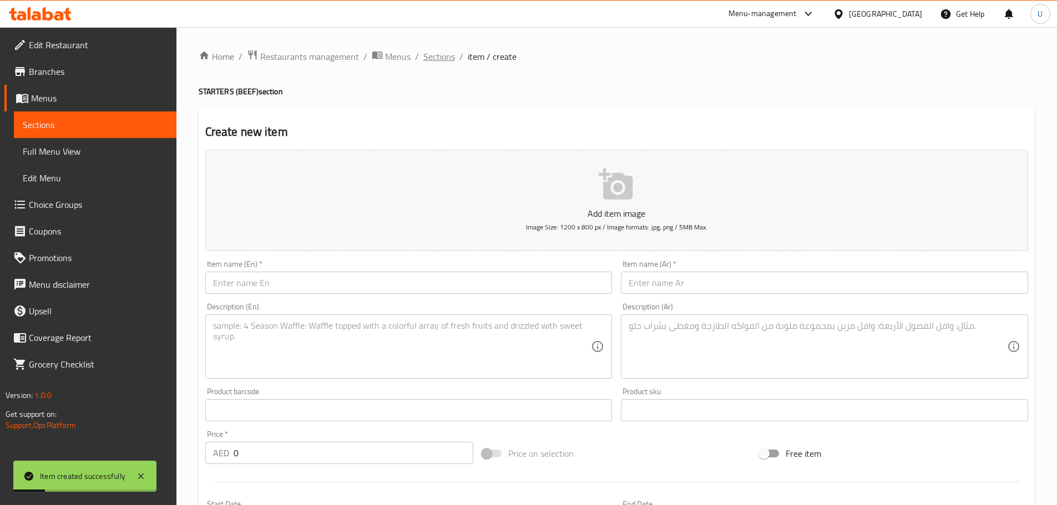
click at [433, 59] on span "Sections" at bounding box center [439, 56] width 32 height 13
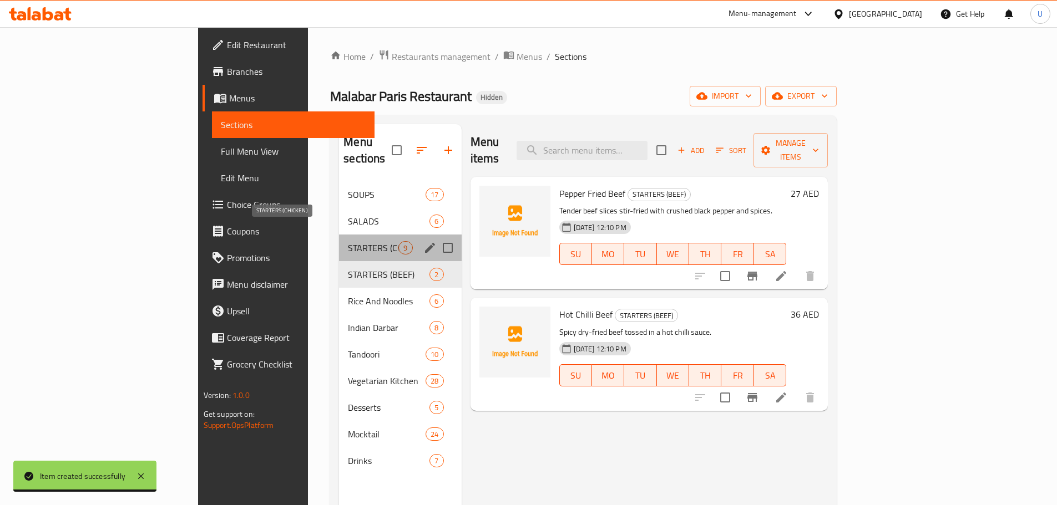
click at [348, 241] on span "STARTERS (CHICKEN)" at bounding box center [373, 247] width 50 height 13
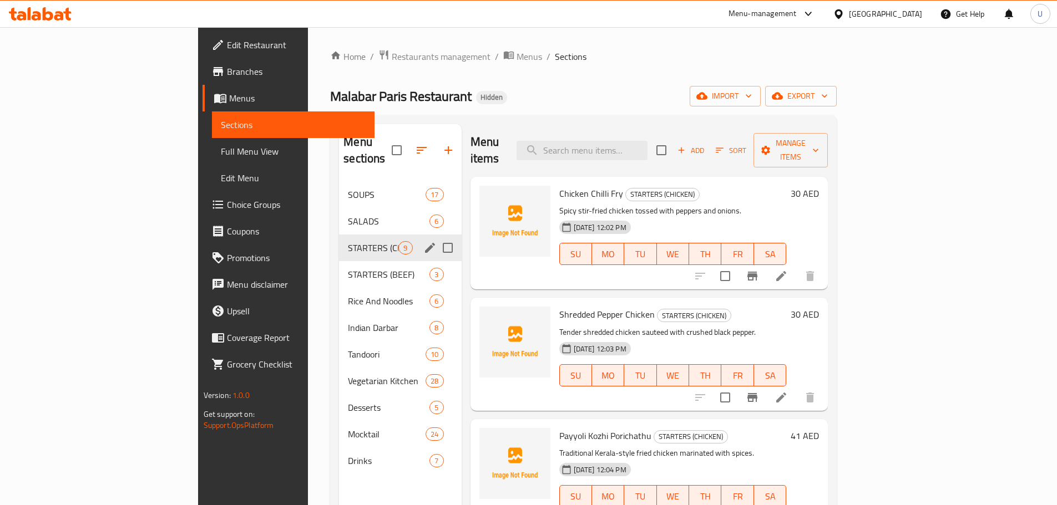
drag, startPoint x: 286, startPoint y: 253, endPoint x: 601, endPoint y: 268, distance: 315.4
click at [601, 268] on div "Menu sections SOUPS 17 SALADS 6 STARTERS (CHICKEN) 9 STARTERS (BEEF) 3 Rice And…" at bounding box center [583, 376] width 489 height 505
click at [339, 261] on div "STARTERS (BEEF) 3" at bounding box center [400, 274] width 122 height 27
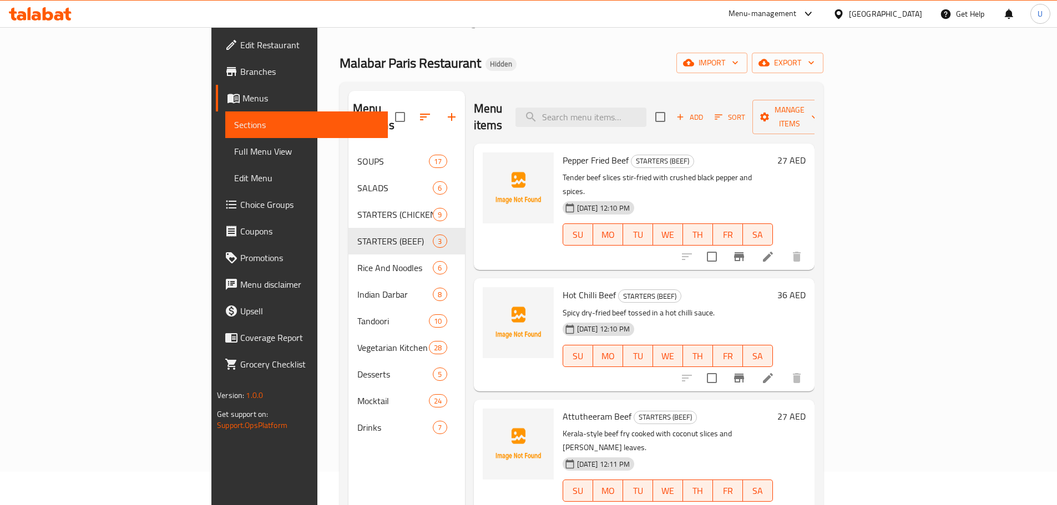
scroll to position [34, 0]
click at [438, 109] on button "button" at bounding box center [451, 116] width 27 height 27
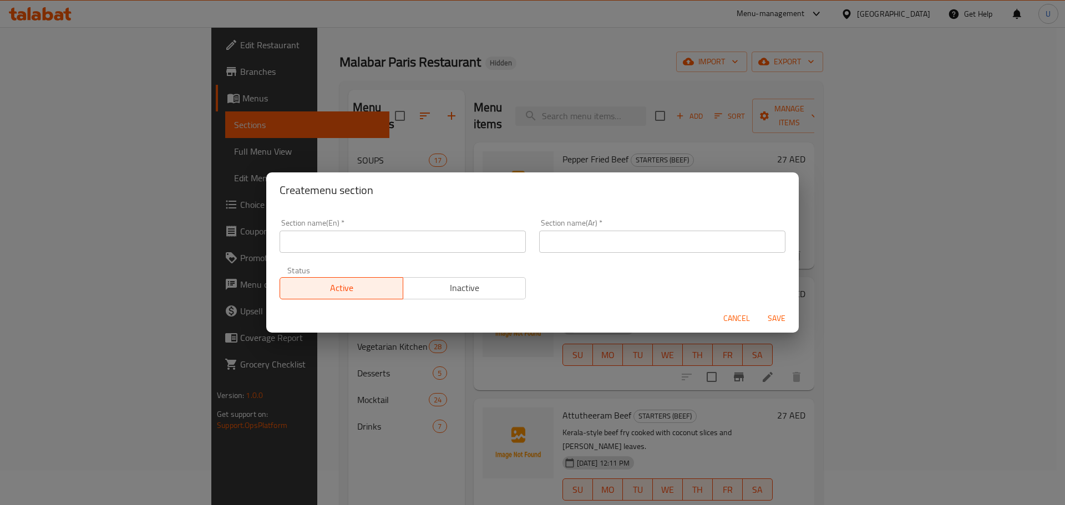
paste input "STARTERS – SEAFOOD"
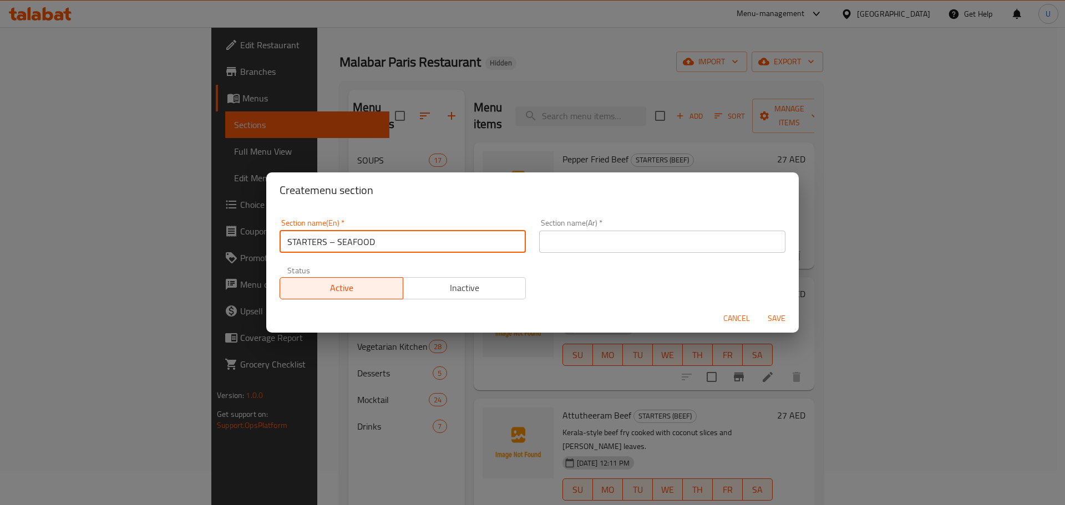
click at [305, 237] on input "STARTERS – SEAFOOD" at bounding box center [403, 242] width 246 height 22
click at [336, 242] on input "STARTERS – SEAFOOD" at bounding box center [403, 242] width 246 height 22
type input "STARTERS (SEAFOOD)"
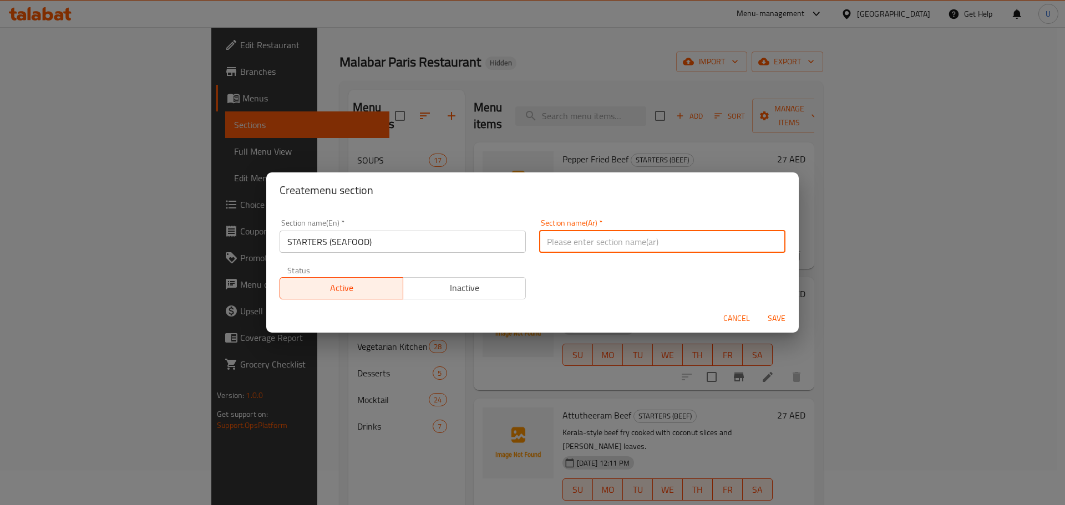
click at [585, 244] on input "text" at bounding box center [662, 242] width 246 height 22
paste input "المقبلات بالمأكولات البحرية"
type input "المقبلات بالمأكولات البحرية"
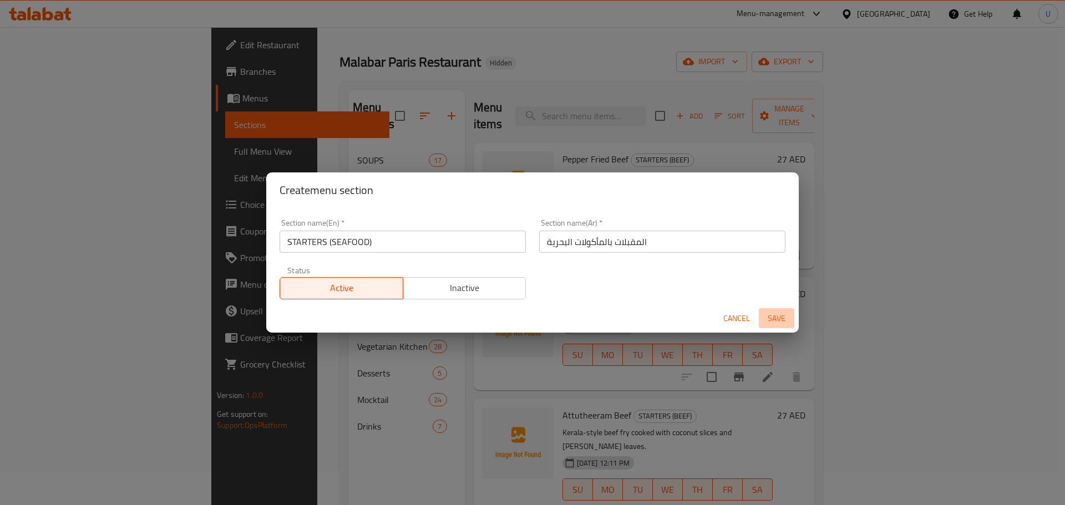
click at [778, 319] on span "Save" at bounding box center [776, 319] width 27 height 14
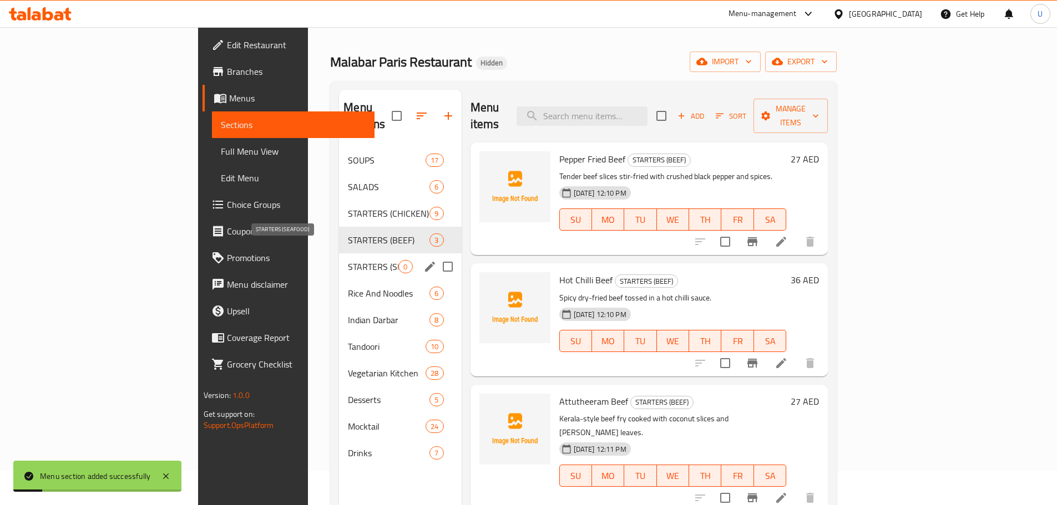
click at [348, 260] on span "STARTERS (SEAFOOD)" at bounding box center [373, 266] width 50 height 13
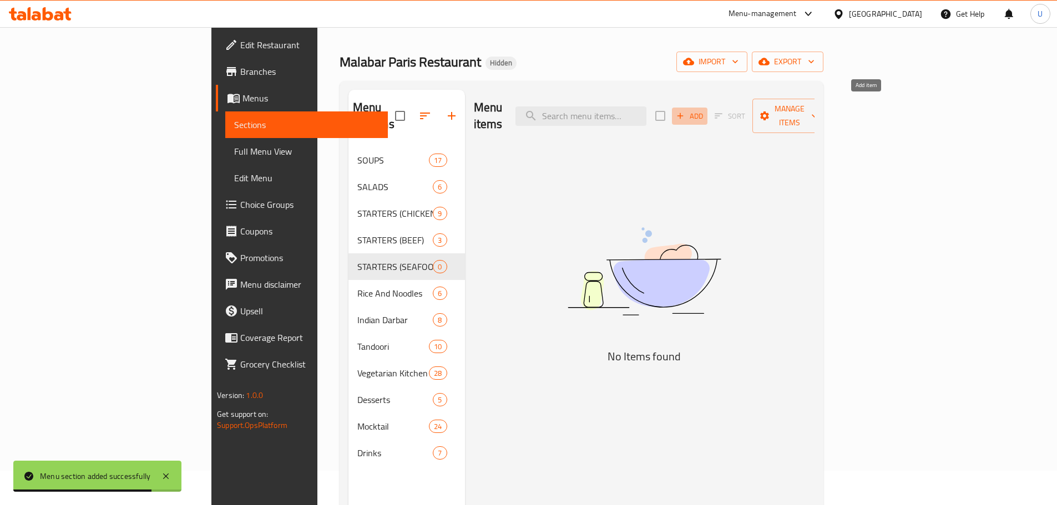
click at [704, 110] on span "Add" at bounding box center [689, 116] width 30 height 13
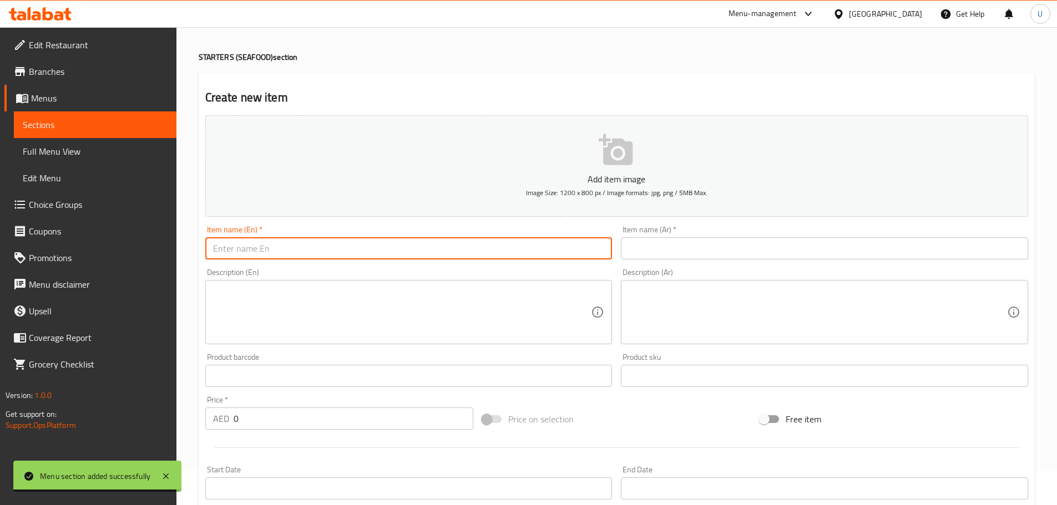
click at [316, 247] on input "text" at bounding box center [408, 248] width 407 height 22
paste input "Red Chilli Fish"
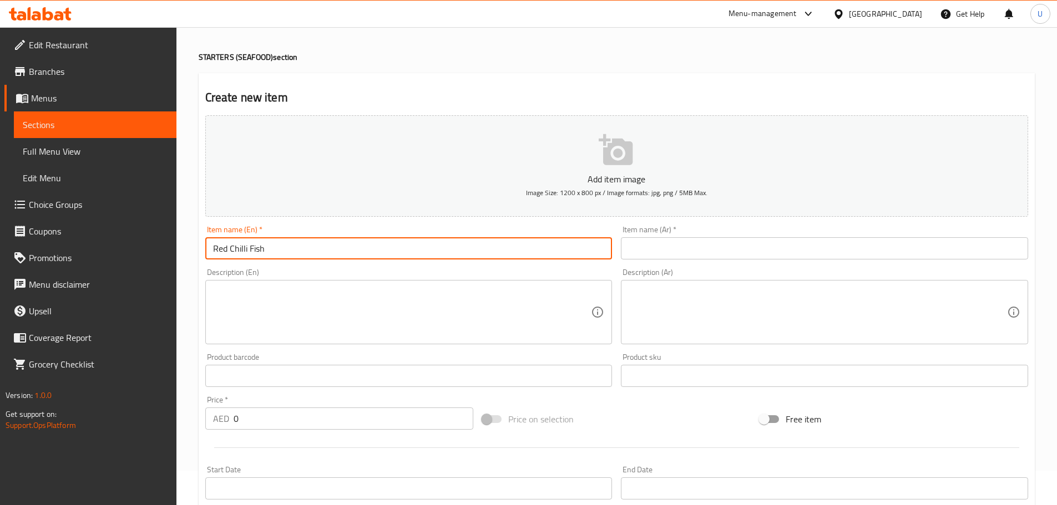
type input "Red Chilli Fish"
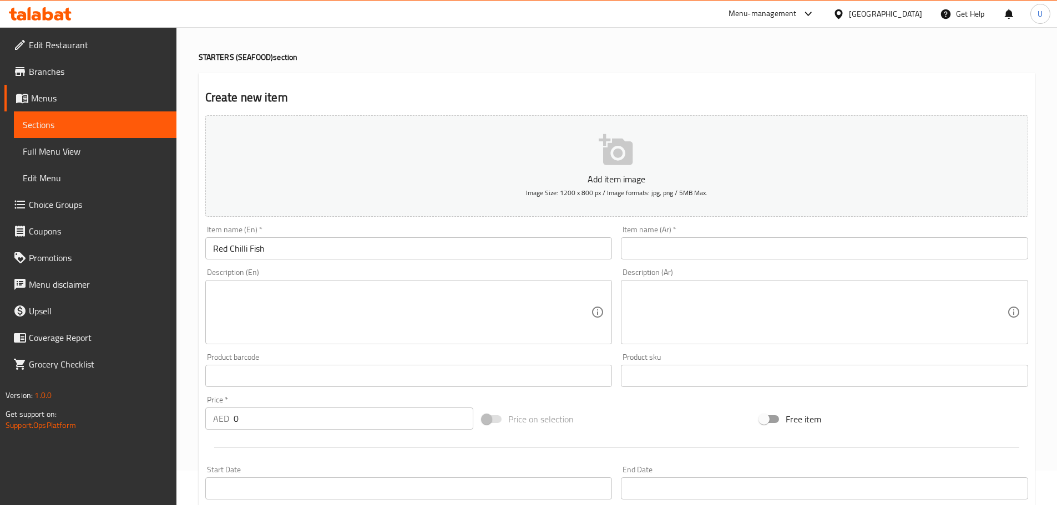
click at [715, 258] on input "text" at bounding box center [824, 248] width 407 height 22
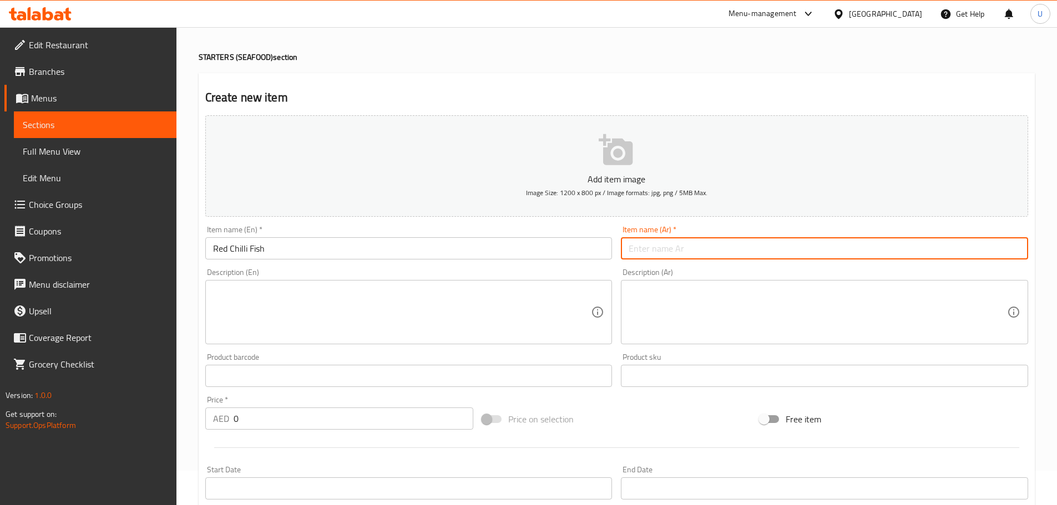
paste input "سمك بالفلفل الأحمر"
type input "سمك بالفلفل الأحمر"
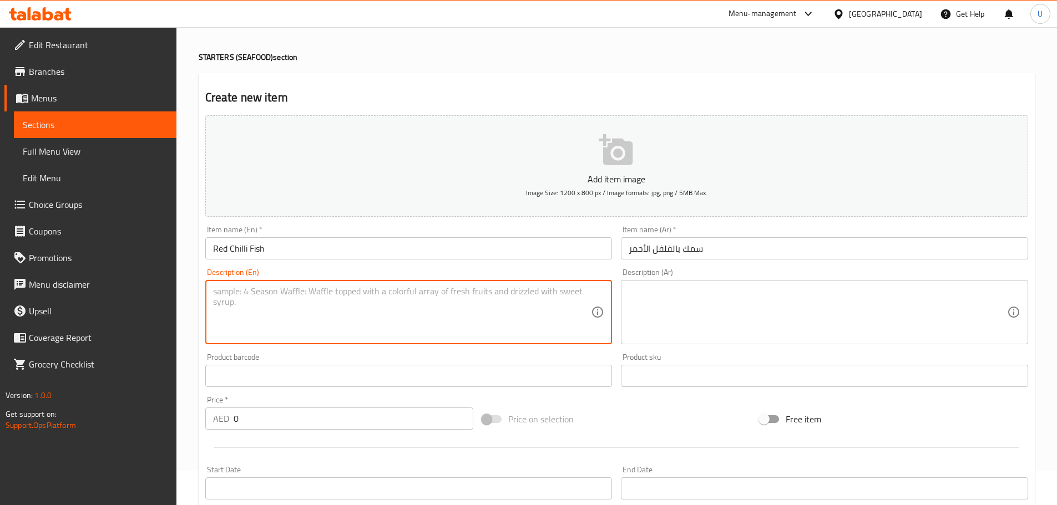
click at [306, 291] on textarea at bounding box center [402, 312] width 378 height 53
paste textarea "Crispy fish fillets tossed in a spicy red chilli sauce."
type textarea "Crispy fish fillets tossed in a spicy red chilli sauce."
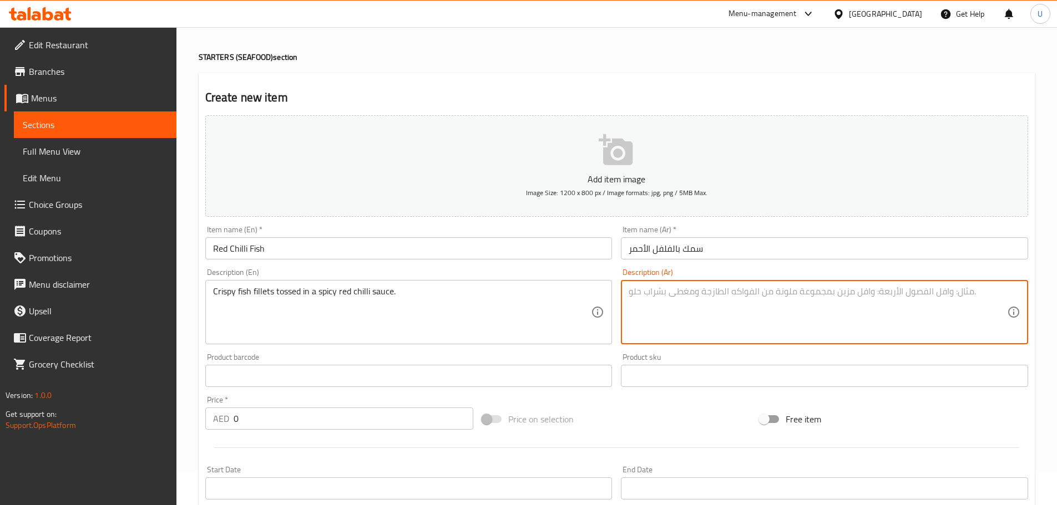
click at [730, 316] on textarea at bounding box center [817, 312] width 378 height 53
paste textarea "قطع سمك مقرمشة ممزوجة بصلصة الفلفل الأحمر الحارة."
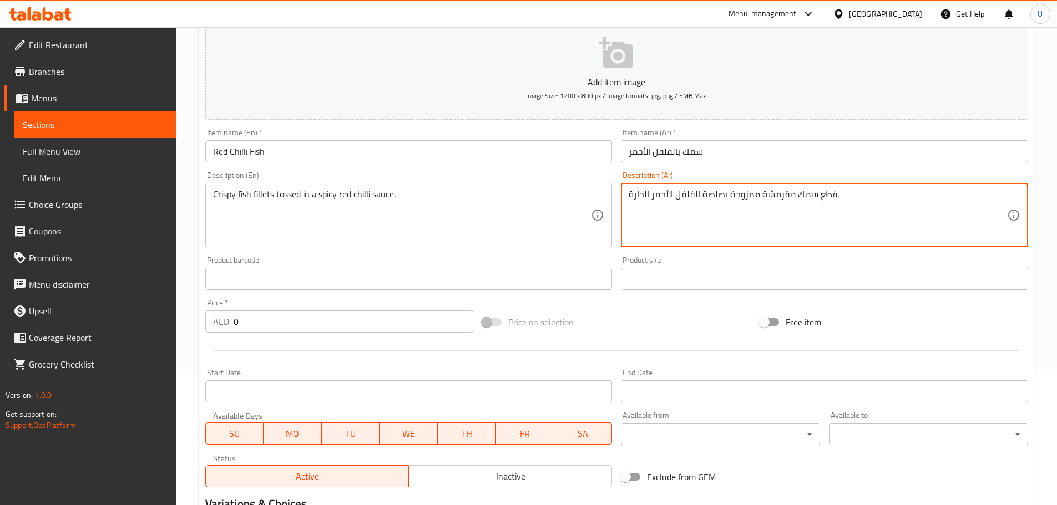
scroll to position [132, 0]
type textarea "قطع سمك مقرمشة ممزوجة بصلصة الفلفل الأحمر الحارة."
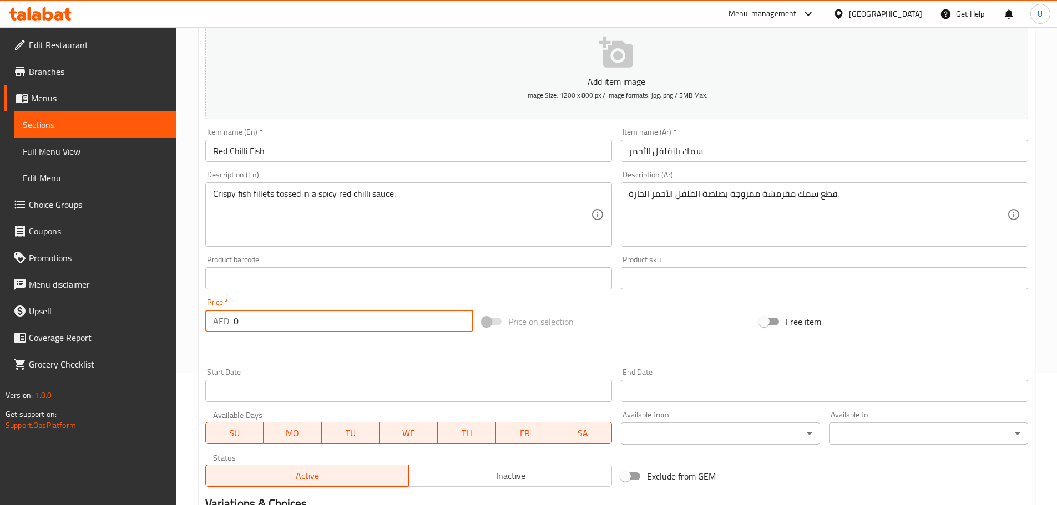
click at [288, 319] on input "0" at bounding box center [353, 321] width 240 height 22
click at [263, 321] on input "0" at bounding box center [353, 321] width 240 height 22
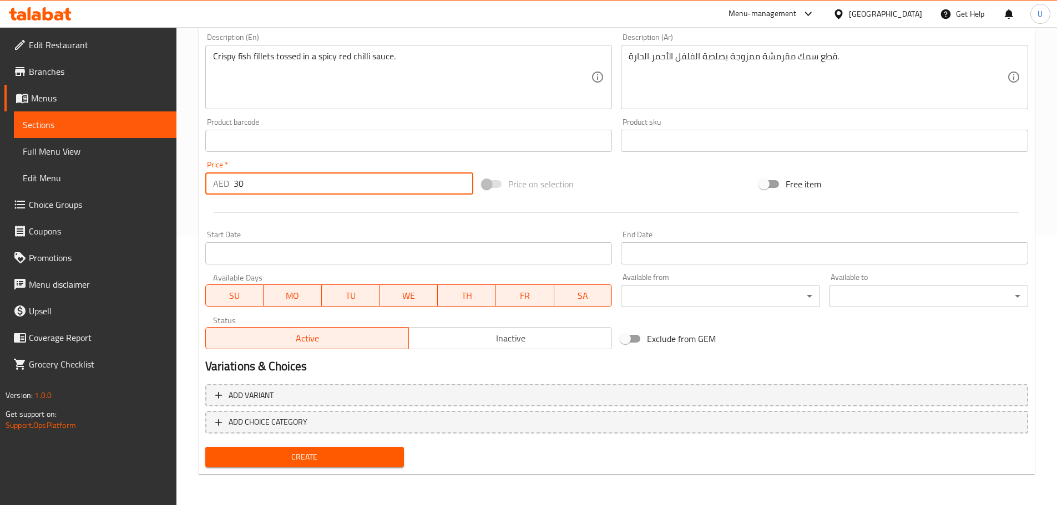
type input "30"
click at [304, 459] on span "Create" at bounding box center [304, 457] width 181 height 14
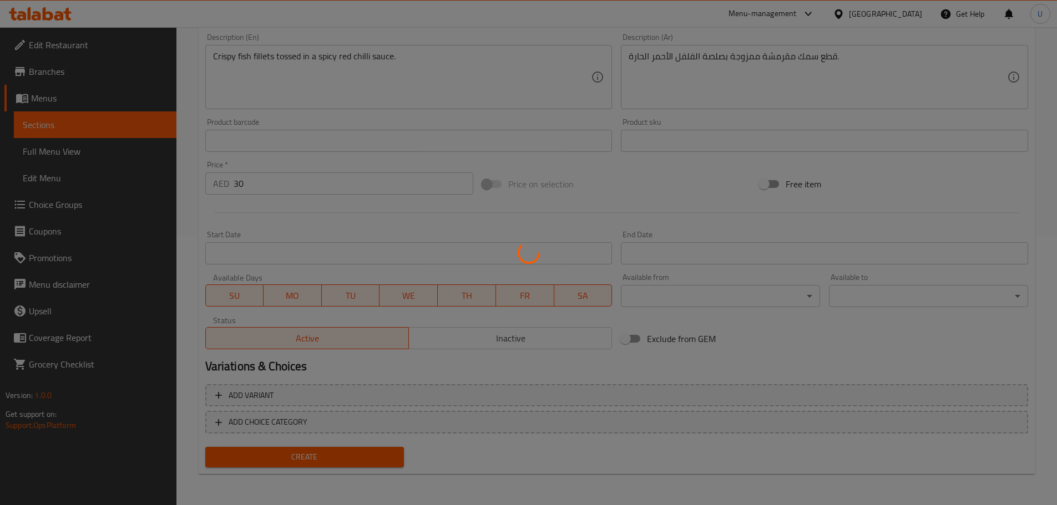
scroll to position [0, 0]
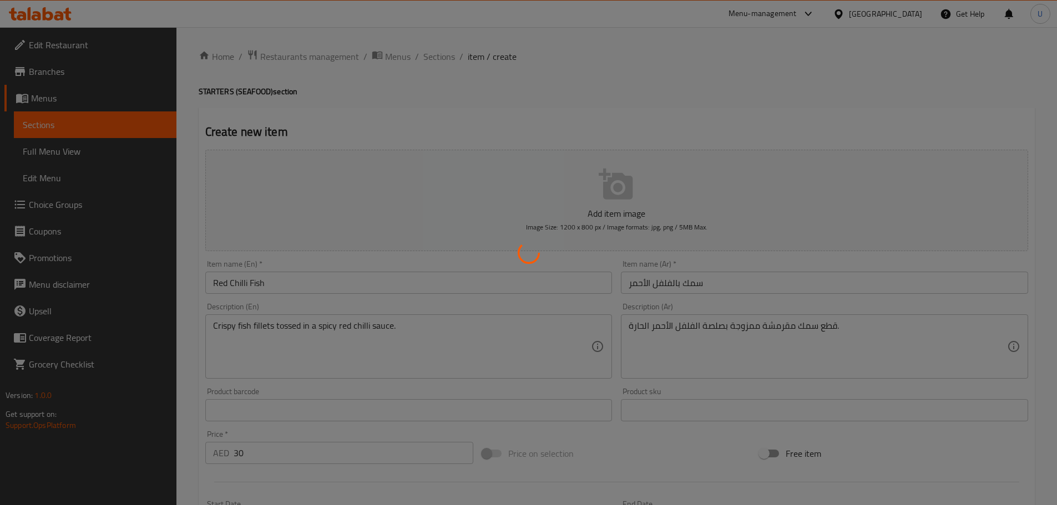
type input "0"
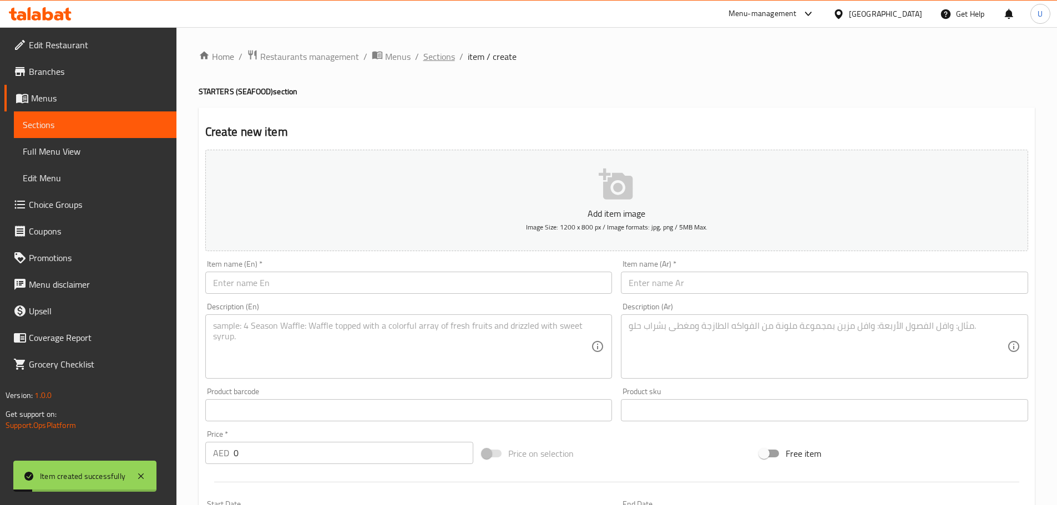
click at [439, 60] on span "Sections" at bounding box center [439, 56] width 32 height 13
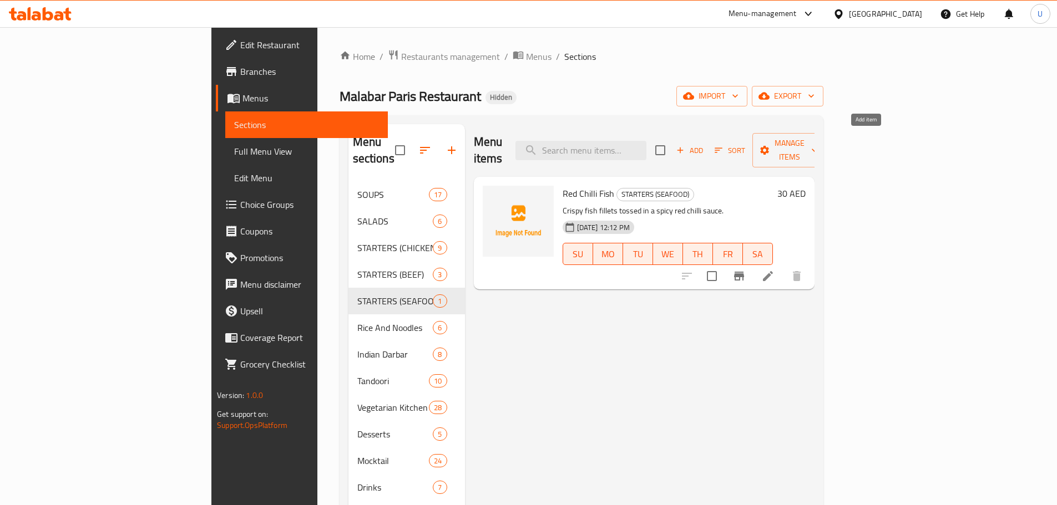
click at [685, 145] on icon "button" at bounding box center [680, 150] width 10 height 10
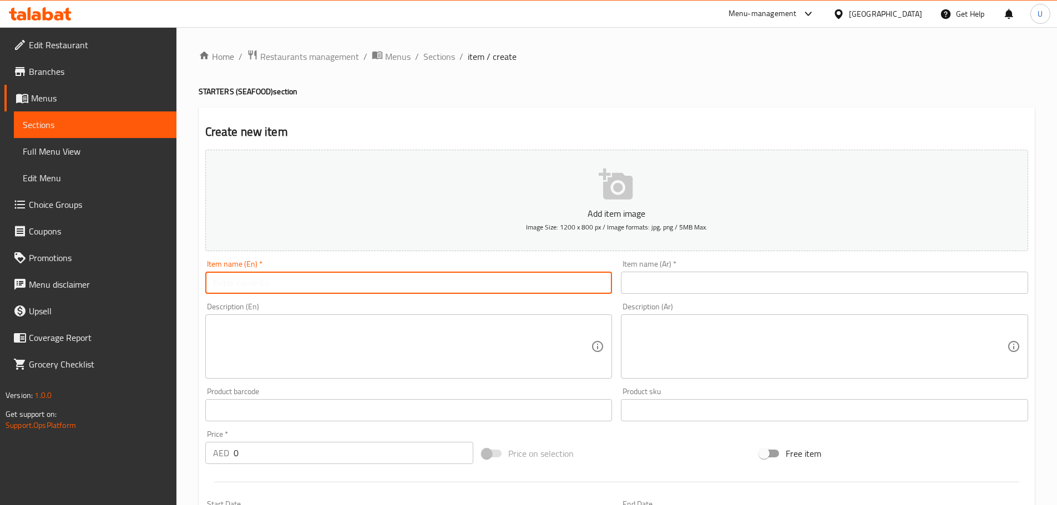
paste input "Expo 20-20"
click at [436, 275] on input "Expo 20-20" at bounding box center [408, 283] width 407 height 22
type input "Expo 20-20"
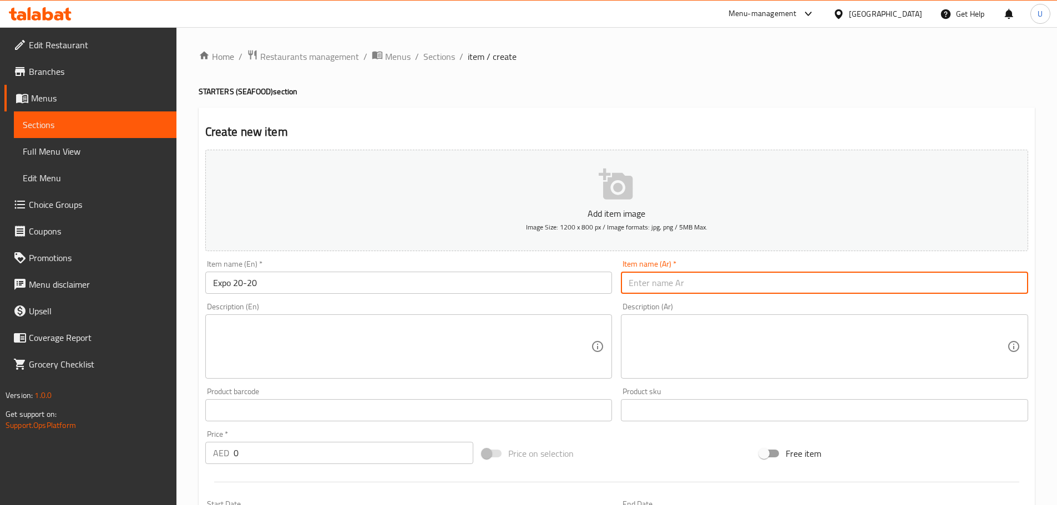
paste input "إكسبو 20-20"
click at [623, 281] on input "إكسبو 20-20" at bounding box center [824, 283] width 407 height 22
type input "إكسبو 20-20"
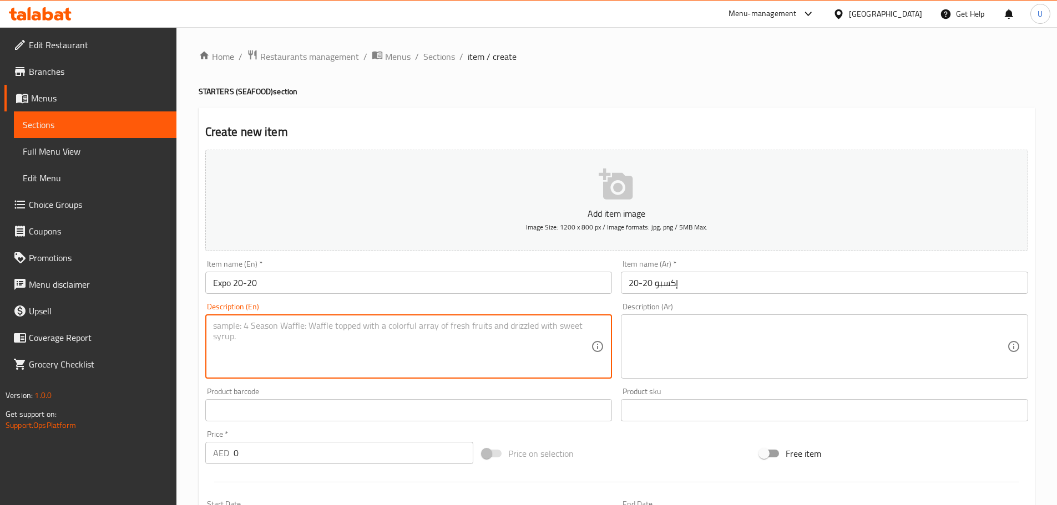
click at [275, 357] on textarea at bounding box center [402, 347] width 378 height 53
paste textarea "Chef’s special seafood mix prepared with house spices and herbs."
type textarea "Chef’s special seafood mix prepared with house spices and herbs."
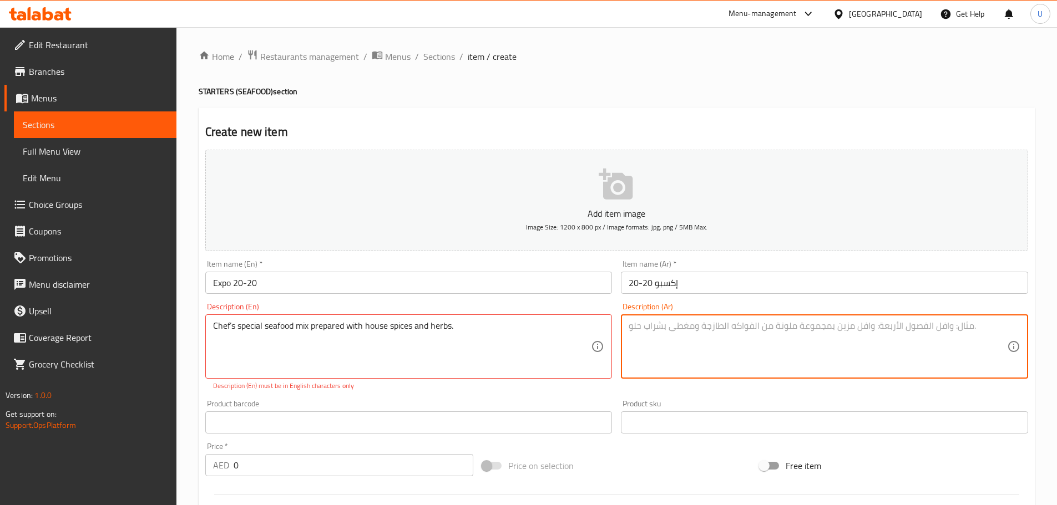
click at [659, 356] on textarea at bounding box center [817, 347] width 378 height 53
paste textarea "مزيج خاص من المأكولات البحرية محضر بتوابل وأعشاب الشيف المميزة."
type textarea "مزيج خاص من المأكولات البحرية محضر بتوابل وأعشاب الشيف المميزة."
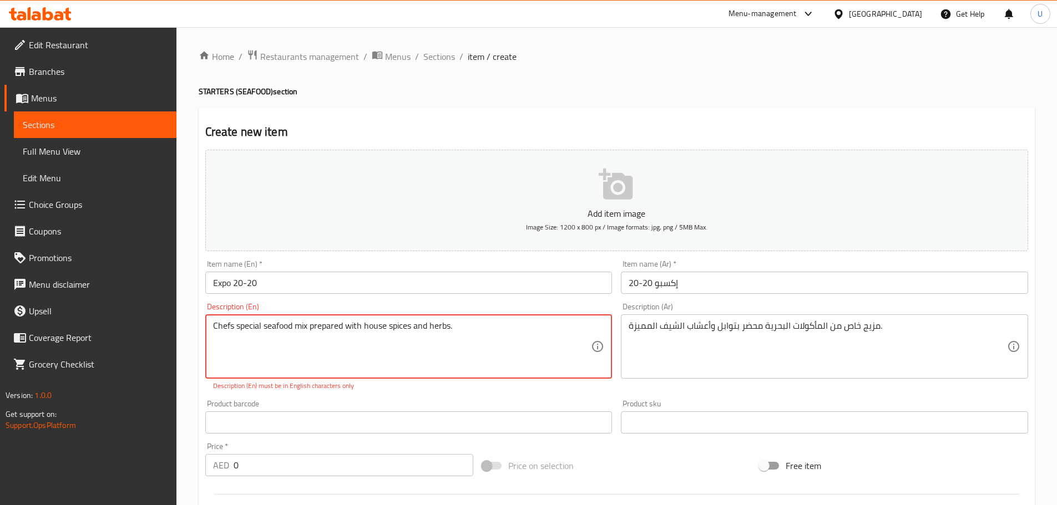
type textarea "Chefs special seafood mix prepared with house spices and herbs."
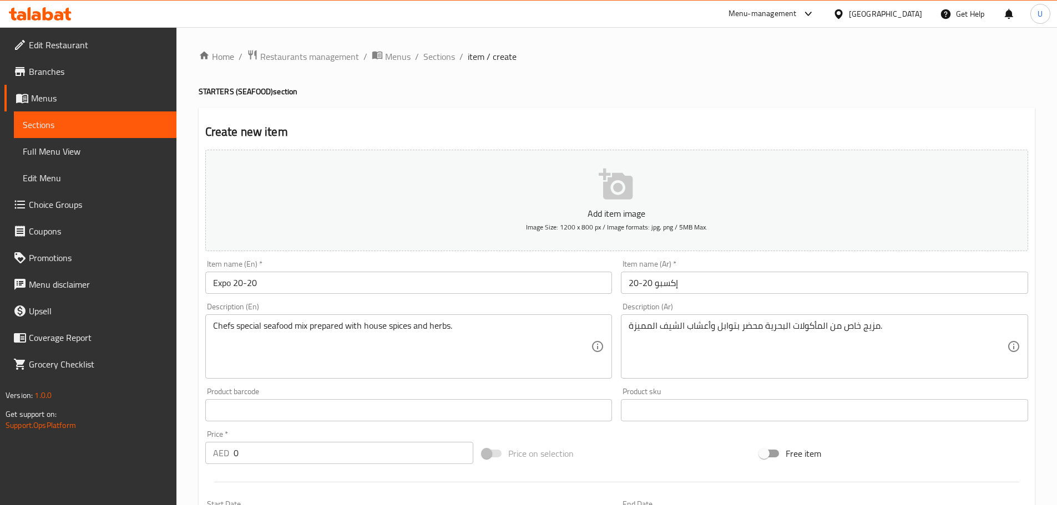
click at [401, 394] on div "Add item image Image Size: 1200 x 800 px / Image formats: jpg, png / 5MB Max. I…" at bounding box center [616, 384] width 831 height 478
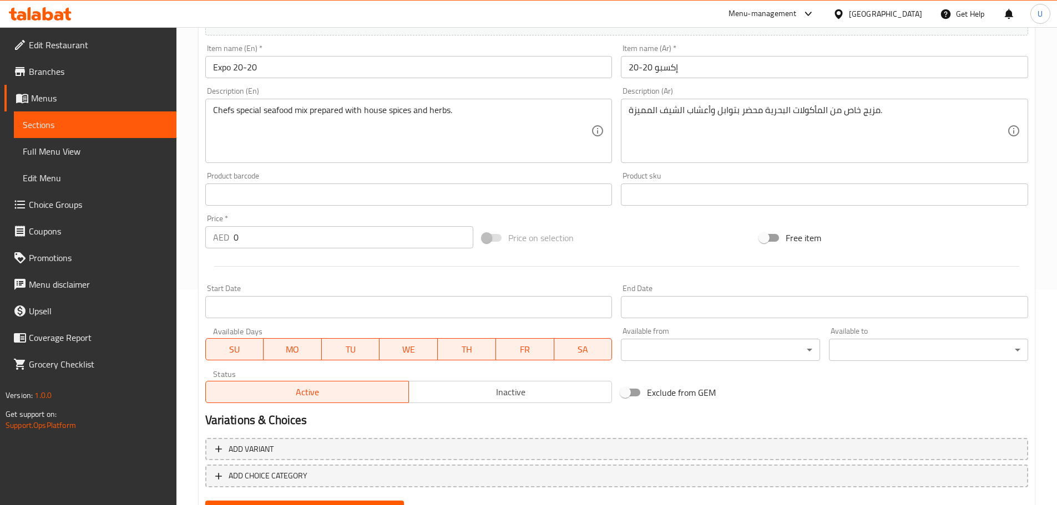
scroll to position [216, 0]
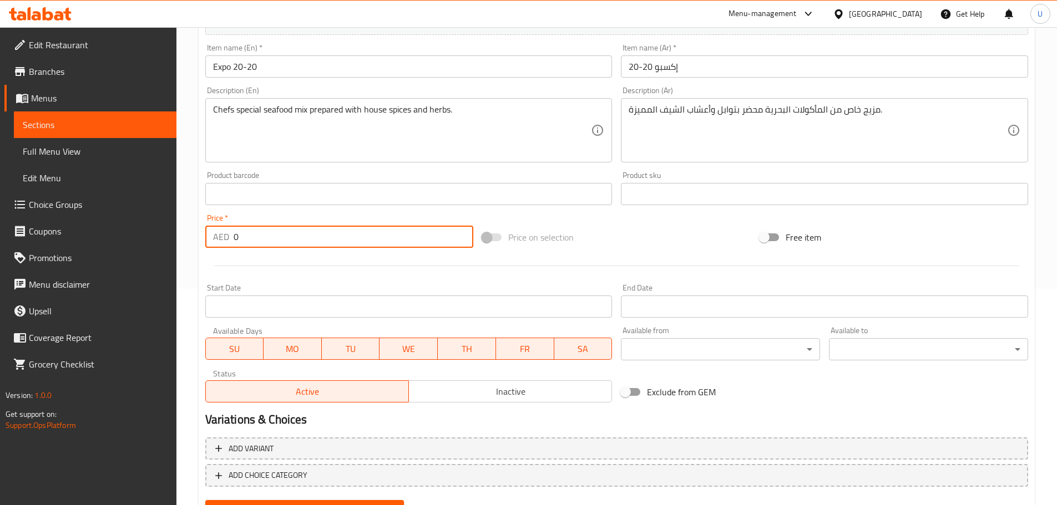
click at [274, 242] on input "0" at bounding box center [353, 237] width 240 height 22
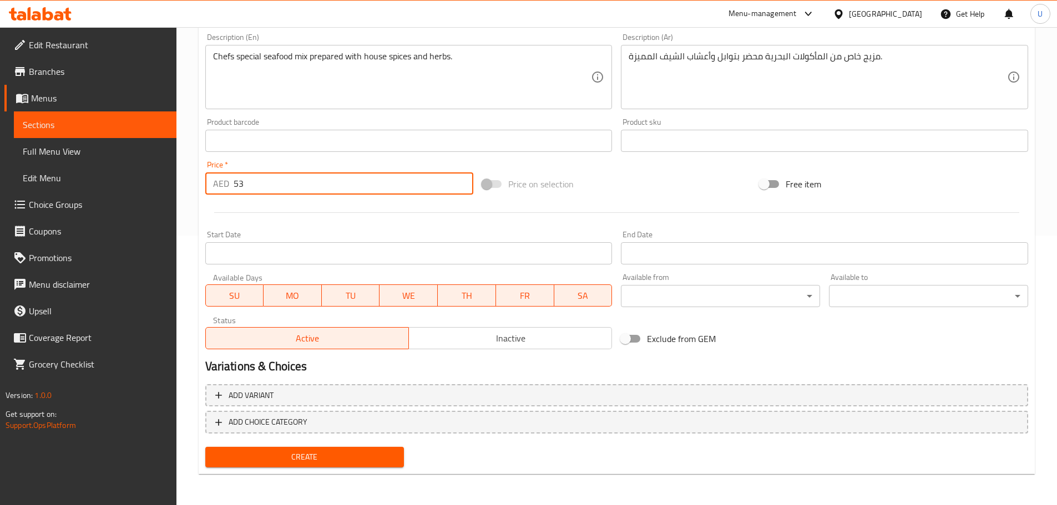
type input "53"
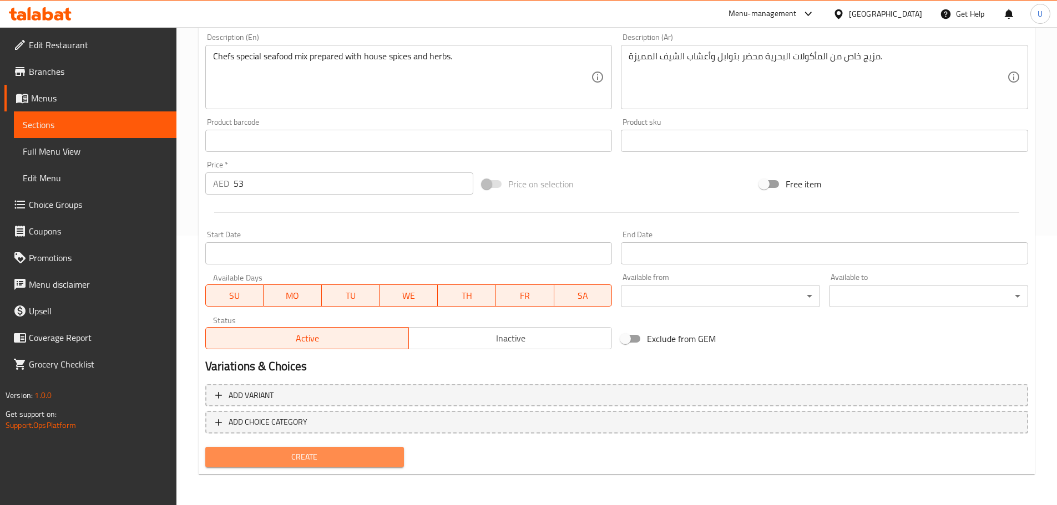
click at [314, 462] on span "Create" at bounding box center [304, 457] width 181 height 14
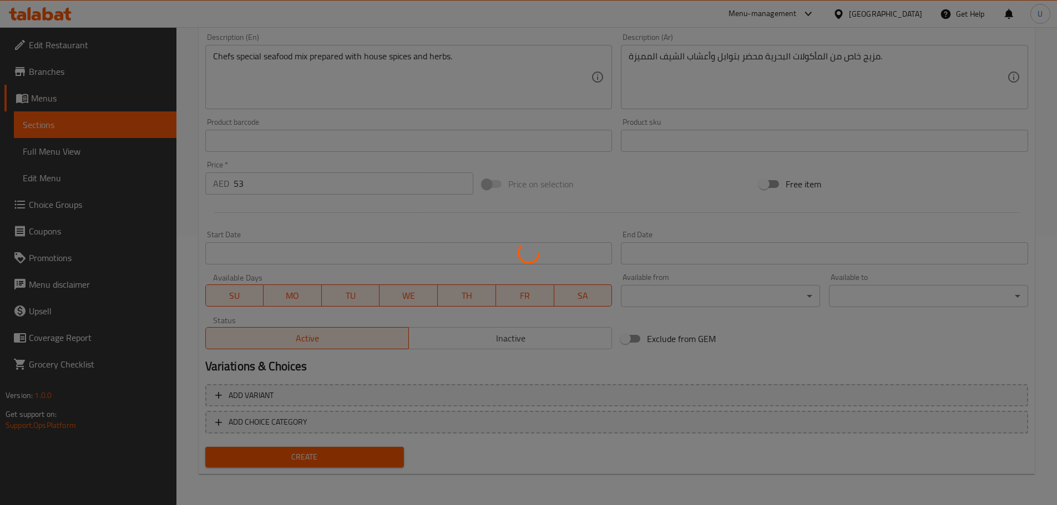
type input "0"
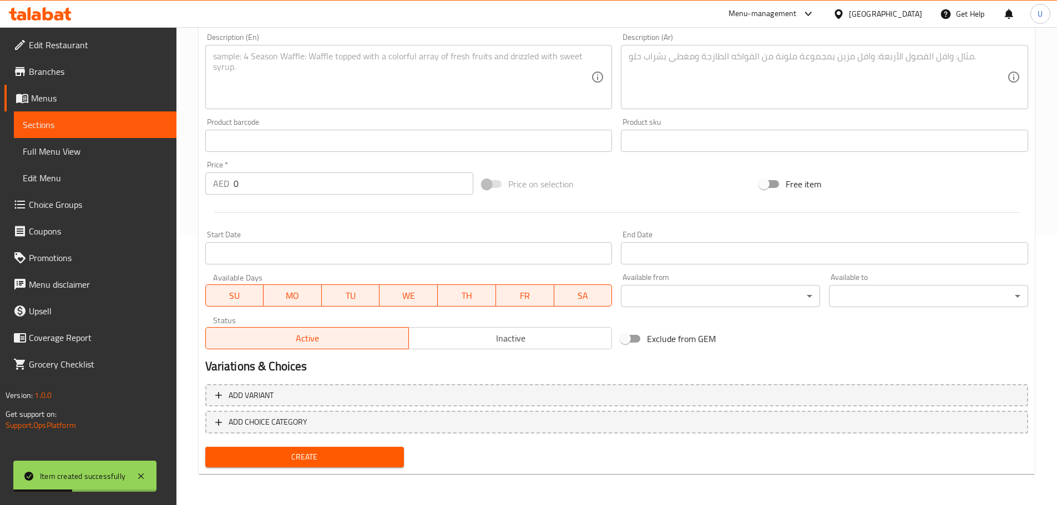
scroll to position [0, 0]
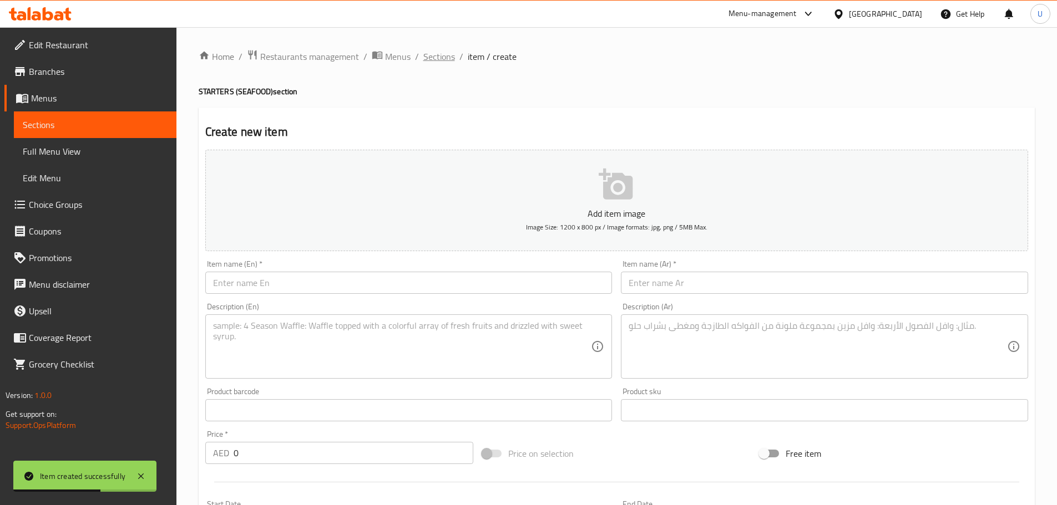
click at [446, 57] on span "Sections" at bounding box center [439, 56] width 32 height 13
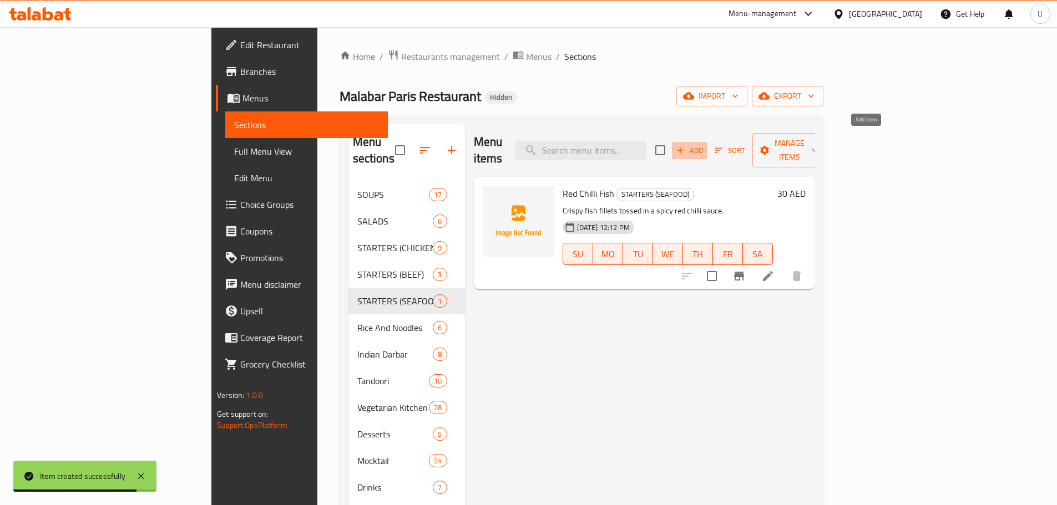
click at [704, 144] on span "Add" at bounding box center [689, 150] width 30 height 13
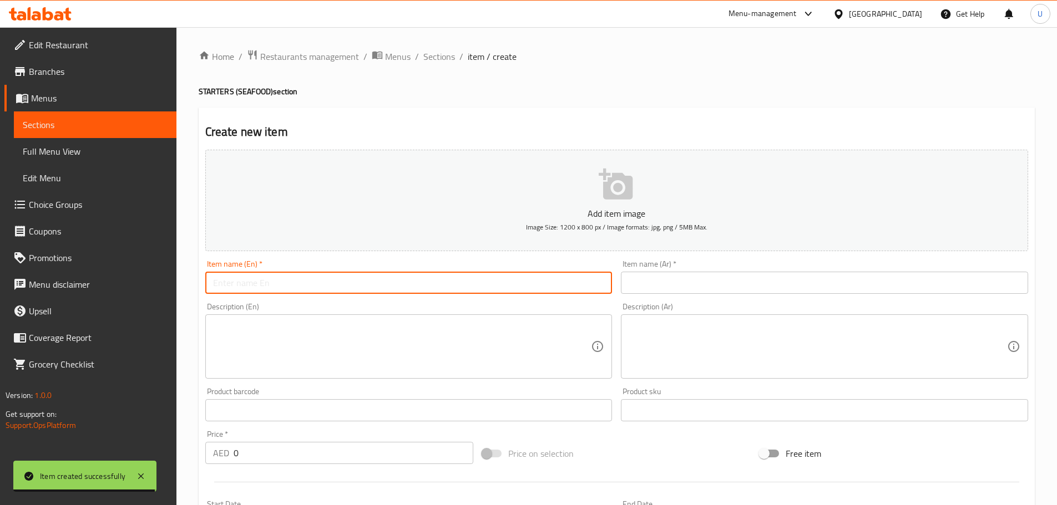
paste input "Kanthari Fish Tawa"
click at [368, 278] on input "Kanthari Fish Tawa" at bounding box center [408, 283] width 407 height 22
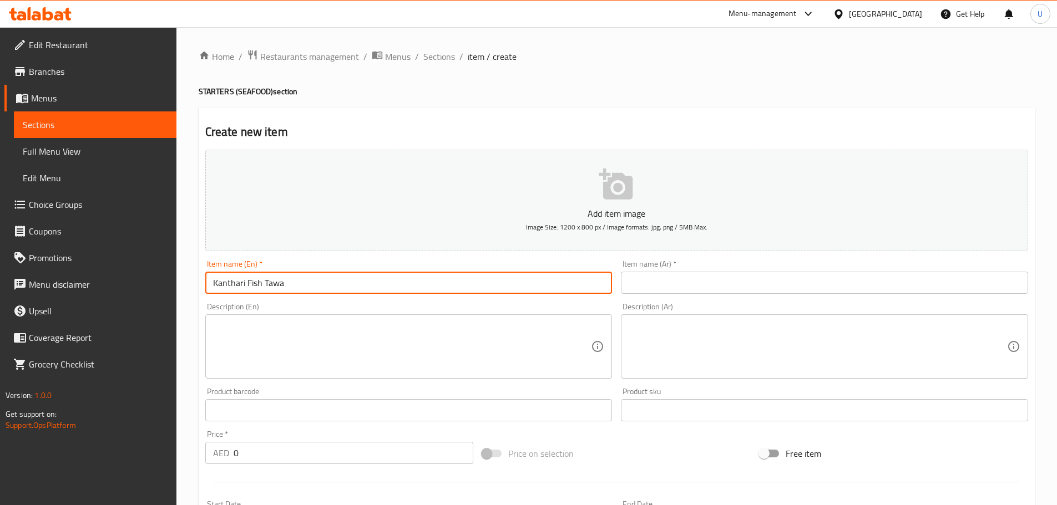
type input "Kanthari Fish Tawa"
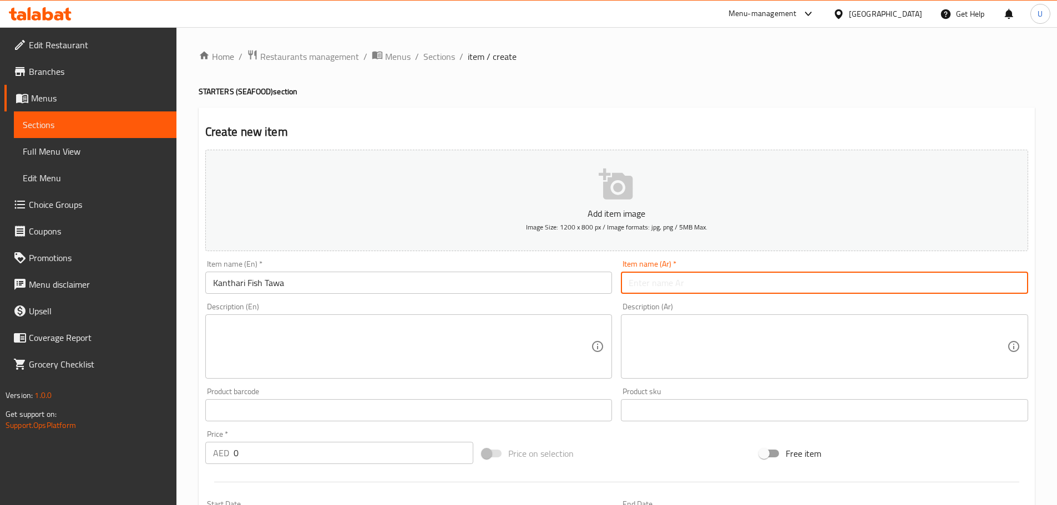
paste input "سمك كانتاري على الصاج"
click at [665, 280] on input "سمك كانتاري على الصاج" at bounding box center [824, 283] width 407 height 22
type input "سمك كانتاري على الصاج"
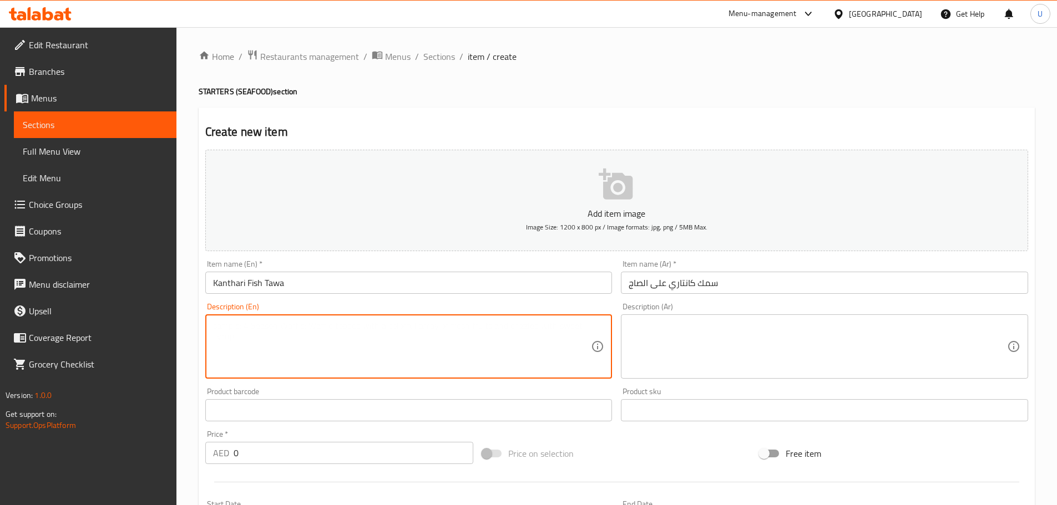
paste textarea "Pan-fried fish seasoned with green chilli and traditional spices."
type textarea "Pan-fried fish seasoned with green chilli and traditional spices."
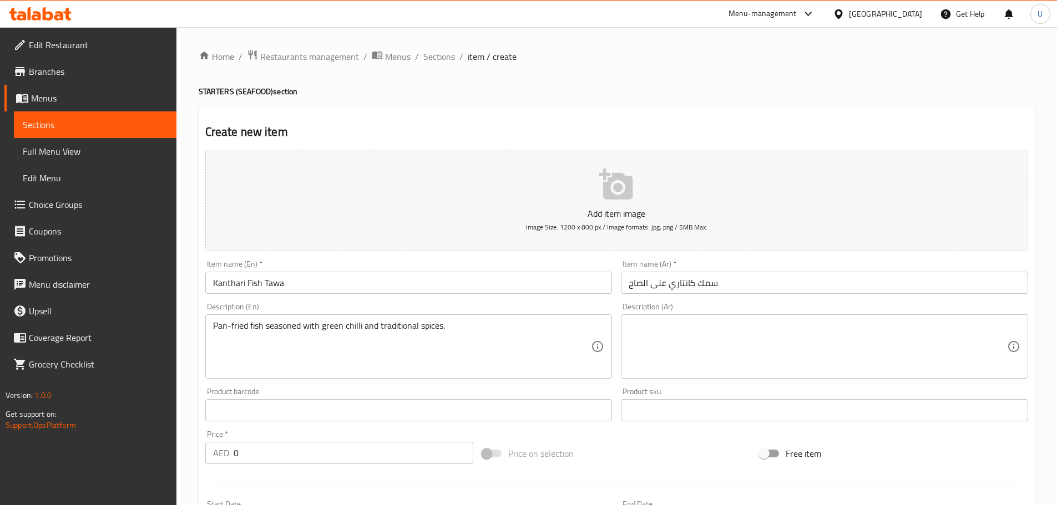
paste textarea "سمك مطهو على الصاج مع فلفل أخضر وتوابل تقليدية."
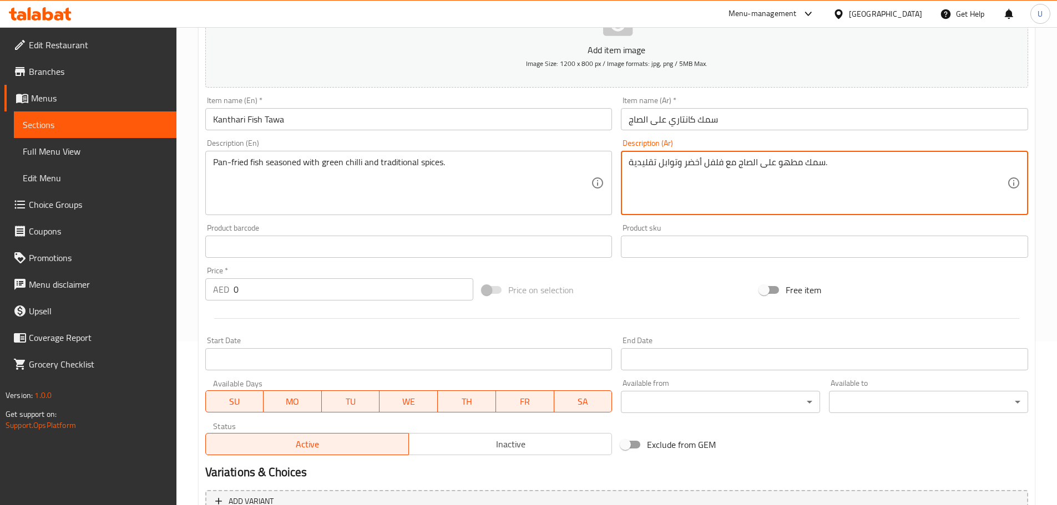
scroll to position [233, 0]
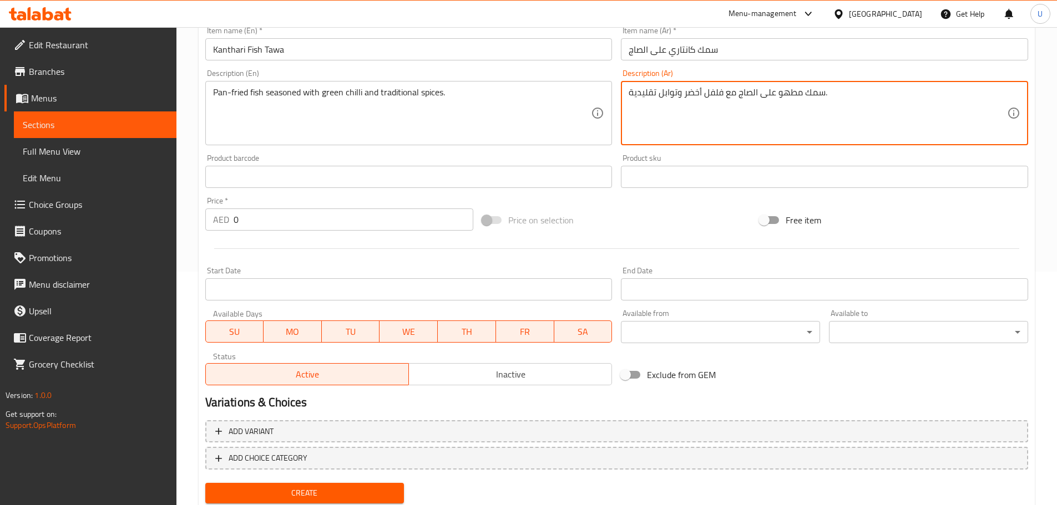
type textarea "سمك مطهو على الصاج مع فلفل أخضر وتوابل تقليدية."
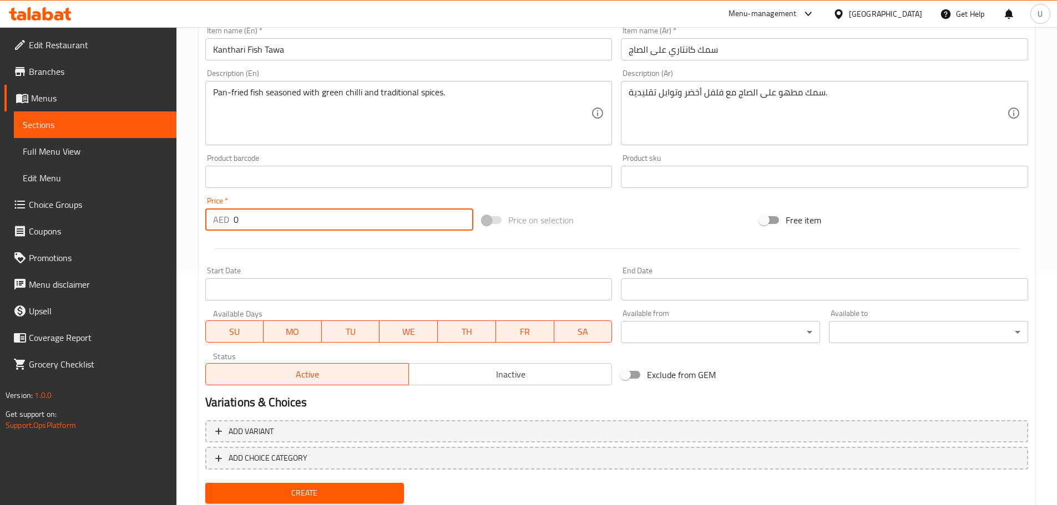
click at [262, 217] on input "0" at bounding box center [353, 220] width 240 height 22
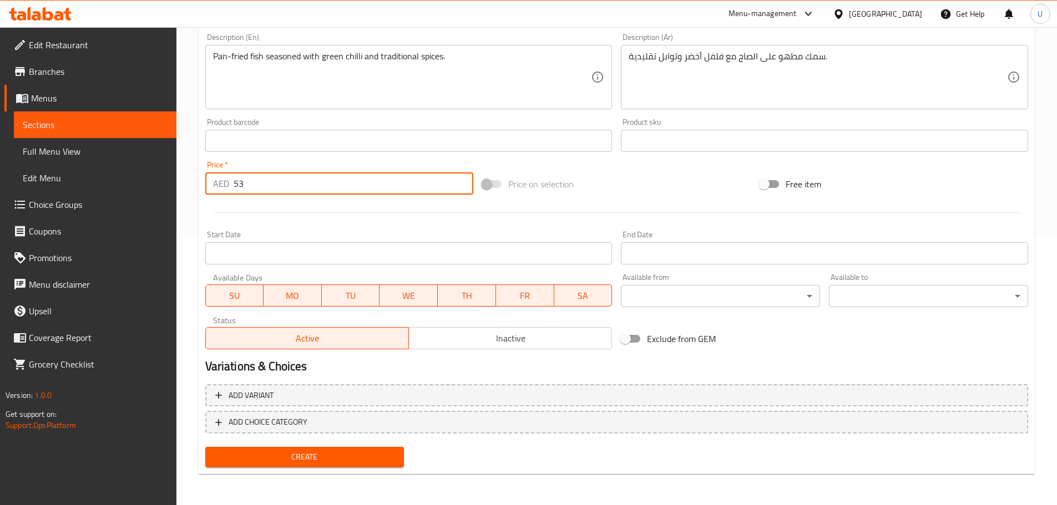
type input "53"
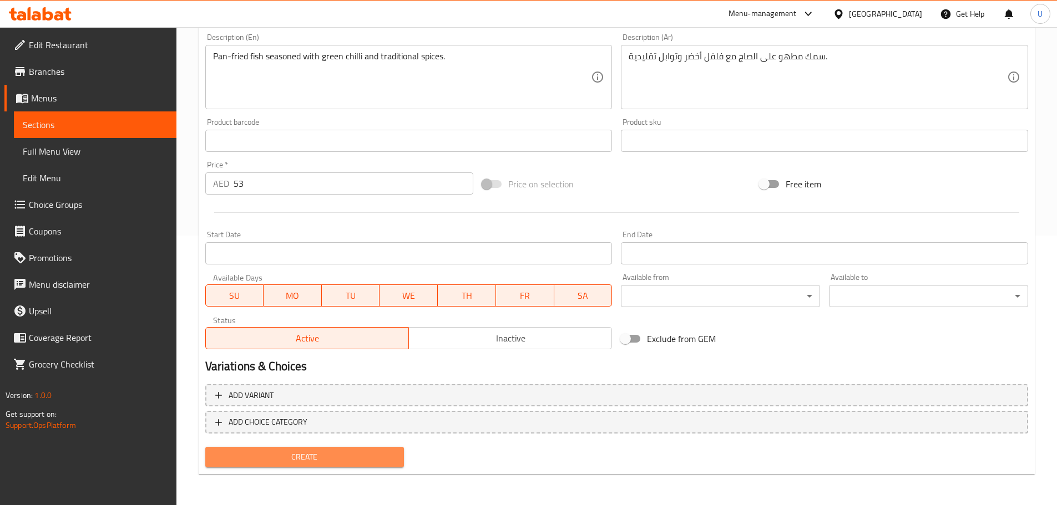
click at [308, 459] on span "Create" at bounding box center [304, 457] width 181 height 14
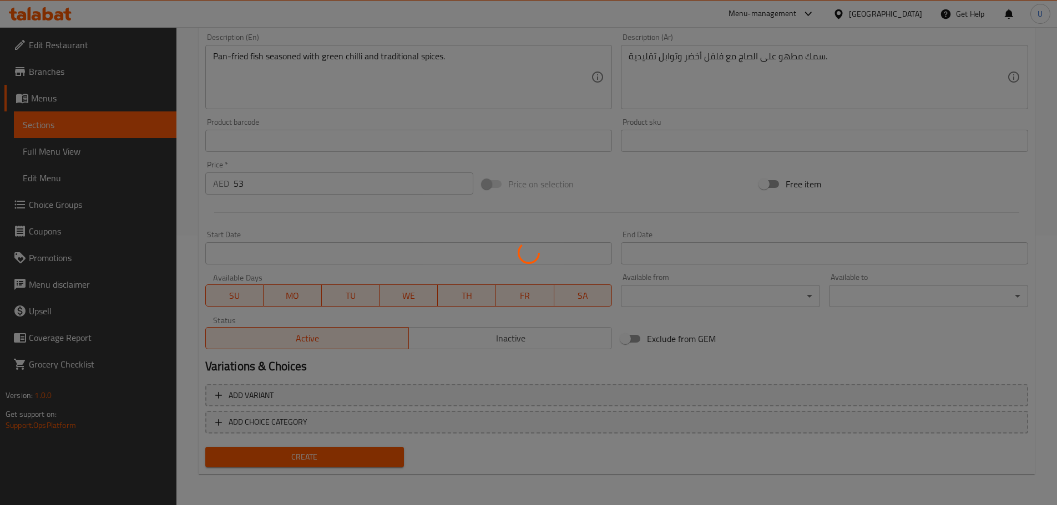
scroll to position [0, 0]
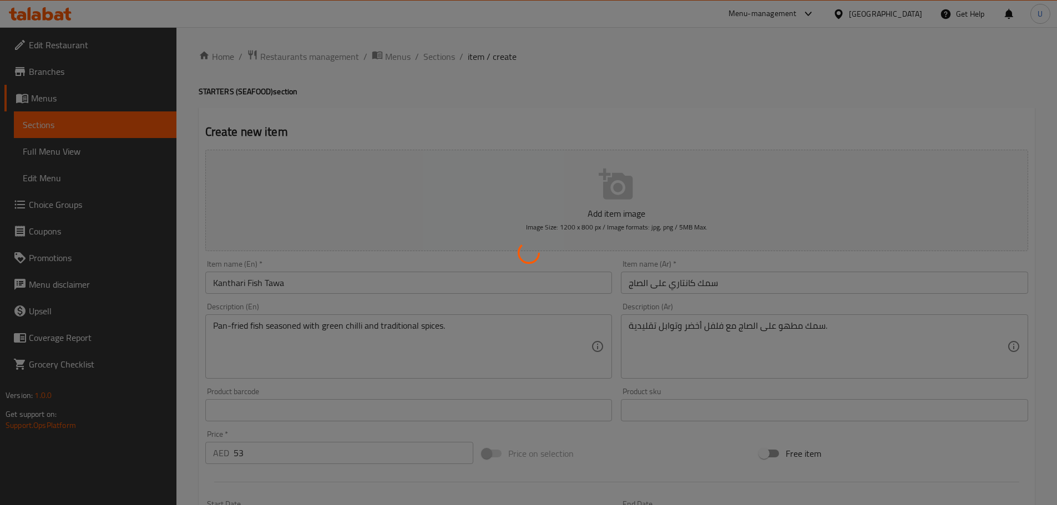
type input "0"
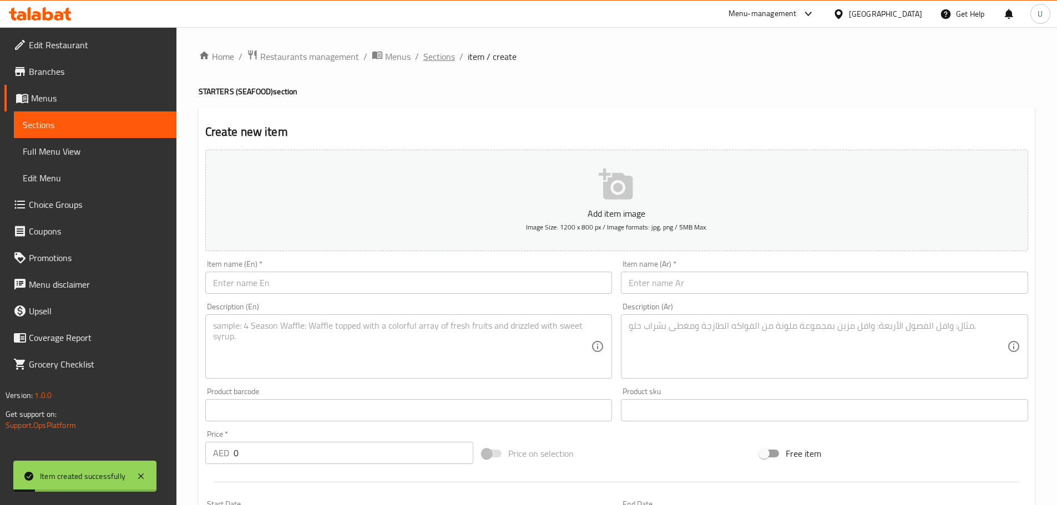
click at [438, 56] on span "Sections" at bounding box center [439, 56] width 32 height 13
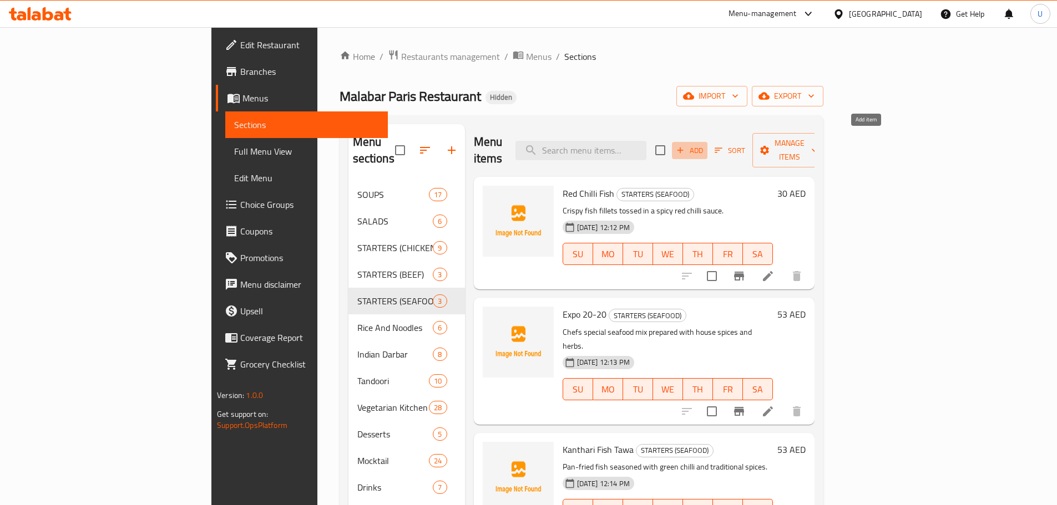
click at [704, 144] on span "Add" at bounding box center [689, 150] width 30 height 13
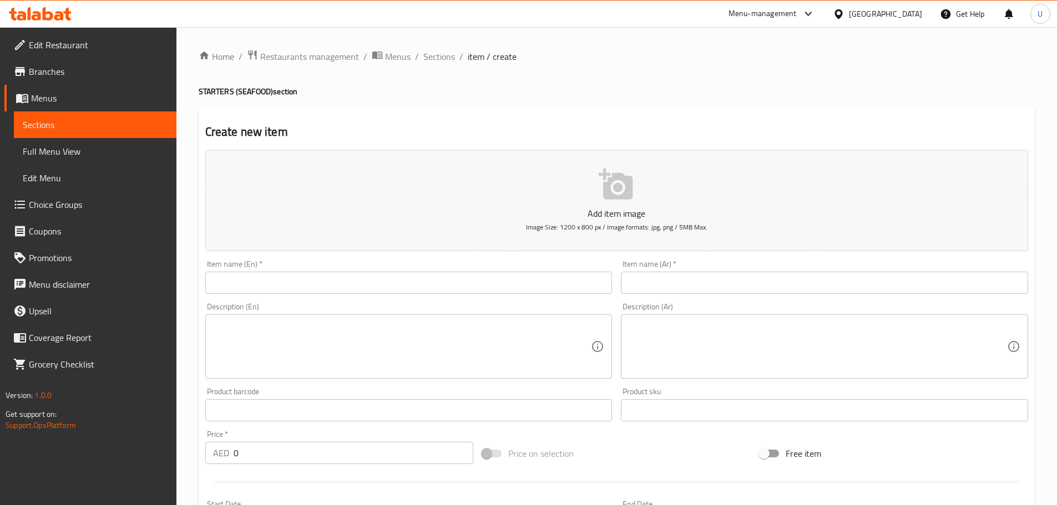
paste input "Chilli Fish Dry"
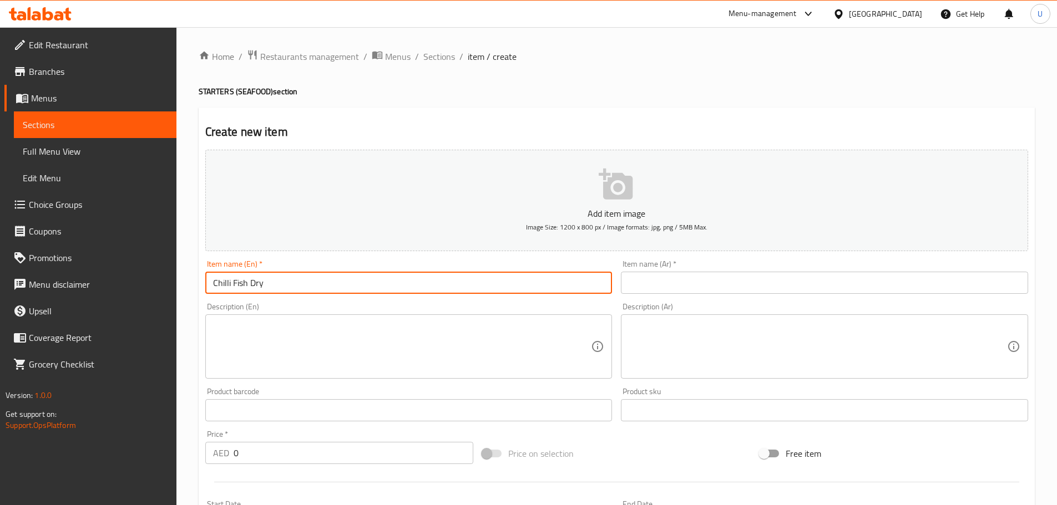
click at [342, 286] on input "Chilli Fish Dry" at bounding box center [408, 283] width 407 height 22
type input "Chilli Fish Dry"
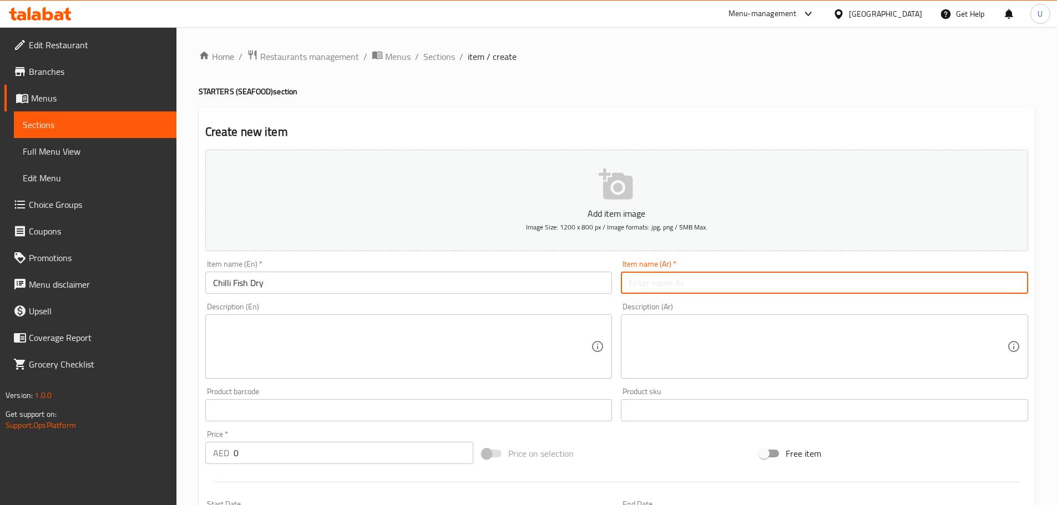
paste input "سمك بالفلفل الحار الجاف"
click at [653, 276] on input "سمك بالفلفل الحار الجاف" at bounding box center [824, 283] width 407 height 22
type input "سمك بالفلفل الحار الجاف"
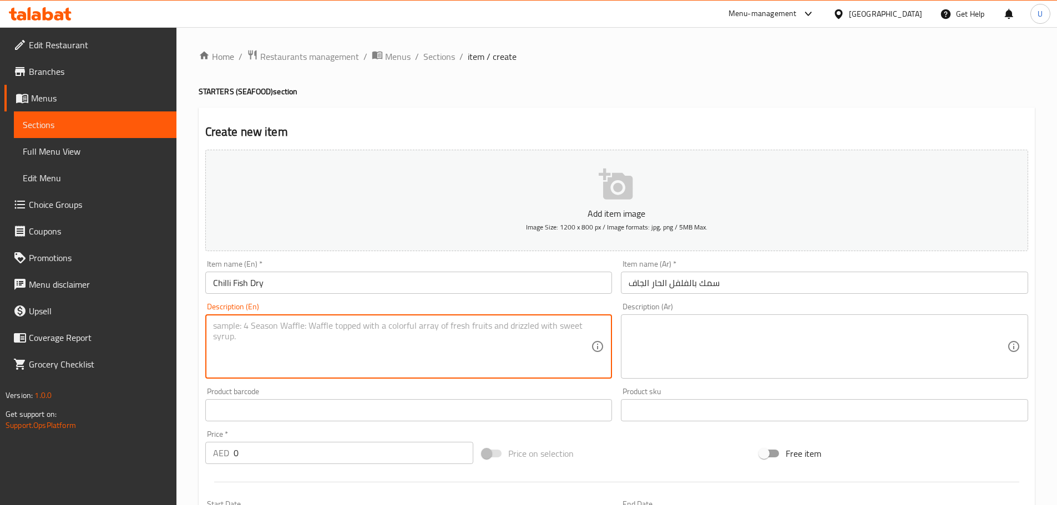
click at [320, 334] on textarea at bounding box center [402, 347] width 378 height 53
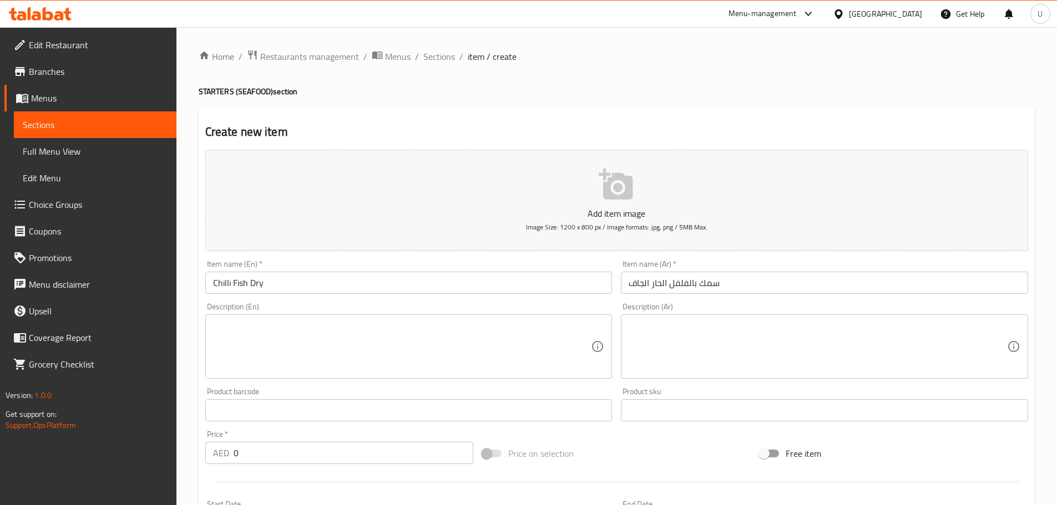
paste textarea "Fried fish cubes coated with spicy chilli and garlic."
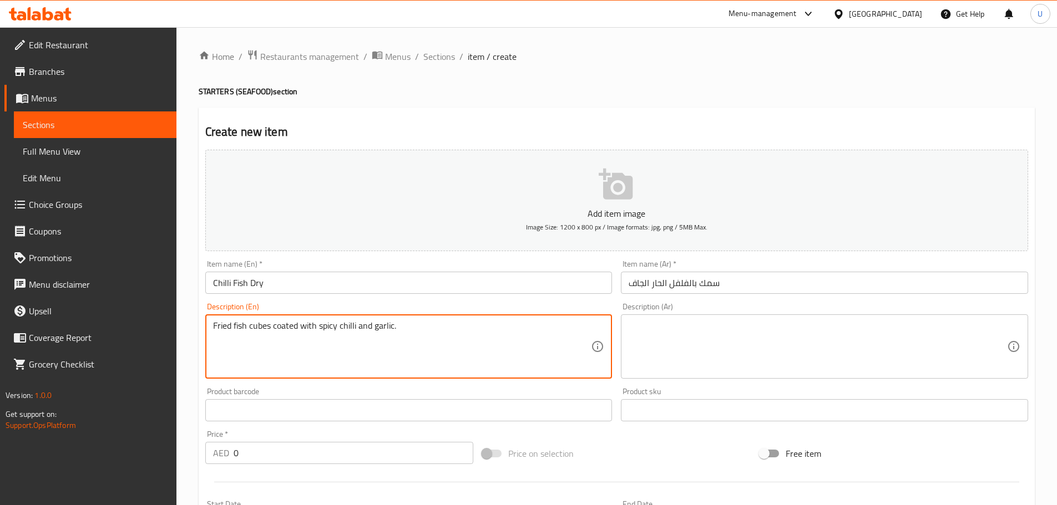
type textarea "Fried fish cubes coated with spicy chilli and garlic."
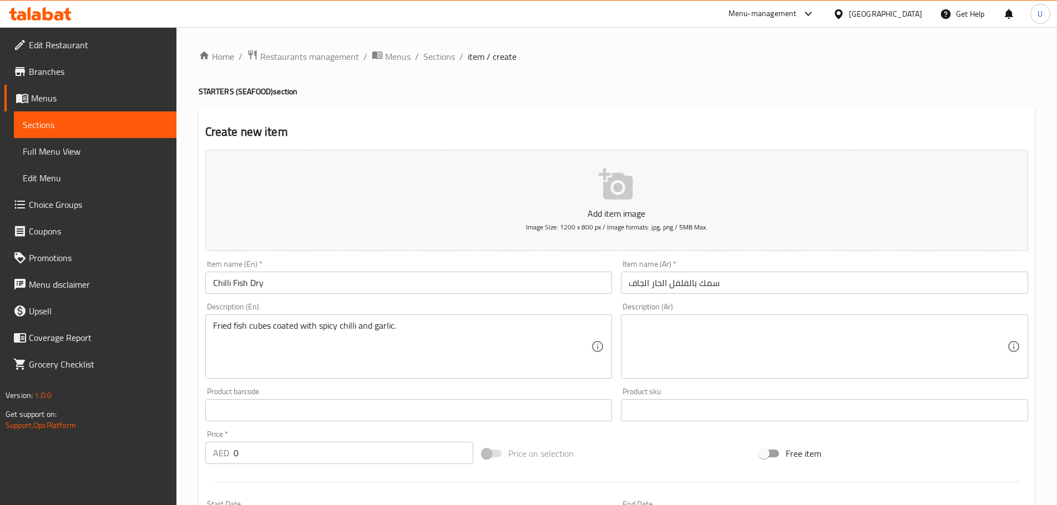
paste textarea "مكعبات سمك مقلية مغطاة بالفلفل الحار والثوم."
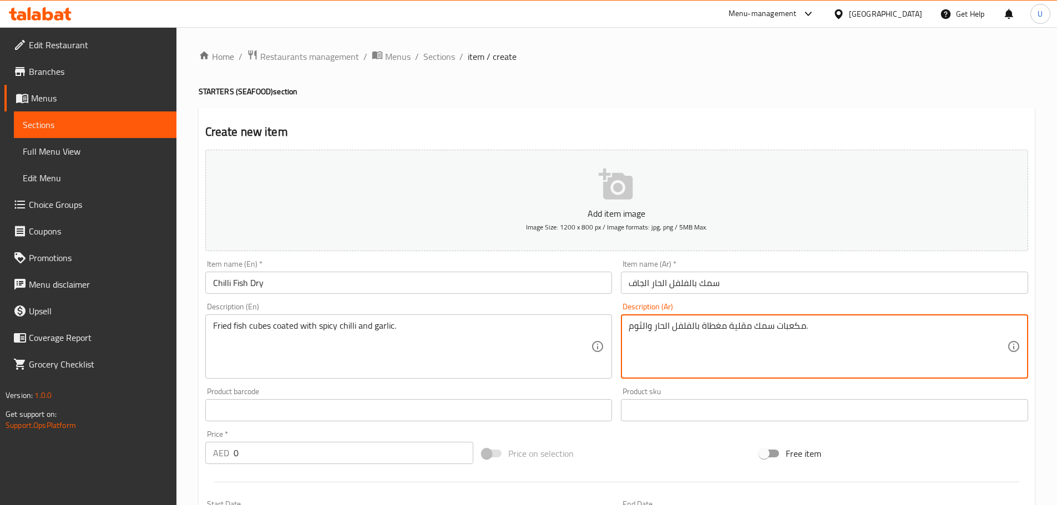
type textarea "مكعبات سمك مقلية مغطاة بالفلفل الحار والثوم."
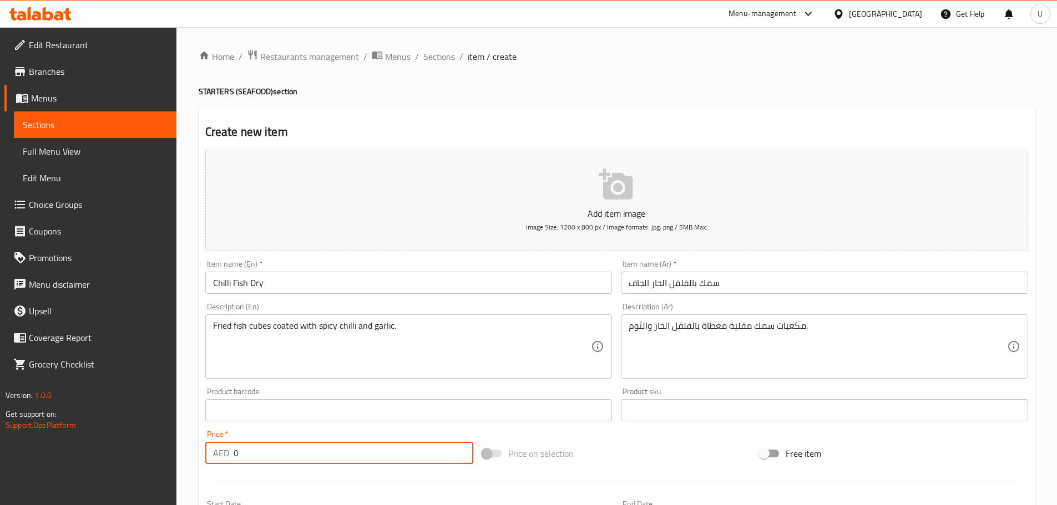
click at [245, 452] on input "0" at bounding box center [353, 453] width 240 height 22
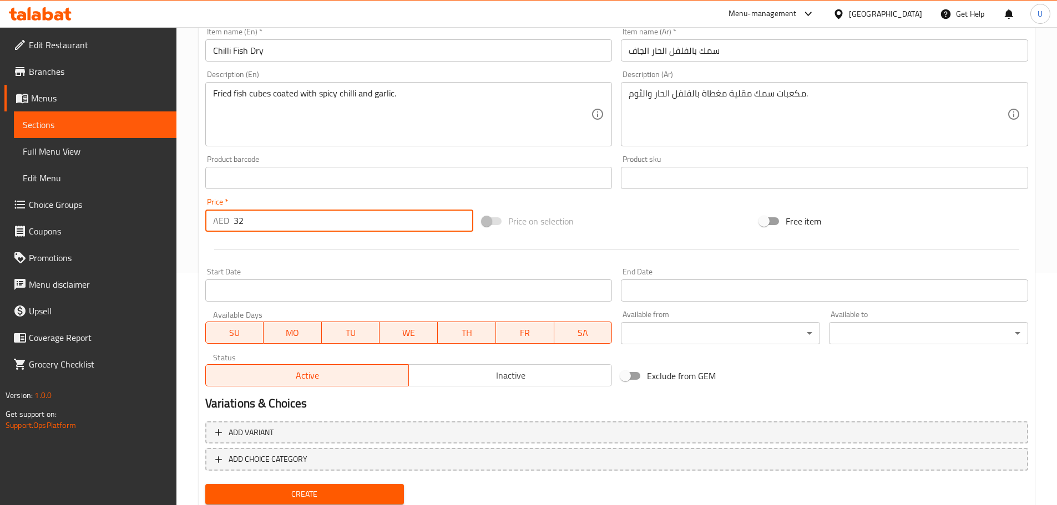
scroll to position [270, 0]
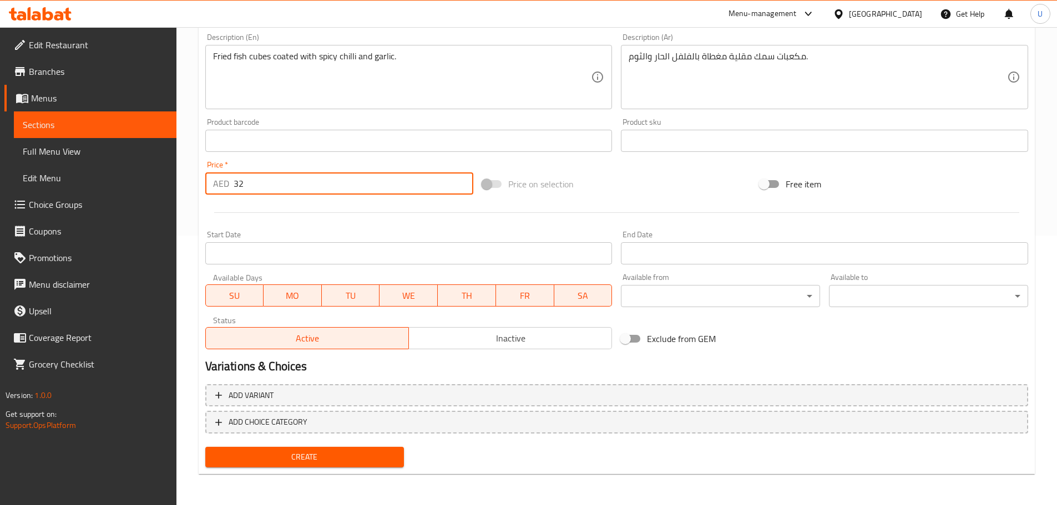
type input "32"
click at [308, 458] on span "Create" at bounding box center [304, 457] width 181 height 14
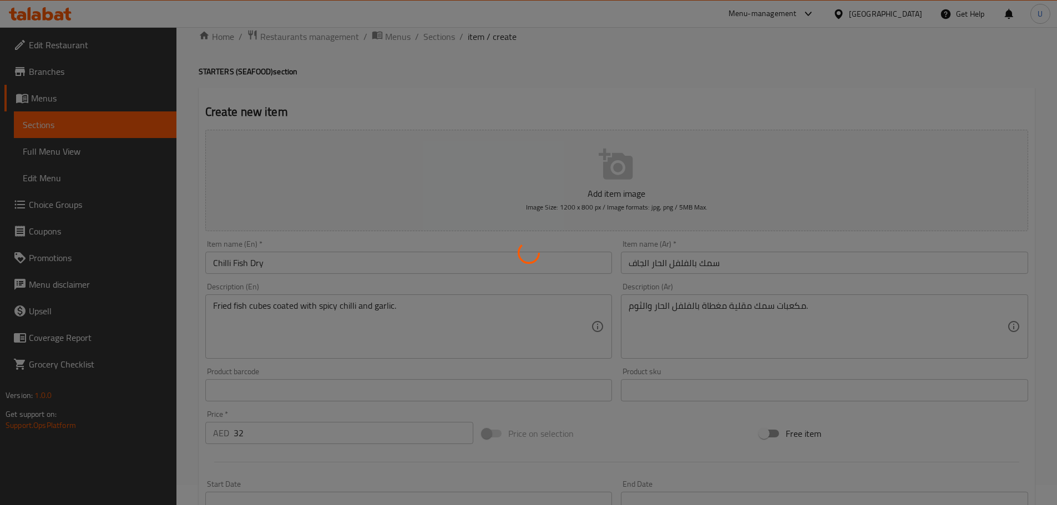
scroll to position [0, 0]
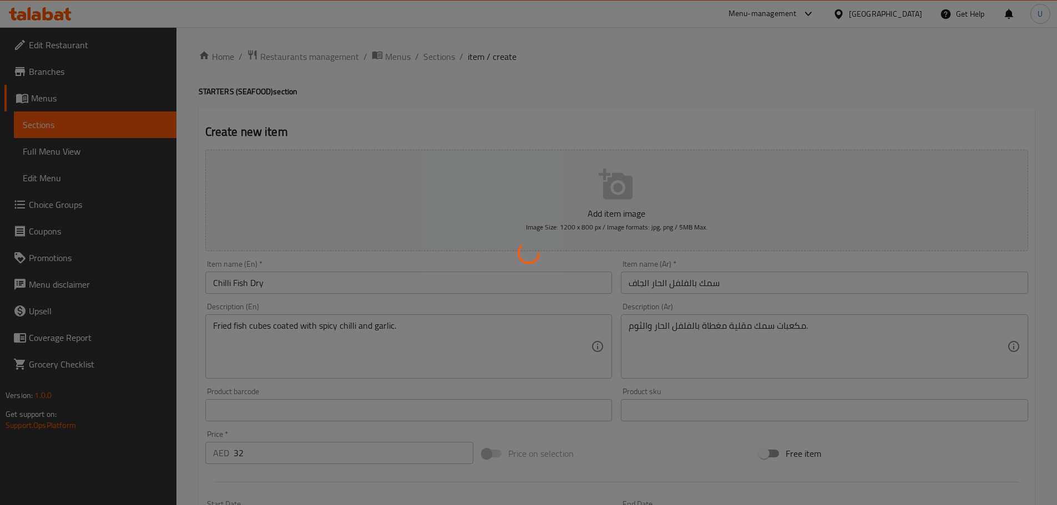
type input "0"
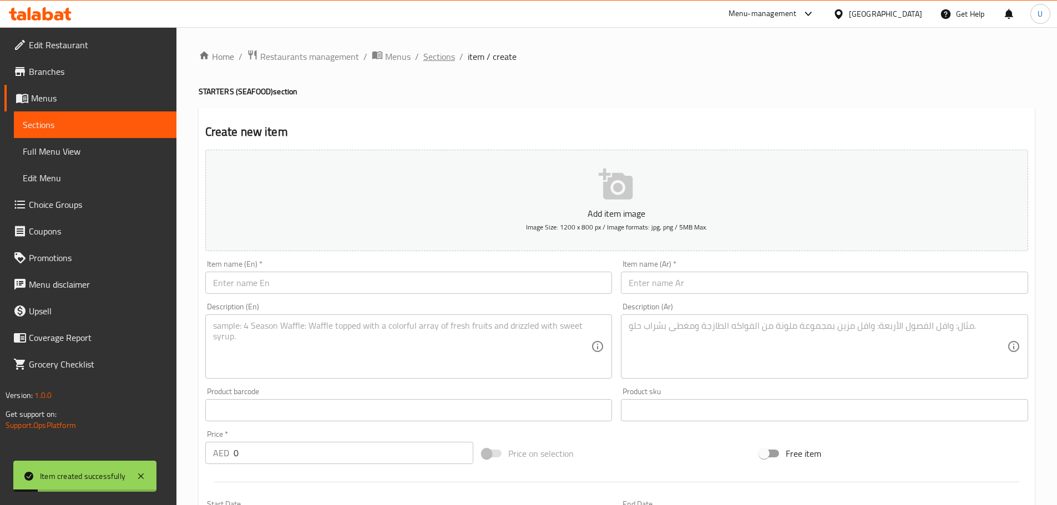
click at [438, 57] on span "Sections" at bounding box center [439, 56] width 32 height 13
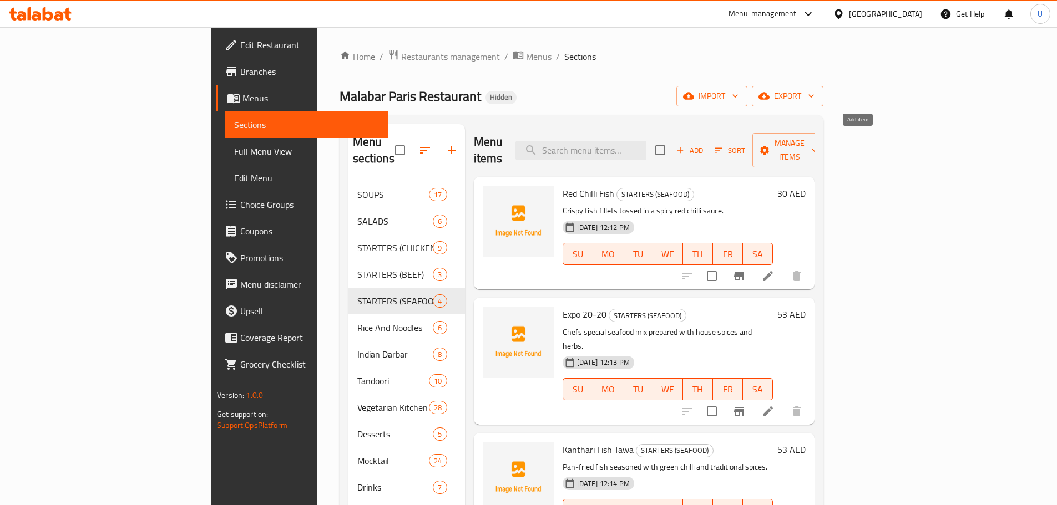
click at [704, 144] on span "Add" at bounding box center [689, 150] width 30 height 13
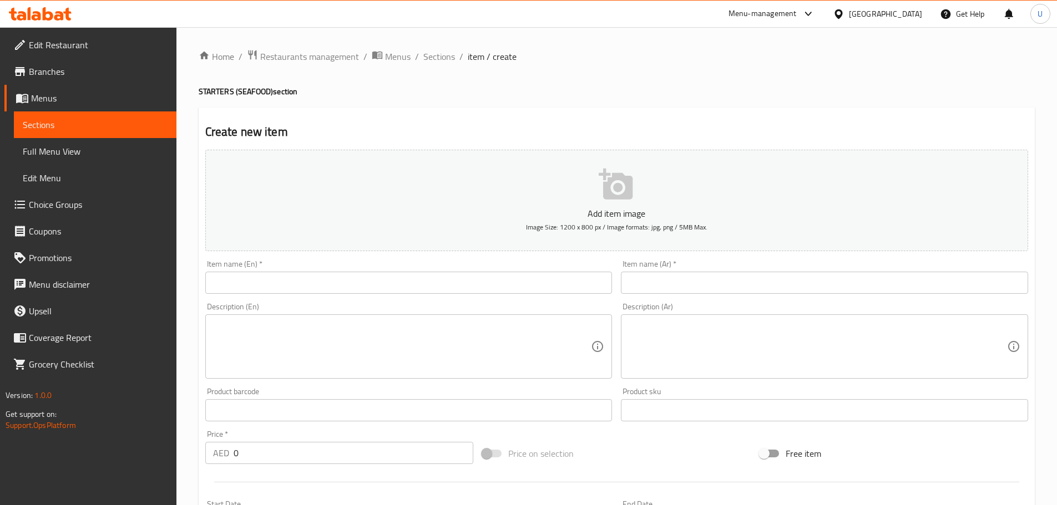
paste input "Seafood Mixed Platter"
click at [346, 282] on input "Seafood Mixed Platter" at bounding box center [408, 283] width 407 height 22
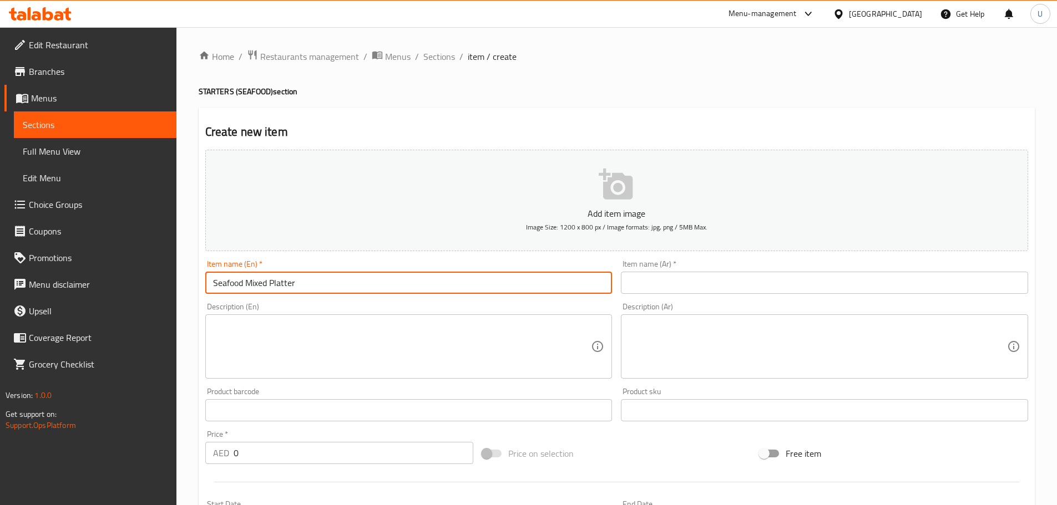
type input "Seafood Mixed Platter"
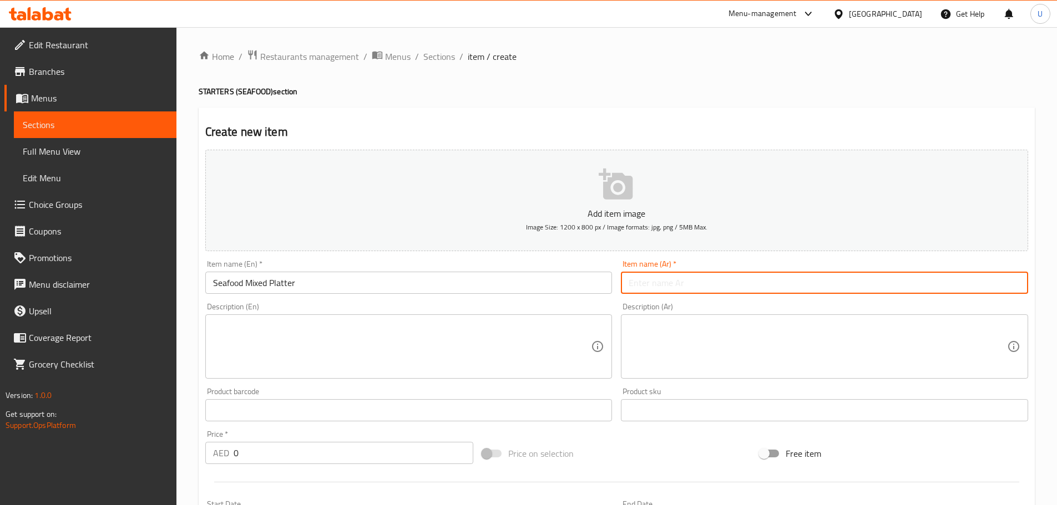
paste input "طبق مقبلات مأكولات بحرية مشكل"
click at [698, 277] on input "طبق مقبلات مأكولات بحرية مشكل" at bounding box center [824, 283] width 407 height 22
type input "طبق مقبلات مأكولات بحرية مشكل"
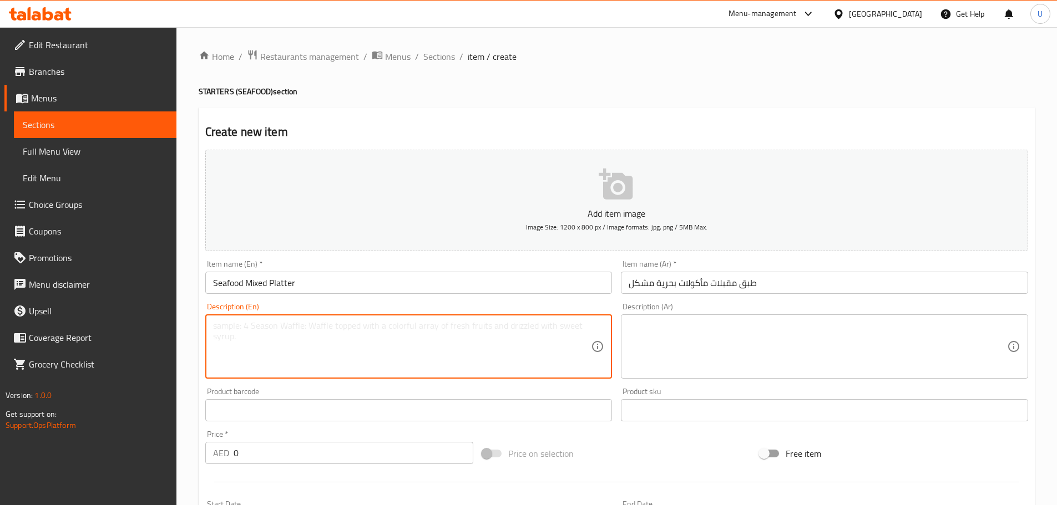
paste textarea "A variety of fried prawns, calamari, and fish served together."
type textarea "A variety of fried prawns, calamari, and fish served together."
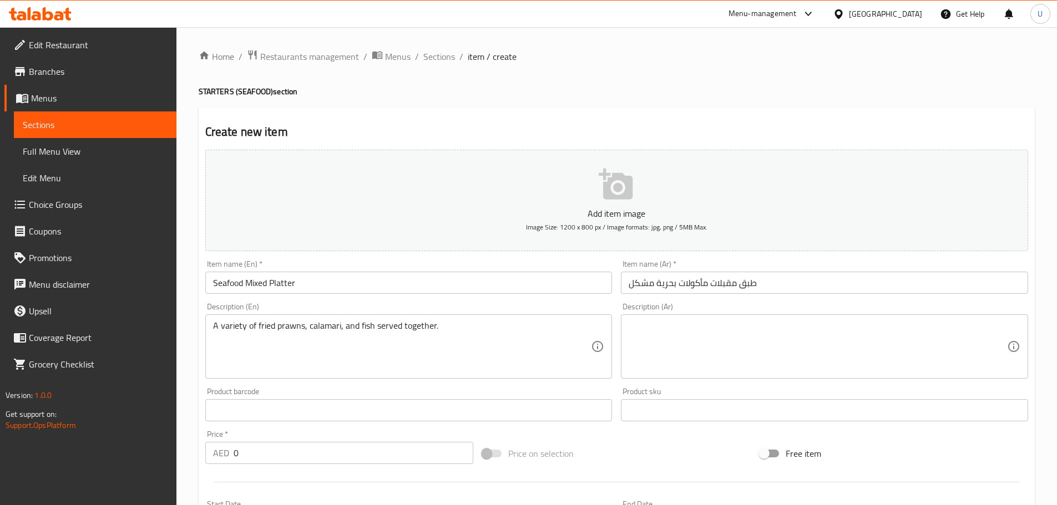
click at [714, 346] on textarea at bounding box center [817, 347] width 378 height 53
paste textarea "تشكيلة من الروبيان والحبار والسمك المقلي تقدم في طبق واحد."
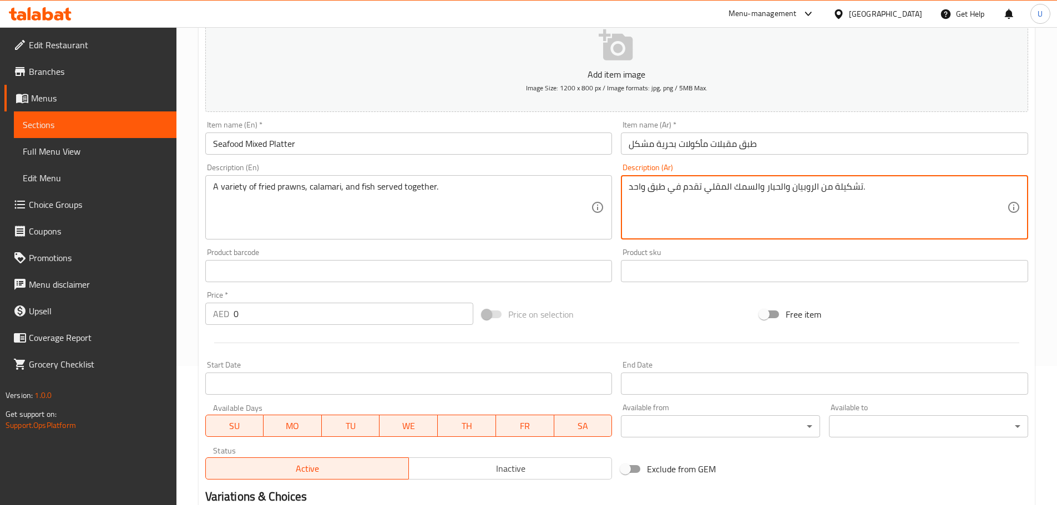
scroll to position [140, 0]
type textarea "تشكيلة من الروبيان والحبار والسمك المقلي تقدم في طبق واحد."
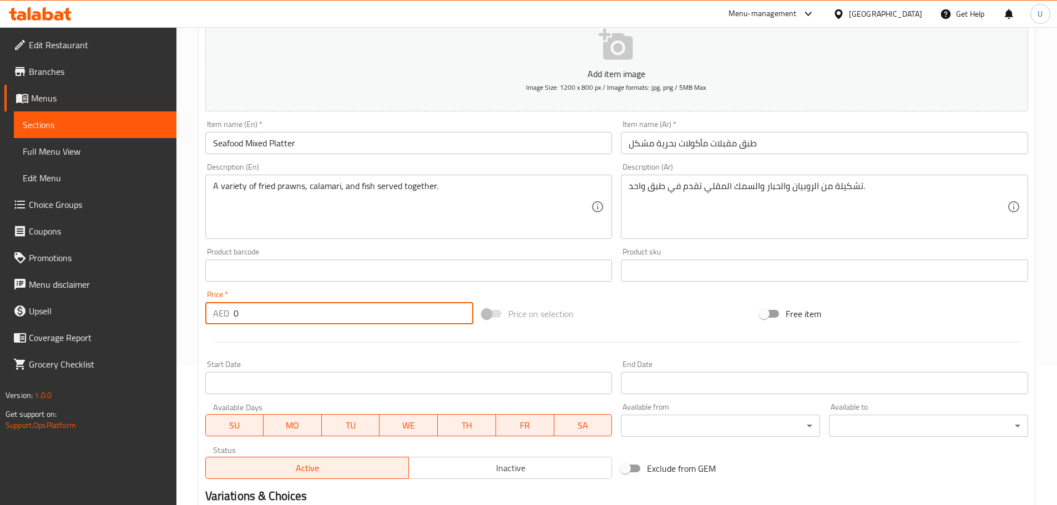
click at [291, 303] on input "0" at bounding box center [353, 313] width 240 height 22
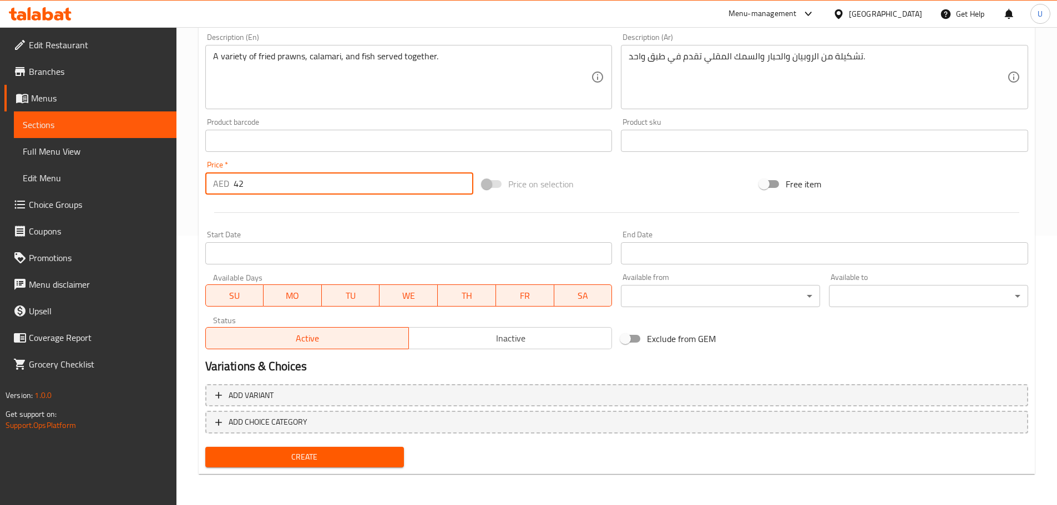
type input "42"
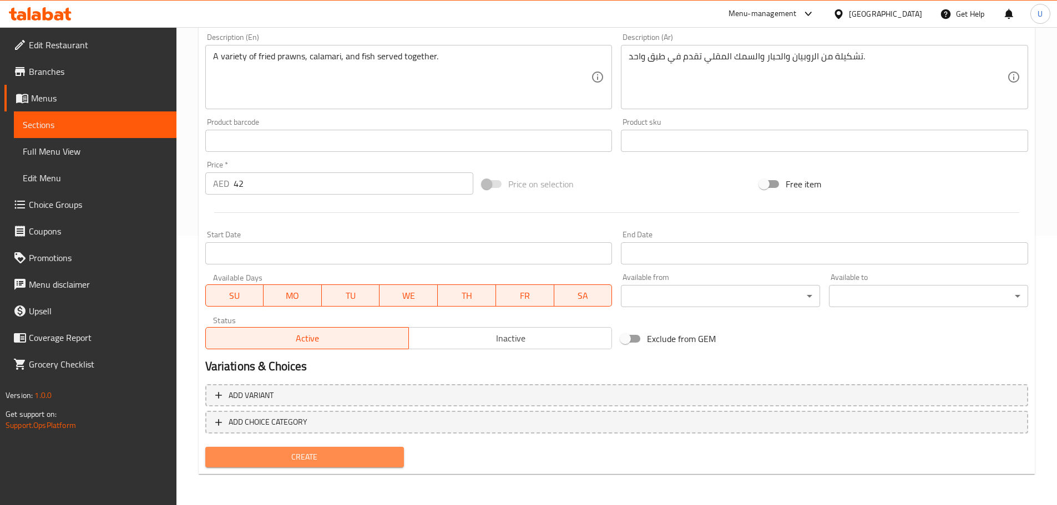
click at [303, 448] on button "Create" at bounding box center [304, 457] width 199 height 21
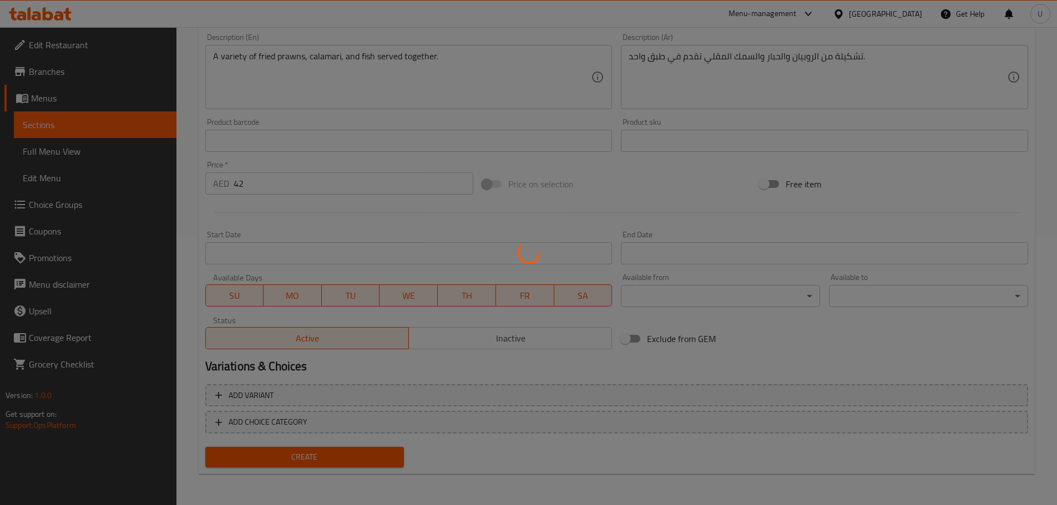
type input "0"
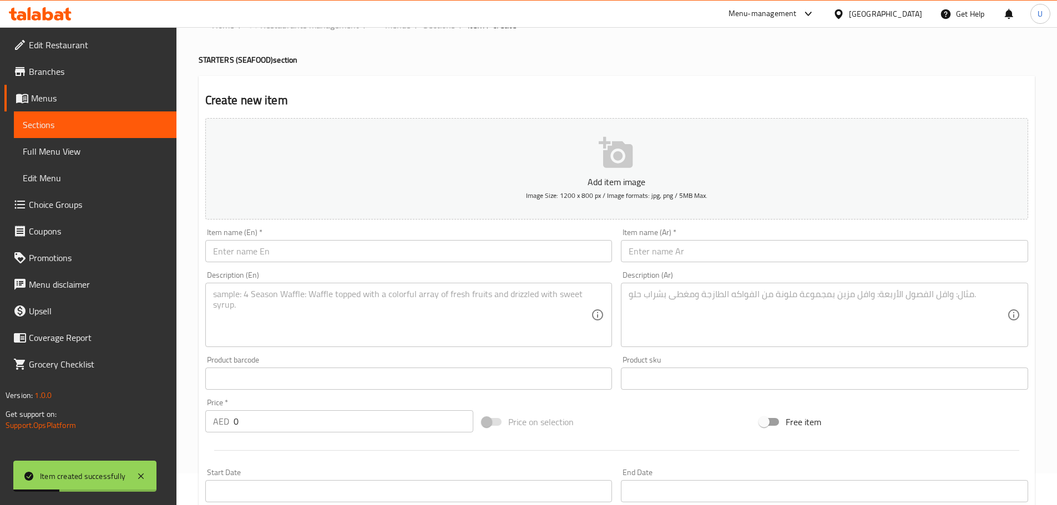
scroll to position [0, 0]
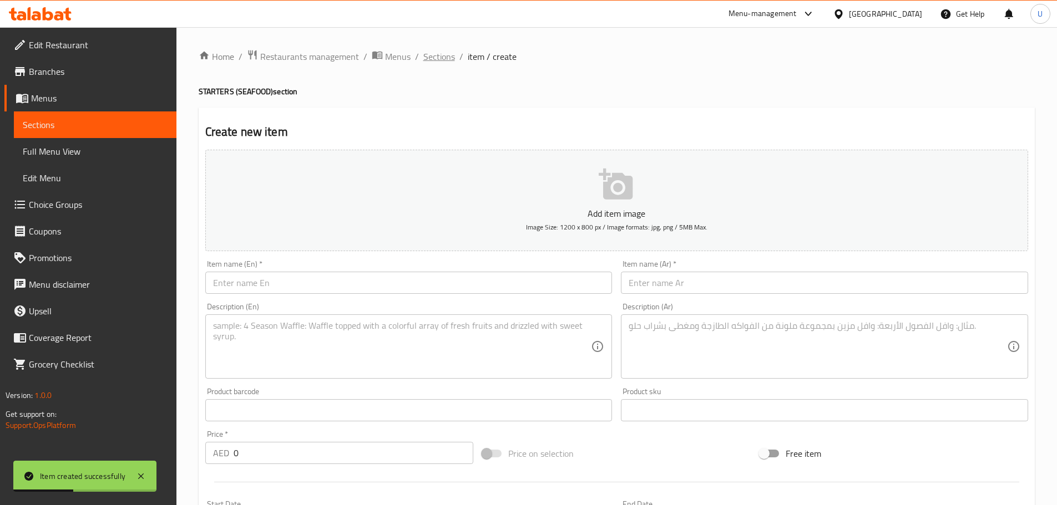
click at [447, 63] on span "Sections" at bounding box center [439, 56] width 32 height 13
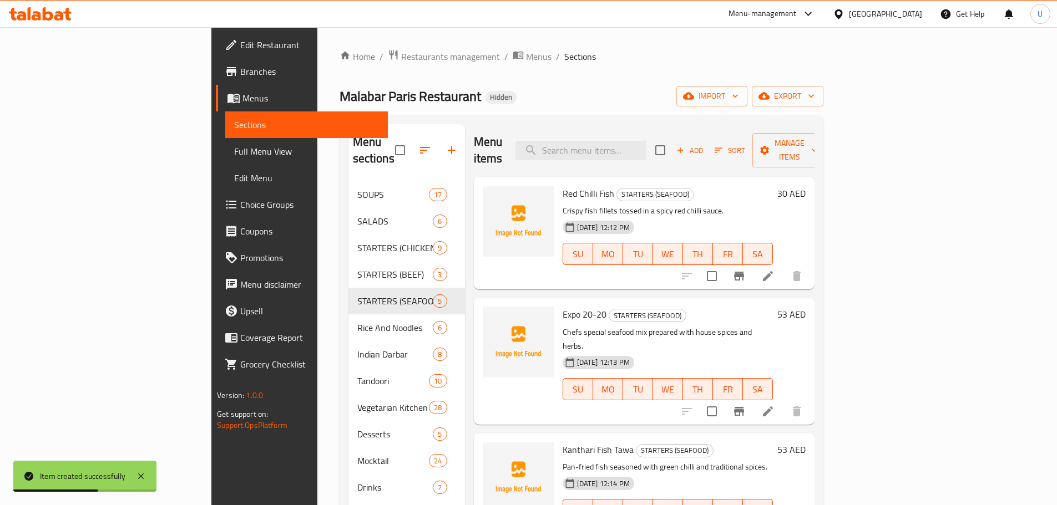
click at [390, 246] on div "Menu sections SOUPS 17 SALADS 6 STARTERS (CHICKEN) 9 STARTERS (BEEF) 3 STARTERS…" at bounding box center [581, 376] width 466 height 505
click at [685, 145] on icon "button" at bounding box center [680, 150] width 10 height 10
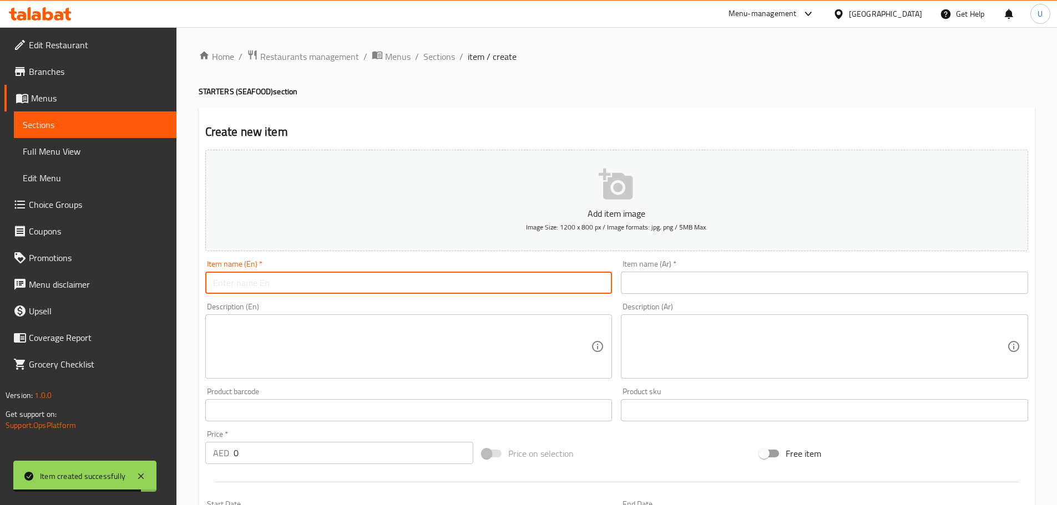
paste input "Hot Chilli Fish"
click at [305, 281] on input "Hot Chilli Fish" at bounding box center [408, 283] width 407 height 22
type input "Hot Chilli Fish"
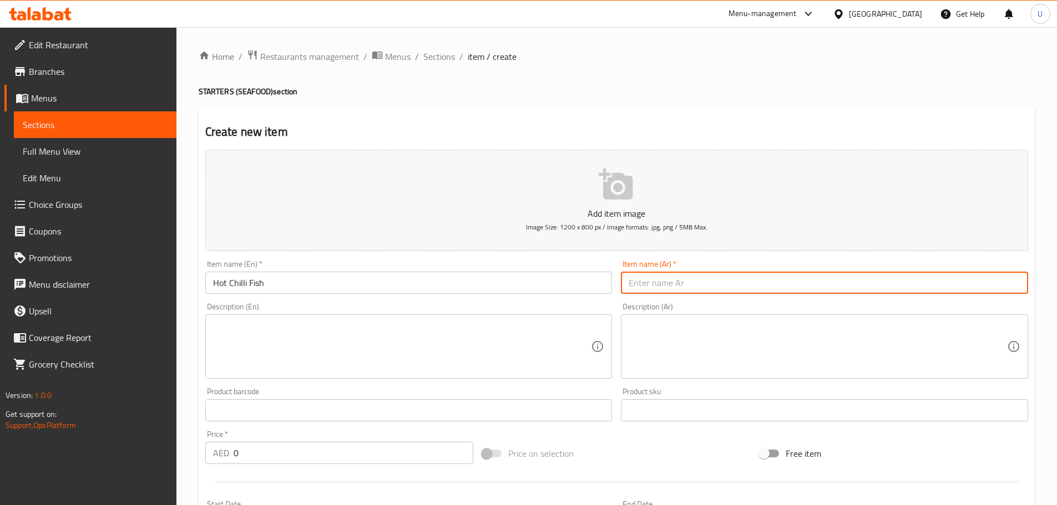
click at [678, 282] on input "text" at bounding box center [824, 283] width 407 height 22
paste input "سمك حار بالفلفل"
type input "سمك حار بالفلفل"
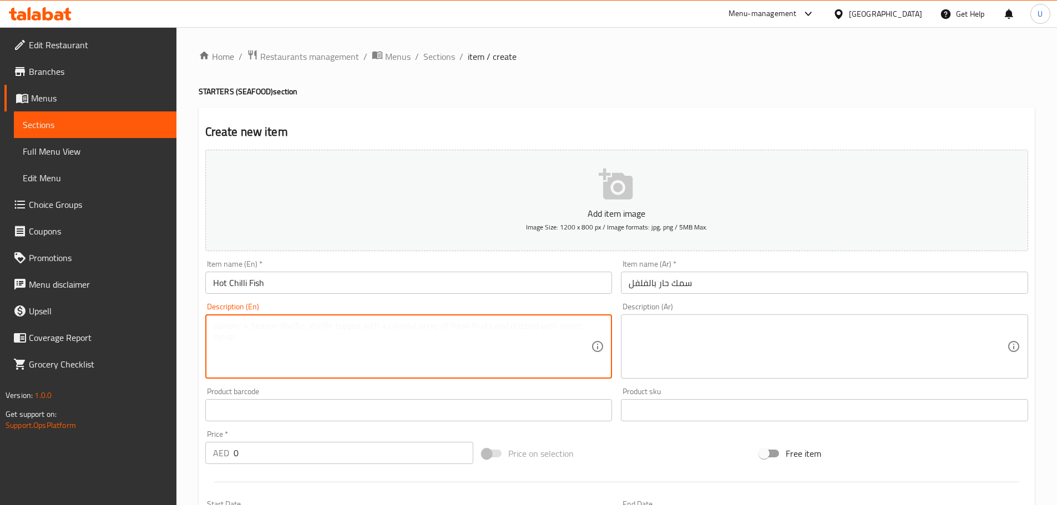
paste textarea "Crispy fried fish tossed in a tangy and spicy sauce."
type textarea "Crispy fried fish tossed in a tangy and spicy sauce."
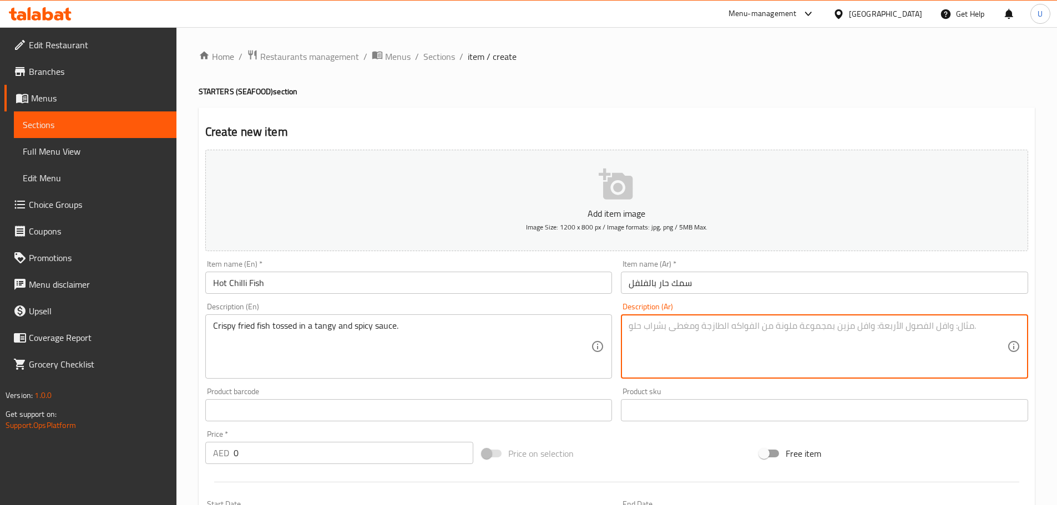
click at [793, 367] on textarea at bounding box center [817, 347] width 378 height 53
paste textarea "سمك مقرمش مغطى بصلصة حارة ولاذعة."
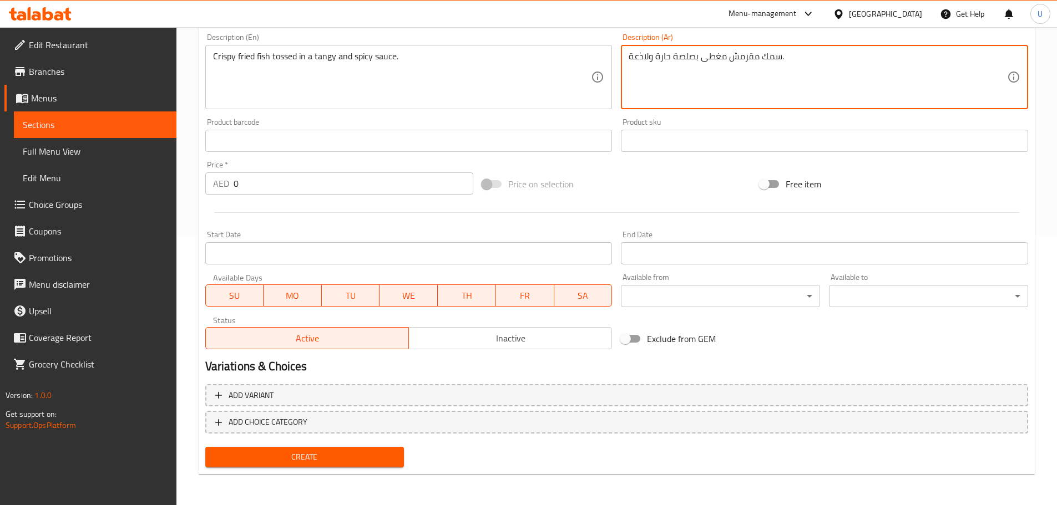
type textarea "سمك مقرمش مغطى بصلصة حارة ولاذعة."
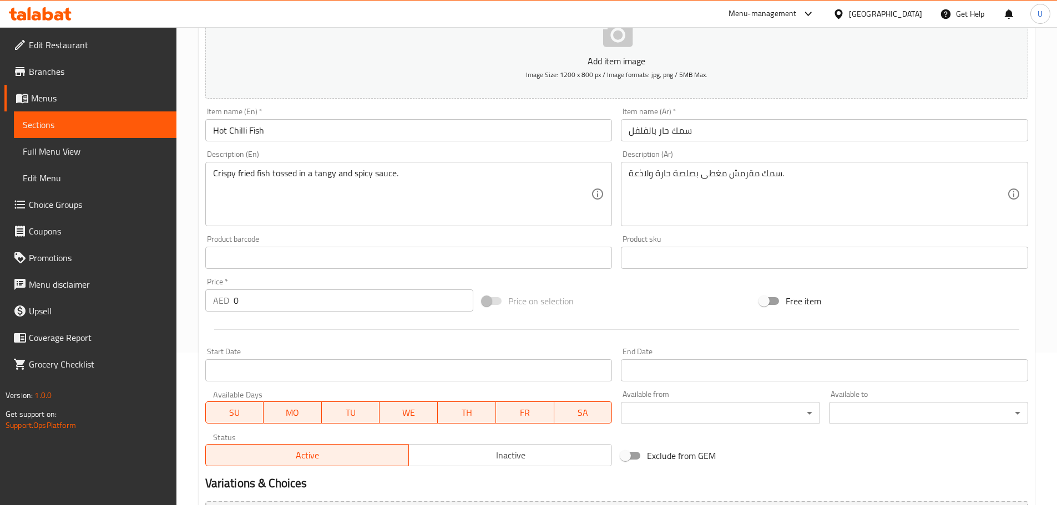
scroll to position [229, 0]
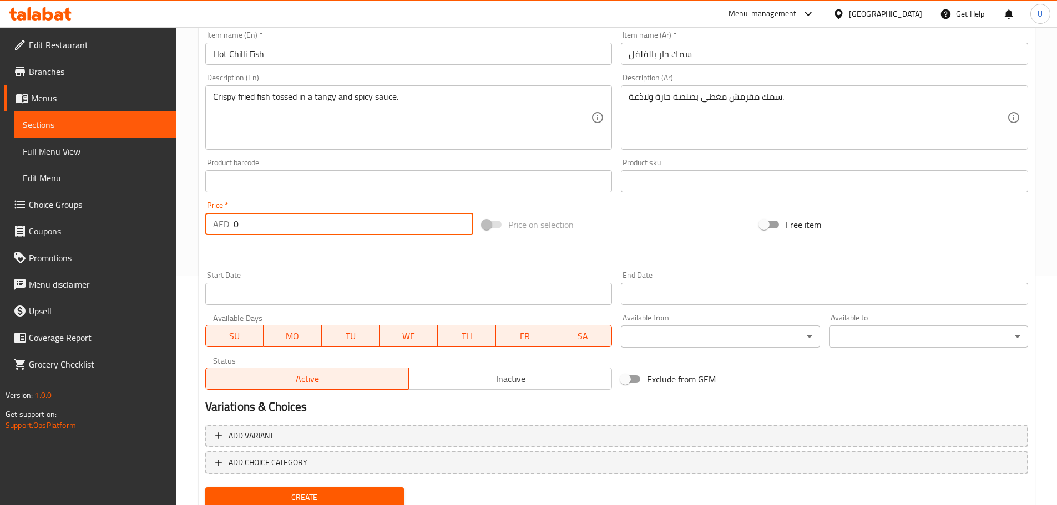
click at [286, 219] on input "0" at bounding box center [353, 224] width 240 height 22
type input "32"
click at [290, 246] on div at bounding box center [616, 253] width 831 height 27
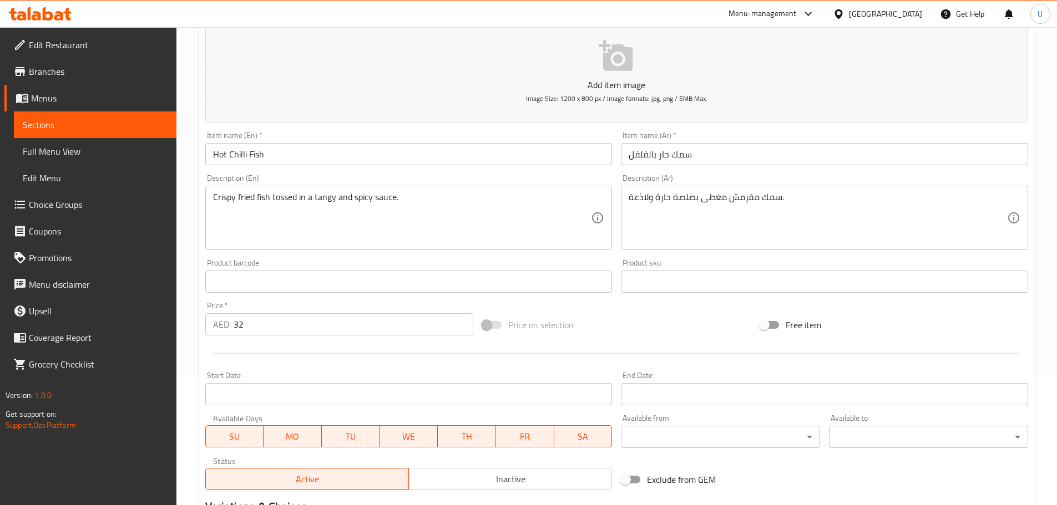
scroll to position [270, 0]
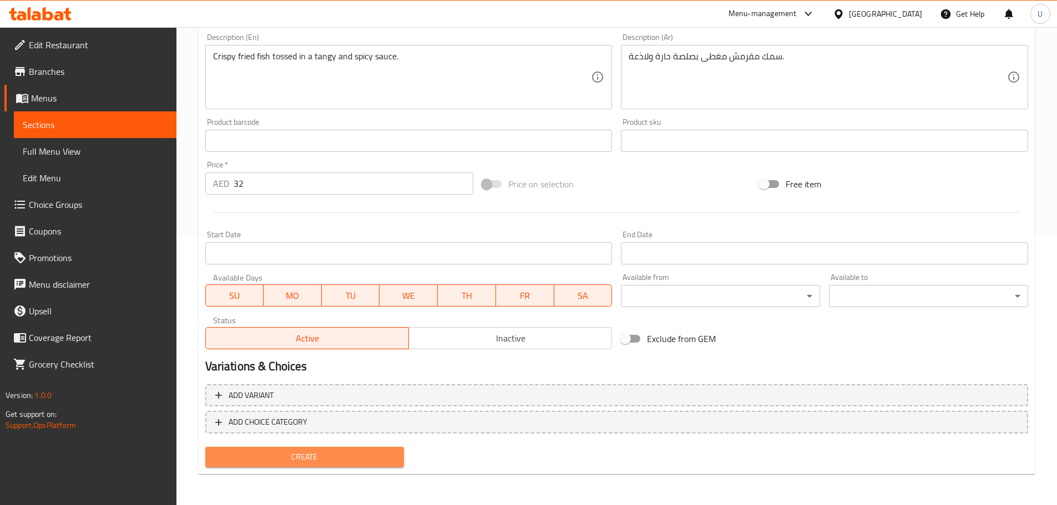
click at [297, 467] on button "Create" at bounding box center [304, 457] width 199 height 21
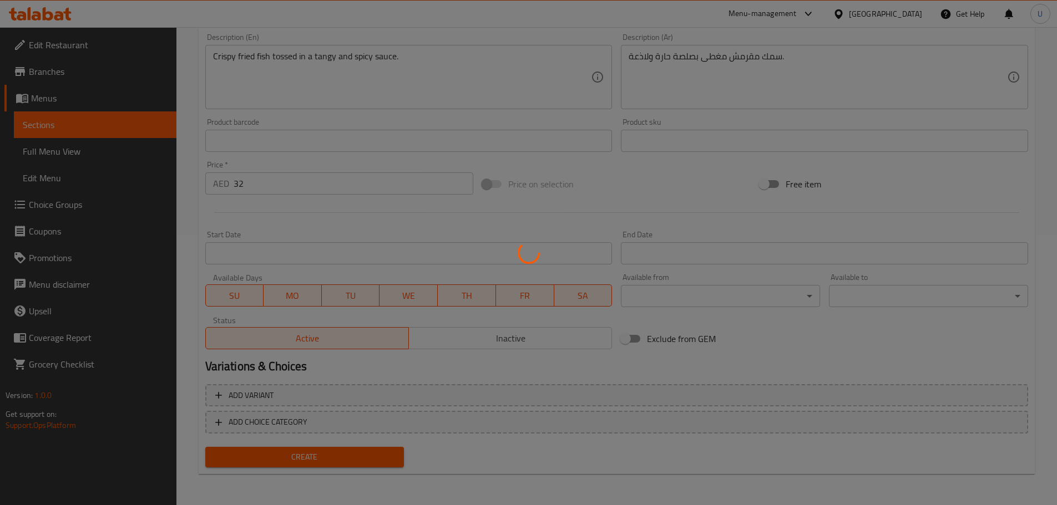
type input "0"
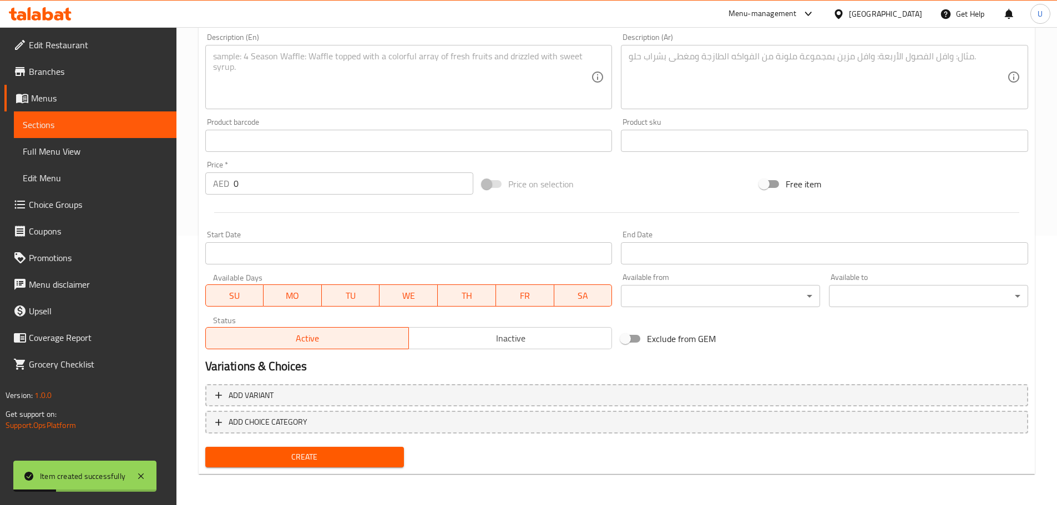
scroll to position [0, 0]
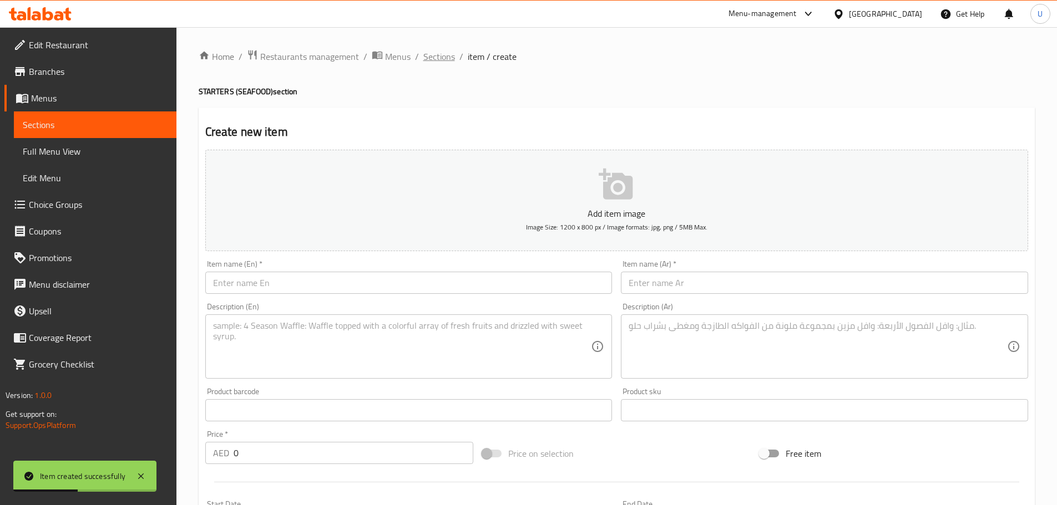
click at [443, 53] on span "Sections" at bounding box center [439, 56] width 32 height 13
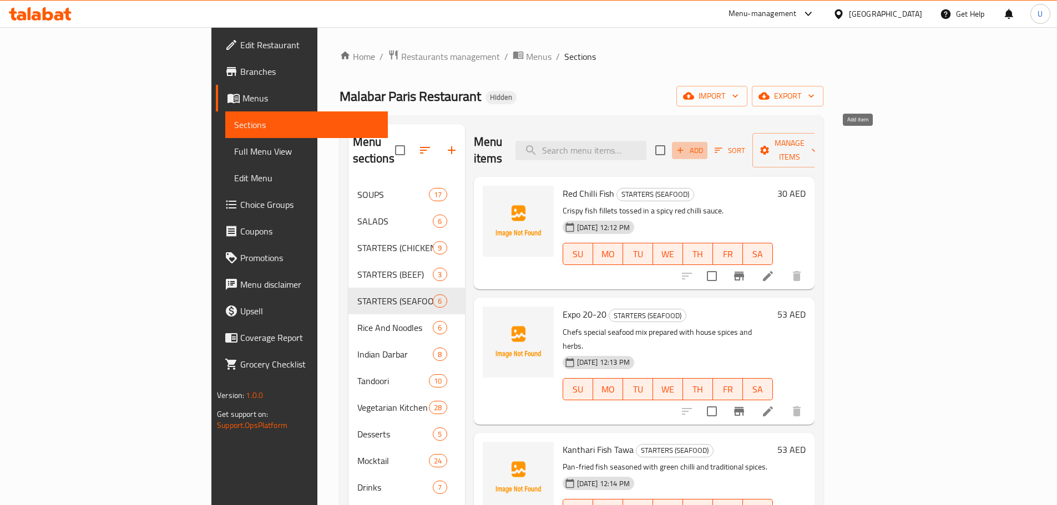
click at [704, 145] on span "Add" at bounding box center [689, 150] width 30 height 13
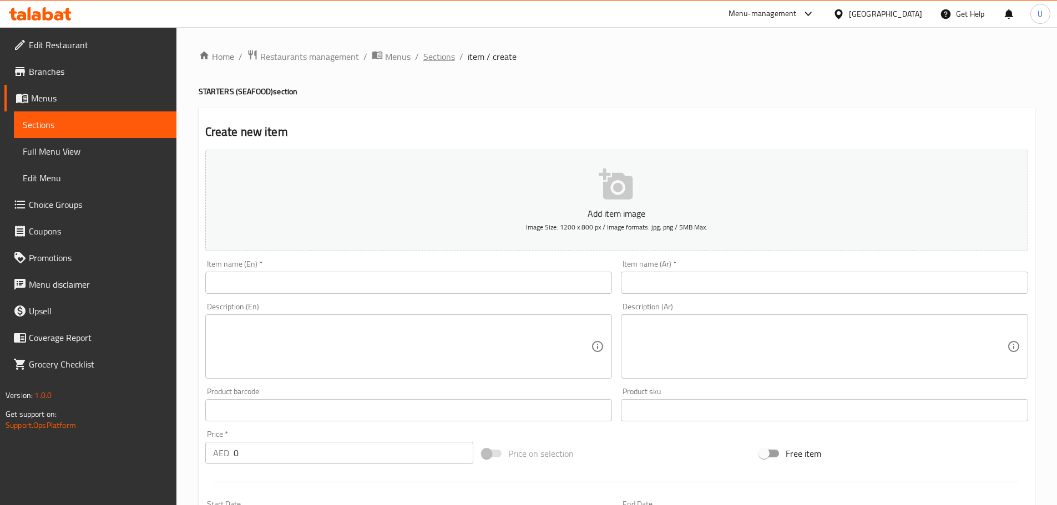
click at [442, 56] on span "Sections" at bounding box center [439, 56] width 32 height 13
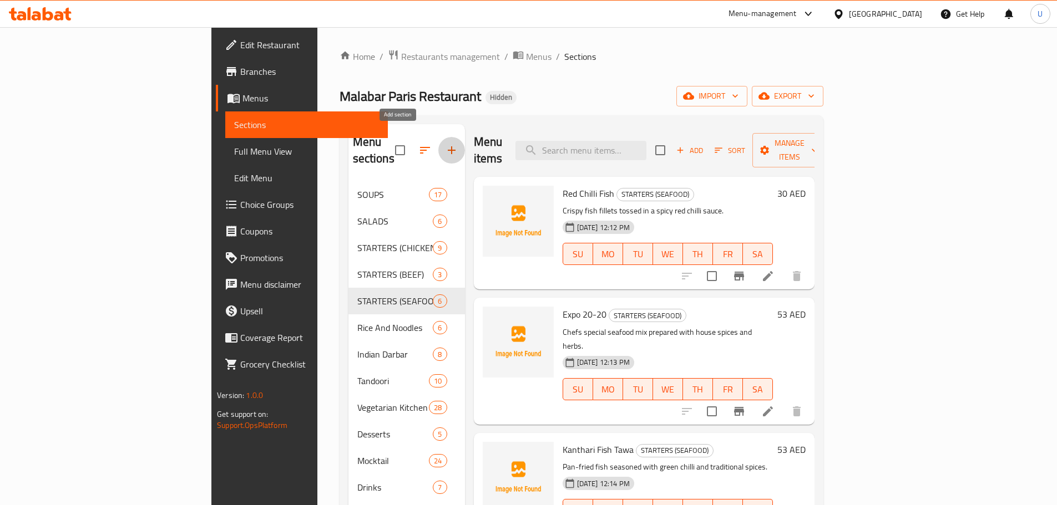
click at [445, 144] on icon "button" at bounding box center [451, 150] width 13 height 13
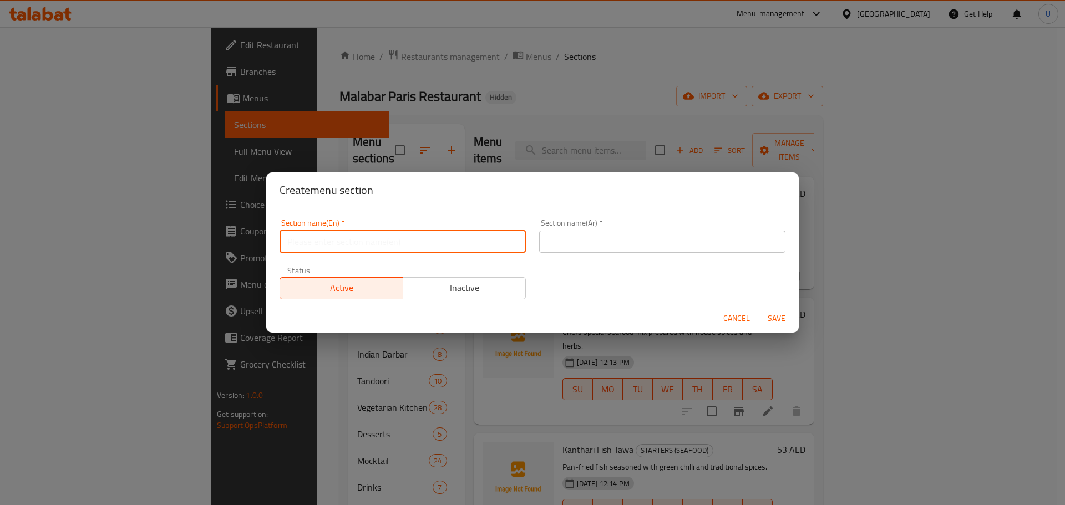
paste input "STARTERS"
click at [311, 239] on input "STARTERS" at bounding box center [403, 242] width 246 height 22
type input "STARTERS (VEG)"
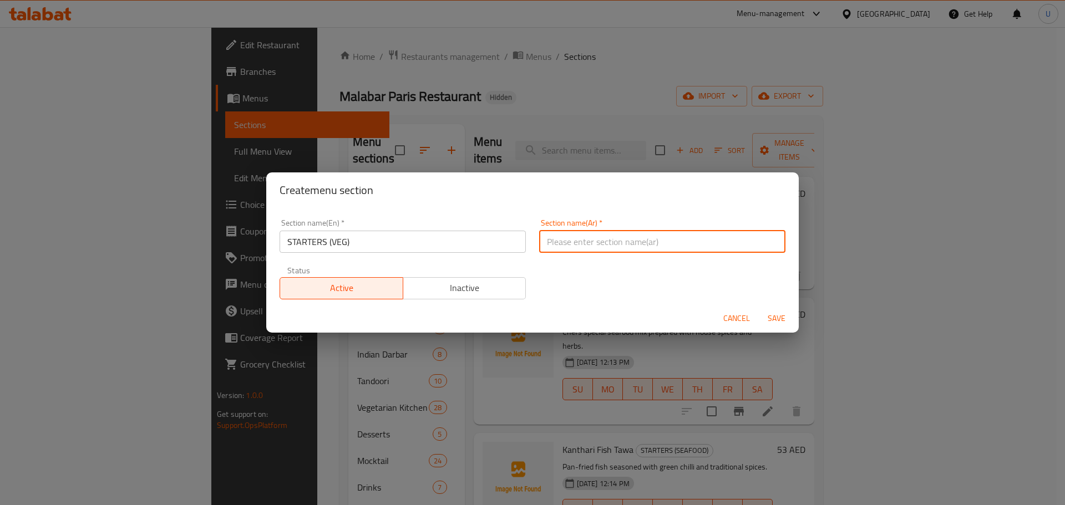
click at [630, 247] on input "text" at bounding box center [662, 242] width 246 height 22
paste input "المقبلات النباتية"
type input "المقبلات النباتية"
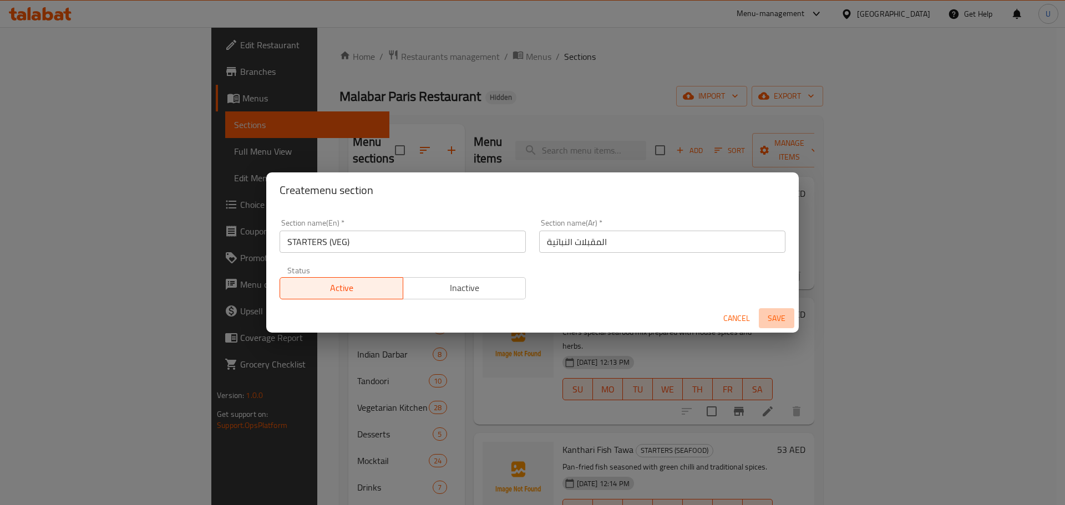
click at [784, 320] on span "Save" at bounding box center [776, 319] width 27 height 14
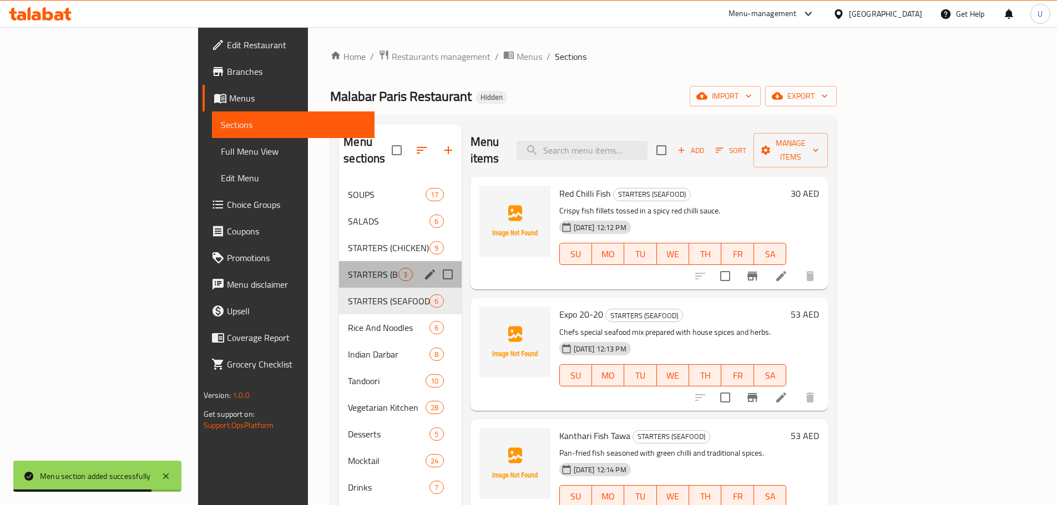
click at [339, 265] on div "STARTERS (BEEF) 3" at bounding box center [400, 274] width 122 height 27
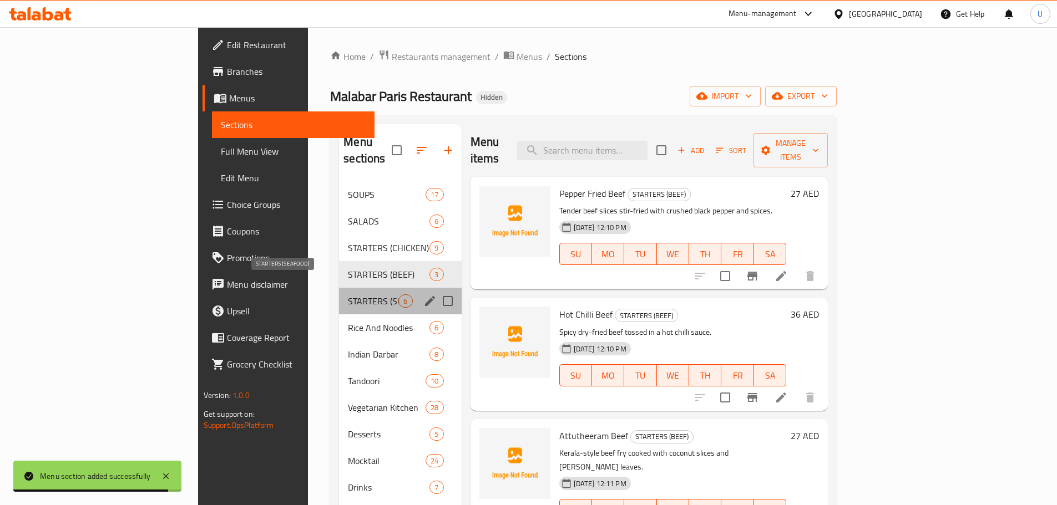
click at [348, 295] on span "STARTERS (SEAFOOD)" at bounding box center [373, 301] width 50 height 13
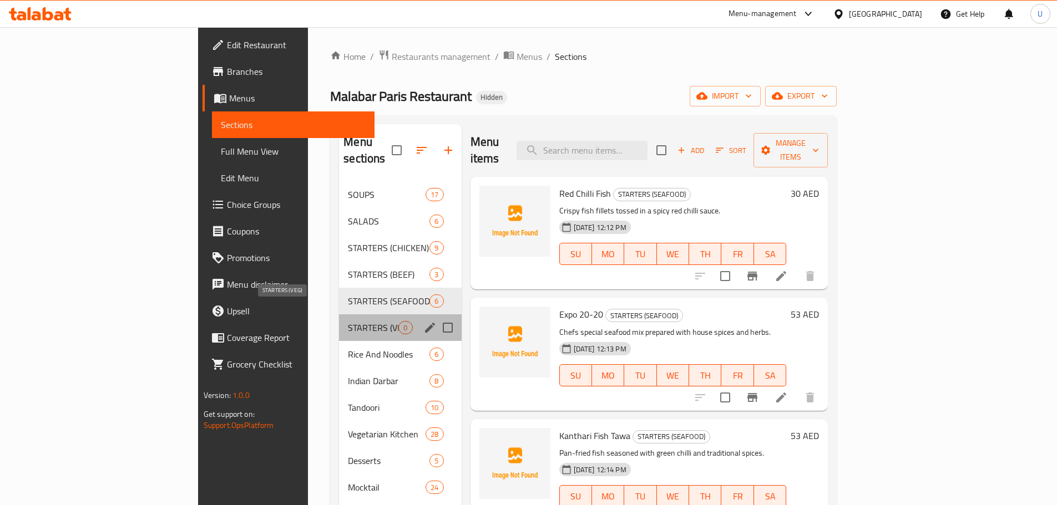
click at [348, 321] on span "STARTERS (VEG)" at bounding box center [373, 327] width 50 height 13
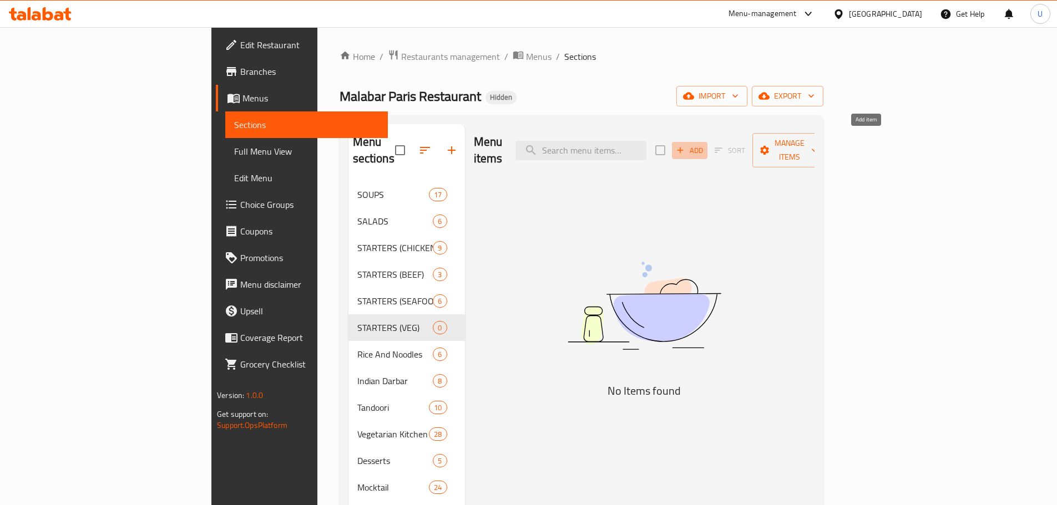
click at [704, 144] on span "Add" at bounding box center [689, 150] width 30 height 13
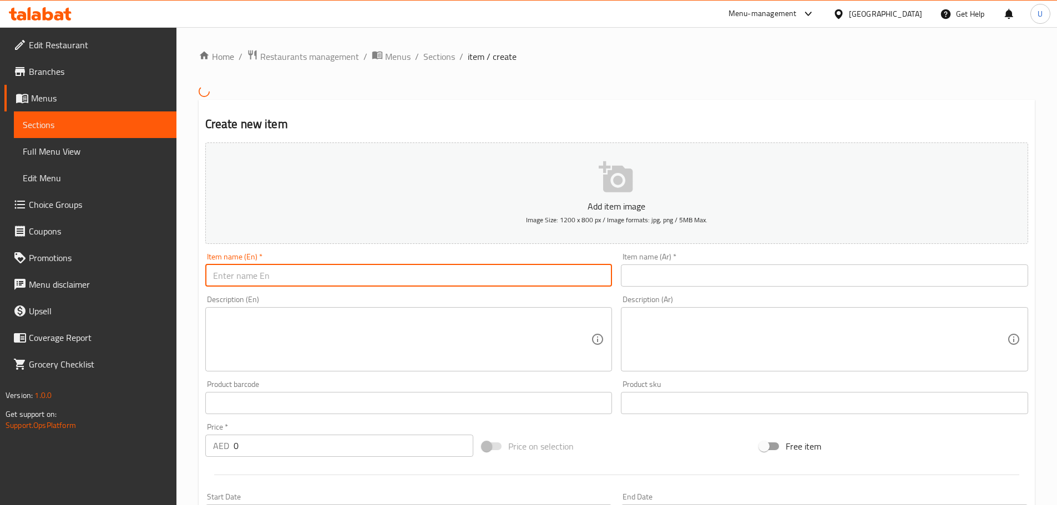
click at [469, 273] on input "text" at bounding box center [408, 276] width 407 height 22
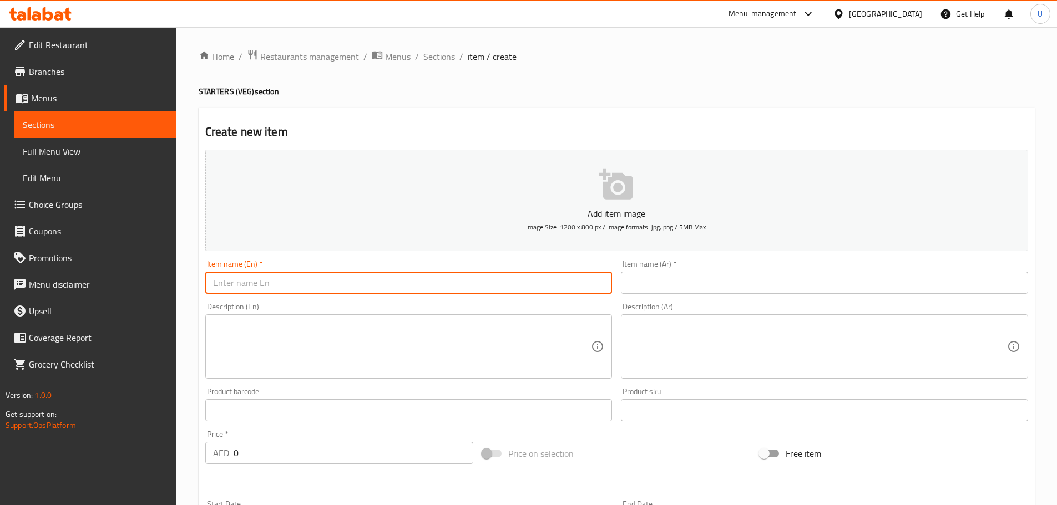
paste input "Gobi Dry Fry"
type input "Gobi Dry Fry"
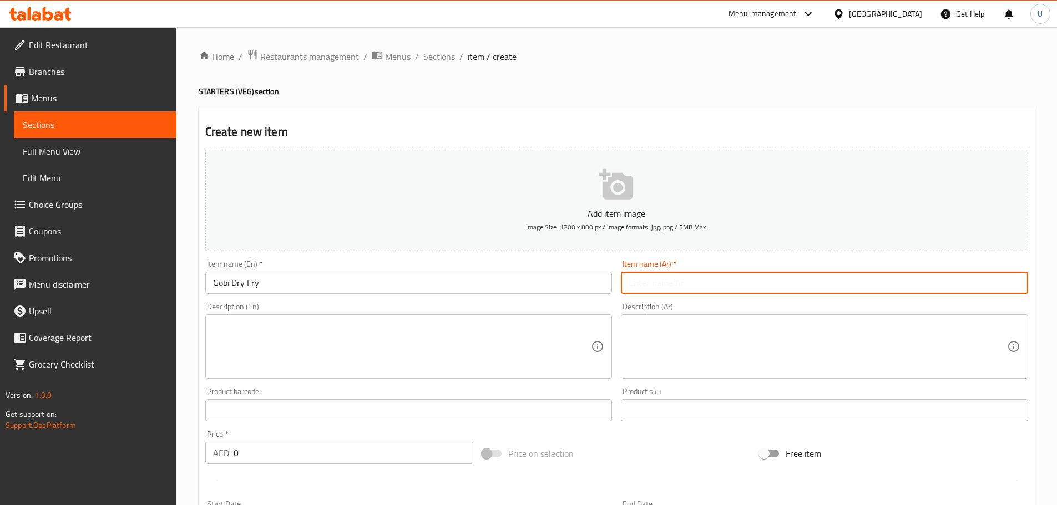
paste input "قرنبيط مقلي جاف"
click at [647, 282] on input "قرنبيط مقلي جاف" at bounding box center [824, 283] width 407 height 22
type input "قرنبيط مقلي جاف"
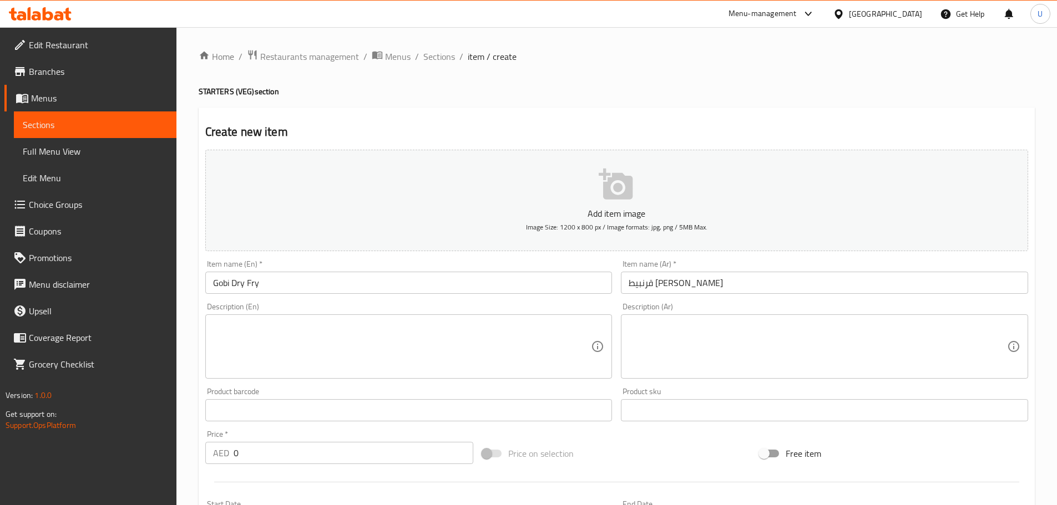
paste textarea "Crispy fried cauliflower tossed with Indian spices."
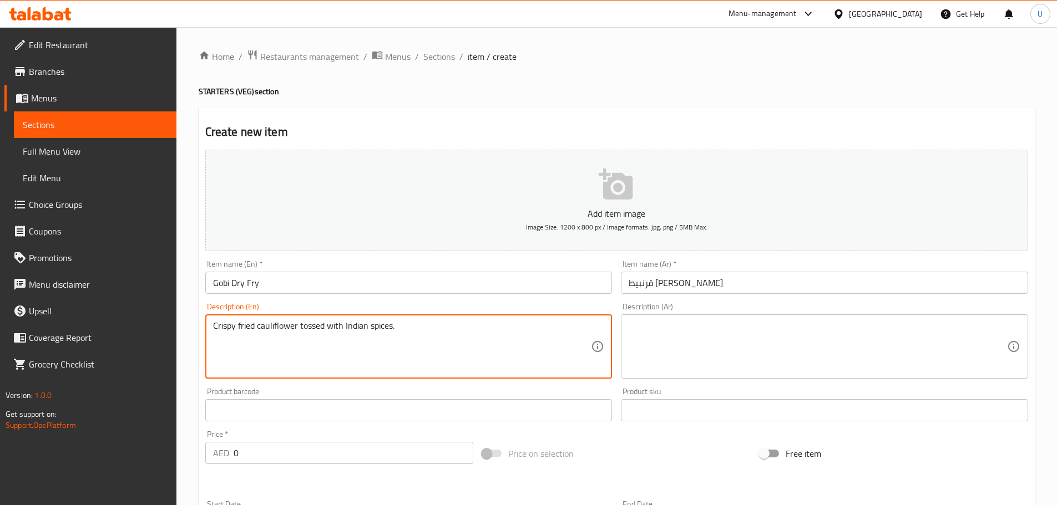
type textarea "Crispy fried cauliflower tossed with Indian spices."
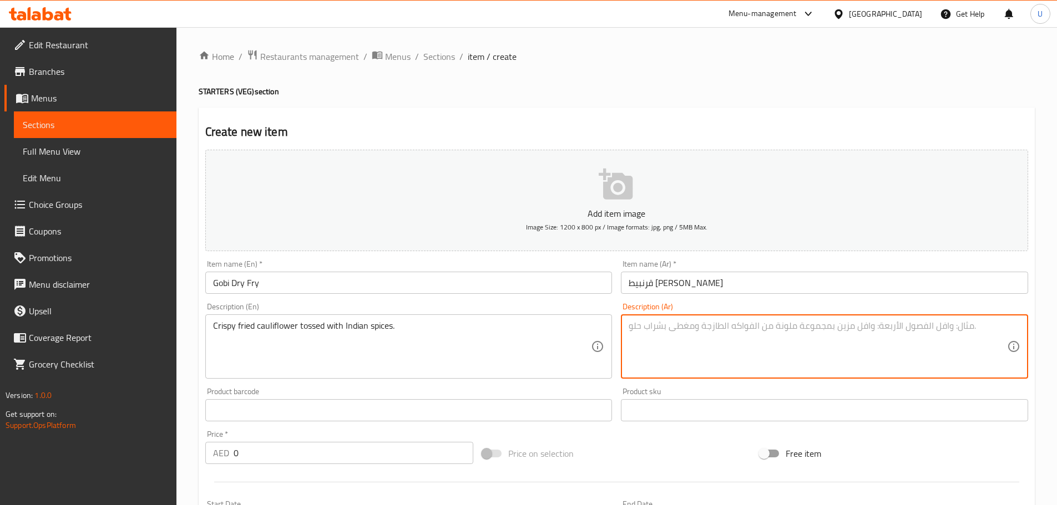
click at [710, 338] on textarea at bounding box center [817, 347] width 378 height 53
paste textarea "قرنبيط مقرمش مقلي مع بهارات هندية عطرية."
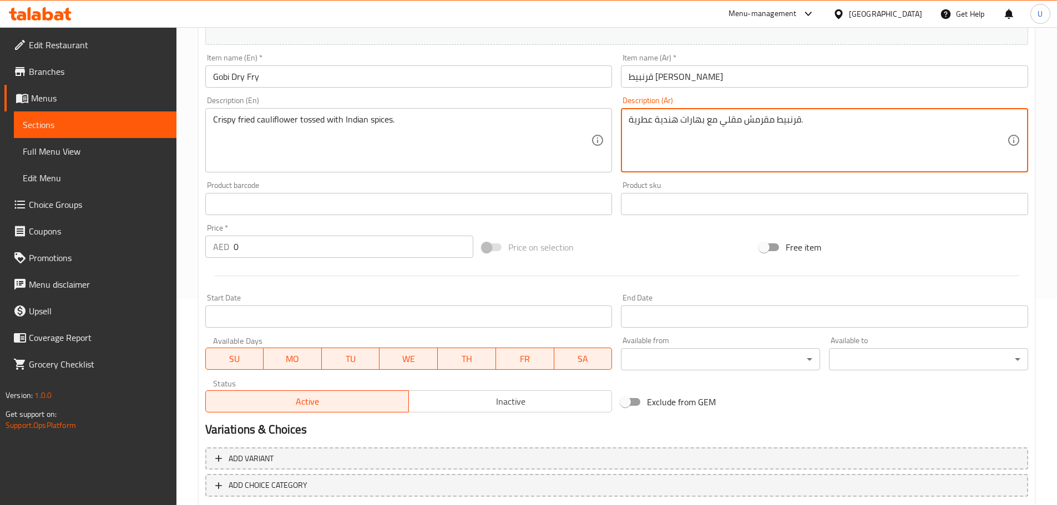
type textarea "قرنبيط مقرمش مقلي مع بهارات هندية عطرية."
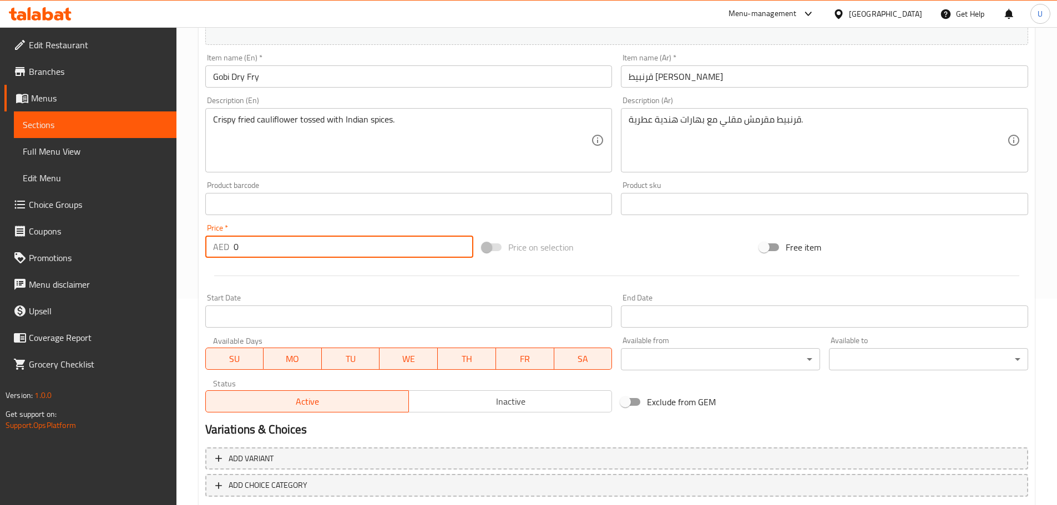
click at [255, 252] on input "0" at bounding box center [353, 247] width 240 height 22
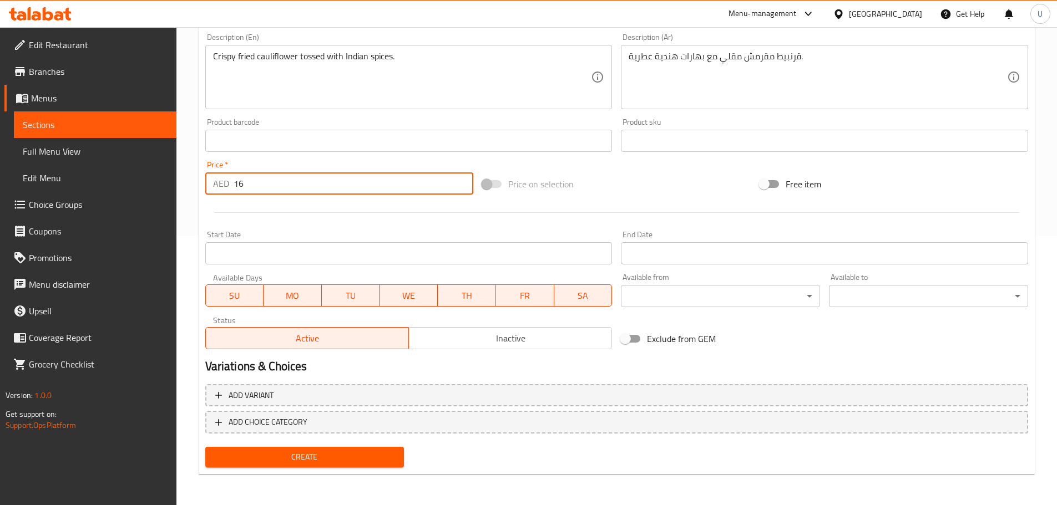
type input "16"
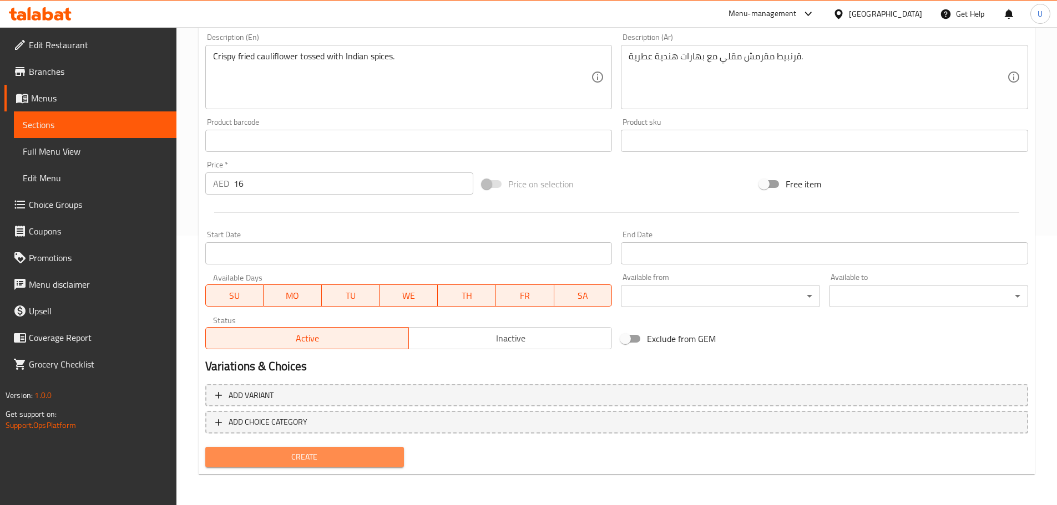
click at [298, 458] on span "Create" at bounding box center [304, 457] width 181 height 14
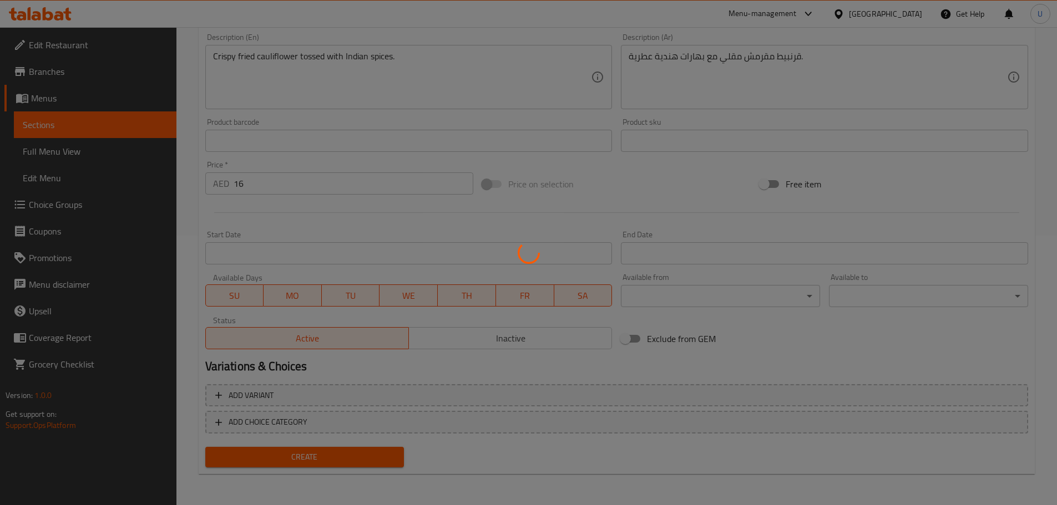
type input "0"
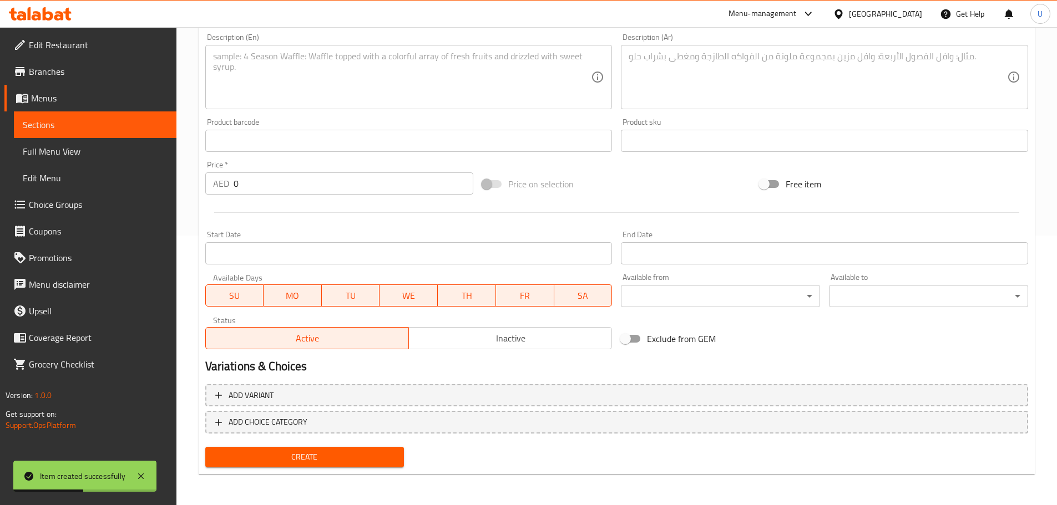
scroll to position [0, 0]
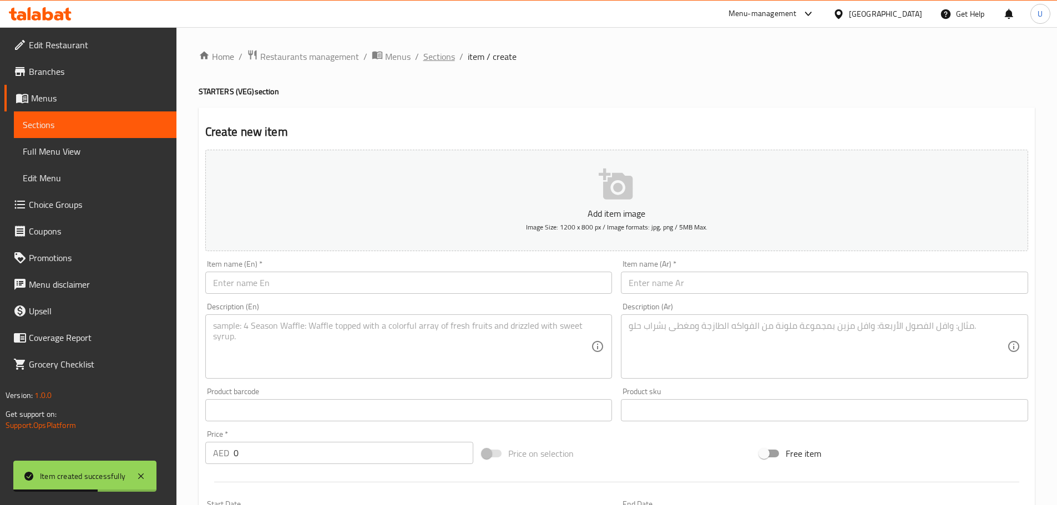
click at [435, 62] on span "Sections" at bounding box center [439, 56] width 32 height 13
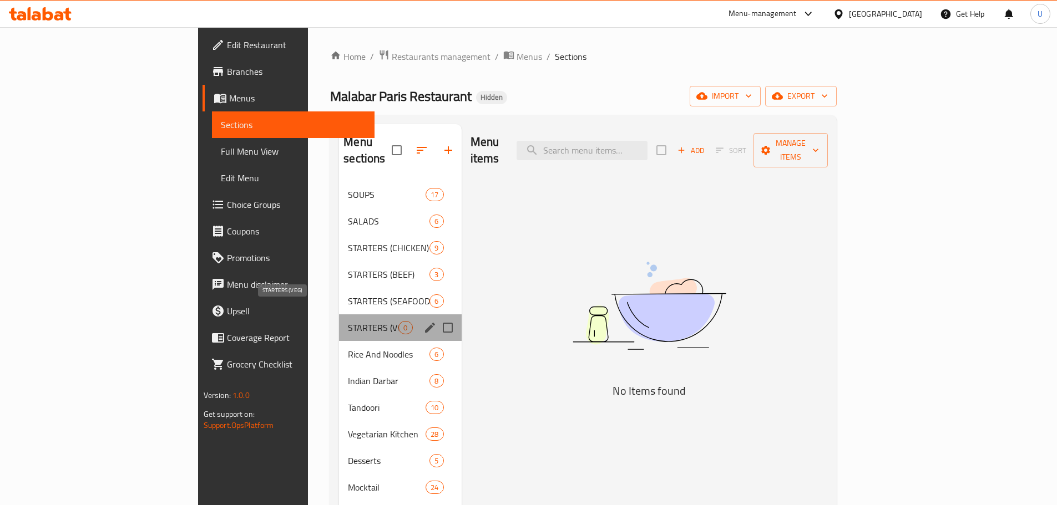
click at [348, 321] on span "STARTERS (VEG)" at bounding box center [373, 327] width 50 height 13
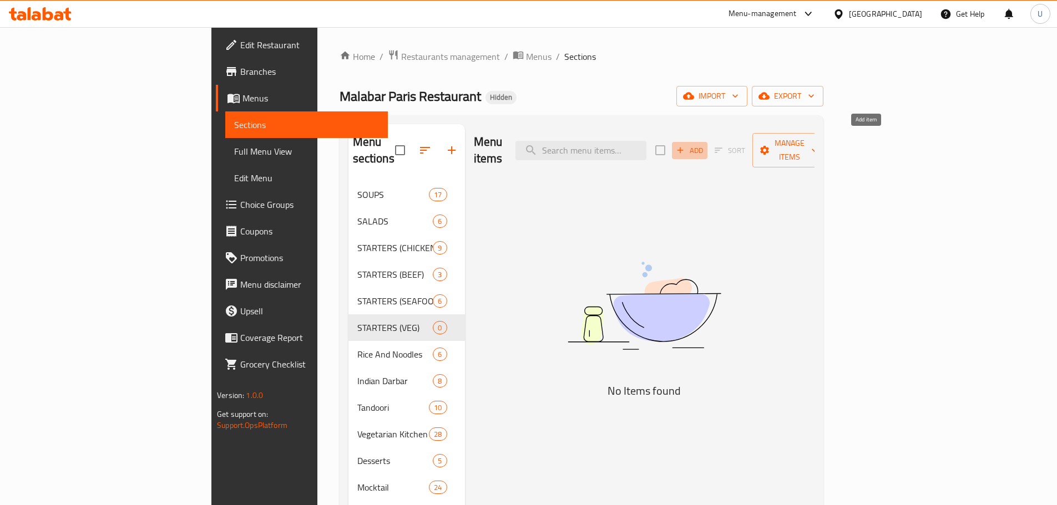
click at [704, 144] on span "Add" at bounding box center [689, 150] width 30 height 13
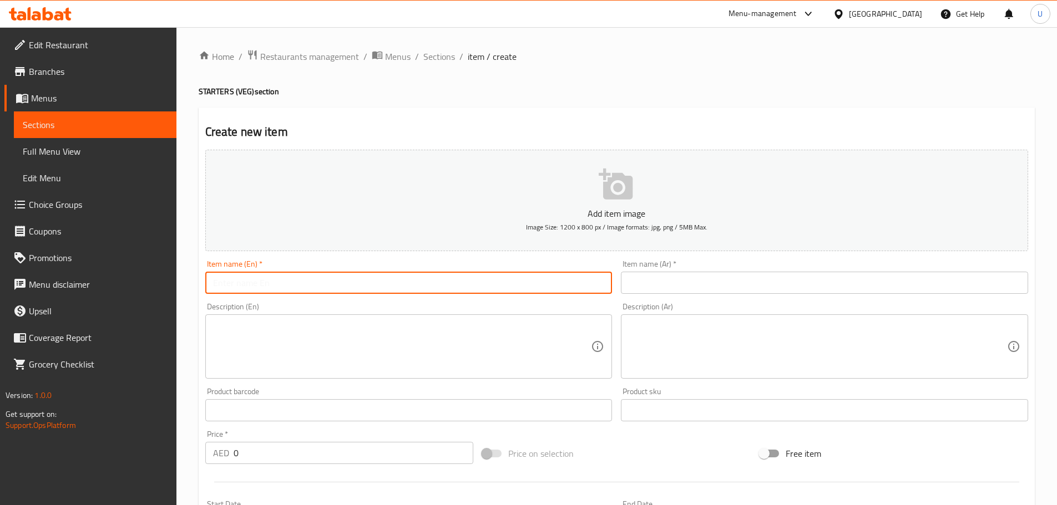
click at [402, 282] on input "text" at bounding box center [408, 283] width 407 height 22
paste input "Dragon Potato"
type input "Dragon Potato"
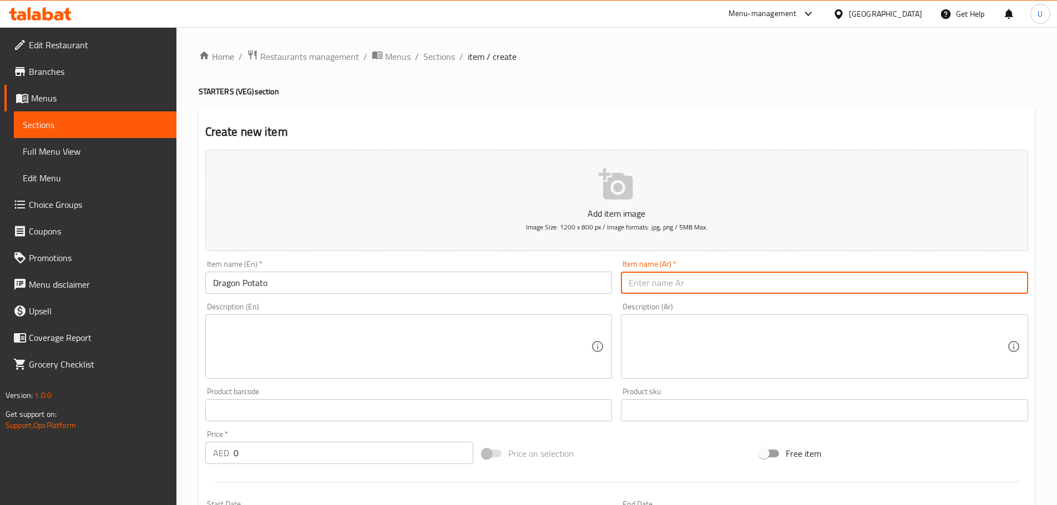
click at [648, 281] on input "text" at bounding box center [824, 283] width 407 height 22
paste input "بطاطا دراجون"
type input "بطاطا دراجون"
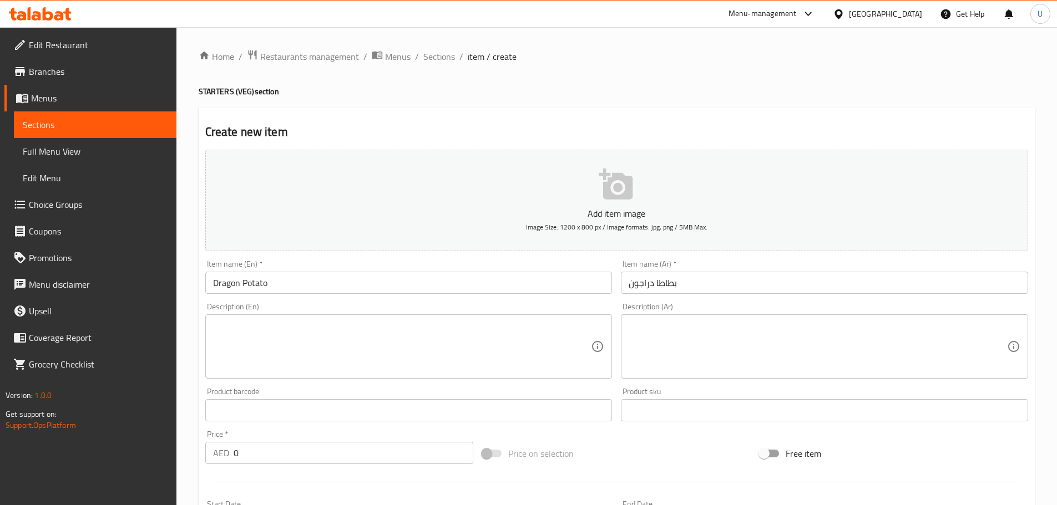
paste textarea "Crispy potato tossed in spicy Indo-Chinese sauce."
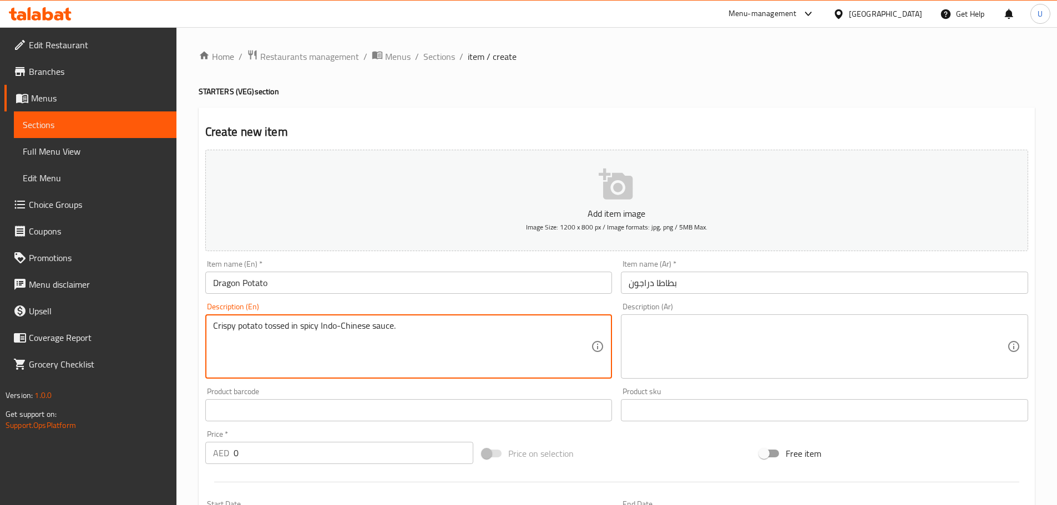
type textarea "Crispy potato tossed in spicy Indo-Chinese sauce."
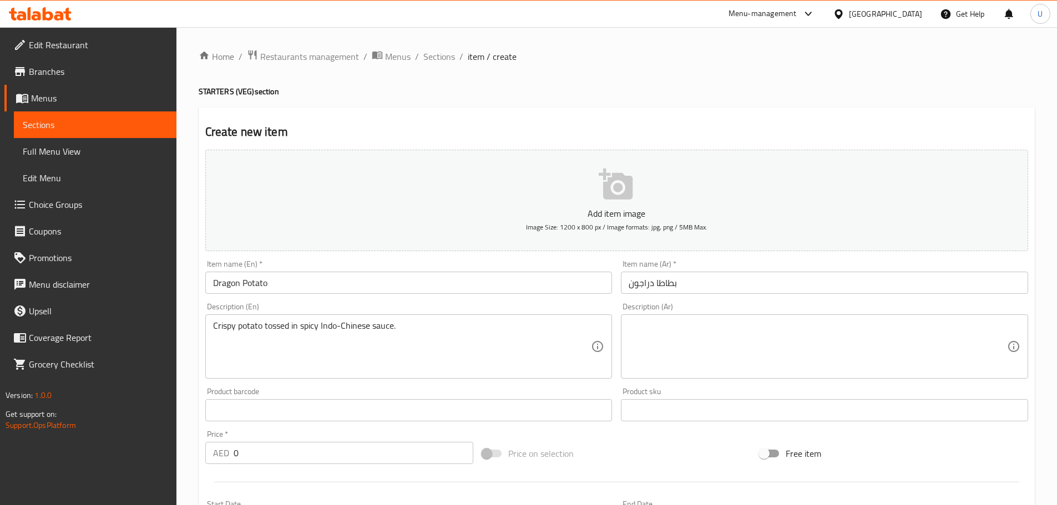
paste textarea "بطاطا مقرمشة مغموسة في صلصة هندية صينية حارة."
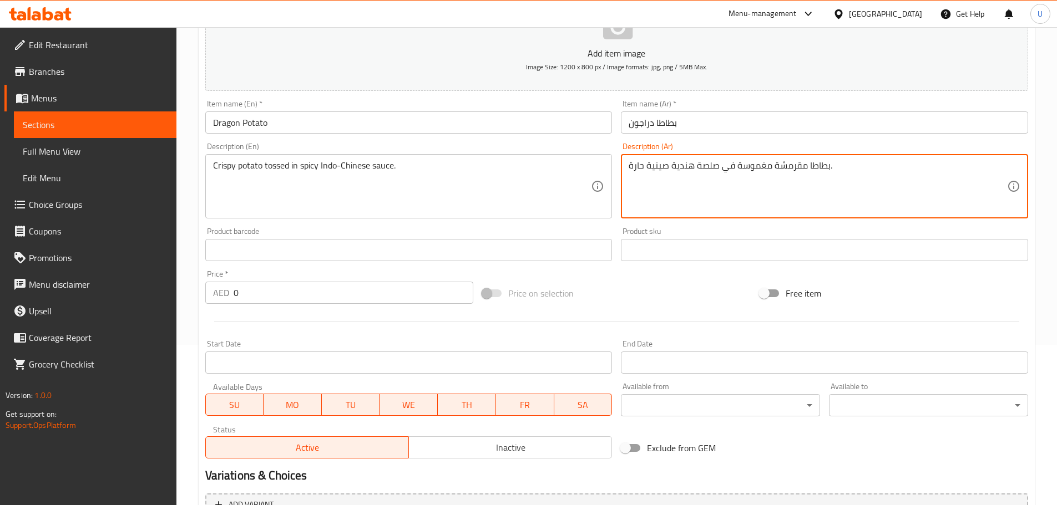
scroll to position [161, 0]
type textarea "بطاطا مقرمشة مغموسة في صلصة هندية صينية حارة."
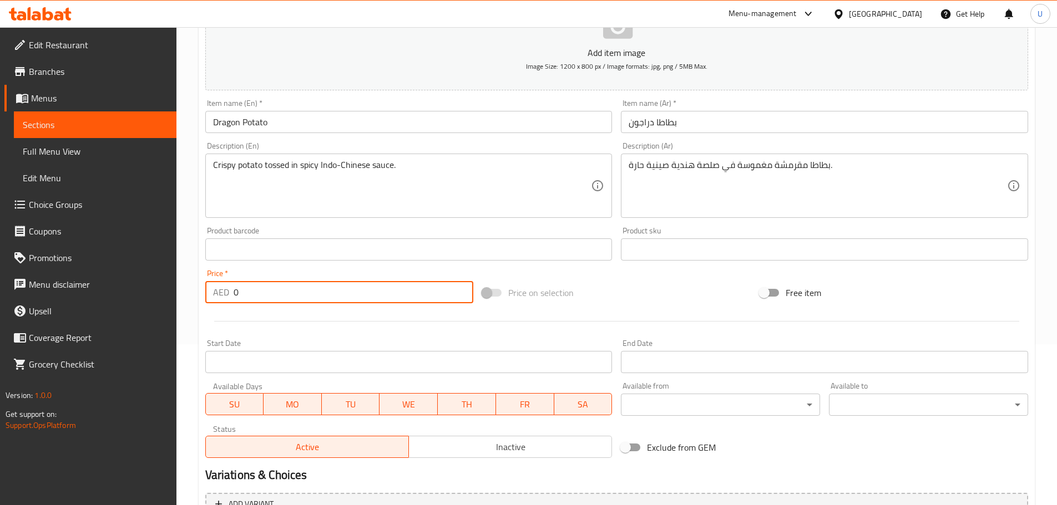
click at [273, 296] on input "0" at bounding box center [353, 292] width 240 height 22
click at [318, 289] on input "0" at bounding box center [353, 292] width 240 height 22
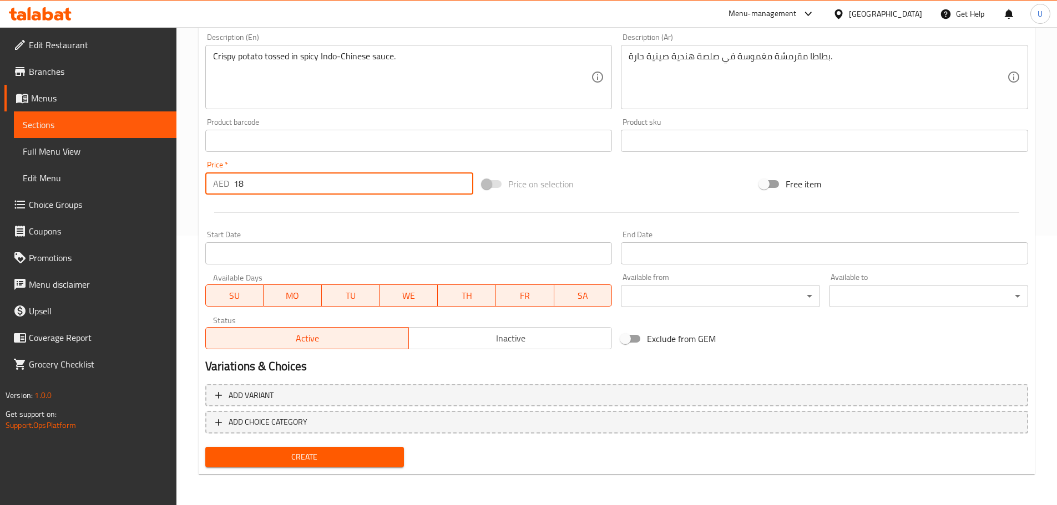
type input "18"
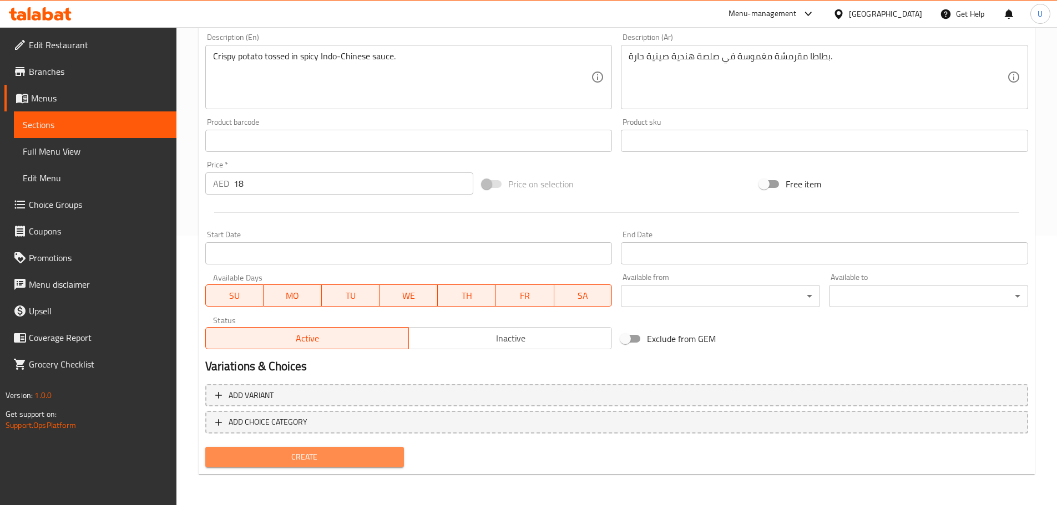
click at [311, 464] on span "Create" at bounding box center [304, 457] width 181 height 14
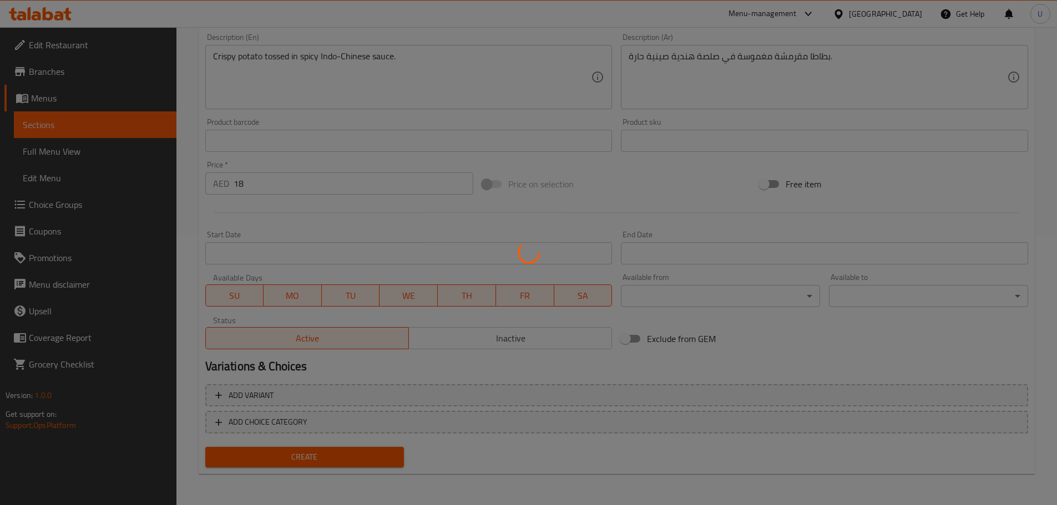
scroll to position [0, 0]
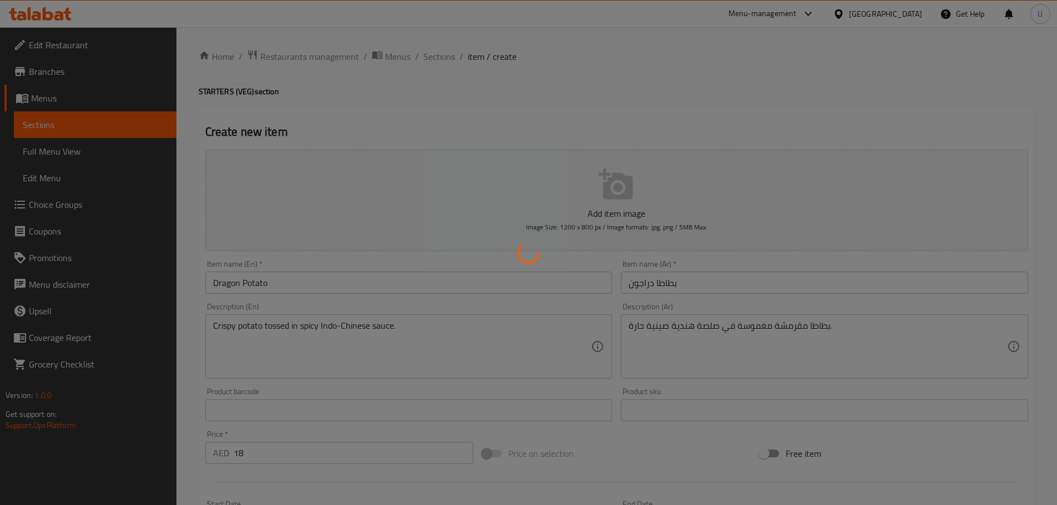
type input "0"
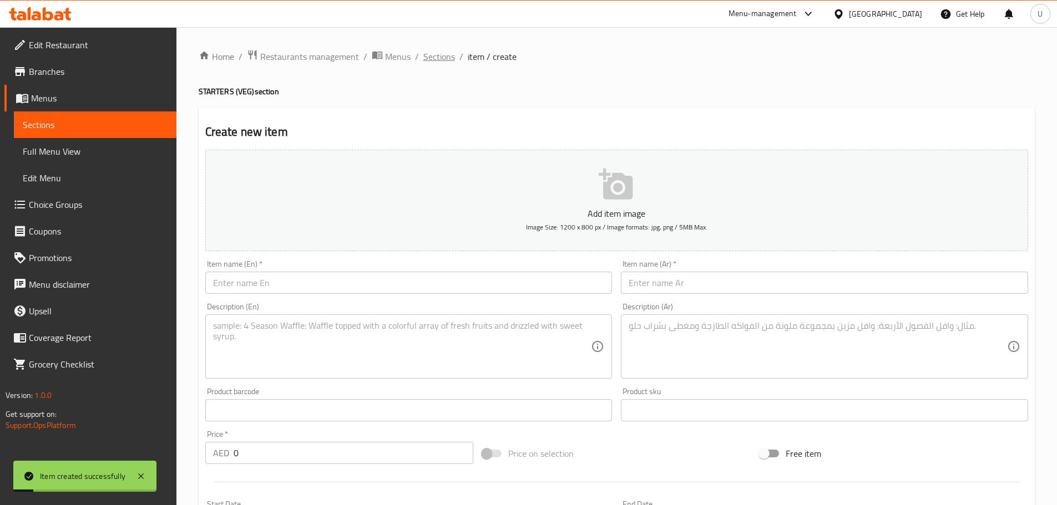
click at [435, 59] on span "Sections" at bounding box center [439, 56] width 32 height 13
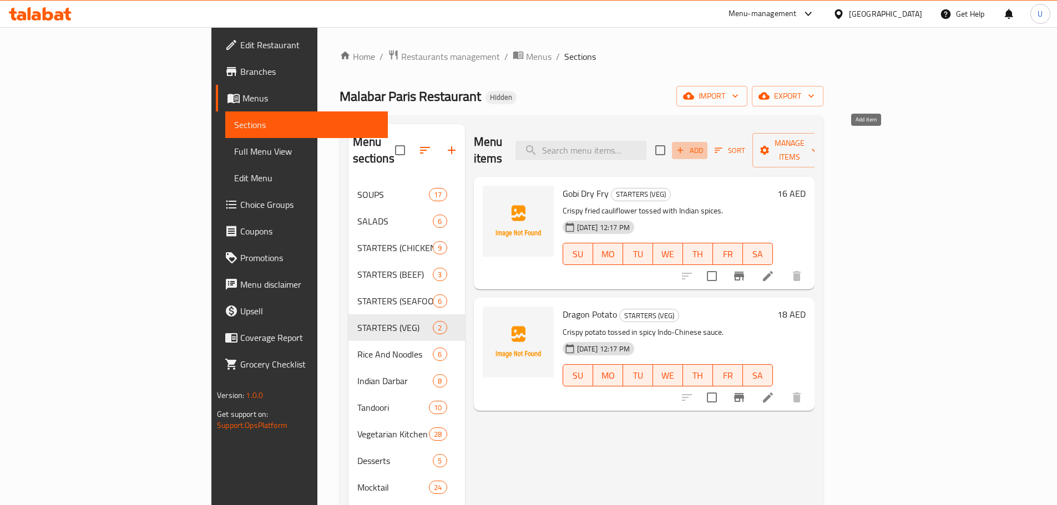
click at [685, 145] on icon "button" at bounding box center [680, 150] width 10 height 10
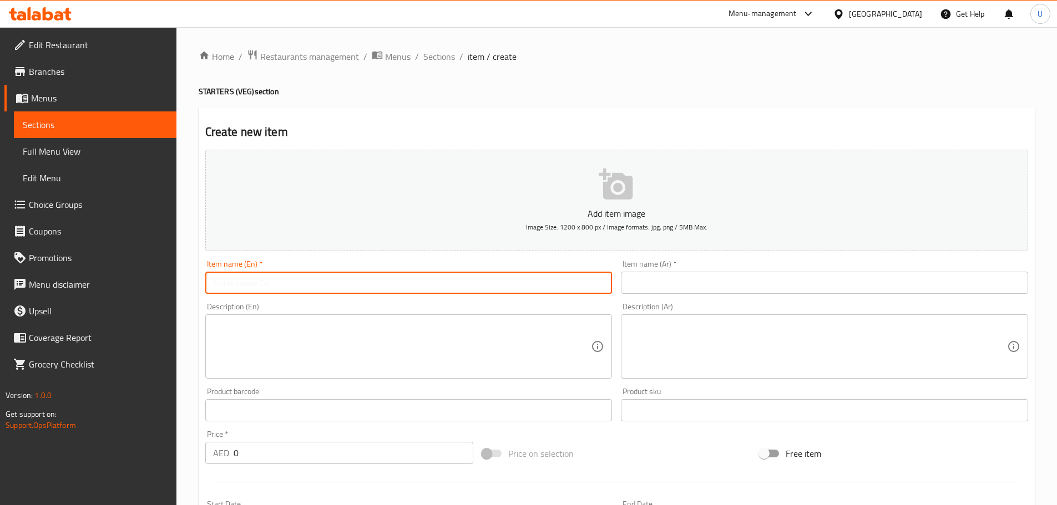
paste input "Mushroom Pepper Fry"
click at [297, 284] on input "Mushroom Pepper Fry" at bounding box center [408, 283] width 407 height 22
type input "Mushroom Pepper Fry"
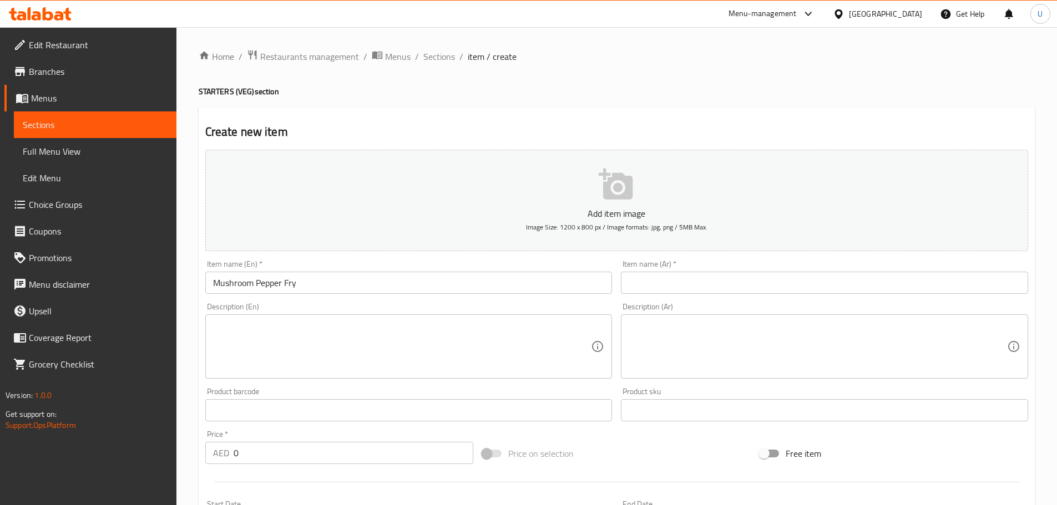
paste input "فطر مقلي بالفلفل"
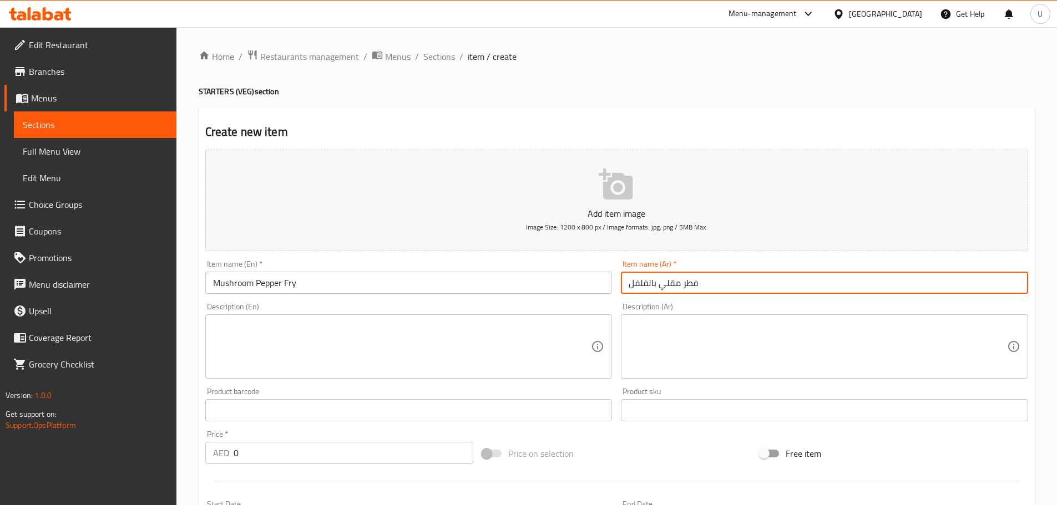
click at [638, 276] on input "فطر مقلي بالفلفل" at bounding box center [824, 283] width 407 height 22
type input "فطر مقلي بالفلفل"
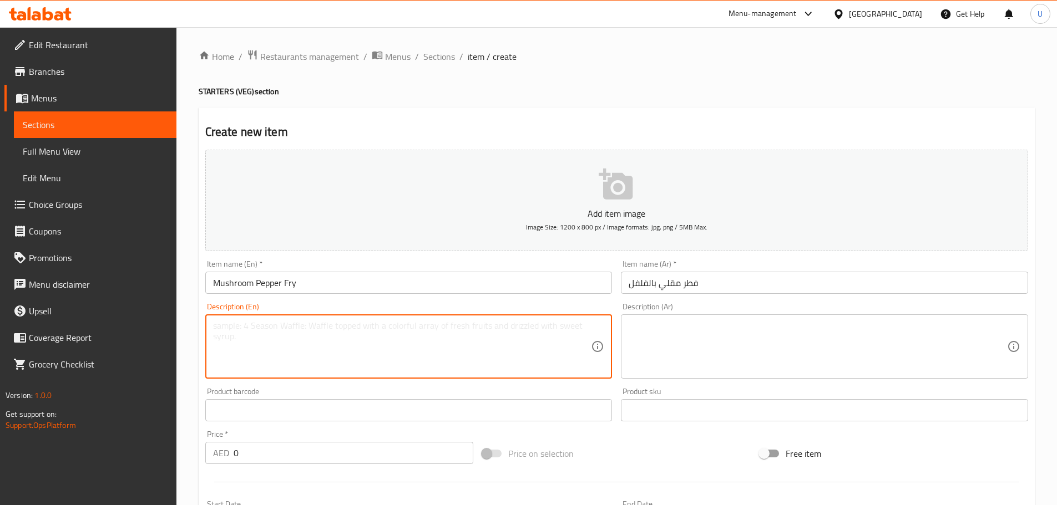
paste textarea "Stir-fried mushrooms with crushed black pepper and herbs."
type textarea "Stir-fried mushrooms with crushed black pepper and herbs."
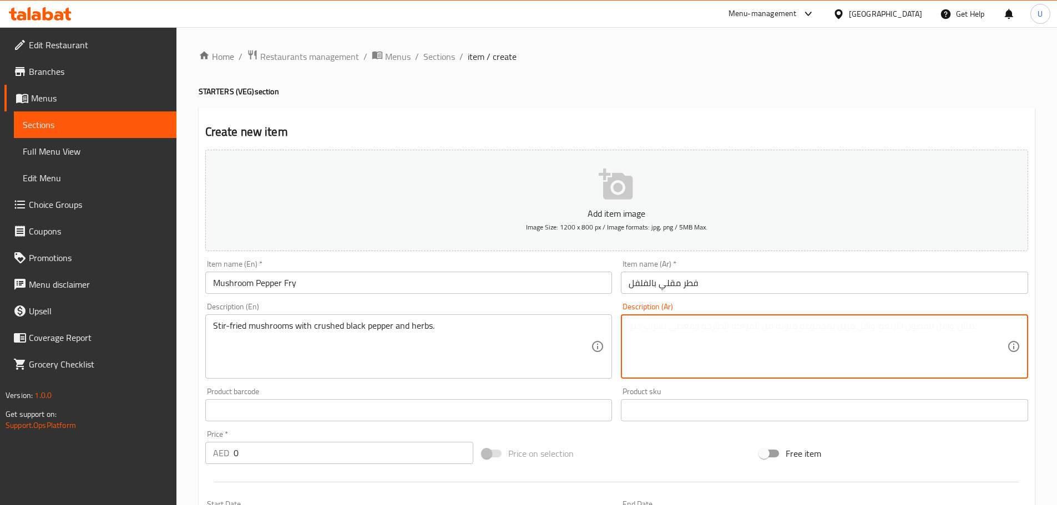
paste textarea "فطر مقلي مع فلفل أسود وأعشاب عطرية."
type textarea "فطر مقلي مع فلفل أسود وأعشاب عطرية."
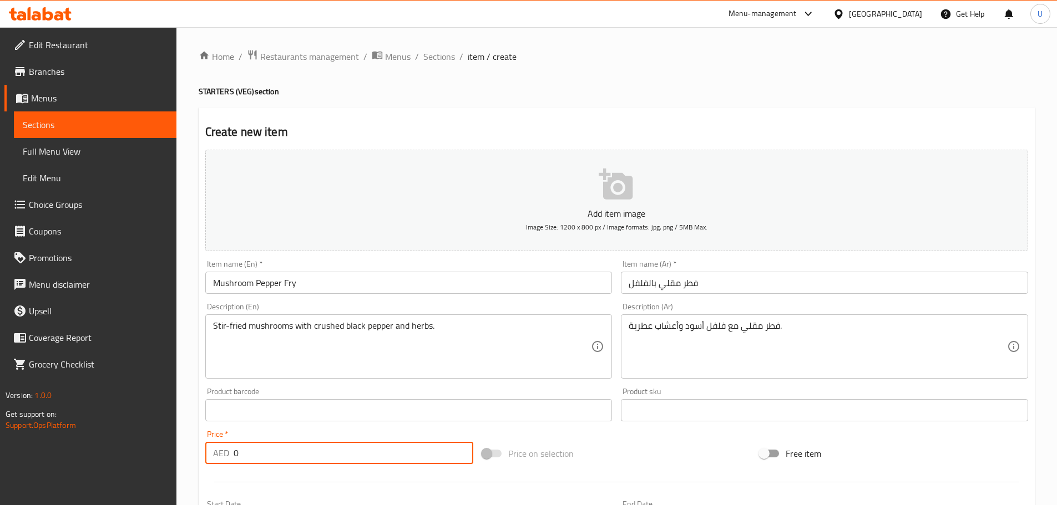
click at [246, 453] on input "0" at bounding box center [353, 453] width 240 height 22
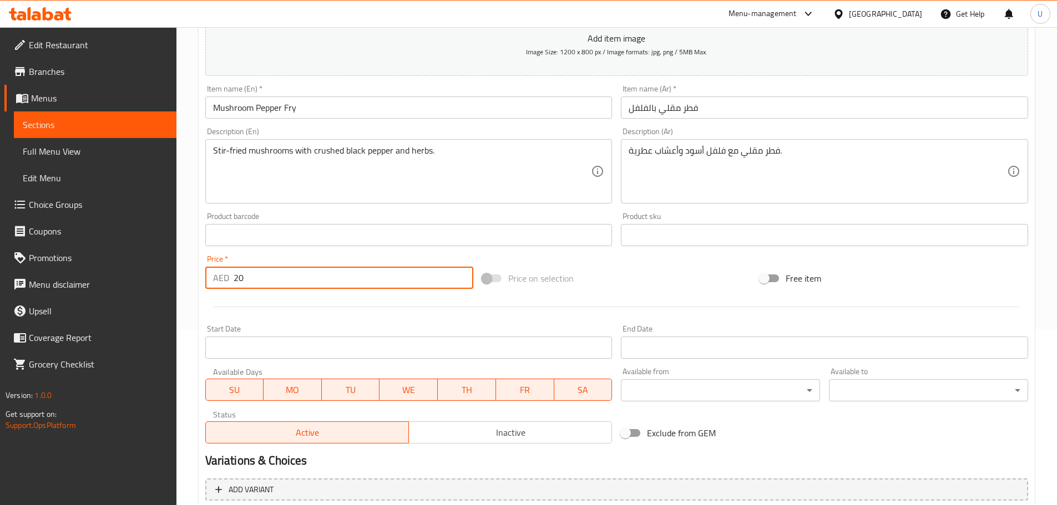
scroll to position [270, 0]
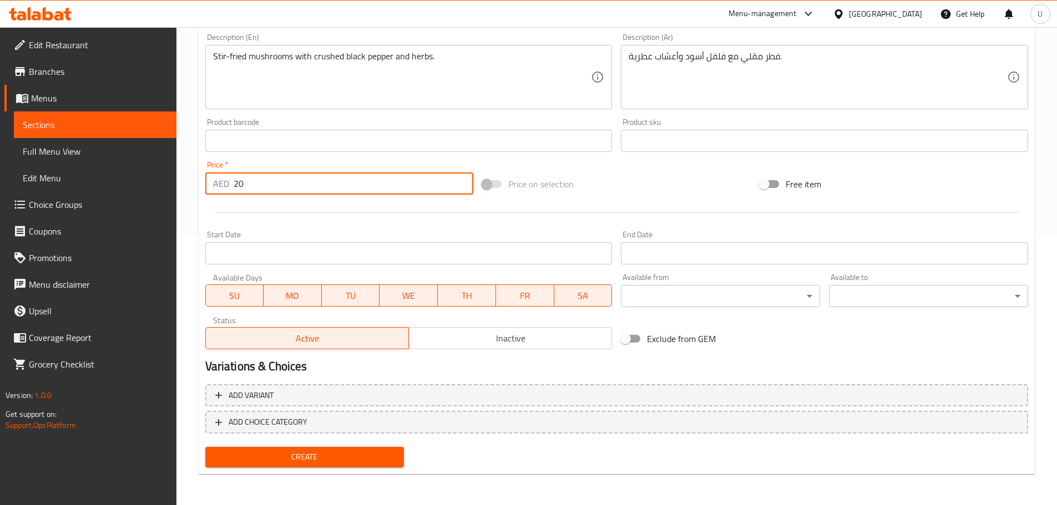
type input "20"
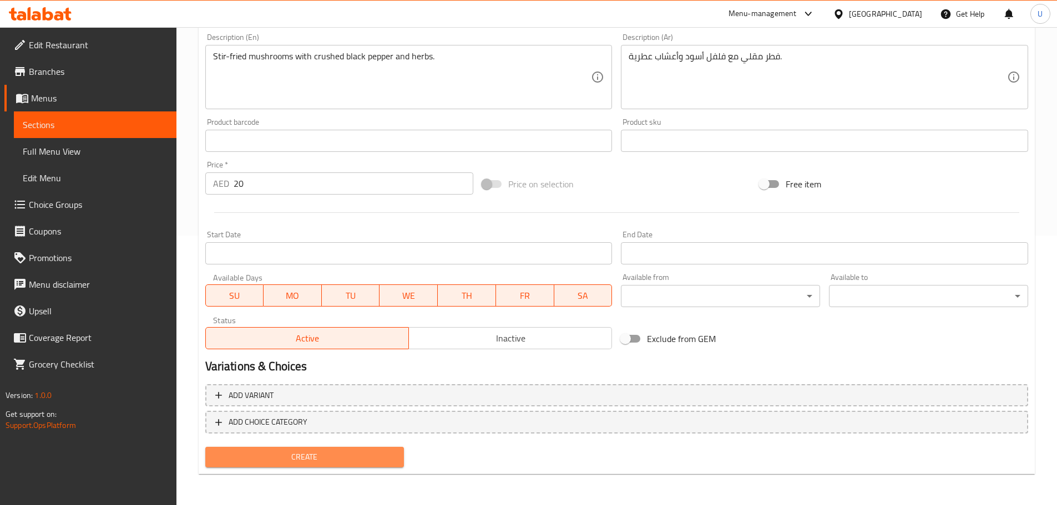
click at [281, 456] on span "Create" at bounding box center [304, 457] width 181 height 14
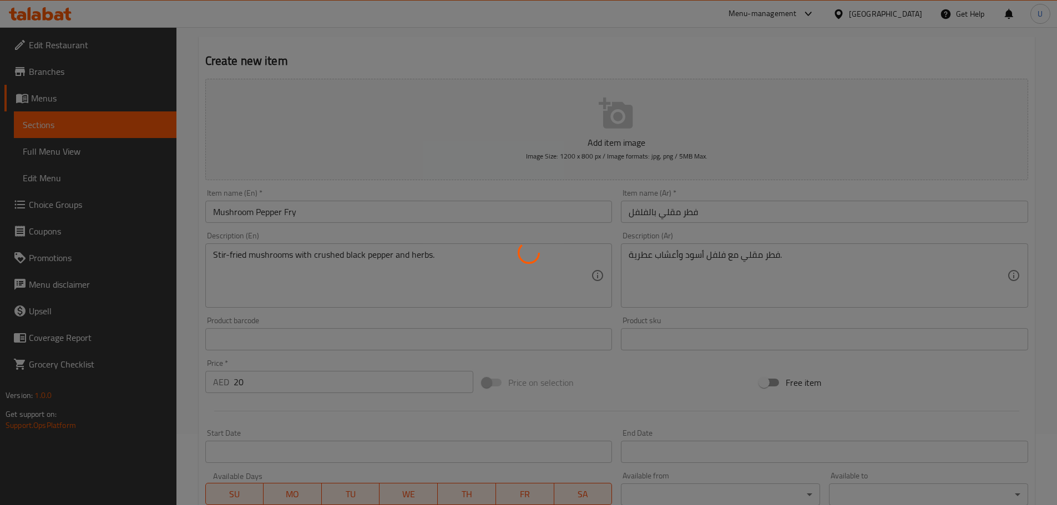
scroll to position [0, 0]
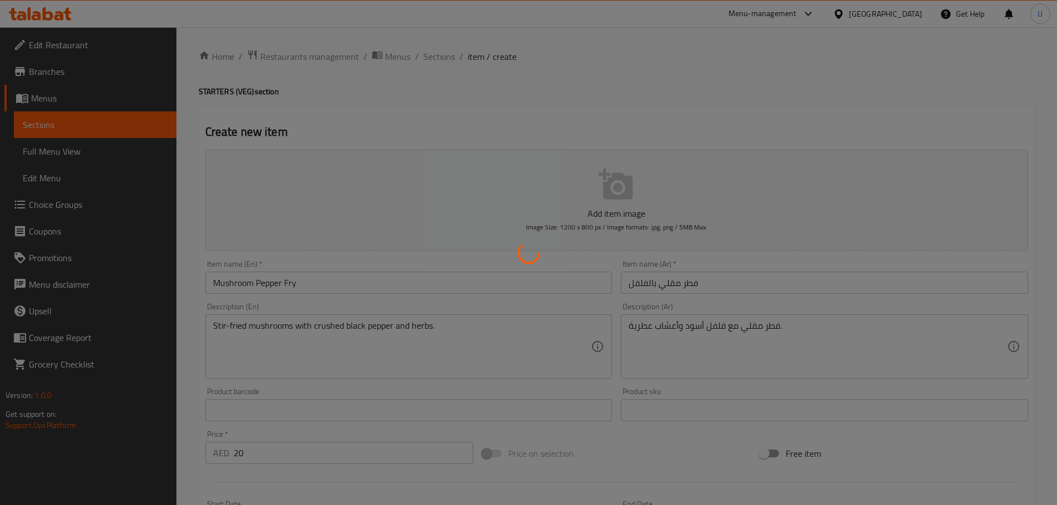
type input "0"
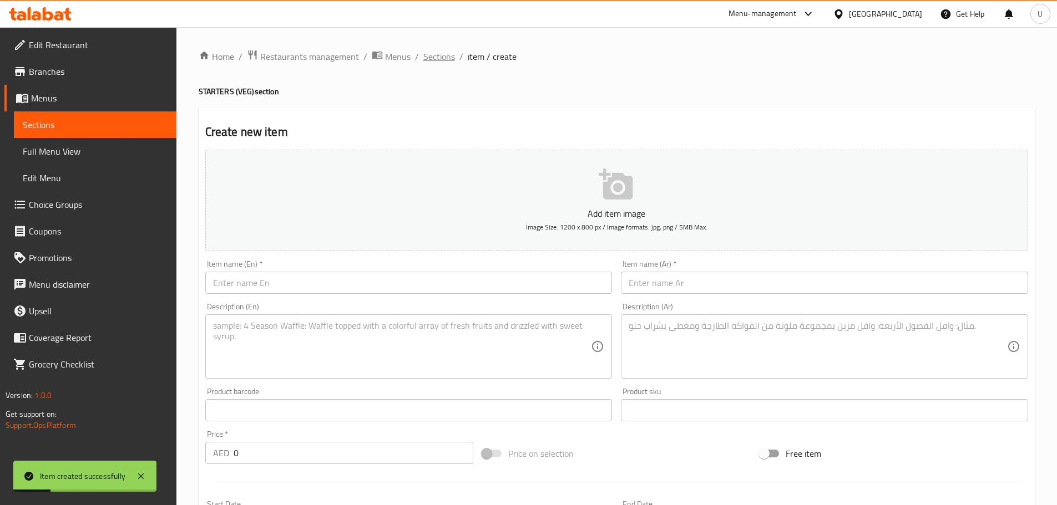
click at [436, 56] on span "Sections" at bounding box center [439, 56] width 32 height 13
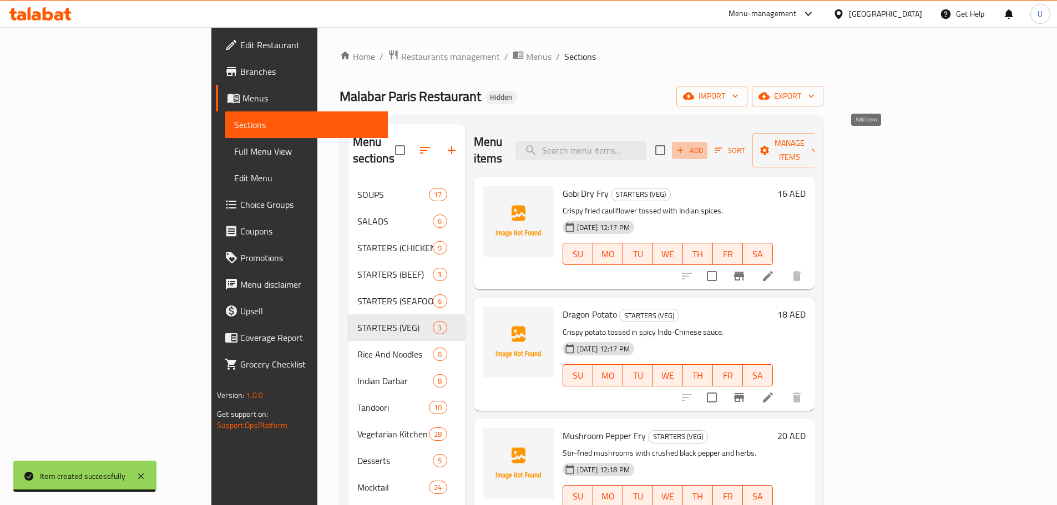
click at [704, 144] on span "Add" at bounding box center [689, 150] width 30 height 13
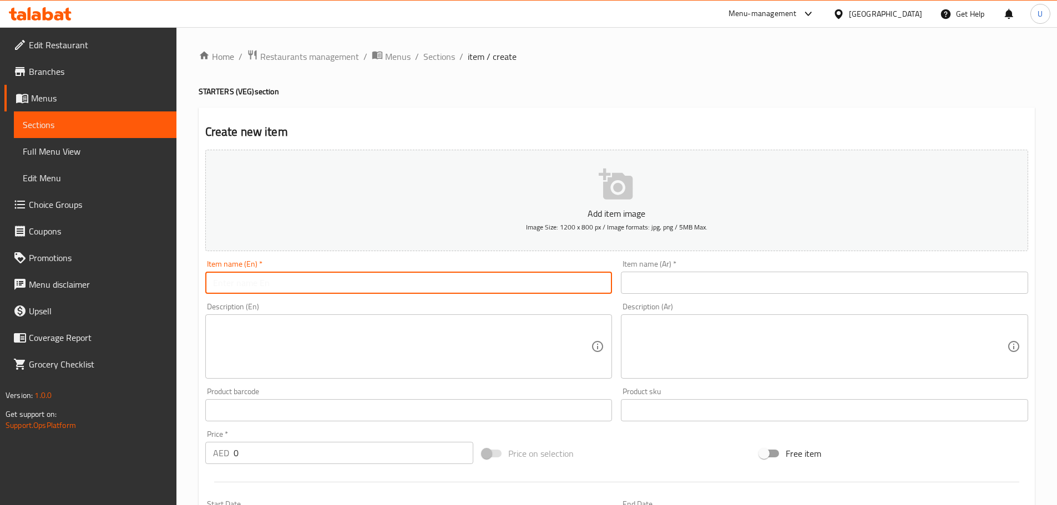
paste input "Kizhangu Varaval"
click at [288, 276] on input "Kizhangu Varaval" at bounding box center [408, 283] width 407 height 22
type input "Kizhangu Varaval"
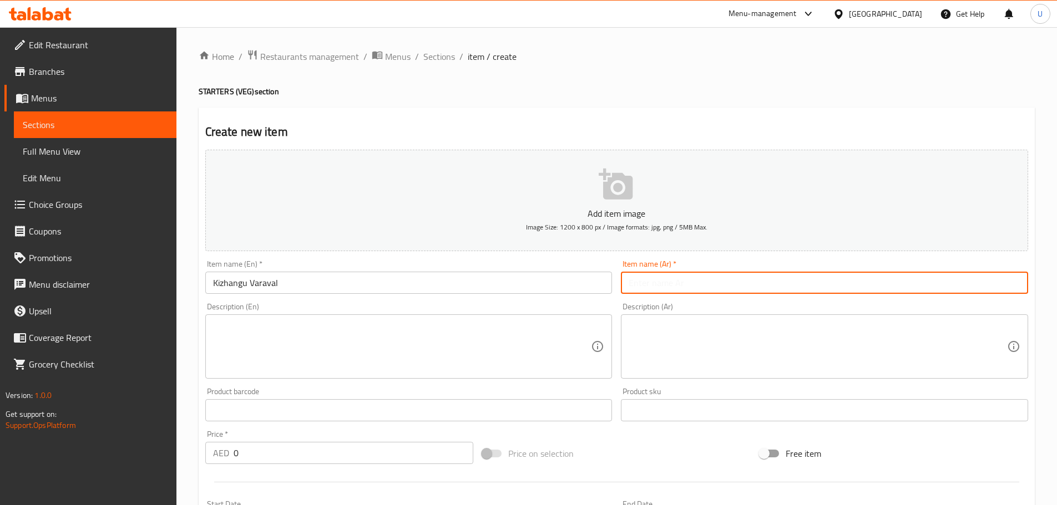
paste input "كيزهانجو فارافال"
click at [687, 281] on input "كيزهانجو فارافال" at bounding box center [824, 283] width 407 height 22
type input "كيزهانجو فارافال"
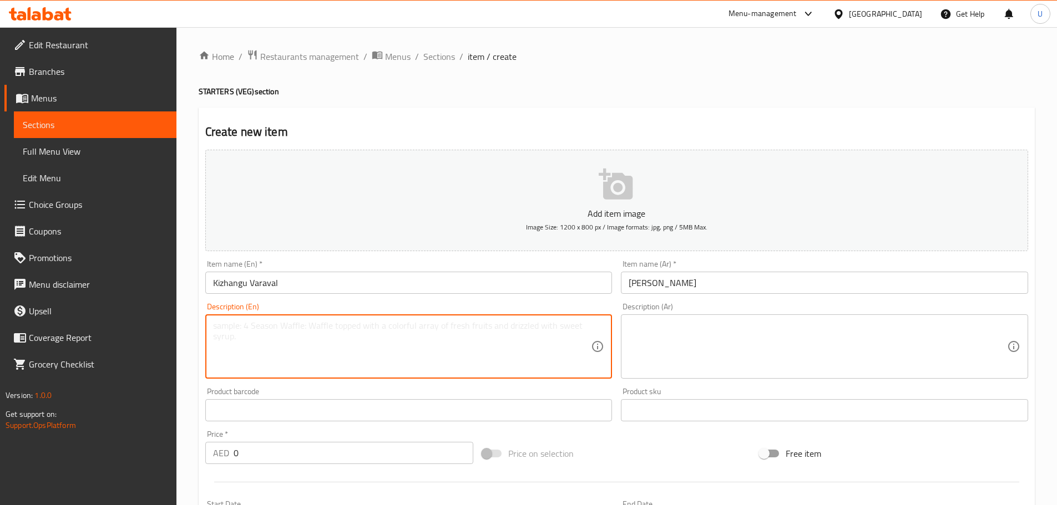
paste textarea "Traditional South Indian fried root vegetables with spices."
type textarea "Traditional South Indian fried root vegetables with spices."
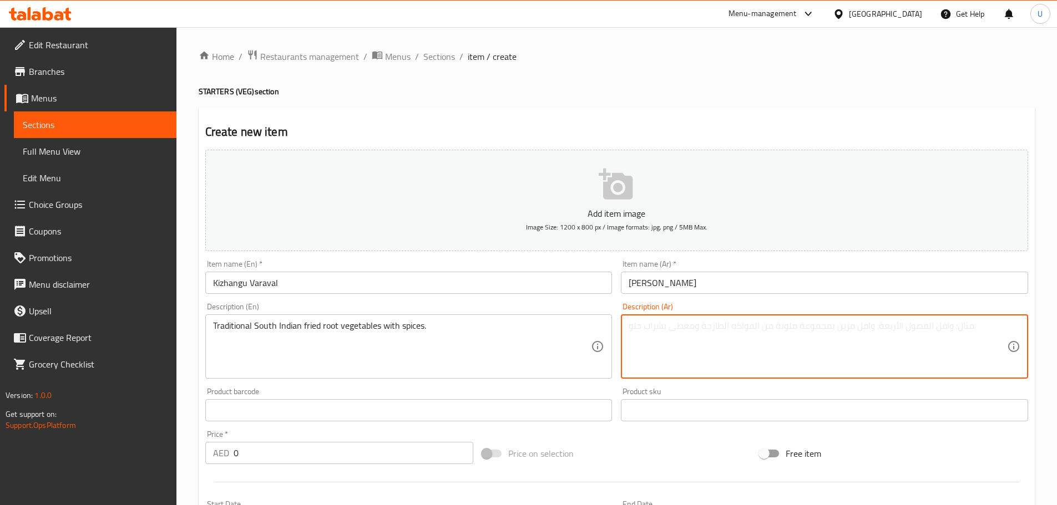
paste textarea "خضروات جذرية مقلية على الطريقة الهندية الجنوبية مع التوابل."
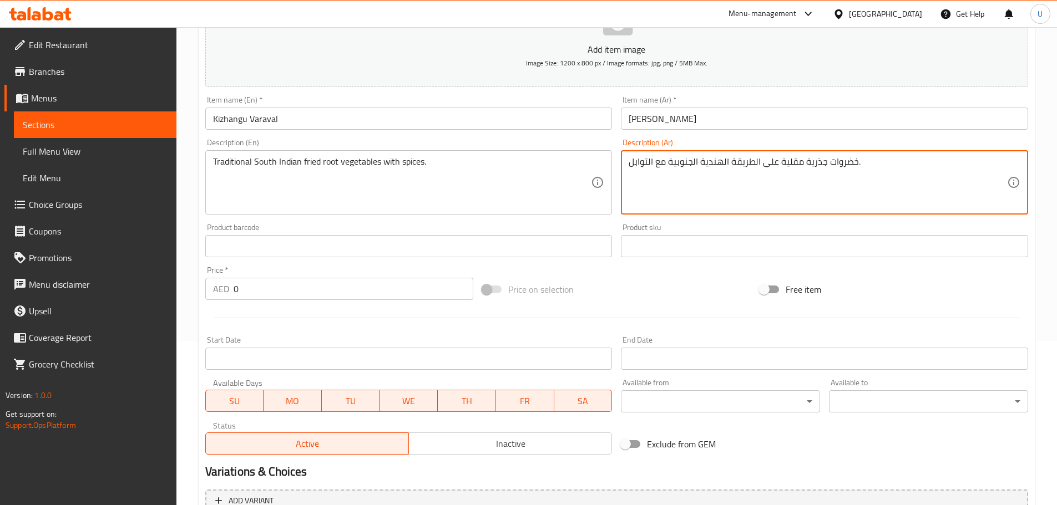
scroll to position [165, 0]
type textarea "خضروات جذرية مقلية على الطريقة الهندية الجنوبية مع التوابل."
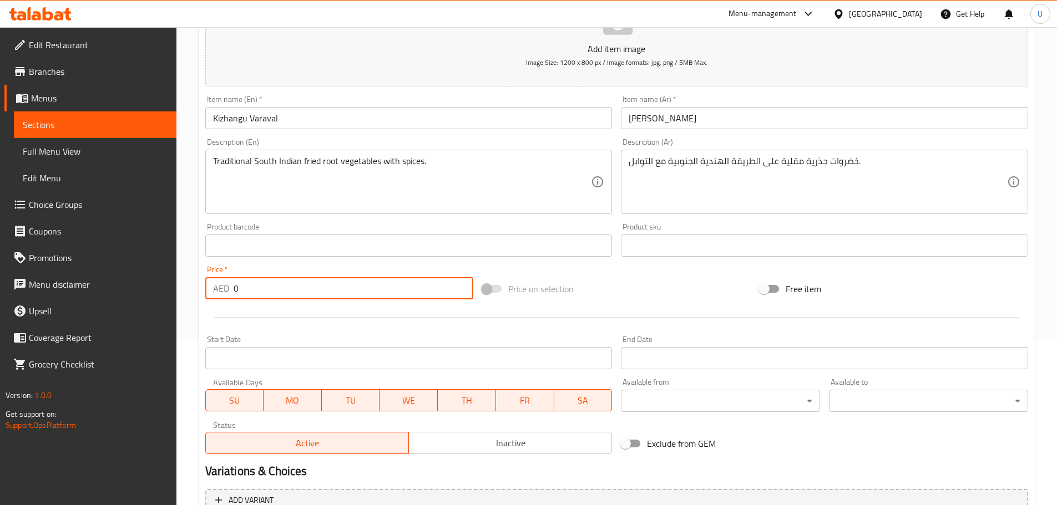
click at [253, 291] on input "0" at bounding box center [353, 288] width 240 height 22
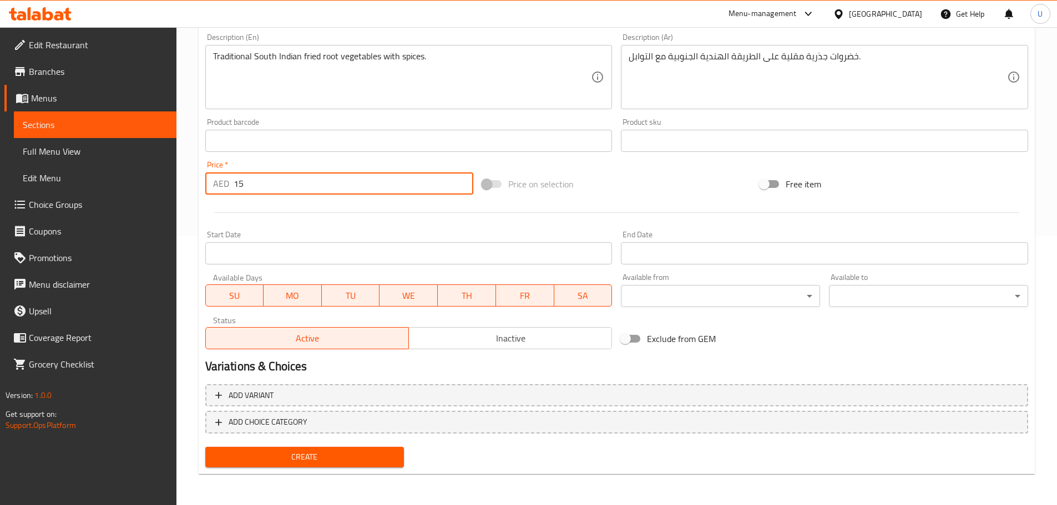
type input "15"
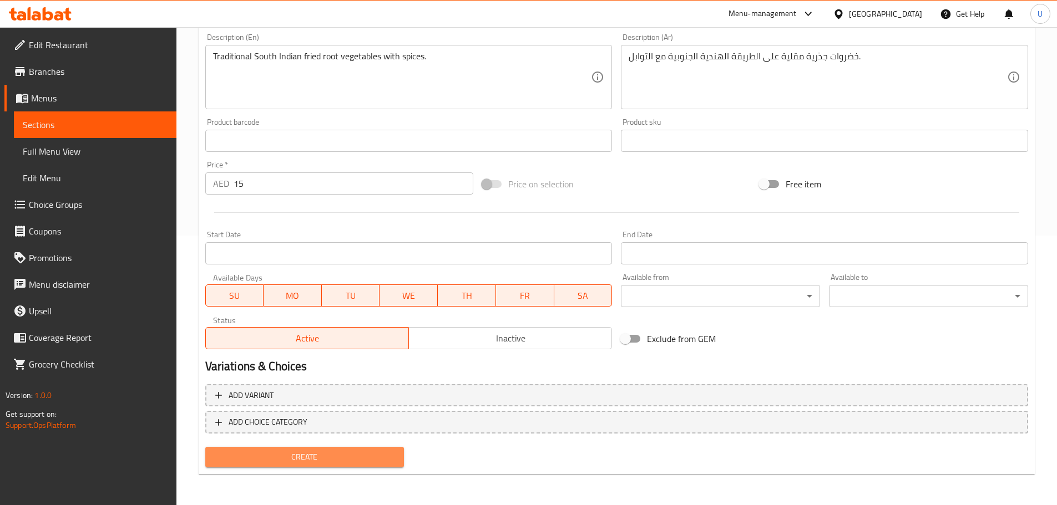
click at [303, 464] on span "Create" at bounding box center [304, 457] width 181 height 14
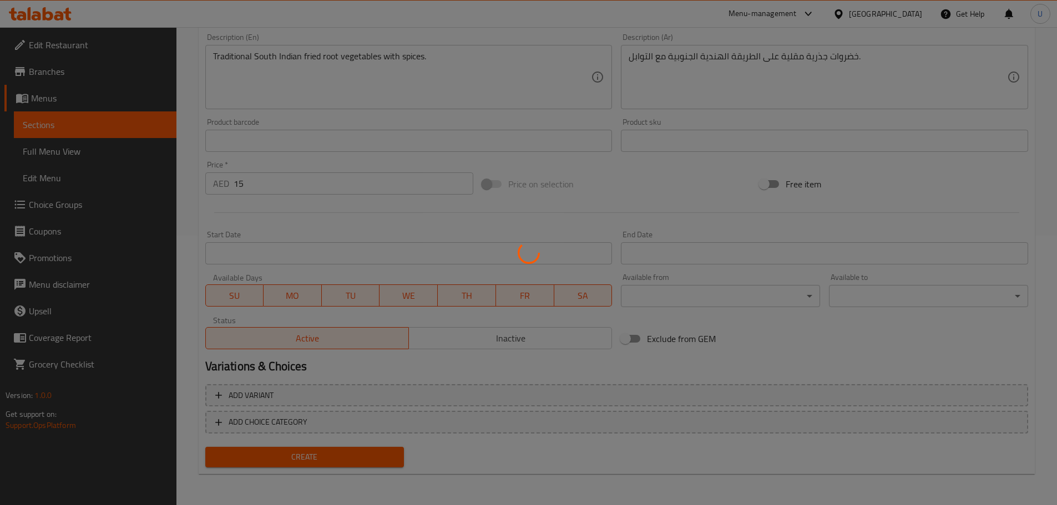
scroll to position [0, 0]
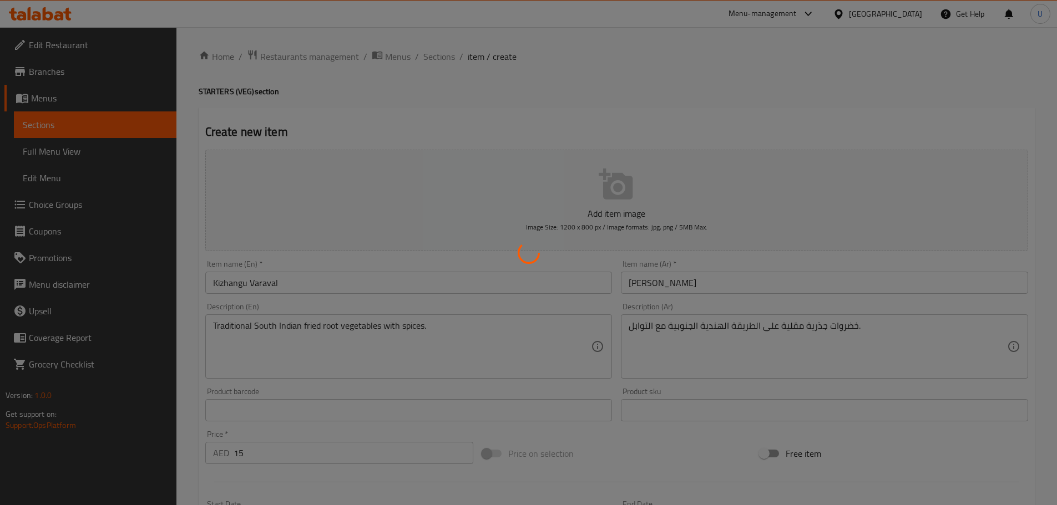
type input "0"
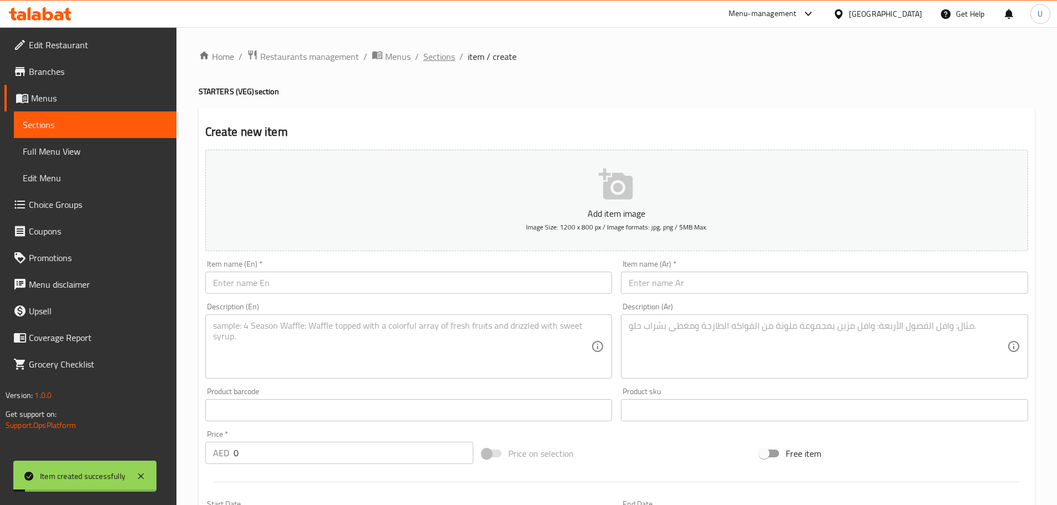
click at [423, 59] on span "Sections" at bounding box center [439, 56] width 32 height 13
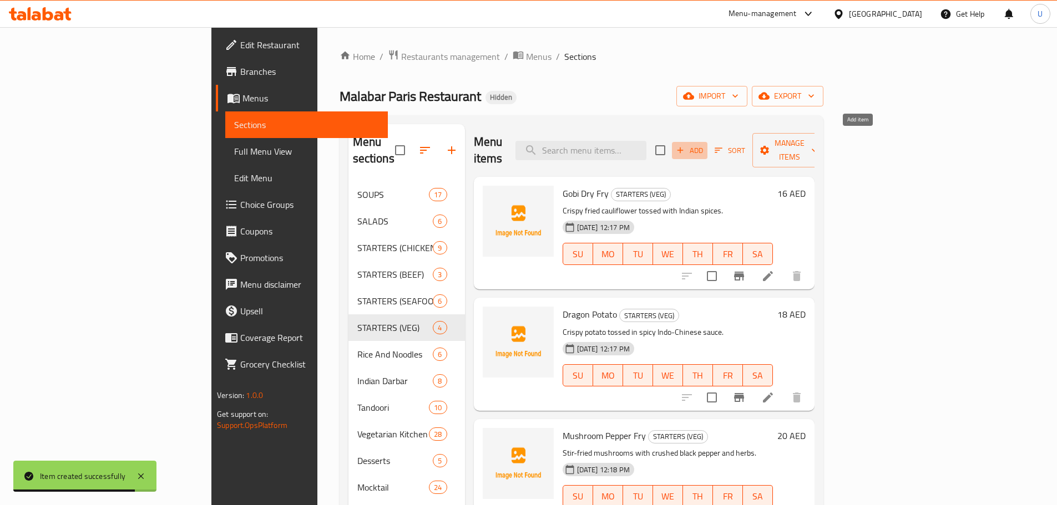
click at [685, 145] on icon "button" at bounding box center [680, 150] width 10 height 10
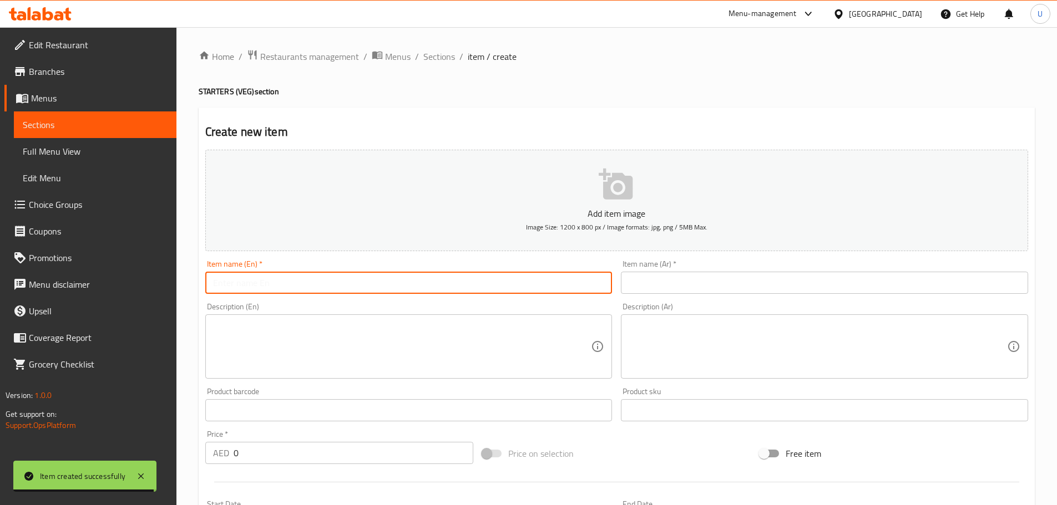
click at [344, 277] on input "text" at bounding box center [408, 283] width 407 height 22
paste input "Crispy Fried Vegetables"
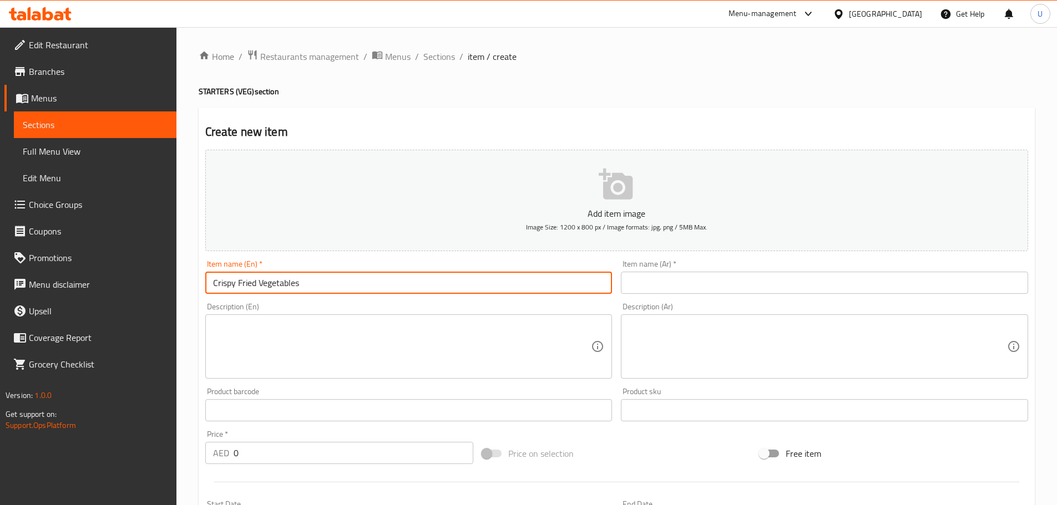
type input "Crispy Fried Vegetables"
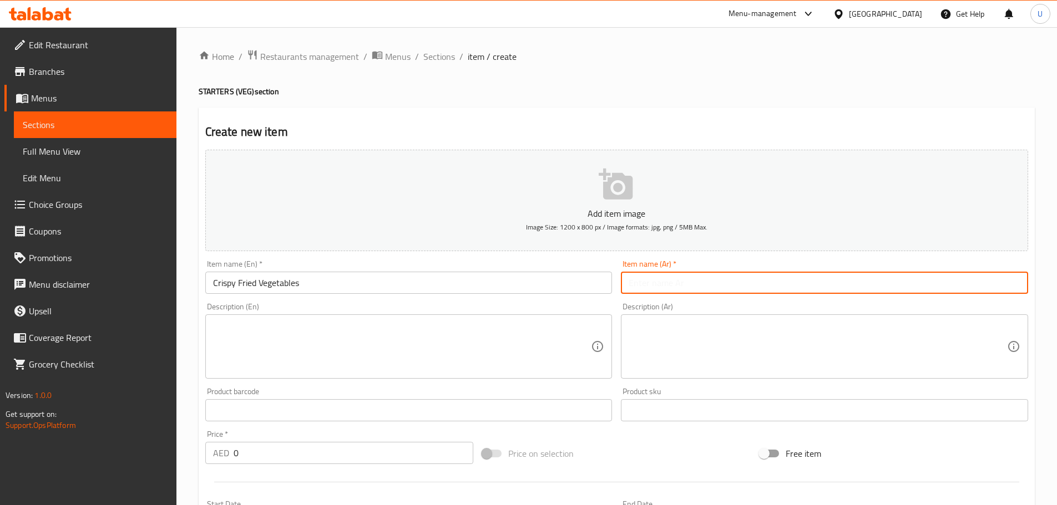
paste input "خضار مقلية مقرمشة"
click at [660, 280] on input "خضار مقلية مقرمشة" at bounding box center [824, 283] width 407 height 22
type input "خضار مقلية مقرمشة"
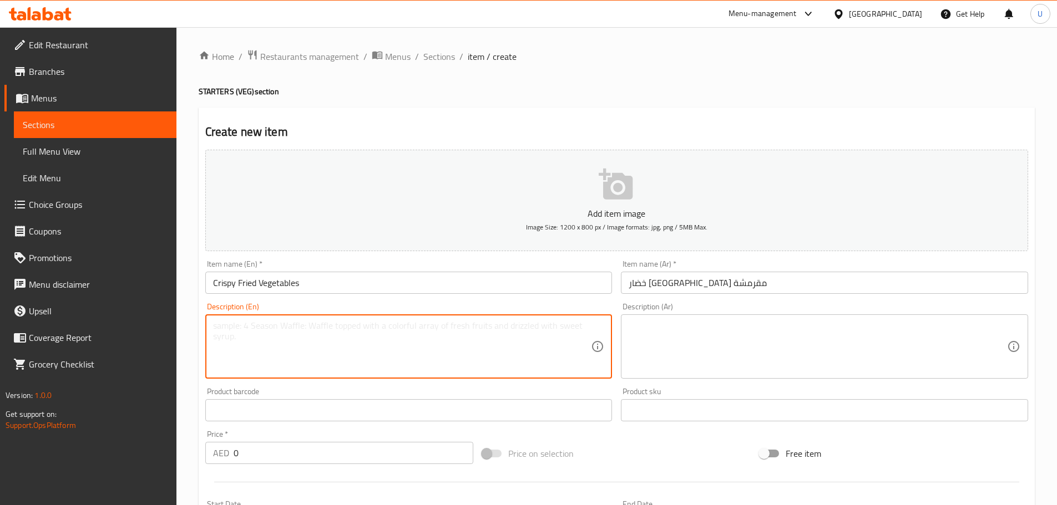
paste textarea "Assorted fresh vegetables deep-fried until golden and crisp."
type textarea "Assorted fresh vegetables deep-fried until golden and crisp."
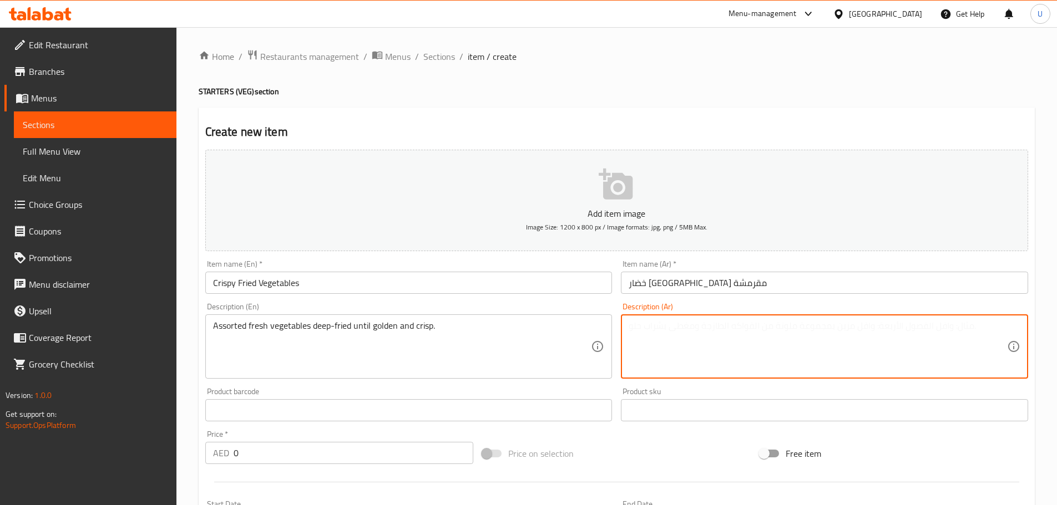
click at [668, 352] on textarea at bounding box center [817, 347] width 378 height 53
paste textarea "خضار طازجة مقلية حتى تصبح ذهبية ومقرمشة."
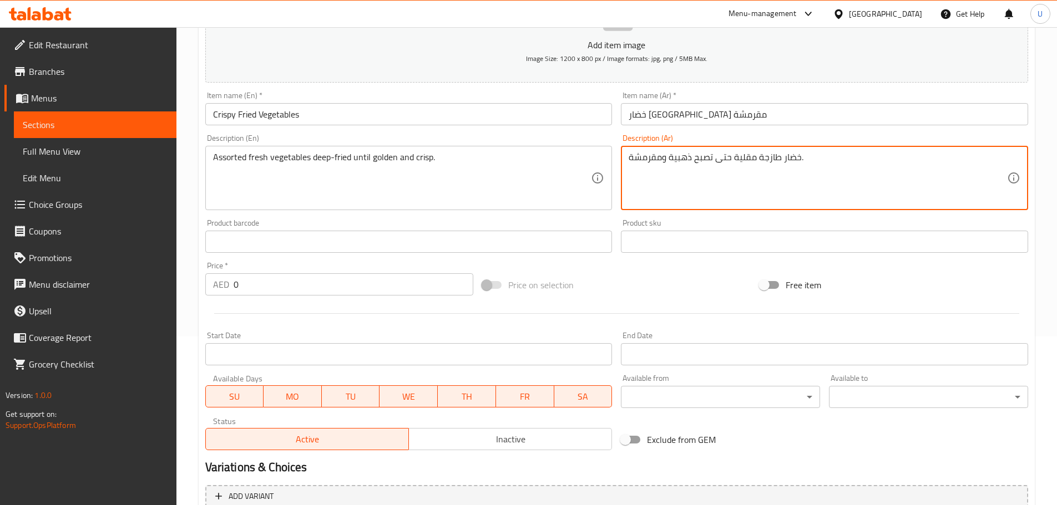
scroll to position [171, 0]
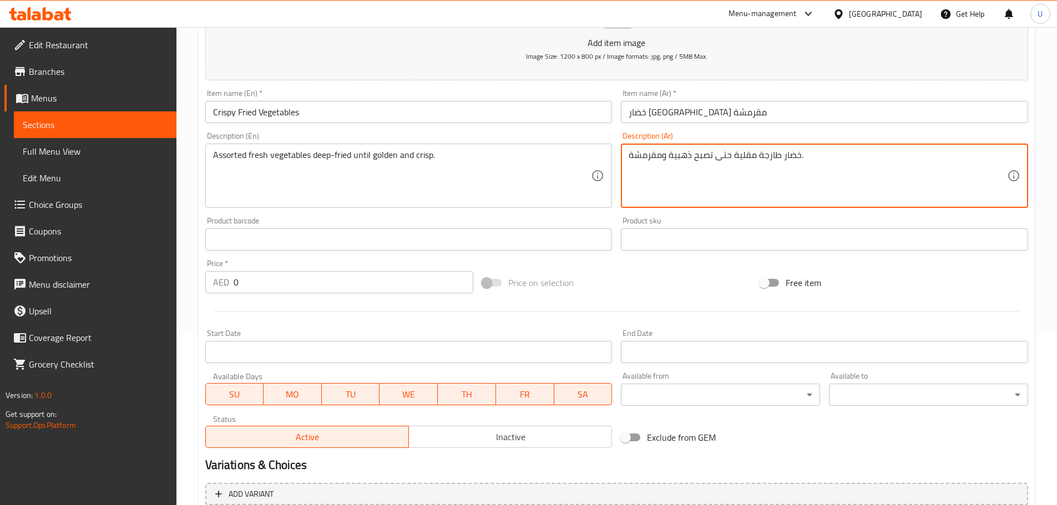
type textarea "خضار طازجة مقلية حتى تصبح ذهبية ومقرمشة."
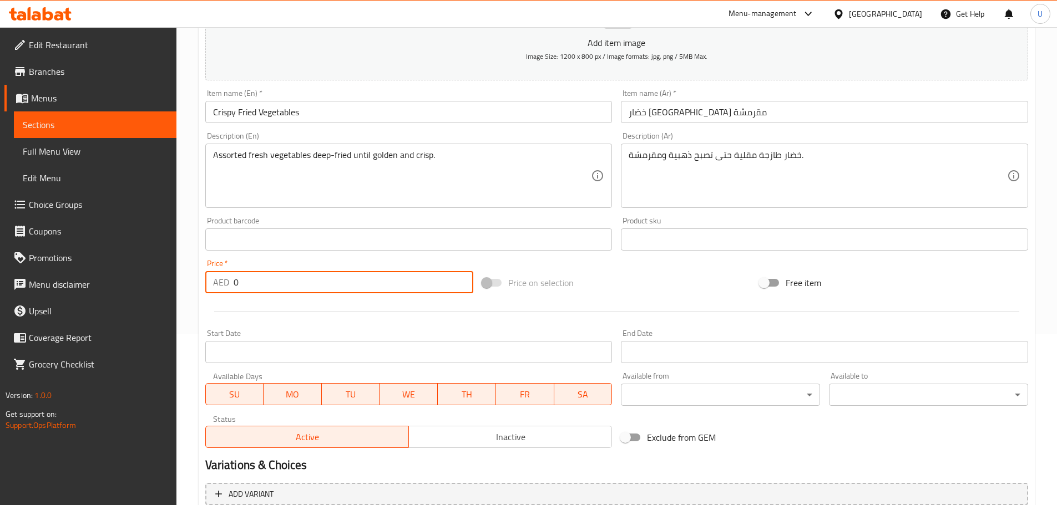
click at [261, 285] on input "0" at bounding box center [353, 282] width 240 height 22
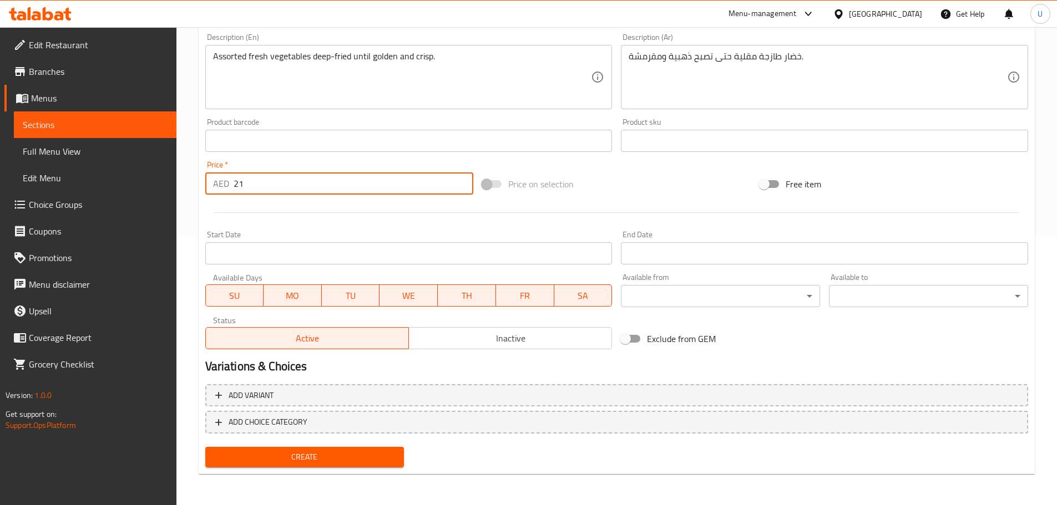
type input "21"
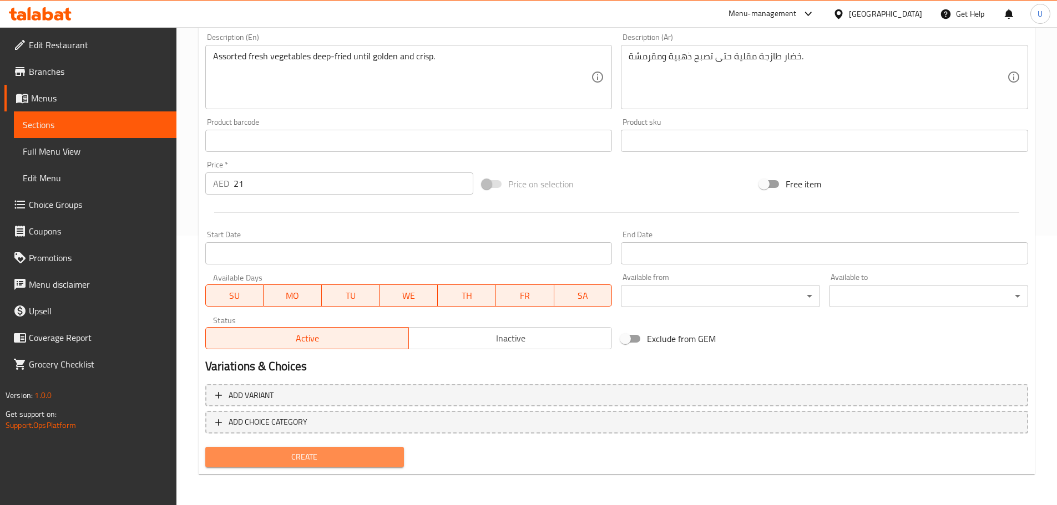
drag, startPoint x: 311, startPoint y: 455, endPoint x: 466, endPoint y: 302, distance: 218.1
click at [466, 302] on div "Add item image Image Size: 1200 x 800 px / Image formats: jpg, png / 5MB Max. I…" at bounding box center [616, 174] width 831 height 596
click at [307, 448] on button "Create" at bounding box center [304, 457] width 199 height 21
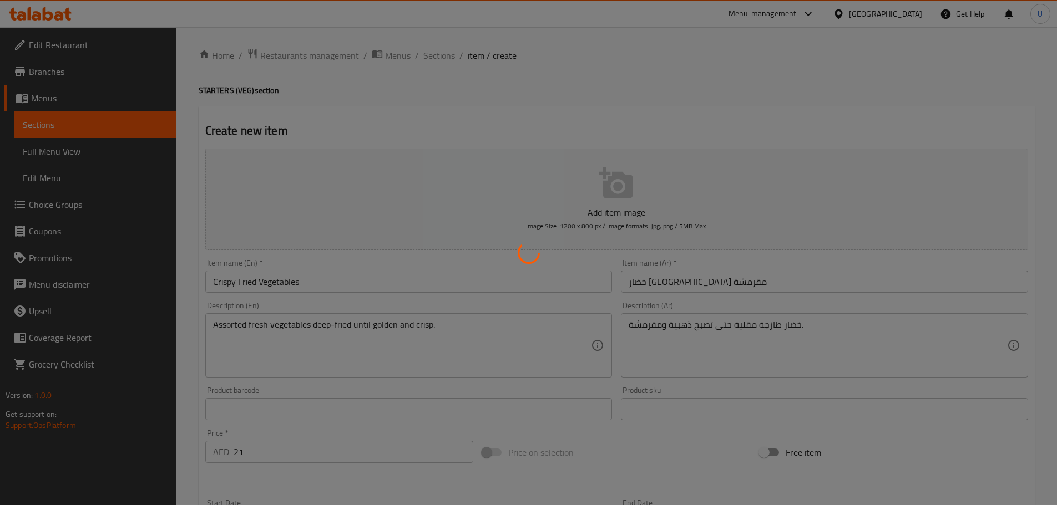
scroll to position [0, 0]
type input "0"
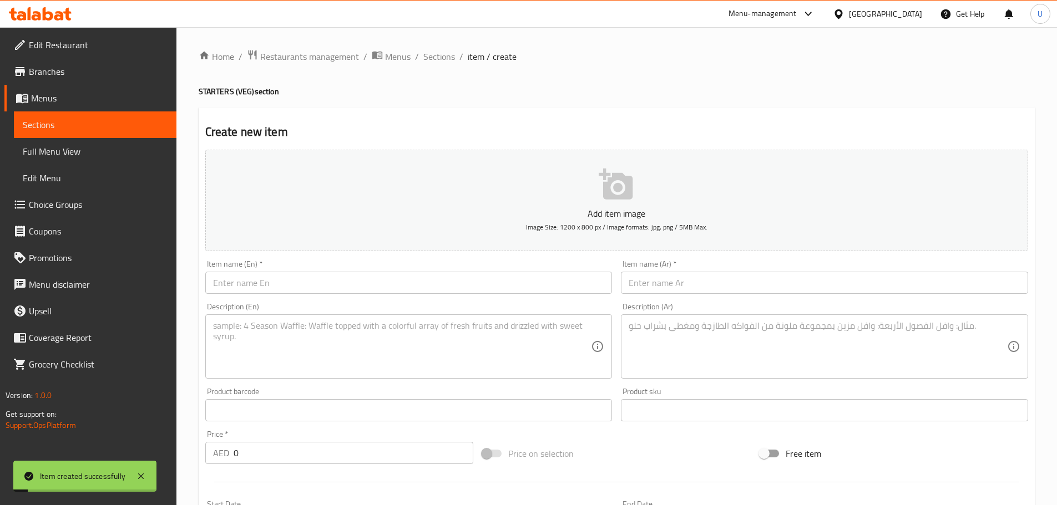
click at [435, 58] on span "Sections" at bounding box center [439, 56] width 32 height 13
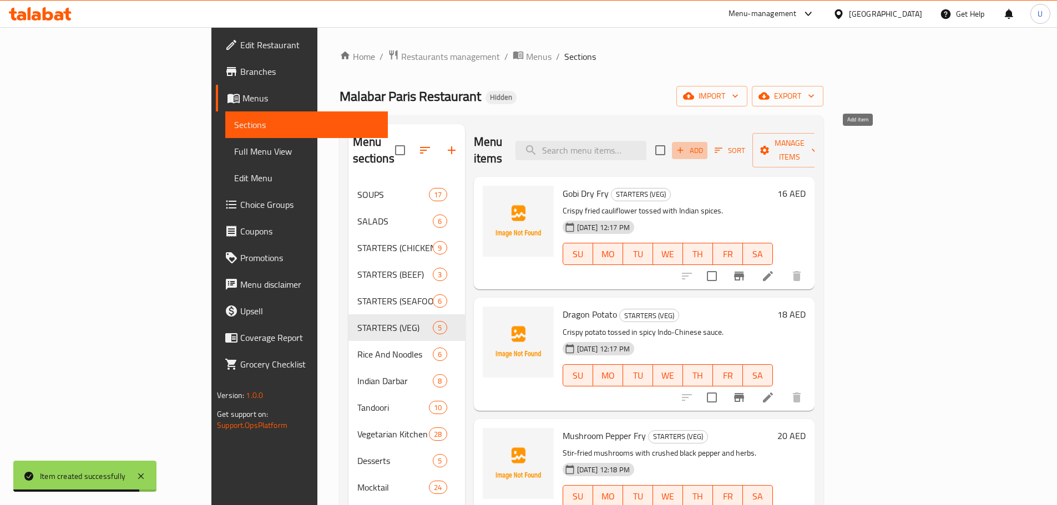
click at [704, 144] on span "Add" at bounding box center [689, 150] width 30 height 13
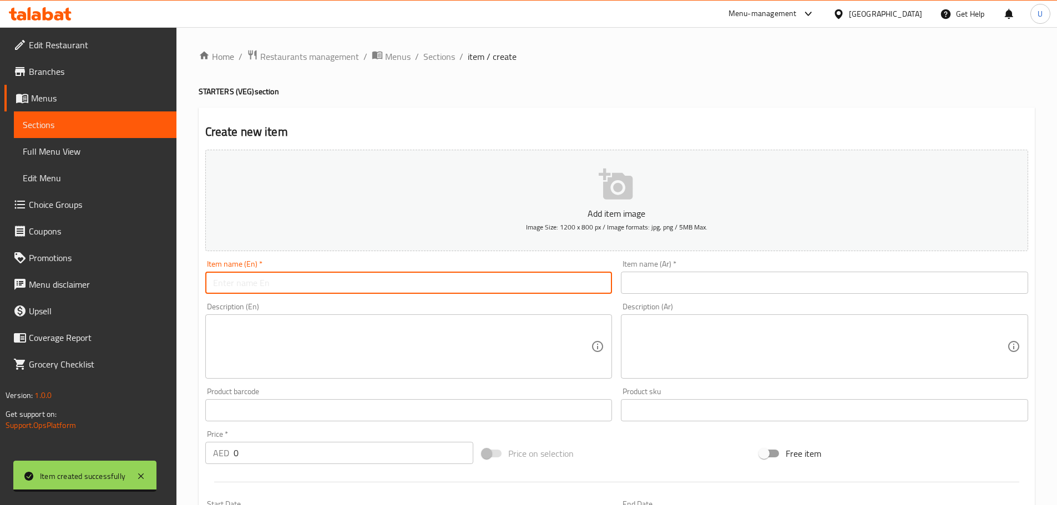
paste input "Gobi Manchurian Dry"
click at [378, 286] on input "Gobi Manchurian Dry" at bounding box center [408, 283] width 407 height 22
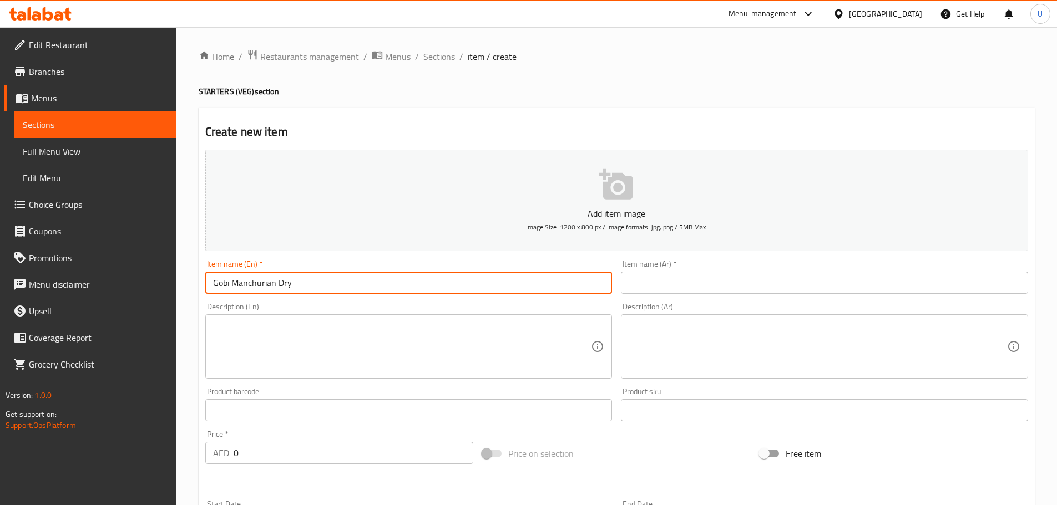
type input "Gobi Manchurian Dry"
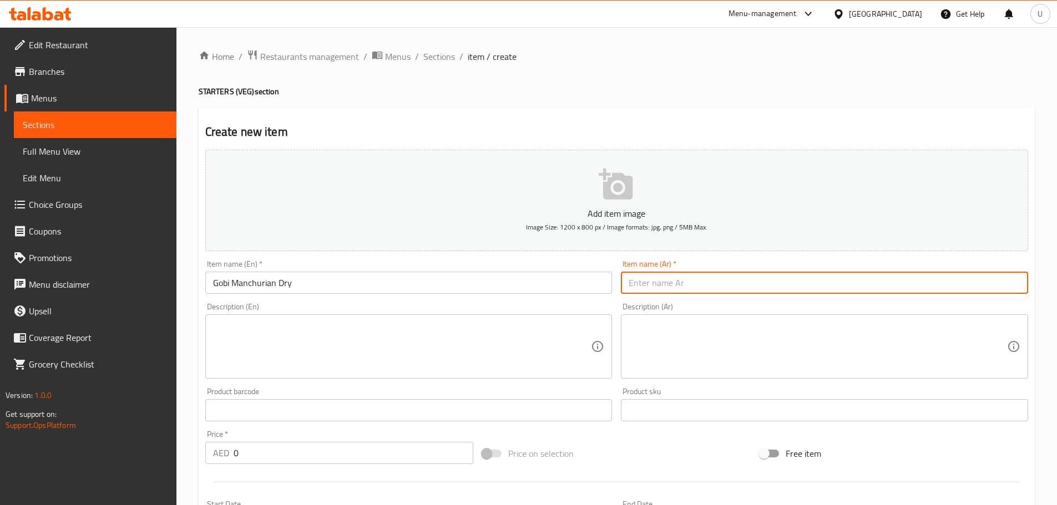
click at [648, 280] on input "text" at bounding box center [824, 283] width 407 height 22
paste input "جوبى مانتشوريان جاف"
type input "جوبى مانتشوريان جاف"
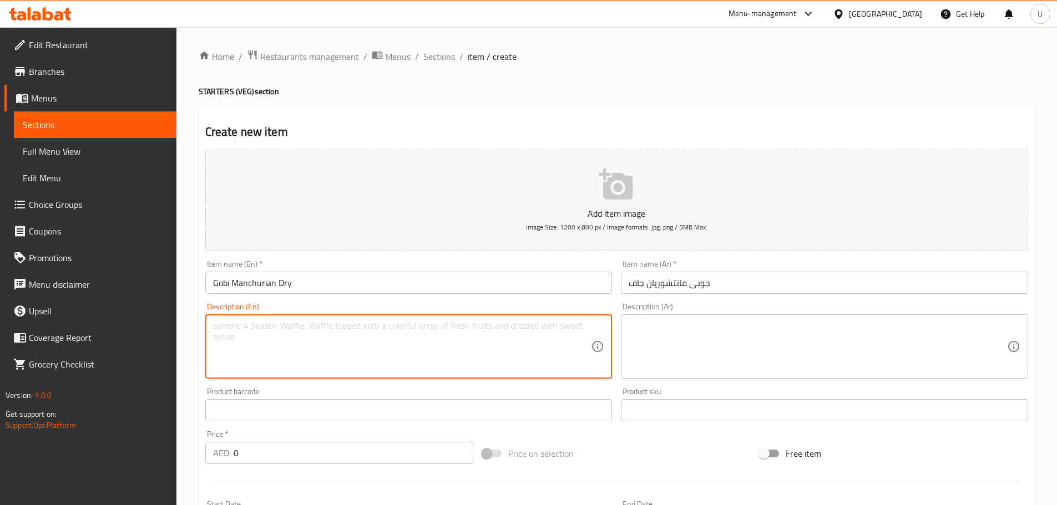
paste textarea "Cauliflower florets cooked in spicy Manchurian sauce."
type textarea "Cauliflower florets cooked in spicy Manchurian sauce."
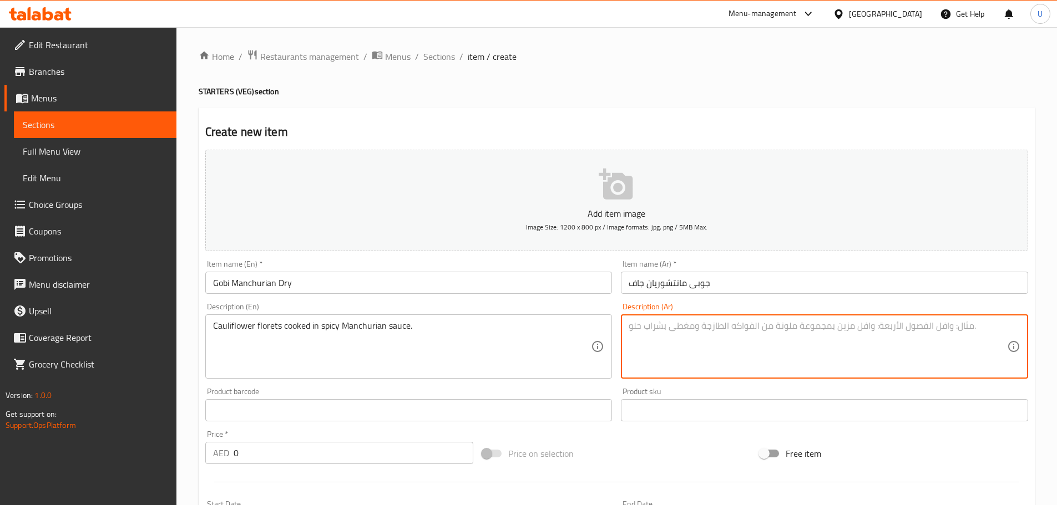
paste textarea "زهور القرنبيط مطهوة بصلصة مانتشوريان الحارة."
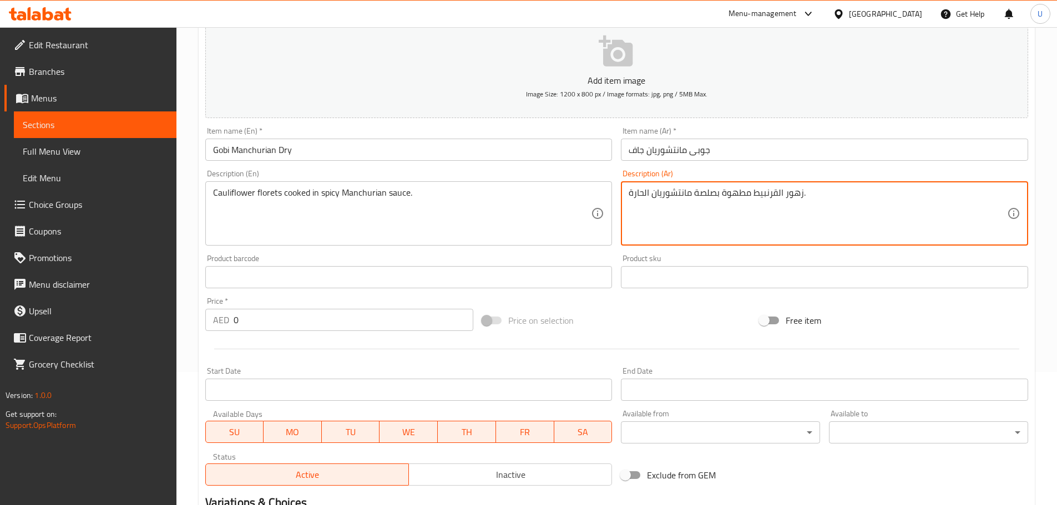
scroll to position [161, 0]
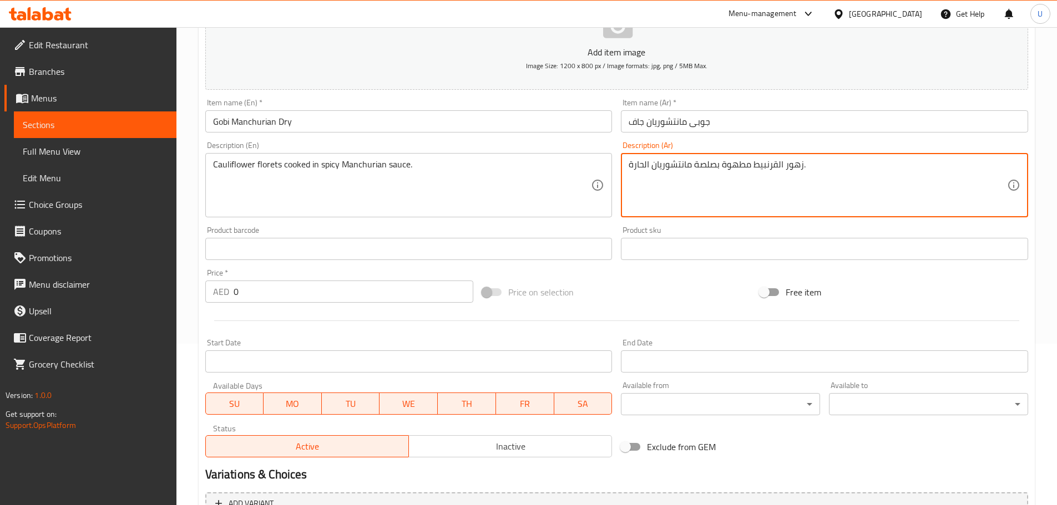
type textarea "زهور القرنبيط مطهوة بصلصة مانتشوريان الحارة."
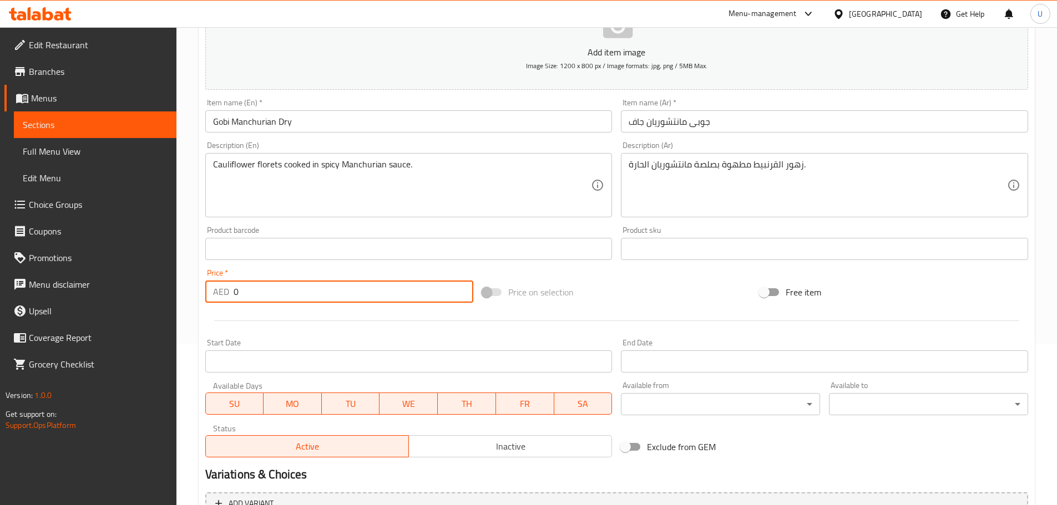
click at [254, 285] on input "0" at bounding box center [353, 292] width 240 height 22
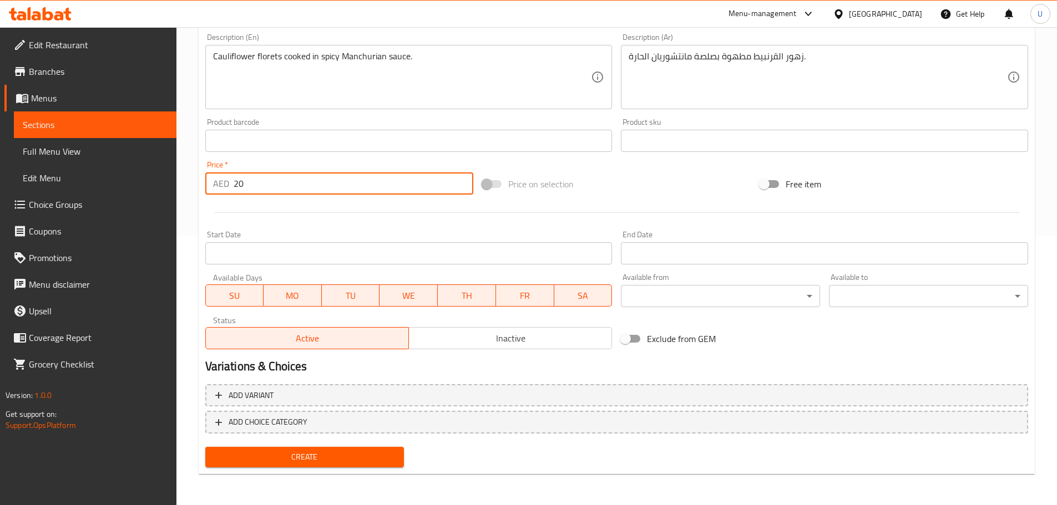
type input "20"
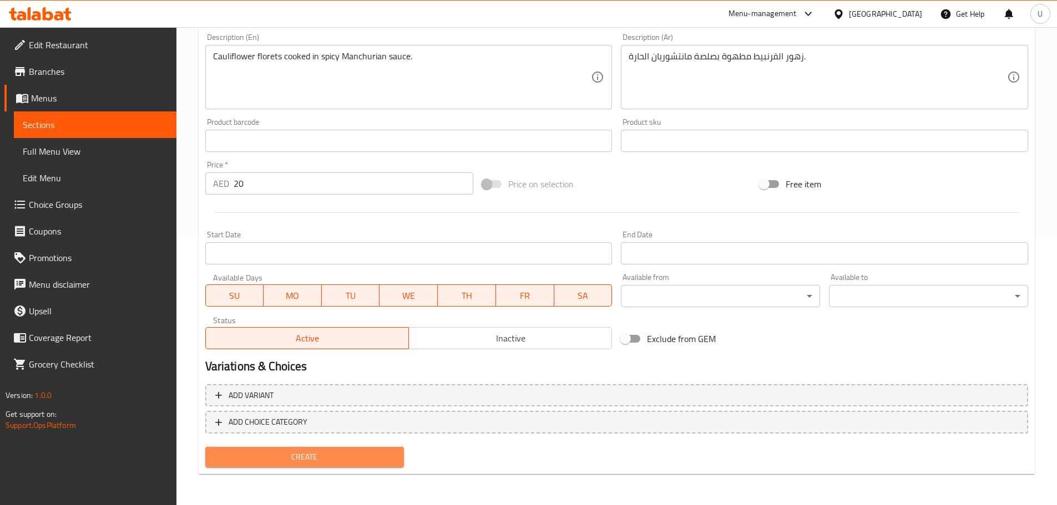
click at [299, 466] on button "Create" at bounding box center [304, 457] width 199 height 21
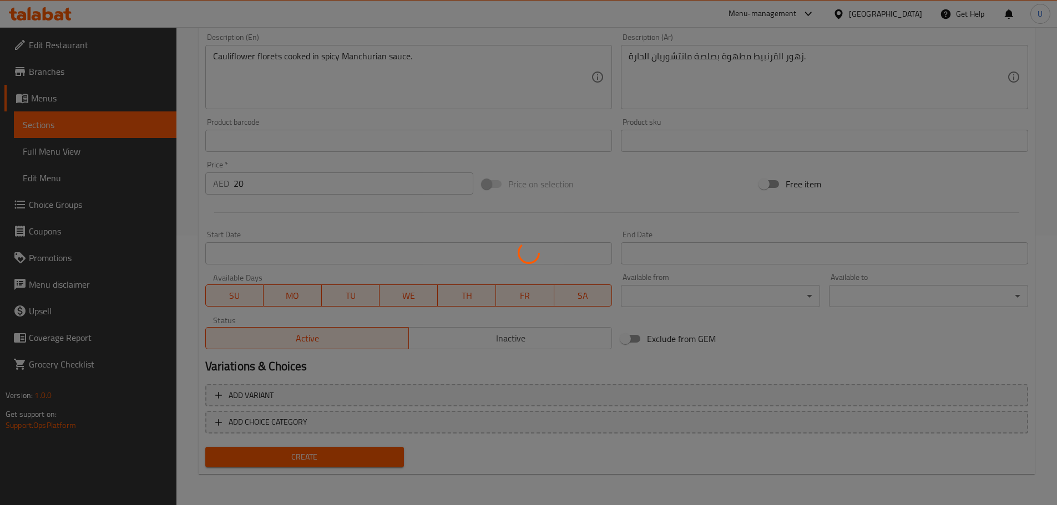
type input "0"
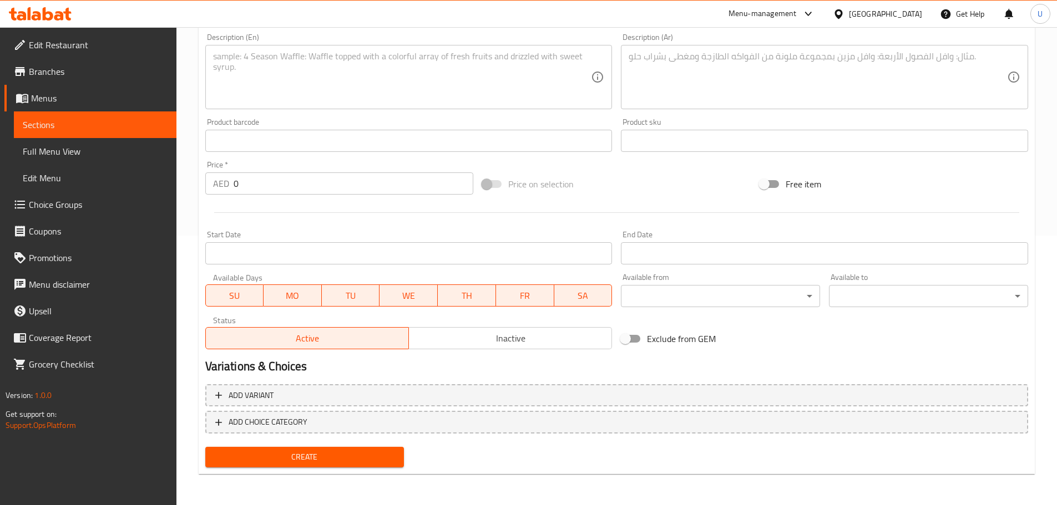
scroll to position [0, 0]
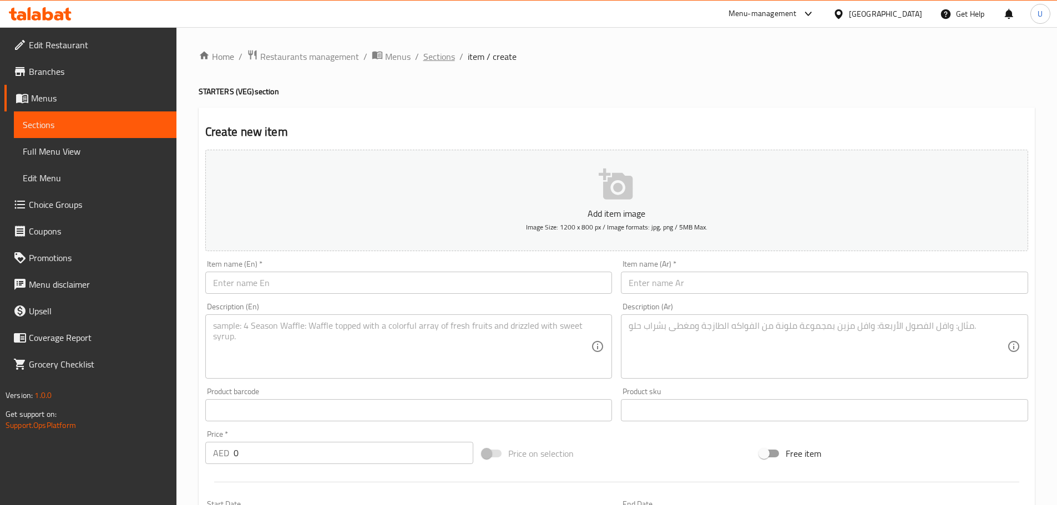
click at [430, 50] on span "Sections" at bounding box center [439, 56] width 32 height 13
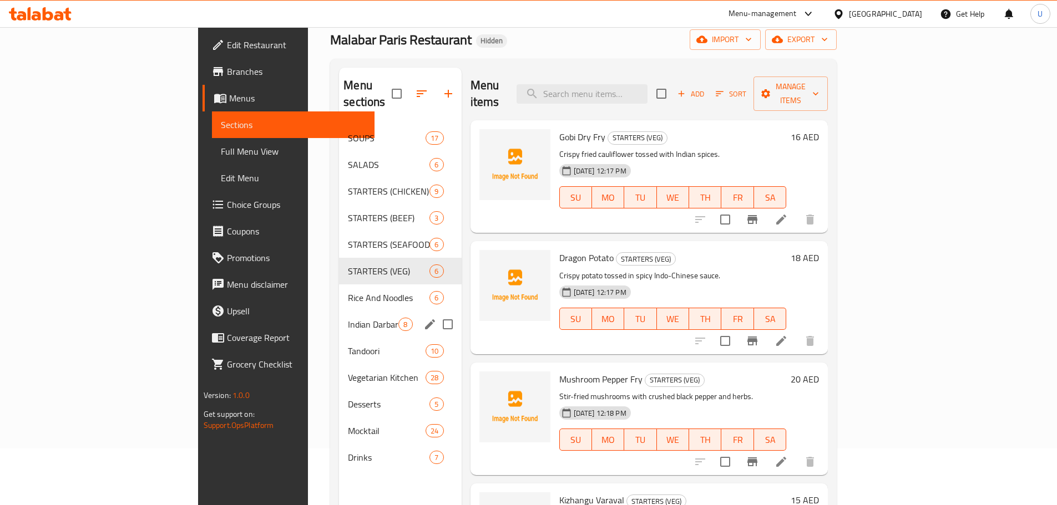
scroll to position [57, 0]
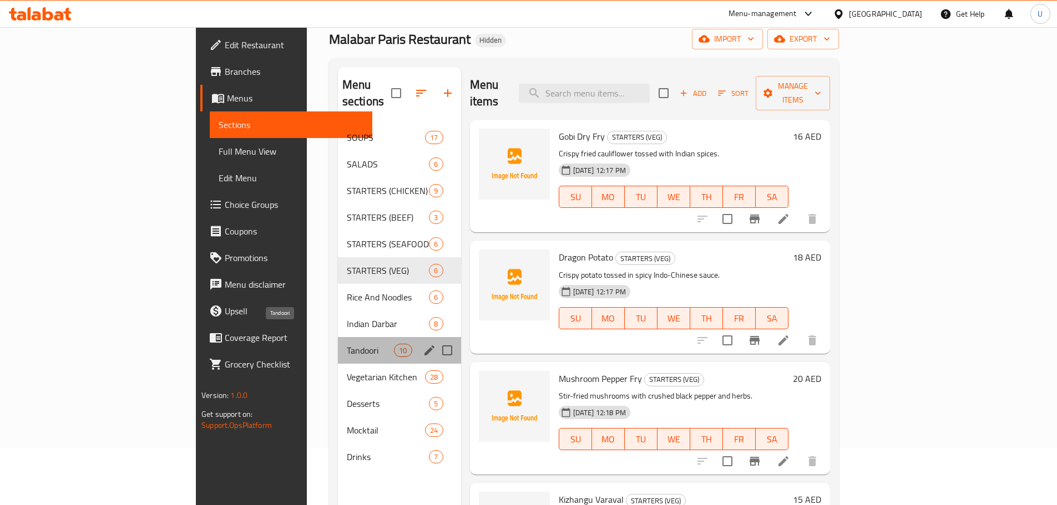
click at [347, 344] on span "Tandoori" at bounding box center [370, 350] width 47 height 13
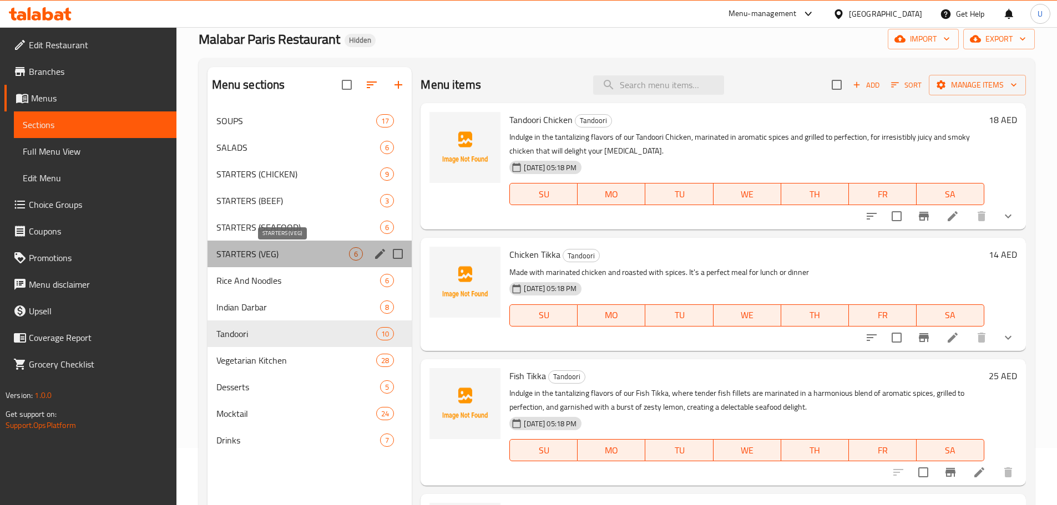
click at [279, 255] on span "STARTERS (VEG)" at bounding box center [282, 253] width 133 height 13
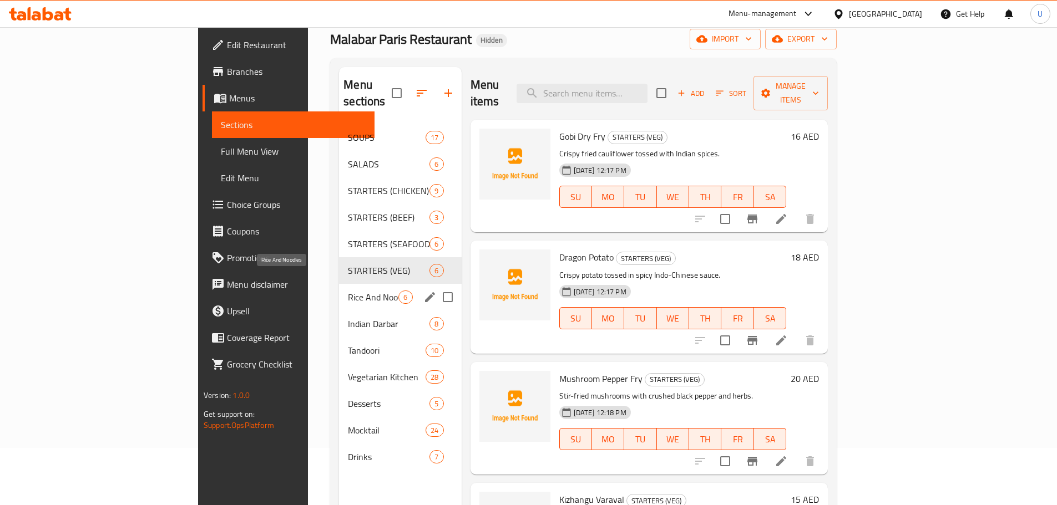
click at [348, 291] on span "Rice And Noodles" at bounding box center [373, 297] width 50 height 13
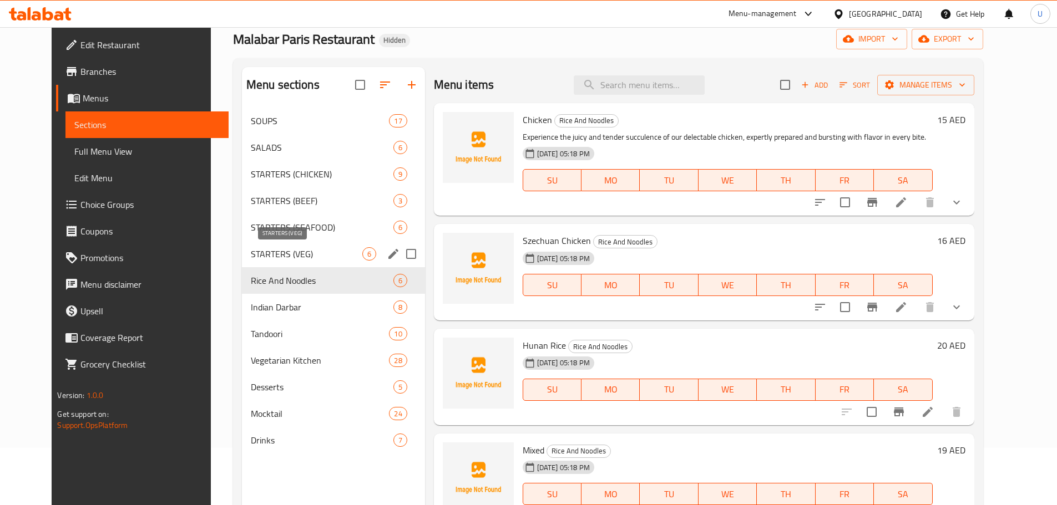
click at [251, 256] on span "STARTERS (VEG)" at bounding box center [306, 253] width 111 height 13
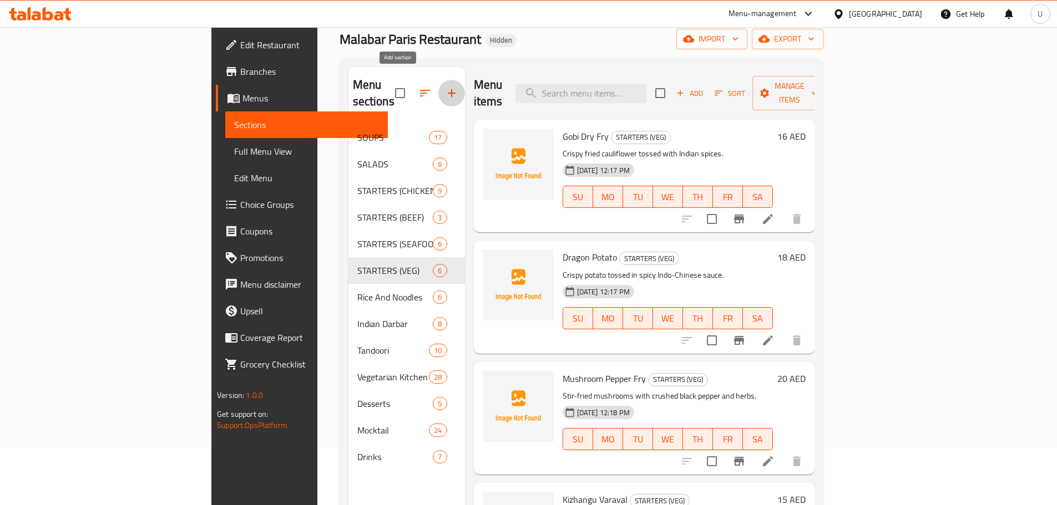
click at [445, 87] on icon "button" at bounding box center [451, 93] width 13 height 13
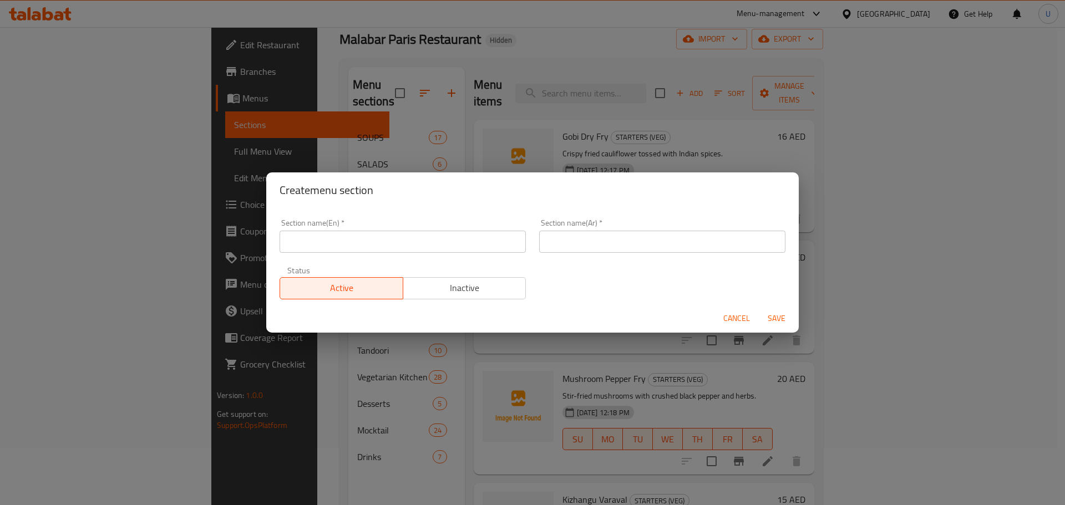
click at [306, 255] on div "Section name(En)   * Section name(En) *" at bounding box center [403, 235] width 260 height 47
click at [324, 244] on input "text" at bounding box center [403, 242] width 246 height 22
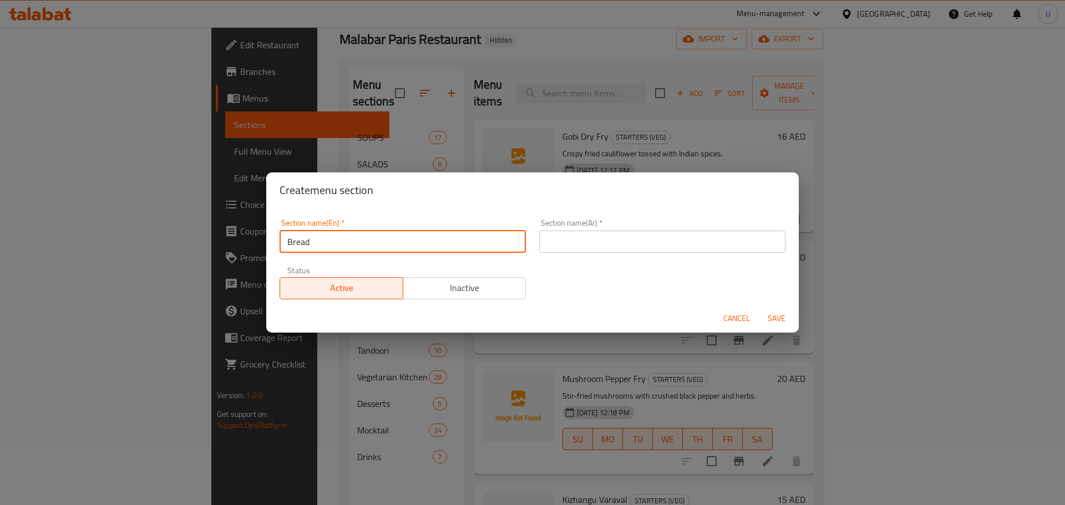
type input "Bread"
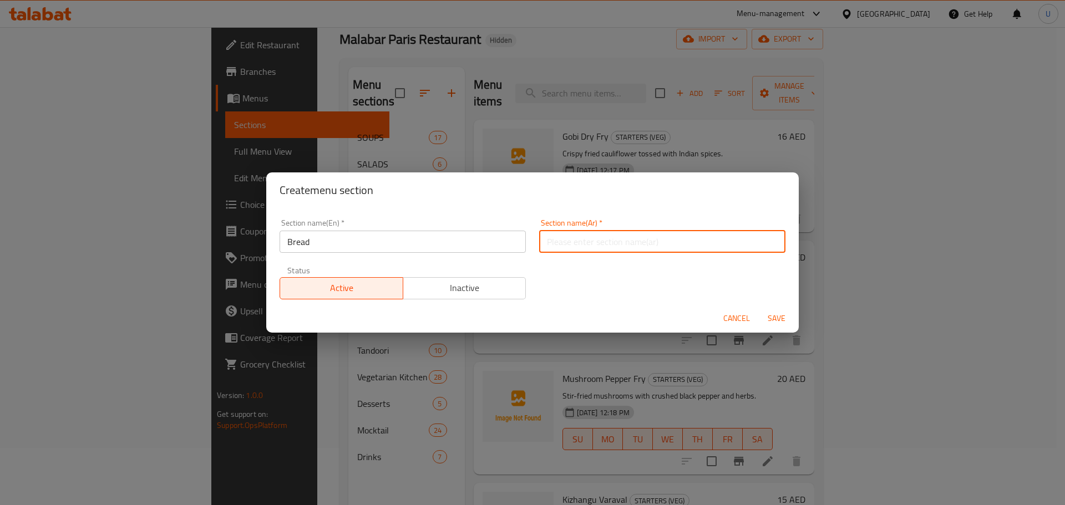
paste input "الخبز"
click at [571, 236] on input "الخبز" at bounding box center [662, 242] width 246 height 22
type input "الخبز"
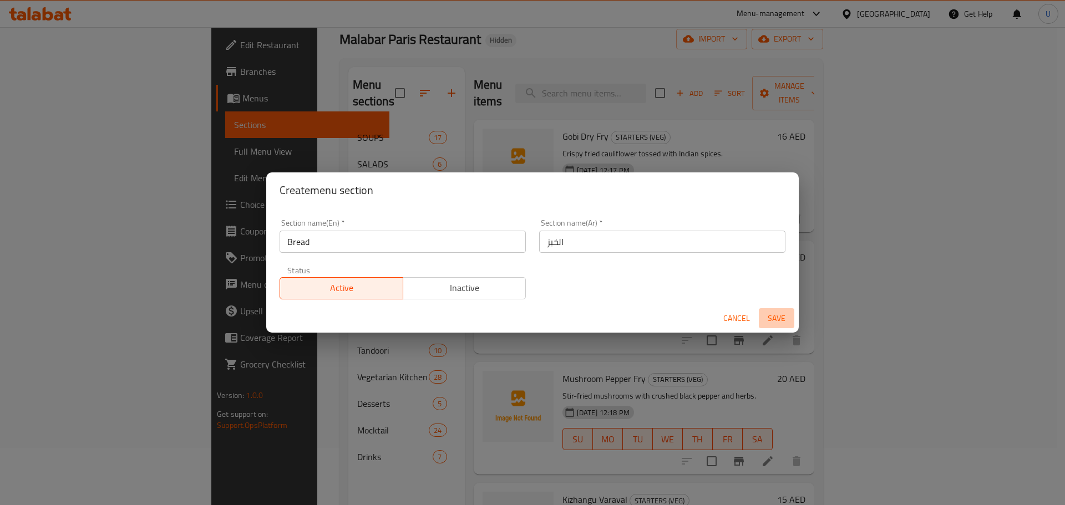
click at [781, 319] on span "Save" at bounding box center [776, 319] width 27 height 14
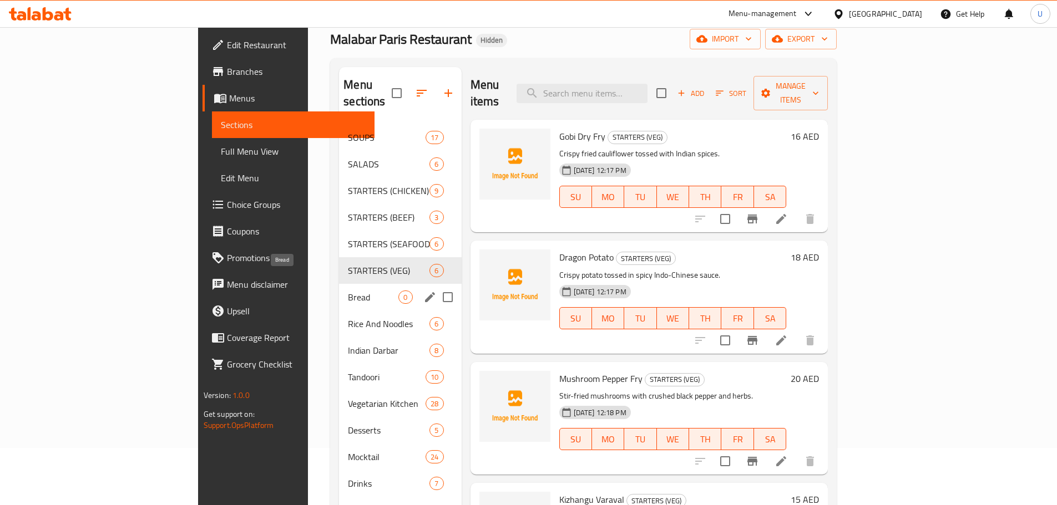
click at [348, 291] on span "Bread" at bounding box center [373, 297] width 50 height 13
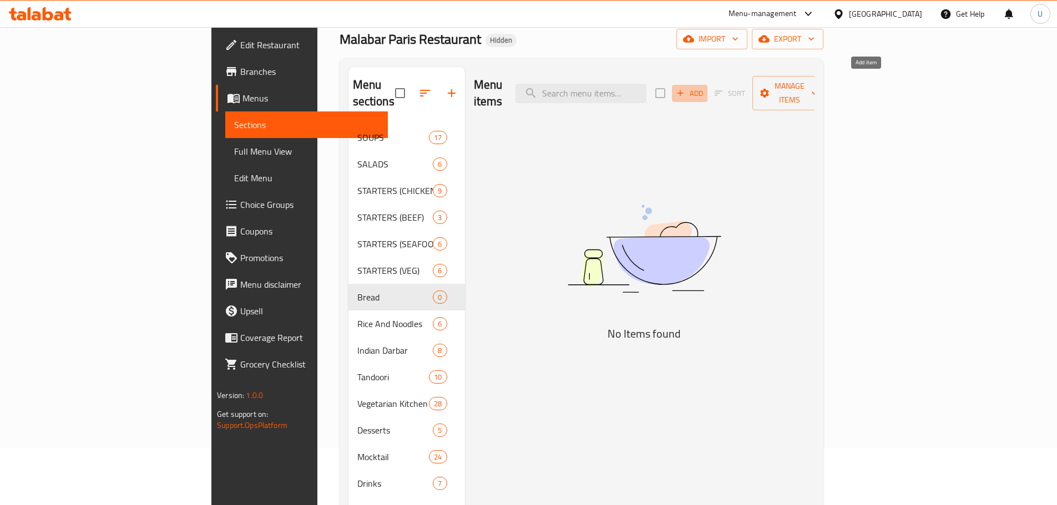
click at [685, 88] on icon "button" at bounding box center [680, 93] width 10 height 10
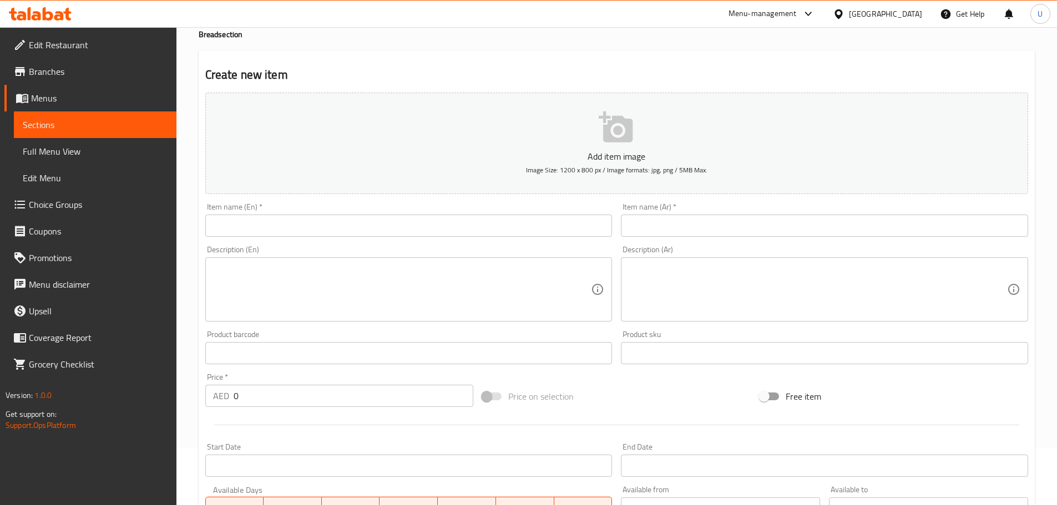
drag, startPoint x: 334, startPoint y: 214, endPoint x: 326, endPoint y: 226, distance: 14.3
click at [326, 226] on div "Item name (En)   * Item name (En) *" at bounding box center [408, 220] width 407 height 34
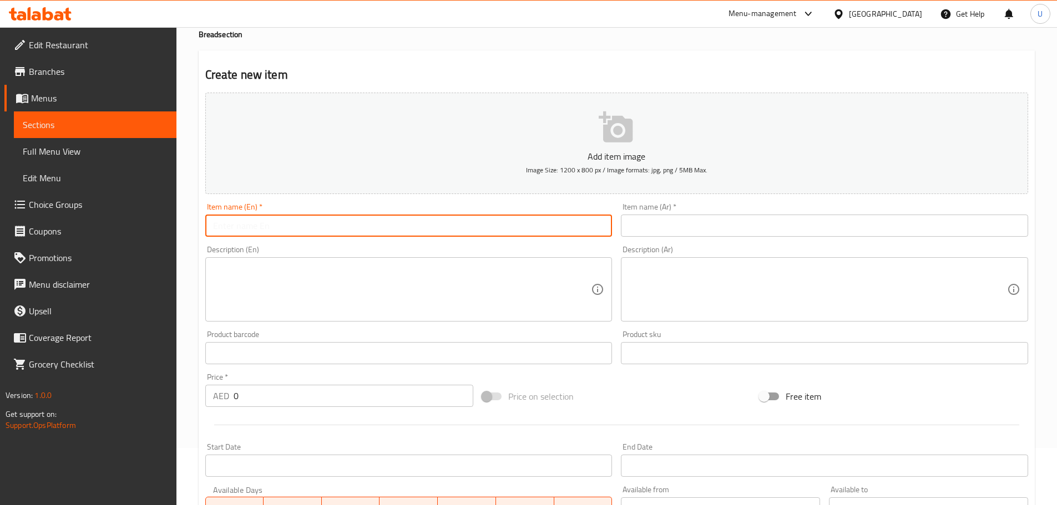
click at [326, 226] on input "text" at bounding box center [408, 226] width 407 height 22
paste input "Appam"
type input "Appam"
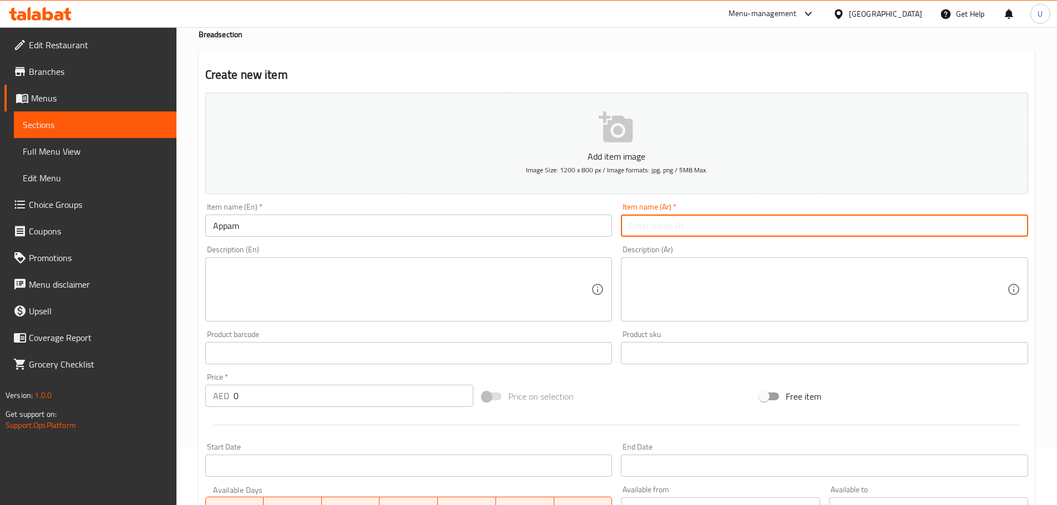
click at [655, 229] on input "text" at bounding box center [824, 226] width 407 height 22
paste input "أبّم"
type input "أبّم"
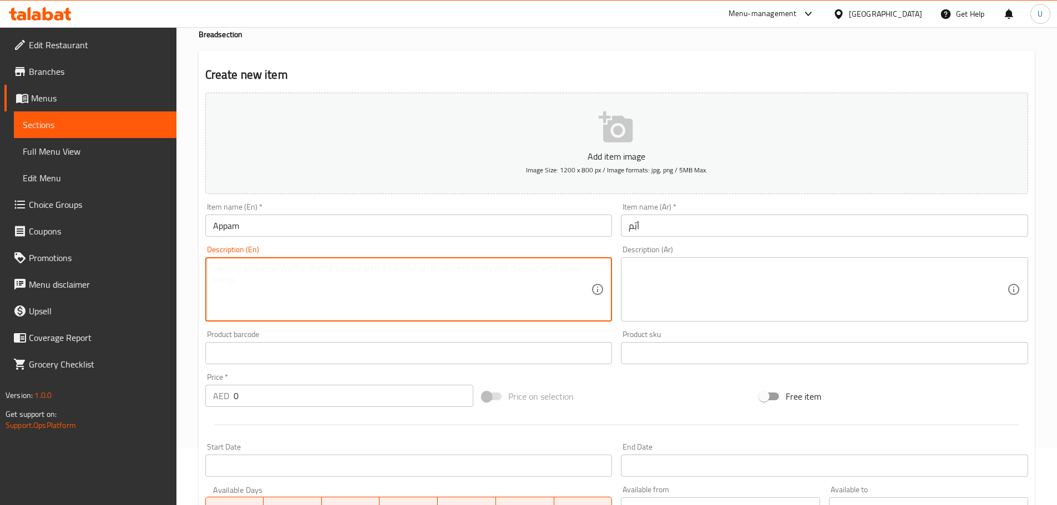
paste textarea "Soft, lacy rice pancakes from Kerala, perfect with curries."
type textarea "Soft, lacy rice pancakes from Kerala, perfect with curries."
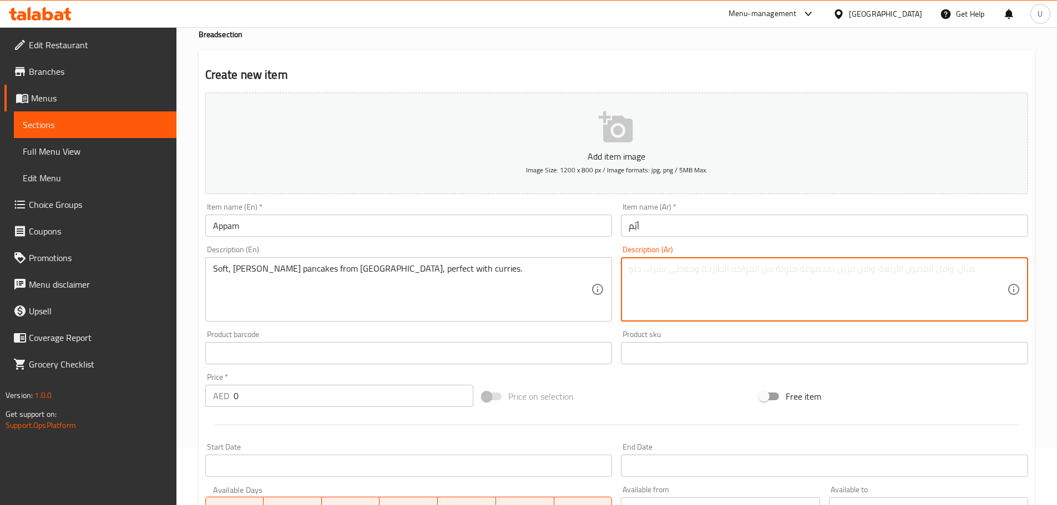
click at [780, 288] on textarea at bounding box center [817, 289] width 378 height 53
paste textarea "فطائر أرز طرية من كيرالا مثالية مع أطباق الكاري."
type textarea "فطائر أرز طرية من كيرالا مثالية مع أطباق الكاري."
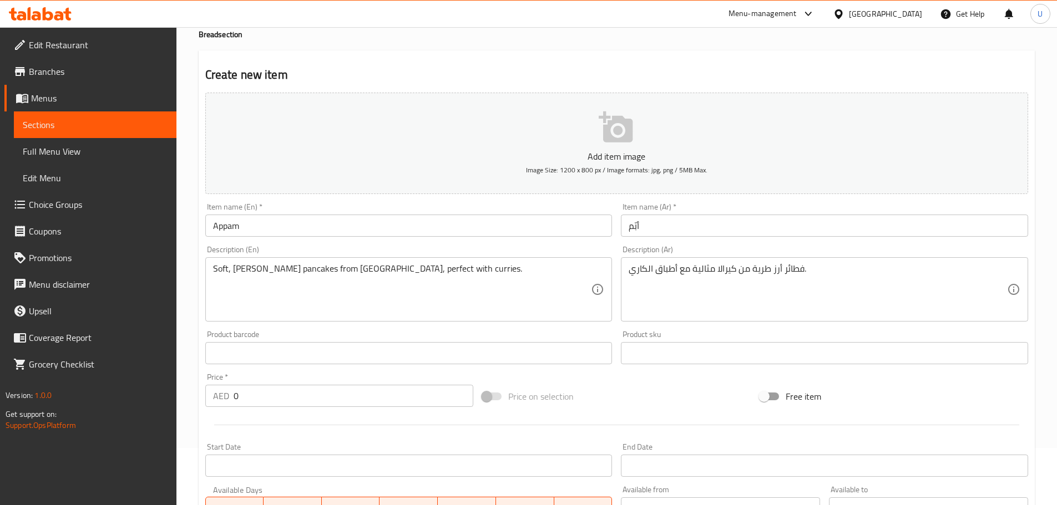
click at [301, 396] on input "0" at bounding box center [353, 396] width 240 height 22
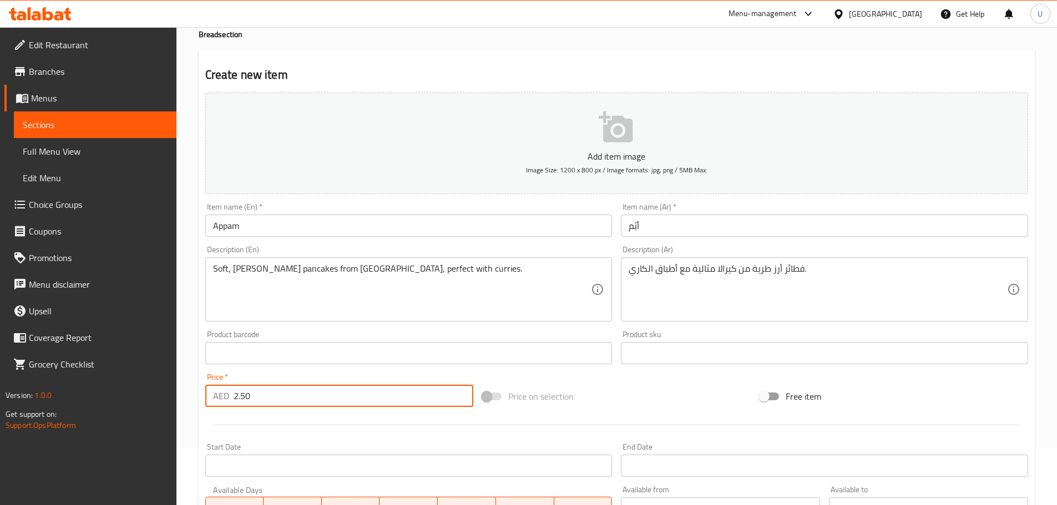
type input "2.50"
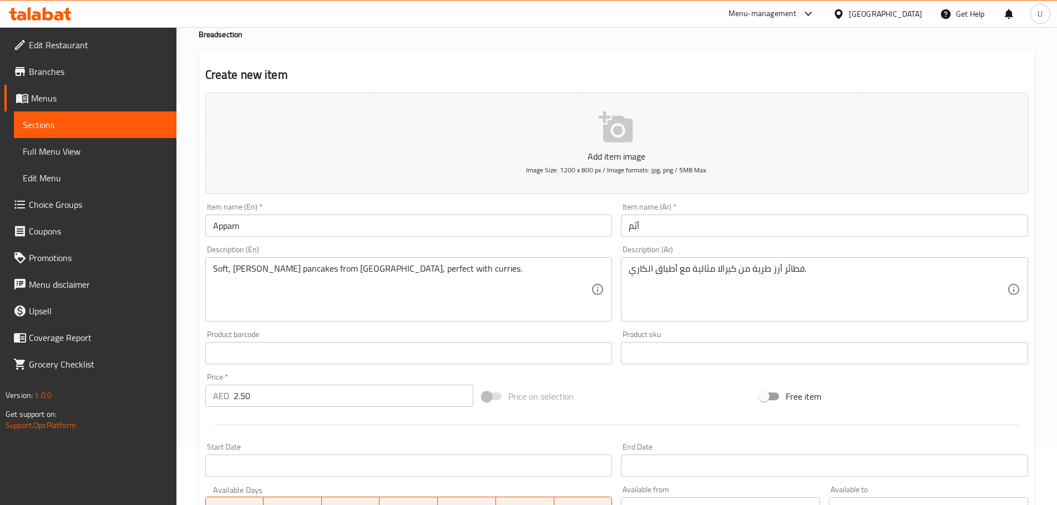
click at [358, 425] on hr at bounding box center [616, 425] width 805 height 1
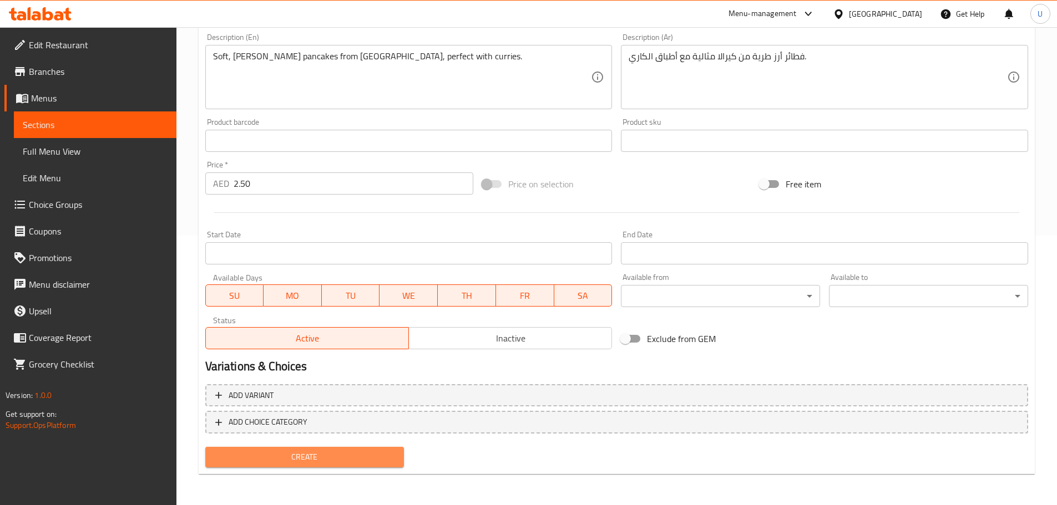
click at [296, 459] on span "Create" at bounding box center [304, 457] width 181 height 14
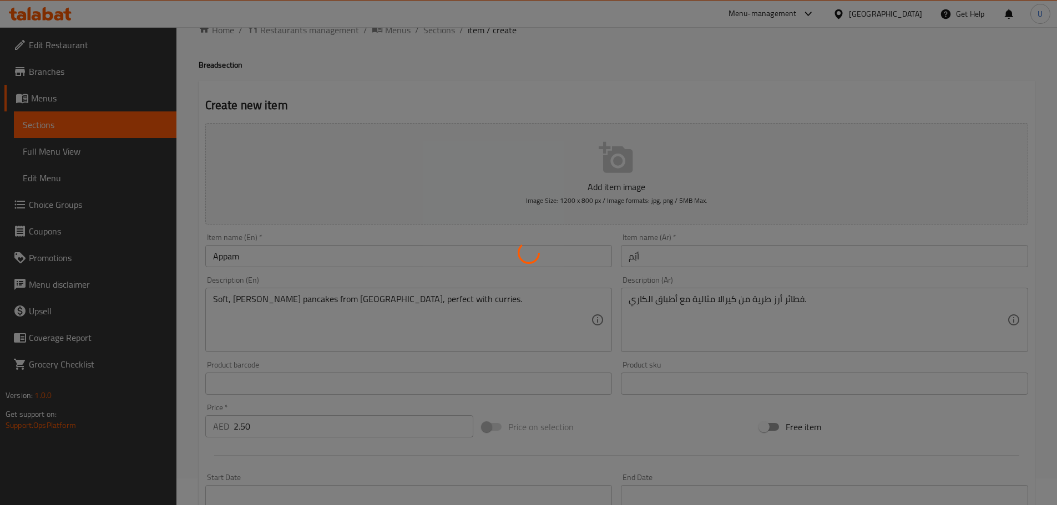
scroll to position [0, 0]
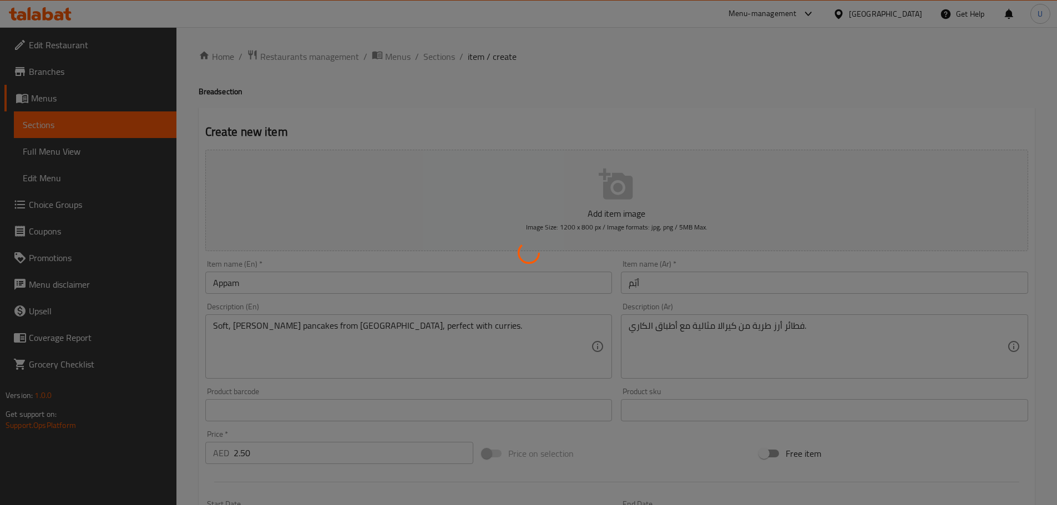
type input "0"
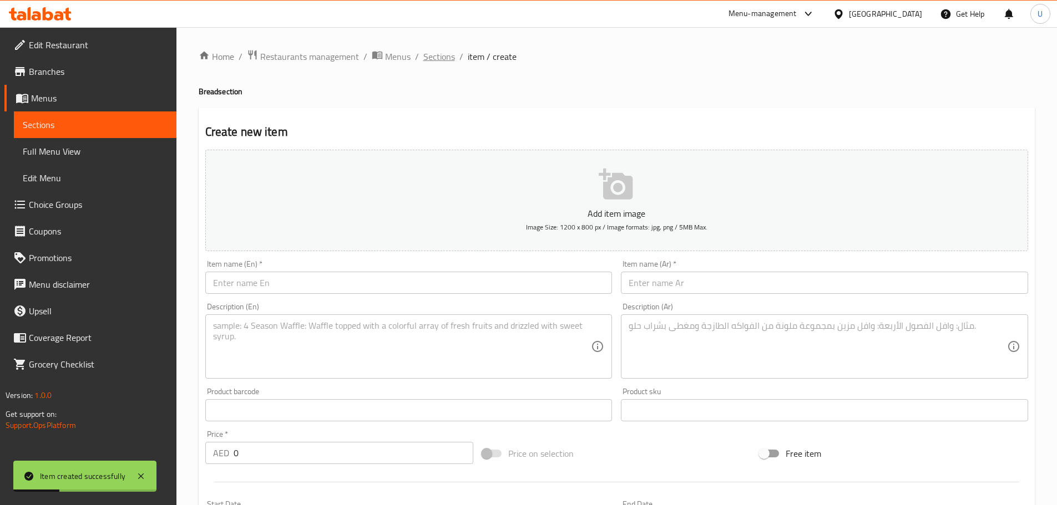
click at [444, 60] on span "Sections" at bounding box center [439, 56] width 32 height 13
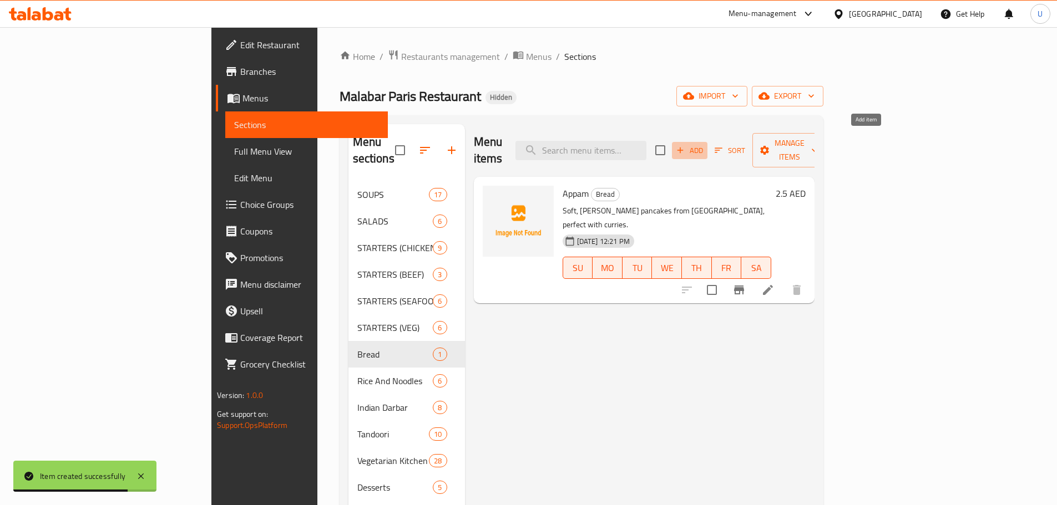
click at [704, 144] on span "Add" at bounding box center [689, 150] width 30 height 13
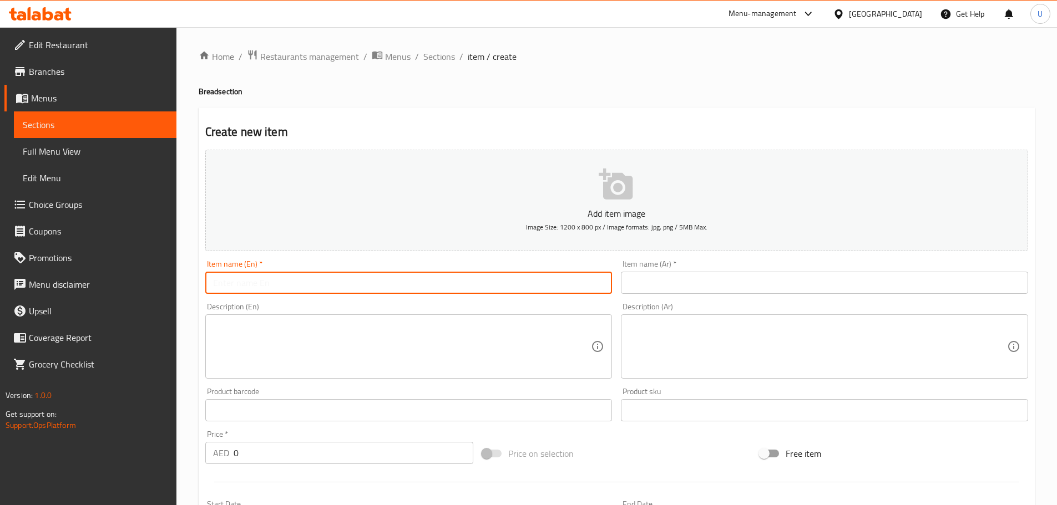
paste input "Egg Appam"
click at [317, 286] on input "Egg Appam" at bounding box center [408, 283] width 407 height 22
type input "Egg Appam"
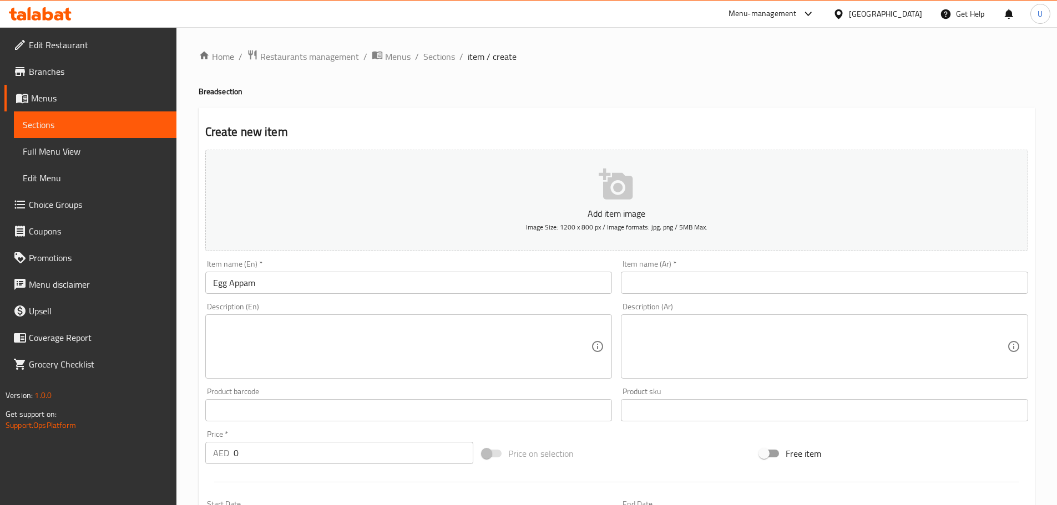
paste input "أبّم بالبيض"
click at [638, 274] on input "أبّم بالبيض" at bounding box center [824, 283] width 407 height 22
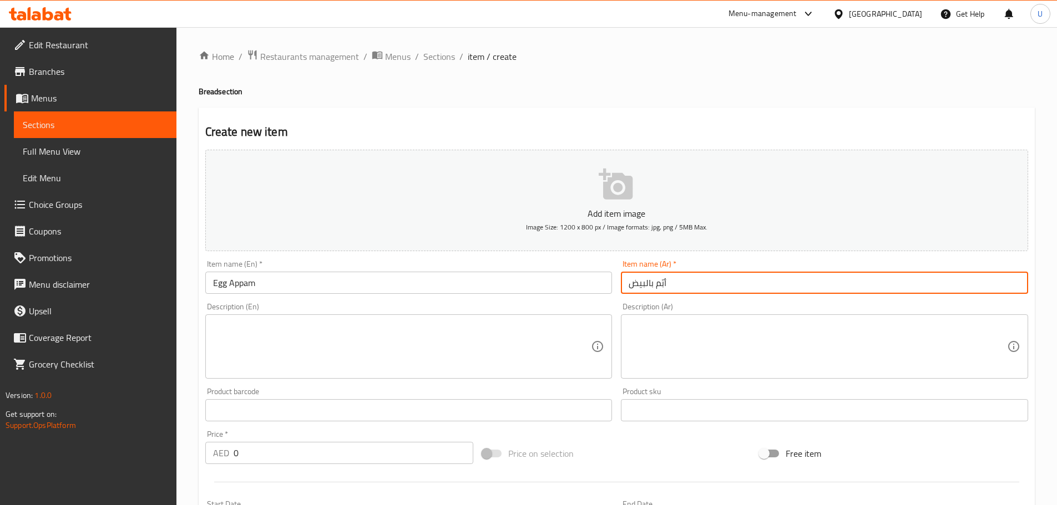
type input "أبّم بالبيض"
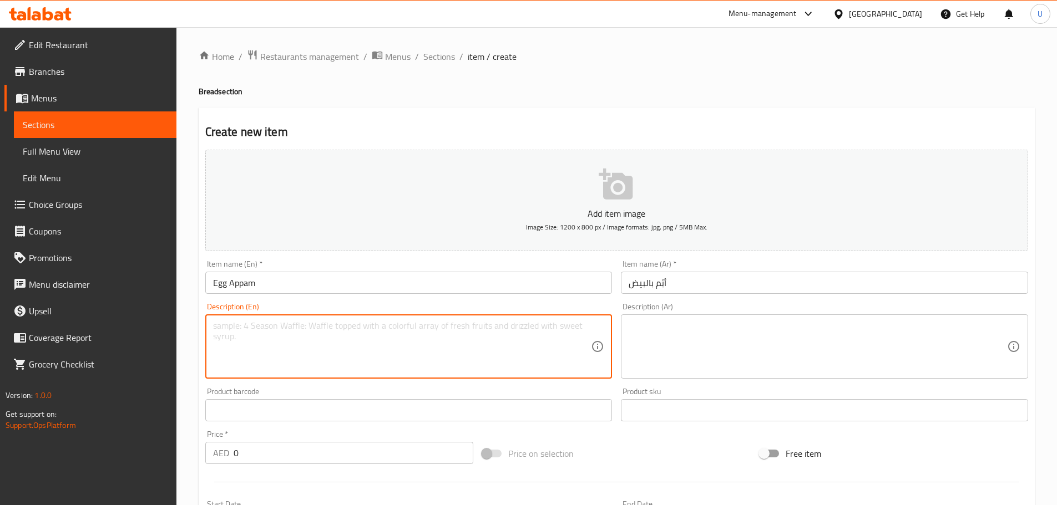
click at [307, 361] on textarea at bounding box center [402, 347] width 378 height 53
paste textarea "Kerala-style rice pancake topped with a soft-cooked egg."
type textarea "Kerala-style rice pancake topped with a soft-cooked egg."
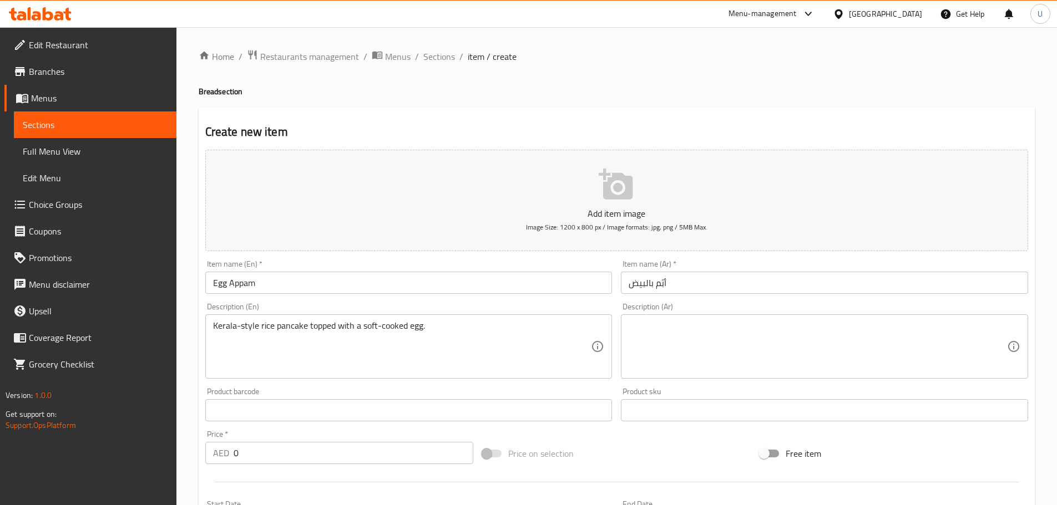
click at [707, 348] on textarea at bounding box center [817, 347] width 378 height 53
paste textarea "فطيرة أرز كيرالية مزينة ببيضة مطهية بشكل طري."
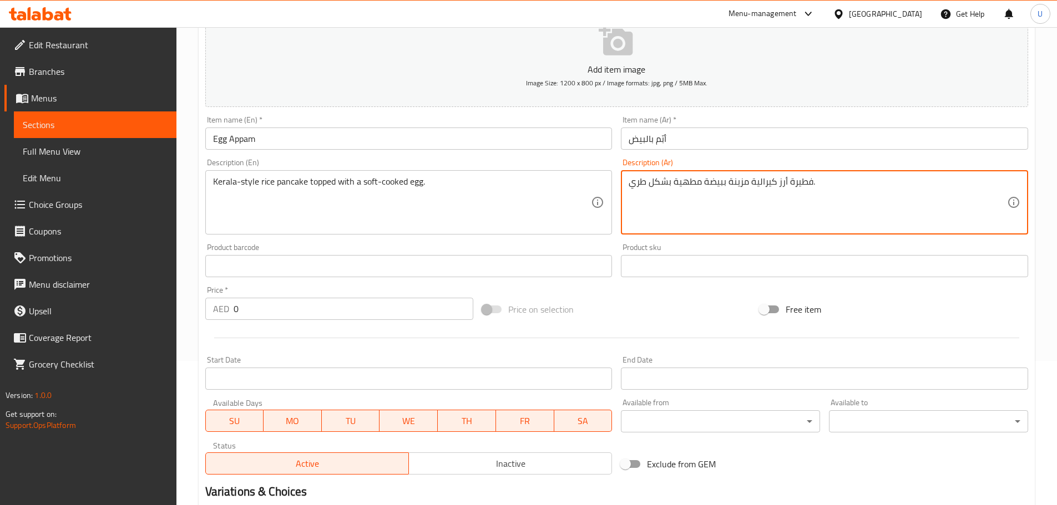
scroll to position [148, 0]
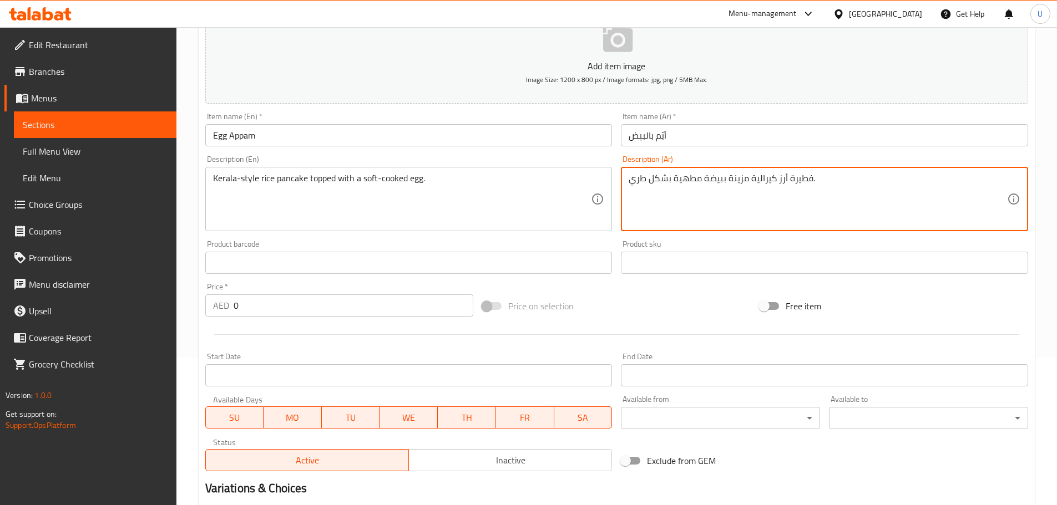
type textarea "فطيرة أرز كيرالية مزينة ببيضة مطهية بشكل طري."
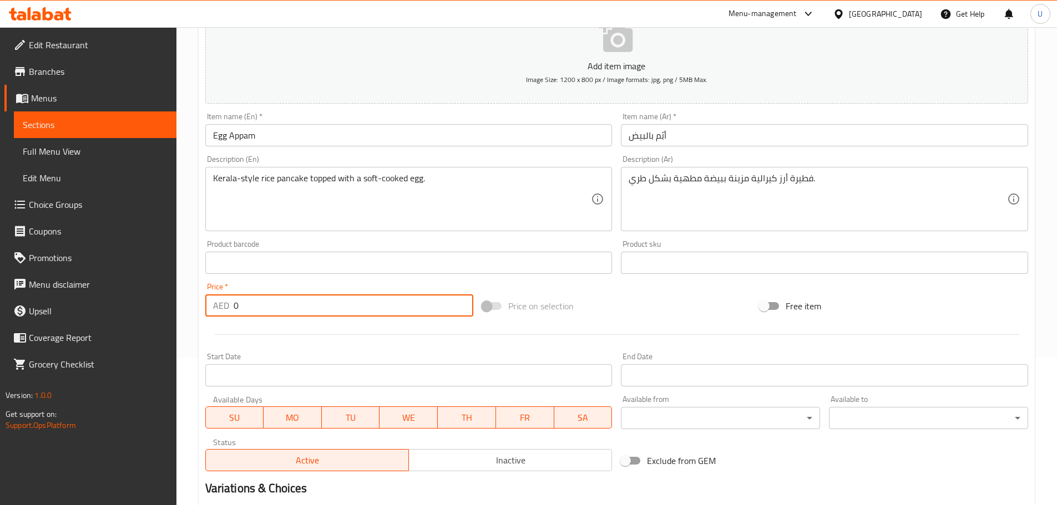
click at [262, 301] on input "0" at bounding box center [353, 306] width 240 height 22
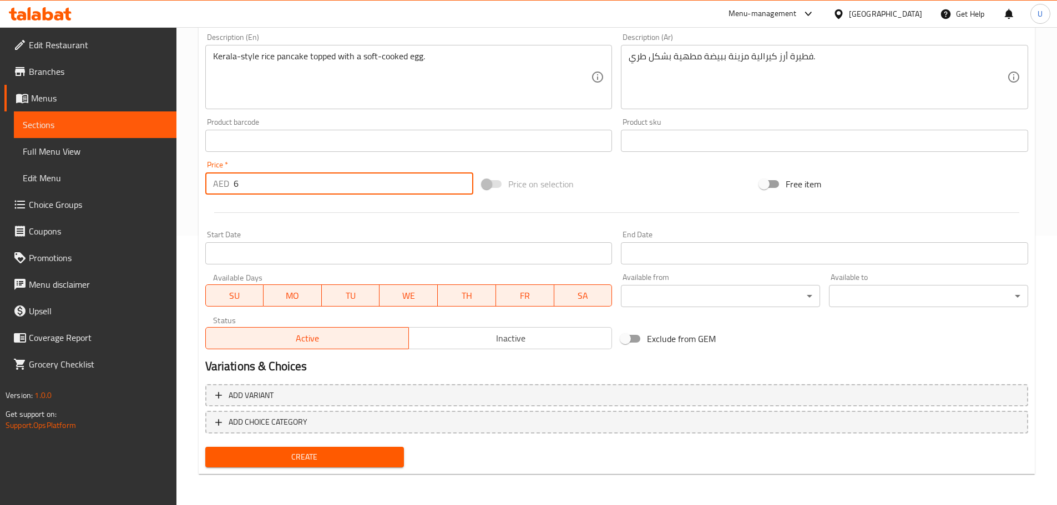
type input "6"
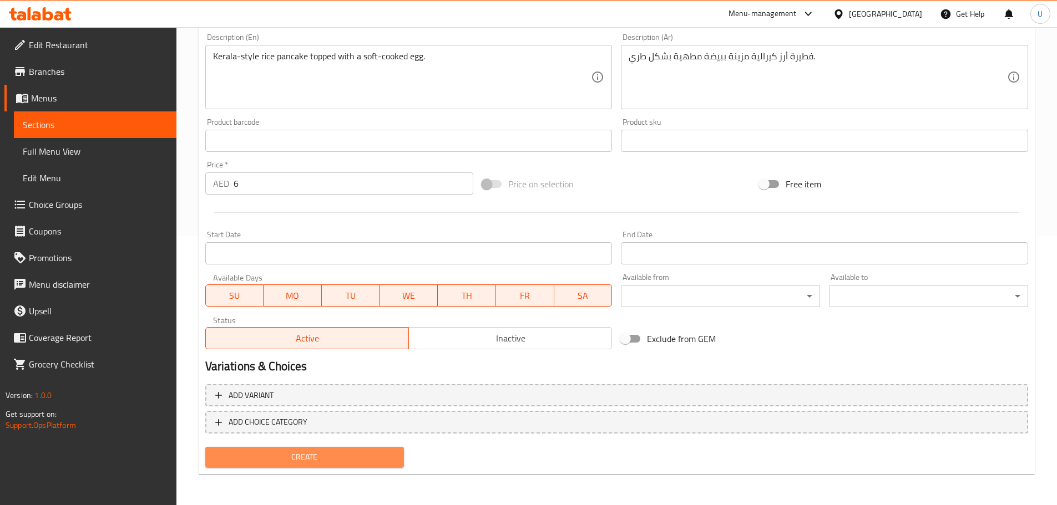
click at [307, 465] on button "Create" at bounding box center [304, 457] width 199 height 21
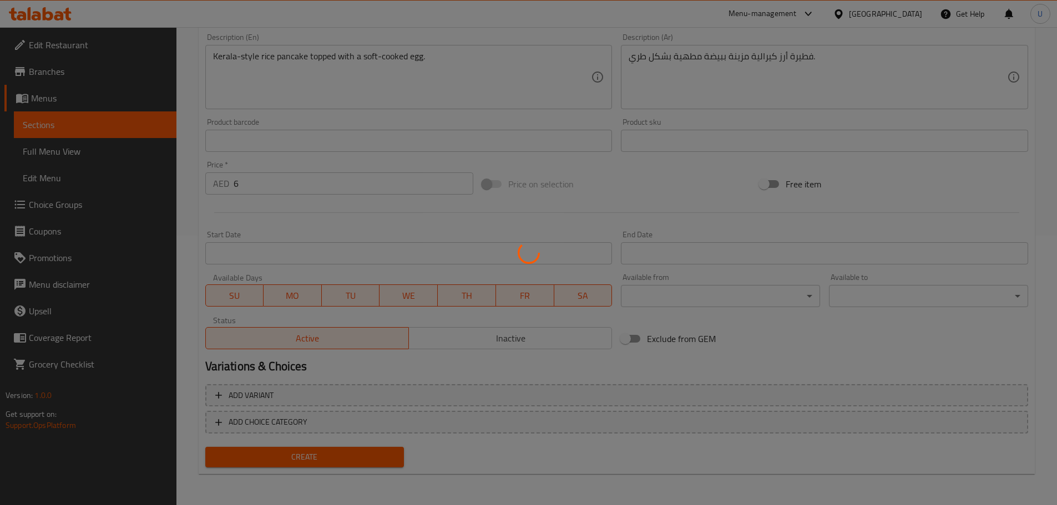
type input "0"
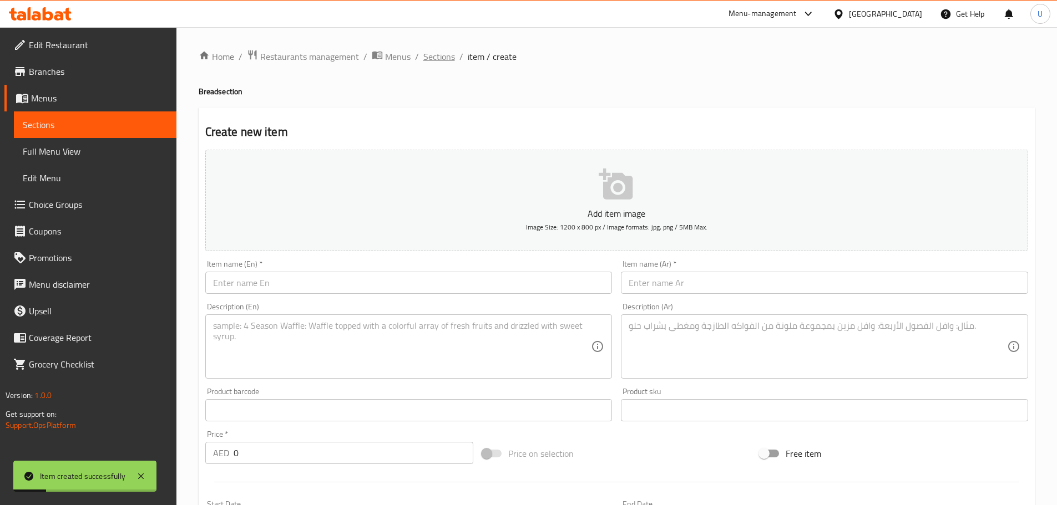
click at [441, 59] on span "Sections" at bounding box center [439, 56] width 32 height 13
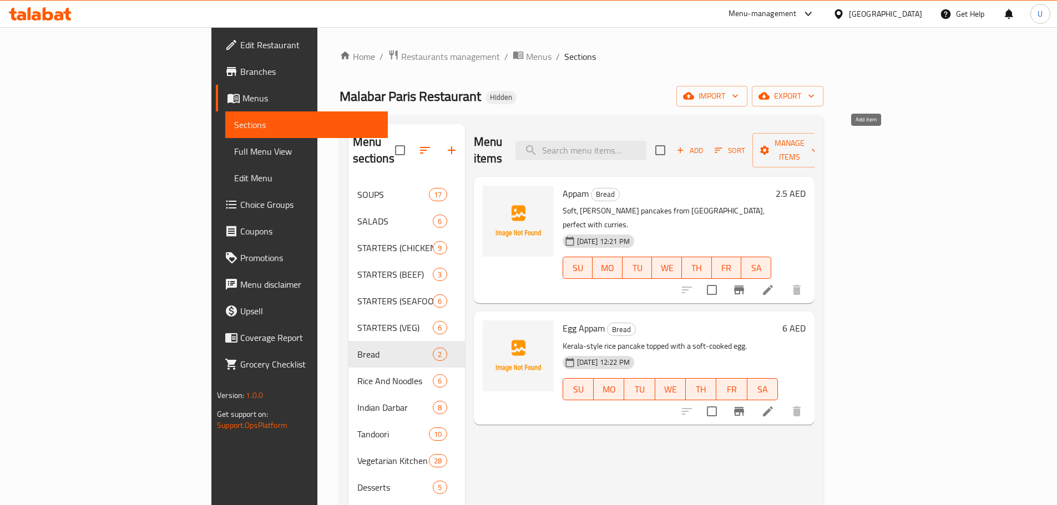
click at [704, 144] on span "Add" at bounding box center [689, 150] width 30 height 13
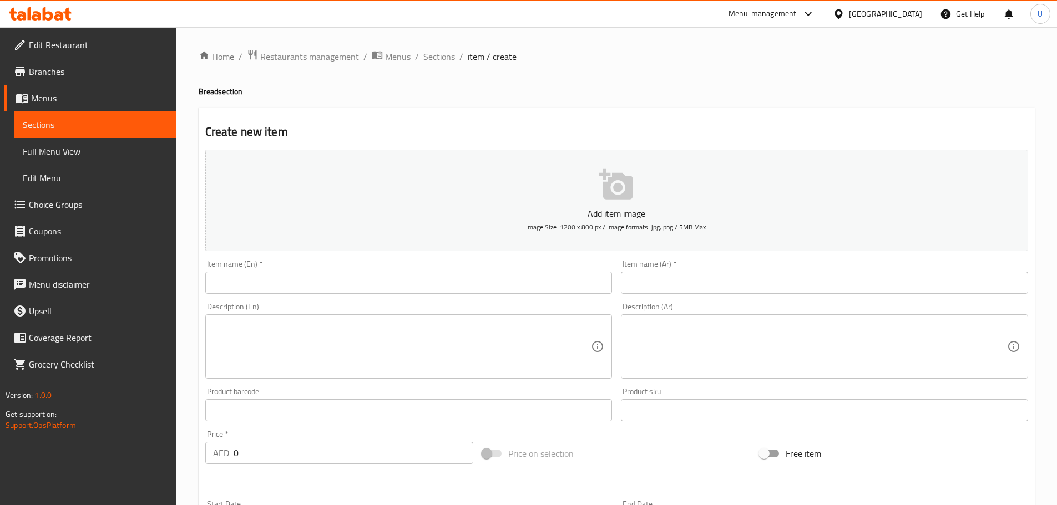
click at [865, 142] on div "Create new item Add item image Image Size: 1200 x 800 px / Image formats: jpg, …" at bounding box center [617, 426] width 836 height 637
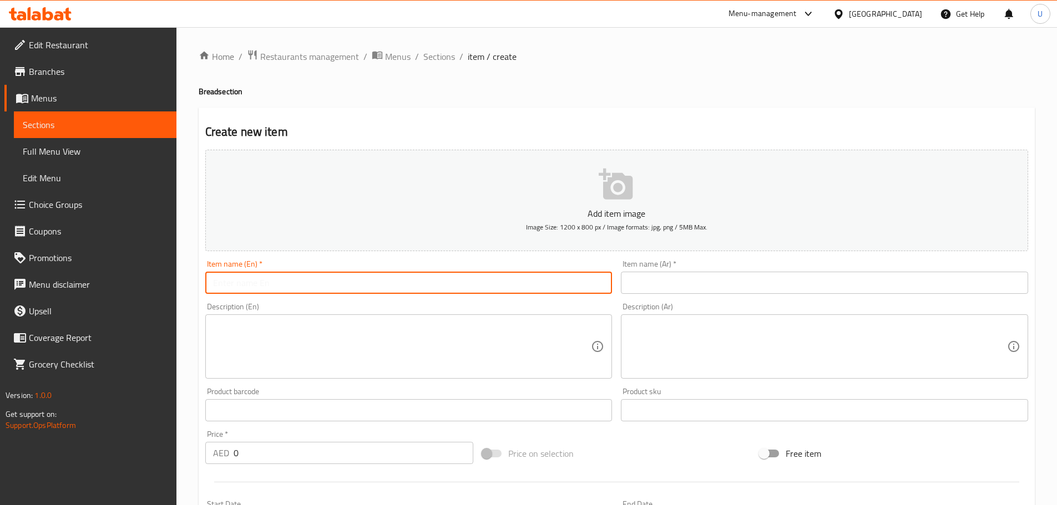
paste input "Kerala Paratha"
click at [279, 277] on input "Kerala Paratha" at bounding box center [408, 283] width 407 height 22
type input "Kerala Paratha"
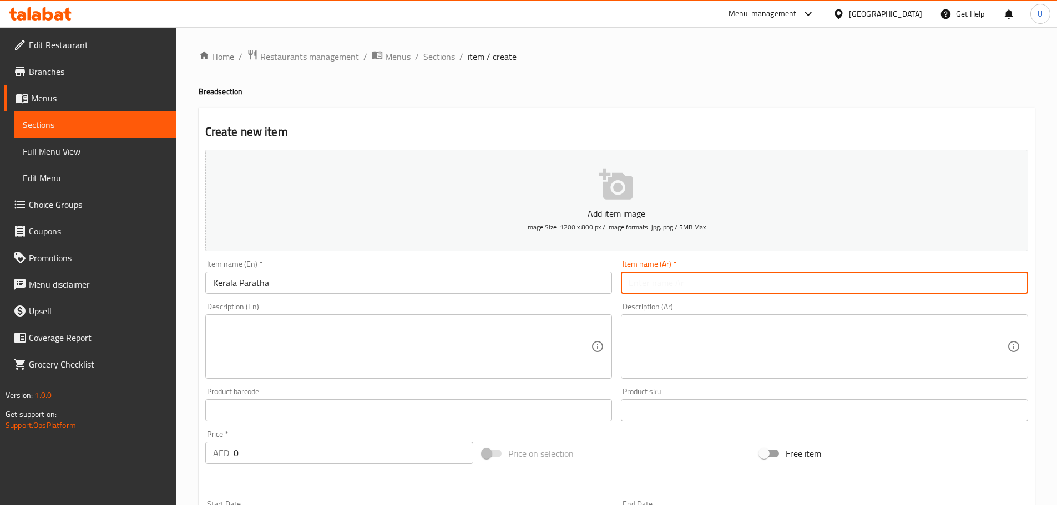
paste input "باروتا كيرالا"
click at [651, 281] on input "باروتا كيرالا" at bounding box center [824, 283] width 407 height 22
type input "باروتا كيرالا"
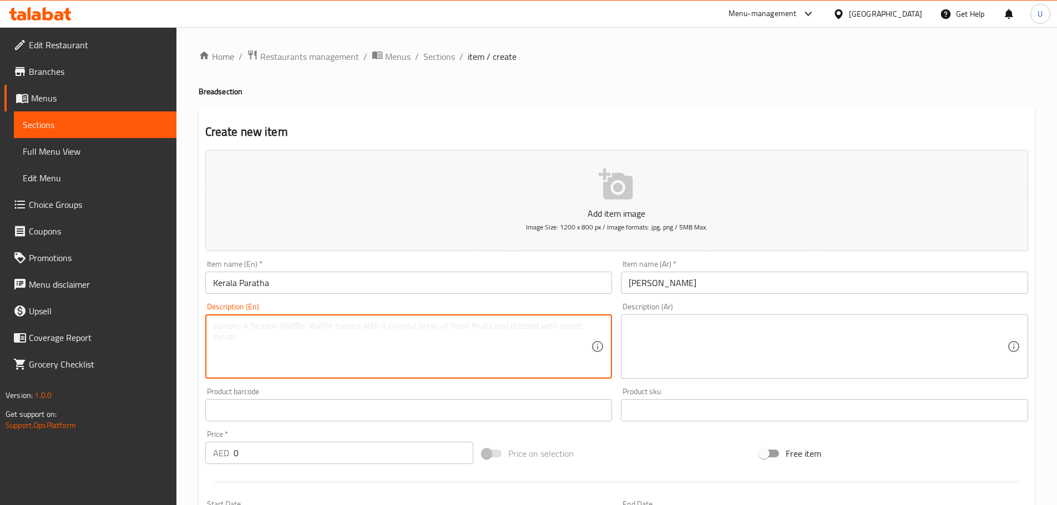
paste textarea "Flaky, layered South Indian bread, crispy outside and soft inside."
type textarea "Flaky, layered South Indian bread, crispy outside and soft inside."
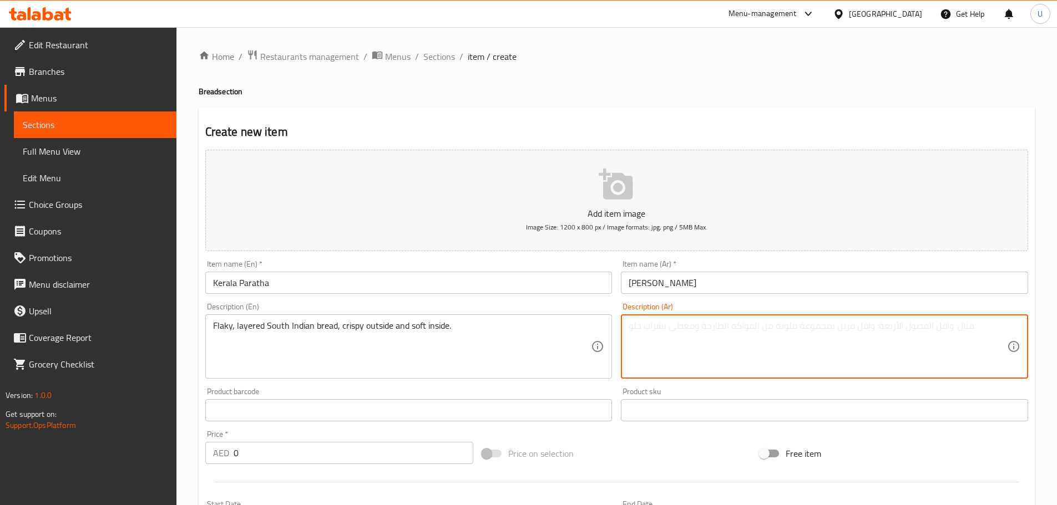
paste textarea "خبز هندي جنوبي متعدد الطبقات، مقرمش من الخارج وطري من الداخل."
type textarea "خبز هندي جنوبي متعدد الطبقات، مقرمش من الخارج وطري من الداخل."
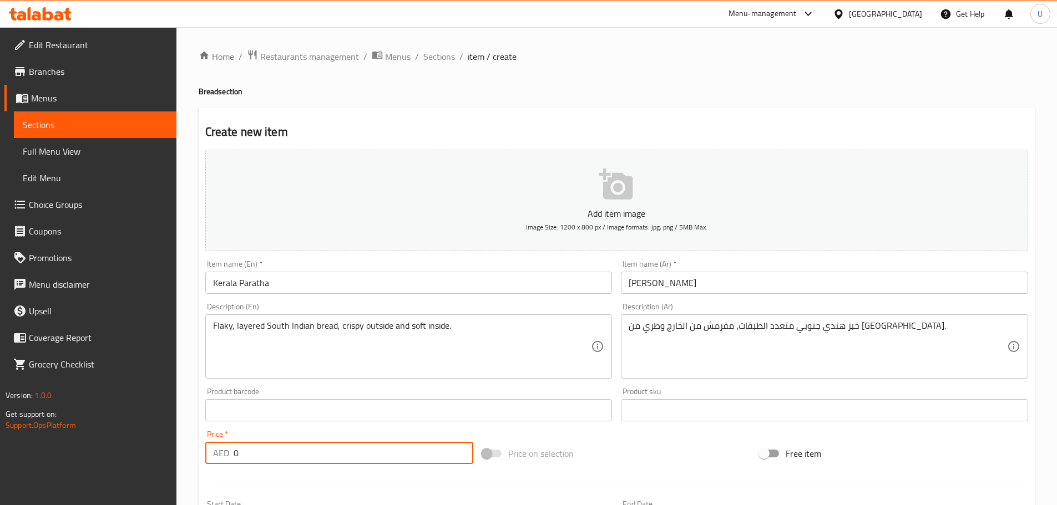
click at [243, 459] on input "0" at bounding box center [353, 453] width 240 height 22
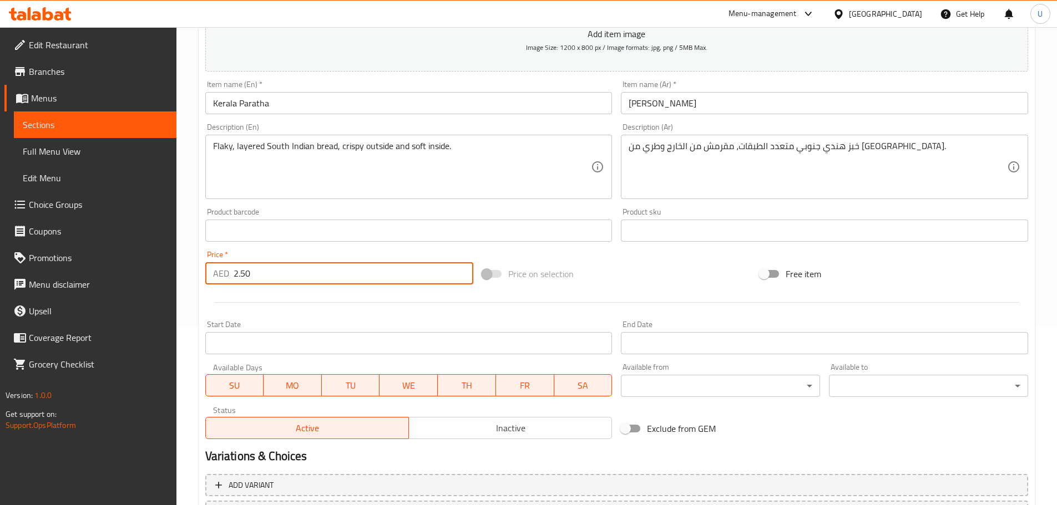
scroll to position [270, 0]
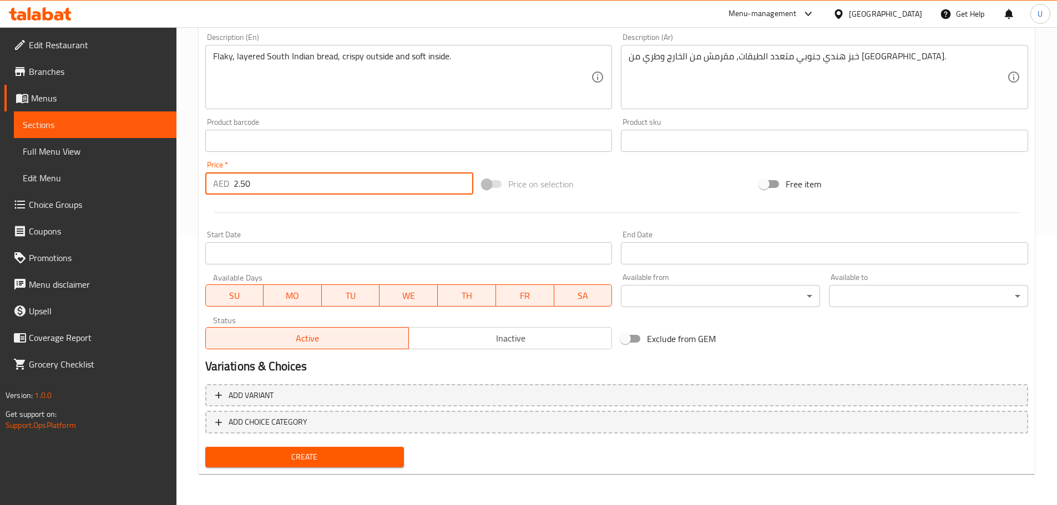
type input "2.50"
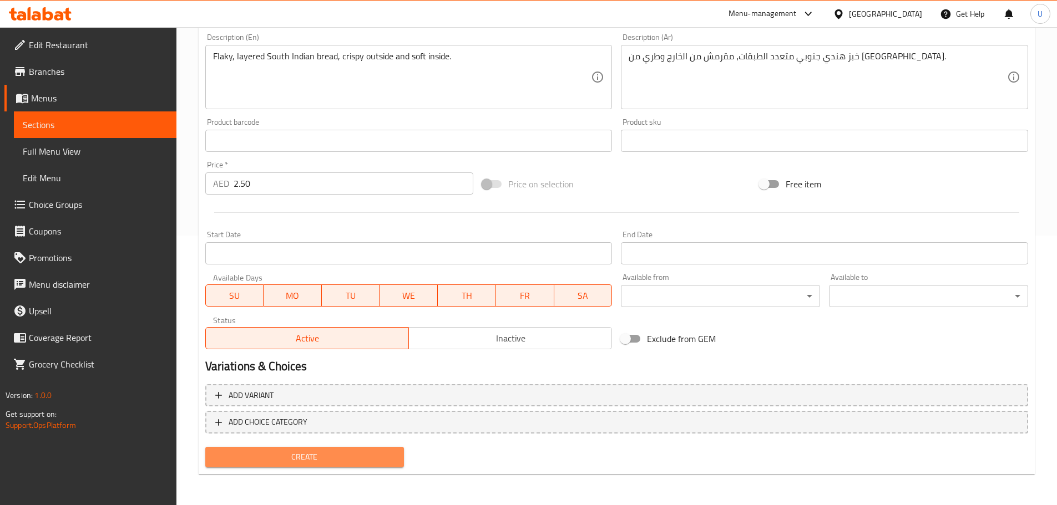
click at [305, 457] on span "Create" at bounding box center [304, 457] width 181 height 14
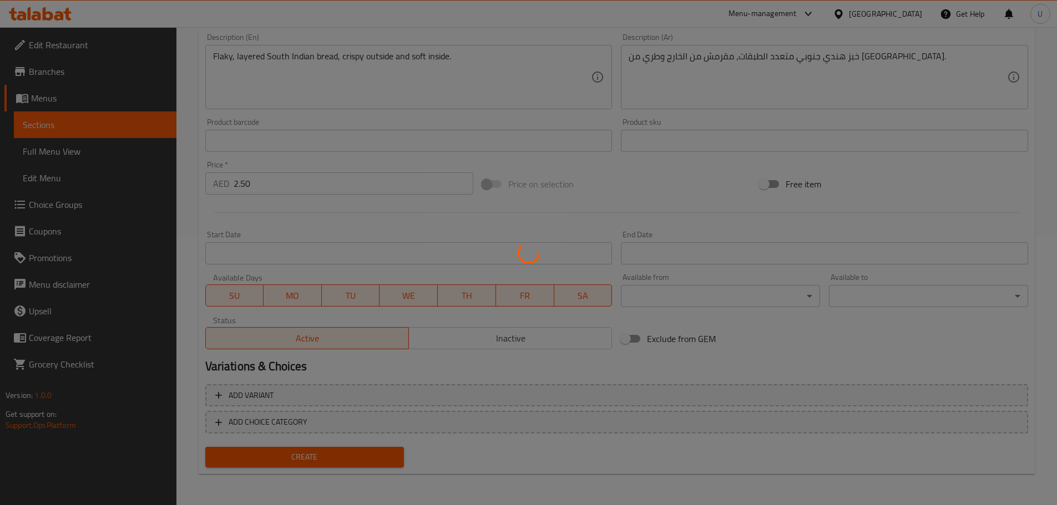
scroll to position [0, 0]
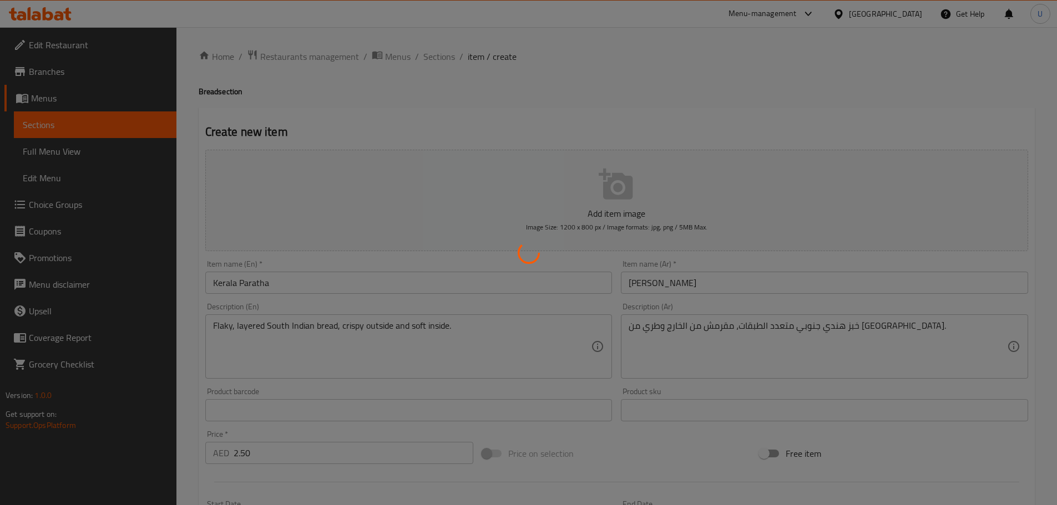
type input "0"
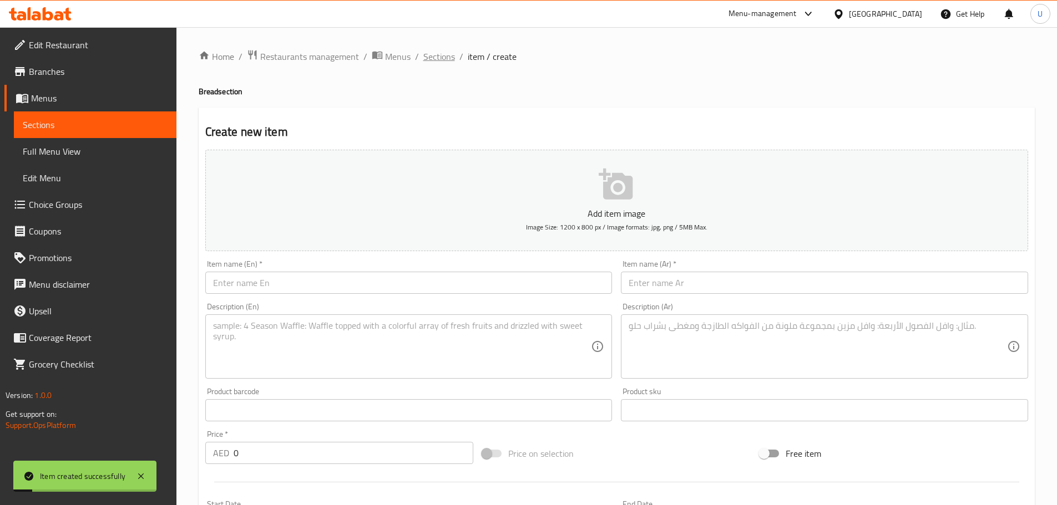
click at [438, 57] on span "Sections" at bounding box center [439, 56] width 32 height 13
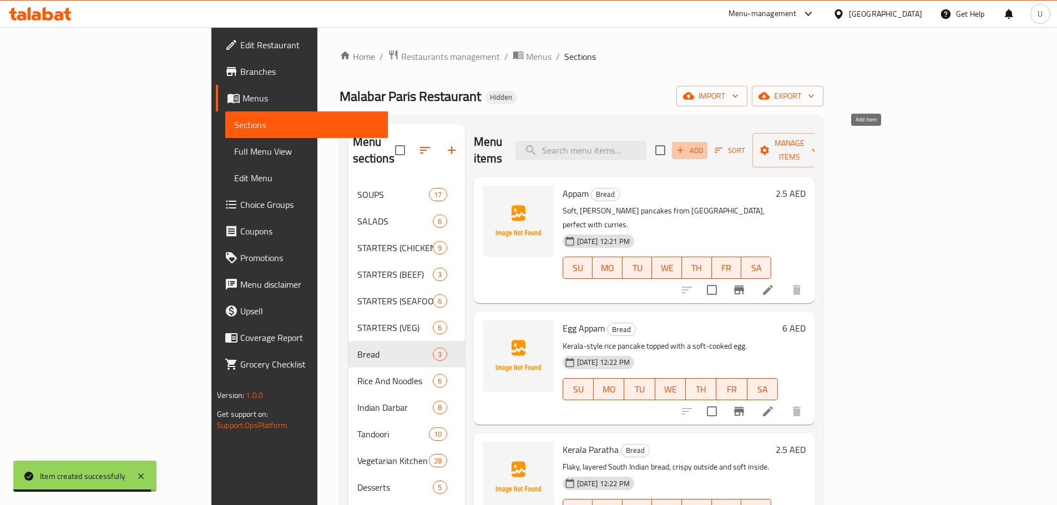
click at [704, 144] on span "Add" at bounding box center [689, 150] width 30 height 13
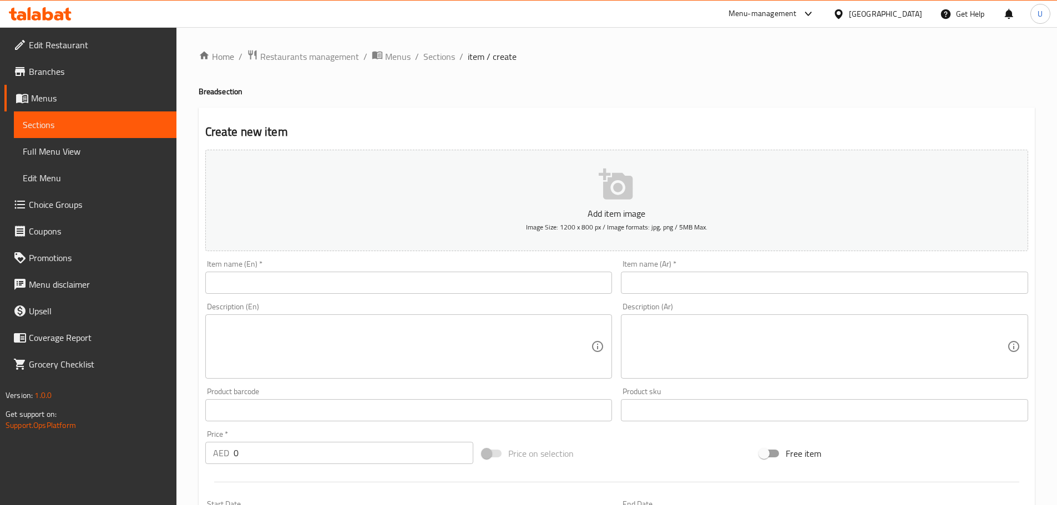
drag, startPoint x: 357, startPoint y: 270, endPoint x: 344, endPoint y: 283, distance: 18.4
click at [344, 283] on div "Item name (En)   * Item name (En) *" at bounding box center [408, 277] width 407 height 34
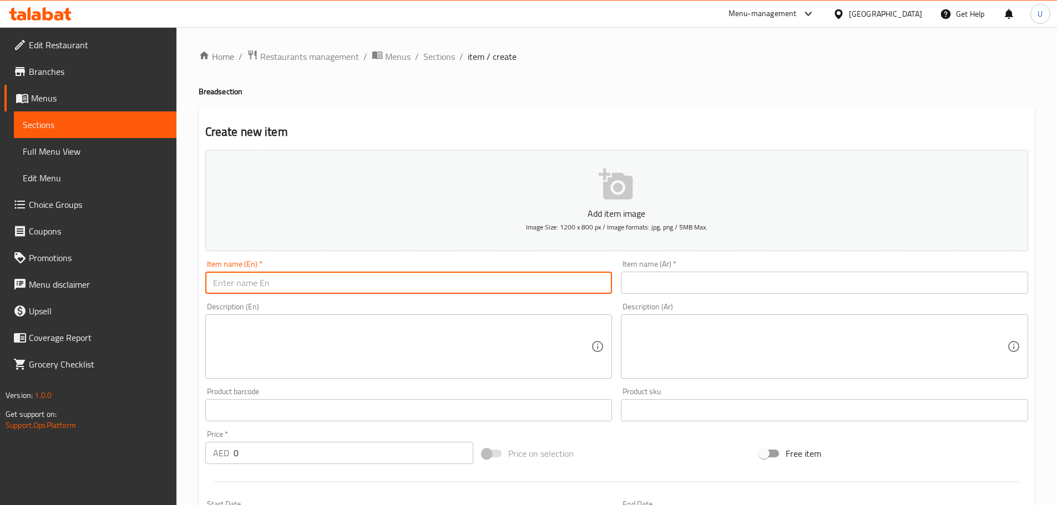
click at [344, 283] on input "text" at bounding box center [408, 283] width 407 height 22
paste input "Wheat Paratha"
type input "Wheat Paratha"
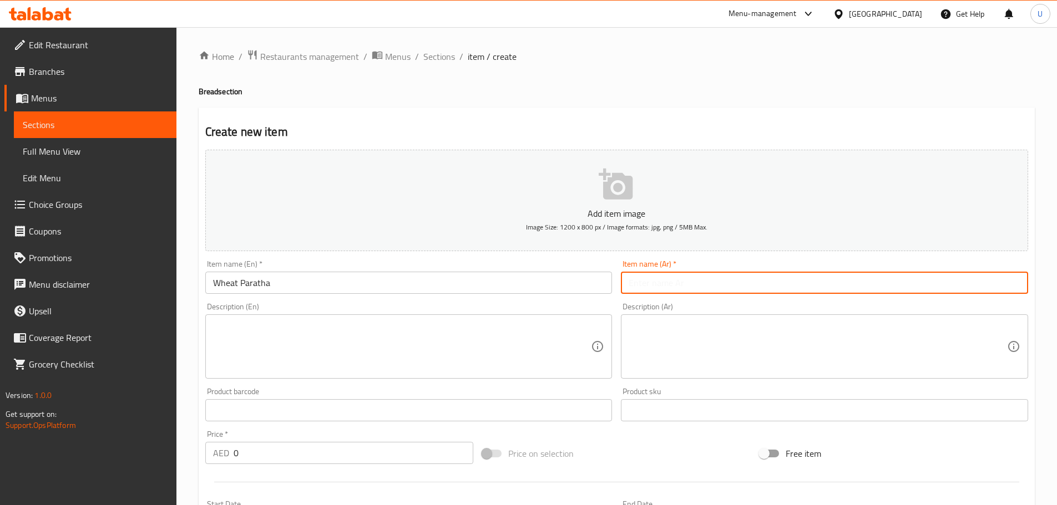
click at [677, 282] on input "text" at bounding box center [824, 283] width 407 height 22
paste input "براثا بالقمح الكامل"
type input "براثا بالقمح الكامل"
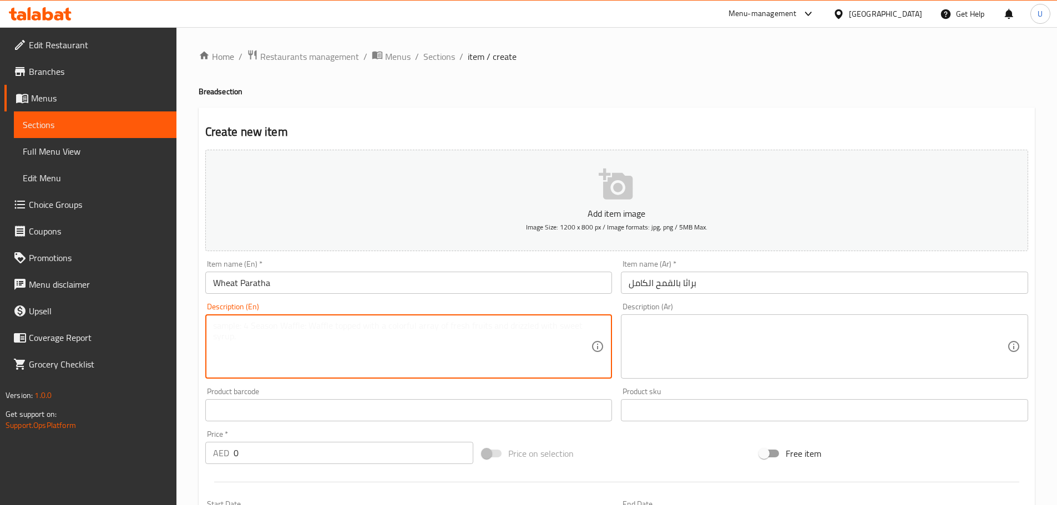
click at [250, 343] on textarea at bounding box center [402, 347] width 378 height 53
paste textarea "Whole wheat version of the classic layered Kerala paratha."
type textarea "Whole wheat version of the classic layered Kerala paratha."
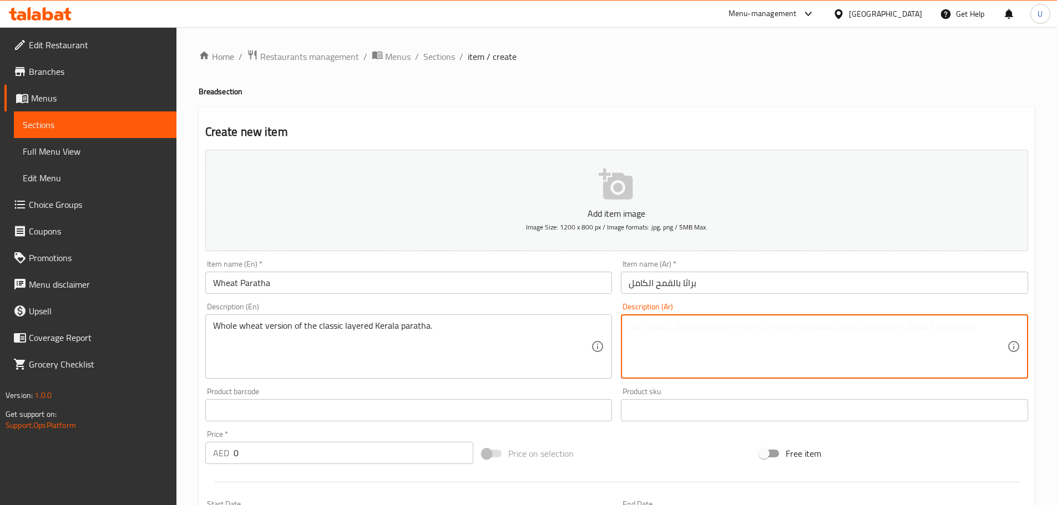
click at [630, 341] on textarea at bounding box center [817, 347] width 378 height 53
paste textarea "خبز براثا مصنوع من دقيق القمح الكامل بطبقات ذهبية."
type textarea "خبز براثا مصنوع من دقيق القمح الكامل بطبقات ذهبية."
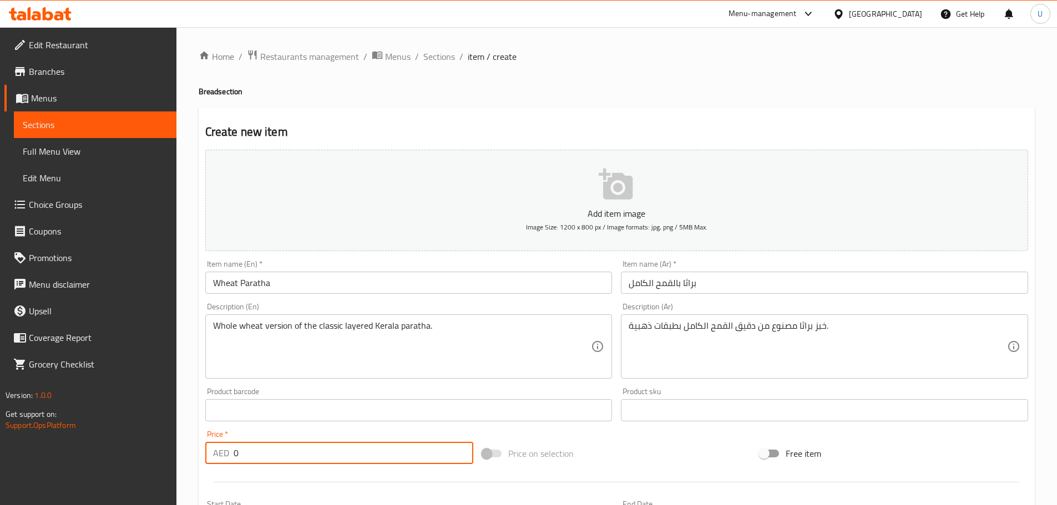
click at [253, 453] on input "0" at bounding box center [353, 453] width 240 height 22
click at [263, 451] on input "0" at bounding box center [353, 453] width 240 height 22
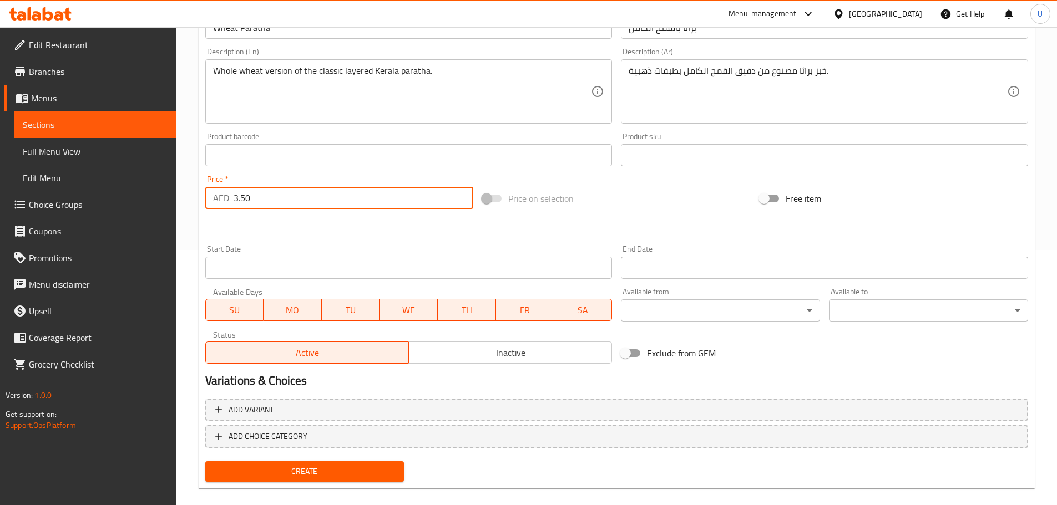
scroll to position [270, 0]
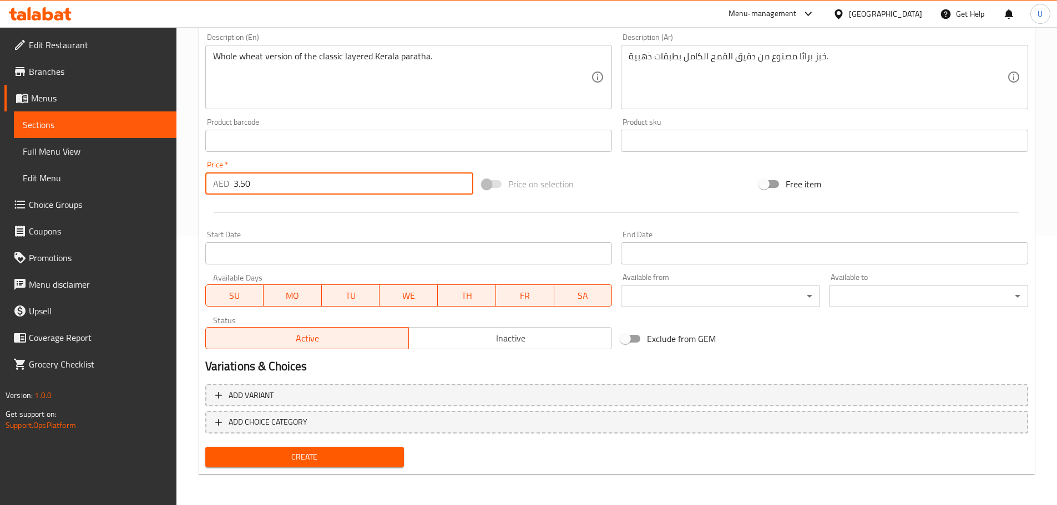
type input "3.50"
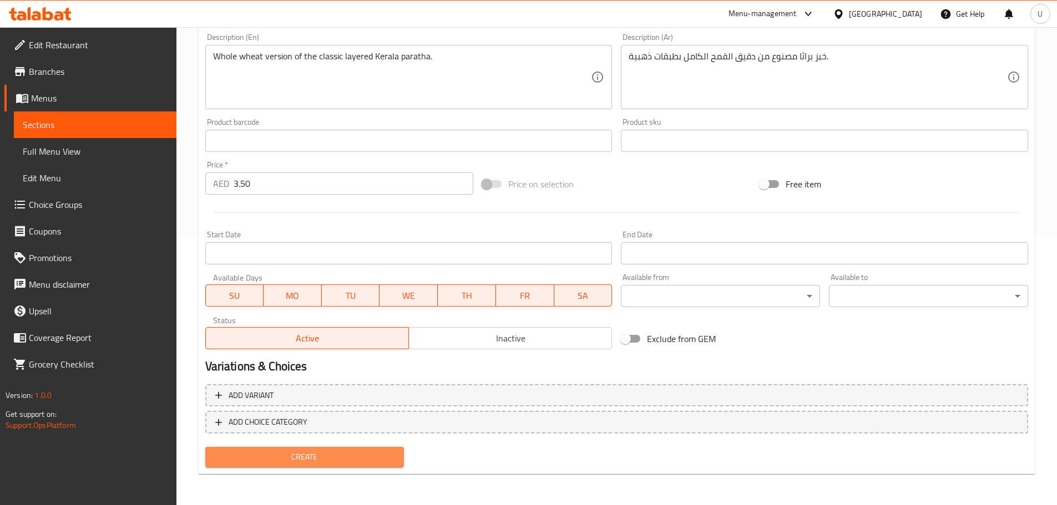
click at [301, 449] on button "Create" at bounding box center [304, 457] width 199 height 21
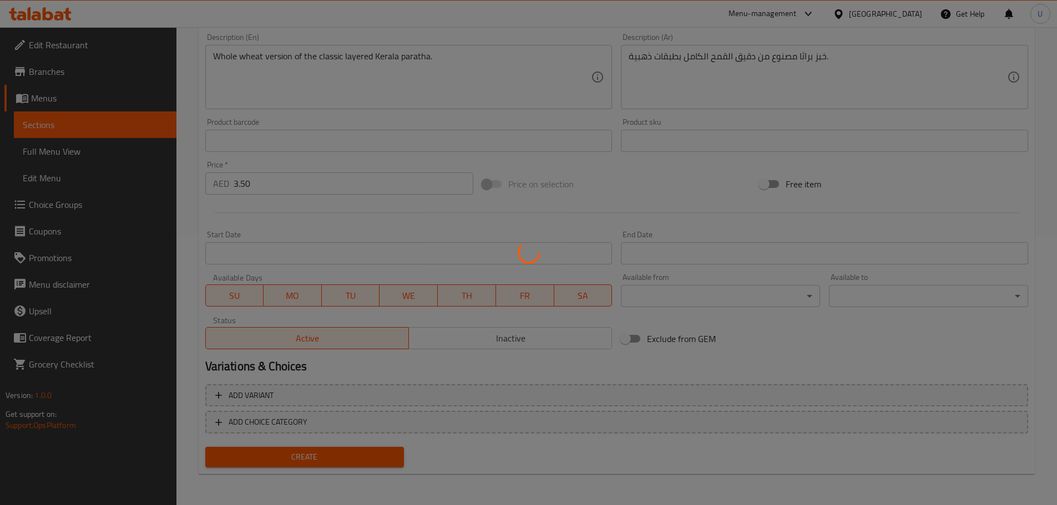
scroll to position [0, 0]
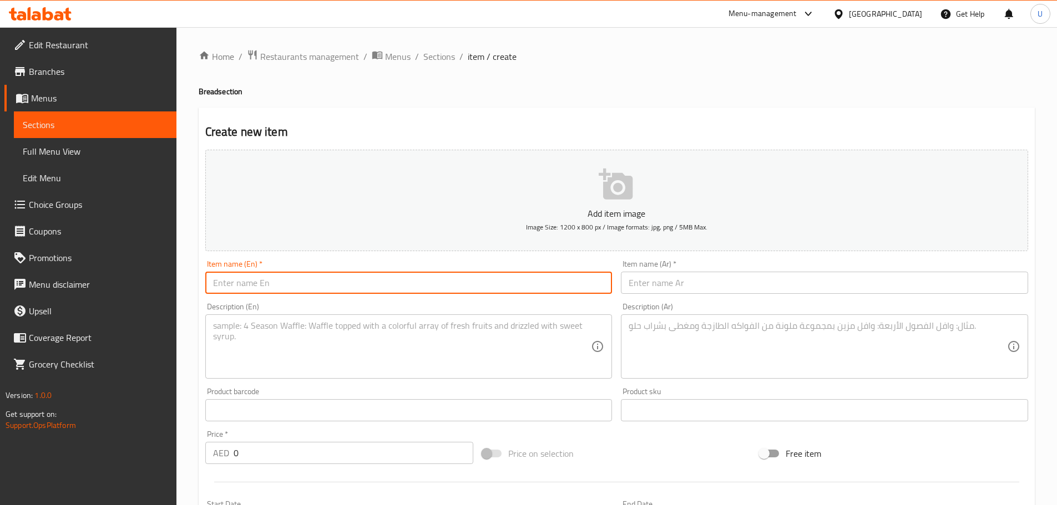
click at [296, 293] on input "text" at bounding box center [408, 283] width 407 height 22
paste input "Coin Kerala Paratha"
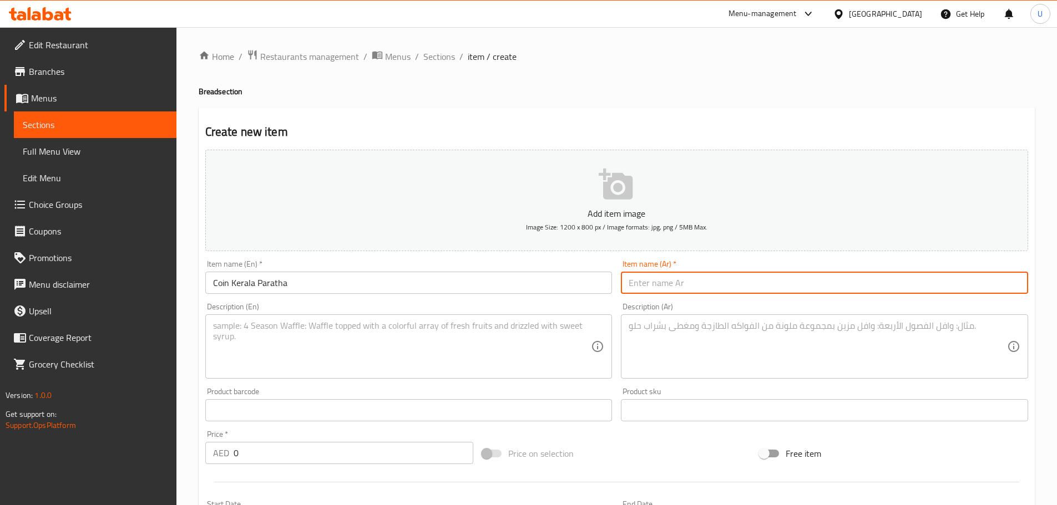
click at [659, 280] on input "text" at bounding box center [824, 283] width 407 height 22
paste input "باروتا كيرالا صغيرة"
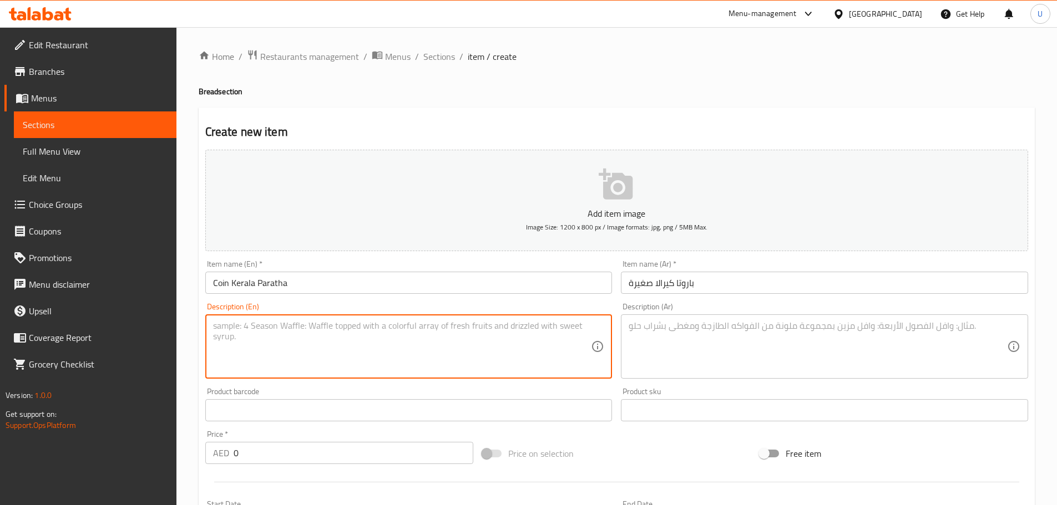
click at [234, 341] on textarea at bounding box center [402, 347] width 378 height 53
paste textarea "Mini layered Kerala parathas, soft and buttery."
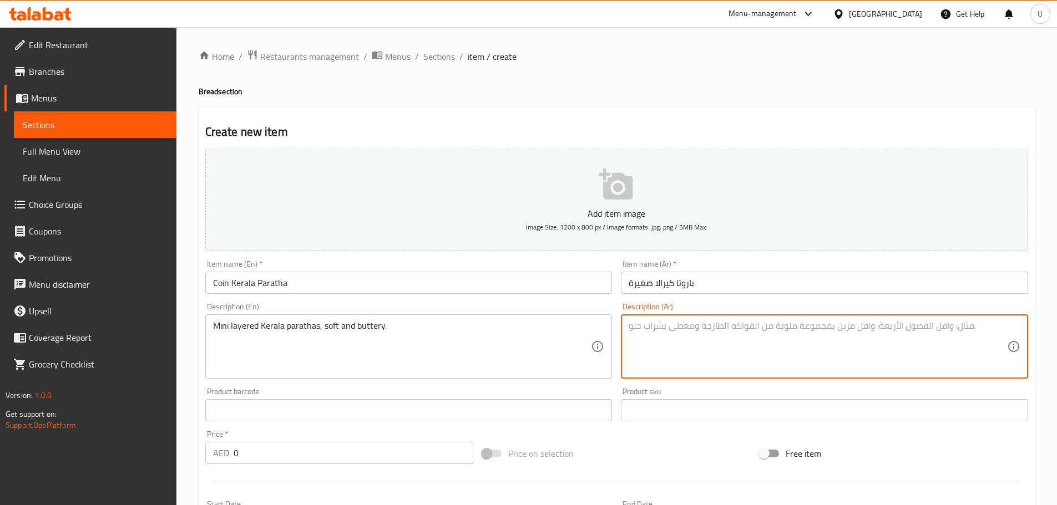
click at [638, 345] on textarea at bounding box center [817, 347] width 378 height 53
paste textarea "خبز باروتا كيرالي صغير متعدد الطبقات وناعم بالزبدة."
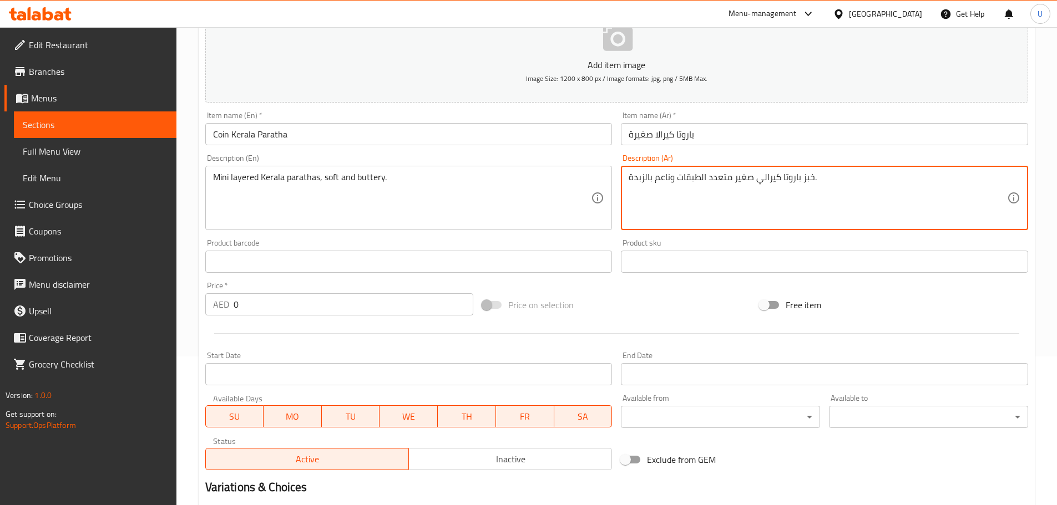
scroll to position [151, 0]
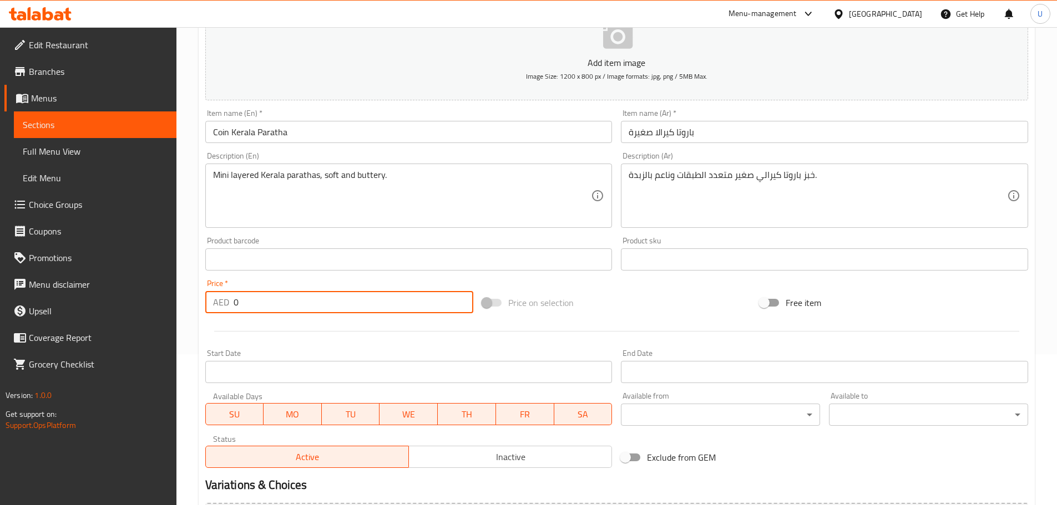
click at [267, 302] on input "0" at bounding box center [353, 302] width 240 height 22
click at [284, 323] on div at bounding box center [616, 331] width 831 height 27
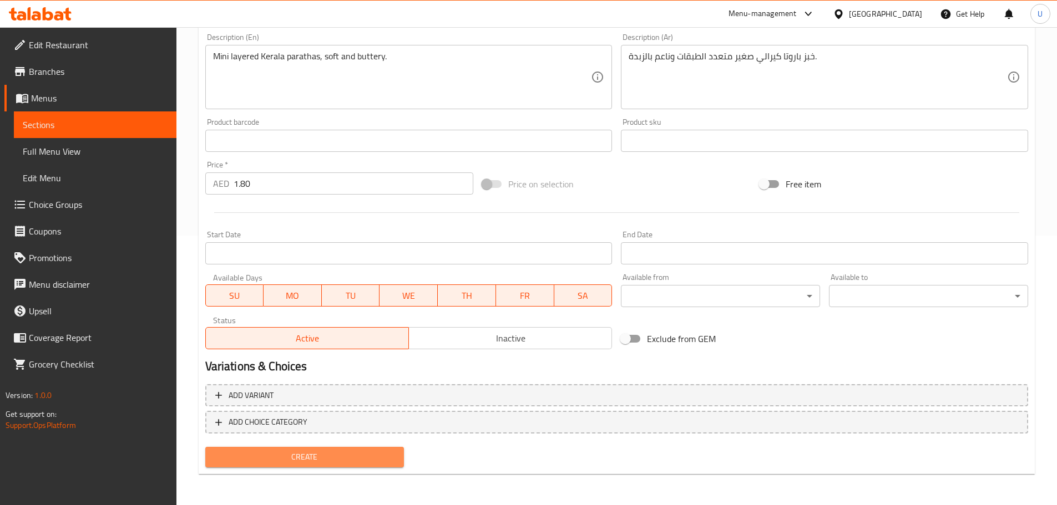
click at [304, 456] on span "Create" at bounding box center [304, 457] width 181 height 14
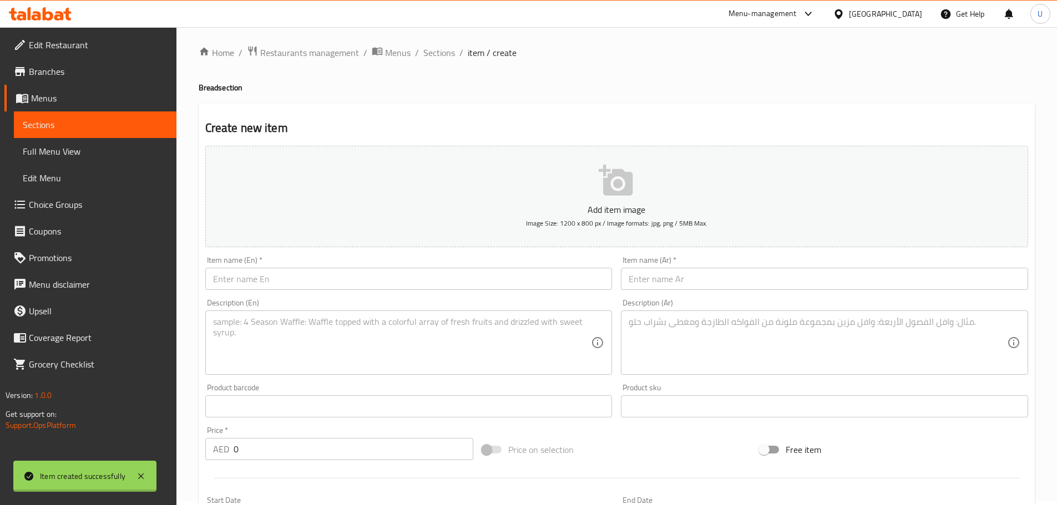
scroll to position [0, 0]
click at [438, 56] on span "Sections" at bounding box center [439, 56] width 32 height 13
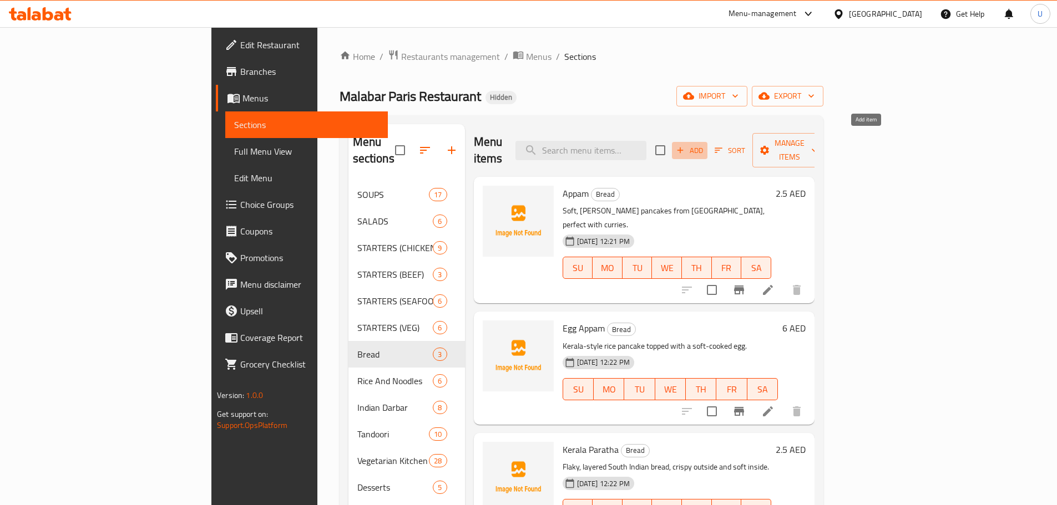
click at [704, 144] on span "Add" at bounding box center [689, 150] width 30 height 13
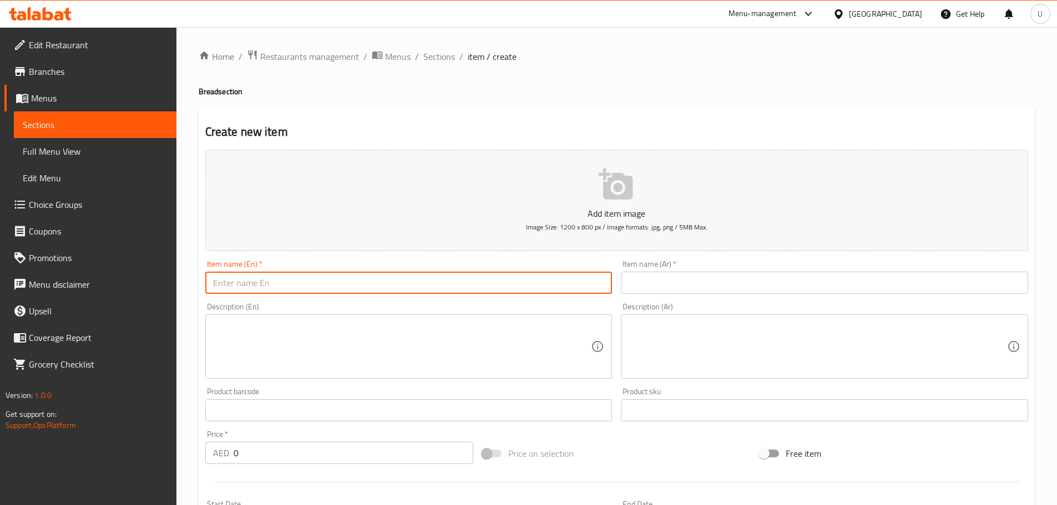
click at [264, 284] on input "text" at bounding box center [408, 283] width 407 height 22
paste input "Coin Wheat Paratha"
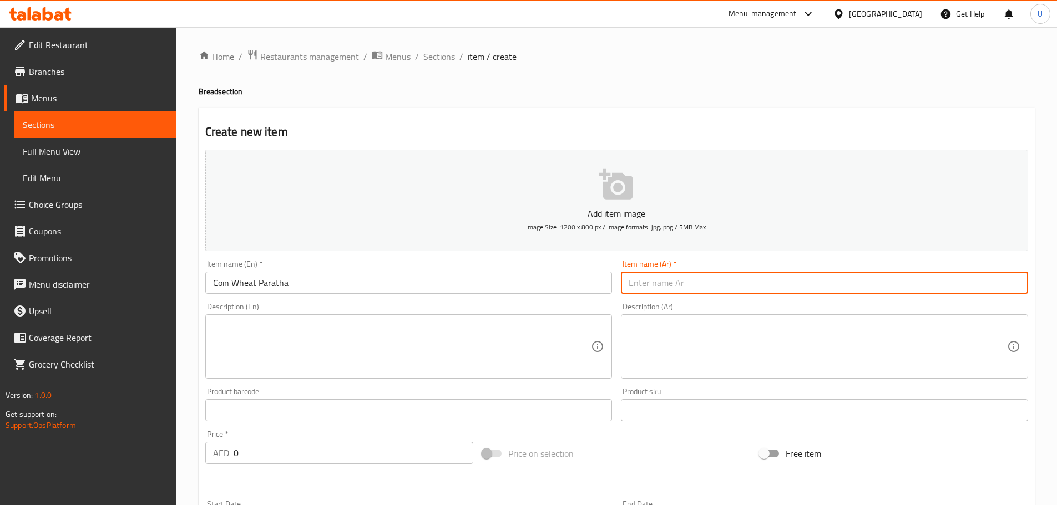
paste input "براثا قمح صغيرة"
click at [689, 288] on input "براثا قمح صغيرة" at bounding box center [824, 283] width 407 height 22
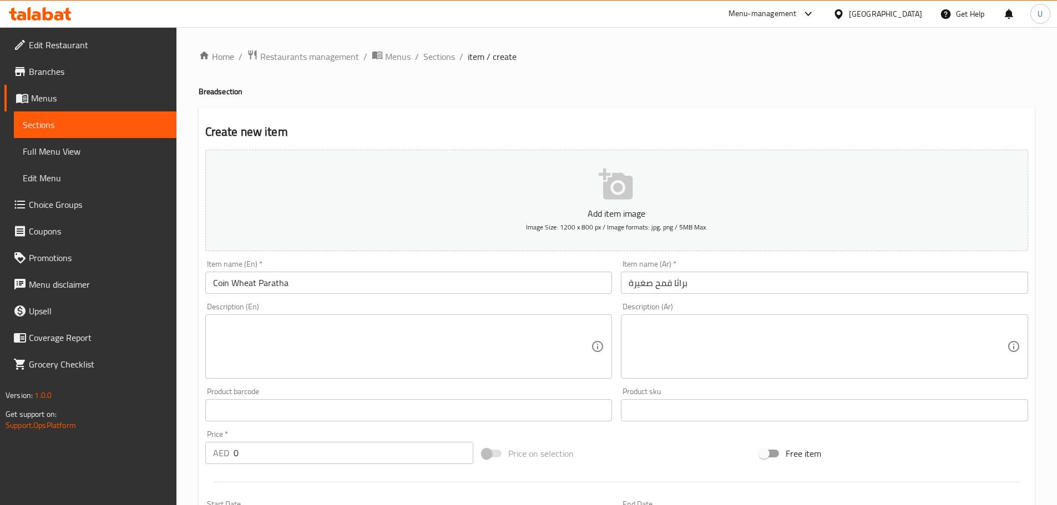
click at [301, 311] on div "Description (En) Description (En)" at bounding box center [408, 341] width 407 height 76
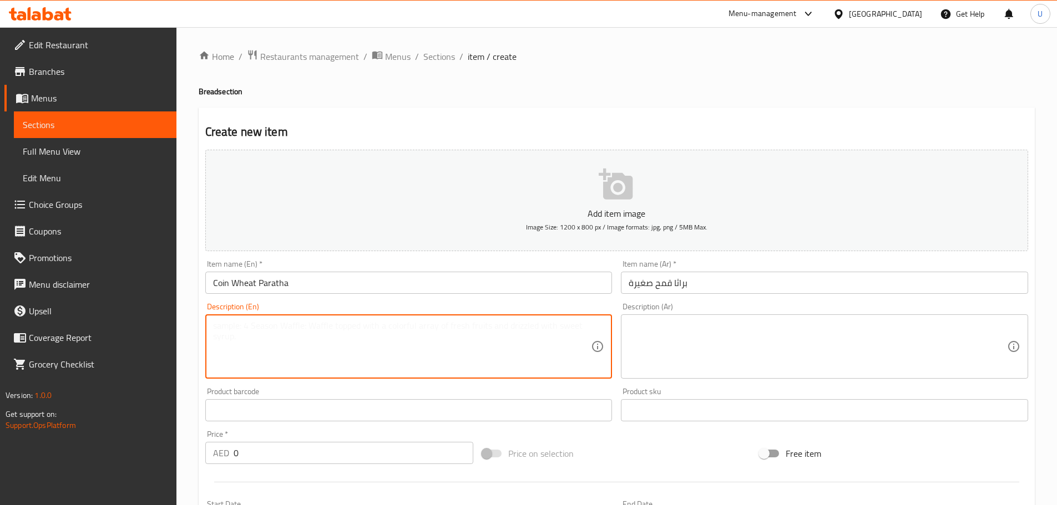
paste textarea "Mini whole wheat parathas, light and soft."
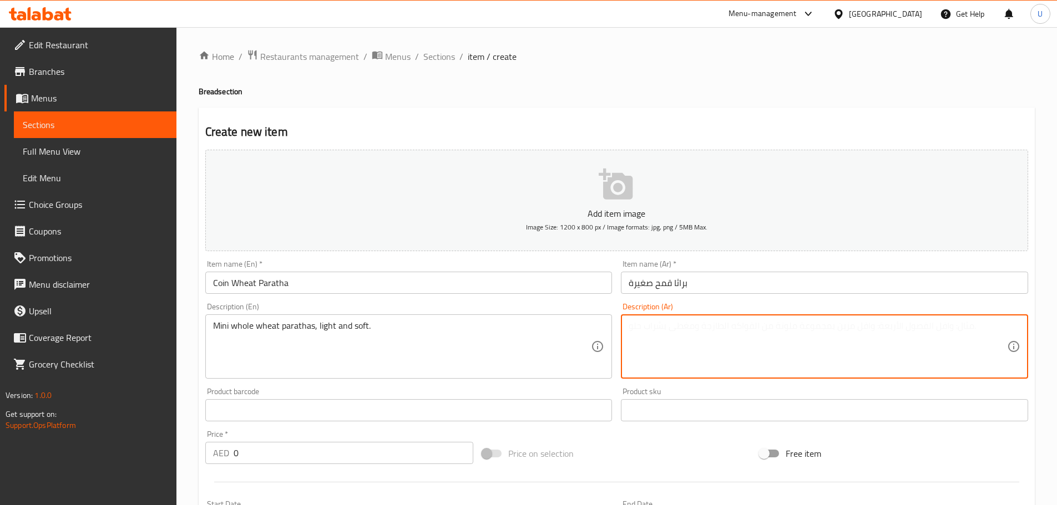
paste textarea "خبز براثا صغير من القمح الكامل، خفيف وناعم."
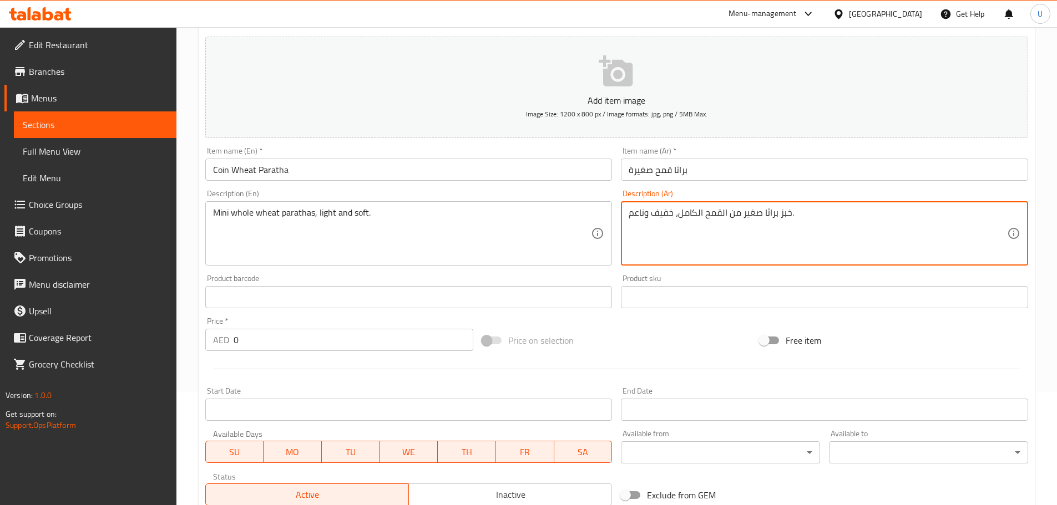
scroll to position [114, 0]
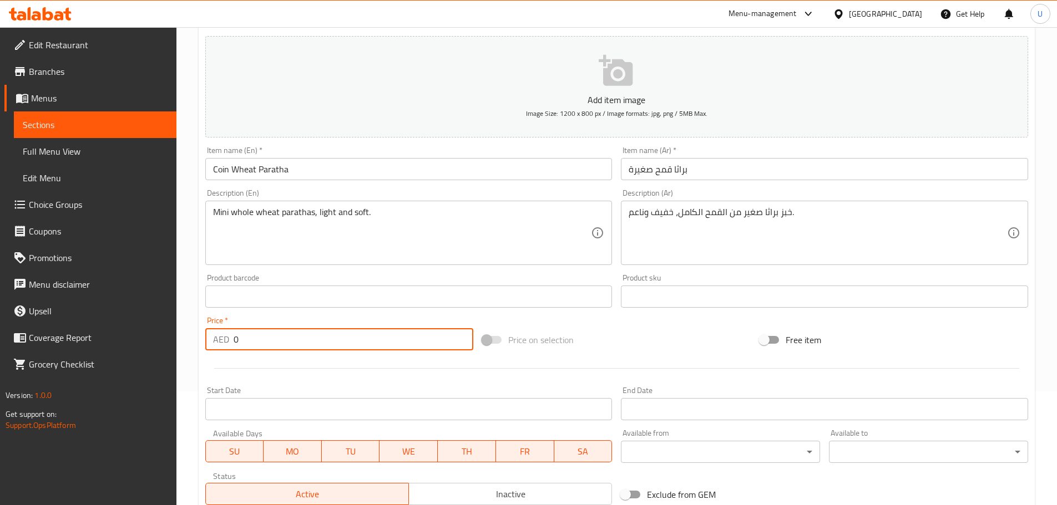
click at [274, 340] on input "0" at bounding box center [353, 339] width 240 height 22
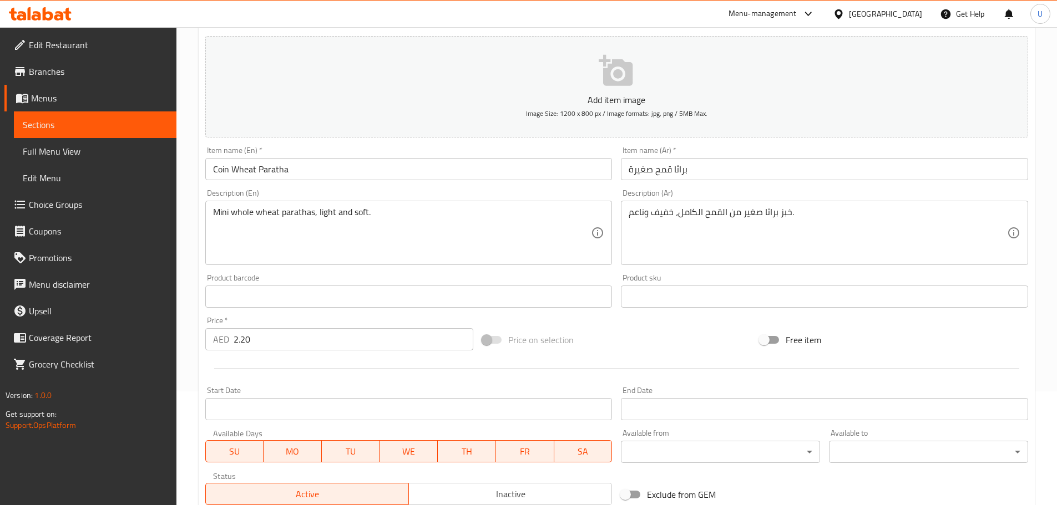
click at [318, 383] on div "Start Date Start Date" at bounding box center [409, 403] width 416 height 43
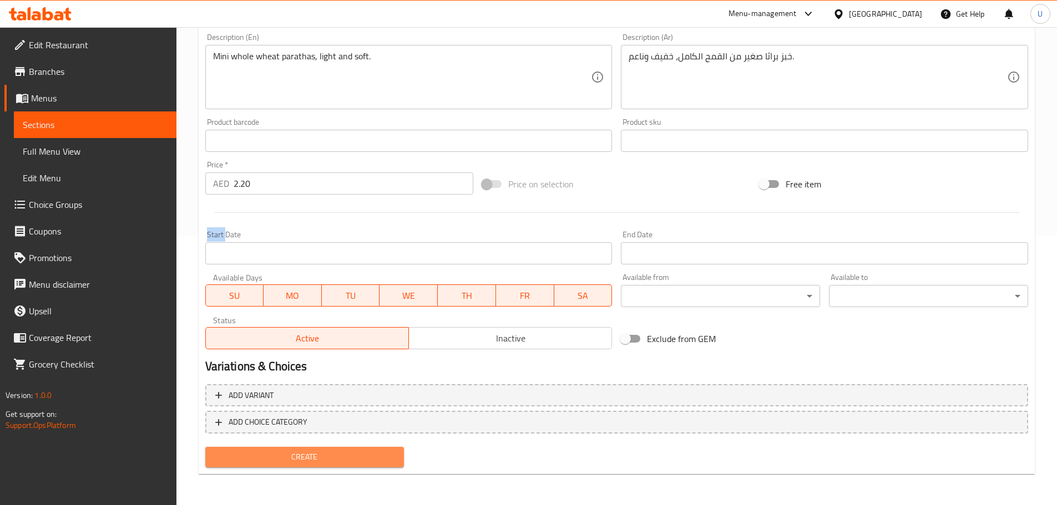
click at [295, 460] on span "Create" at bounding box center [304, 457] width 181 height 14
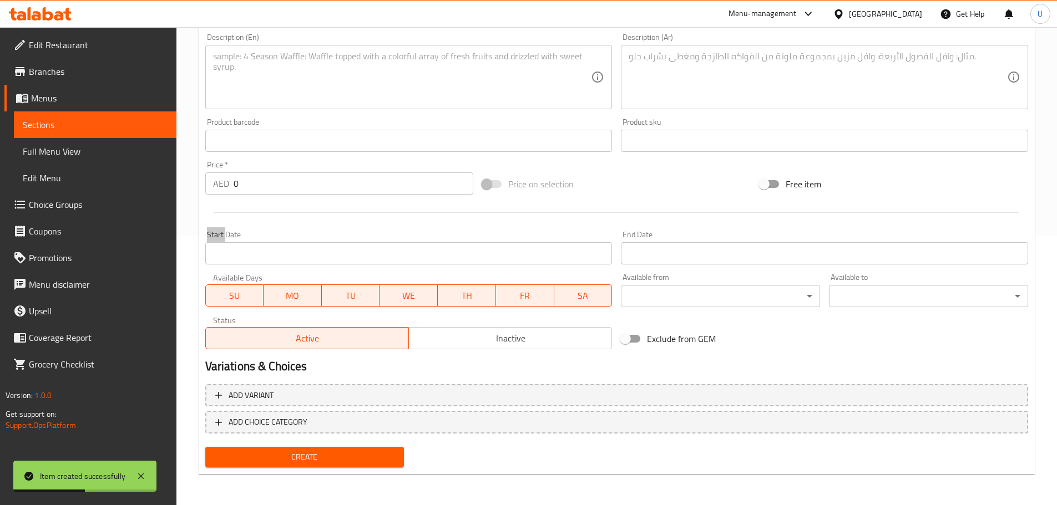
scroll to position [0, 0]
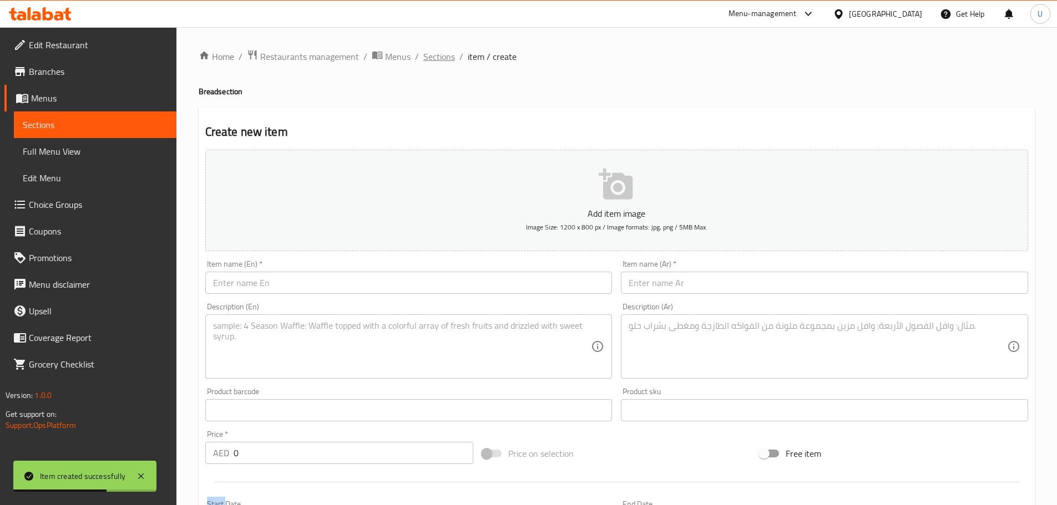
click at [431, 52] on span "Sections" at bounding box center [439, 56] width 32 height 13
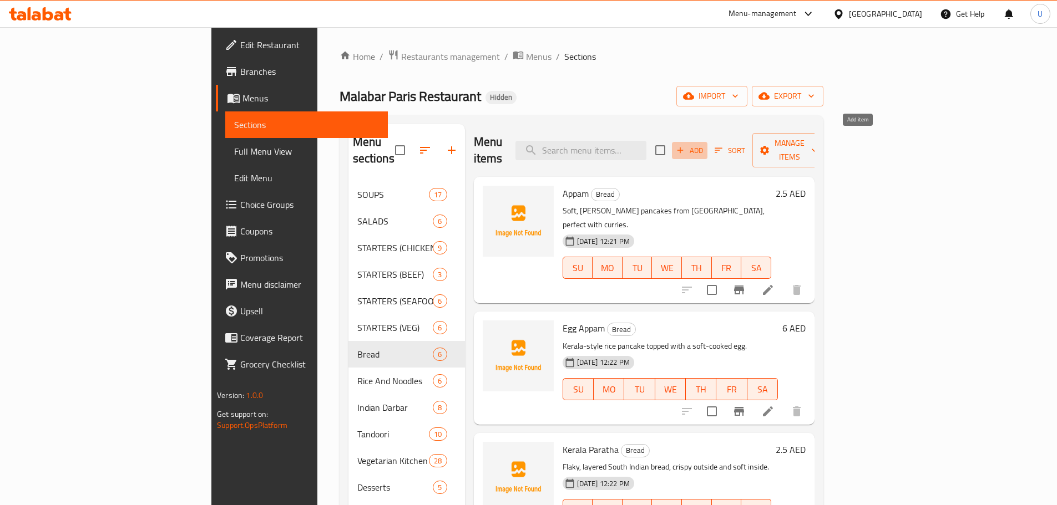
click at [707, 149] on button "Add" at bounding box center [689, 150] width 35 height 17
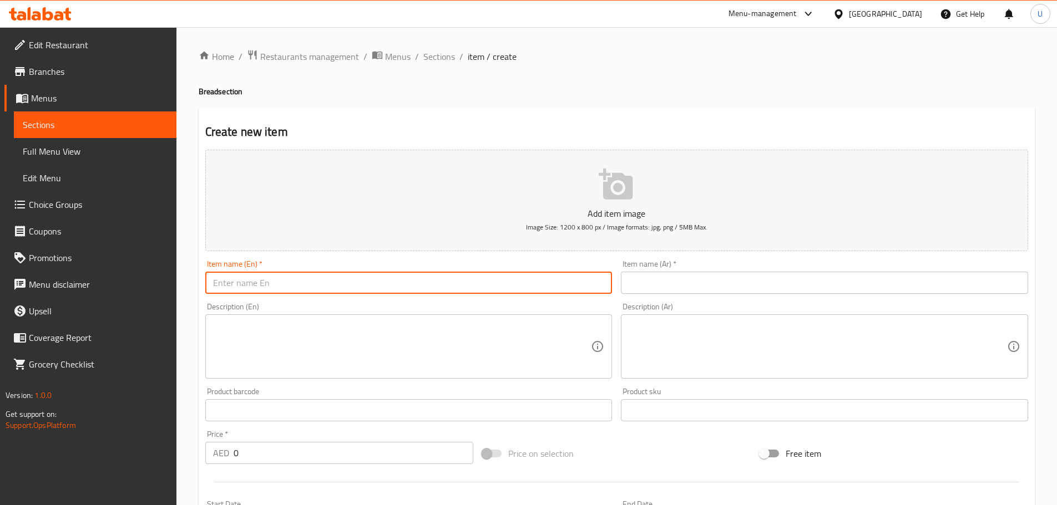
click at [297, 272] on input "text" at bounding box center [408, 283] width 407 height 22
paste input "Atti Paratha"
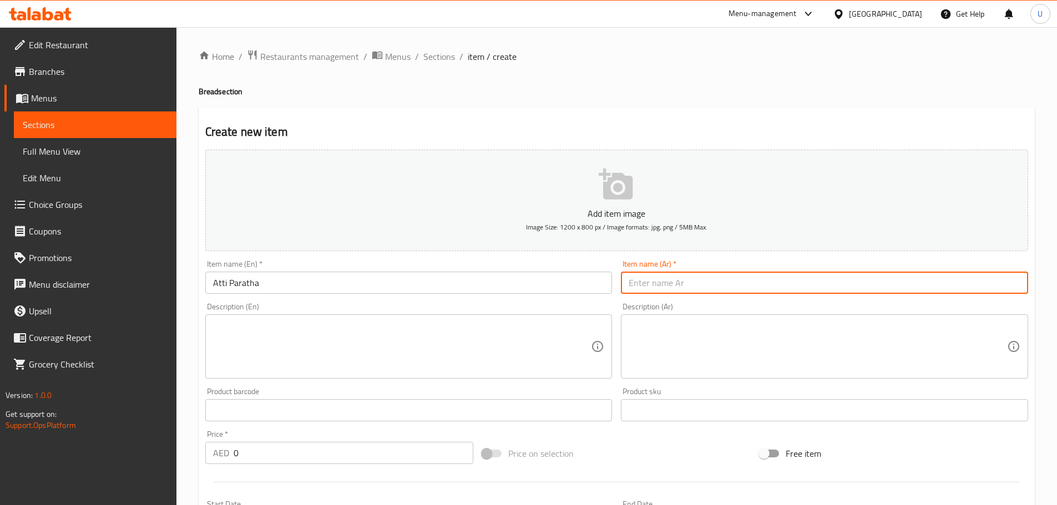
click at [647, 288] on input "text" at bounding box center [824, 283] width 407 height 22
paste input "براثا آتّي"
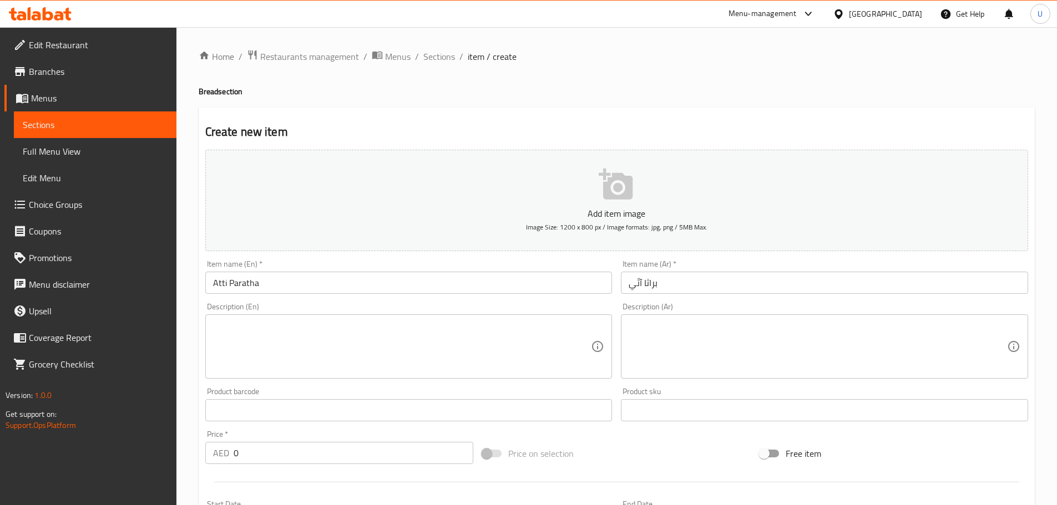
click at [465, 382] on div "Description (En) Description (En)" at bounding box center [409, 340] width 416 height 85
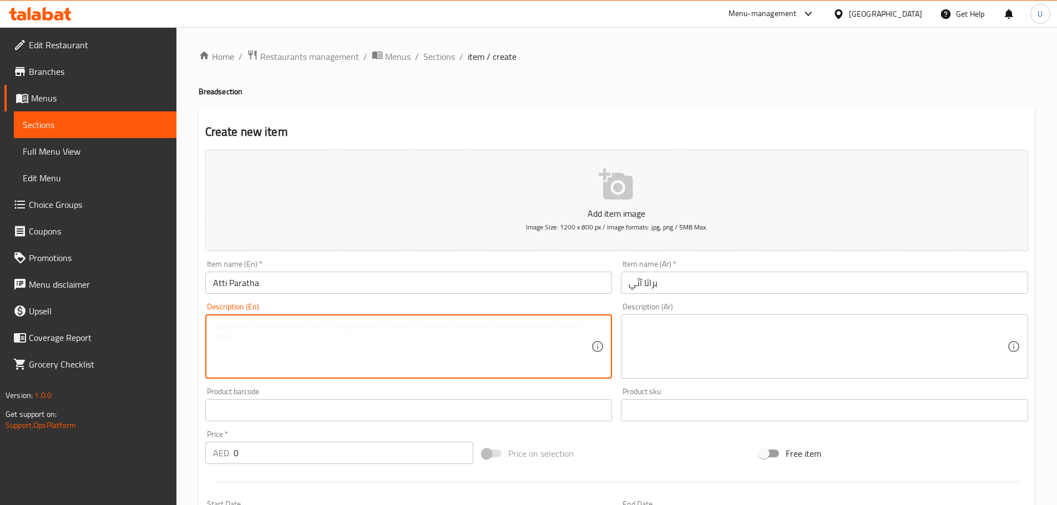
paste textarea "Flaky Kerala-style paratha cooked to golden perfection."
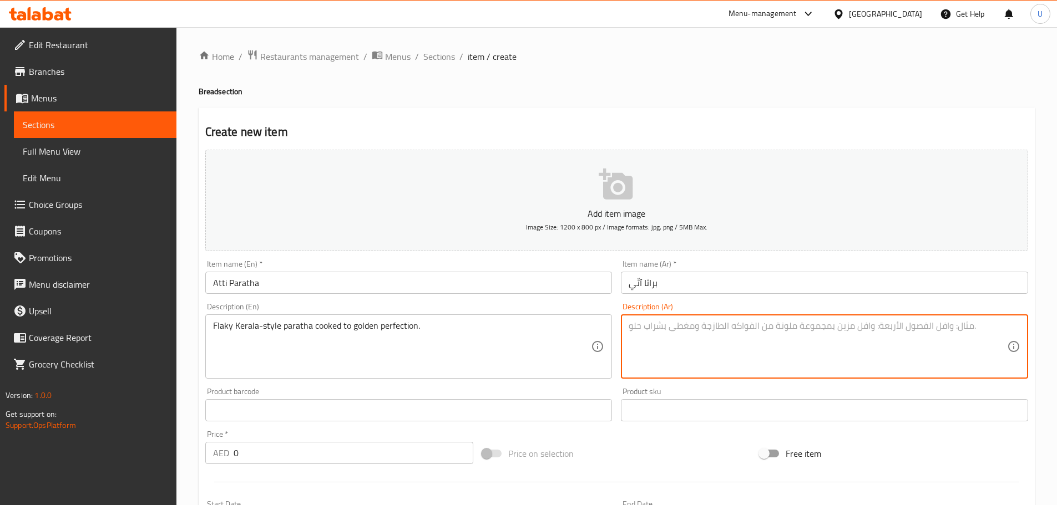
click at [836, 346] on textarea at bounding box center [817, 347] width 378 height 53
paste textarea "خبز براثا كيرالي هش ومطهو حتى يصبح ذهبياً."
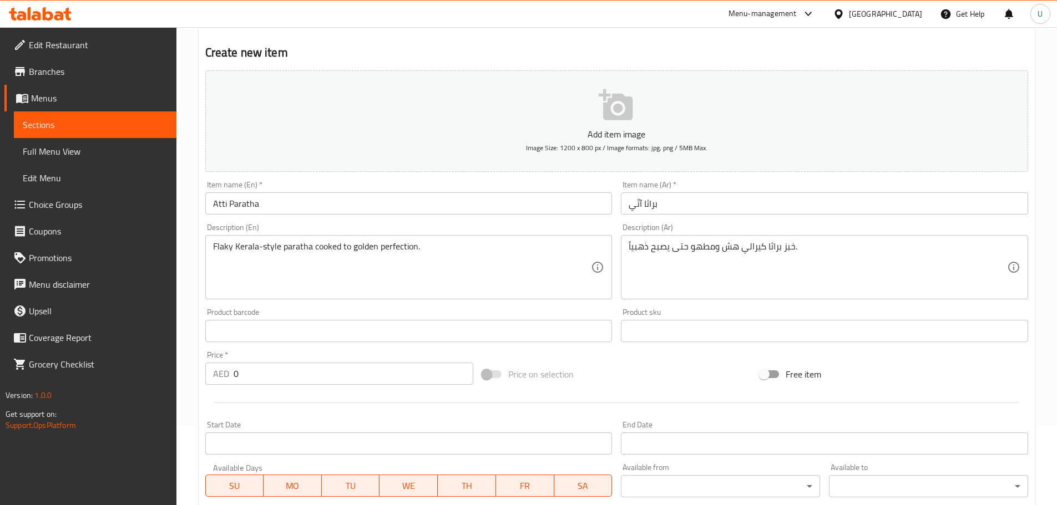
scroll to position [80, 0]
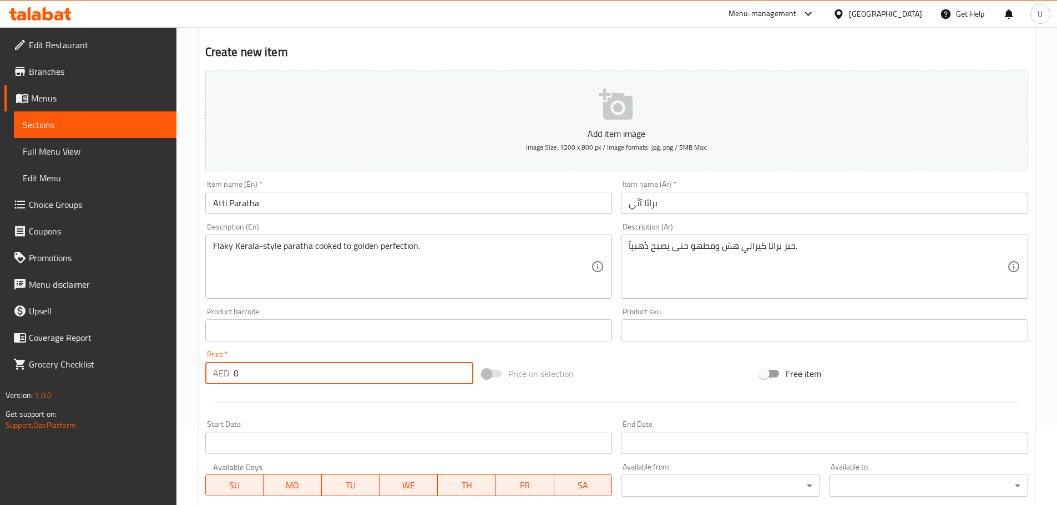
click at [332, 370] on input "0" at bounding box center [353, 373] width 240 height 22
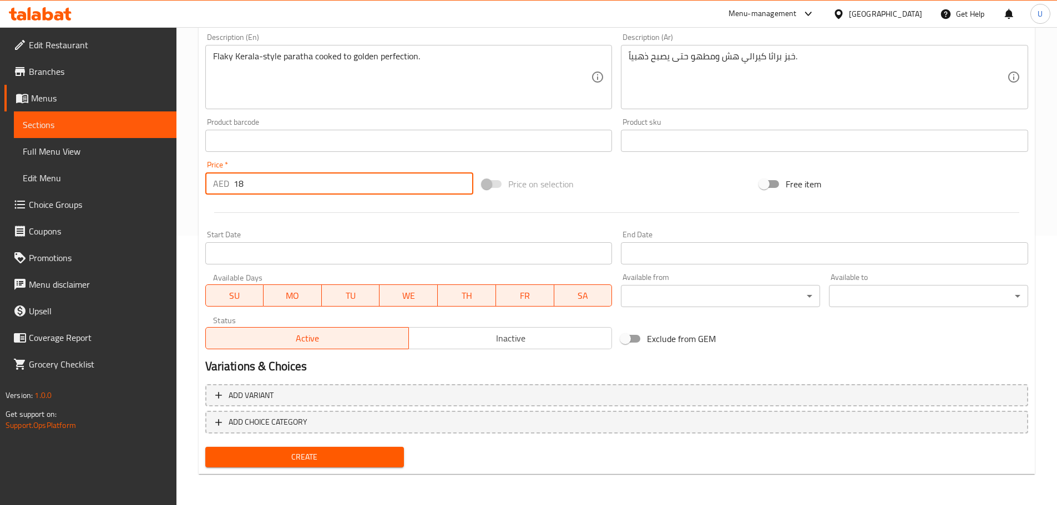
click at [288, 455] on span "Create" at bounding box center [304, 457] width 181 height 14
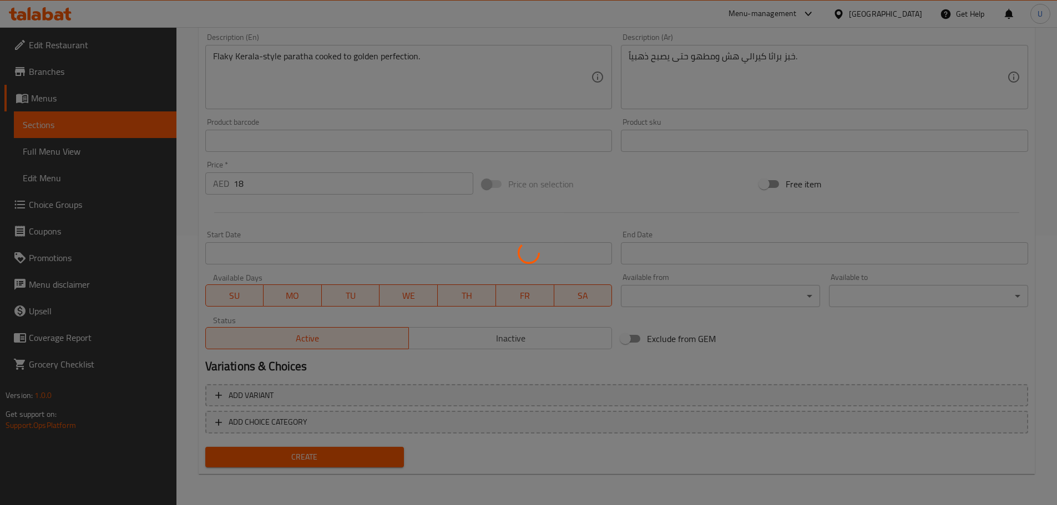
scroll to position [0, 0]
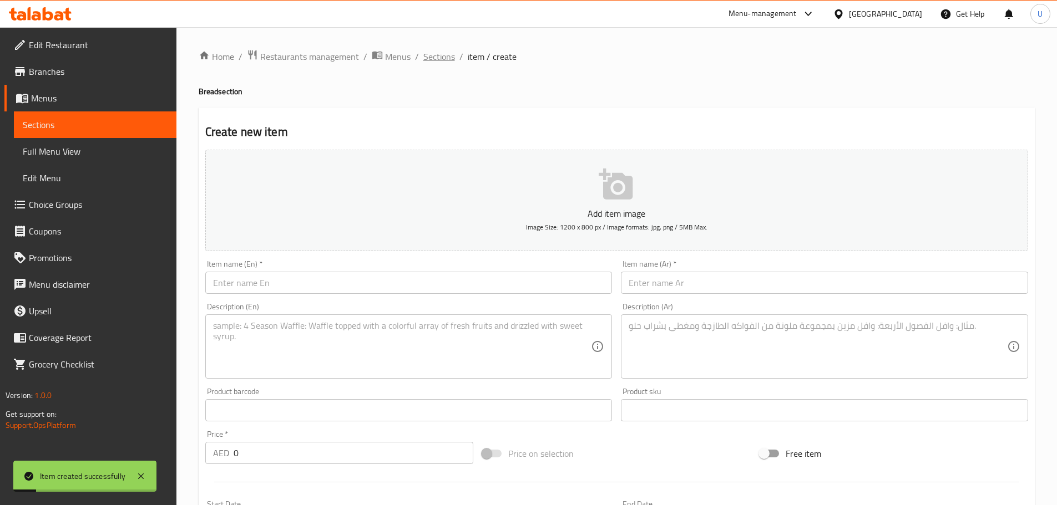
click at [444, 58] on span "Sections" at bounding box center [439, 56] width 32 height 13
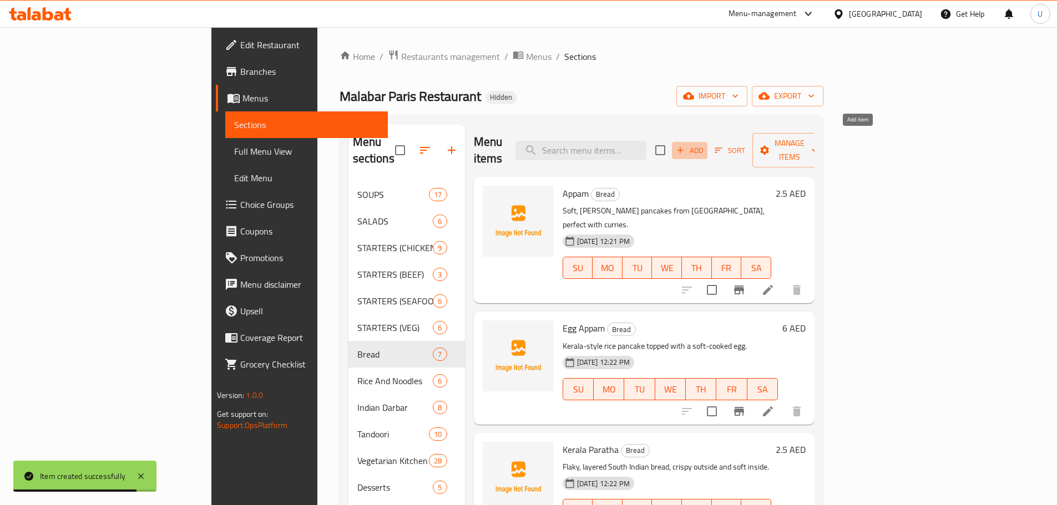
click at [704, 144] on span "Add" at bounding box center [689, 150] width 30 height 13
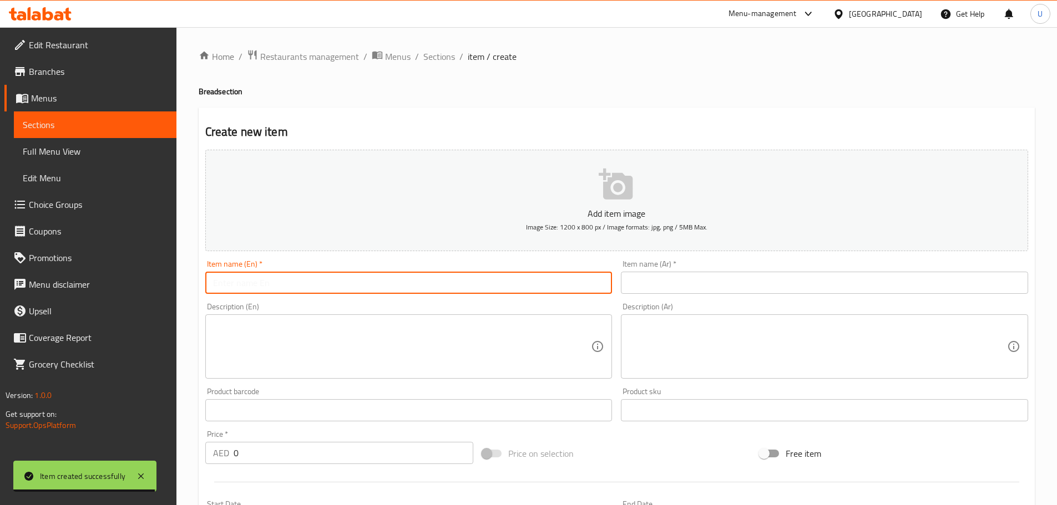
paste input "Thattil Kutty Dosa"
click at [329, 278] on input "Thattil Kutty Dosa" at bounding box center [408, 283] width 407 height 22
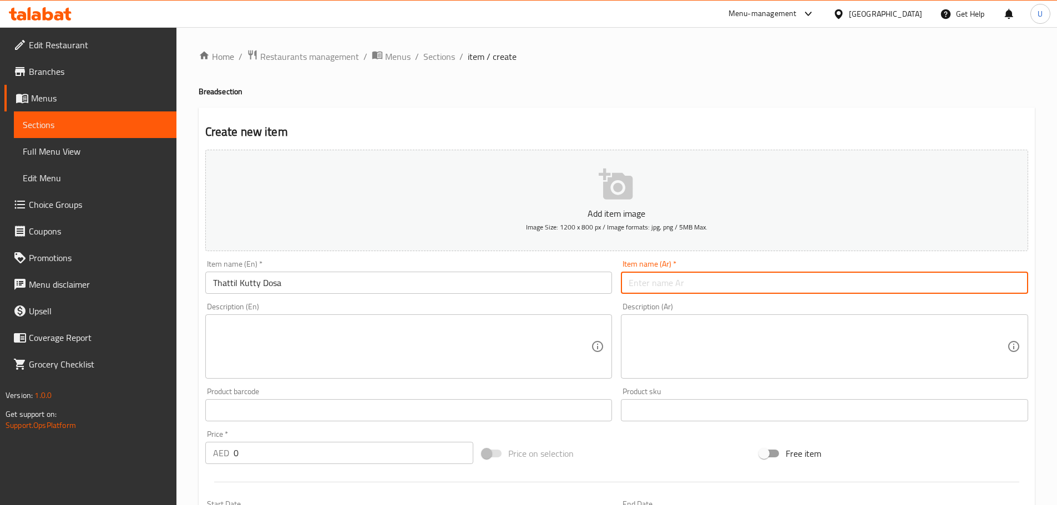
paste input "دوسة تاتيل كوتي"
click at [663, 280] on input "دوسة تاتيل كوتي" at bounding box center [824, 283] width 407 height 22
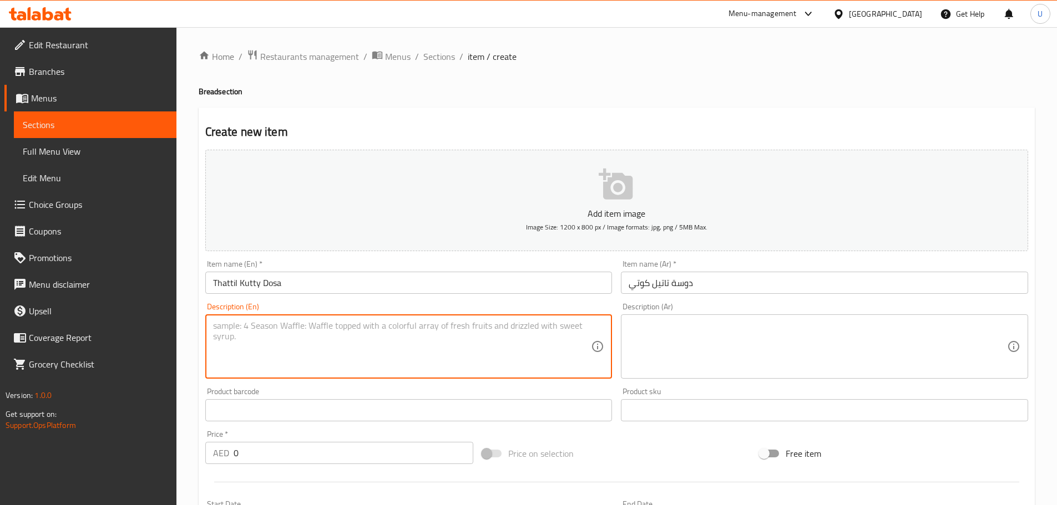
click at [261, 332] on textarea at bounding box center [402, 347] width 378 height 53
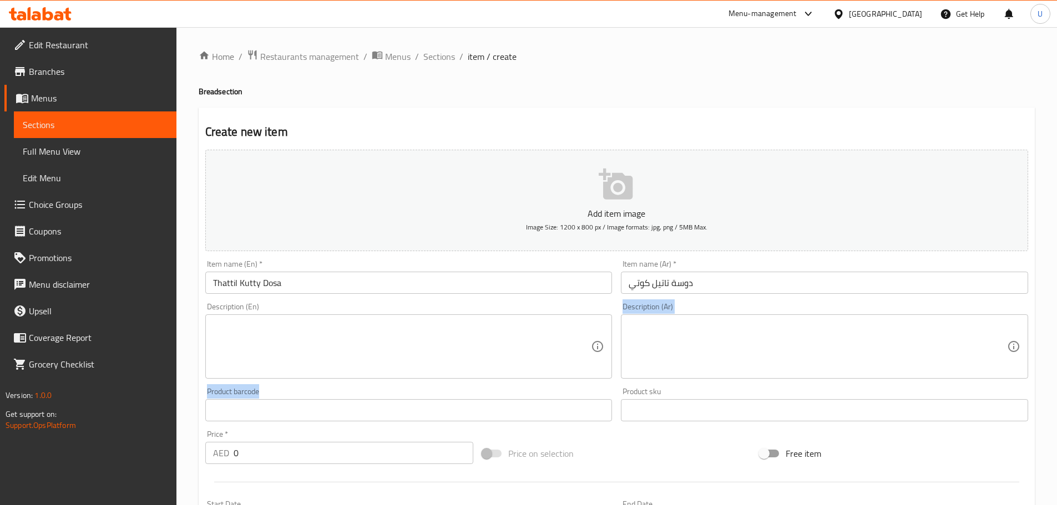
drag, startPoint x: 308, startPoint y: 390, endPoint x: 347, endPoint y: 346, distance: 59.0
click at [347, 346] on div "Add item image Image Size: 1200 x 800 px / Image formats: jpg, png / 5MB Max. I…" at bounding box center [616, 384] width 831 height 478
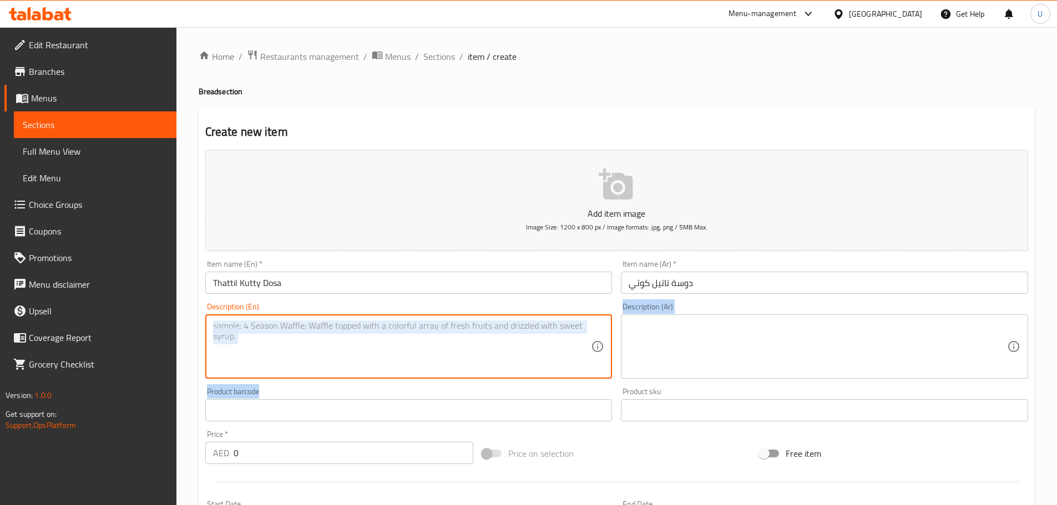
click at [347, 346] on textarea at bounding box center [402, 347] width 378 height 53
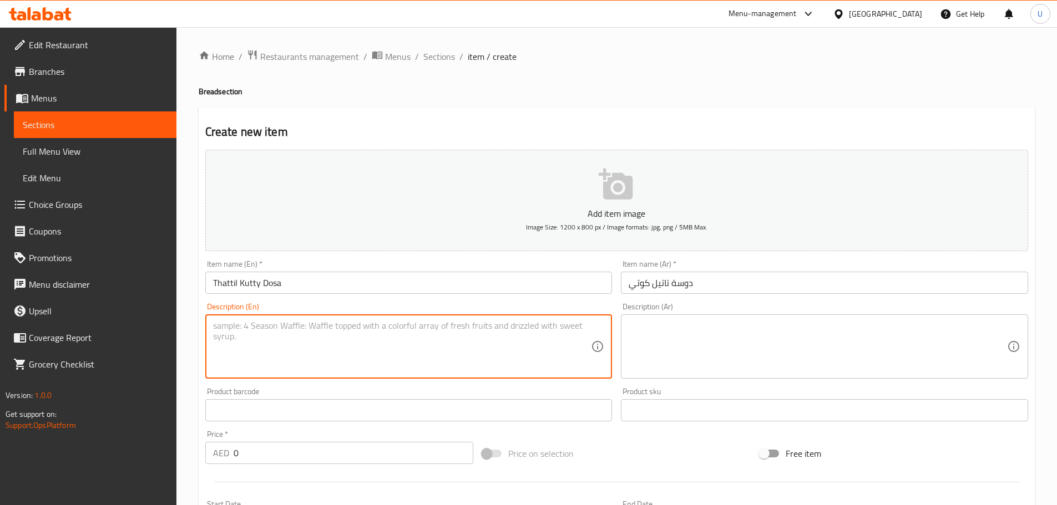
click at [347, 346] on textarea at bounding box center [402, 347] width 378 height 53
paste textarea "Small soft dosas made from fermented rice batter."
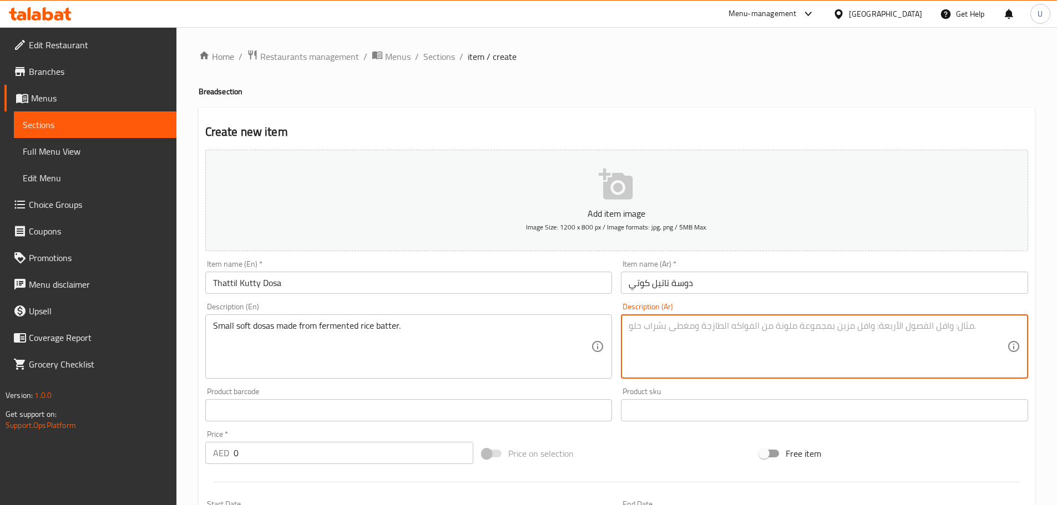
click at [671, 352] on textarea at bounding box center [817, 347] width 378 height 53
paste textarea "دوسة صغيرة وطرية مصنوعة من عجينة أرز مخمرة."
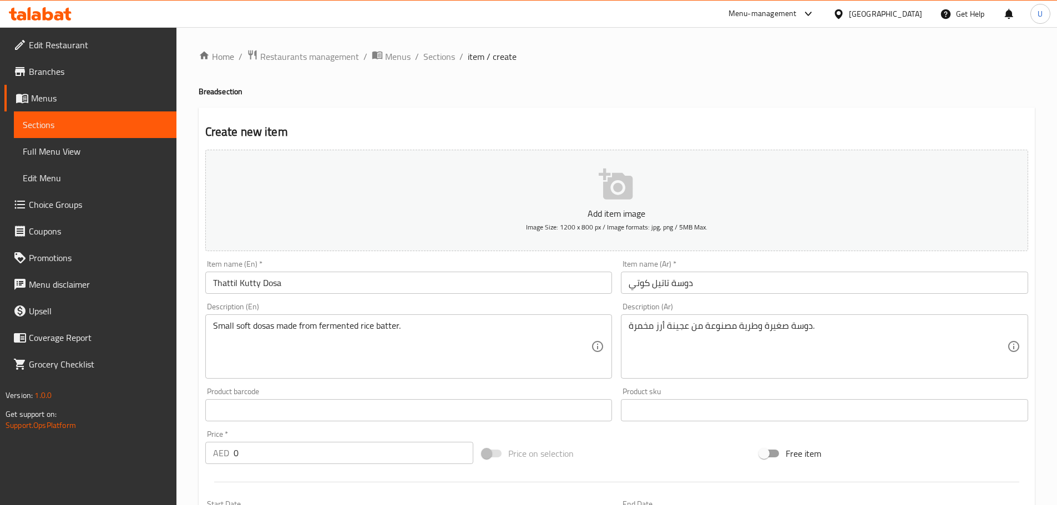
click at [615, 334] on div "Description (En) Small soft dosas made from fermented rice batter. Description …" at bounding box center [409, 340] width 416 height 85
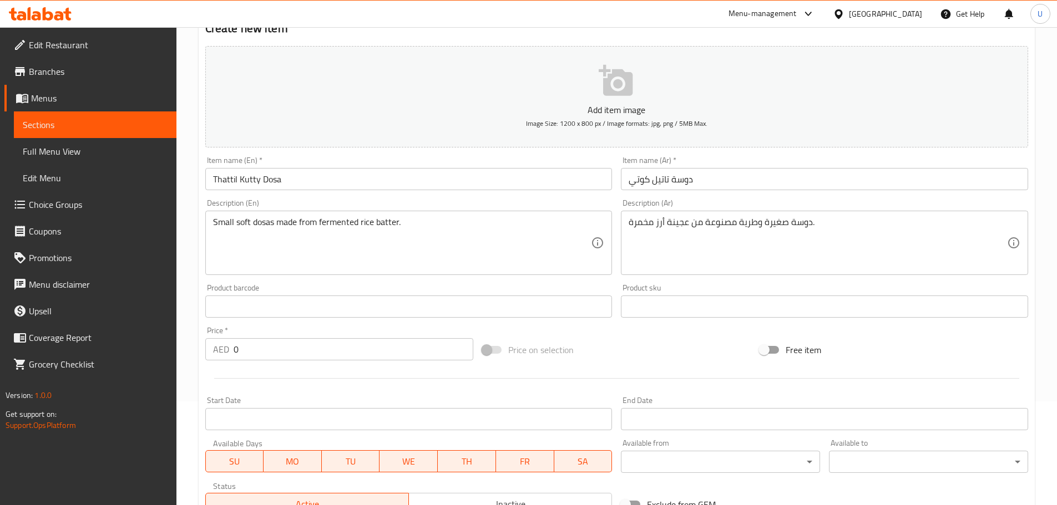
scroll to position [104, 0]
click at [270, 351] on input "0" at bounding box center [353, 349] width 240 height 22
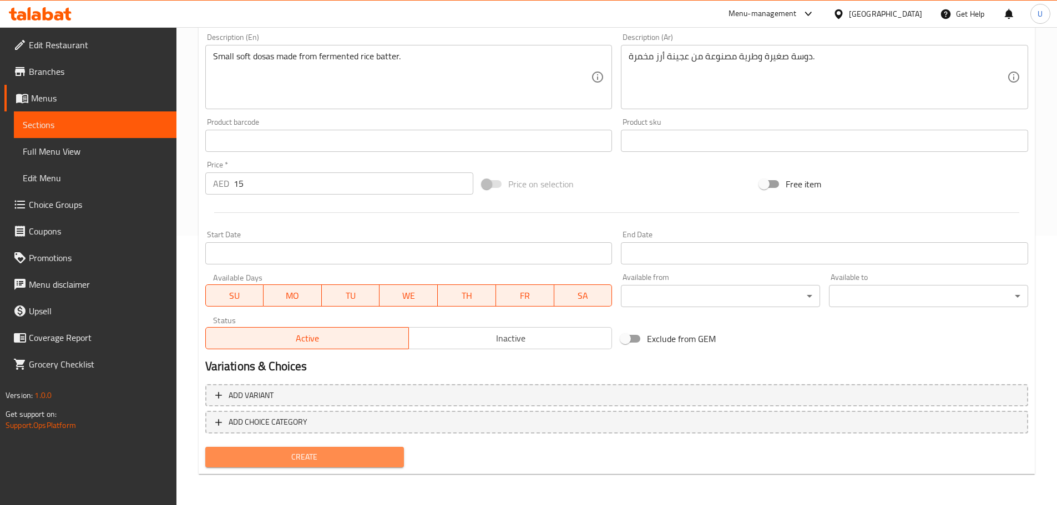
click at [304, 464] on span "Create" at bounding box center [304, 457] width 181 height 14
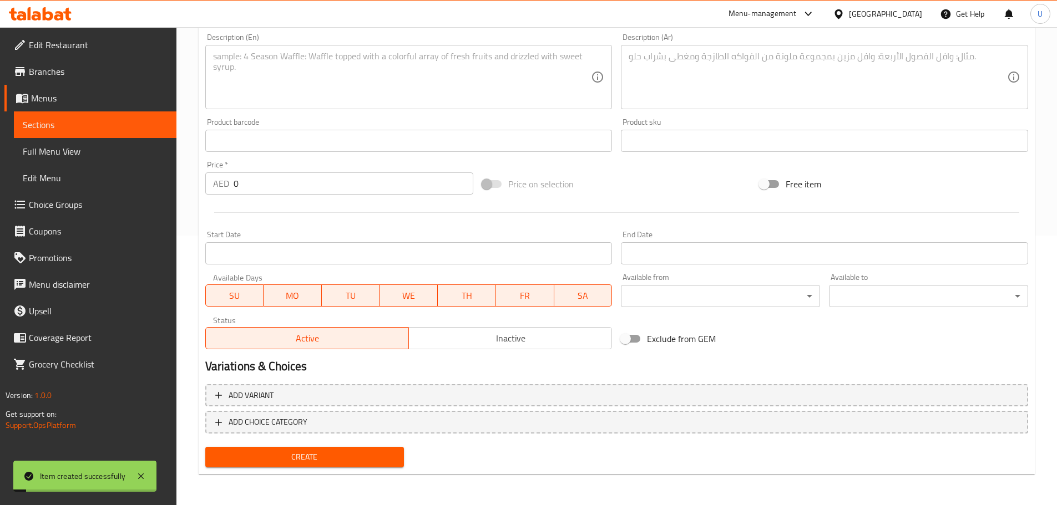
scroll to position [0, 0]
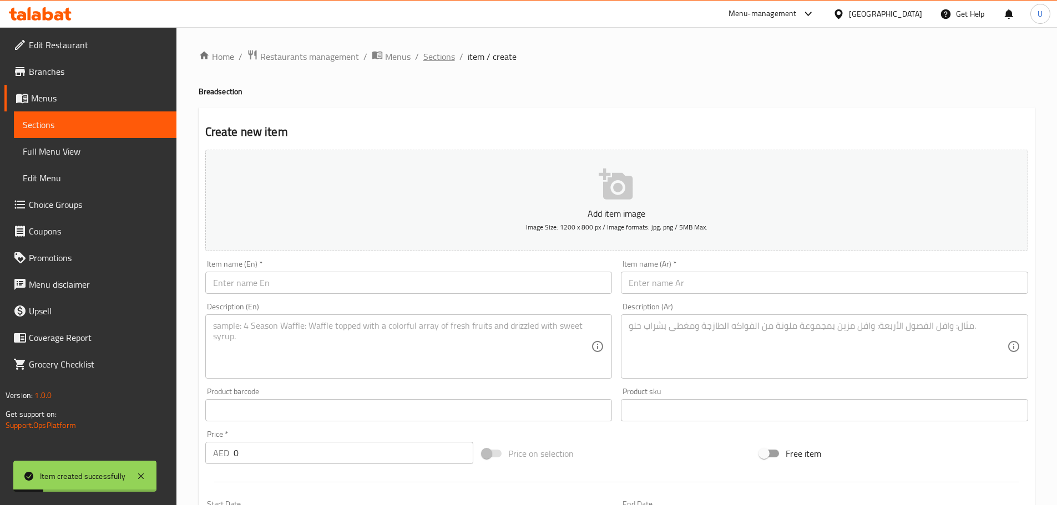
click at [439, 60] on span "Sections" at bounding box center [439, 56] width 32 height 13
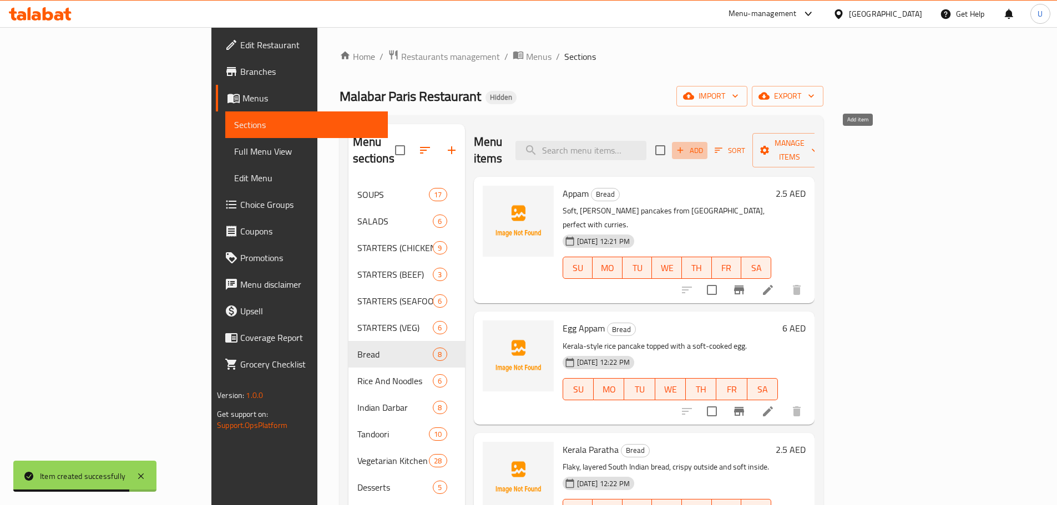
click at [704, 144] on span "Add" at bounding box center [689, 150] width 30 height 13
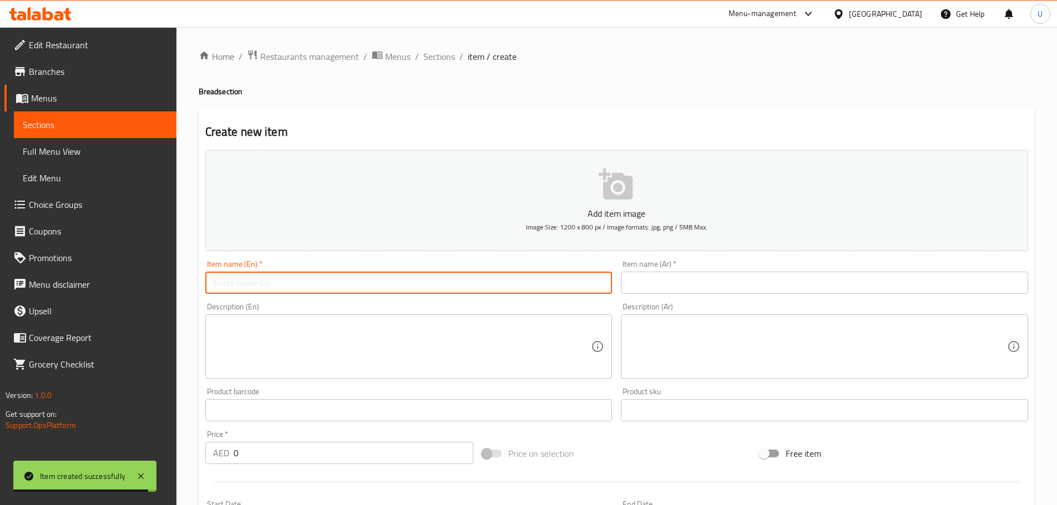
paste input "Nice Pathiri"
click at [272, 280] on input "Nice Pathiri" at bounding box center [408, 283] width 407 height 22
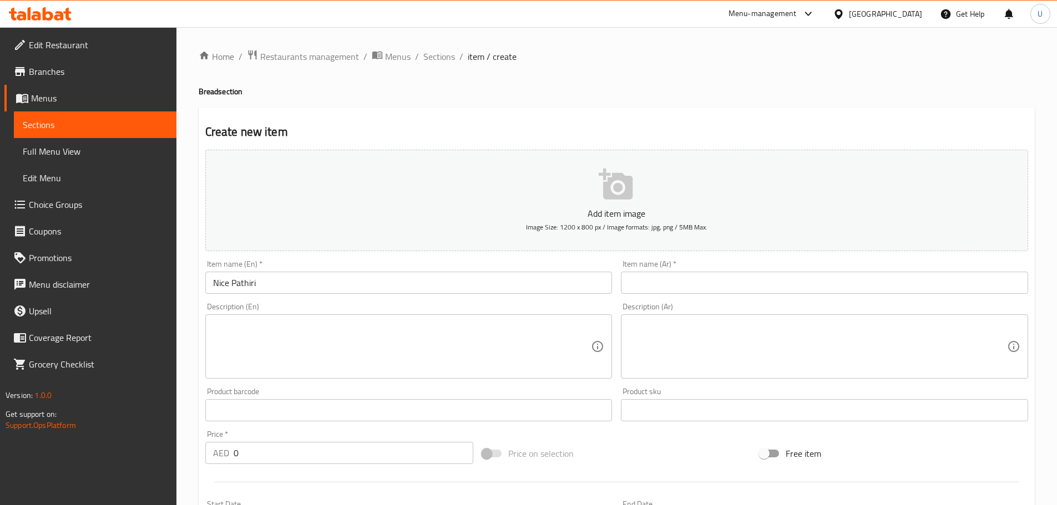
paste
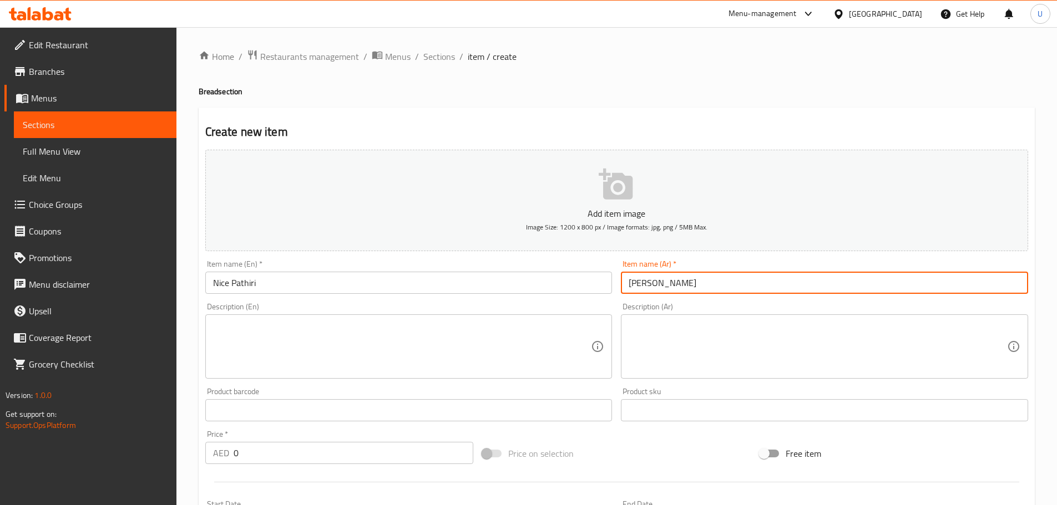
click at [662, 283] on input "نايِس باثيري" at bounding box center [824, 283] width 407 height 22
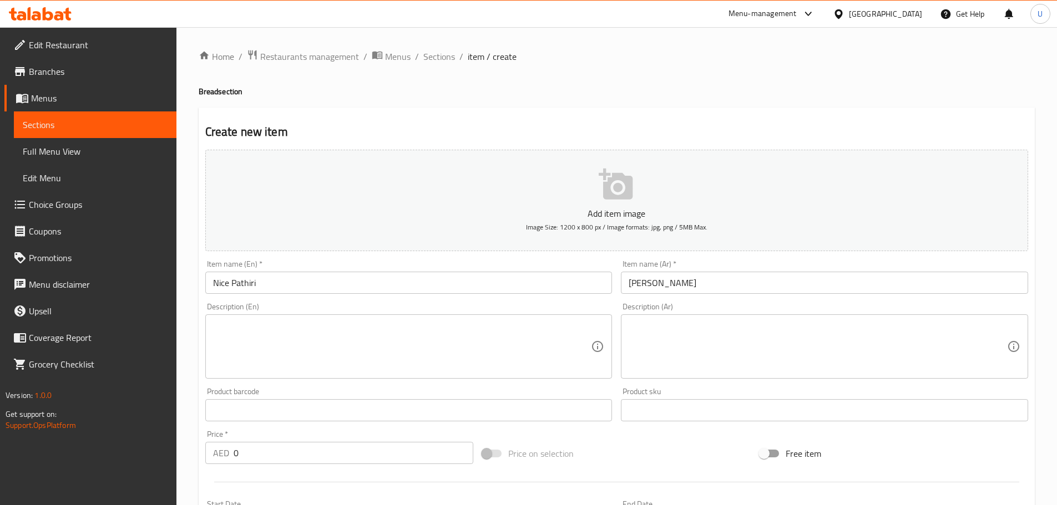
click at [277, 344] on textarea at bounding box center [402, 347] width 378 height 53
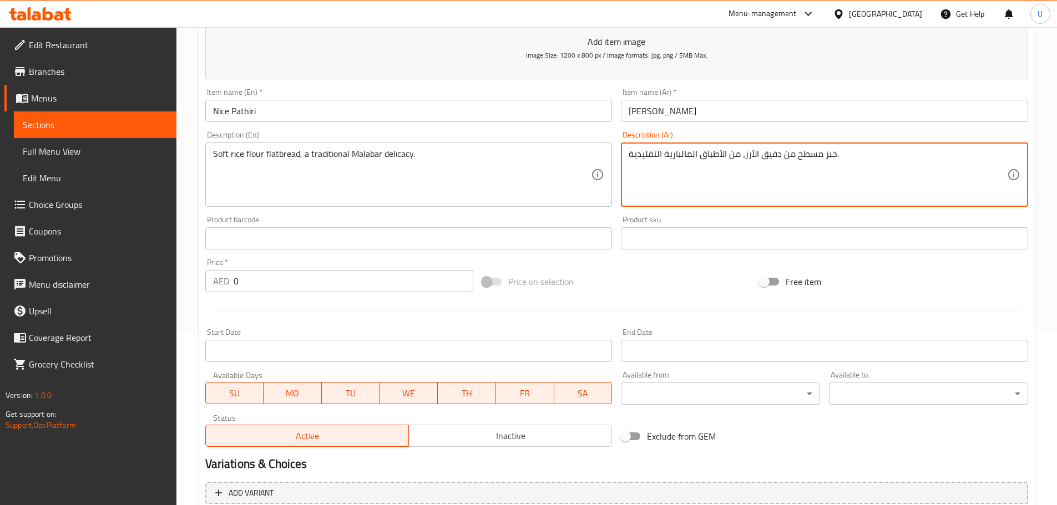
scroll to position [172, 0]
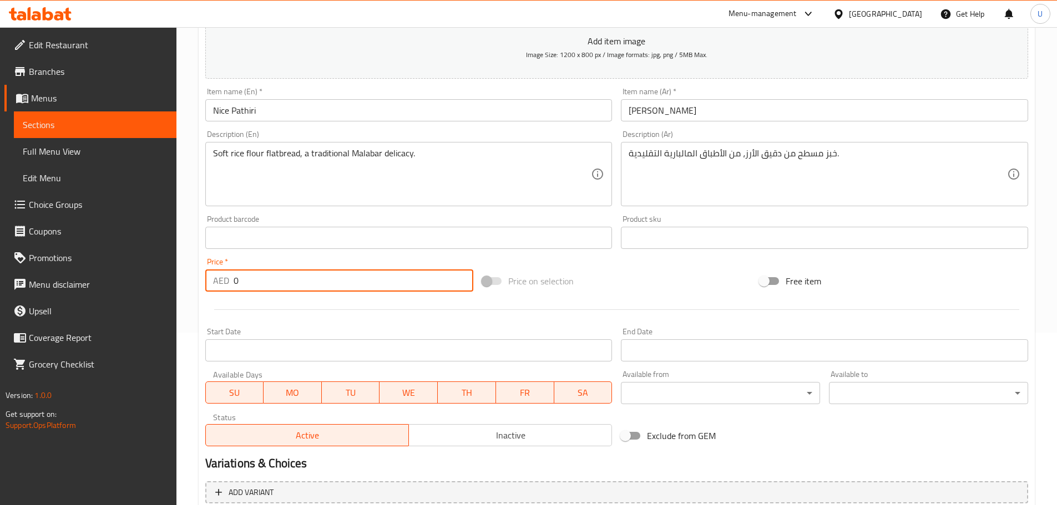
click at [261, 284] on input "0" at bounding box center [353, 281] width 240 height 22
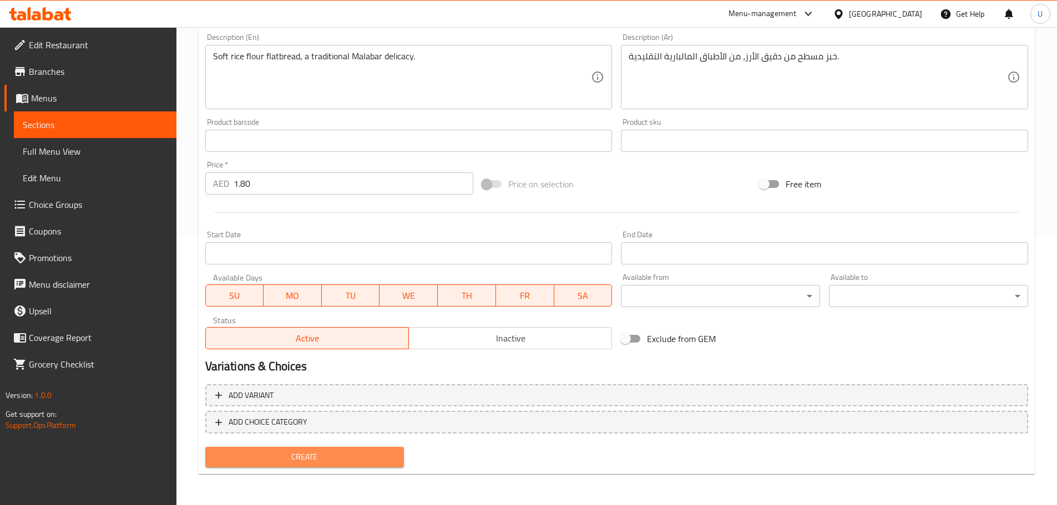
click at [309, 454] on span "Create" at bounding box center [304, 457] width 181 height 14
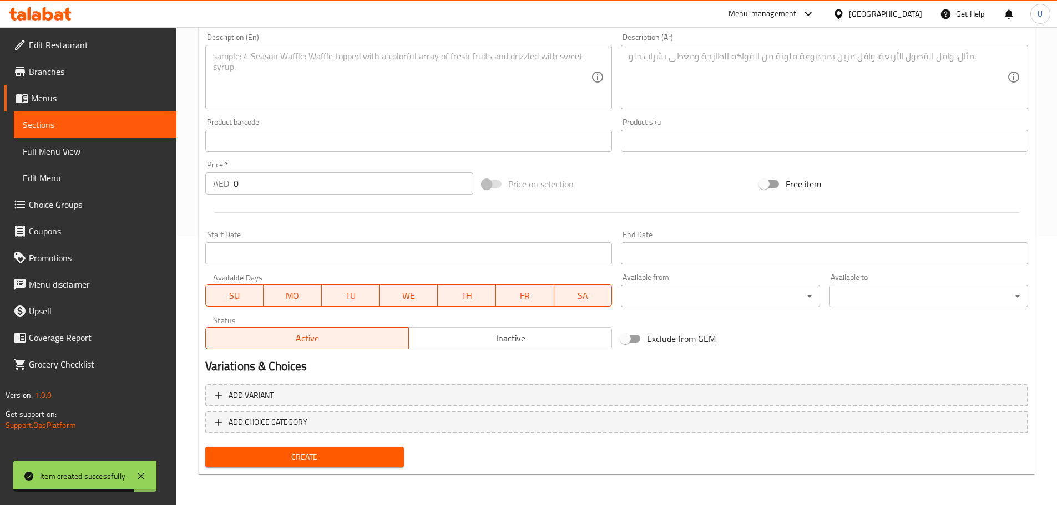
scroll to position [0, 0]
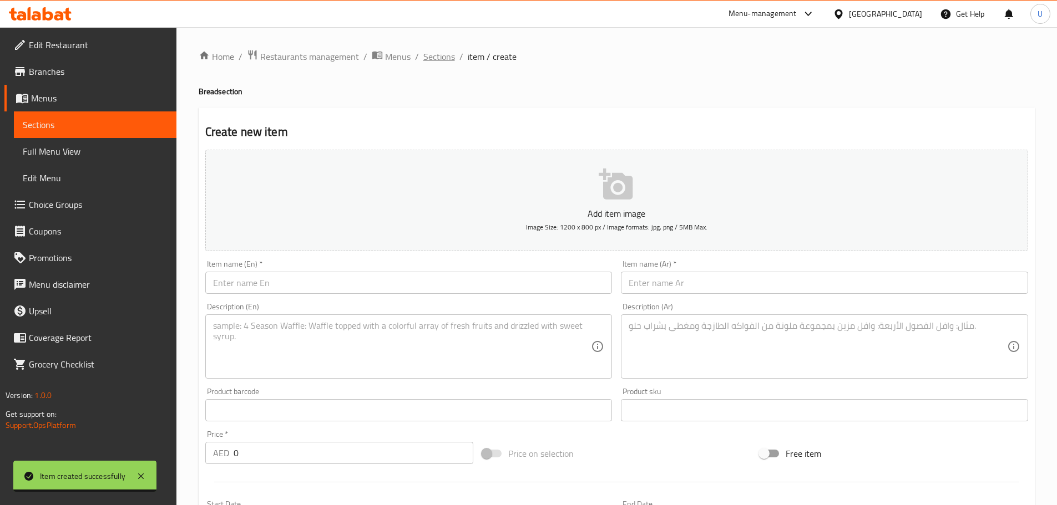
click at [440, 53] on span "Sections" at bounding box center [439, 56] width 32 height 13
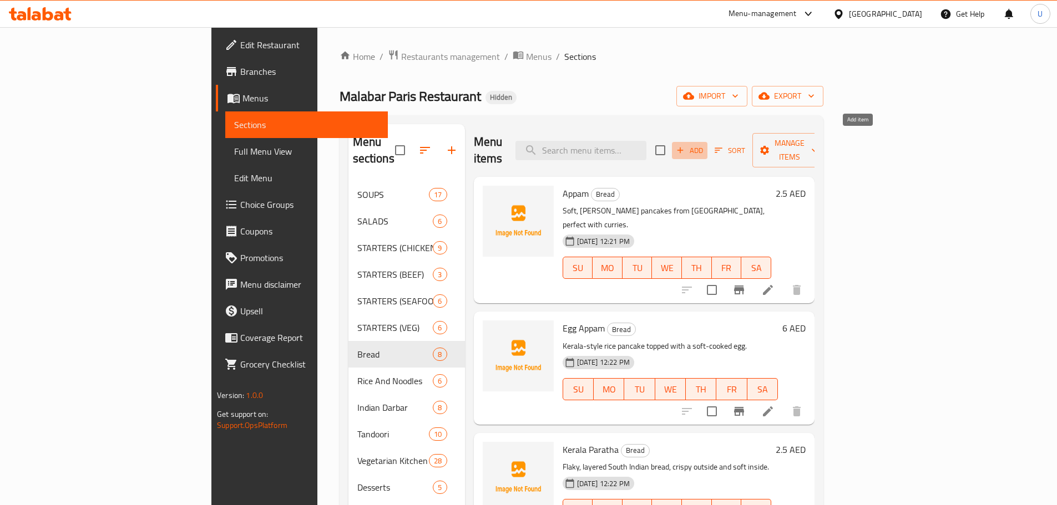
click at [704, 144] on span "Add" at bounding box center [689, 150] width 30 height 13
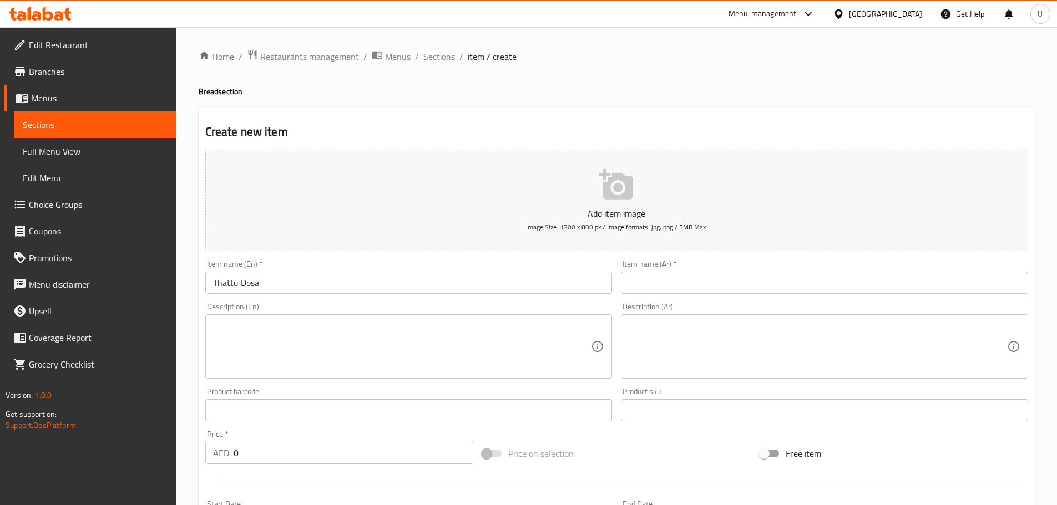
click at [363, 286] on input "Thattu Dosa" at bounding box center [408, 283] width 407 height 22
click at [670, 285] on input "دوسة تاتو" at bounding box center [824, 283] width 407 height 22
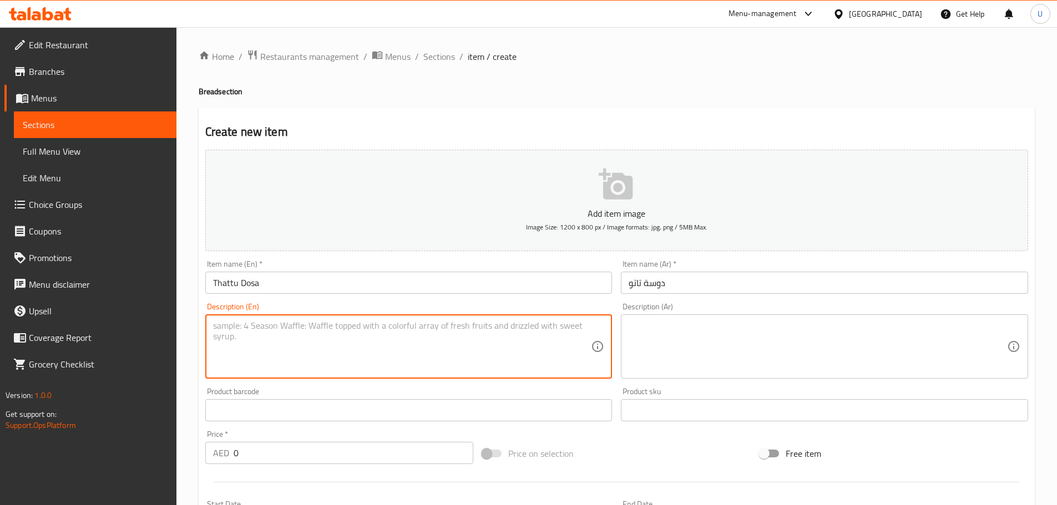
click at [283, 356] on textarea at bounding box center [402, 347] width 378 height 53
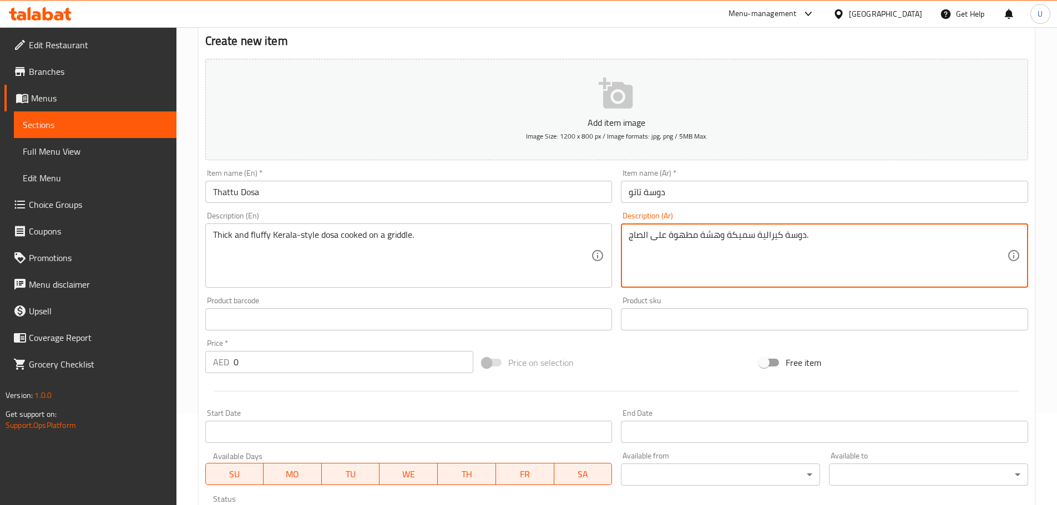
scroll to position [93, 0]
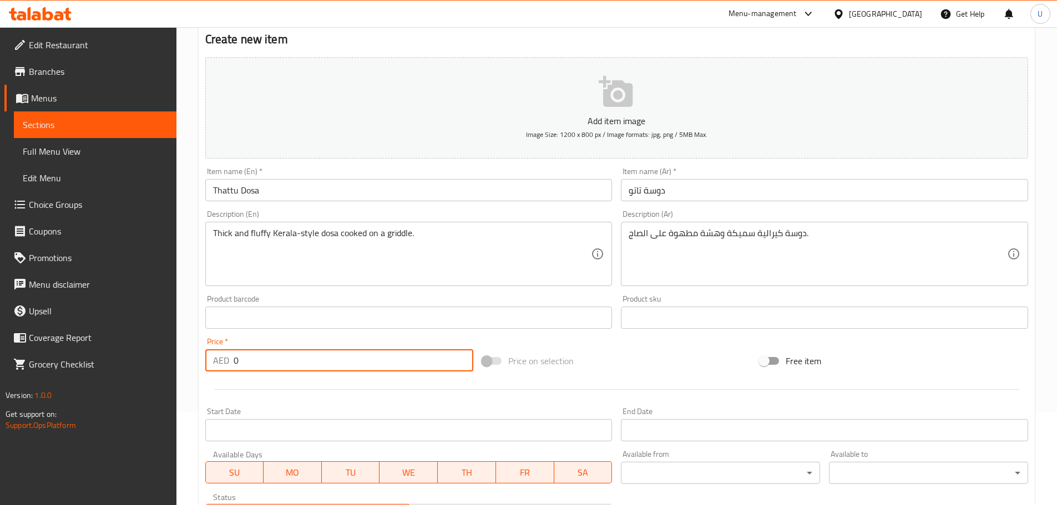
click at [283, 362] on input "0" at bounding box center [353, 360] width 240 height 22
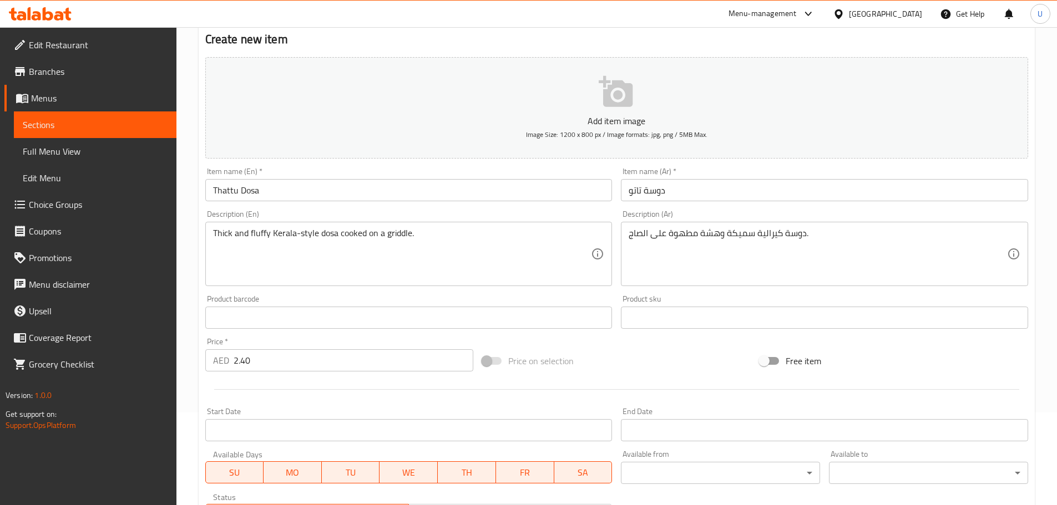
click at [285, 377] on div at bounding box center [616, 389] width 831 height 27
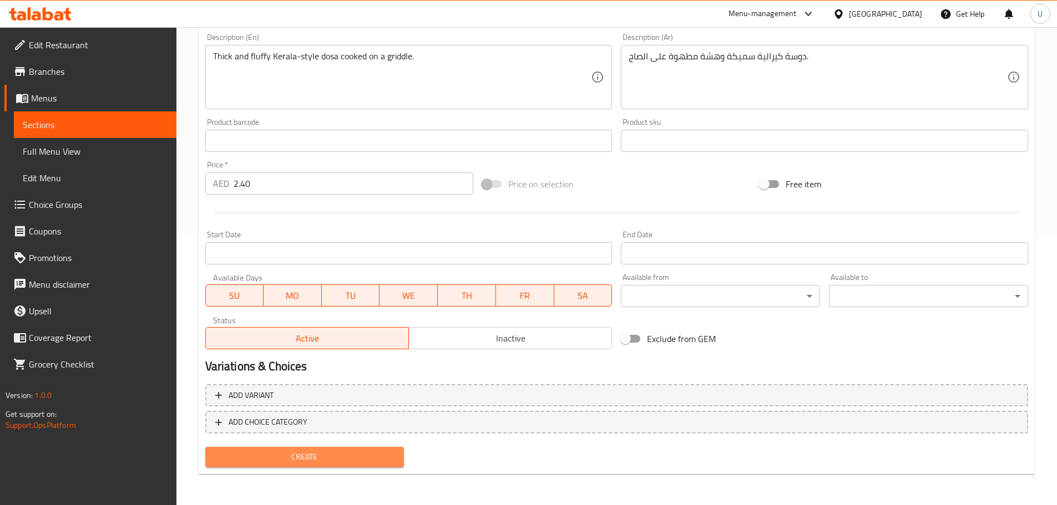
click at [307, 462] on span "Create" at bounding box center [304, 457] width 181 height 14
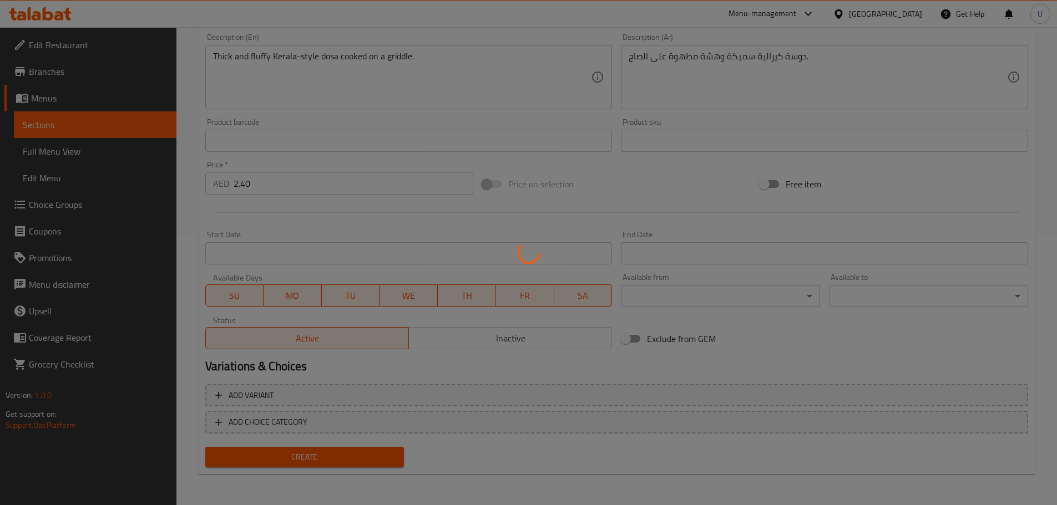
scroll to position [0, 0]
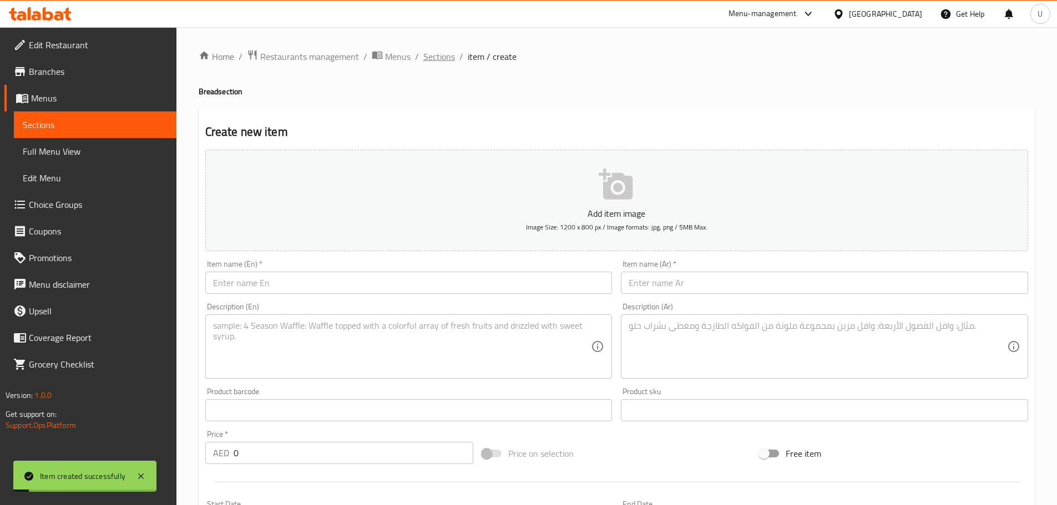
click at [436, 57] on span "Sections" at bounding box center [439, 56] width 32 height 13
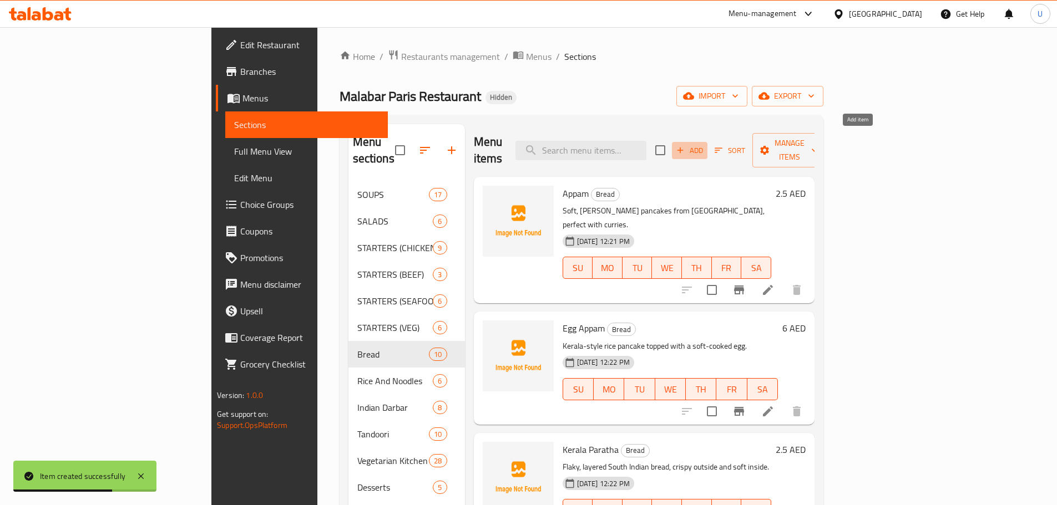
click at [704, 144] on span "Add" at bounding box center [689, 150] width 30 height 13
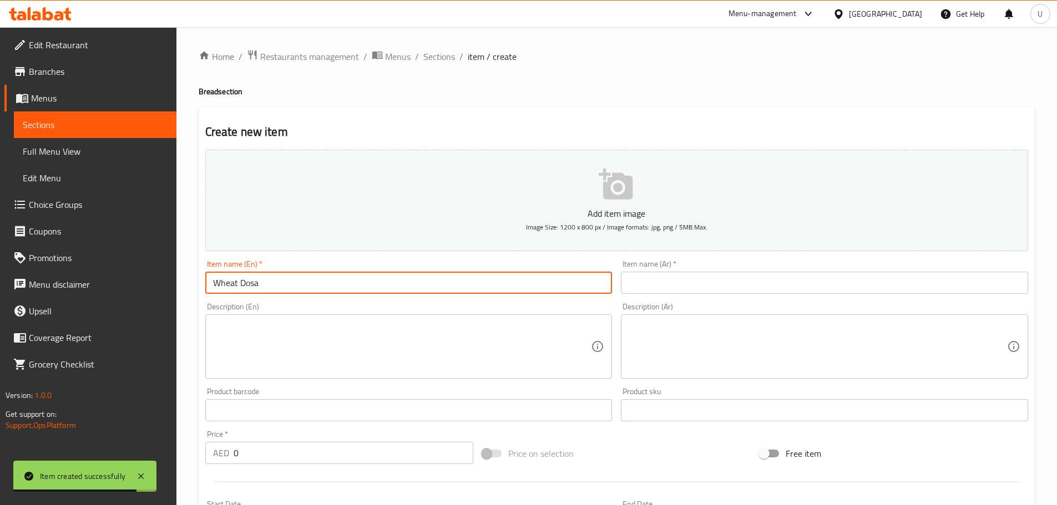
click at [262, 286] on input "Wheat Dosa" at bounding box center [408, 283] width 407 height 22
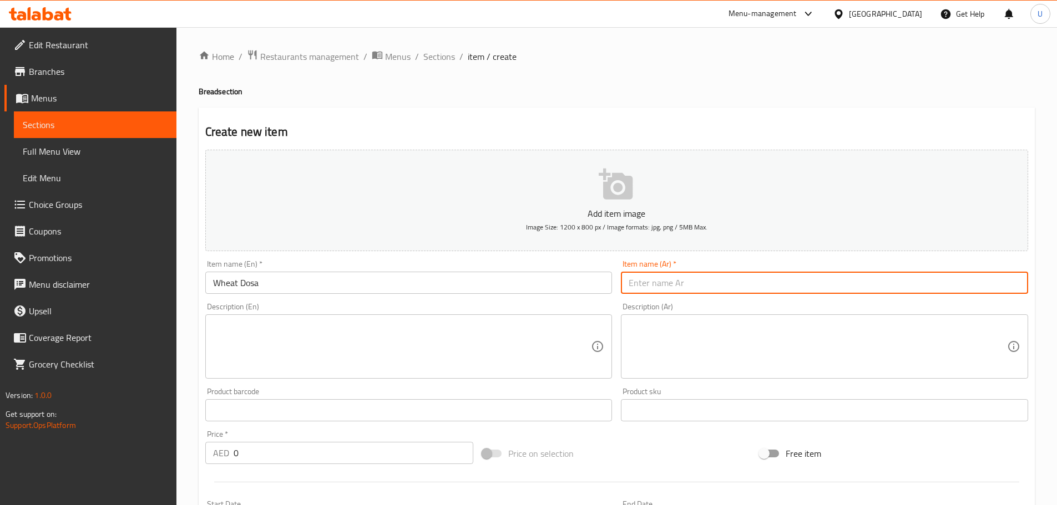
click at [638, 288] on input "text" at bounding box center [824, 283] width 407 height 22
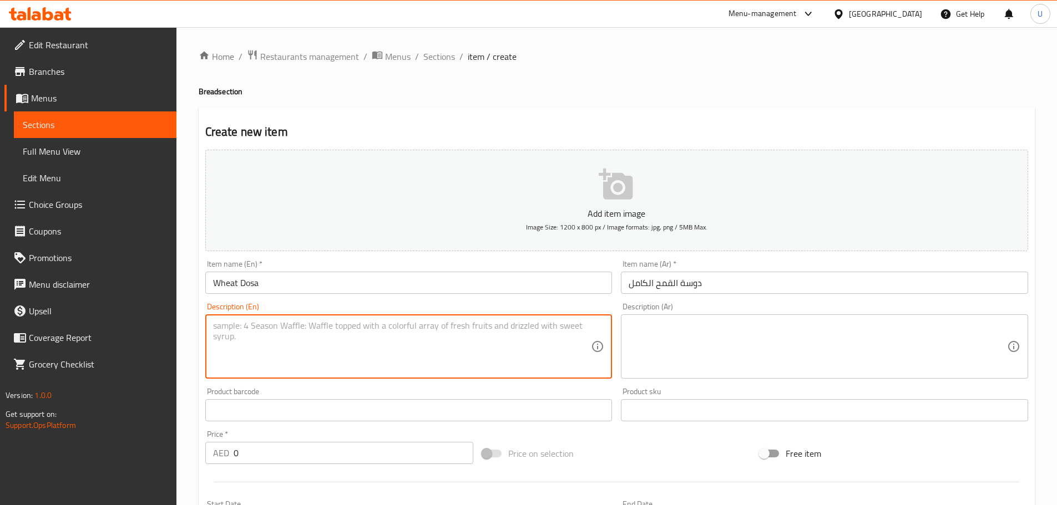
click at [329, 353] on textarea at bounding box center [402, 347] width 378 height 53
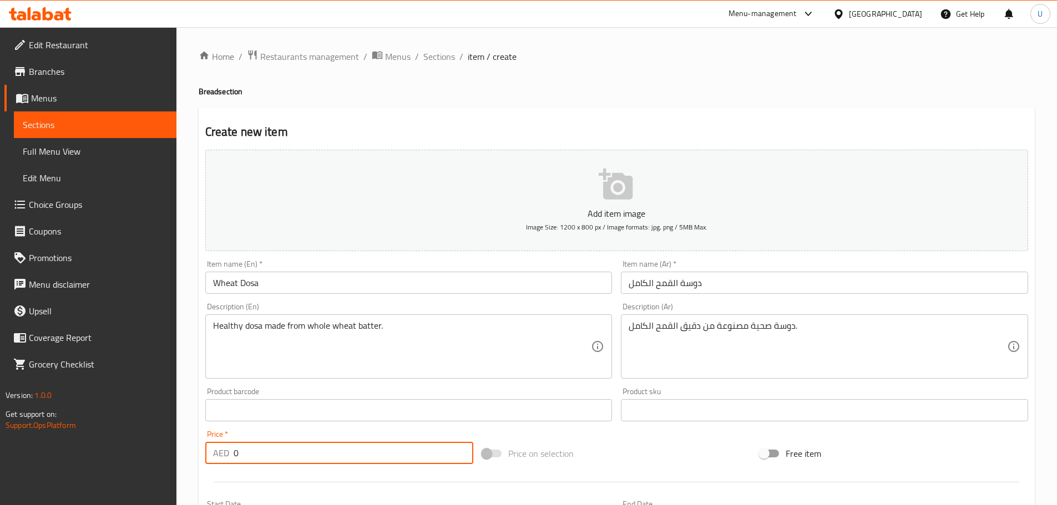
click at [245, 453] on input "0" at bounding box center [353, 453] width 240 height 22
click at [236, 455] on input ".40" at bounding box center [353, 453] width 240 height 22
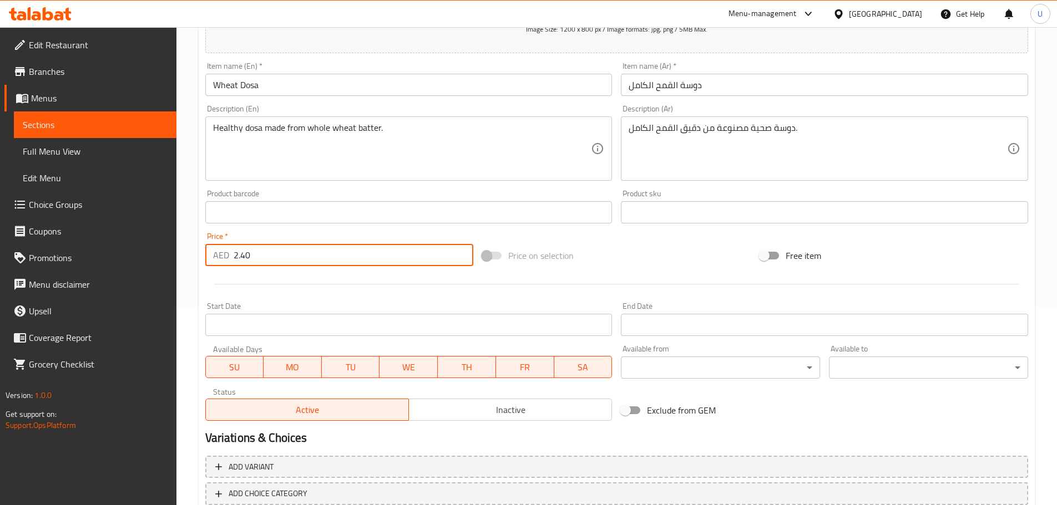
scroll to position [270, 0]
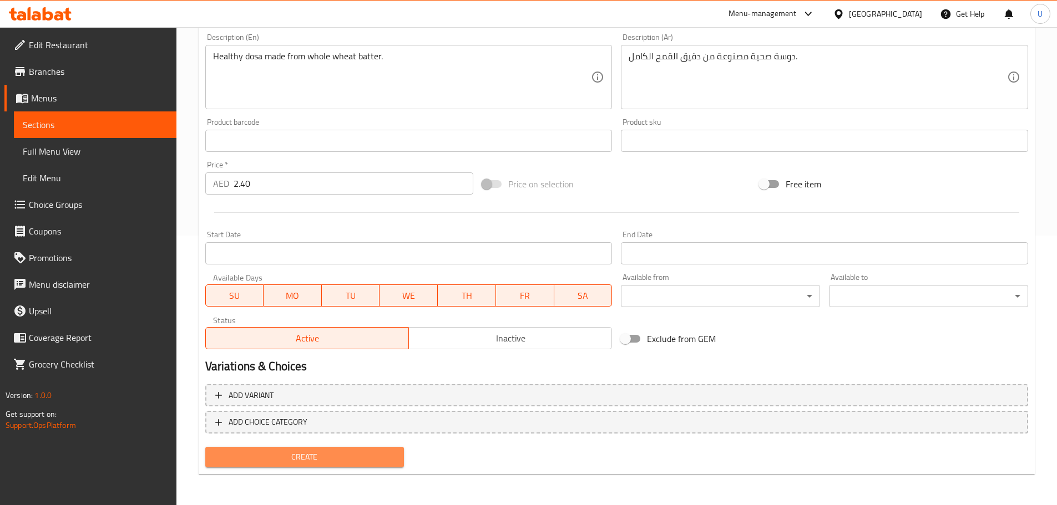
click at [291, 457] on span "Create" at bounding box center [304, 457] width 181 height 14
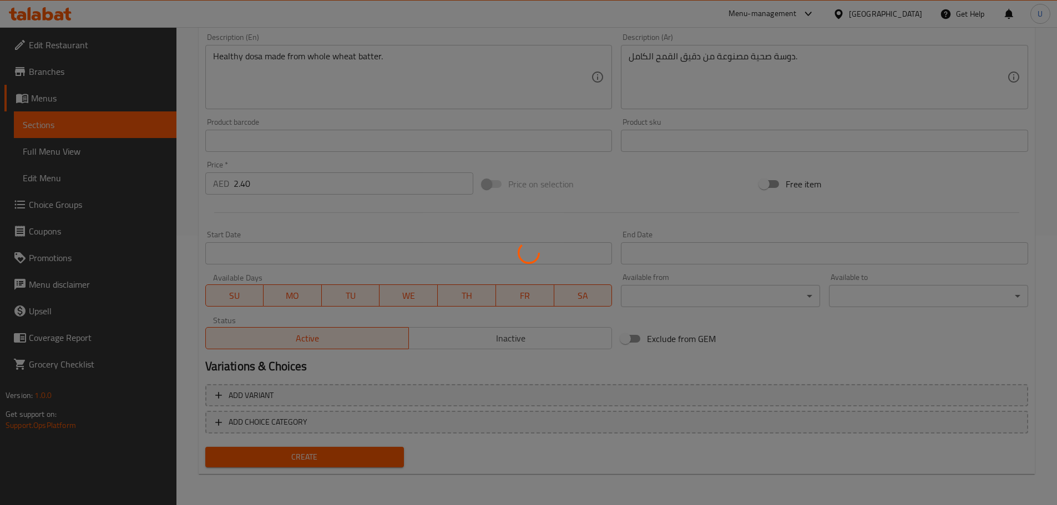
scroll to position [0, 0]
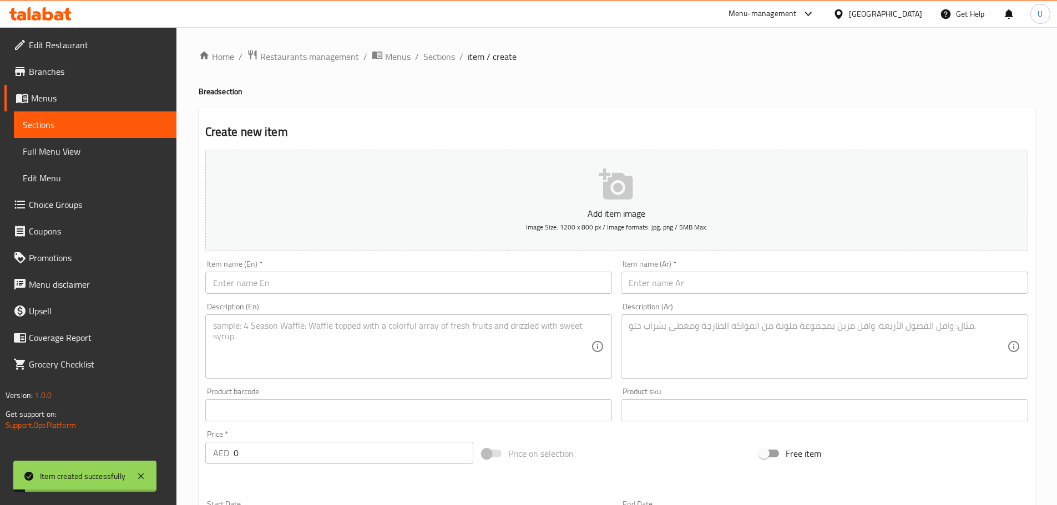
click at [434, 57] on span "Sections" at bounding box center [439, 56] width 32 height 13
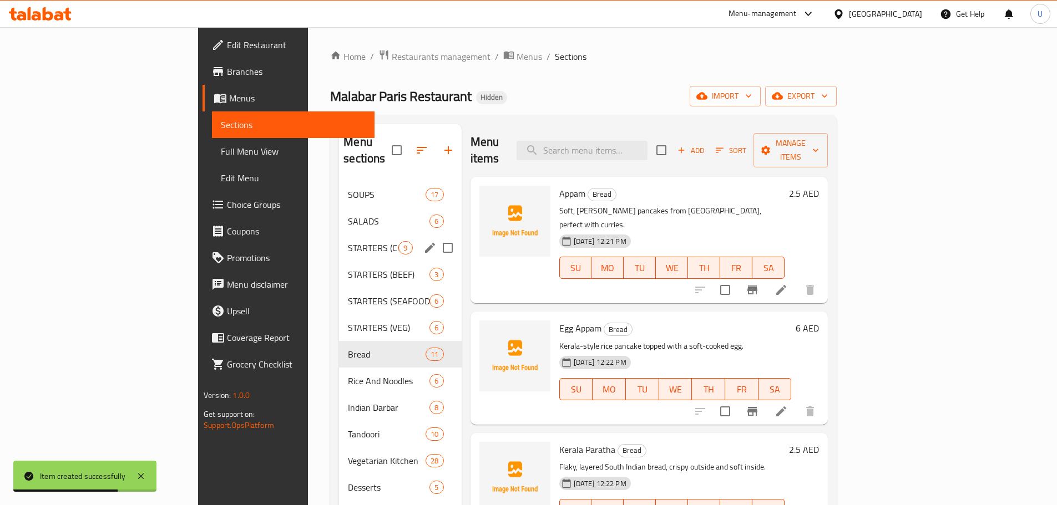
drag, startPoint x: 854, startPoint y: 140, endPoint x: 278, endPoint y: 252, distance: 586.4
click at [339, 252] on div "Menu sections SOUPS 17 SALADS 6 STARTERS (CHICKEN) 9 STARTERS (BEEF) 3 STARTERS…" at bounding box center [583, 376] width 489 height 505
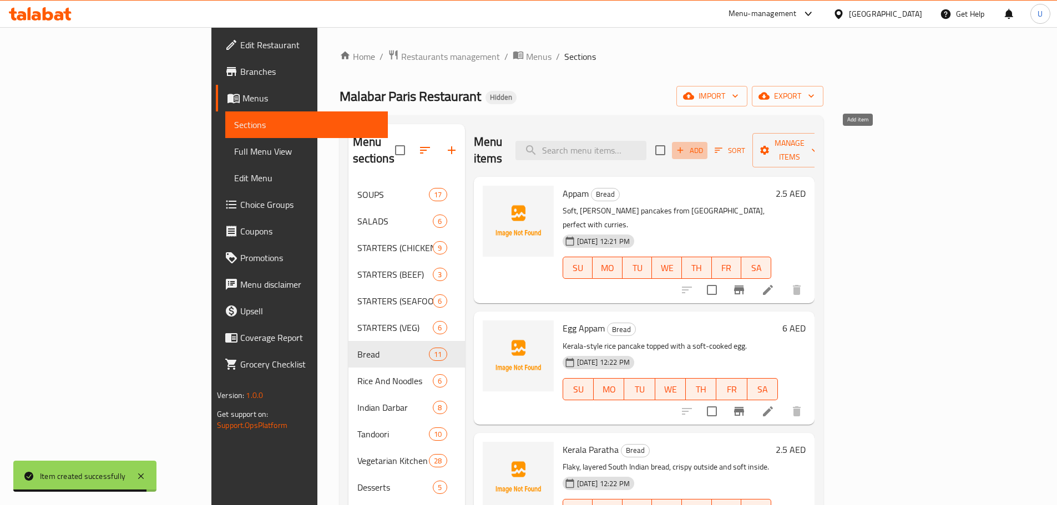
click at [685, 145] on icon "button" at bounding box center [680, 150] width 10 height 10
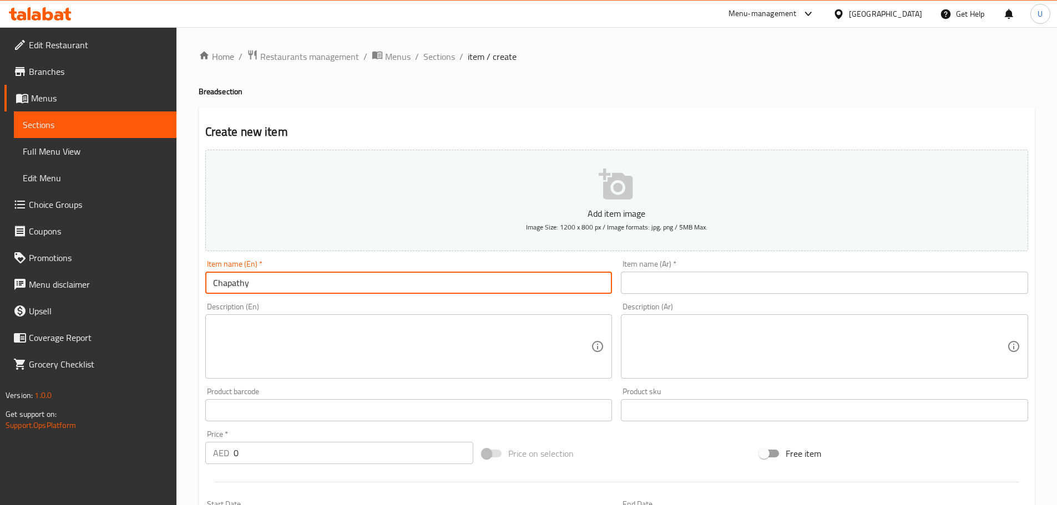
click at [247, 286] on input "Chapathy" at bounding box center [408, 283] width 407 height 22
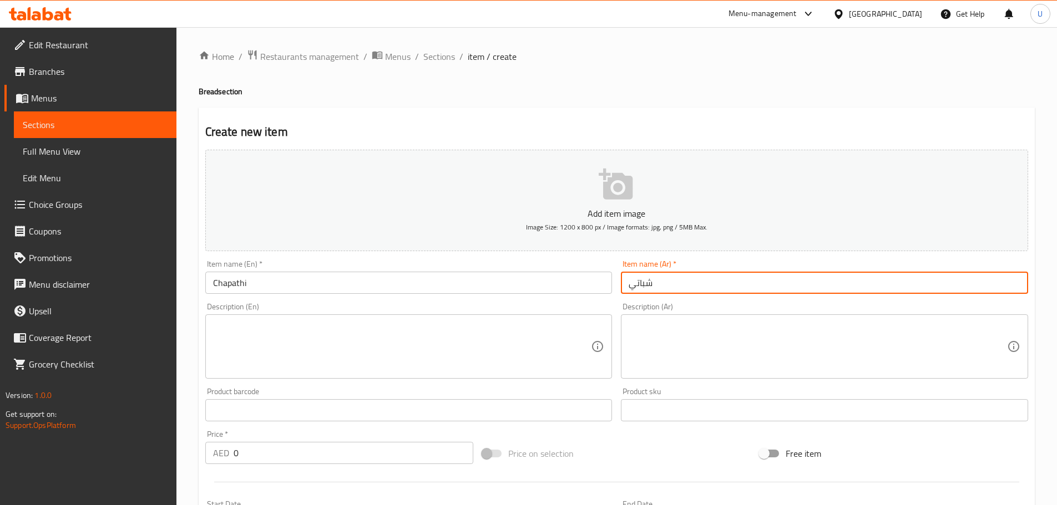
click at [653, 281] on input "شباتي" at bounding box center [824, 283] width 407 height 22
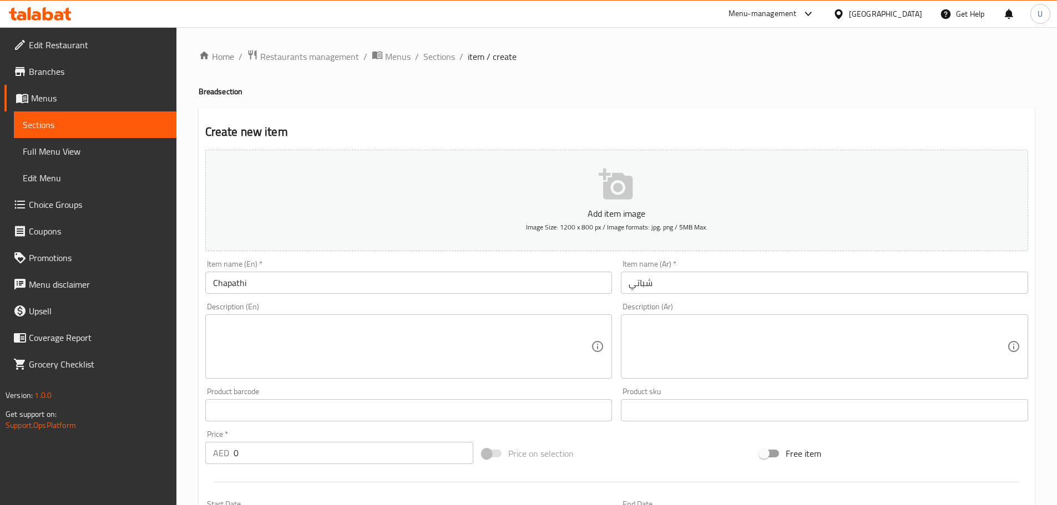
click at [311, 319] on div "Description (En)" at bounding box center [408, 346] width 407 height 64
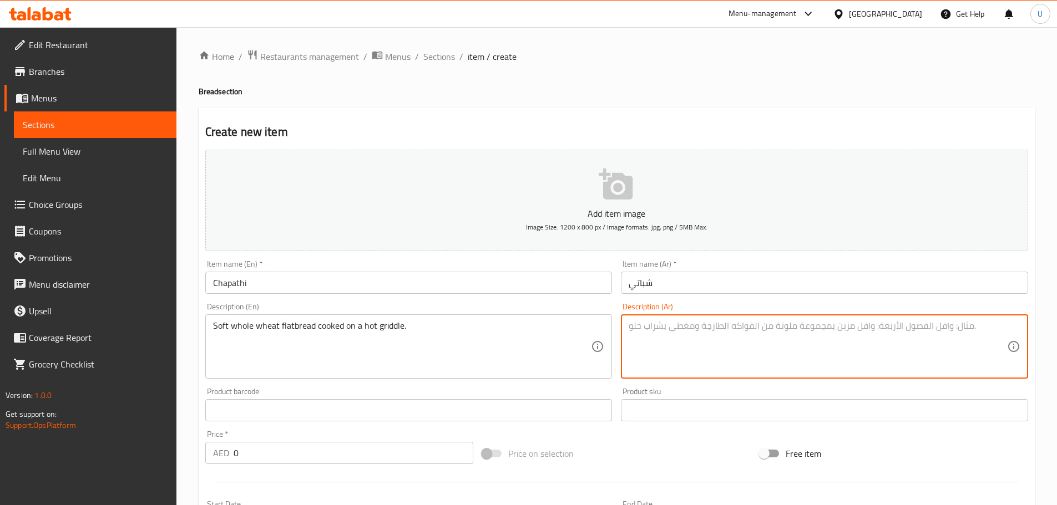
click at [713, 329] on textarea at bounding box center [817, 347] width 378 height 53
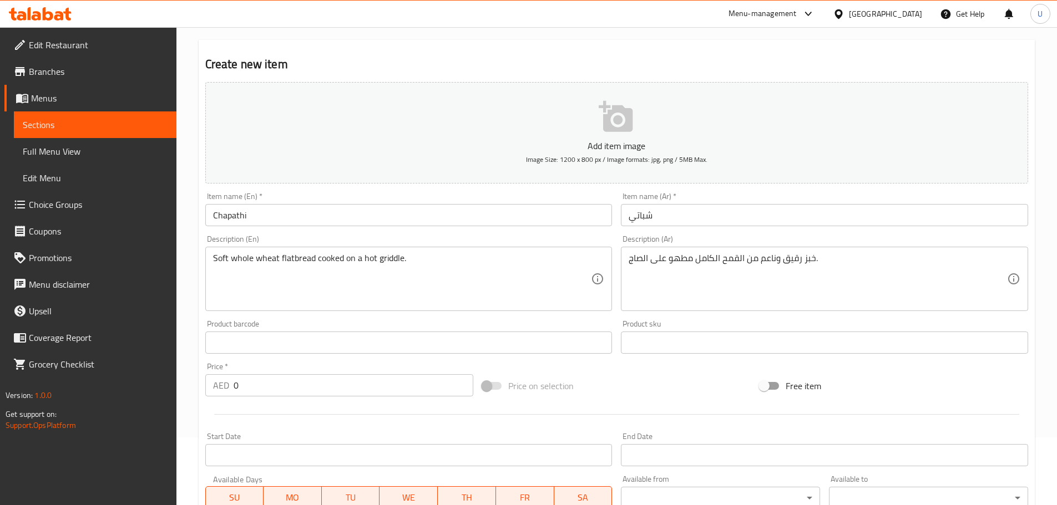
scroll to position [68, 0]
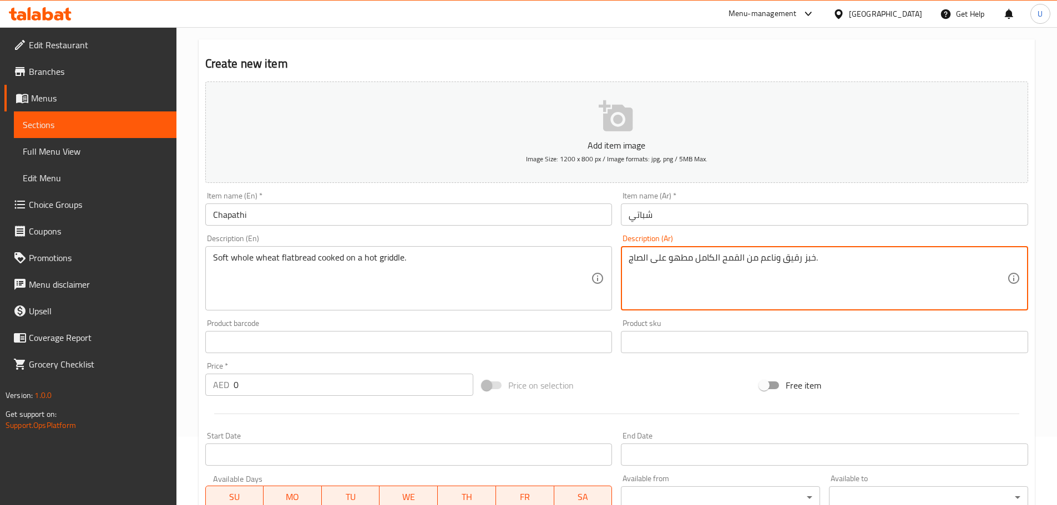
click at [263, 391] on input "0" at bounding box center [353, 385] width 240 height 22
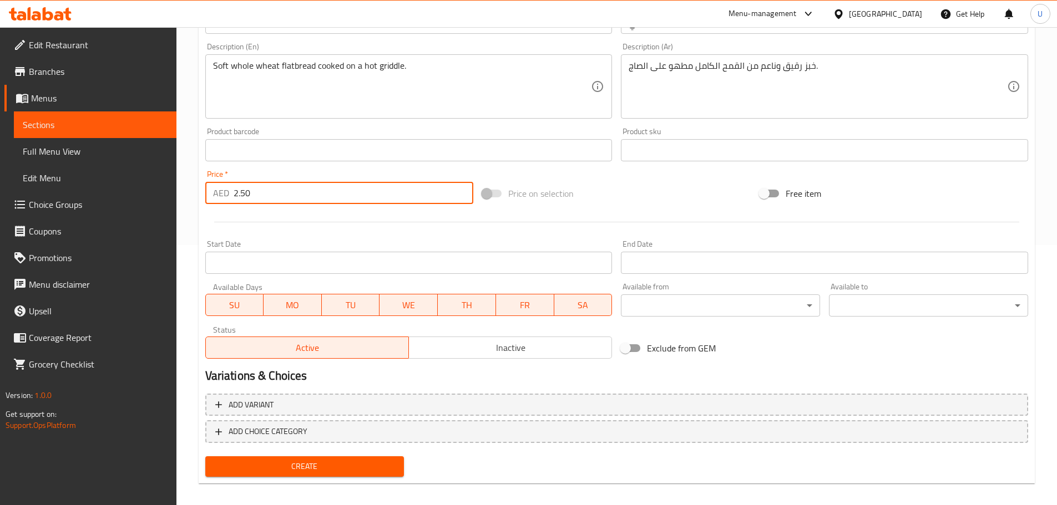
scroll to position [270, 0]
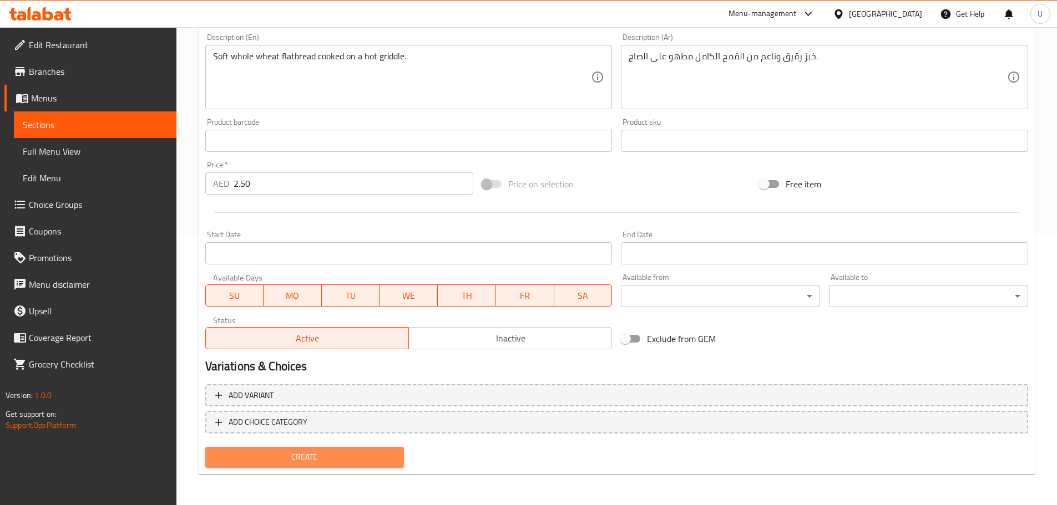
click at [283, 454] on span "Create" at bounding box center [304, 457] width 181 height 14
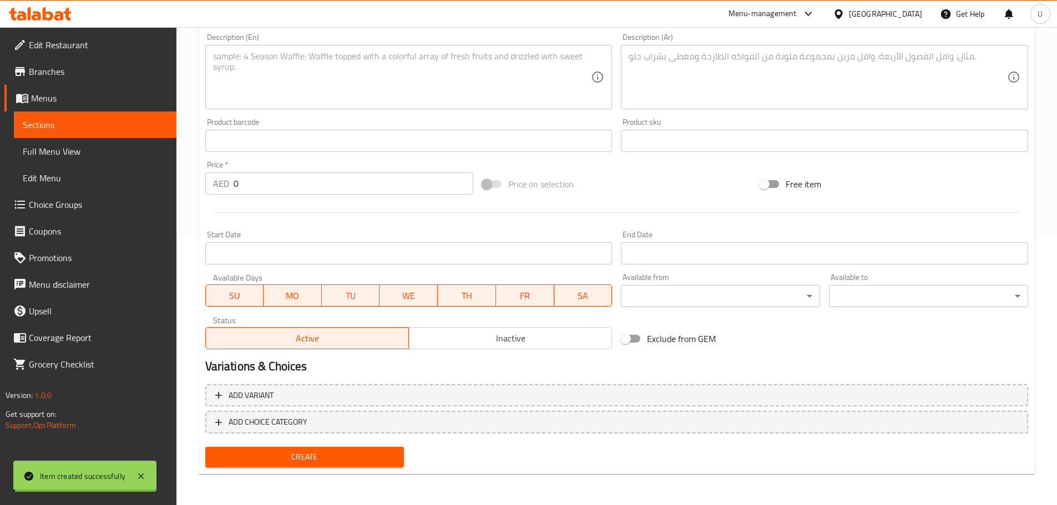
scroll to position [0, 0]
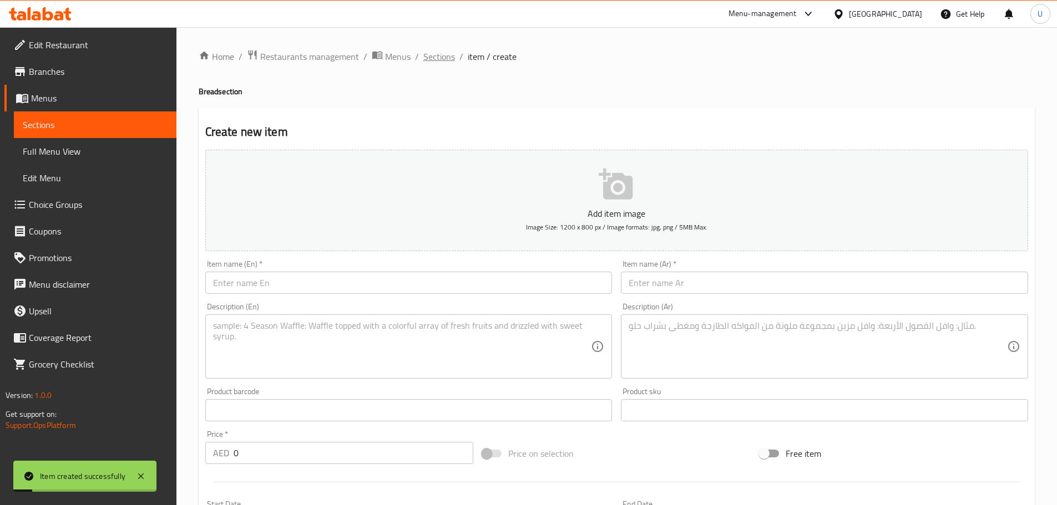
click at [441, 60] on span "Sections" at bounding box center [439, 56] width 32 height 13
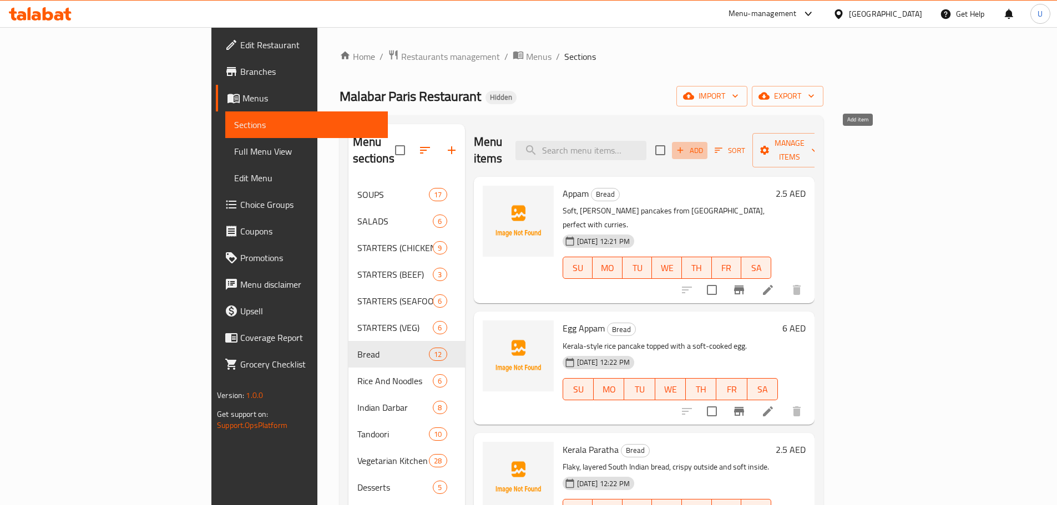
click at [707, 142] on button "Add" at bounding box center [689, 150] width 35 height 17
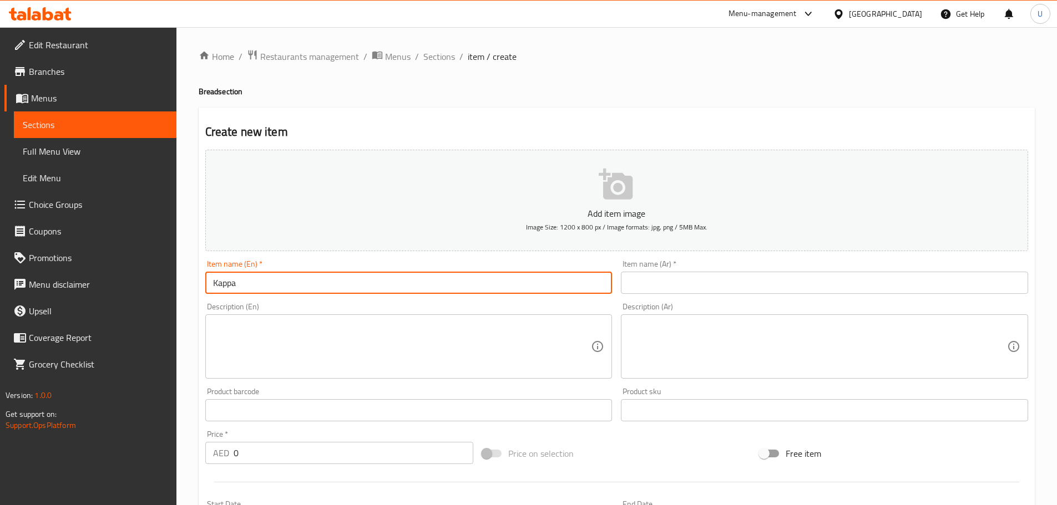
click at [268, 288] on input "Kappa" at bounding box center [408, 283] width 407 height 22
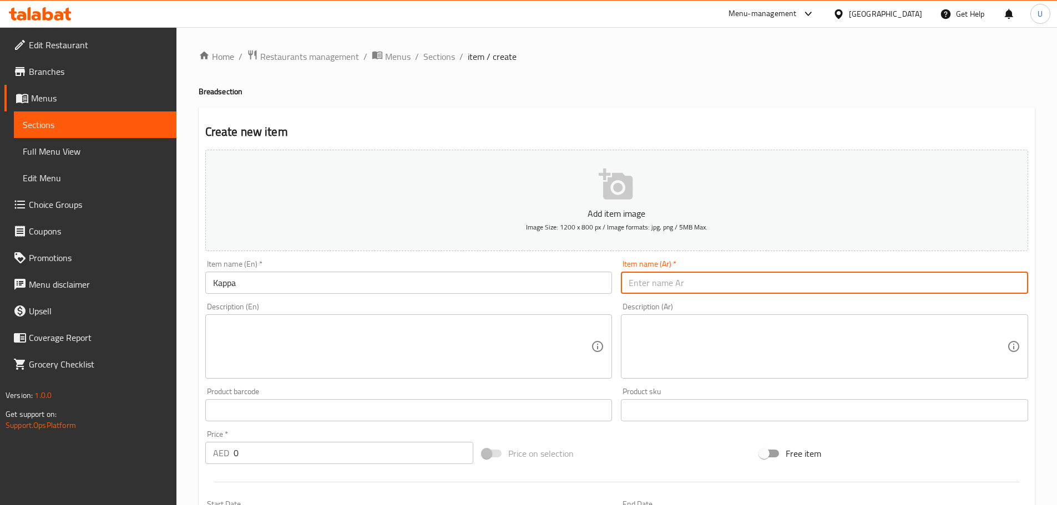
click at [662, 291] on input "text" at bounding box center [824, 283] width 407 height 22
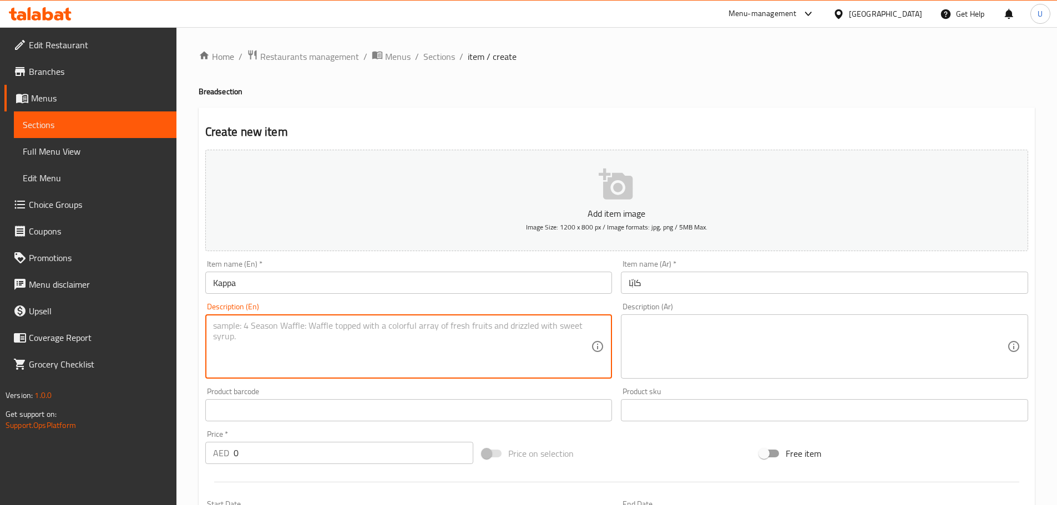
click at [253, 331] on textarea at bounding box center [402, 347] width 378 height 53
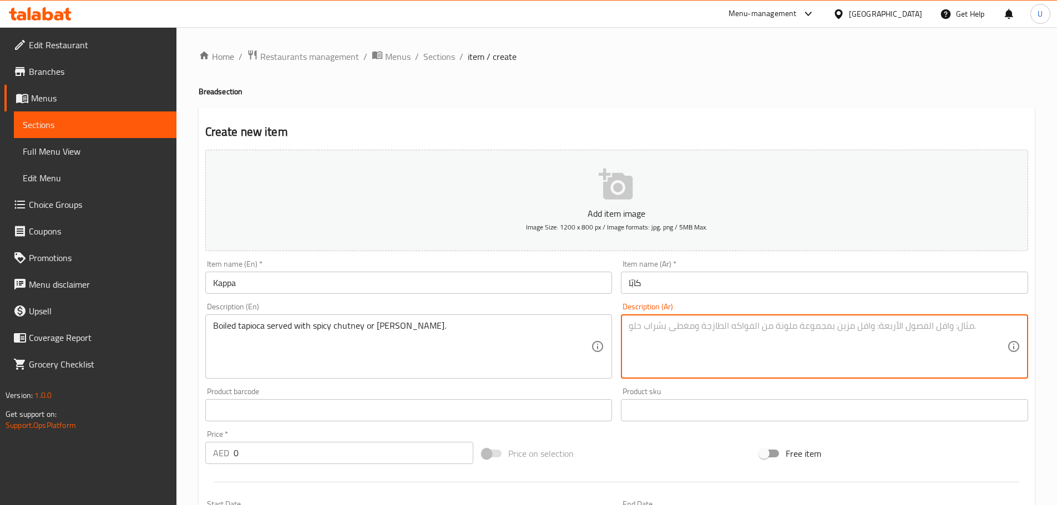
click at [643, 341] on textarea at bounding box center [817, 347] width 378 height 53
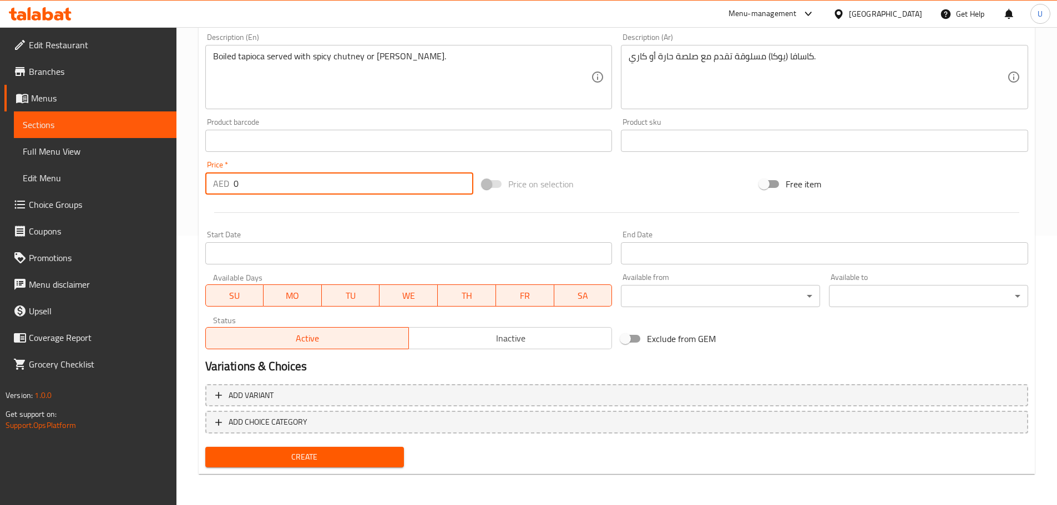
click at [348, 185] on input "0" at bounding box center [353, 183] width 240 height 22
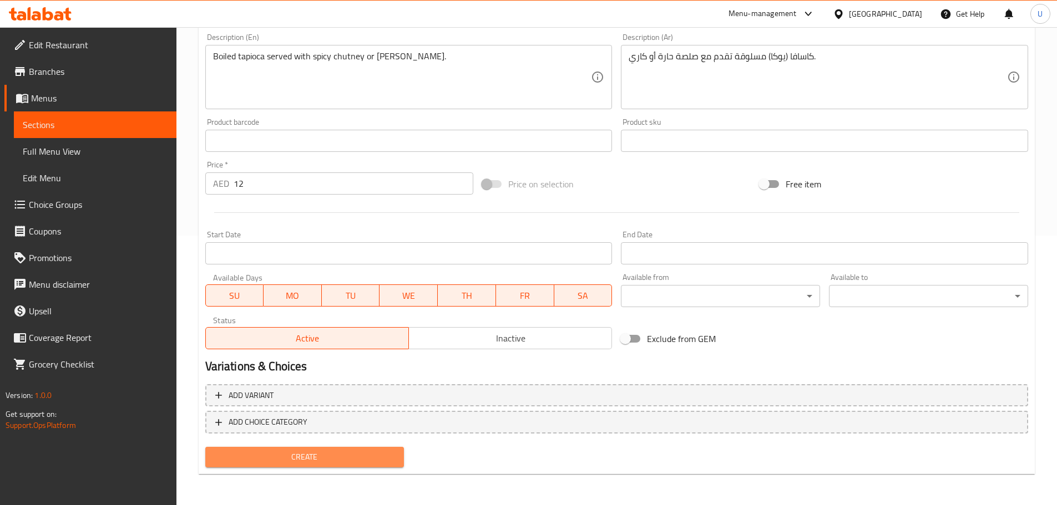
click at [308, 452] on span "Create" at bounding box center [304, 457] width 181 height 14
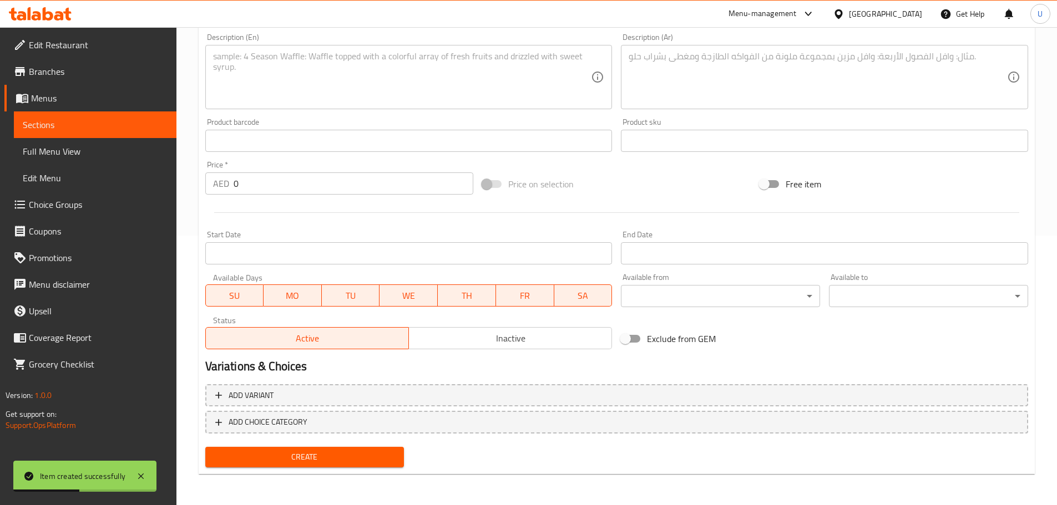
scroll to position [0, 0]
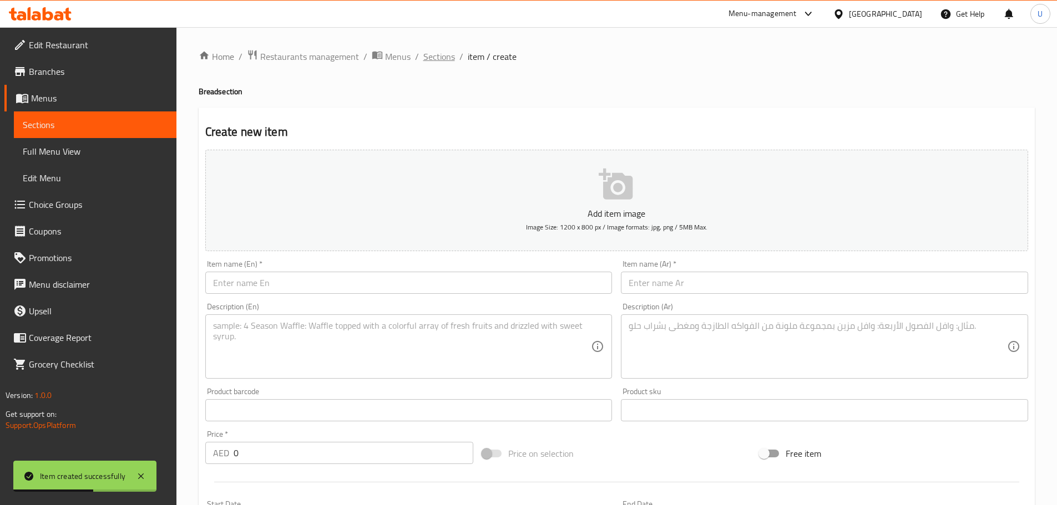
click at [433, 63] on span "Sections" at bounding box center [439, 56] width 32 height 13
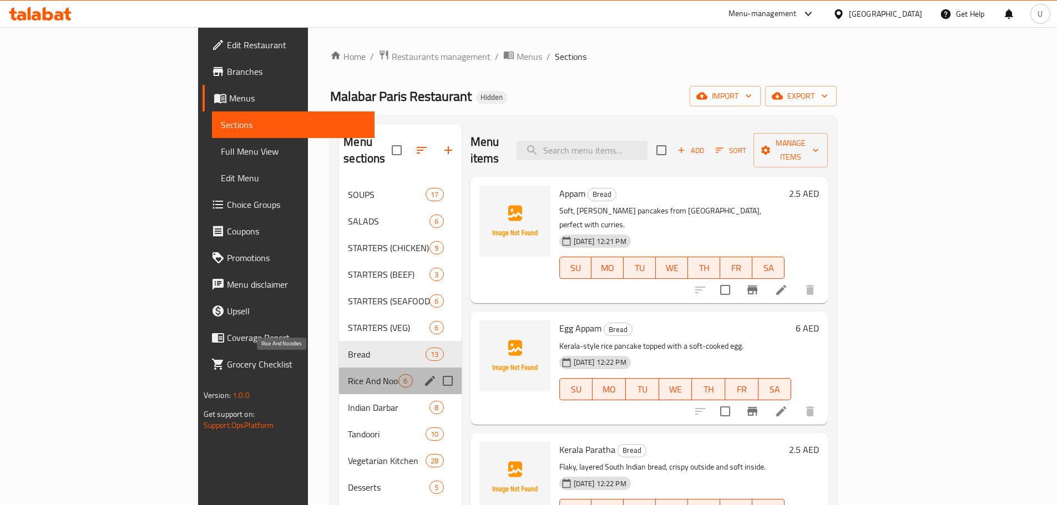
click at [348, 374] on span "Rice And Noodles" at bounding box center [373, 380] width 50 height 13
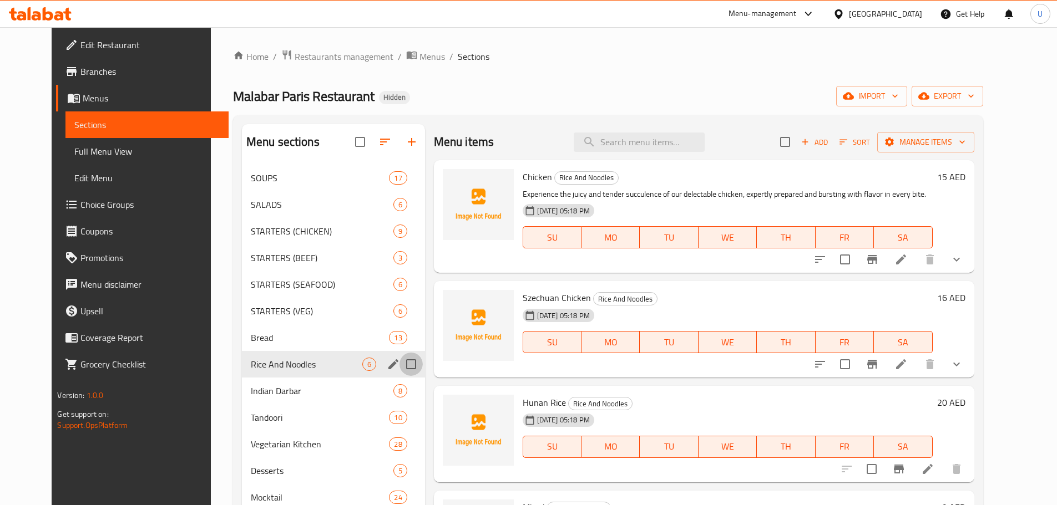
click at [399, 364] on input "Menu sections" at bounding box center [410, 364] width 23 height 23
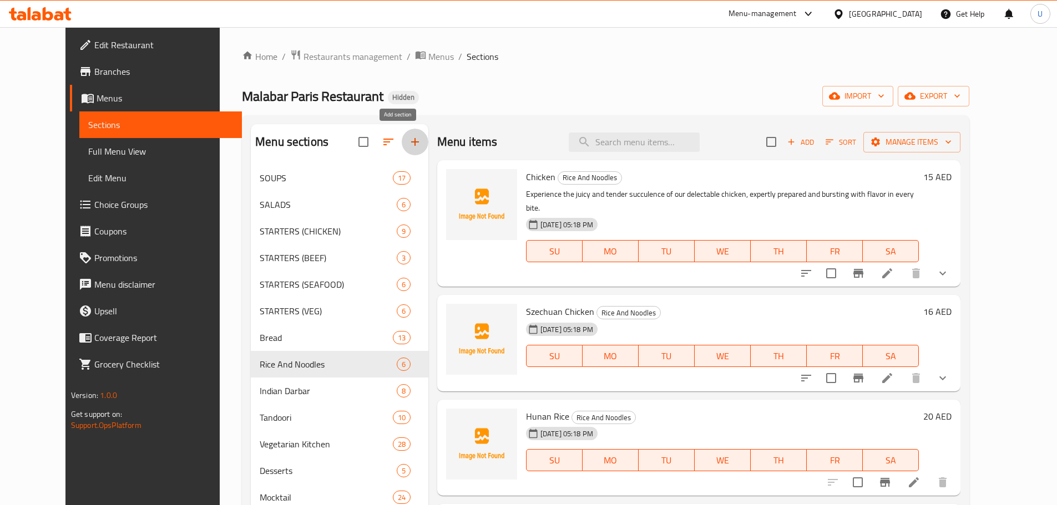
click at [408, 140] on icon "button" at bounding box center [414, 141] width 13 height 13
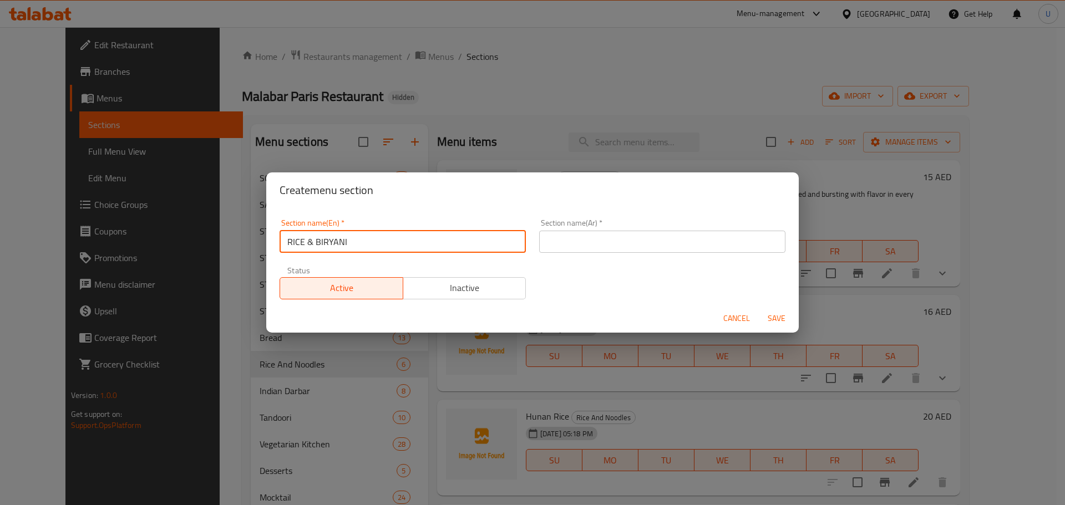
click at [331, 242] on input "RICE & BIRYANI" at bounding box center [403, 242] width 246 height 22
click at [579, 238] on input "text" at bounding box center [662, 242] width 246 height 22
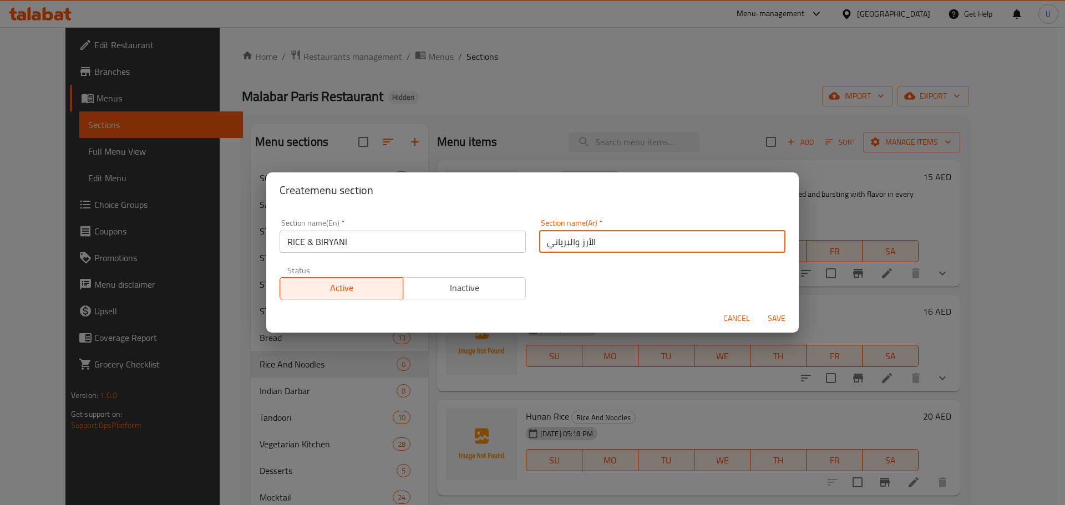
click at [780, 316] on span "Save" at bounding box center [776, 319] width 27 height 14
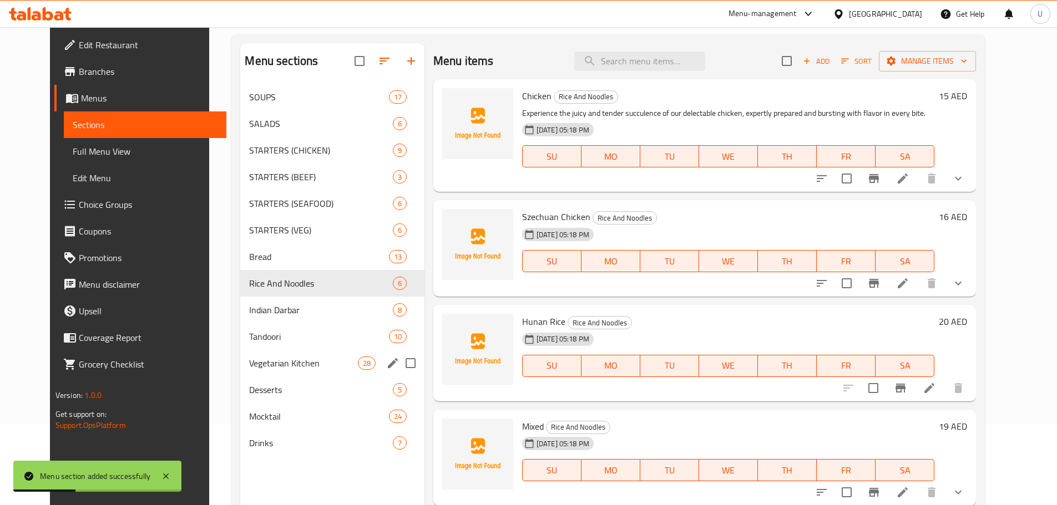
scroll to position [101, 0]
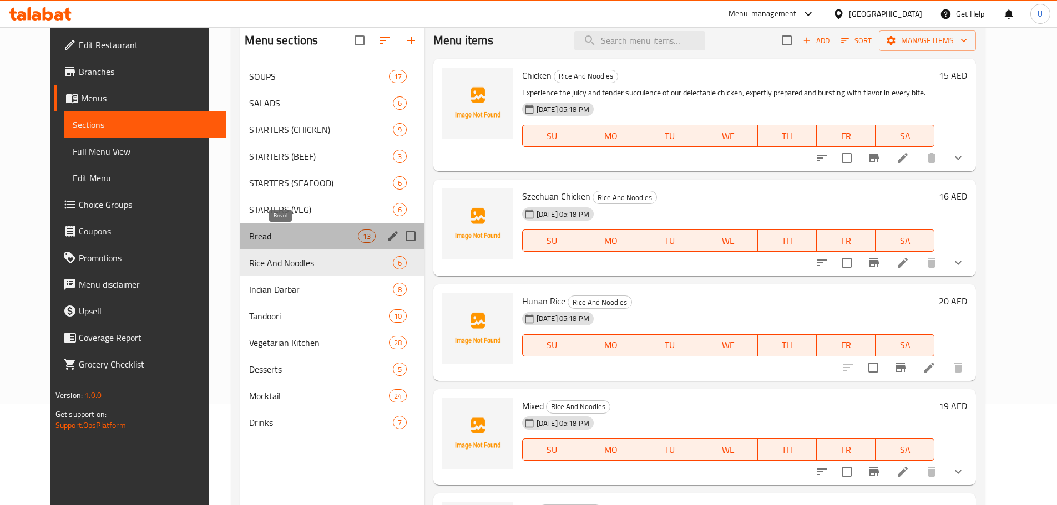
click at [271, 240] on span "Bread" at bounding box center [303, 236] width 108 height 13
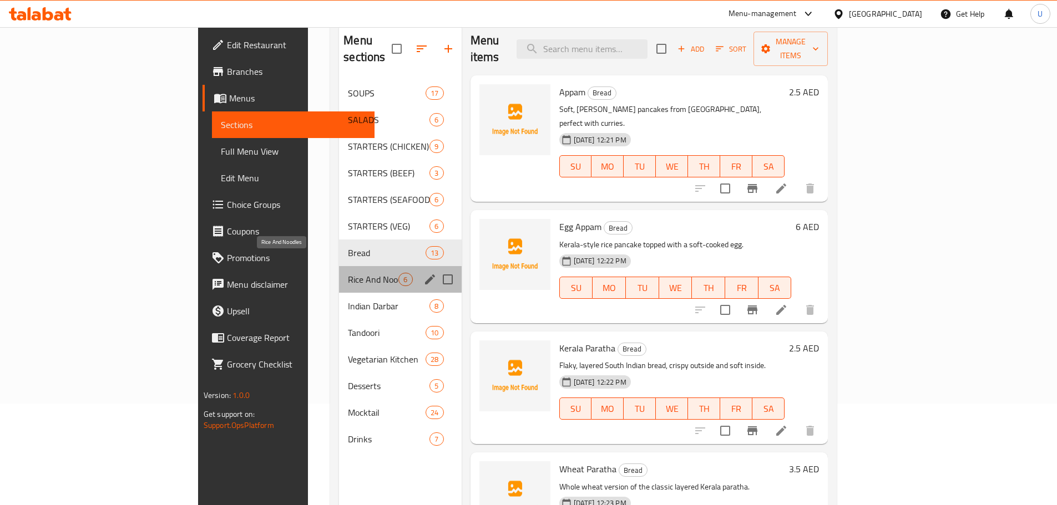
click at [348, 273] on span "Rice And Noodles" at bounding box center [373, 279] width 50 height 13
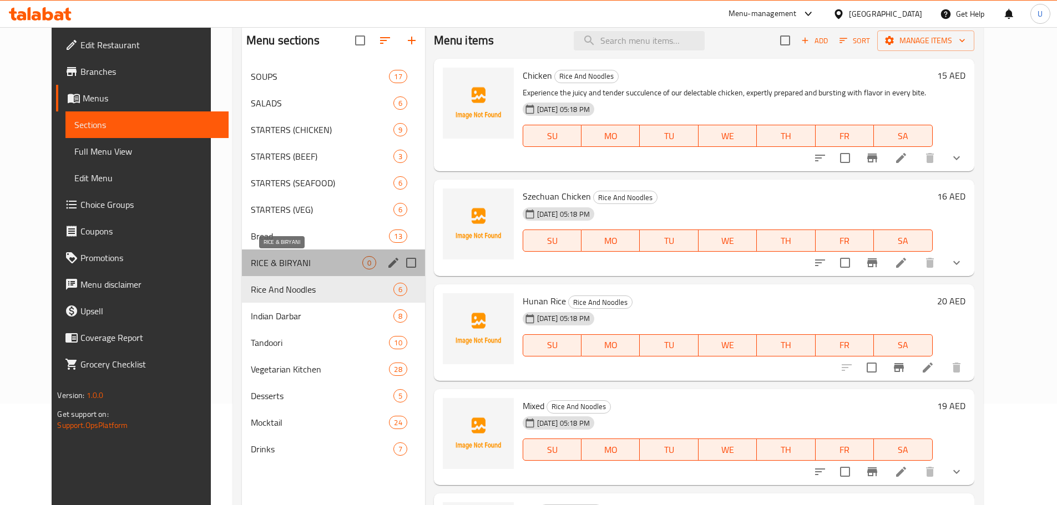
click at [275, 261] on span "RICE & BIRYANI" at bounding box center [306, 262] width 111 height 13
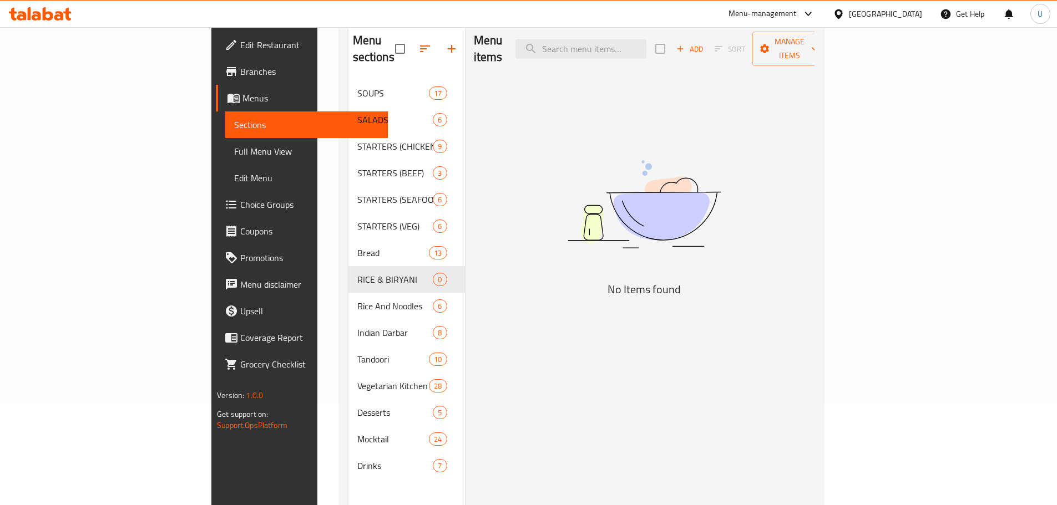
scroll to position [27, 0]
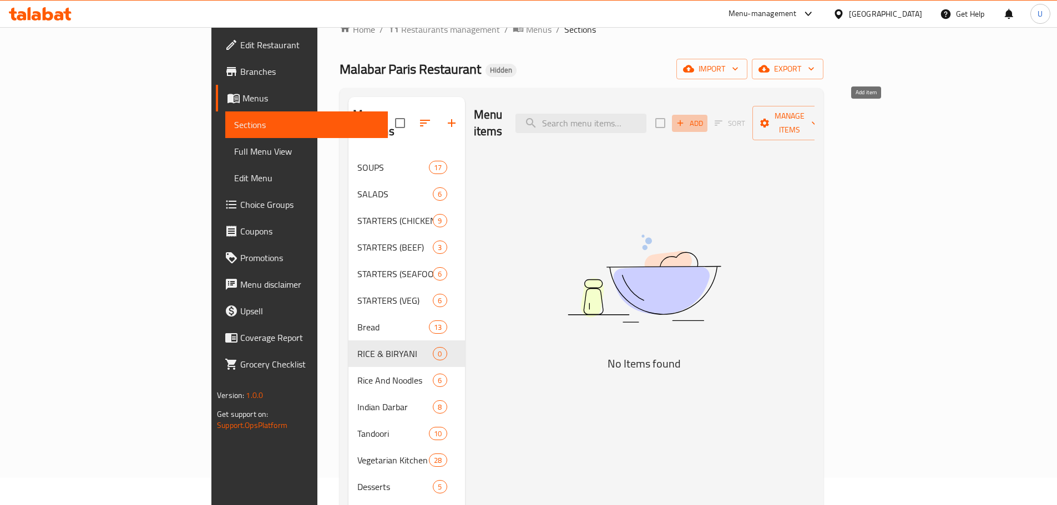
click at [685, 118] on icon "button" at bounding box center [680, 123] width 10 height 10
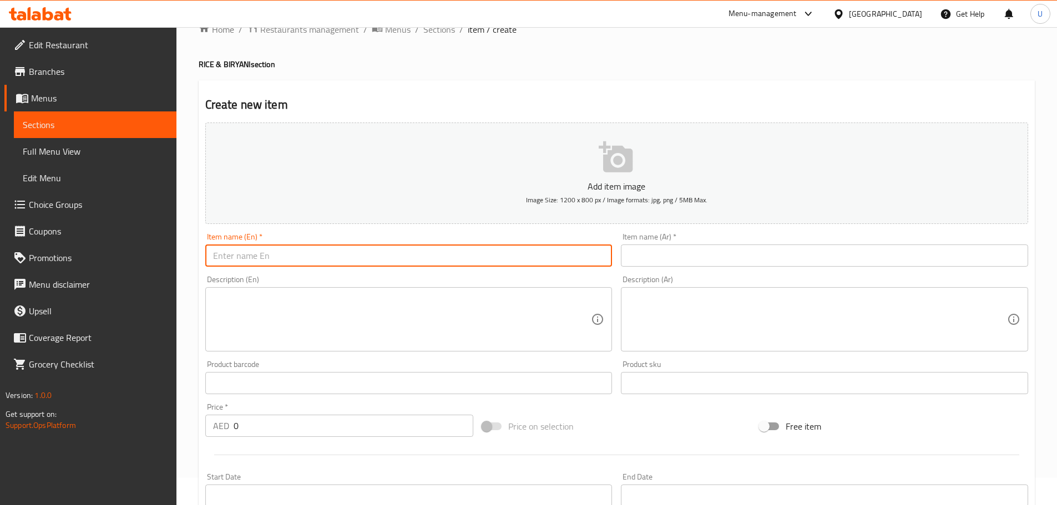
click at [425, 255] on input "text" at bounding box center [408, 256] width 407 height 22
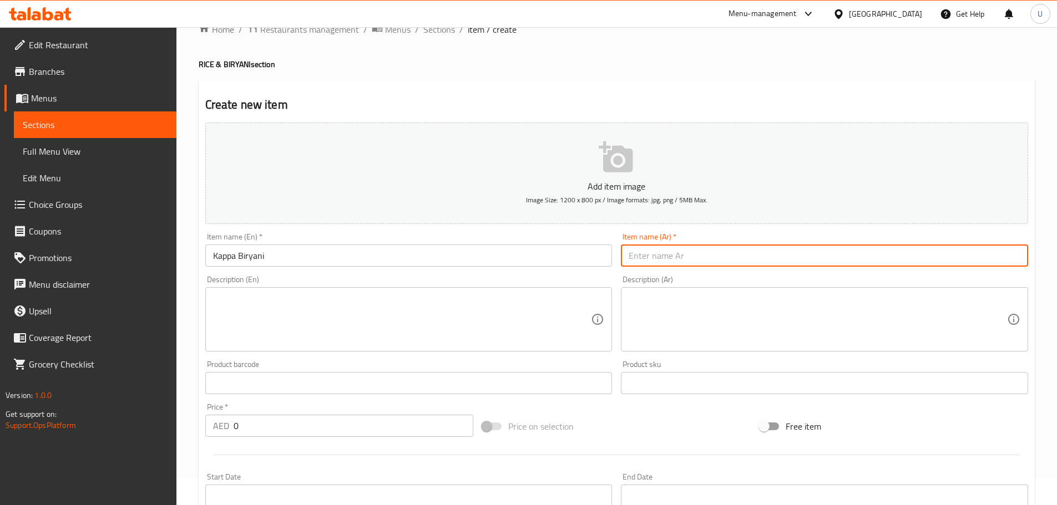
click at [655, 257] on input "text" at bounding box center [824, 256] width 407 height 22
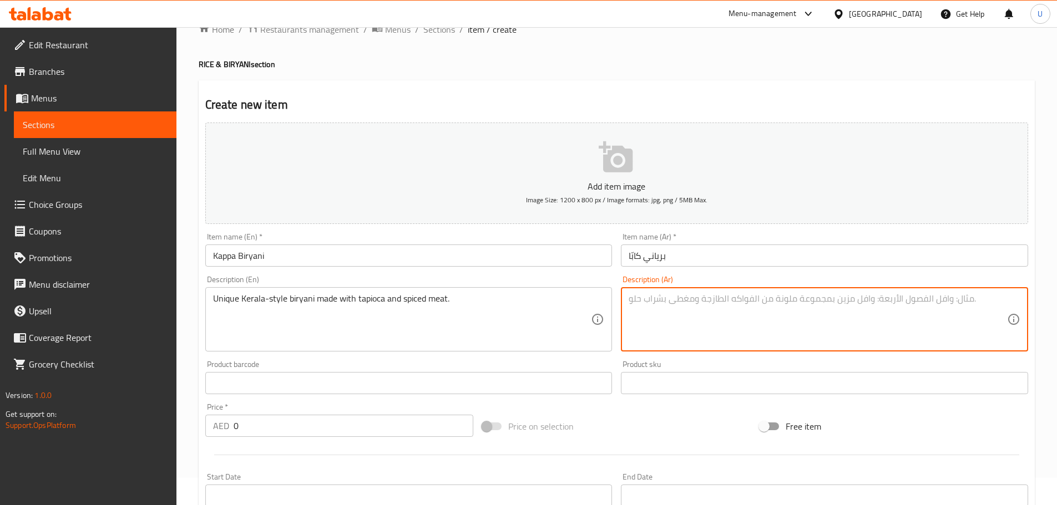
click at [663, 318] on textarea at bounding box center [817, 319] width 378 height 53
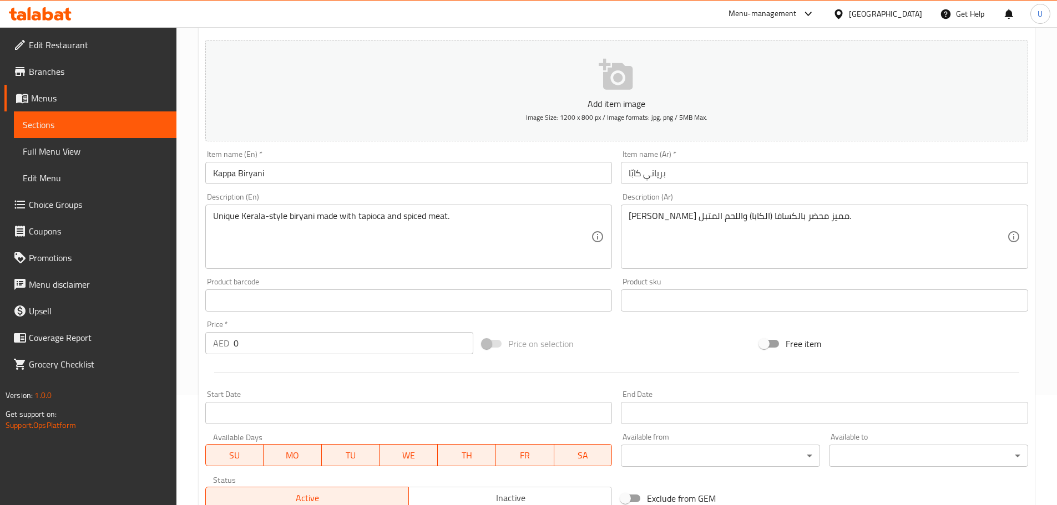
scroll to position [111, 0]
click at [276, 349] on input "0" at bounding box center [353, 342] width 240 height 22
click at [316, 324] on div "Price   * AED 18 Price *" at bounding box center [339, 336] width 268 height 34
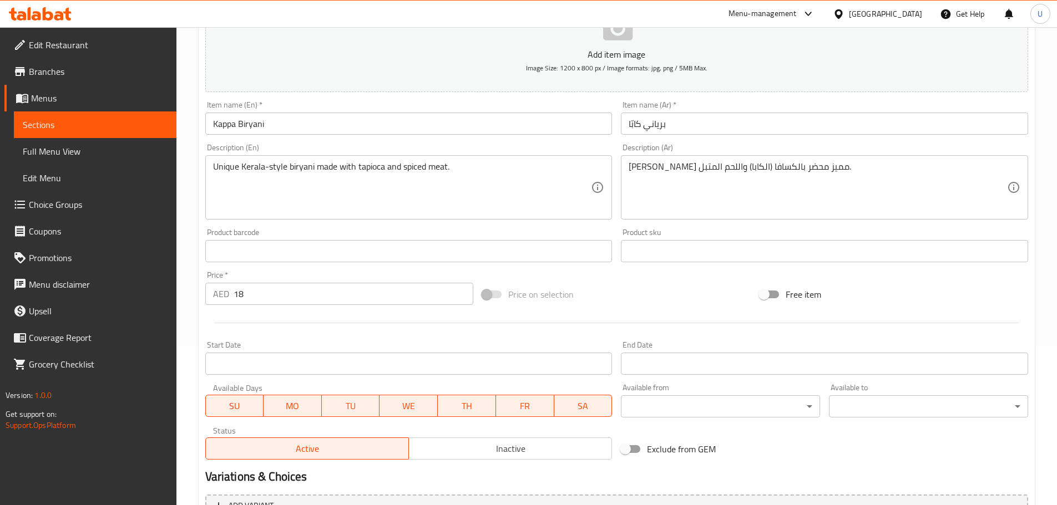
scroll to position [270, 0]
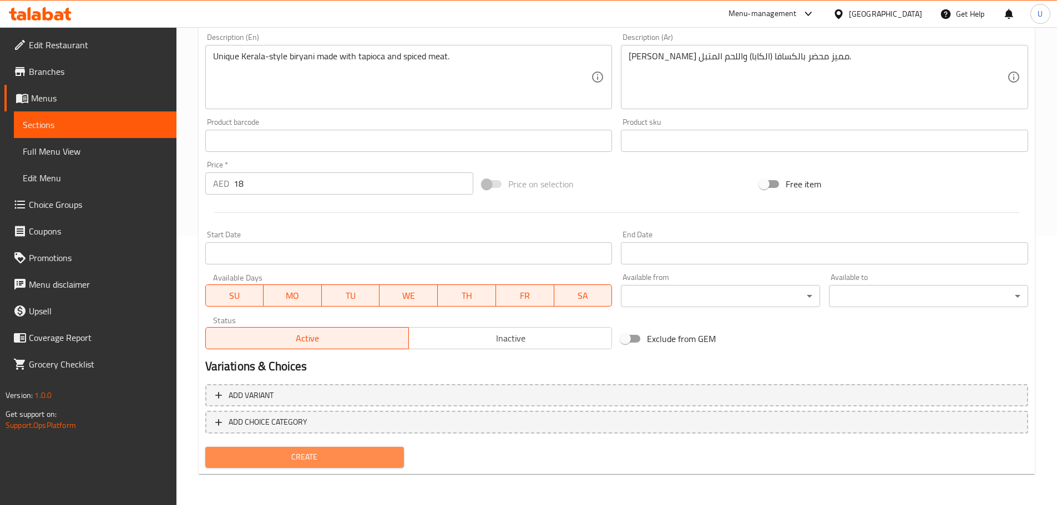
click at [307, 465] on button "Create" at bounding box center [304, 457] width 199 height 21
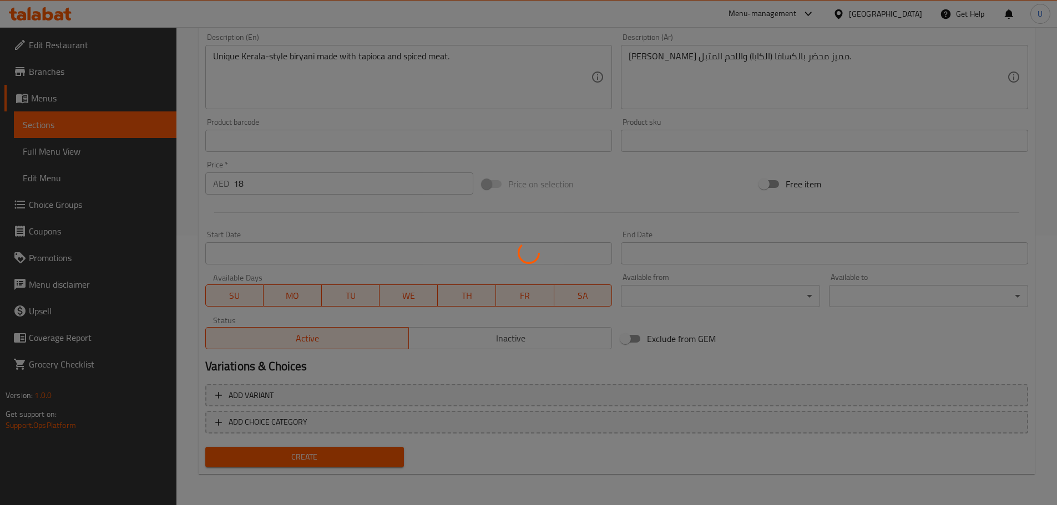
scroll to position [0, 0]
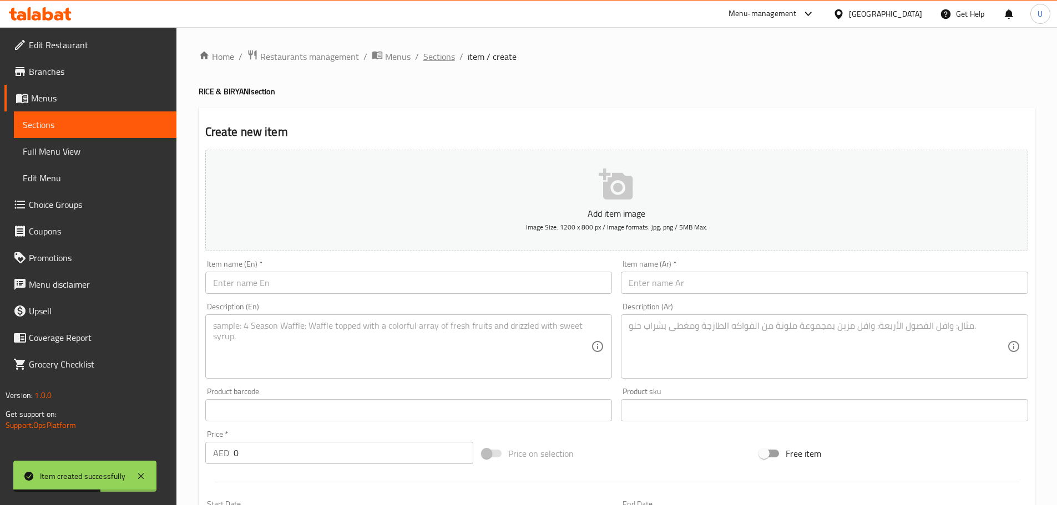
click at [440, 62] on span "Sections" at bounding box center [439, 56] width 32 height 13
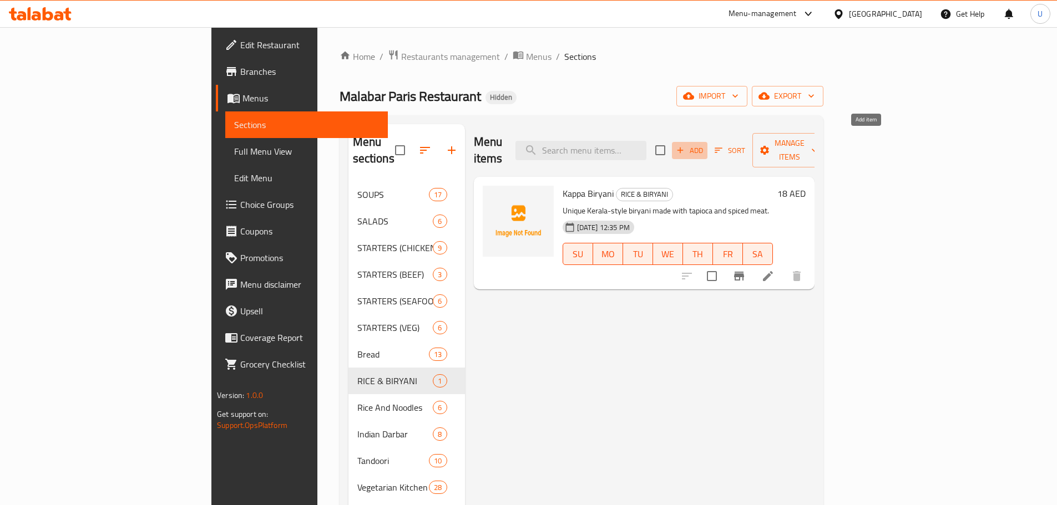
click at [704, 144] on span "Add" at bounding box center [689, 150] width 30 height 13
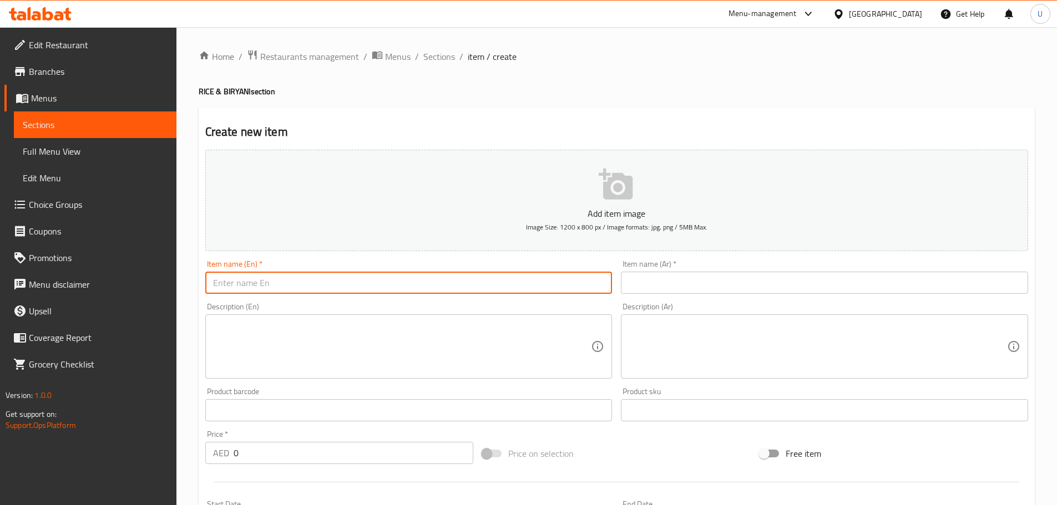
click at [296, 278] on input "text" at bounding box center [408, 283] width 407 height 22
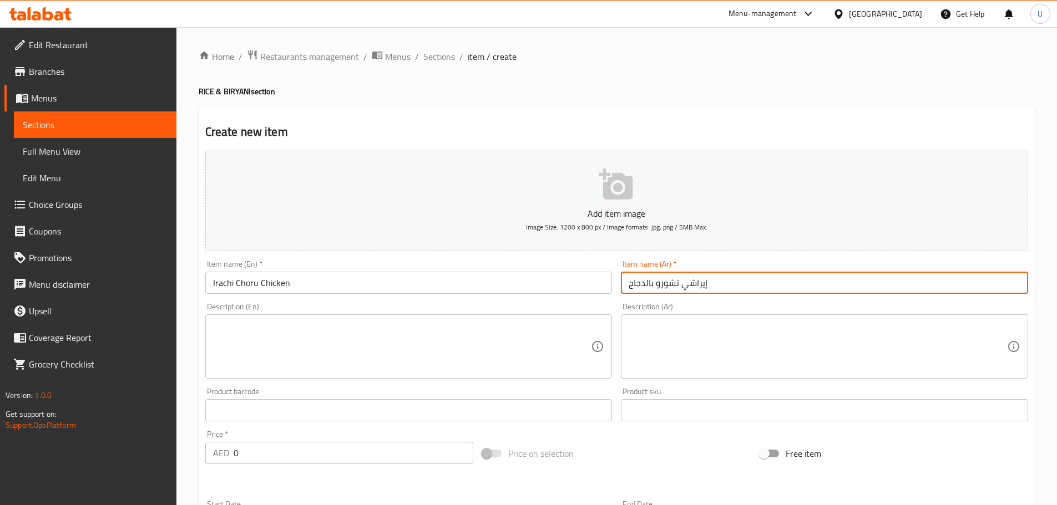
click at [654, 280] on input "إيراشي تشورو بالدجاج" at bounding box center [824, 283] width 407 height 22
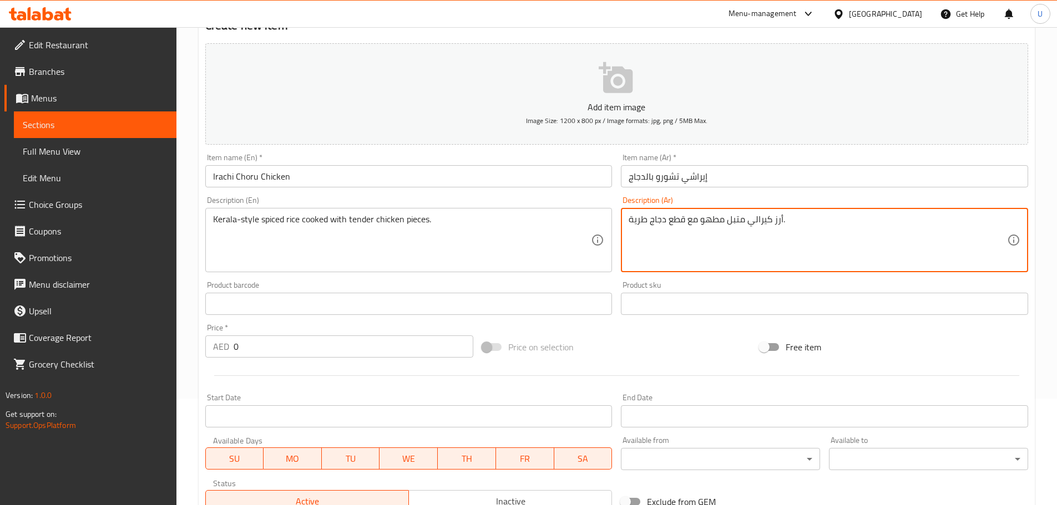
scroll to position [107, 0]
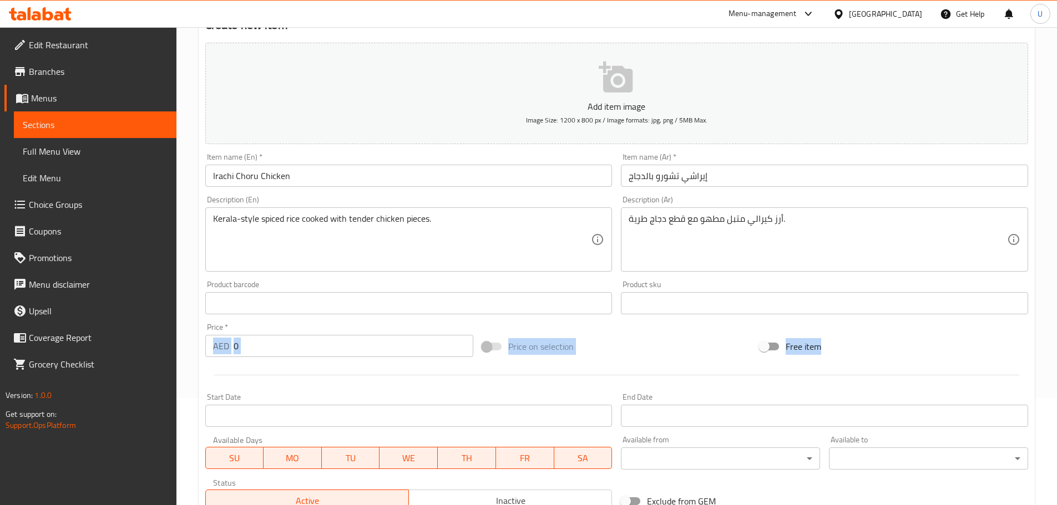
drag, startPoint x: 319, startPoint y: 369, endPoint x: 314, endPoint y: 325, distance: 44.1
click at [314, 325] on div "Add item image Image Size: 1200 x 800 px / Image formats: jpg, png / 5MB Max. I…" at bounding box center [616, 277] width 831 height 478
click at [314, 325] on div "Price   * AED 0 Price *" at bounding box center [339, 340] width 268 height 34
click at [313, 367] on div at bounding box center [616, 375] width 831 height 27
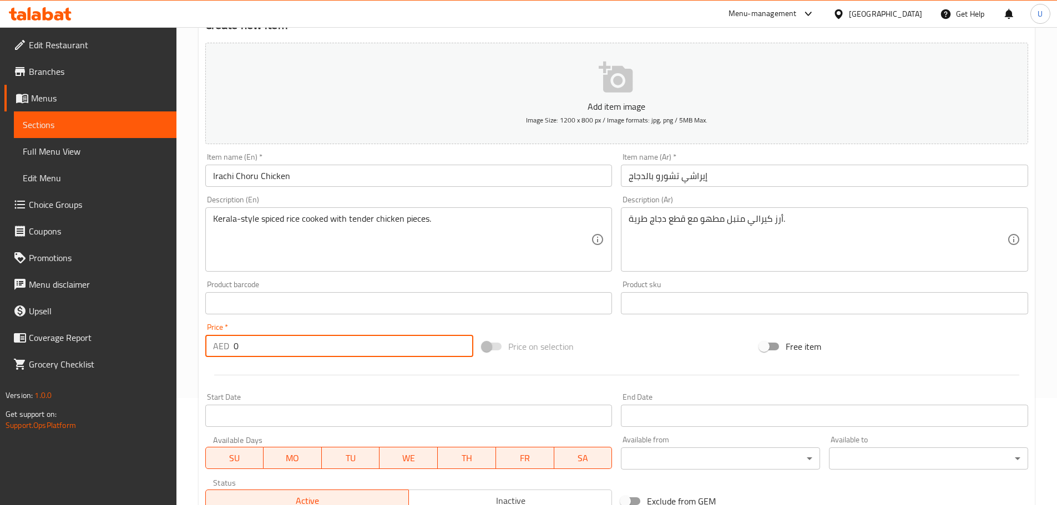
click at [243, 351] on input "0" at bounding box center [353, 346] width 240 height 22
click at [255, 368] on div at bounding box center [616, 375] width 831 height 27
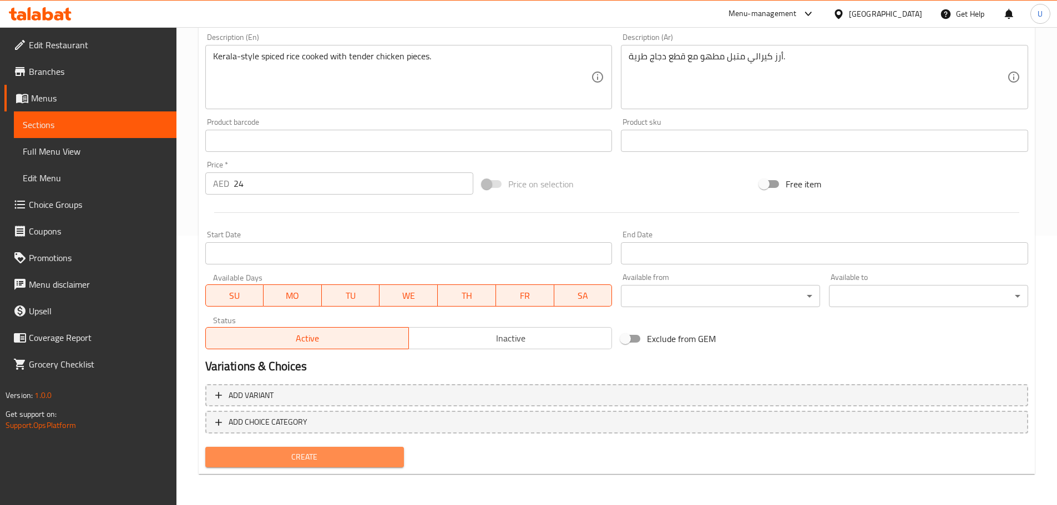
click at [304, 462] on span "Create" at bounding box center [304, 457] width 181 height 14
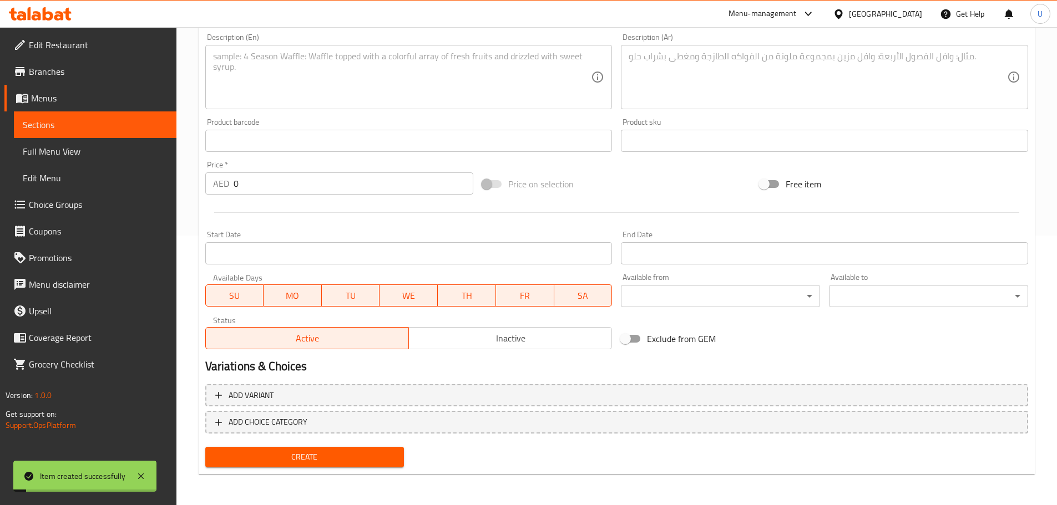
scroll to position [0, 0]
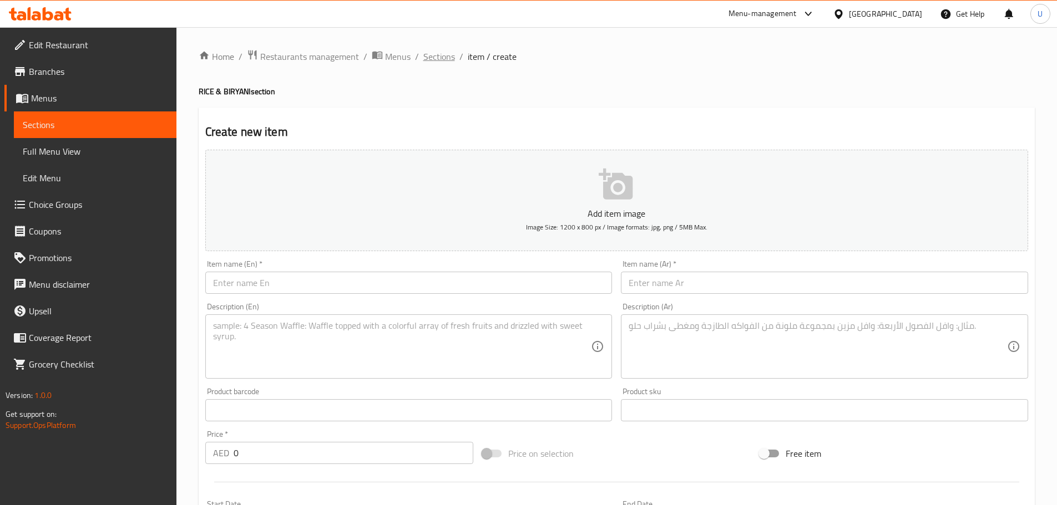
click at [430, 55] on span "Sections" at bounding box center [439, 56] width 32 height 13
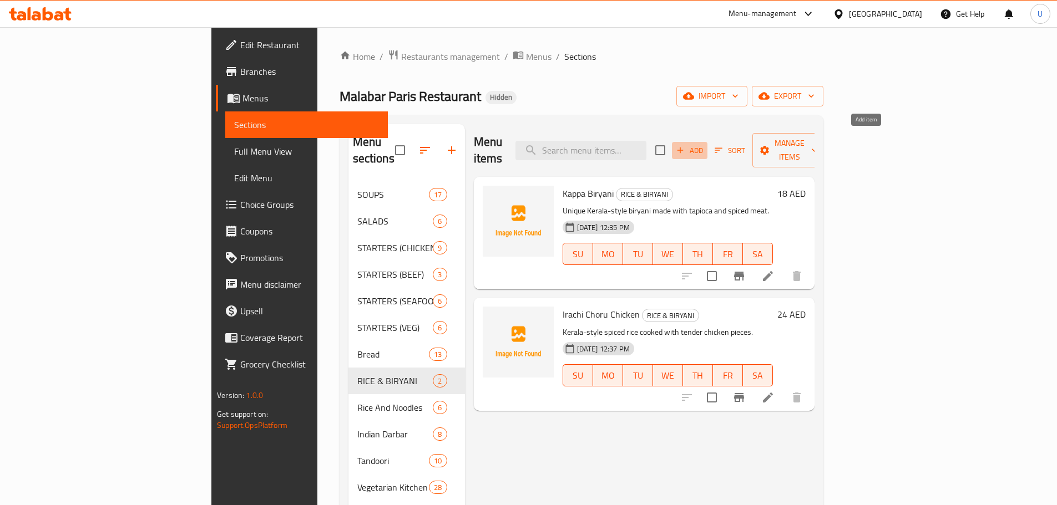
click at [704, 144] on span "Add" at bounding box center [689, 150] width 30 height 13
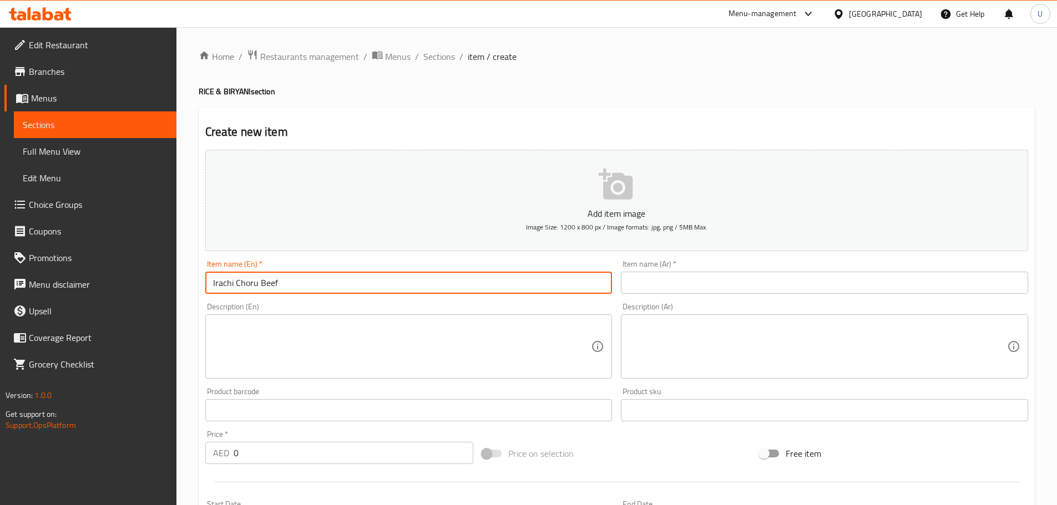
click at [382, 277] on input "Irachi Choru Beef" at bounding box center [408, 283] width 407 height 22
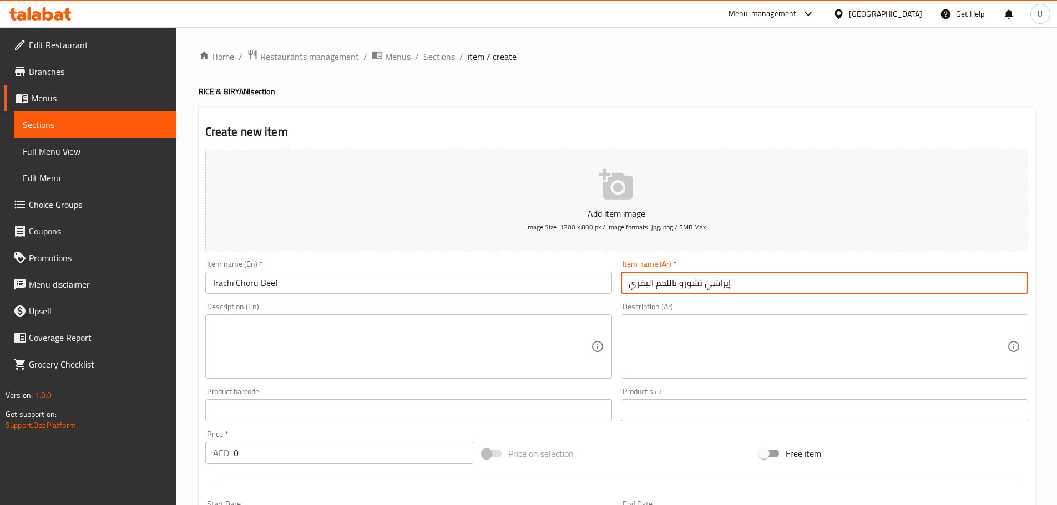
click at [717, 288] on input "إيراشي تشورو باللحم البقري" at bounding box center [824, 283] width 407 height 22
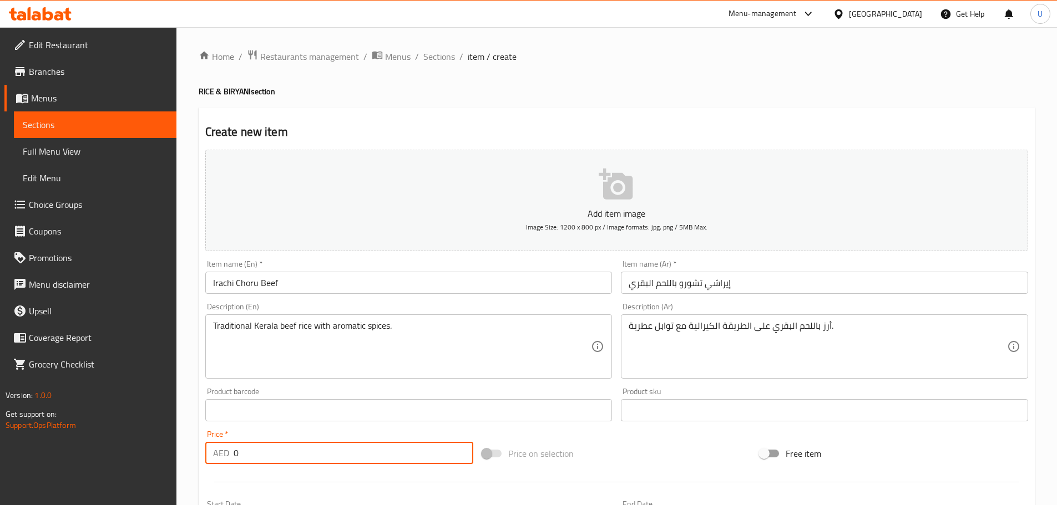
click at [260, 450] on input "0" at bounding box center [353, 453] width 240 height 22
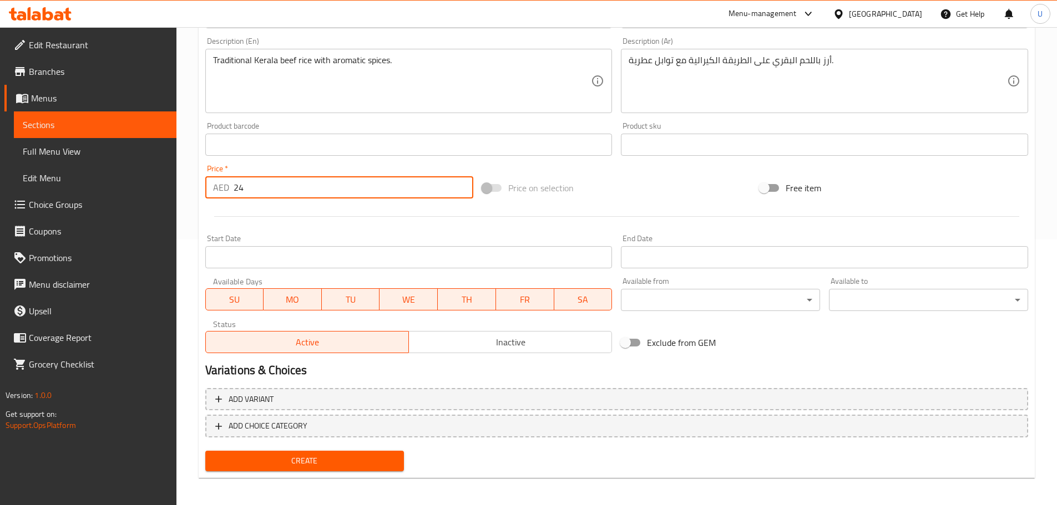
scroll to position [270, 0]
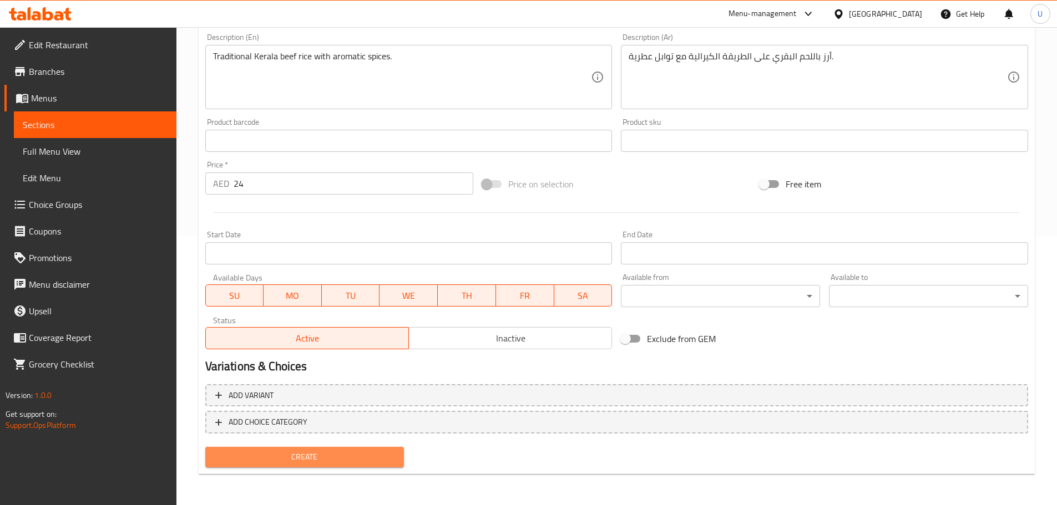
click at [297, 465] on button "Create" at bounding box center [304, 457] width 199 height 21
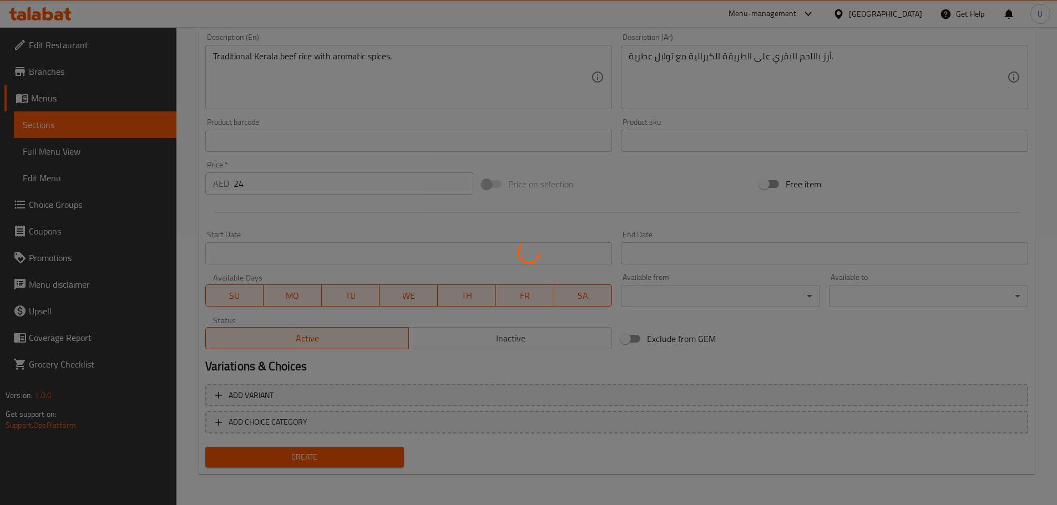
scroll to position [0, 0]
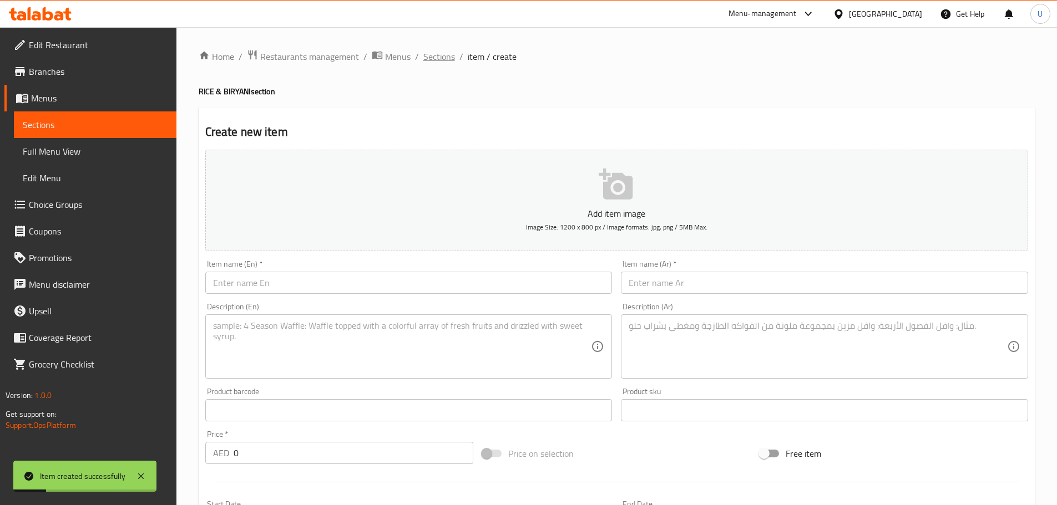
click at [439, 58] on span "Sections" at bounding box center [439, 56] width 32 height 13
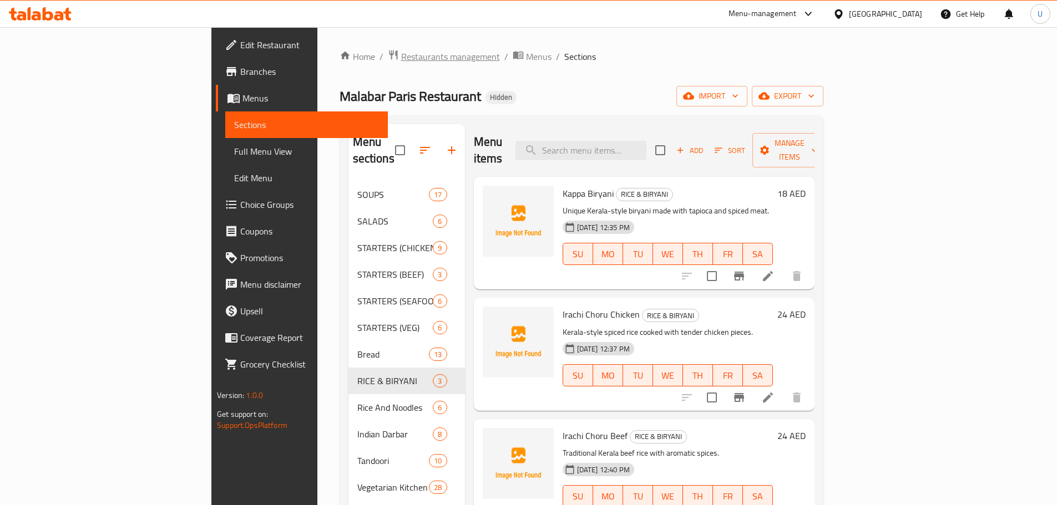
click at [401, 58] on span "Restaurants management" at bounding box center [450, 56] width 99 height 13
